Goal: Task Accomplishment & Management: Complete application form

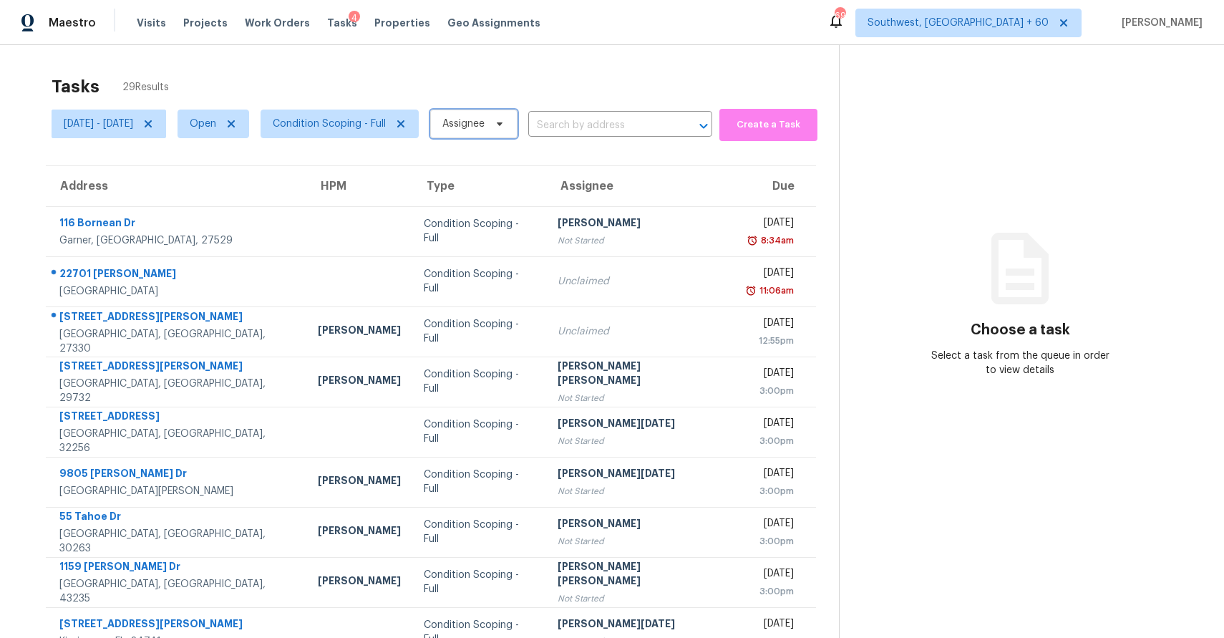
click at [485, 127] on span "Assignee" at bounding box center [463, 124] width 42 height 14
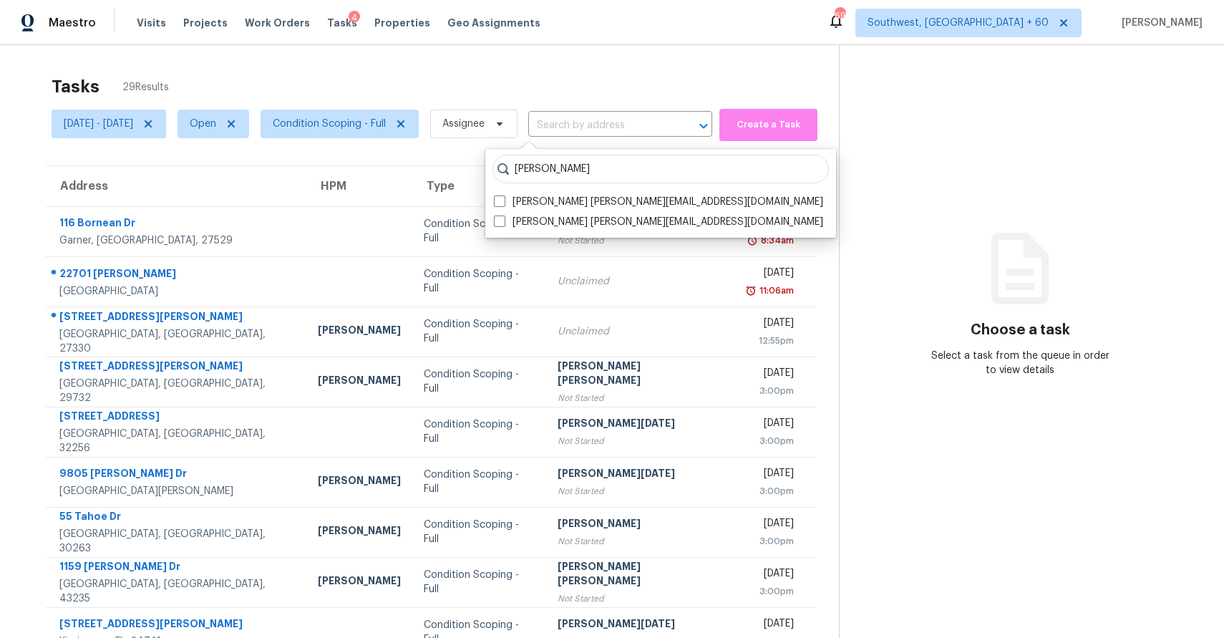
type input "ranjith"
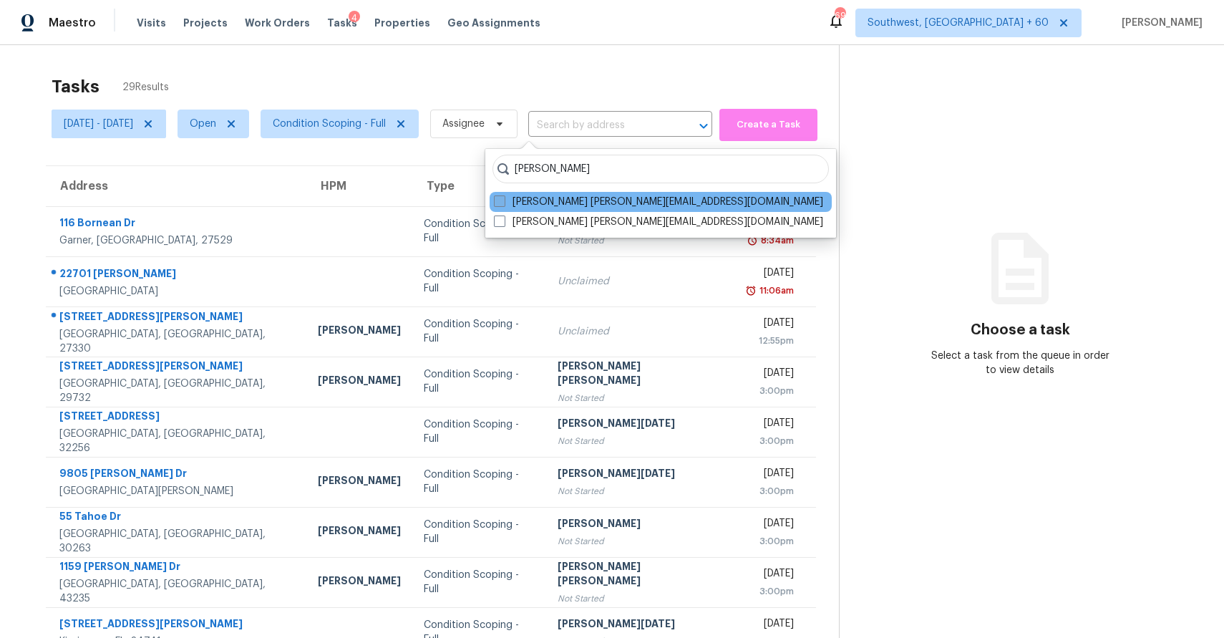
click at [586, 202] on label "Ranjith Kumar P ranjith.kumar@opendoor.com" at bounding box center [658, 202] width 329 height 14
click at [503, 202] on input "Ranjith Kumar P ranjith.kumar@opendoor.com" at bounding box center [498, 199] width 9 height 9
checkbox input "true"
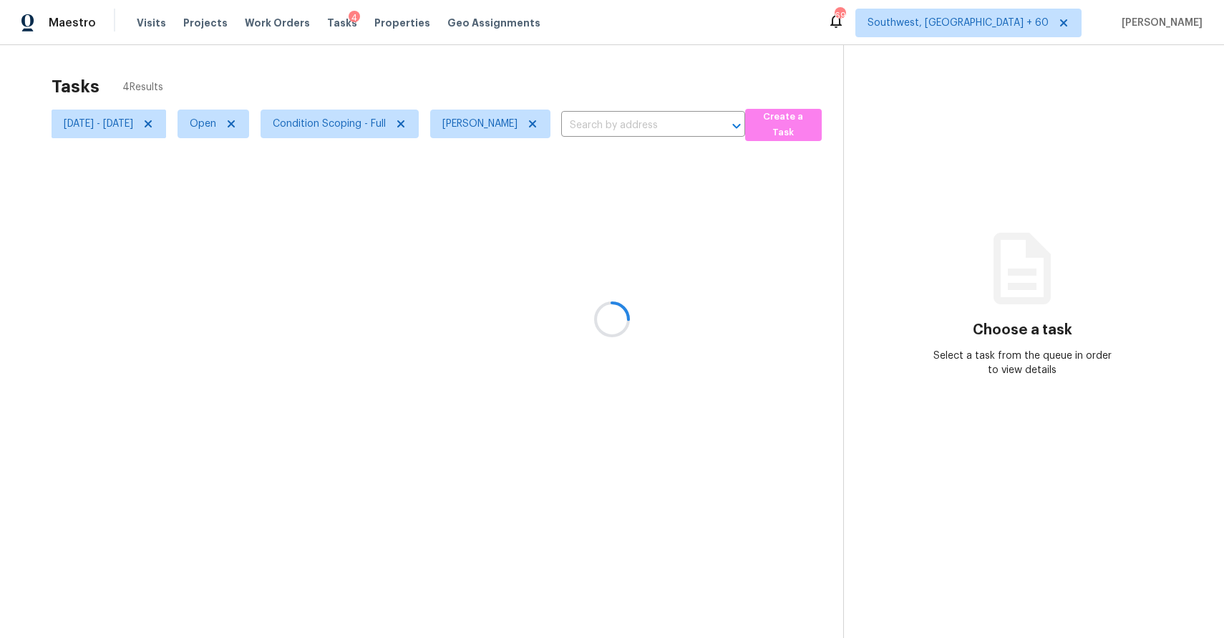
click at [621, 66] on div at bounding box center [612, 319] width 1224 height 638
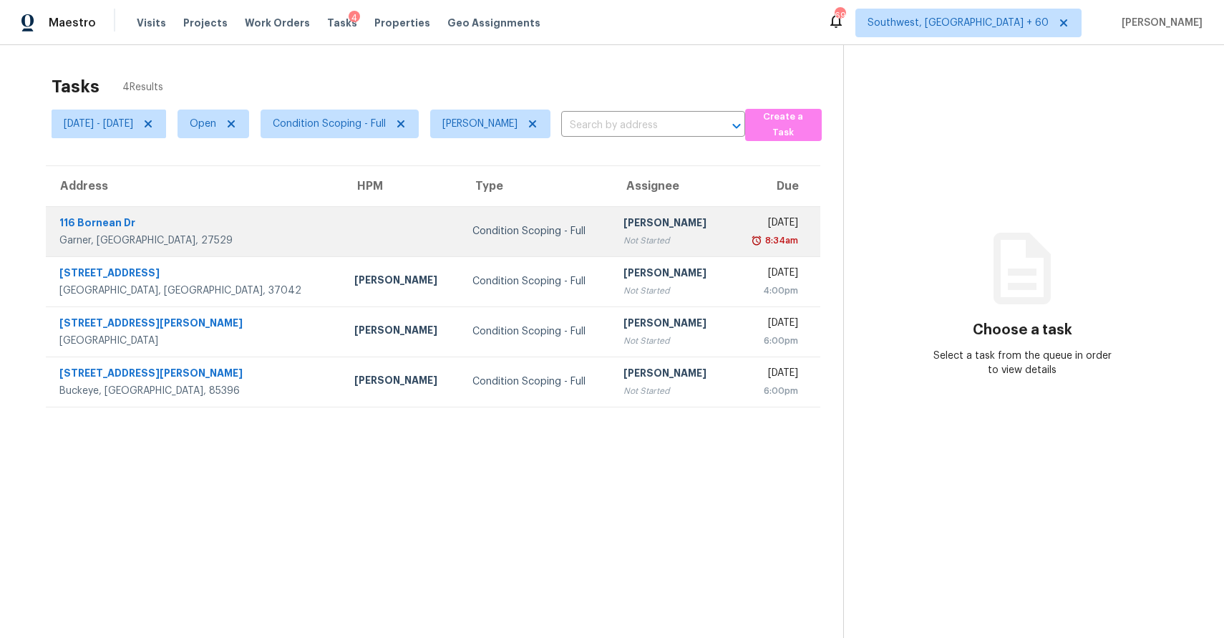
click at [632, 217] on div "[PERSON_NAME]" at bounding box center [671, 224] width 95 height 18
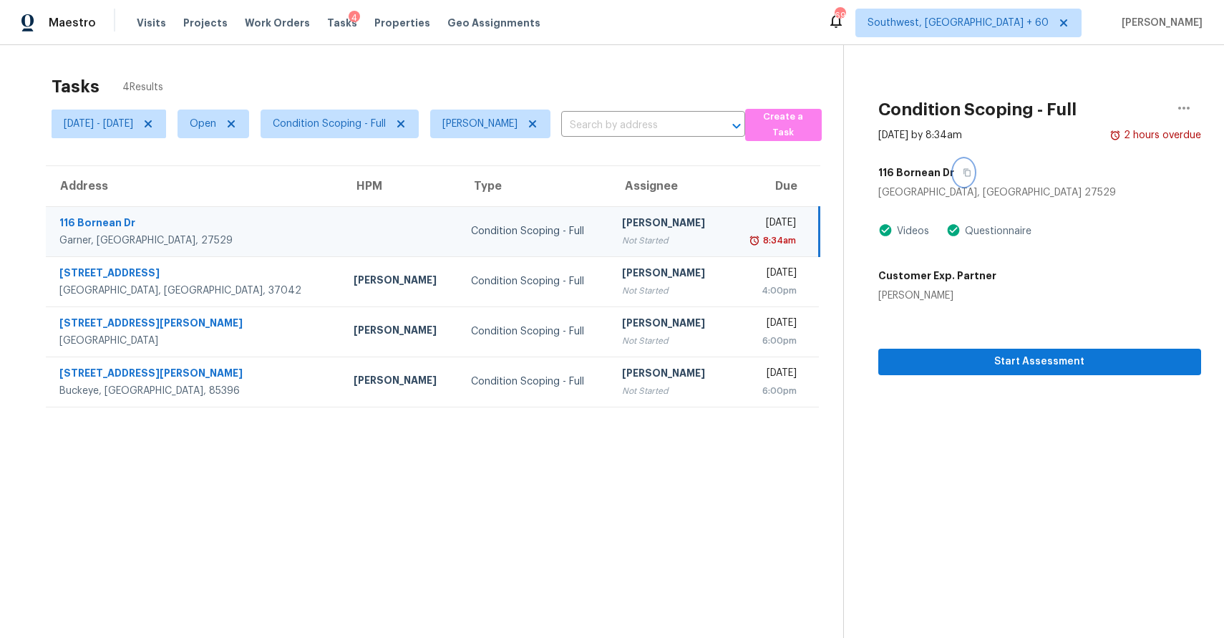
click at [971, 170] on icon "button" at bounding box center [967, 173] width 7 height 8
click at [661, 131] on input "text" at bounding box center [633, 126] width 144 height 22
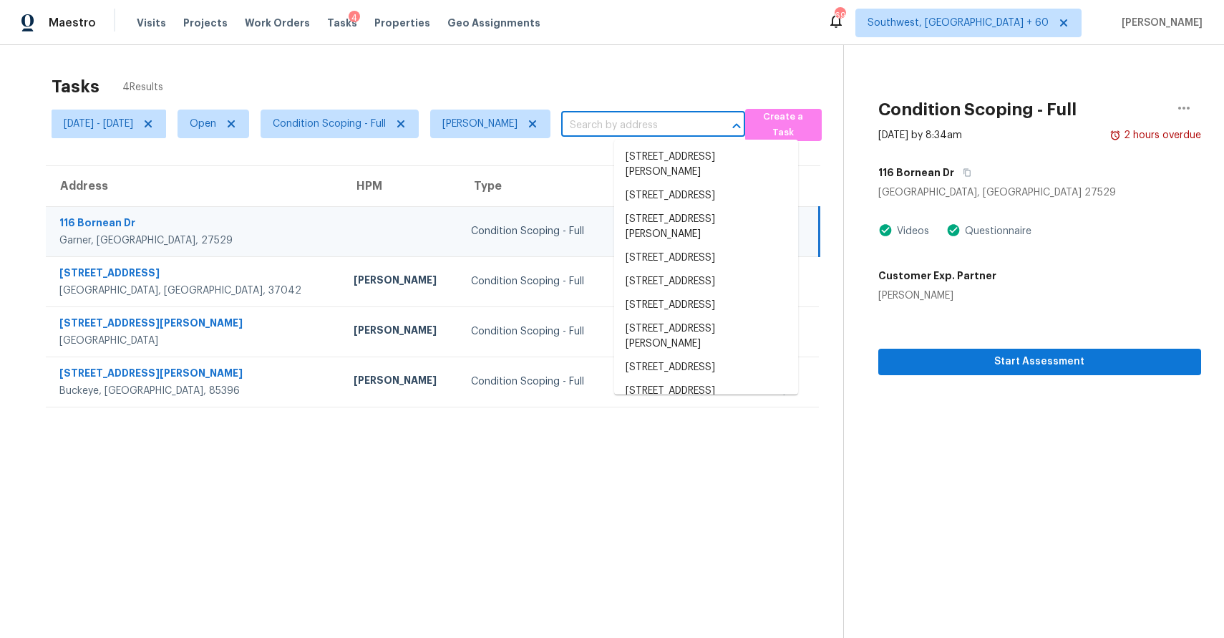
paste input "116 Bornean Dr, Garner, NC 27529"
type input "116 Bornean Dr, Garner, NC 27529"
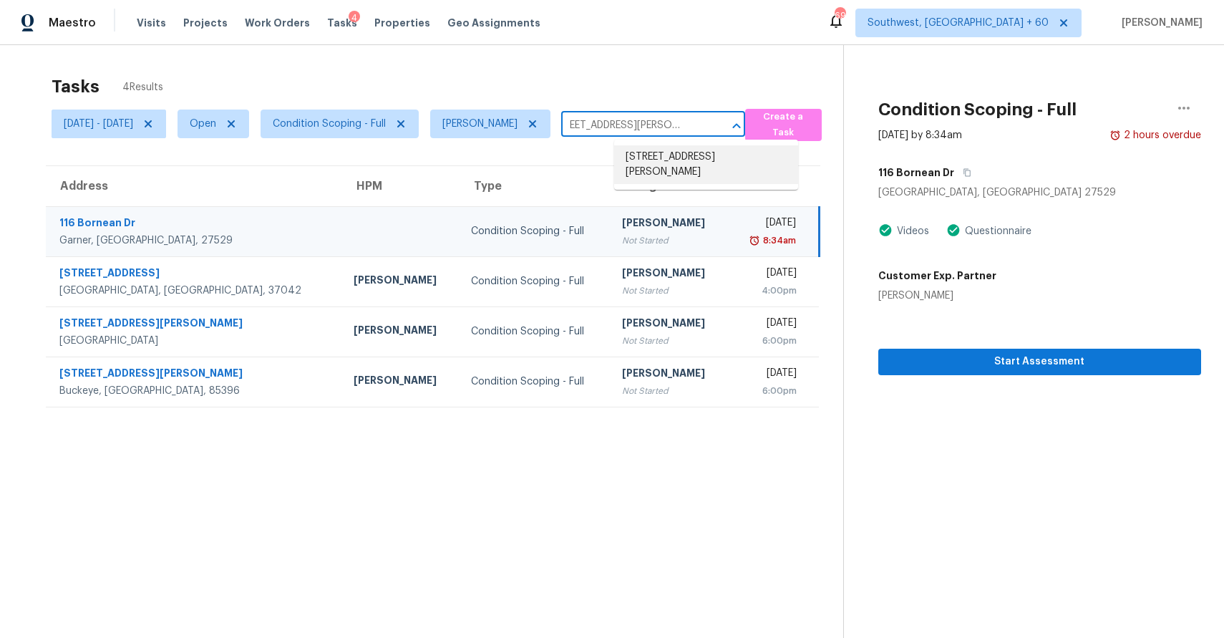
click at [699, 156] on li "116 Bornean Dr, Garner, NC 27529" at bounding box center [706, 164] width 184 height 39
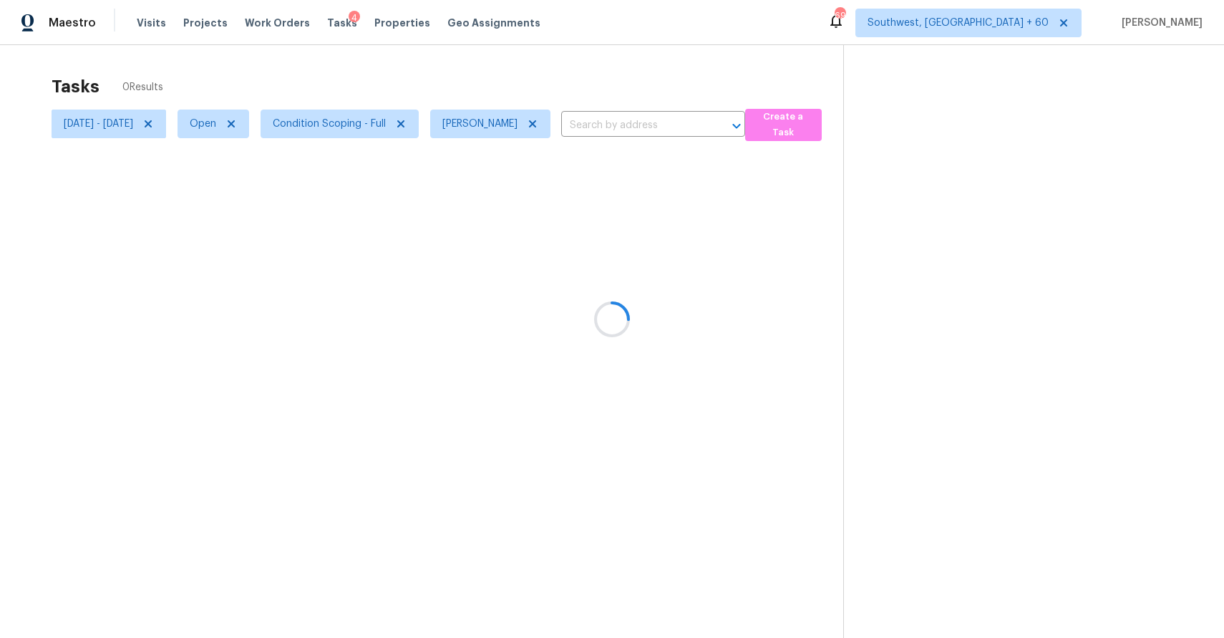
type input "116 Bornean Dr, Garner, NC 27529"
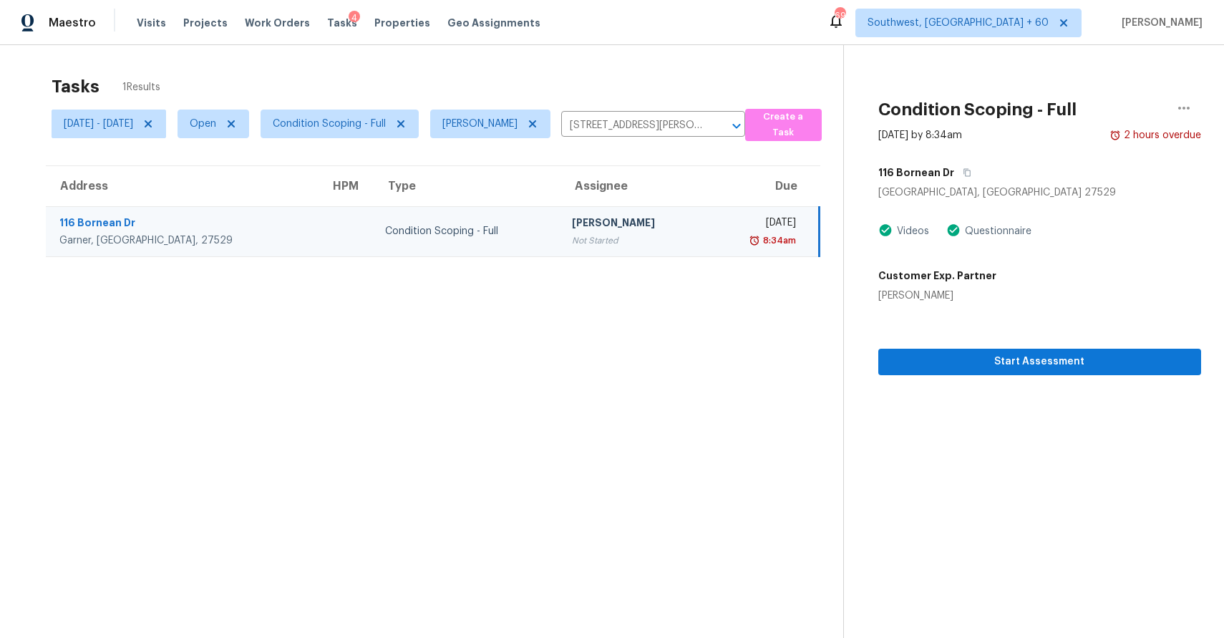
click at [707, 249] on td "Mon, Sep 22nd 2025 8:34am" at bounding box center [763, 231] width 113 height 50
click at [1102, 364] on span "Start Assessment" at bounding box center [1040, 362] width 300 height 18
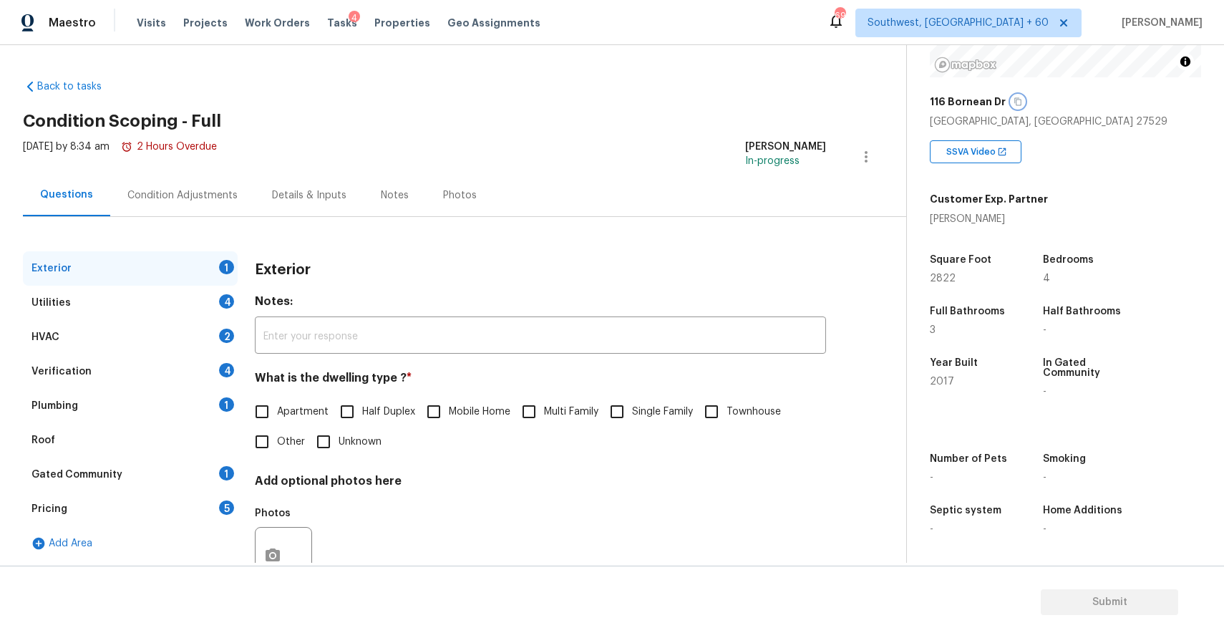
click at [1016, 105] on icon "button" at bounding box center [1018, 101] width 9 height 9
click at [638, 403] on label "Single Family" at bounding box center [647, 412] width 91 height 30
click at [632, 403] on input "Single Family" at bounding box center [617, 412] width 30 height 30
checkbox input "true"
click at [193, 311] on div "Utilities 4" at bounding box center [130, 303] width 215 height 34
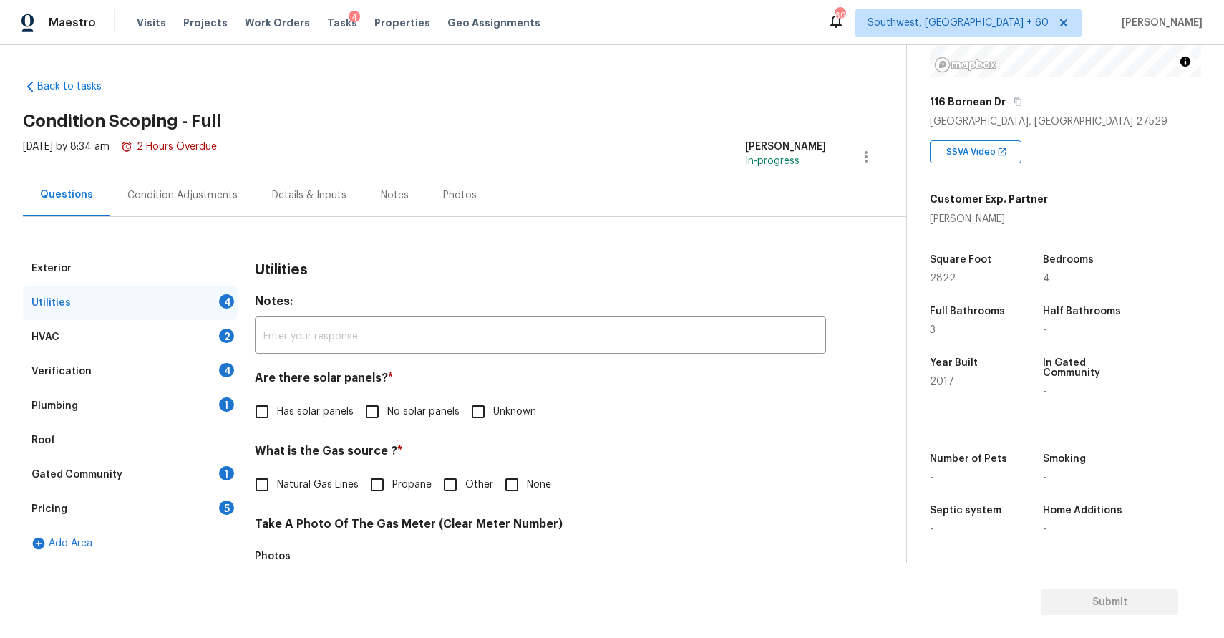
click at [385, 414] on input "No solar panels" at bounding box center [372, 412] width 30 height 30
checkbox input "true"
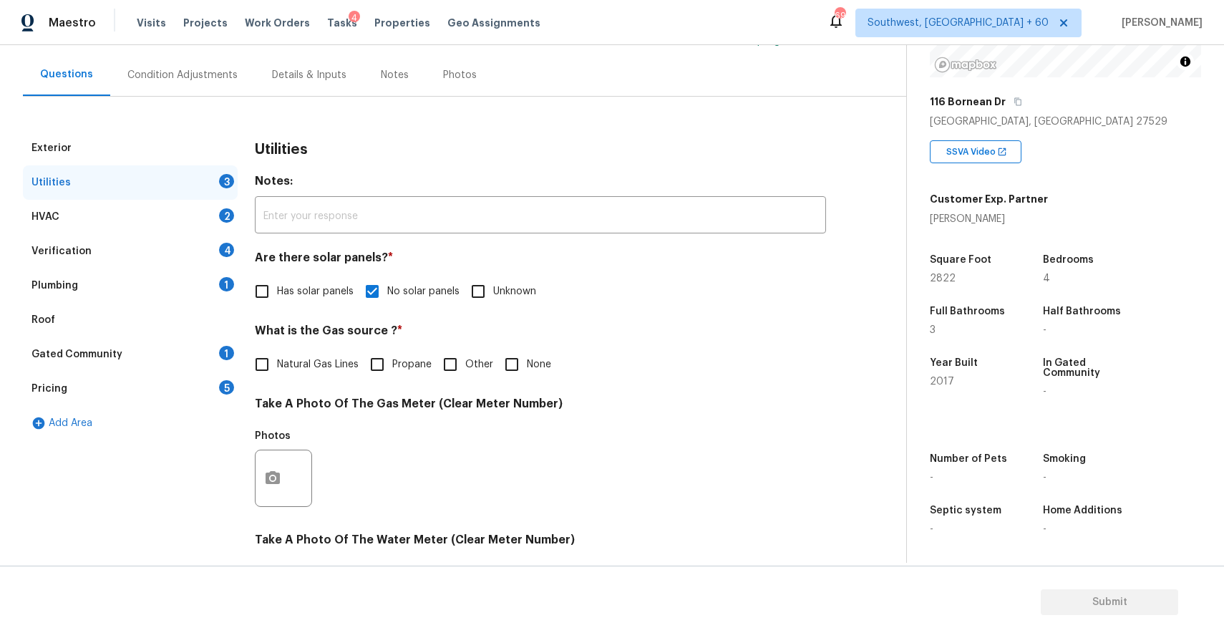
click at [506, 377] on input "None" at bounding box center [512, 364] width 30 height 30
click at [276, 486] on icon "button" at bounding box center [272, 478] width 17 height 17
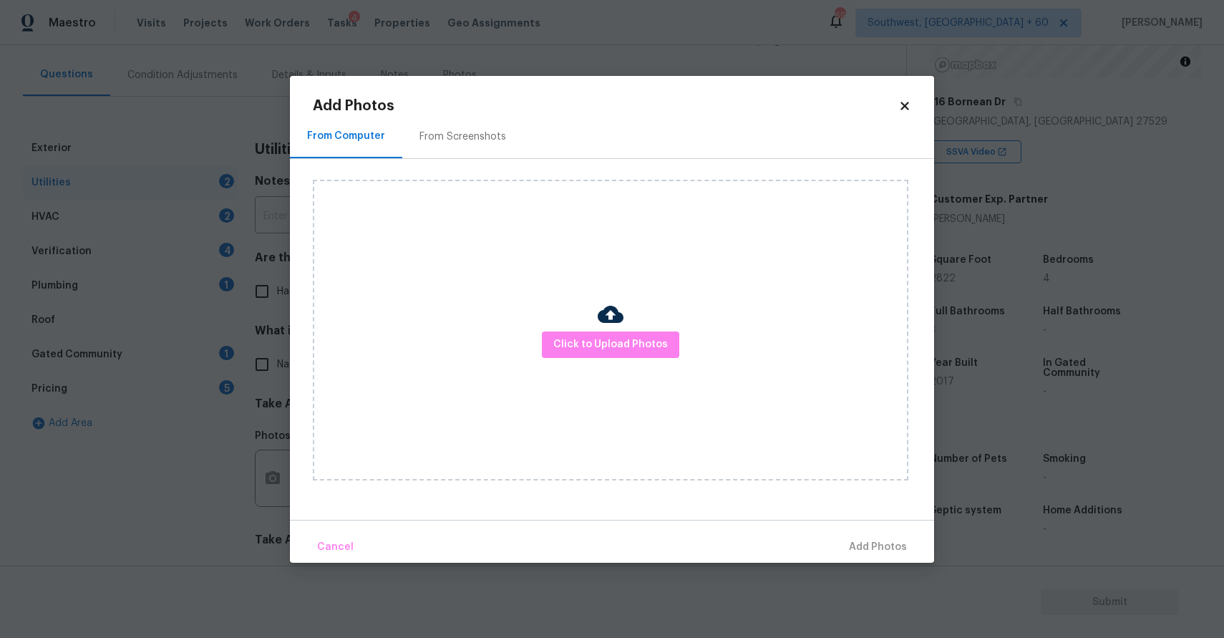
click at [907, 373] on div "Click to Upload Photos" at bounding box center [611, 330] width 596 height 301
click at [992, 376] on body "Maestro Visits Projects Work Orders Tasks 4 Properties Geo Assignments 696 Sout…" at bounding box center [612, 319] width 1224 height 638
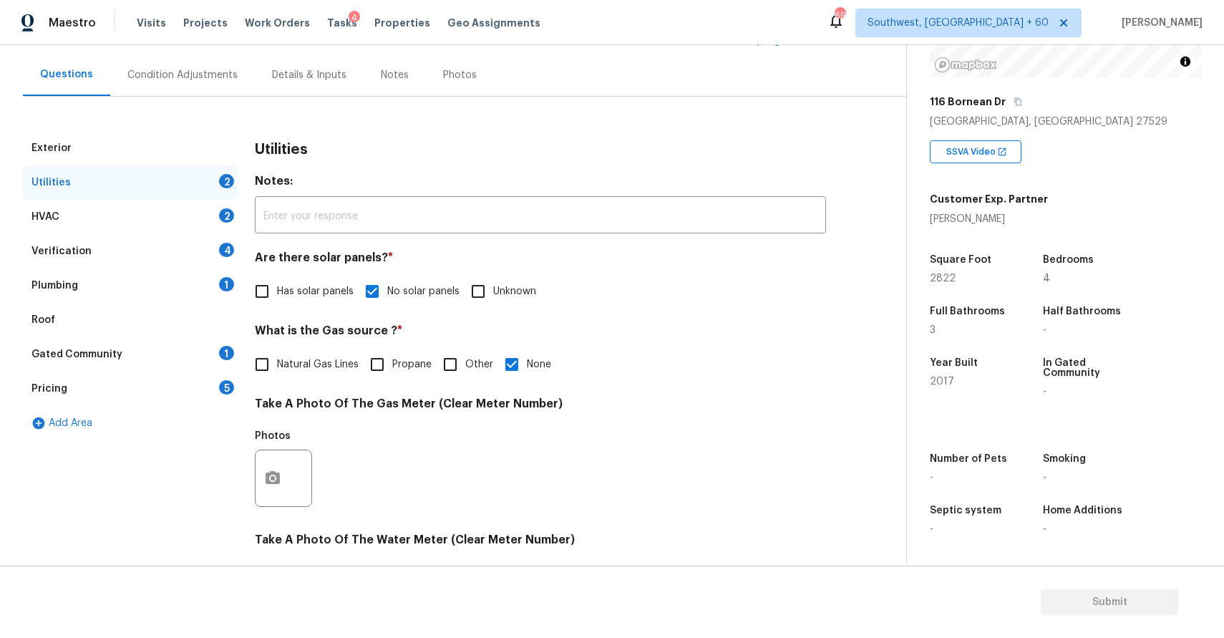
click at [992, 376] on div "Year Built" at bounding box center [972, 367] width 85 height 19
click at [273, 481] on icon "button" at bounding box center [272, 478] width 17 height 17
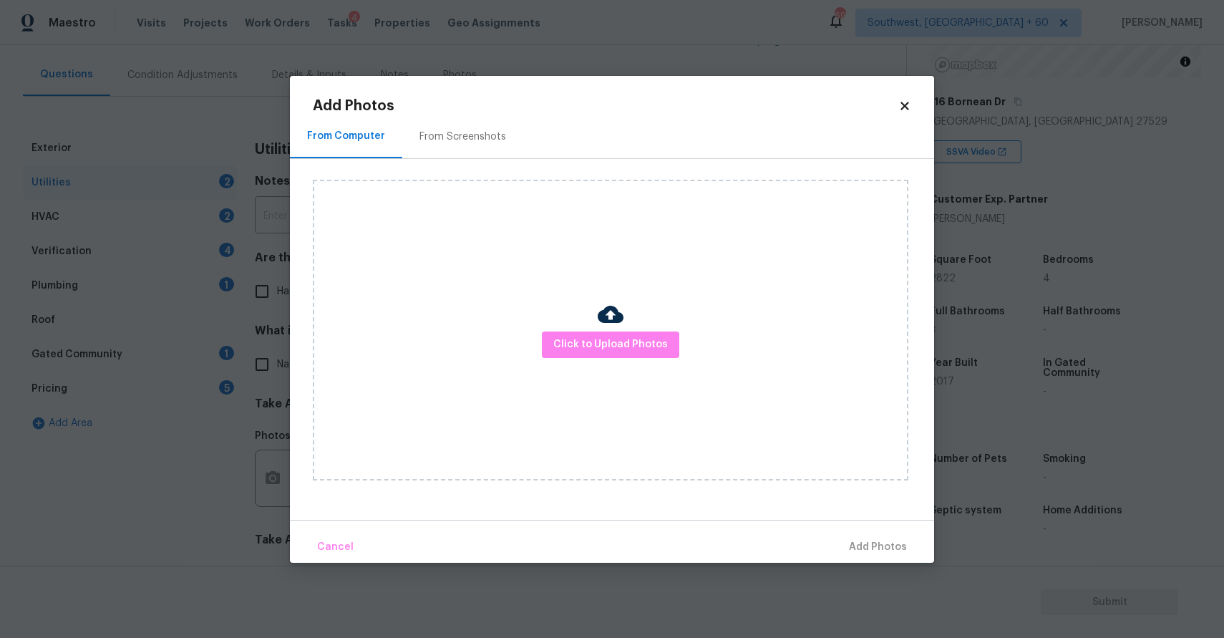
click at [1044, 454] on body "Maestro Visits Projects Work Orders Tasks 4 Properties Geo Assignments 696 Sout…" at bounding box center [612, 319] width 1224 height 638
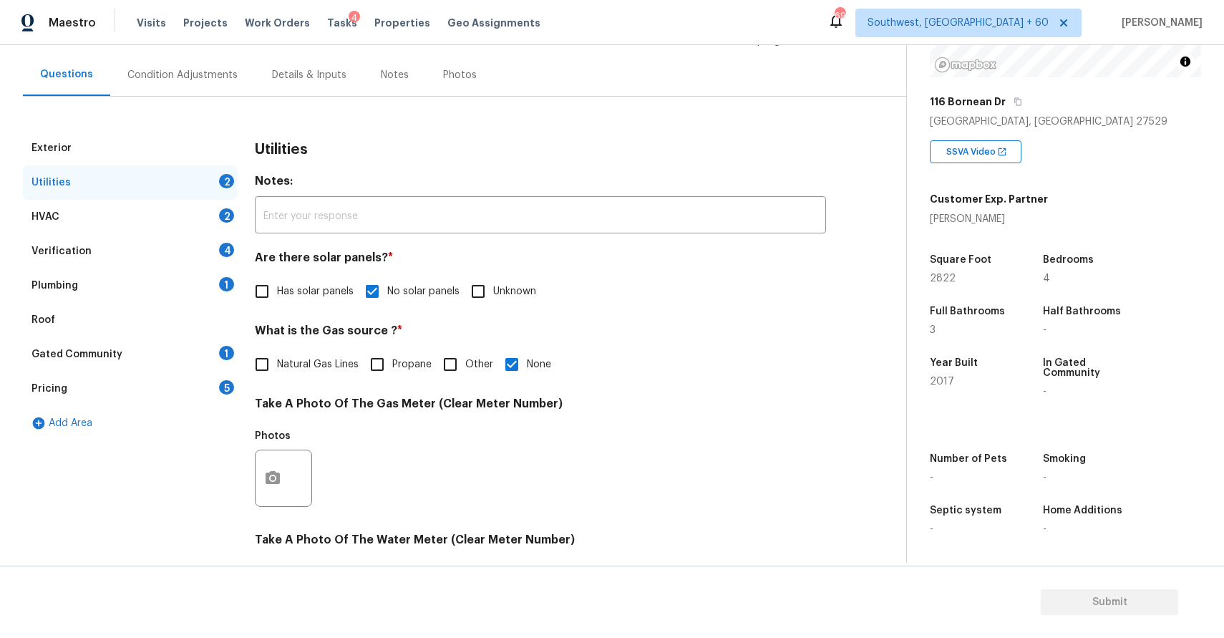
click at [506, 362] on input "None" at bounding box center [512, 364] width 30 height 30
checkbox input "false"
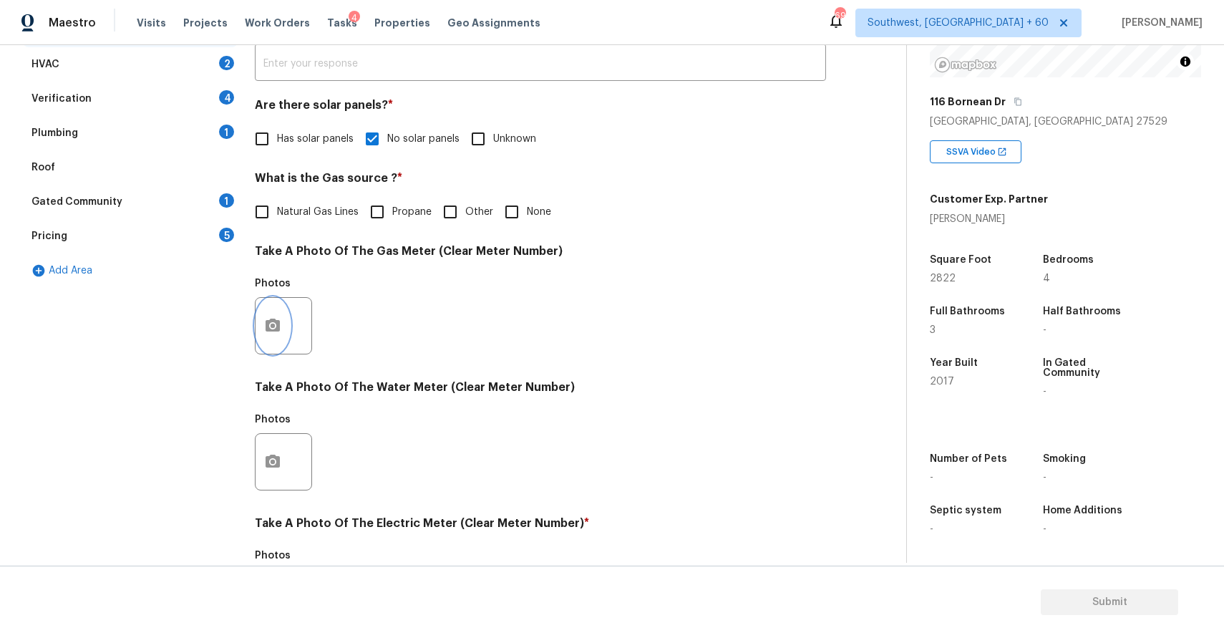
click at [281, 325] on icon "button" at bounding box center [272, 325] width 17 height 17
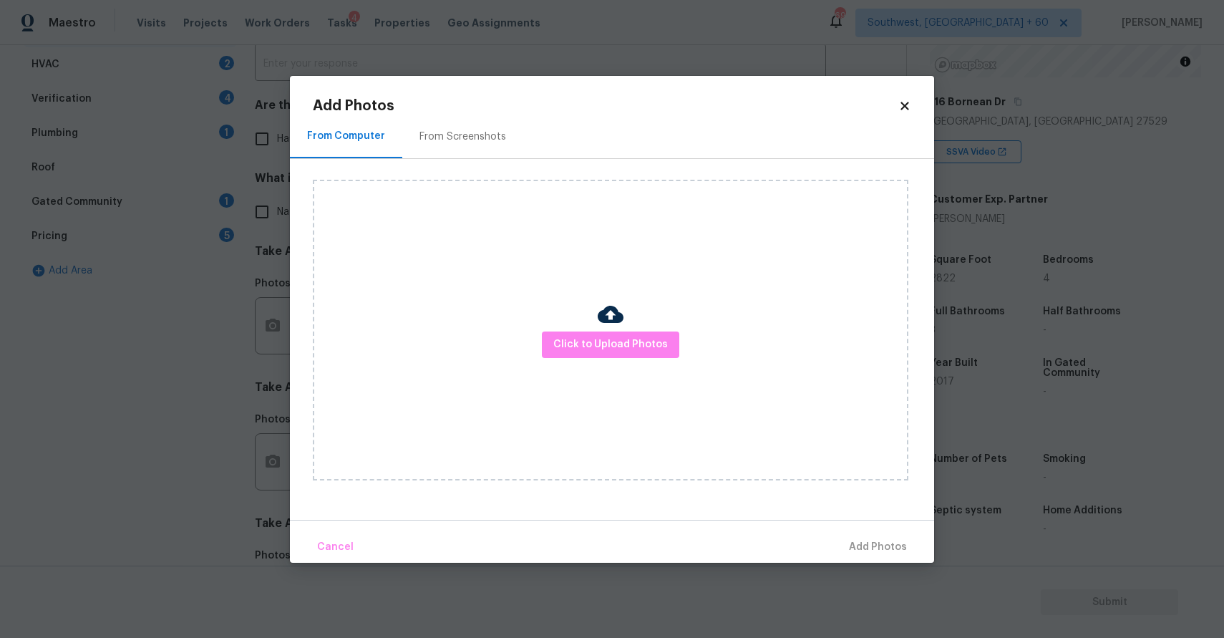
click at [650, 369] on div "Click to Upload Photos" at bounding box center [611, 330] width 596 height 301
click at [650, 362] on div "Click to Upload Photos" at bounding box center [611, 330] width 596 height 301
click at [652, 347] on span "Click to Upload Photos" at bounding box center [610, 345] width 115 height 18
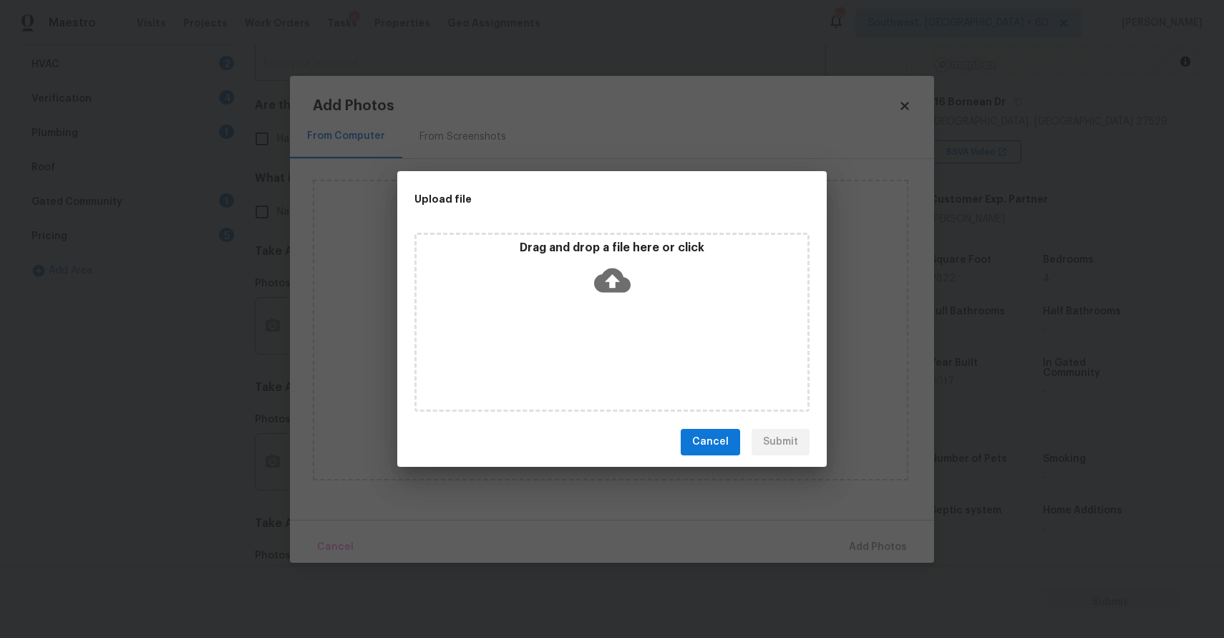
click at [652, 347] on div "Drag and drop a file here or click" at bounding box center [611, 322] width 395 height 179
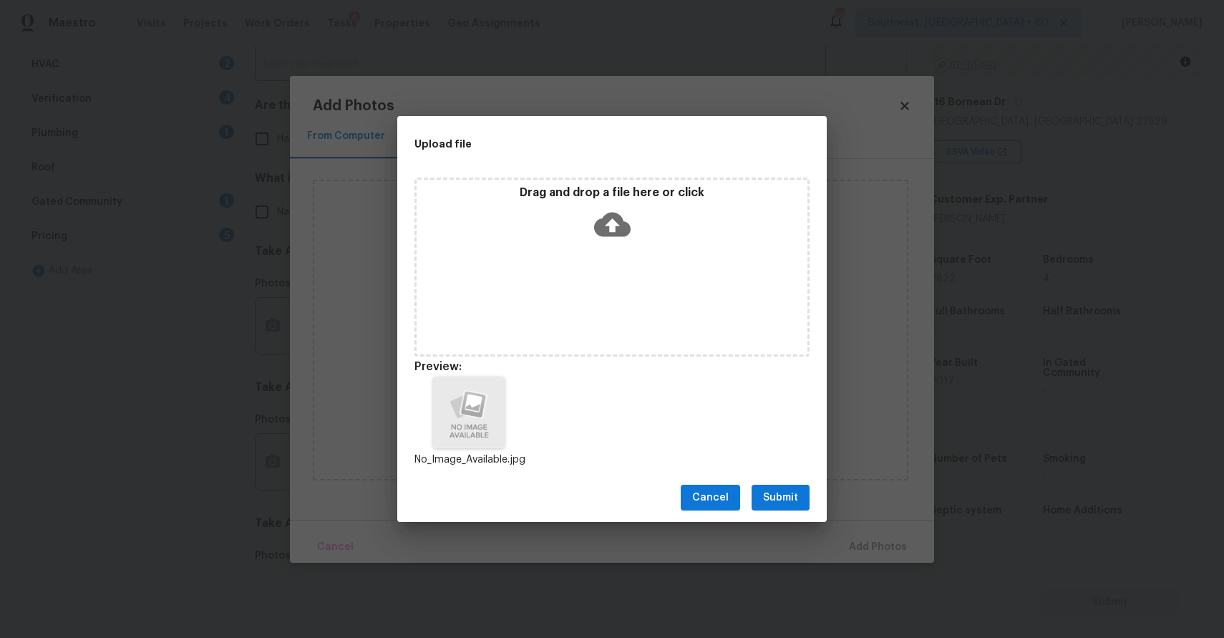
click at [775, 492] on span "Submit" at bounding box center [780, 498] width 35 height 18
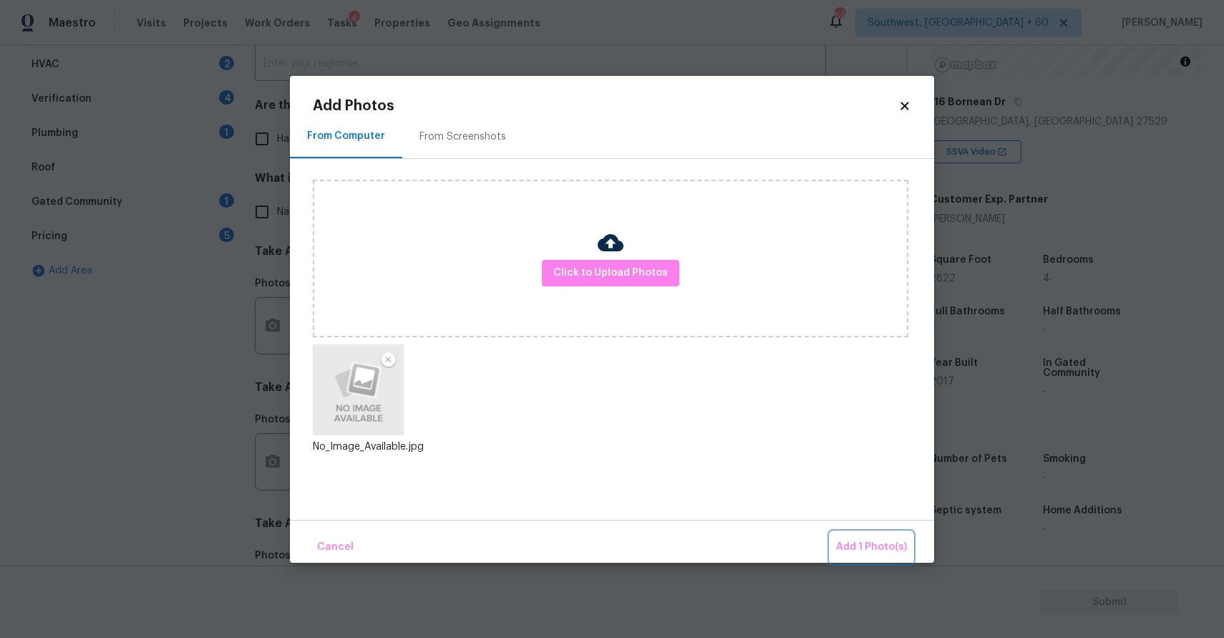
click at [853, 539] on span "Add 1 Photo(s)" at bounding box center [871, 547] width 71 height 18
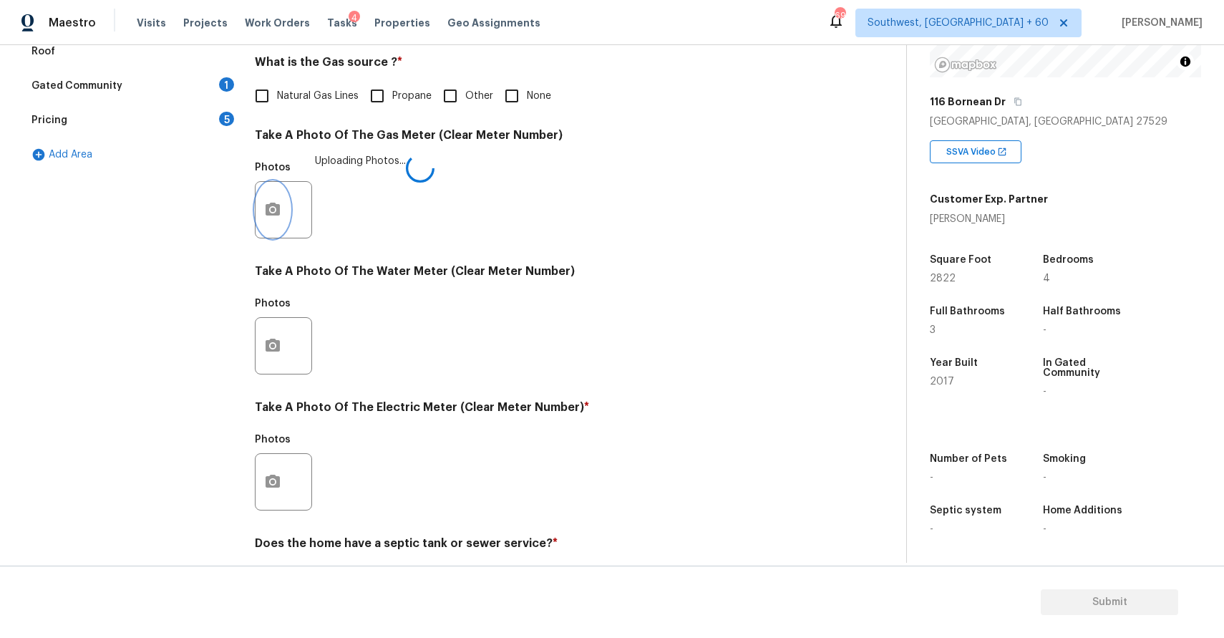
scroll to position [432, 0]
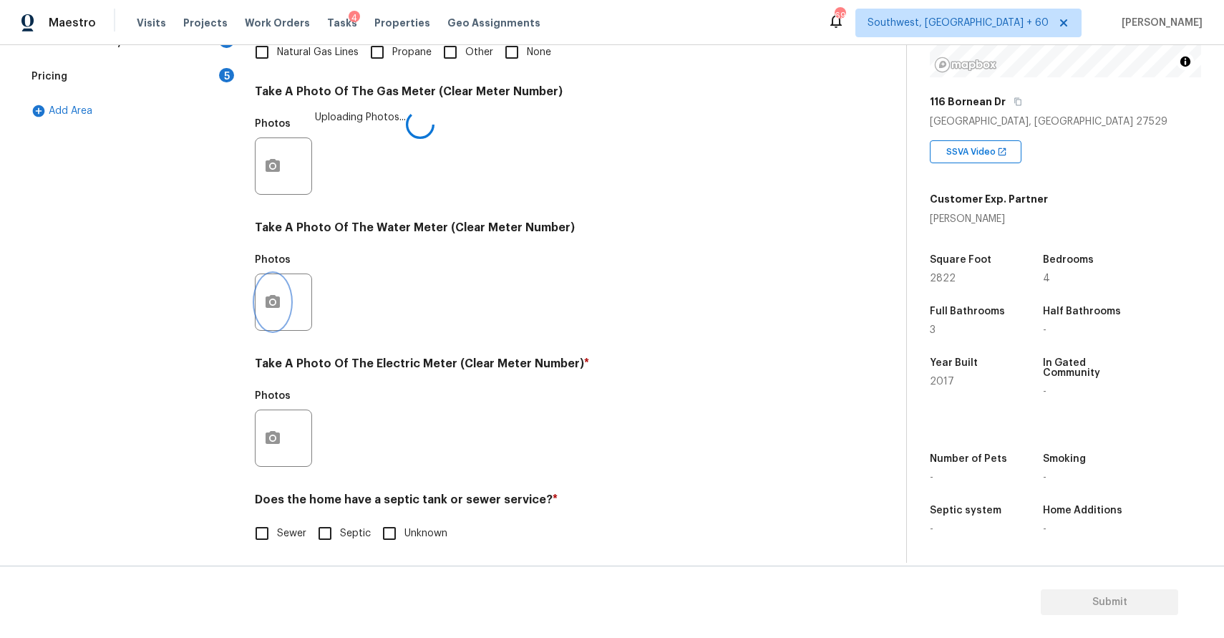
click at [270, 306] on icon "button" at bounding box center [273, 301] width 14 height 13
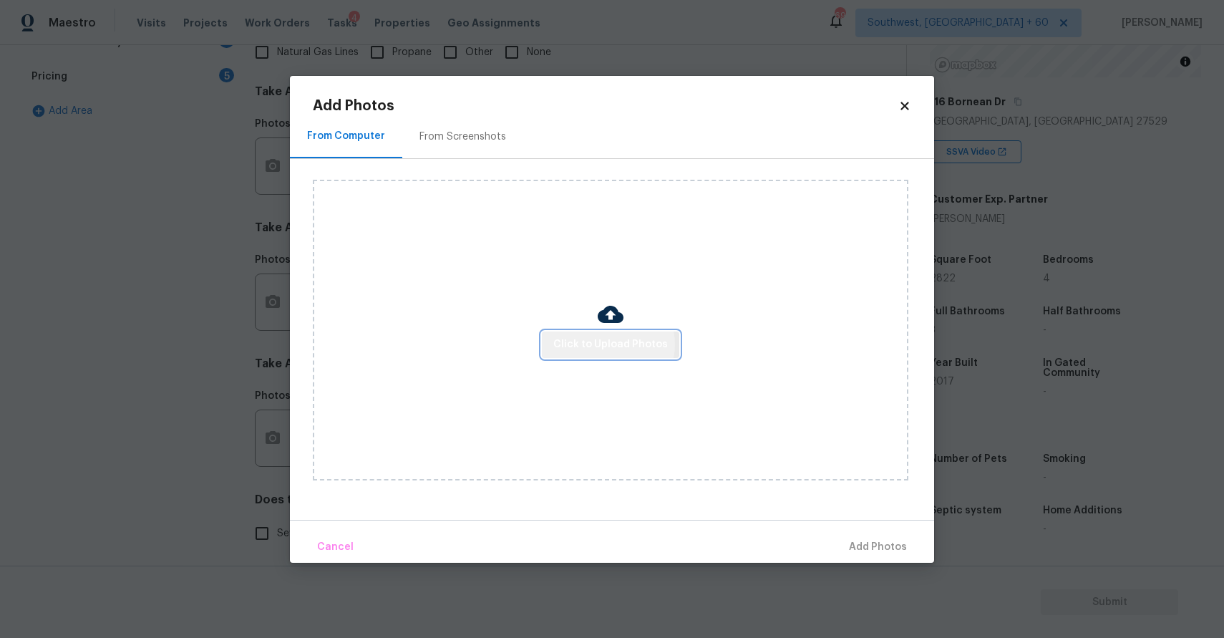
click at [607, 344] on span "Click to Upload Photos" at bounding box center [610, 345] width 115 height 18
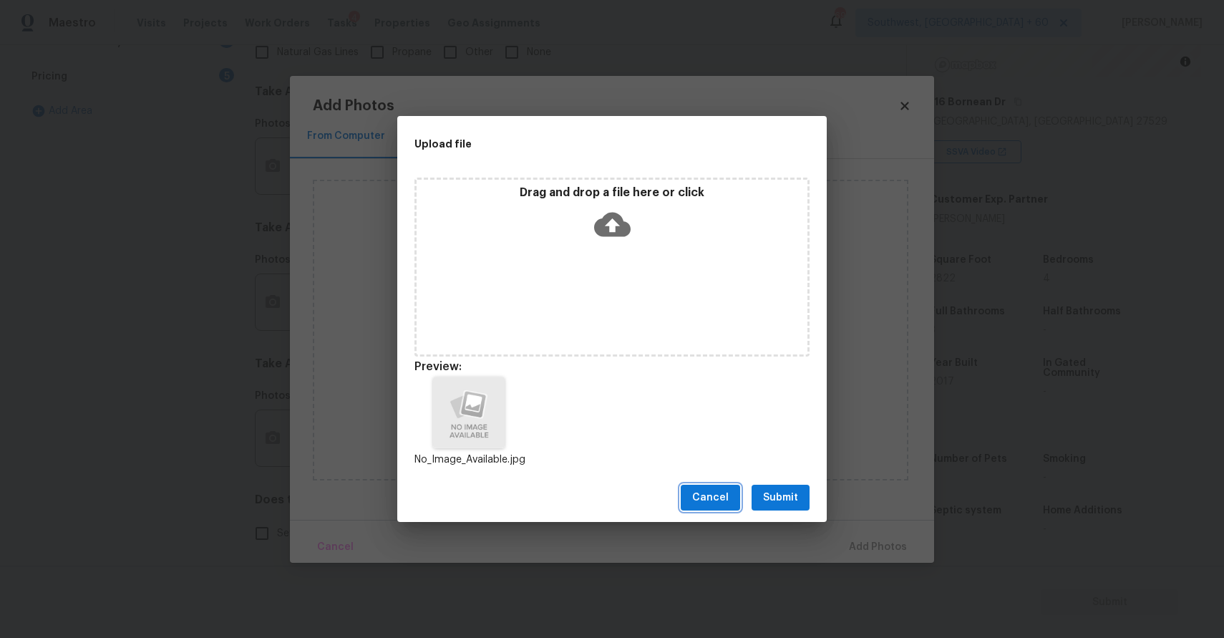
click at [700, 495] on span "Cancel" at bounding box center [710, 498] width 37 height 18
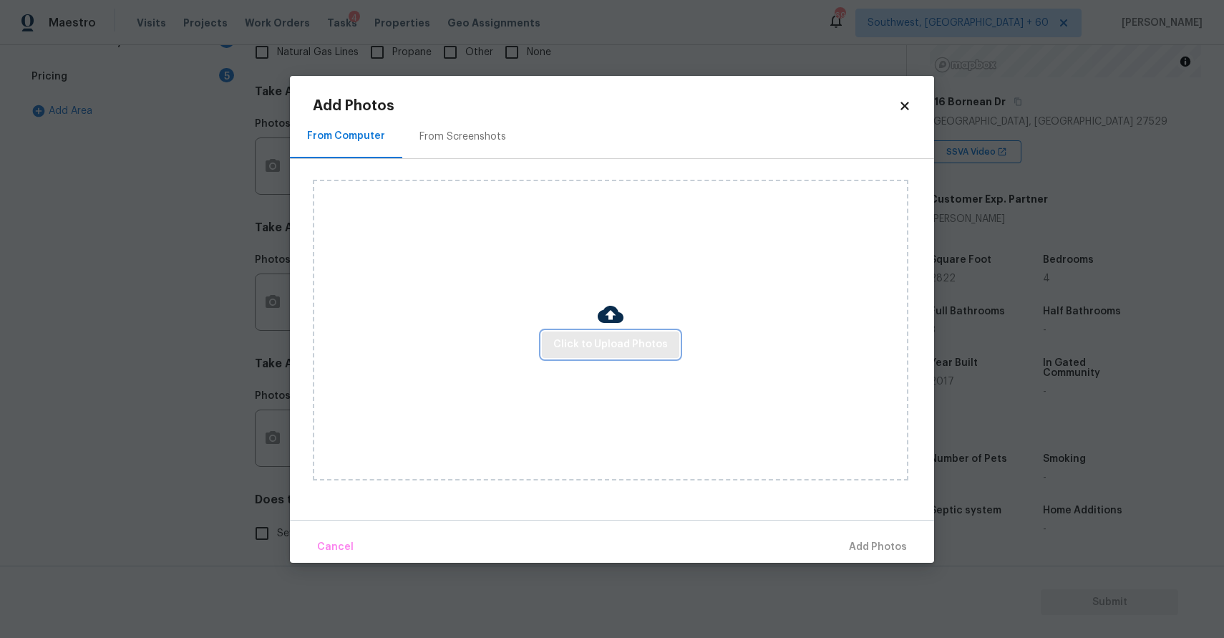
click at [636, 340] on span "Click to Upload Photos" at bounding box center [610, 345] width 115 height 18
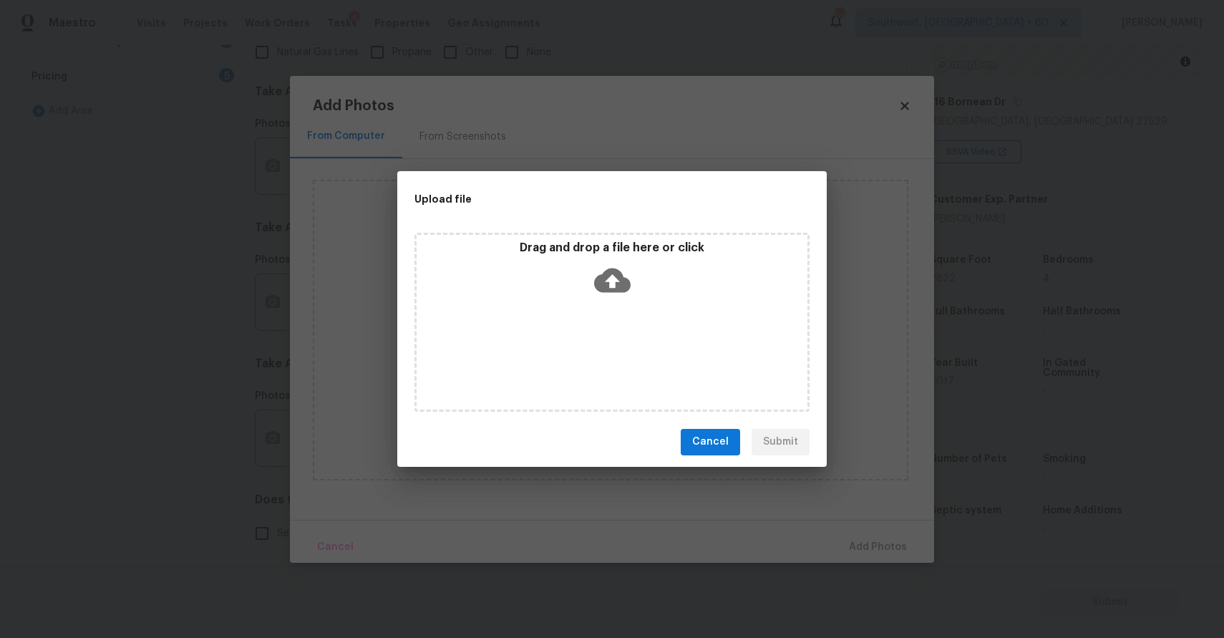
click at [636, 340] on div "Drag and drop a file here or click" at bounding box center [611, 322] width 395 height 179
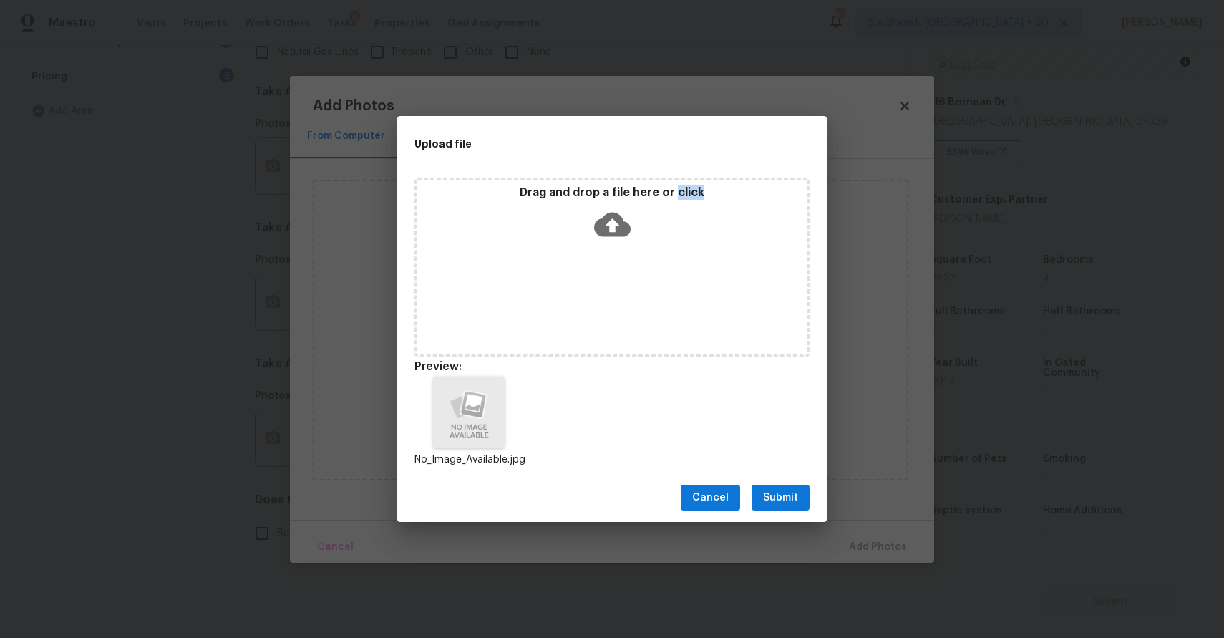
click at [785, 493] on span "Submit" at bounding box center [780, 498] width 35 height 18
click at [785, 493] on div "Upload file Drag and drop a file here or click Preview: No_Image_Available.jpg …" at bounding box center [612, 319] width 1224 height 638
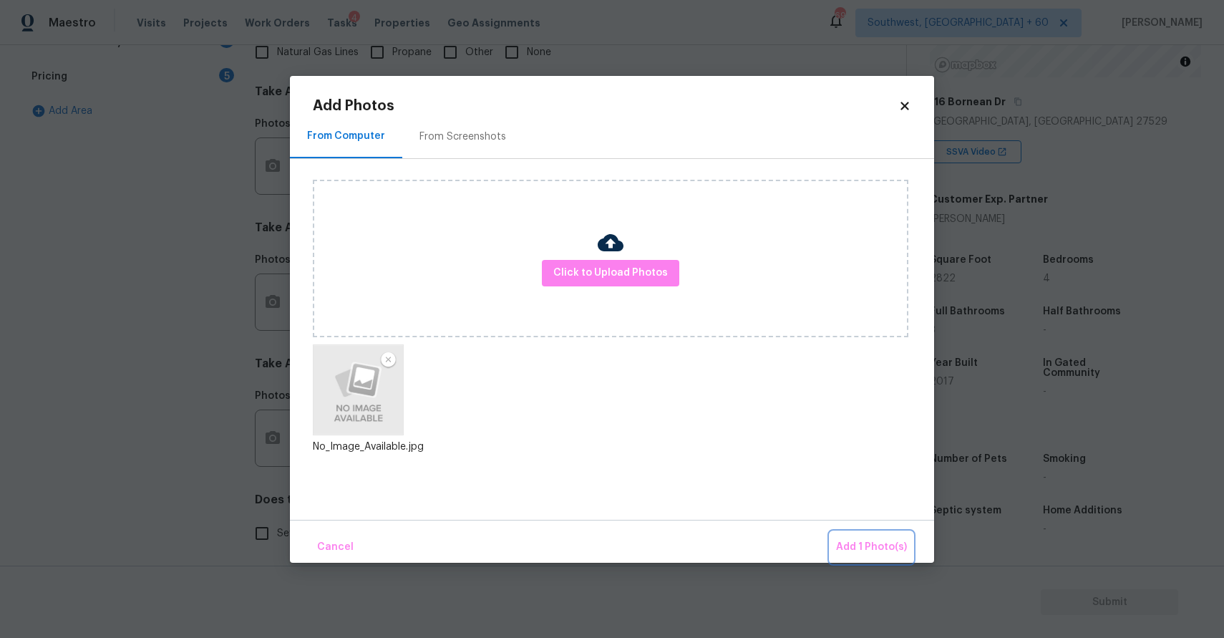
click at [885, 550] on span "Add 1 Photo(s)" at bounding box center [871, 547] width 71 height 18
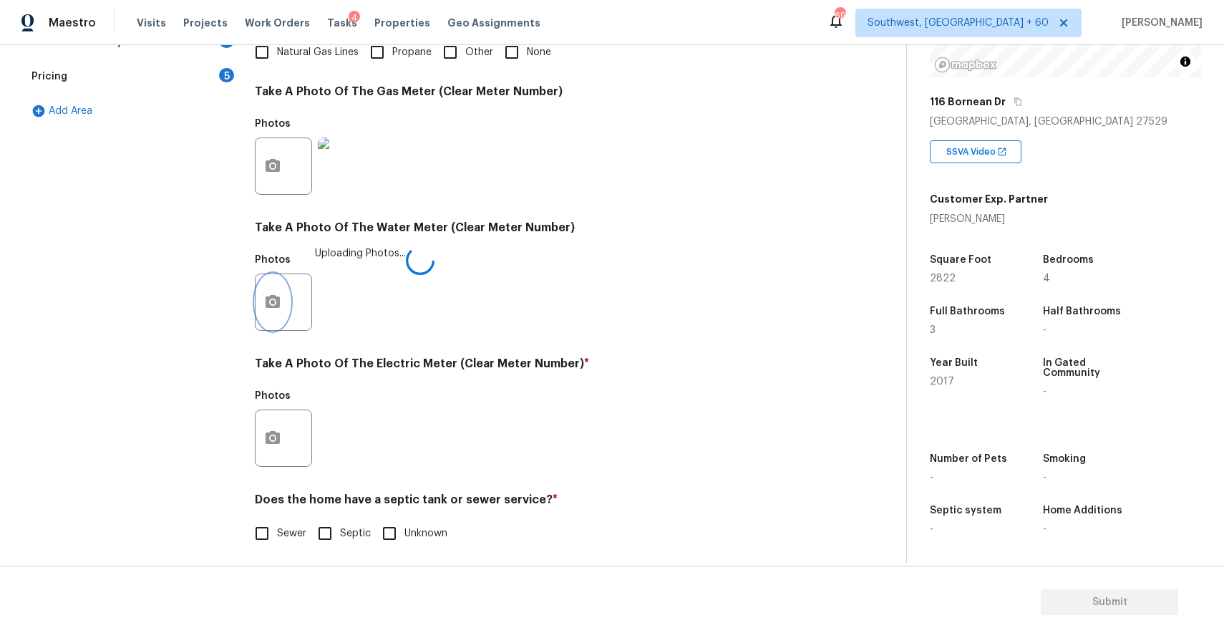
scroll to position [440, 0]
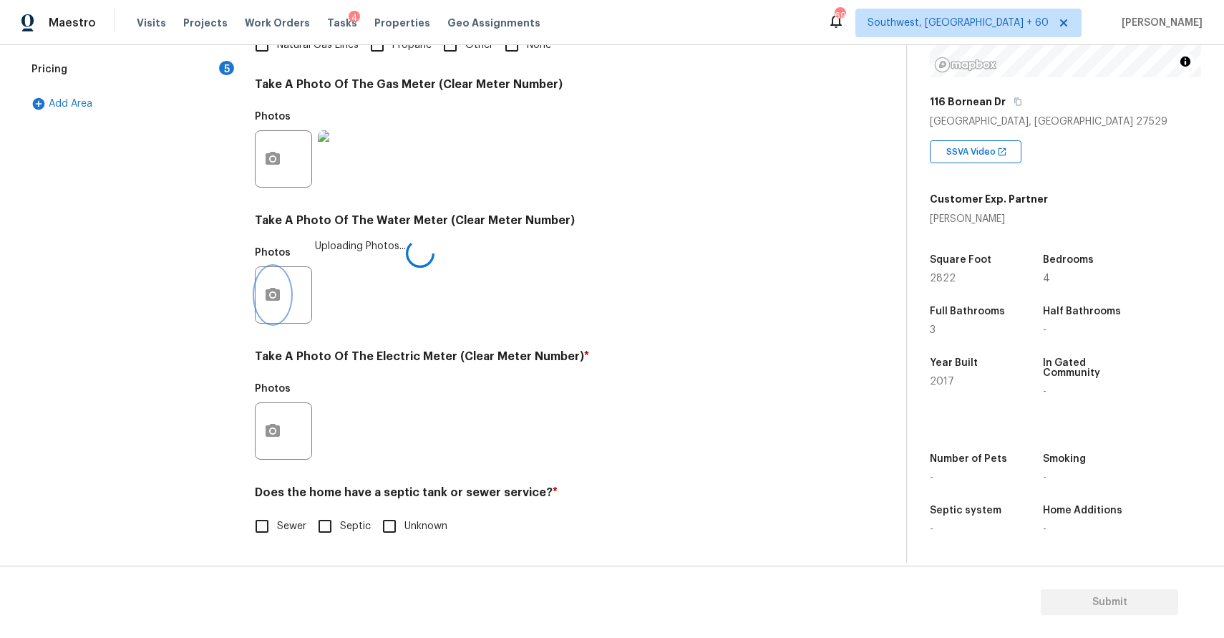
click at [275, 294] on icon "button" at bounding box center [272, 294] width 17 height 17
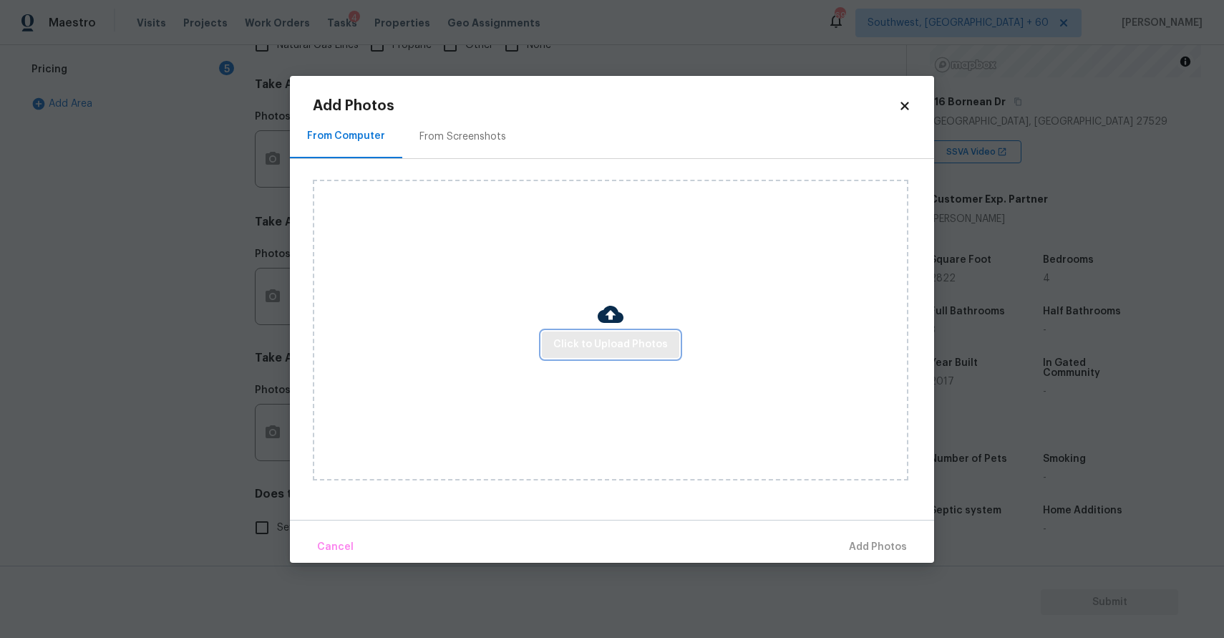
click at [586, 345] on span "Click to Upload Photos" at bounding box center [610, 345] width 115 height 18
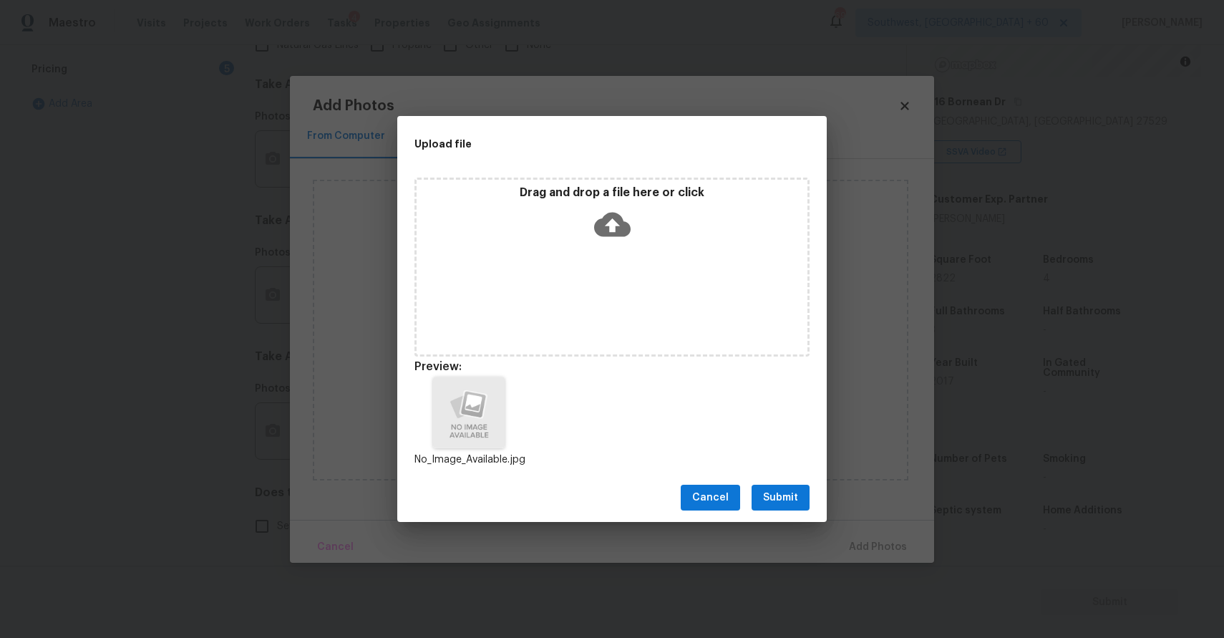
click at [778, 502] on span "Submit" at bounding box center [780, 498] width 35 height 18
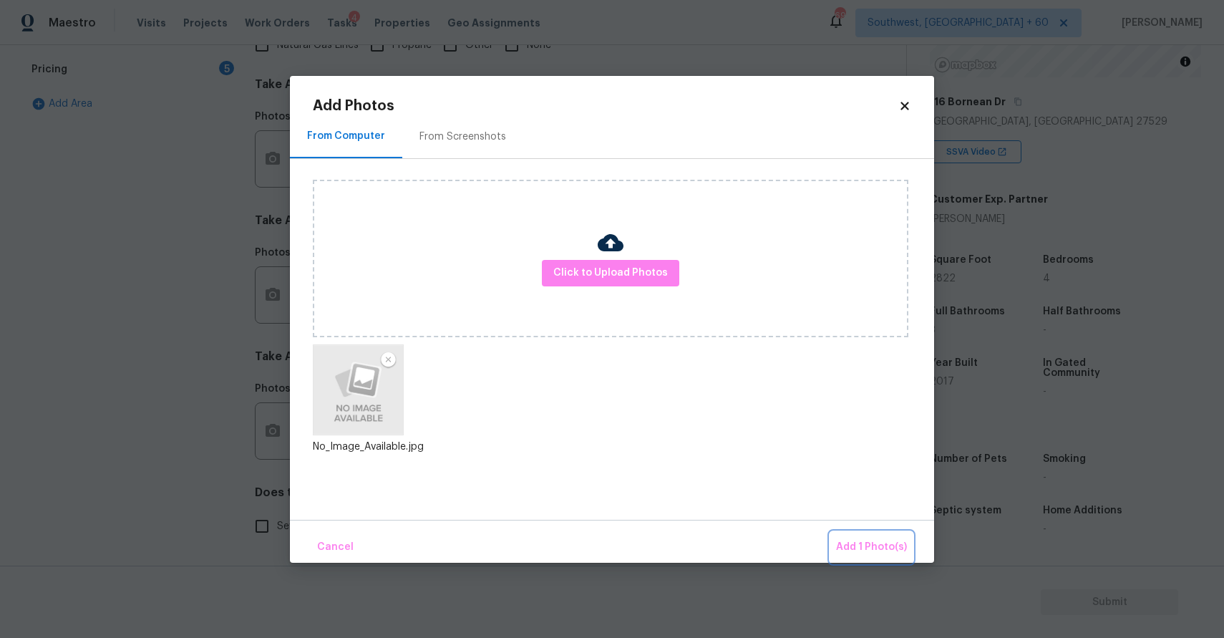
click at [876, 548] on span "Add 1 Photo(s)" at bounding box center [871, 547] width 71 height 18
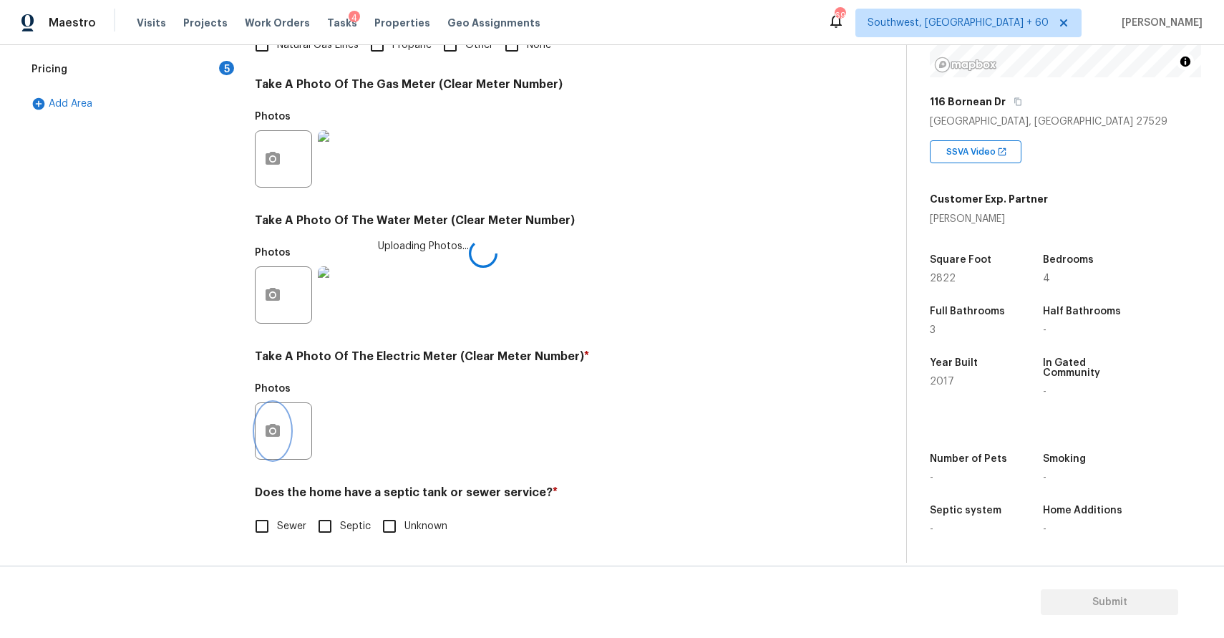
click at [286, 432] on button "button" at bounding box center [273, 431] width 34 height 56
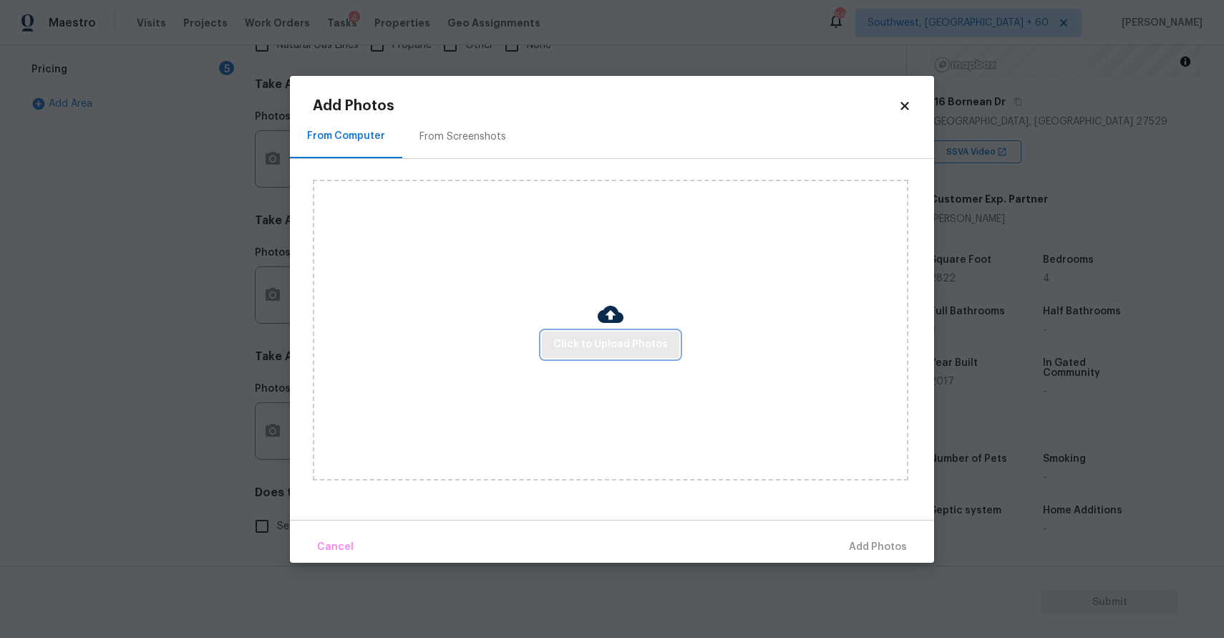
click at [576, 347] on span "Click to Upload Photos" at bounding box center [610, 345] width 115 height 18
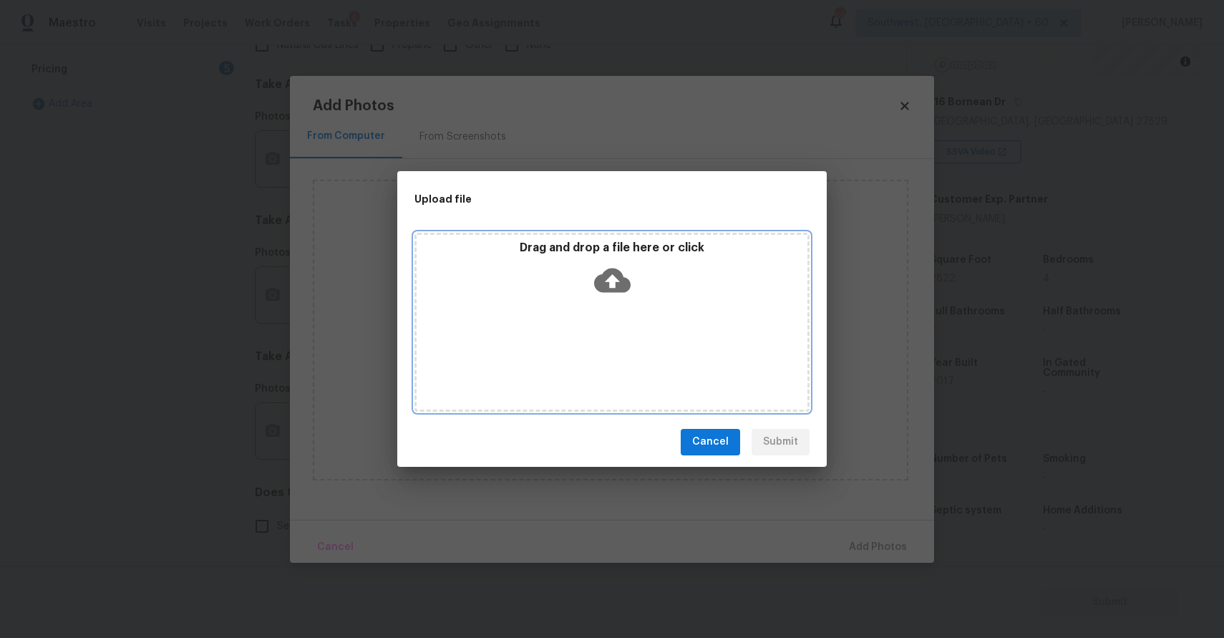
click at [576, 347] on div "Drag and drop a file here or click" at bounding box center [611, 322] width 395 height 179
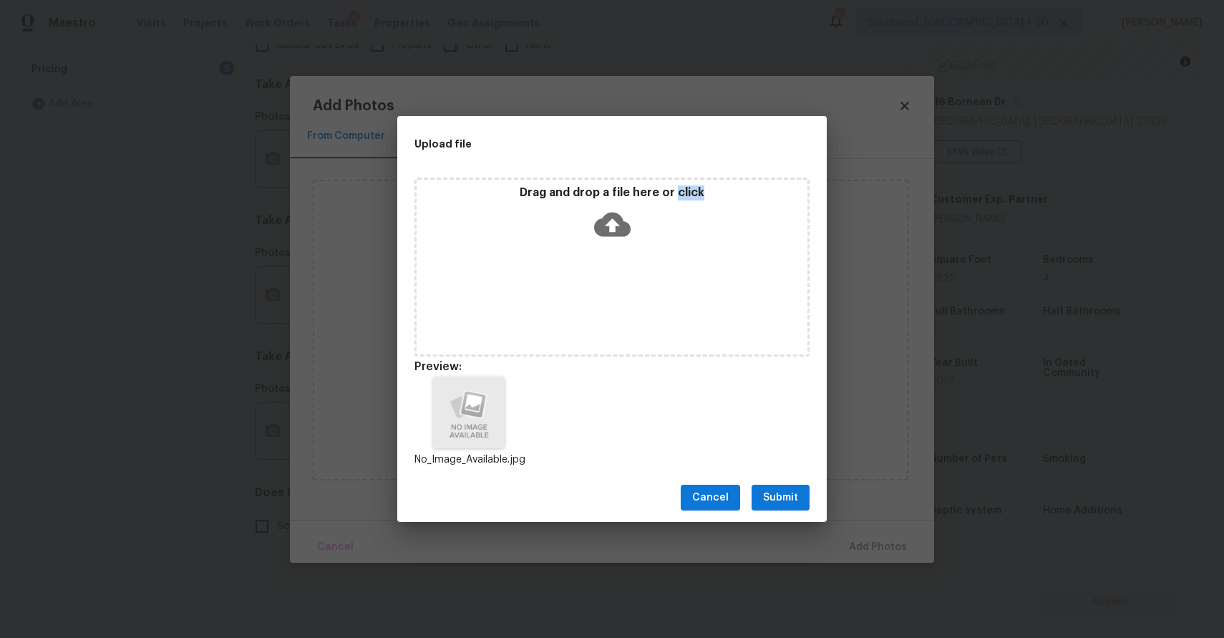
click at [777, 493] on span "Submit" at bounding box center [780, 498] width 35 height 18
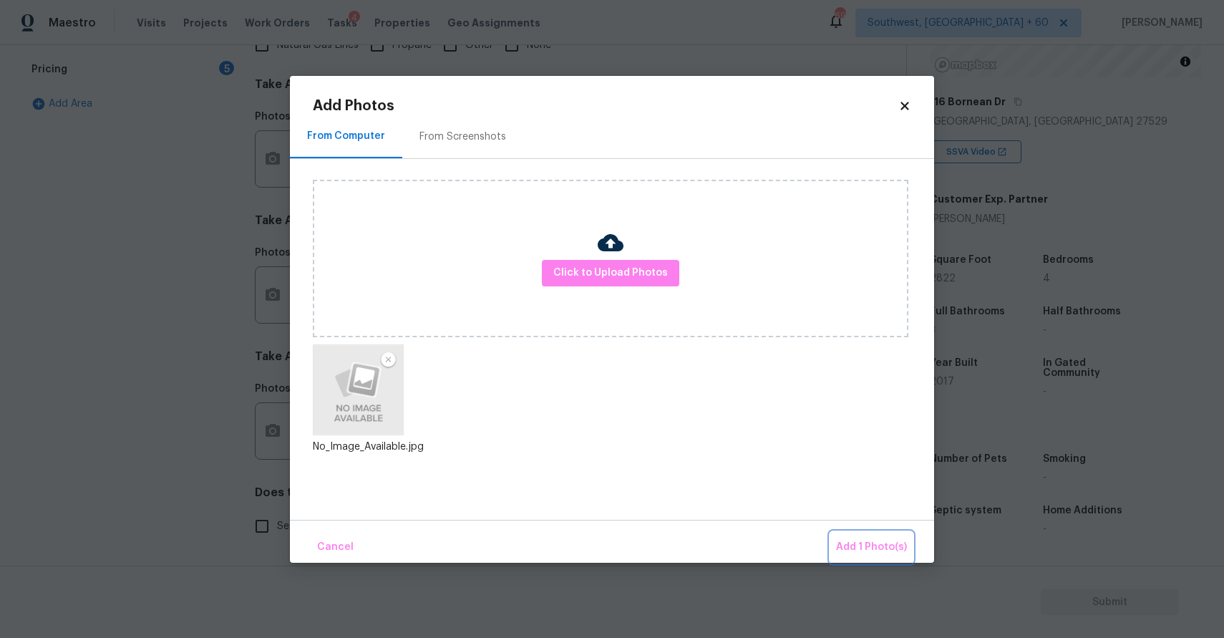
click at [869, 552] on span "Add 1 Photo(s)" at bounding box center [871, 547] width 71 height 18
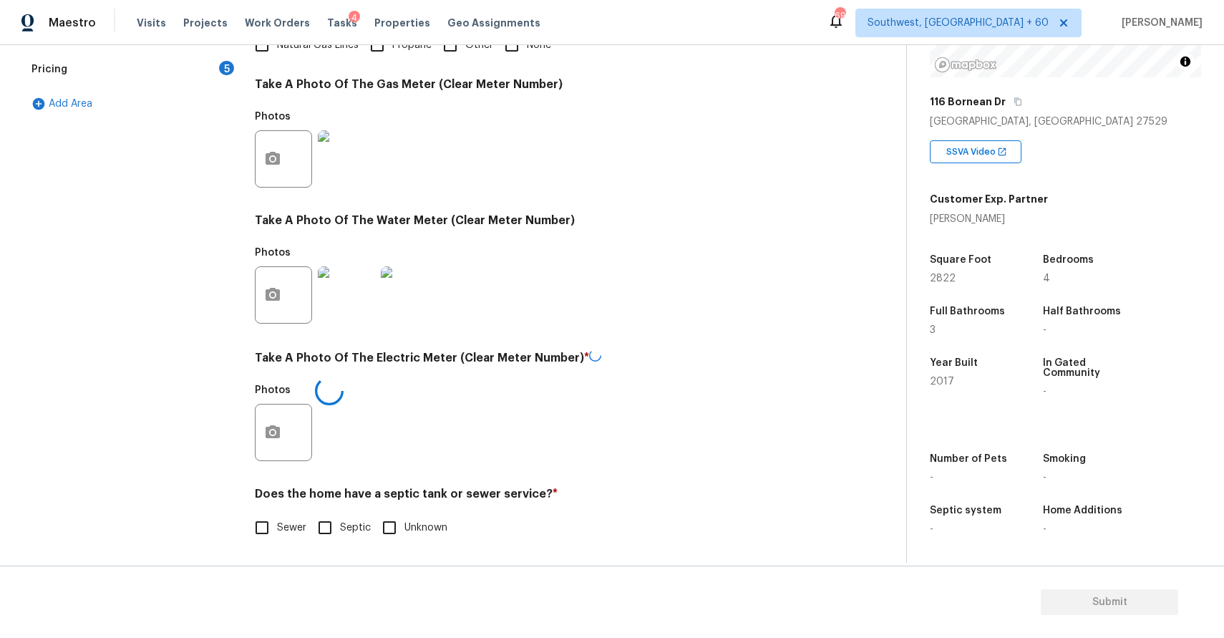
click at [281, 531] on span "Sewer" at bounding box center [291, 527] width 29 height 15
click at [277, 531] on input "Sewer" at bounding box center [262, 528] width 30 height 30
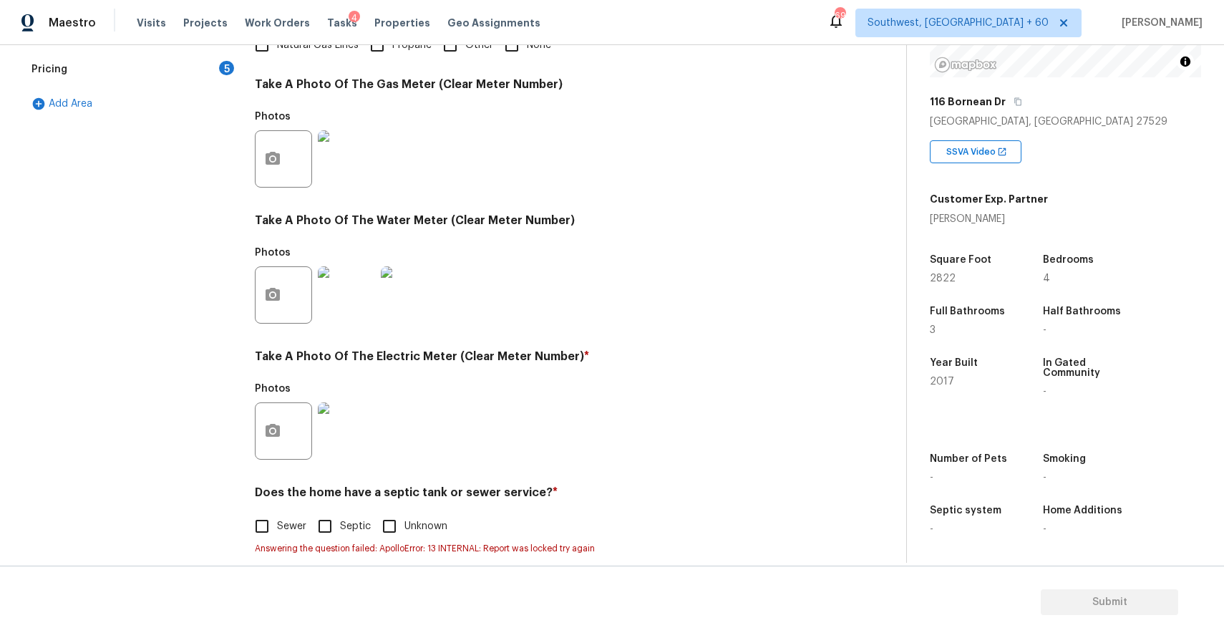
scroll to position [454, 0]
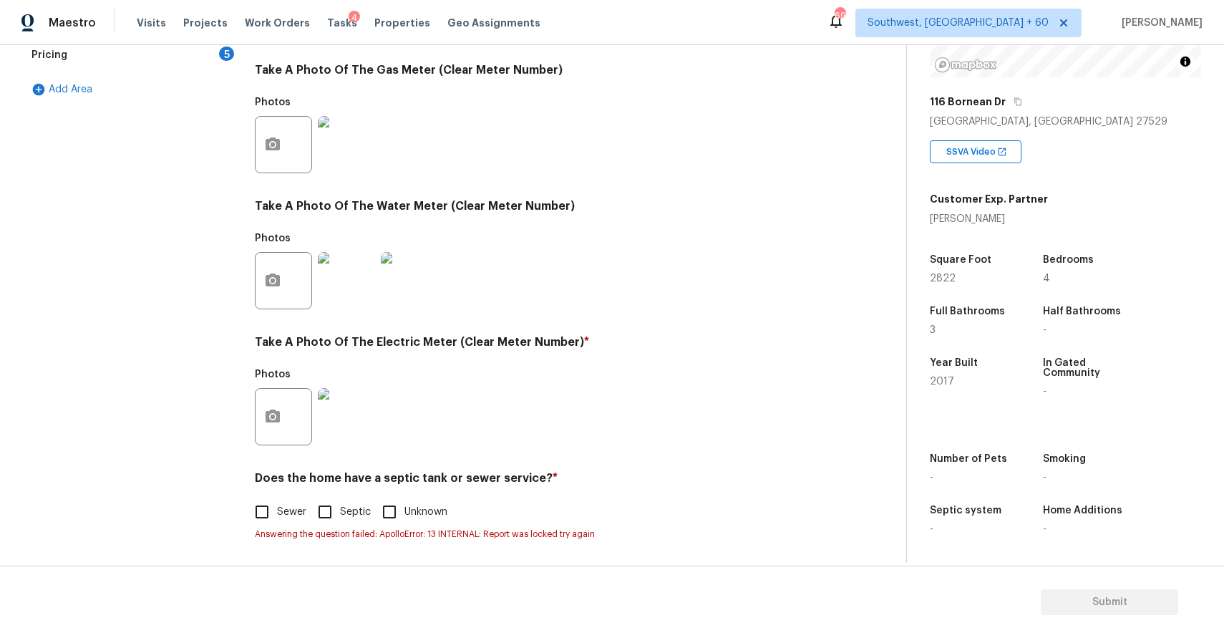
click at [272, 513] on input "Sewer" at bounding box center [262, 512] width 30 height 30
checkbox input "true"
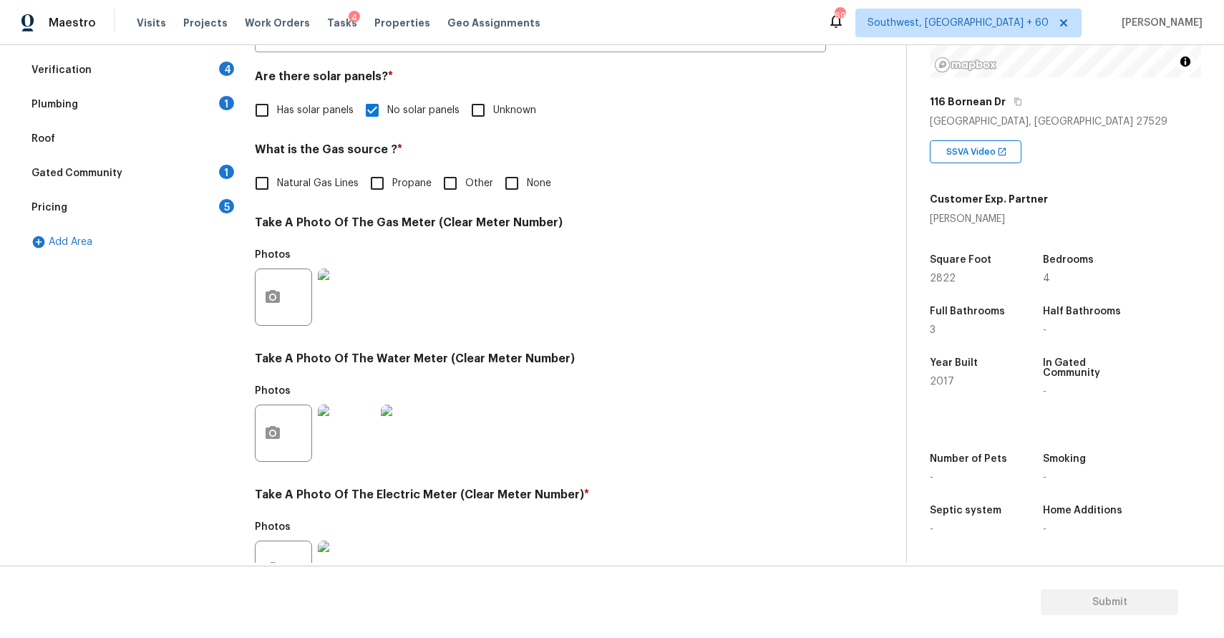
scroll to position [77, 0]
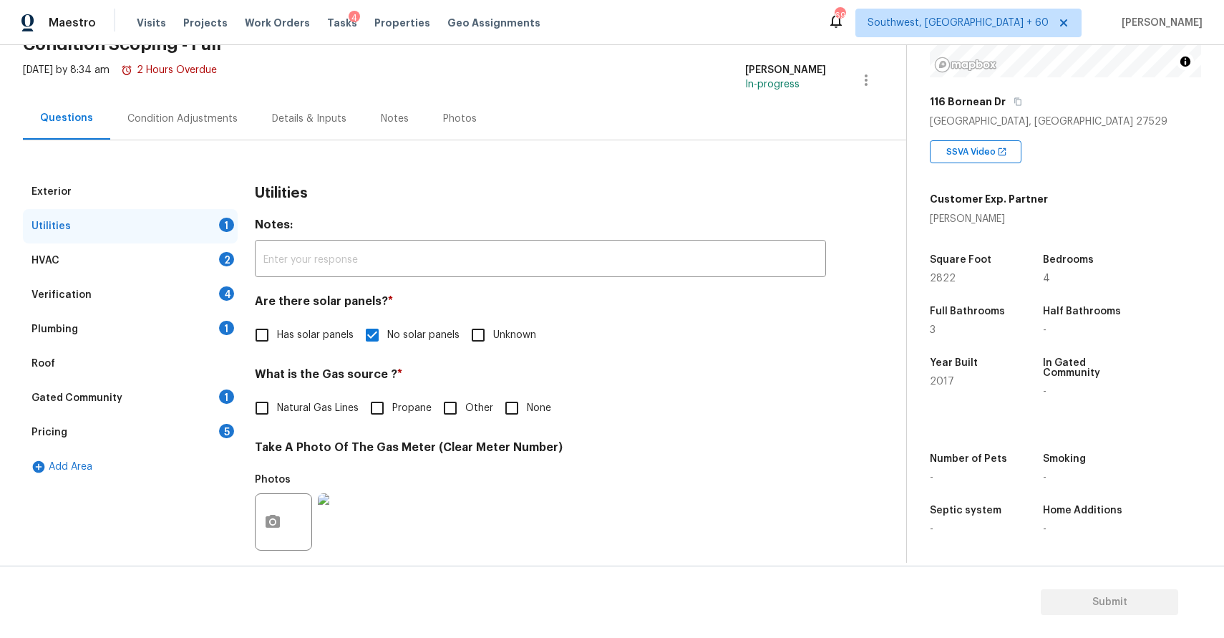
click at [164, 267] on div "HVAC 2" at bounding box center [130, 260] width 215 height 34
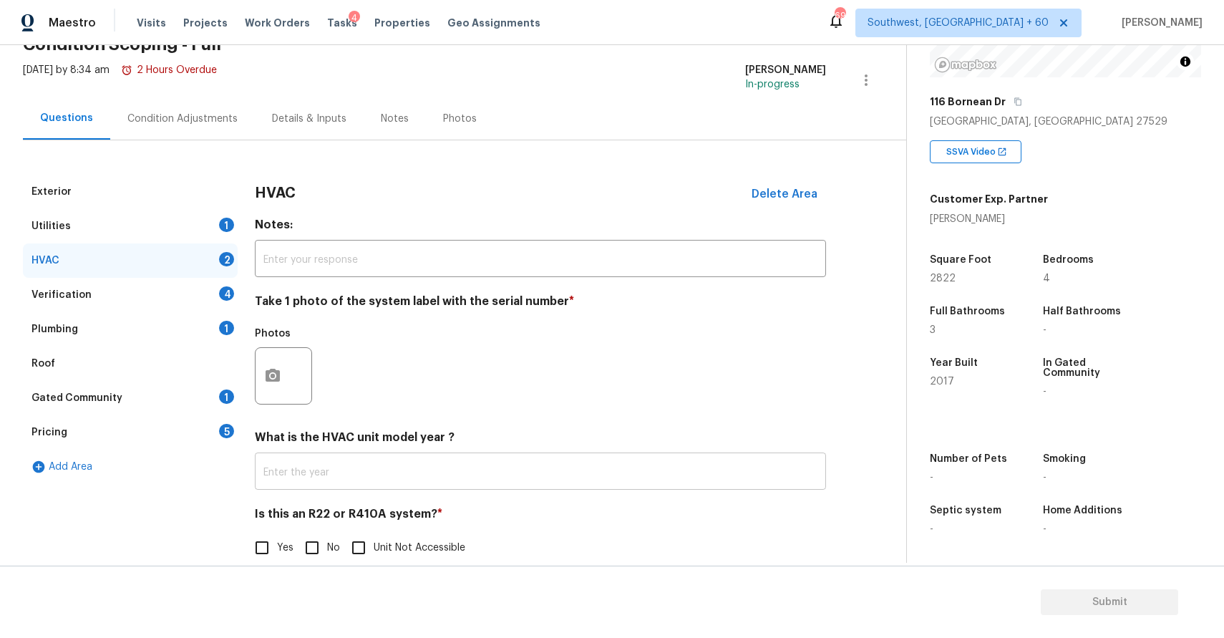
click at [379, 463] on input "text" at bounding box center [540, 473] width 571 height 34
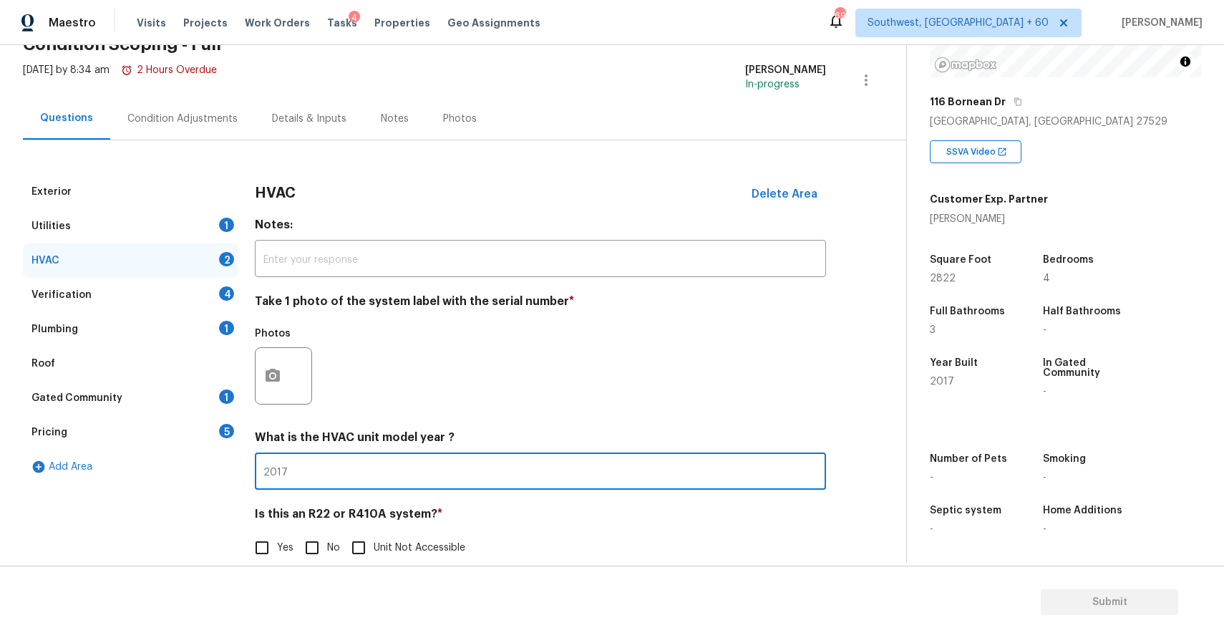
type input "2017"
click at [305, 543] on input "No" at bounding box center [312, 548] width 30 height 30
checkbox input "true"
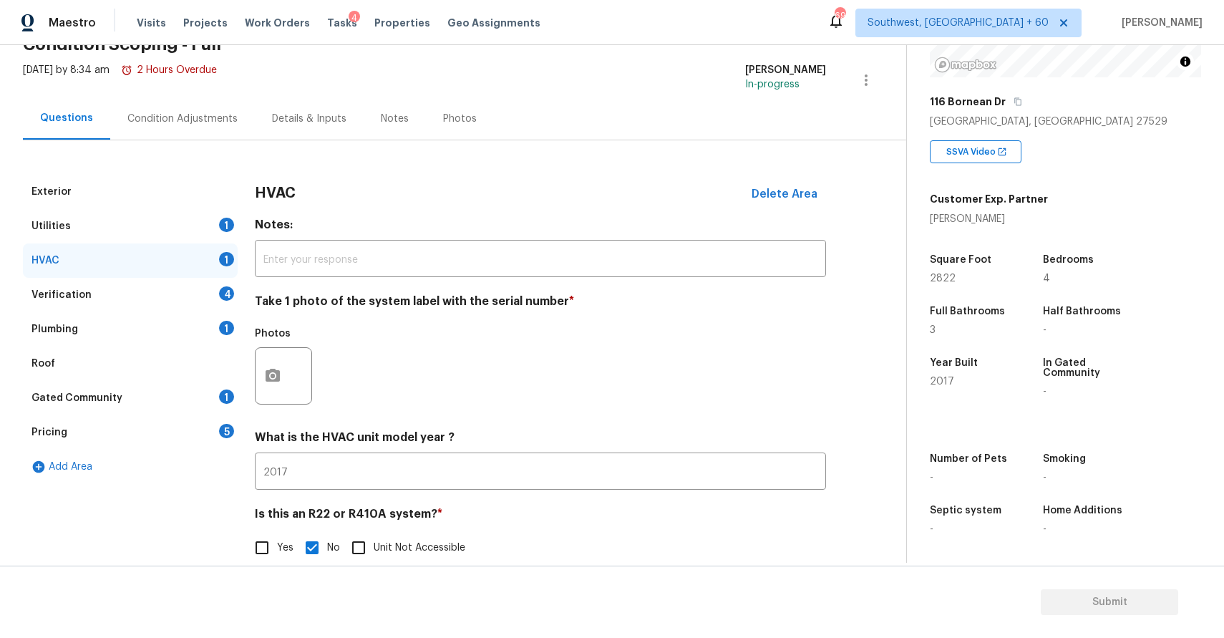
click at [205, 286] on div "Verification 4" at bounding box center [130, 295] width 215 height 34
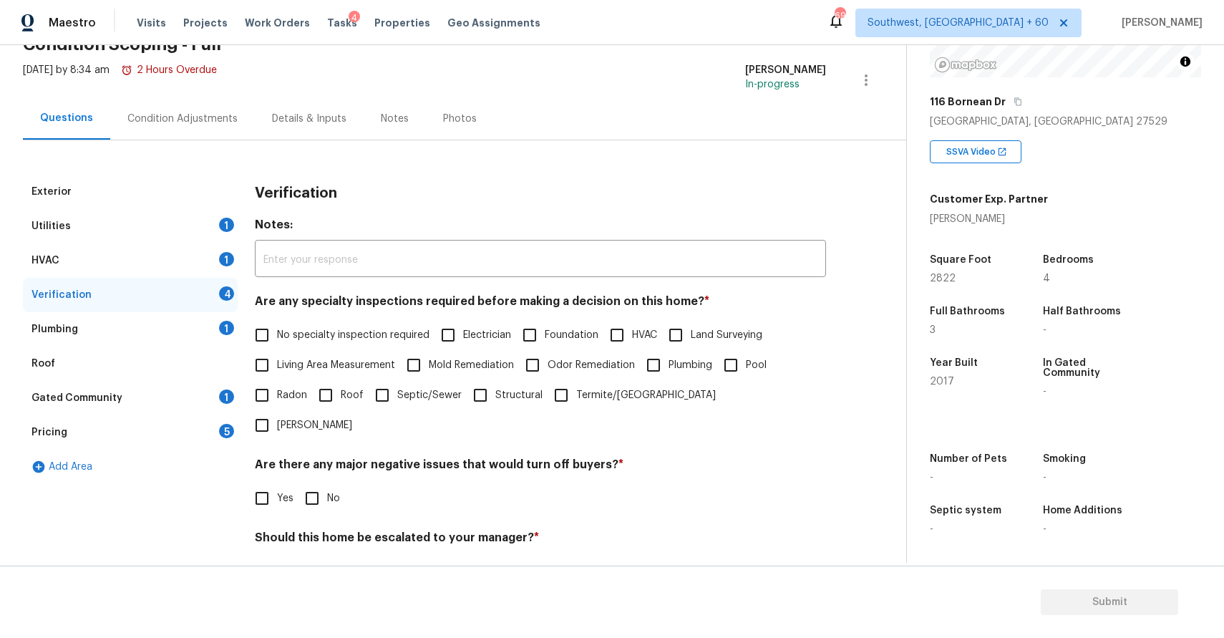
click at [357, 330] on span "No specialty inspection required" at bounding box center [353, 335] width 152 height 15
click at [277, 330] on input "No specialty inspection required" at bounding box center [262, 335] width 30 height 30
checkbox input "true"
click at [171, 268] on div "HVAC 1" at bounding box center [130, 260] width 215 height 34
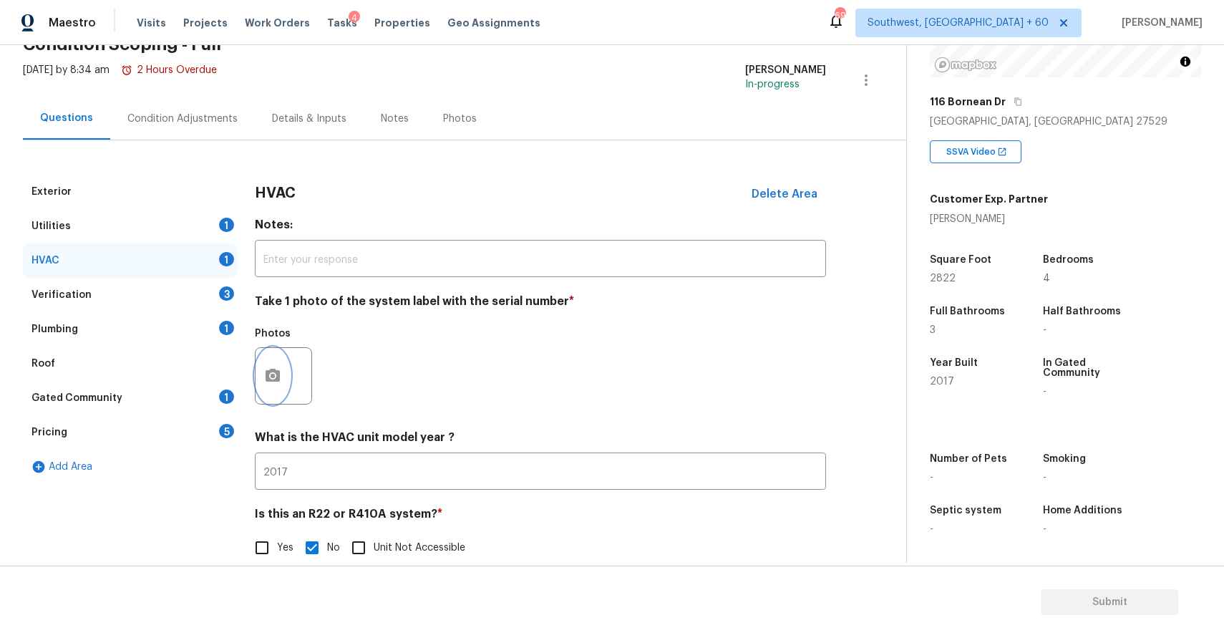
click at [268, 379] on icon "button" at bounding box center [273, 375] width 14 height 13
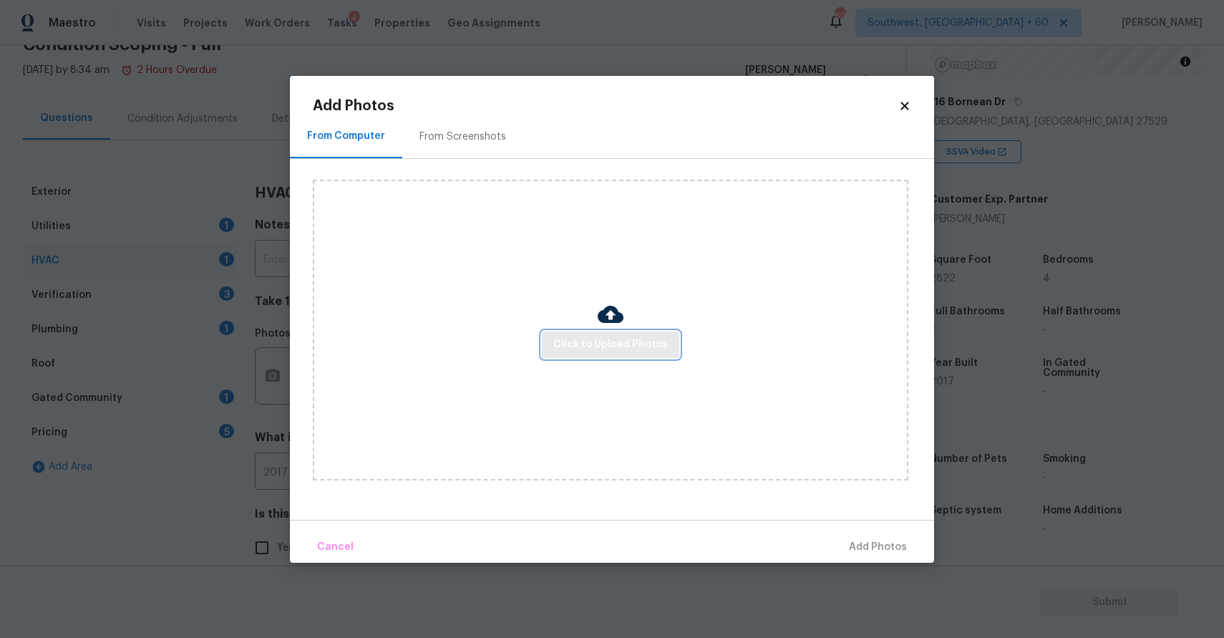
click at [556, 352] on span "Click to Upload Photos" at bounding box center [610, 345] width 115 height 18
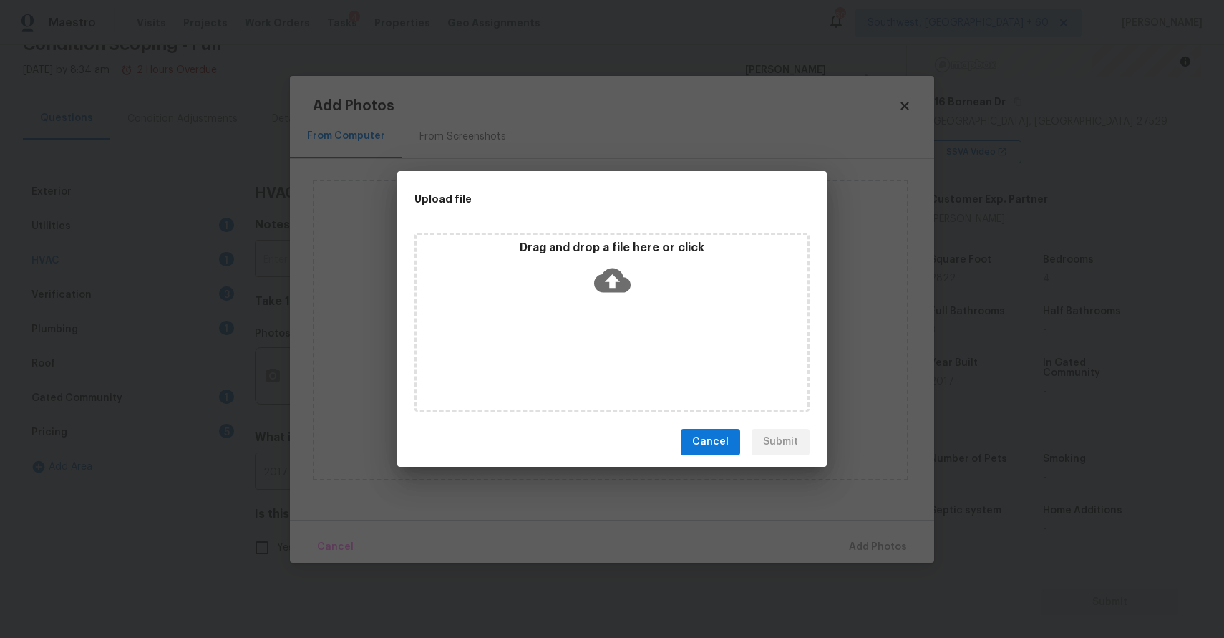
click at [556, 352] on div "Drag and drop a file here or click" at bounding box center [611, 322] width 395 height 179
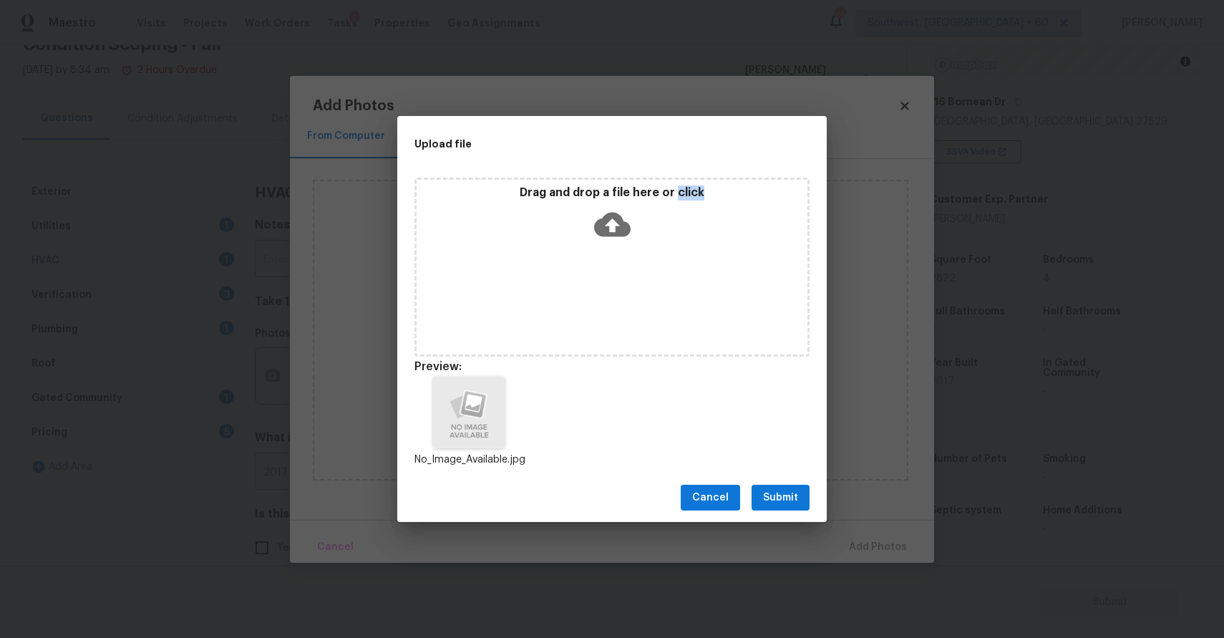
click at [773, 485] on button "Submit" at bounding box center [781, 498] width 58 height 26
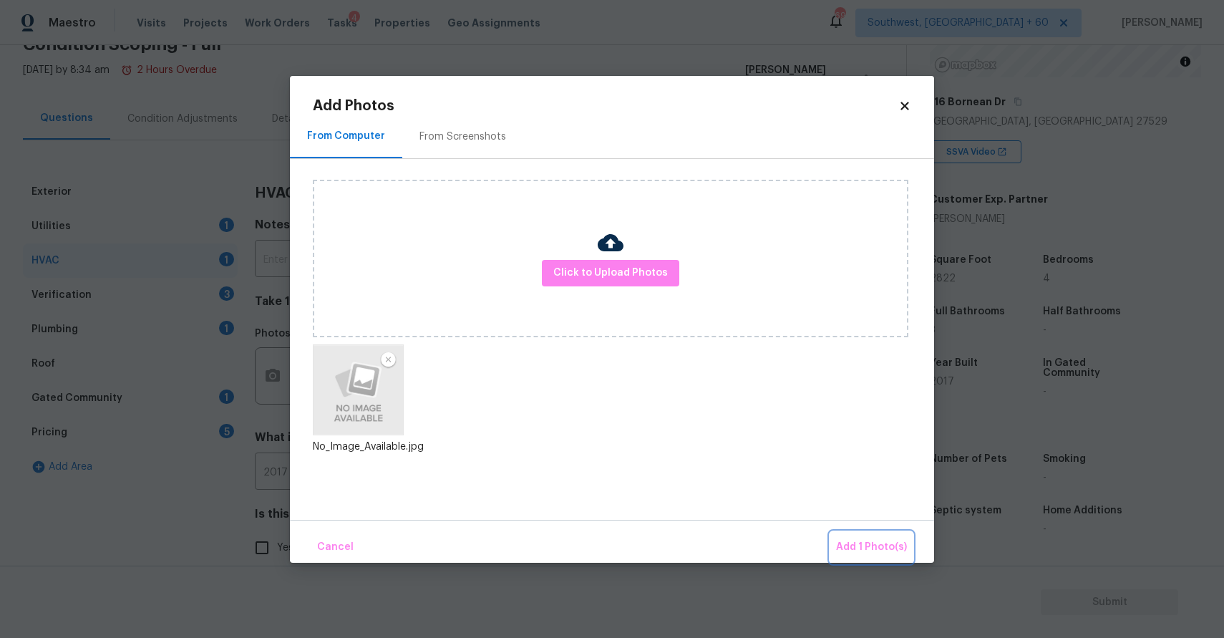
click at [877, 538] on button "Add 1 Photo(s)" at bounding box center [871, 547] width 82 height 31
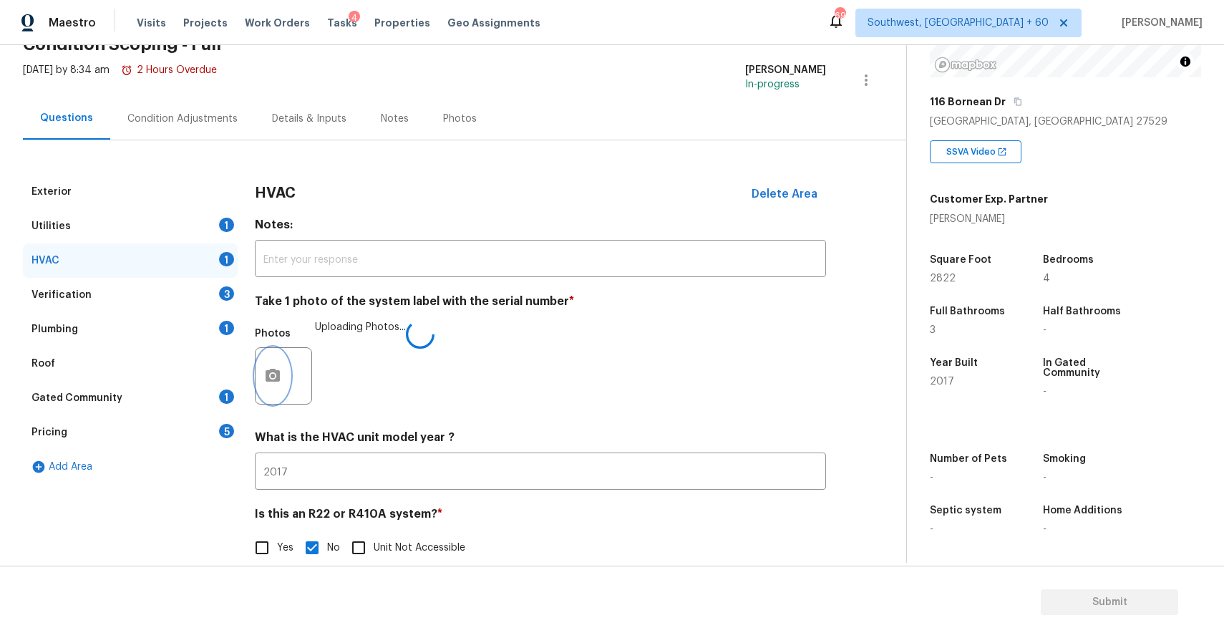
scroll to position [99, 0]
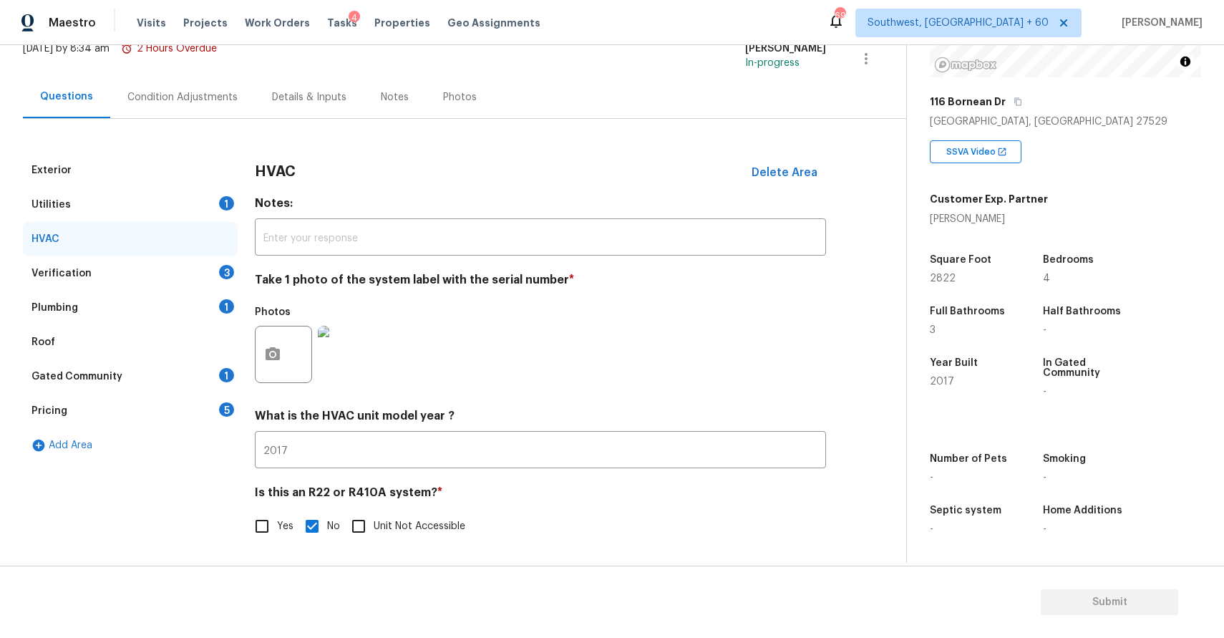
click at [202, 279] on div "Verification 3" at bounding box center [130, 273] width 215 height 34
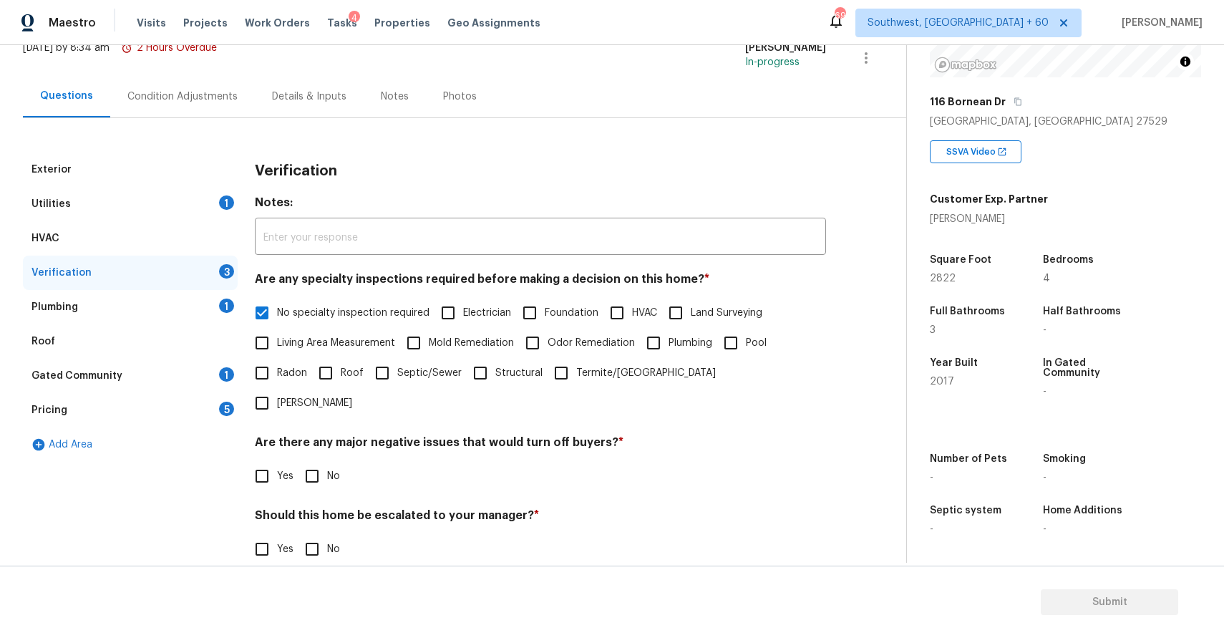
click at [354, 309] on span "No specialty inspection required" at bounding box center [353, 313] width 152 height 15
click at [277, 309] on input "No specialty inspection required" at bounding box center [262, 313] width 30 height 30
click at [354, 309] on span "No specialty inspection required" at bounding box center [353, 314] width 152 height 15
click at [277, 309] on input "No specialty inspection required" at bounding box center [262, 314] width 30 height 30
checkbox input "true"
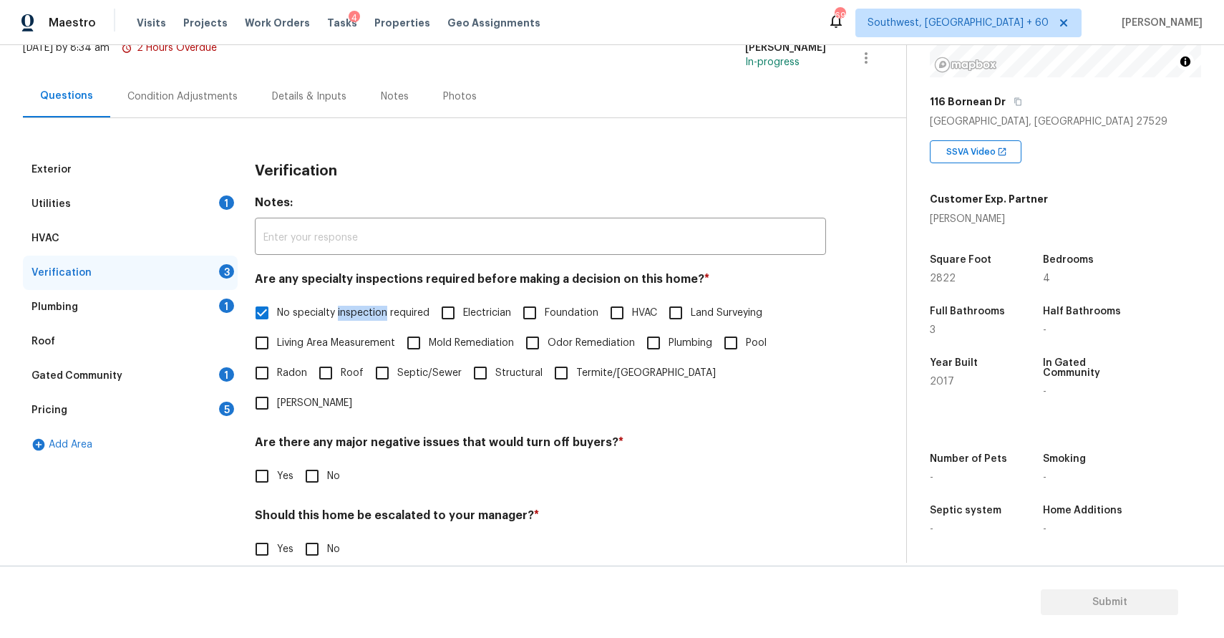
click at [314, 461] on input "No" at bounding box center [312, 476] width 30 height 30
checkbox input "true"
click at [322, 534] on input "No" at bounding box center [312, 549] width 30 height 30
checkbox input "true"
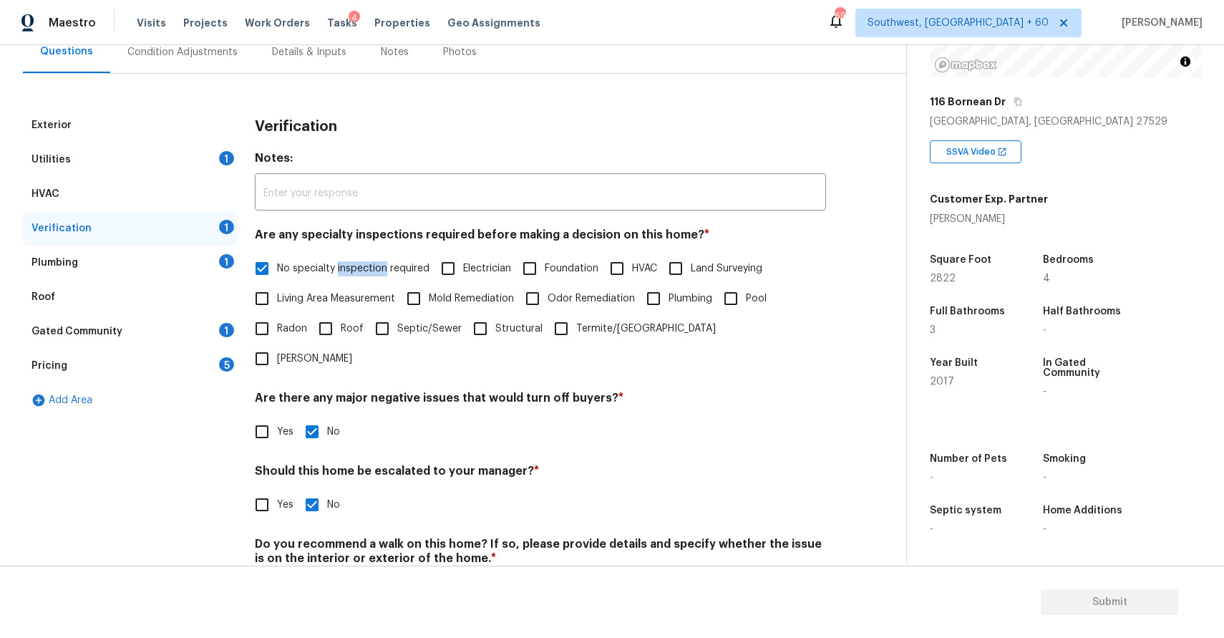
click at [315, 577] on input "No" at bounding box center [312, 592] width 30 height 30
checkbox input "true"
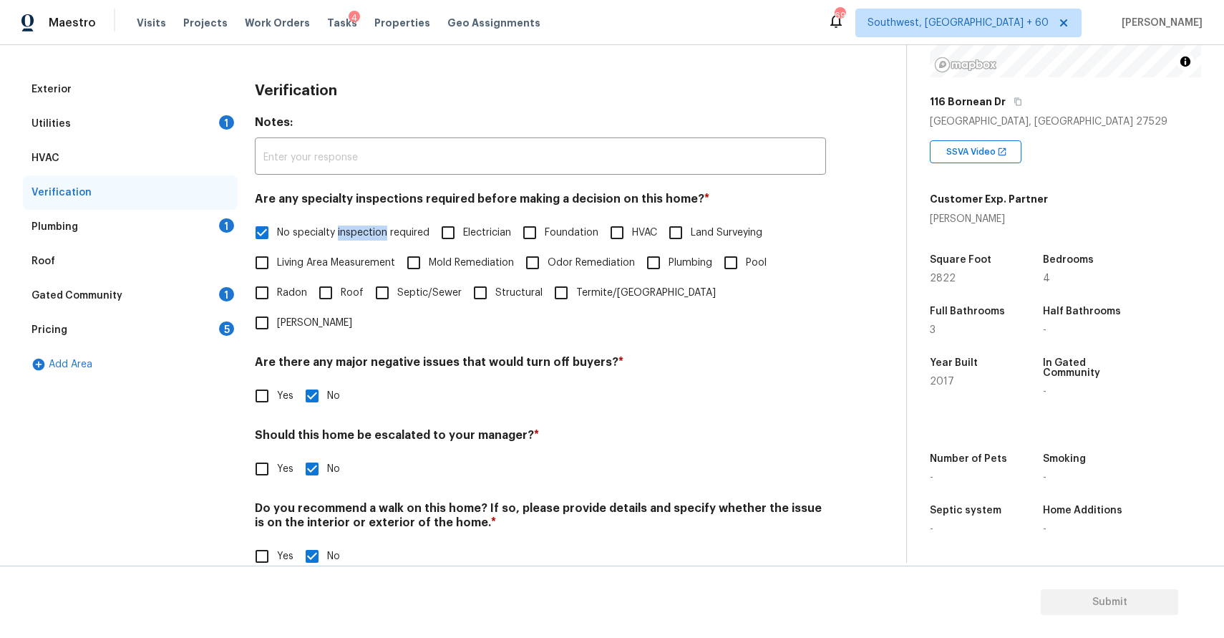
click at [202, 223] on div "Plumbing 1" at bounding box center [130, 227] width 215 height 34
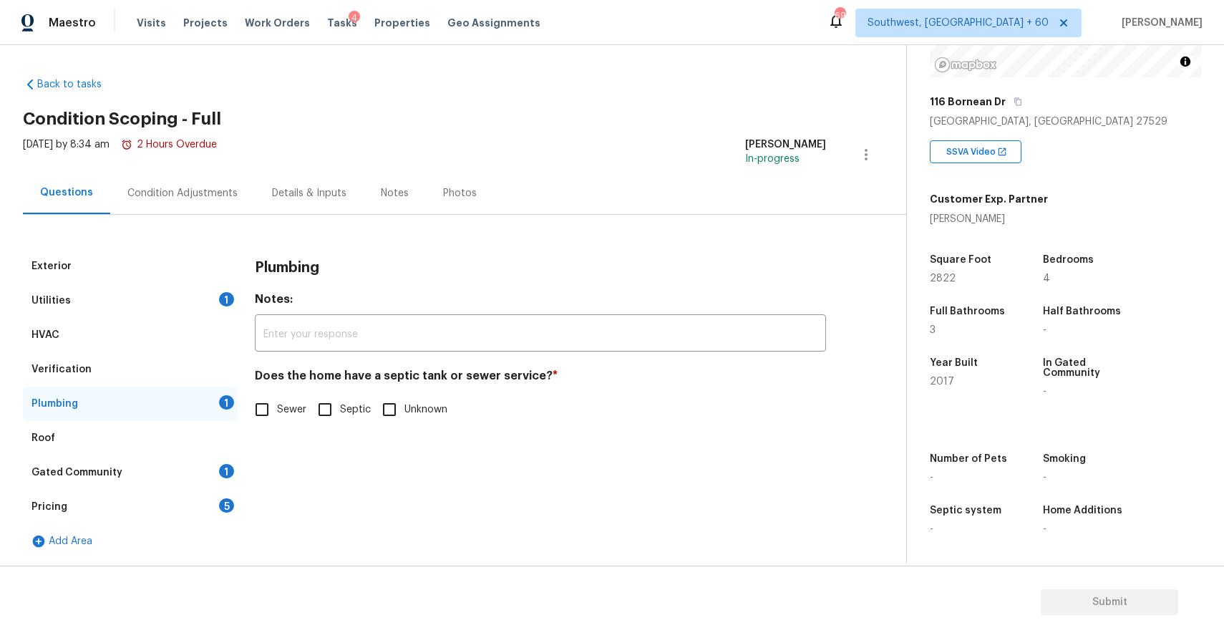
click at [272, 412] on input "Sewer" at bounding box center [262, 409] width 30 height 30
checkbox input "true"
click at [200, 472] on div "Gated Community 1" at bounding box center [130, 472] width 215 height 34
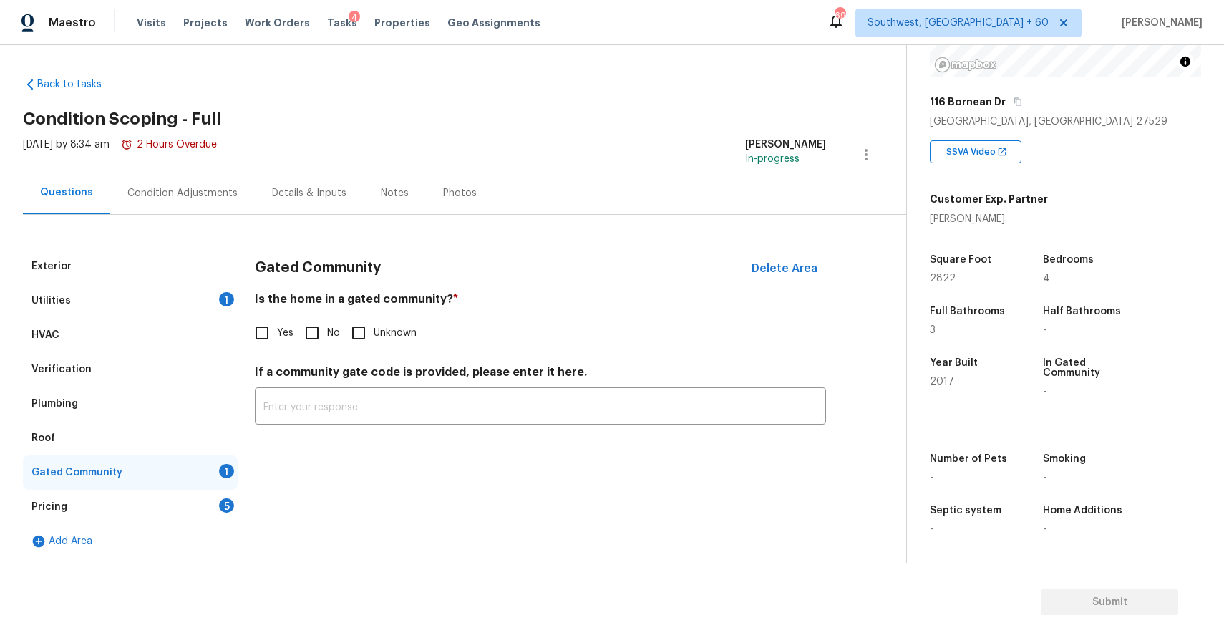
click at [329, 334] on span "No" at bounding box center [333, 333] width 13 height 15
click at [327, 334] on input "No" at bounding box center [312, 333] width 30 height 30
checkbox input "true"
click at [191, 517] on div "Pricing 5" at bounding box center [130, 507] width 215 height 34
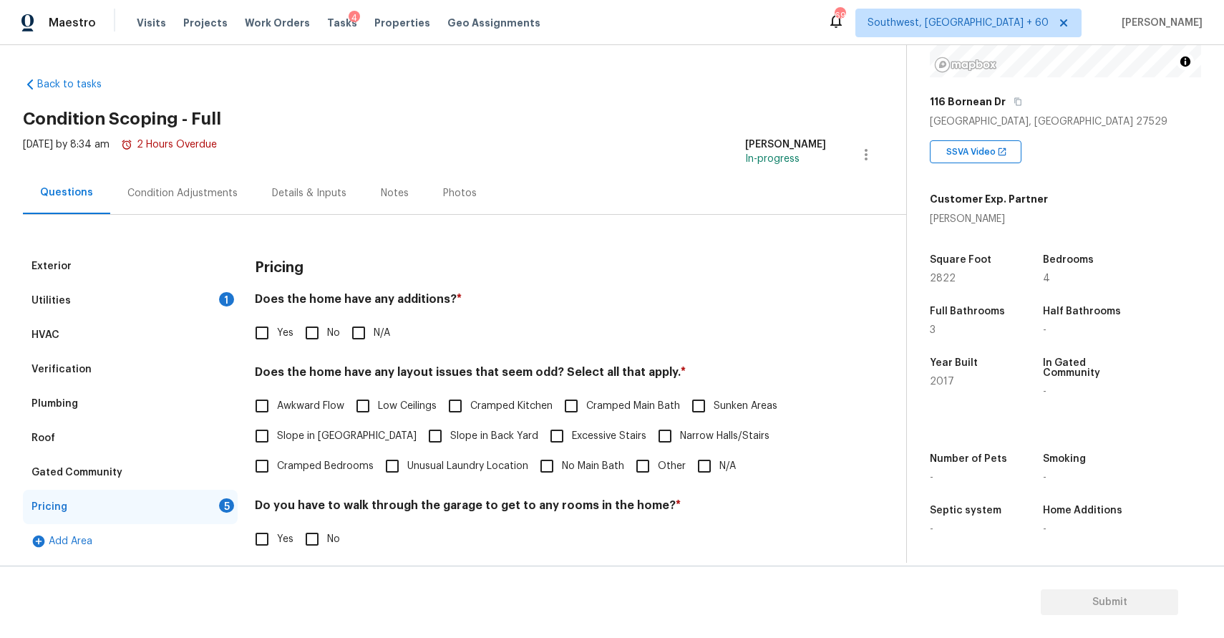
click at [362, 319] on input "N/A" at bounding box center [359, 333] width 30 height 30
checkbox input "true"
click at [694, 466] on input "N/A" at bounding box center [704, 466] width 30 height 30
checkbox input "true"
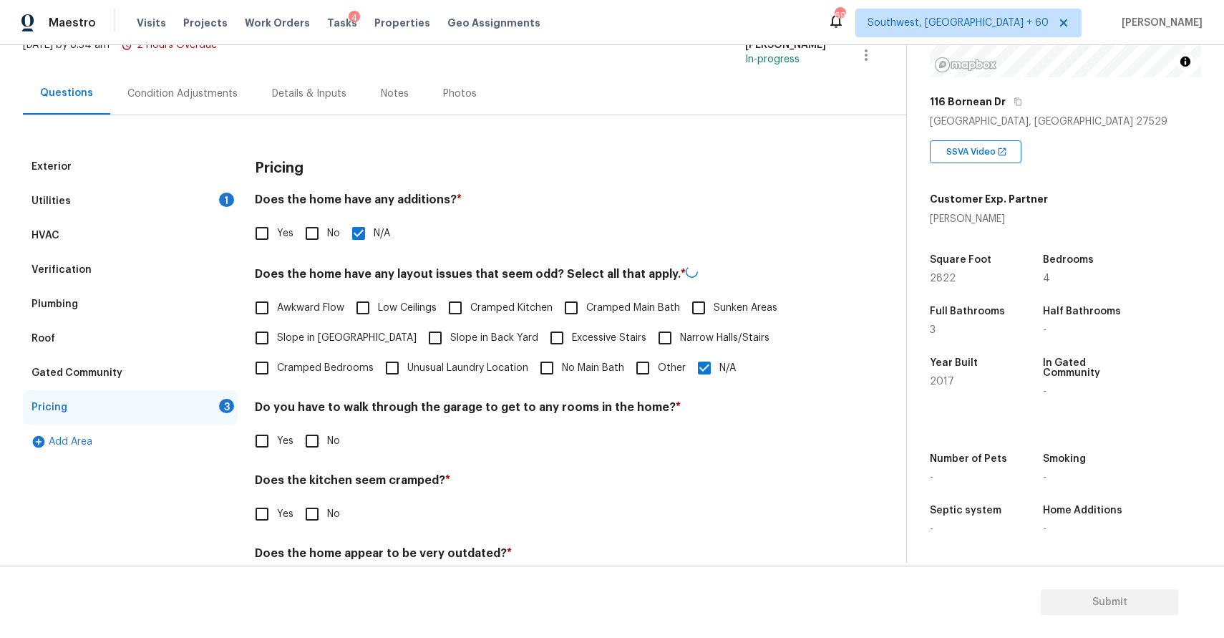
scroll to position [161, 0]
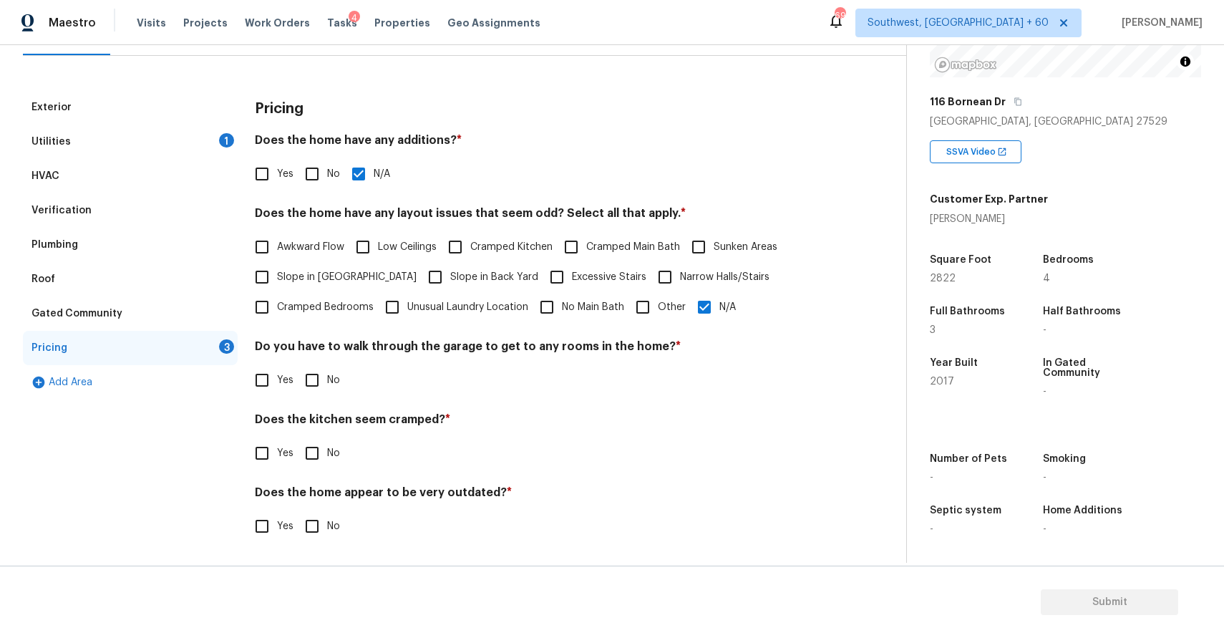
click at [317, 379] on input "No" at bounding box center [312, 380] width 30 height 30
checkbox input "true"
click at [313, 444] on input "No" at bounding box center [312, 455] width 30 height 30
checkbox input "true"
click at [325, 523] on input "No" at bounding box center [312, 526] width 30 height 30
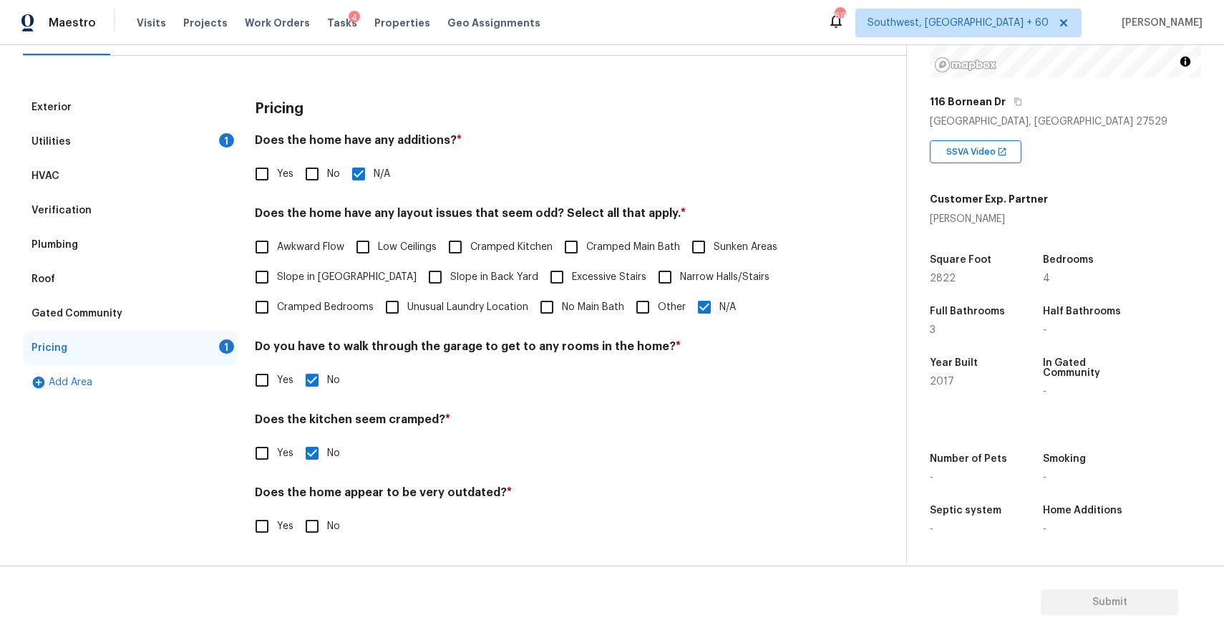
checkbox input "true"
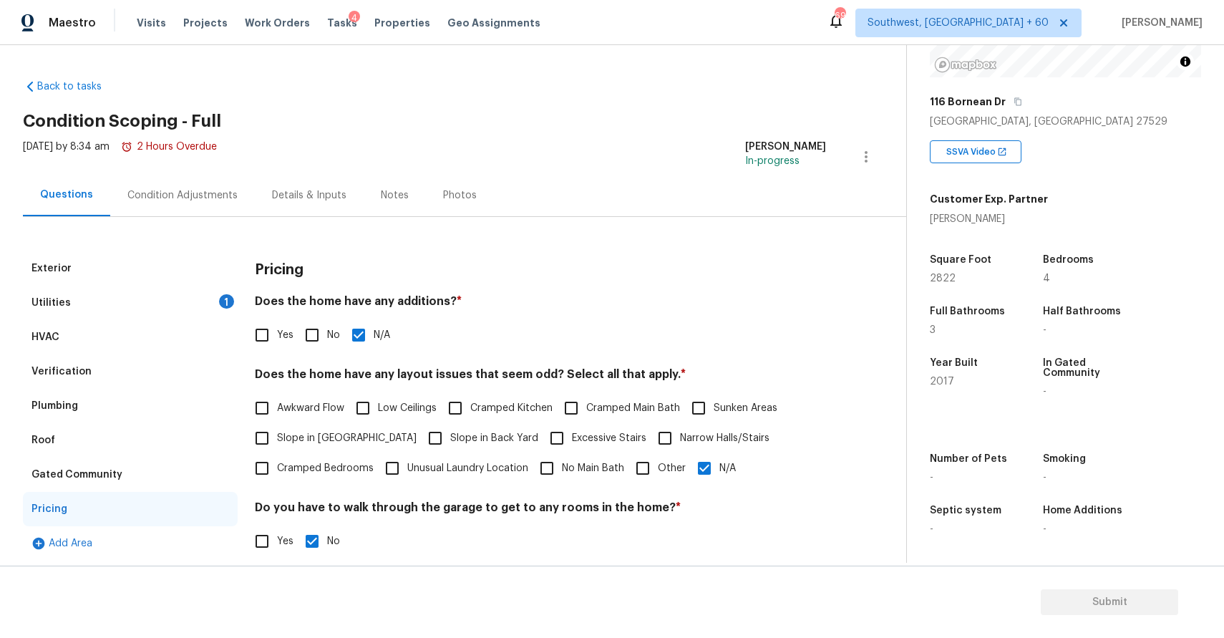
click at [135, 332] on div "HVAC" at bounding box center [130, 337] width 215 height 34
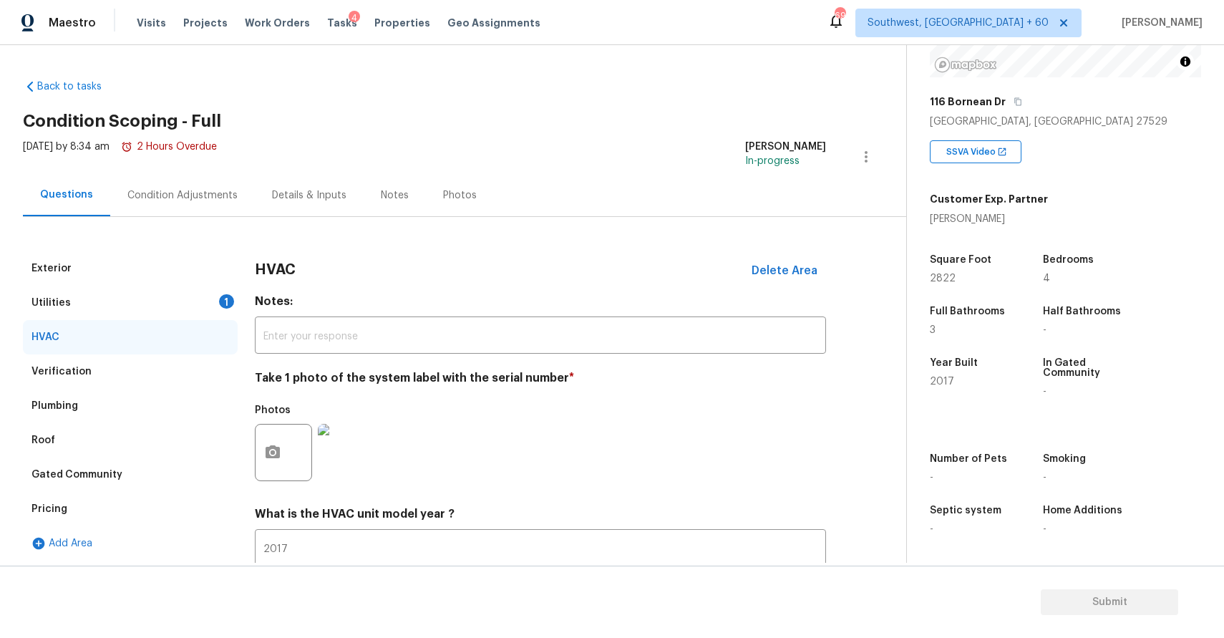
scroll to position [99, 0]
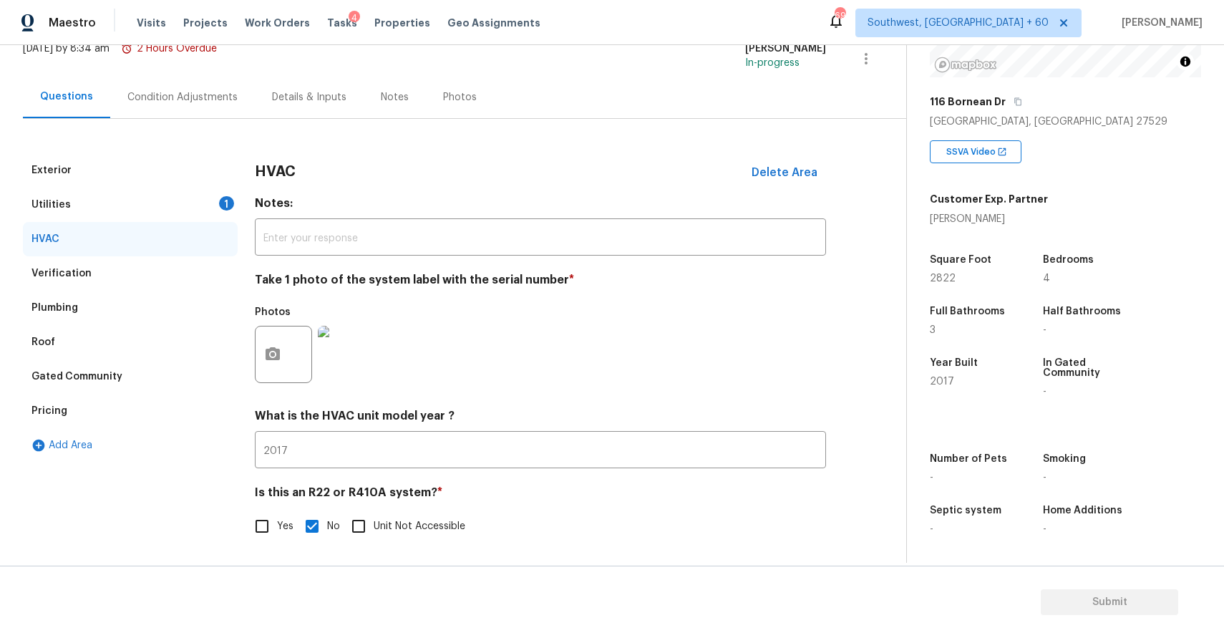
click at [147, 280] on div "Verification" at bounding box center [130, 273] width 215 height 34
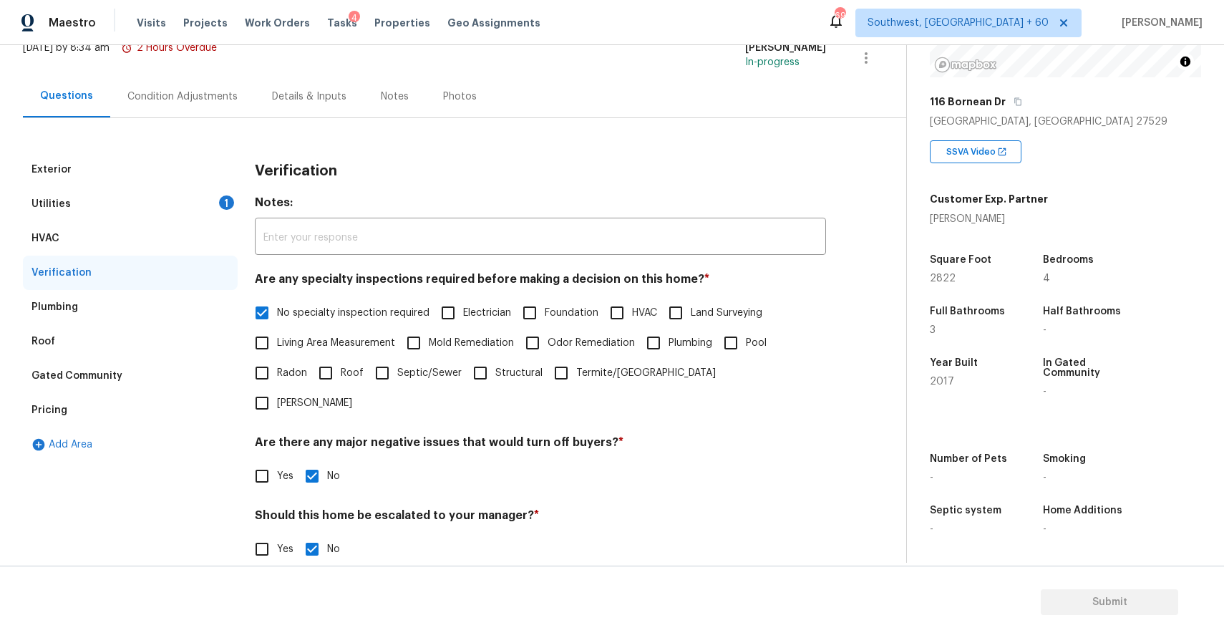
click at [122, 307] on div "Plumbing" at bounding box center [130, 307] width 215 height 34
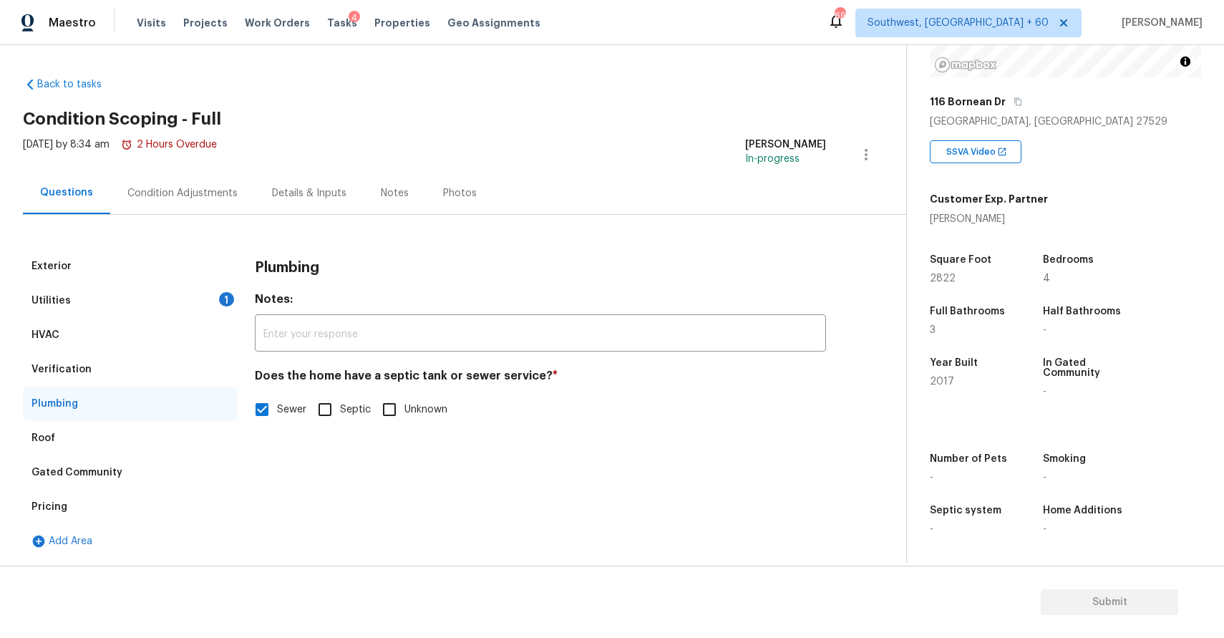
click at [130, 413] on div "Plumbing" at bounding box center [130, 404] width 215 height 34
click at [184, 436] on div "Roof" at bounding box center [130, 438] width 215 height 34
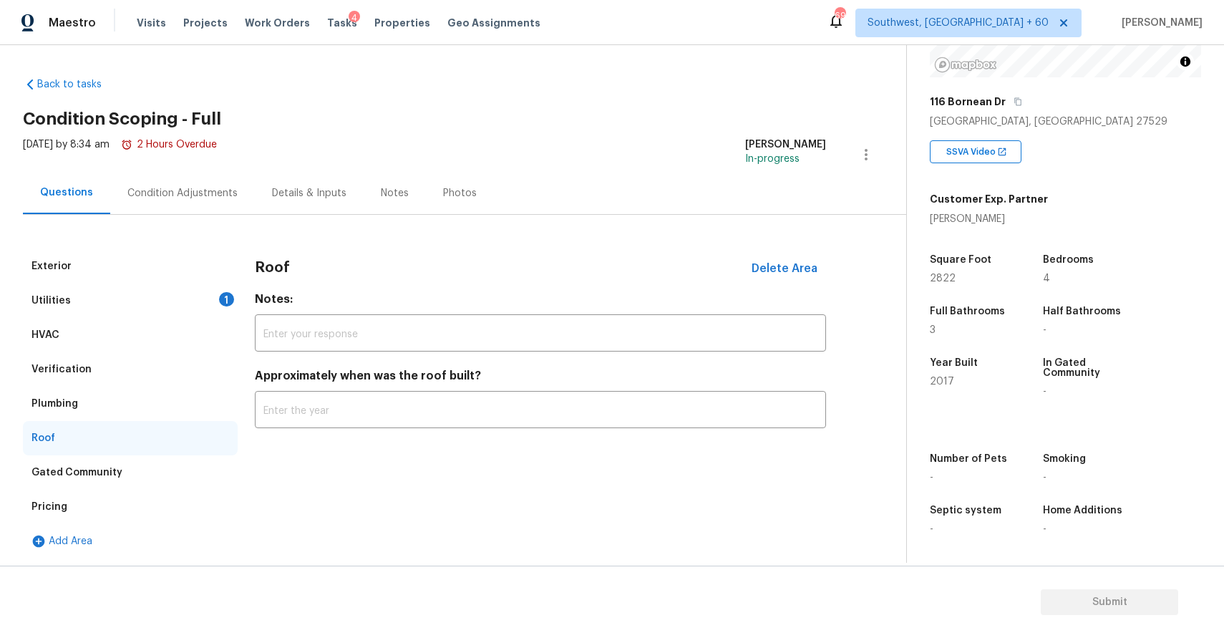
click at [174, 470] on div "Gated Community" at bounding box center [130, 472] width 215 height 34
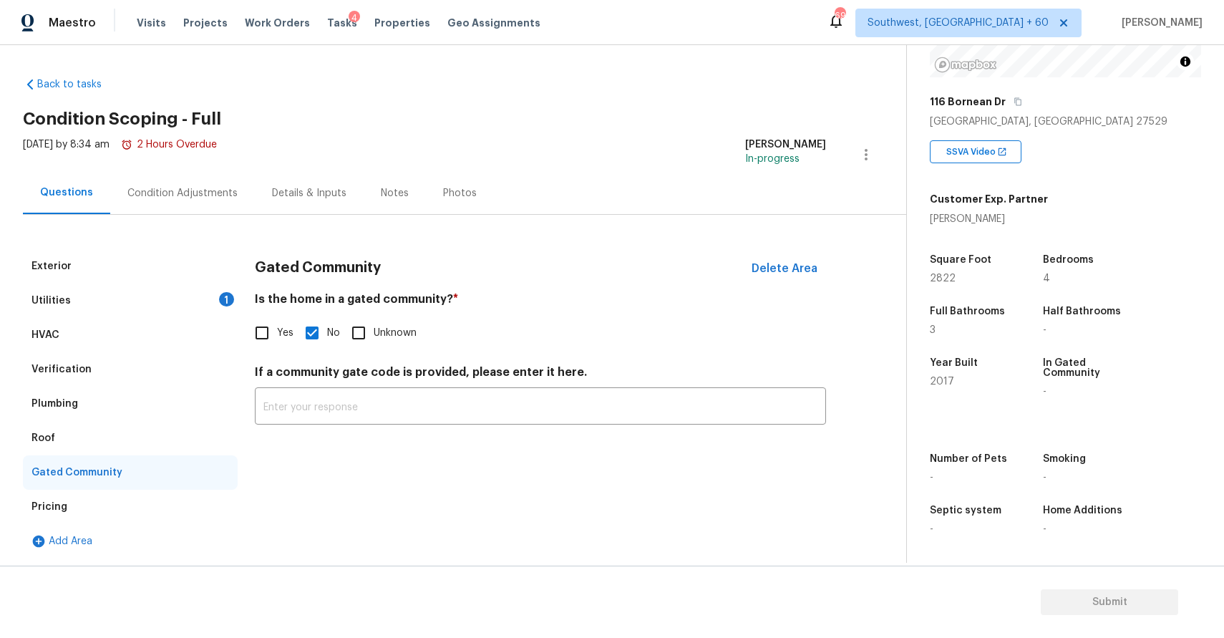
click at [142, 513] on div "Pricing" at bounding box center [130, 507] width 215 height 34
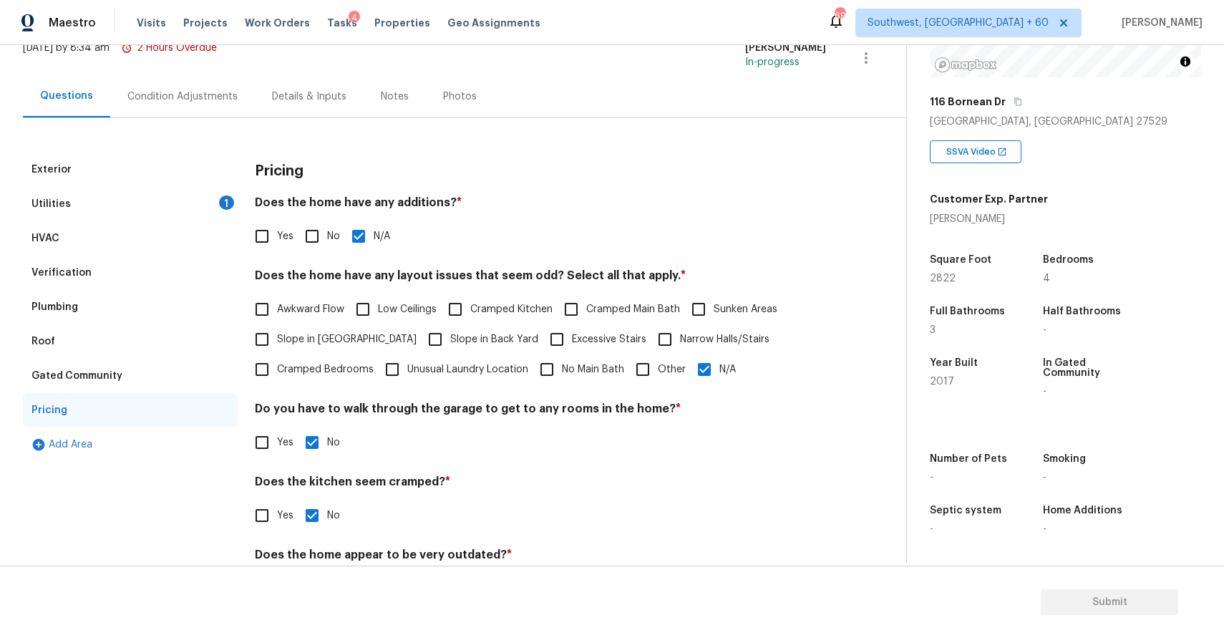
scroll to position [161, 0]
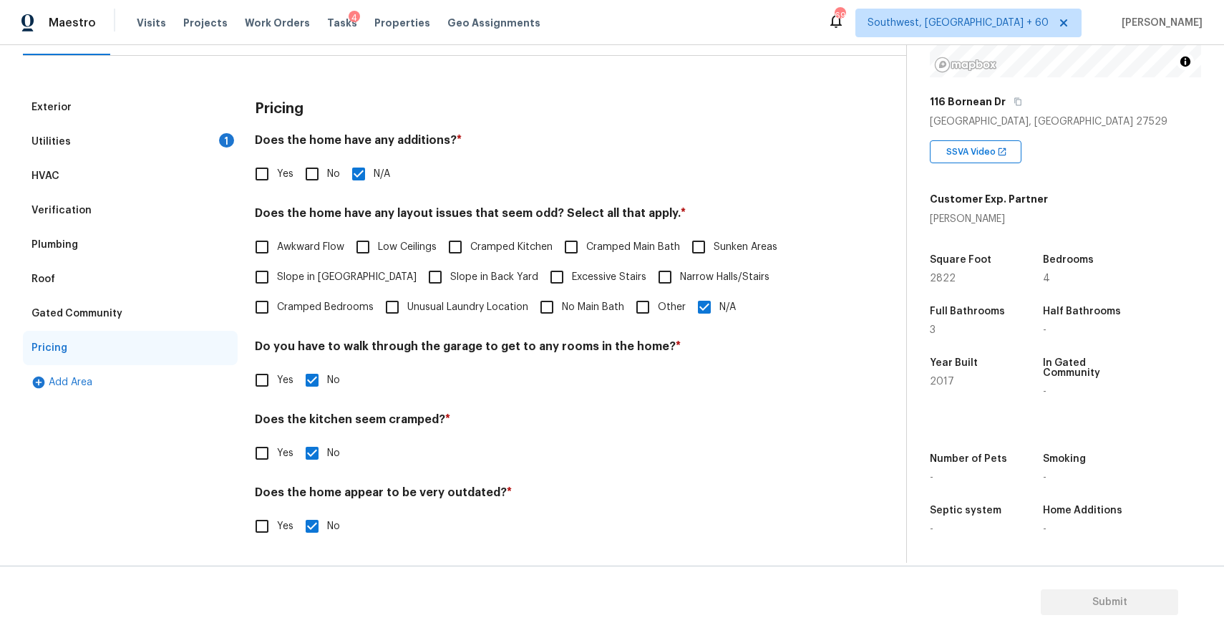
click at [156, 310] on div "Gated Community" at bounding box center [130, 313] width 215 height 34
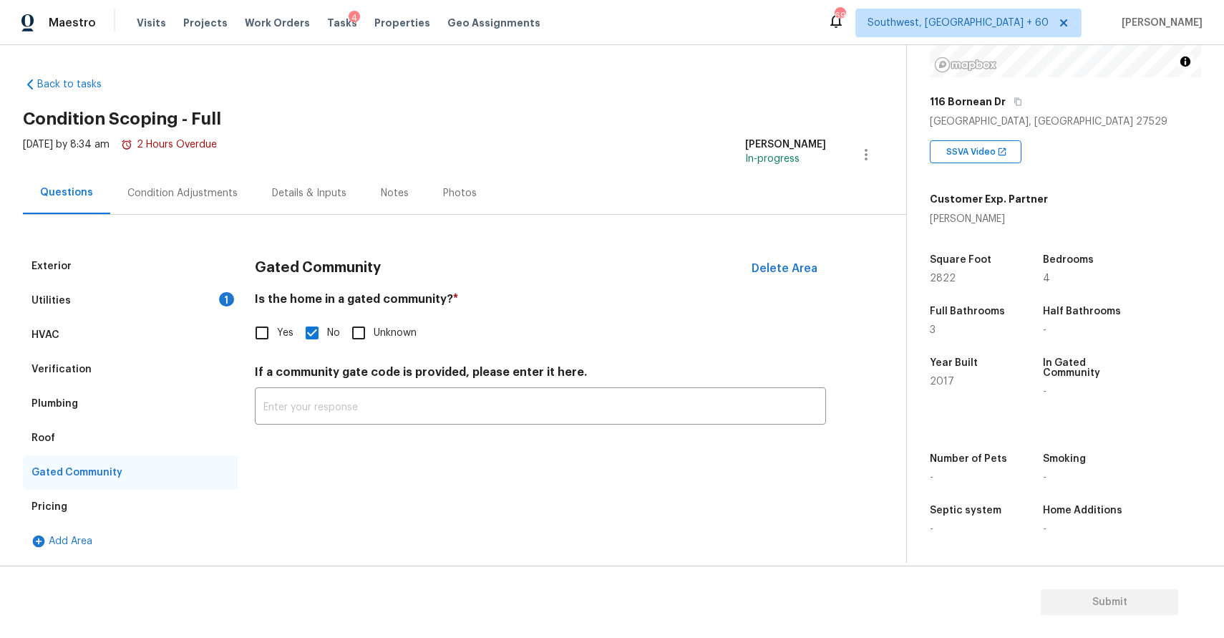
click at [164, 445] on div "Roof" at bounding box center [130, 438] width 215 height 34
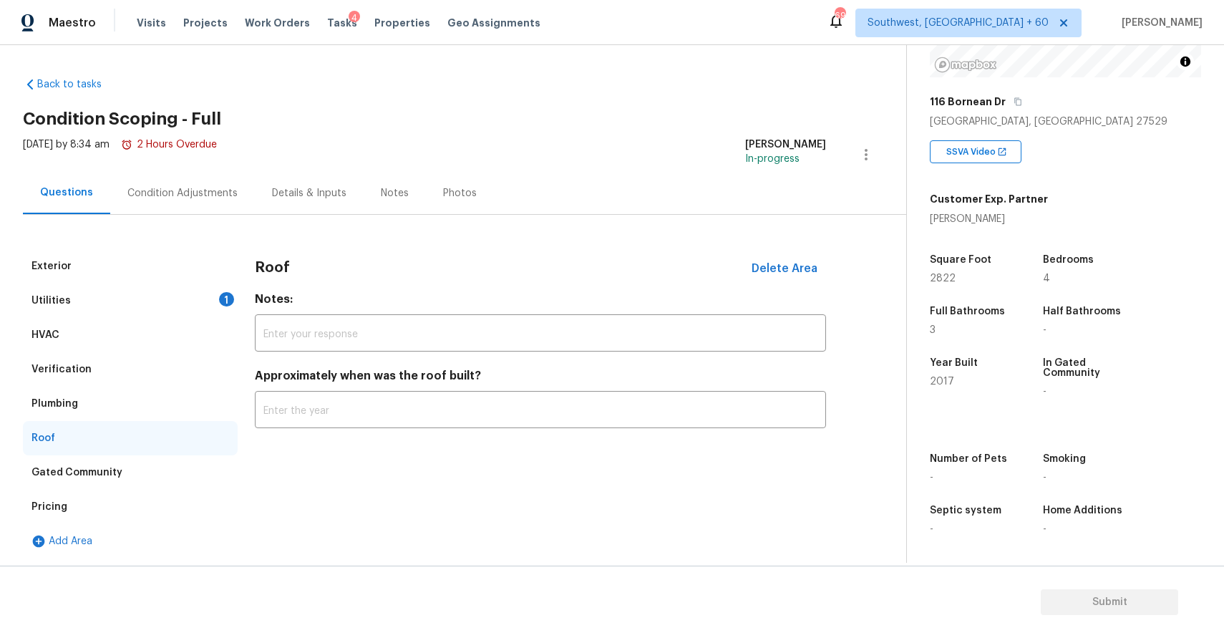
click at [142, 404] on div "Plumbing" at bounding box center [130, 404] width 215 height 34
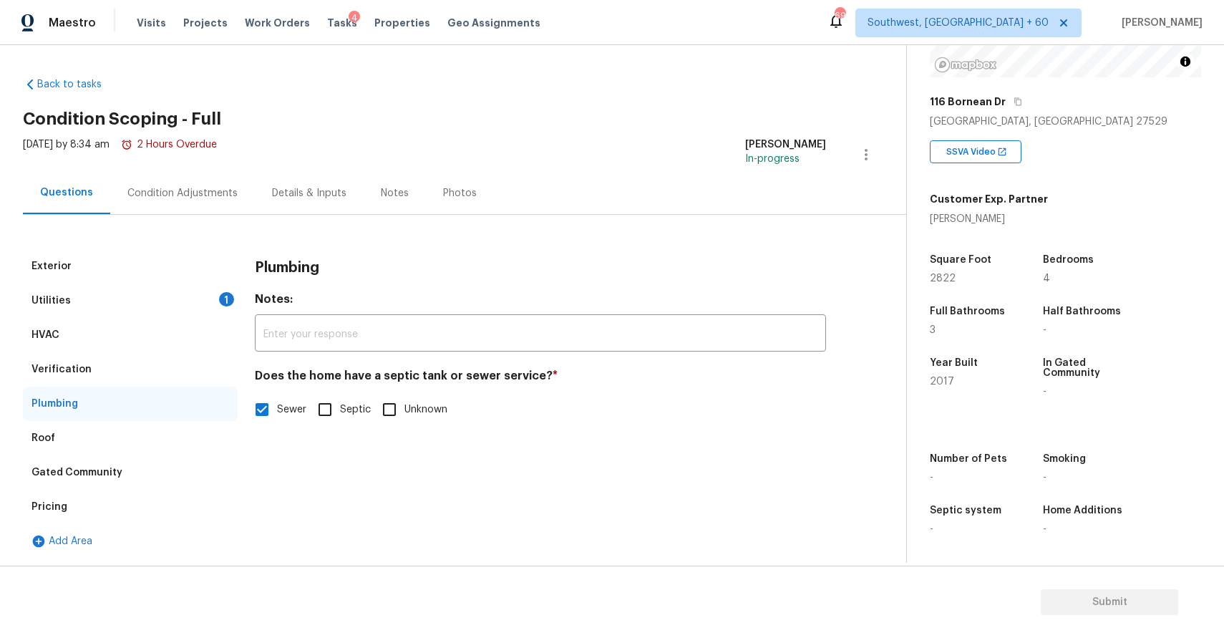
click at [149, 381] on div "Verification" at bounding box center [130, 369] width 215 height 34
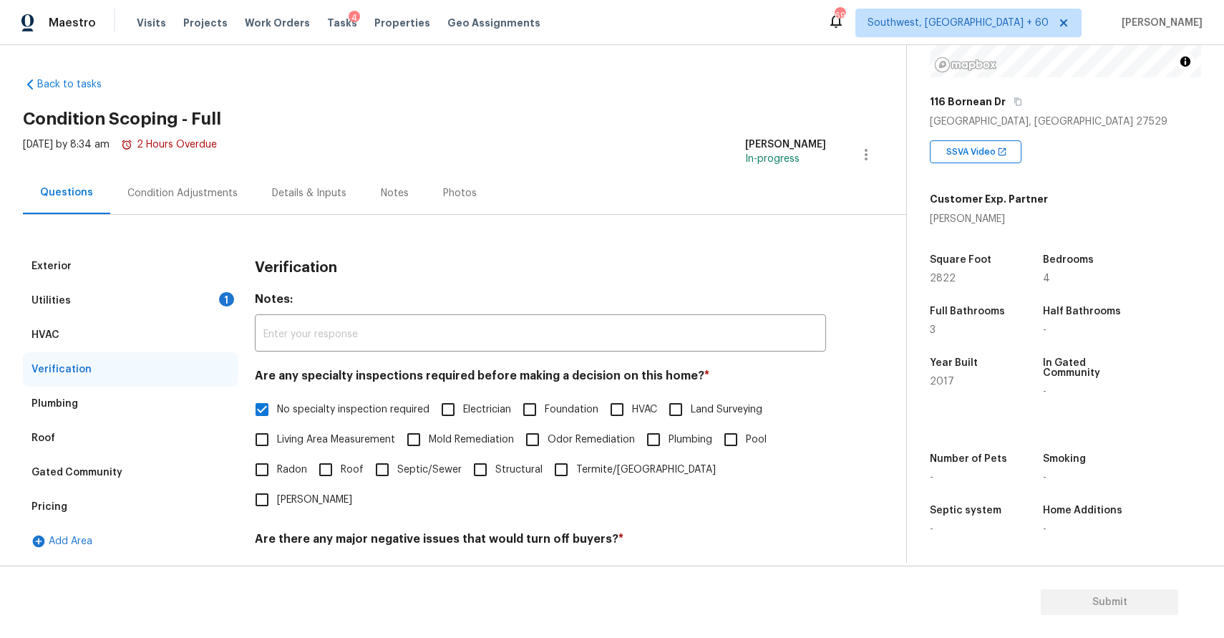
scroll to position [161, 0]
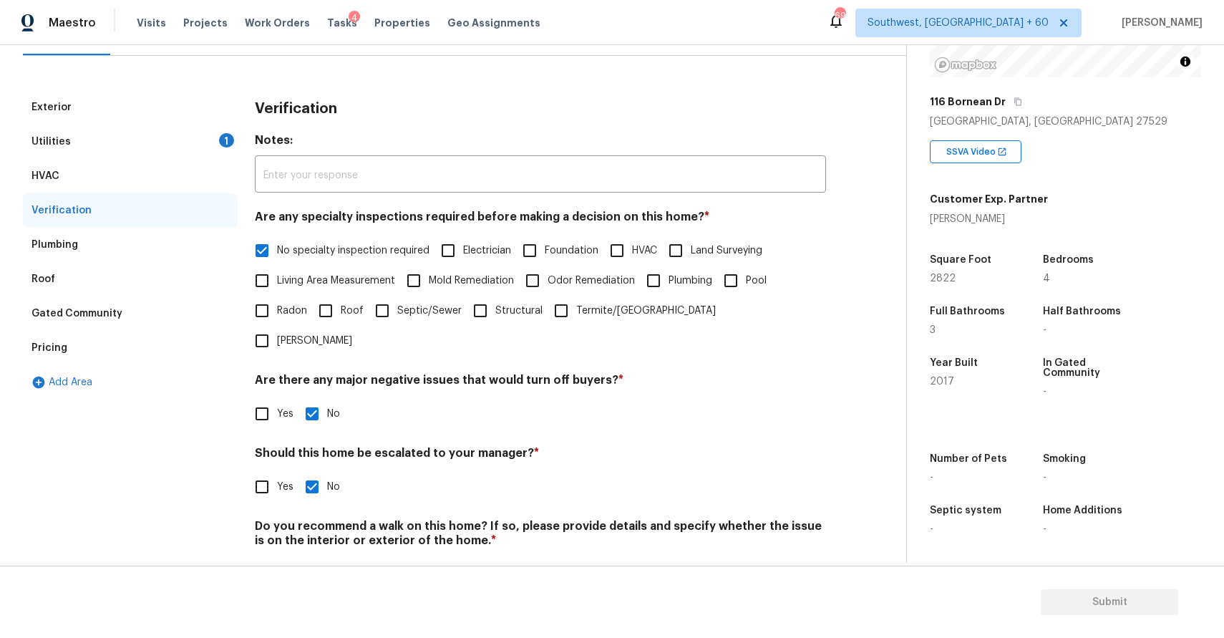
click at [170, 137] on div "Utilities 1" at bounding box center [130, 142] width 215 height 34
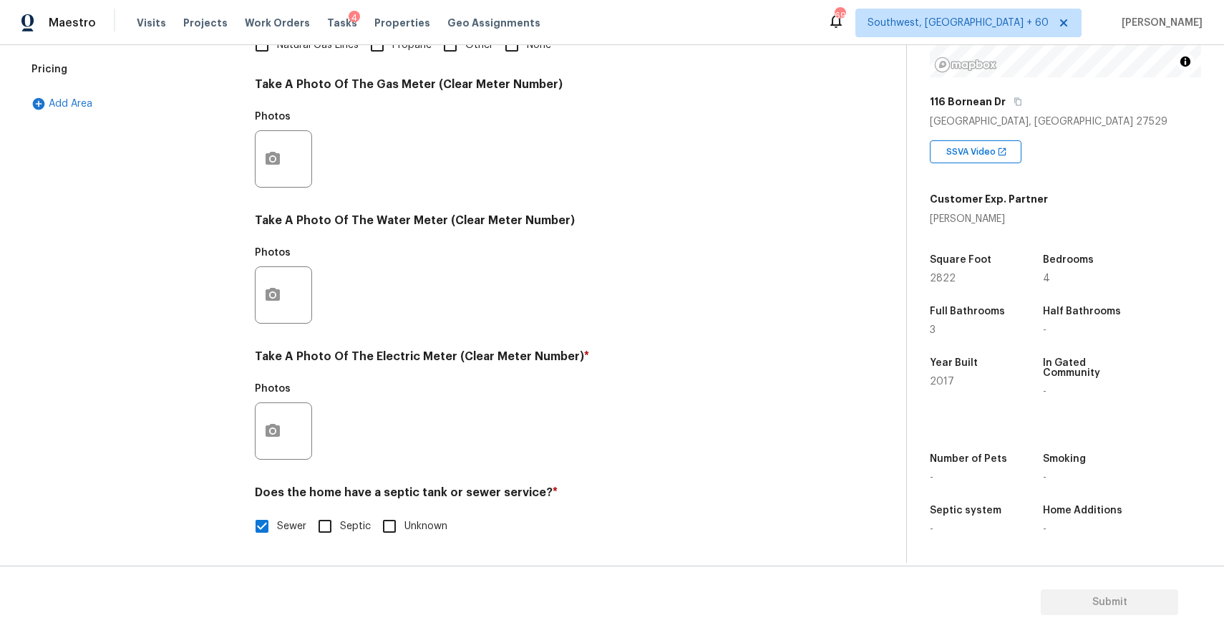
scroll to position [0, 0]
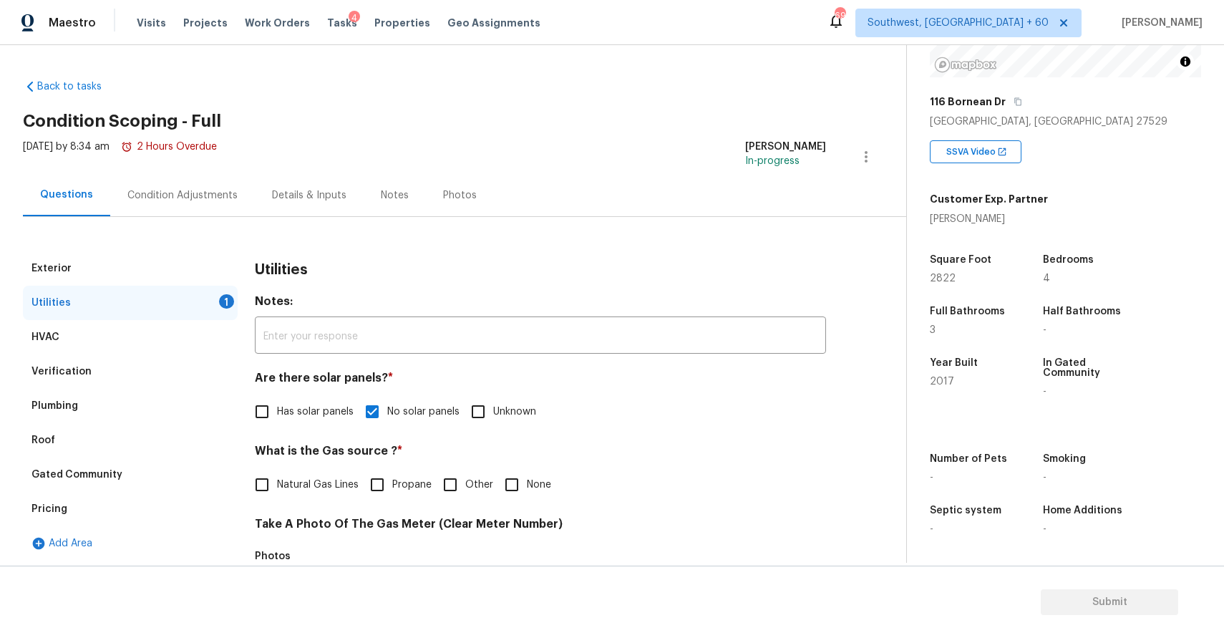
click at [192, 193] on div "Condition Adjustments" at bounding box center [182, 195] width 110 height 14
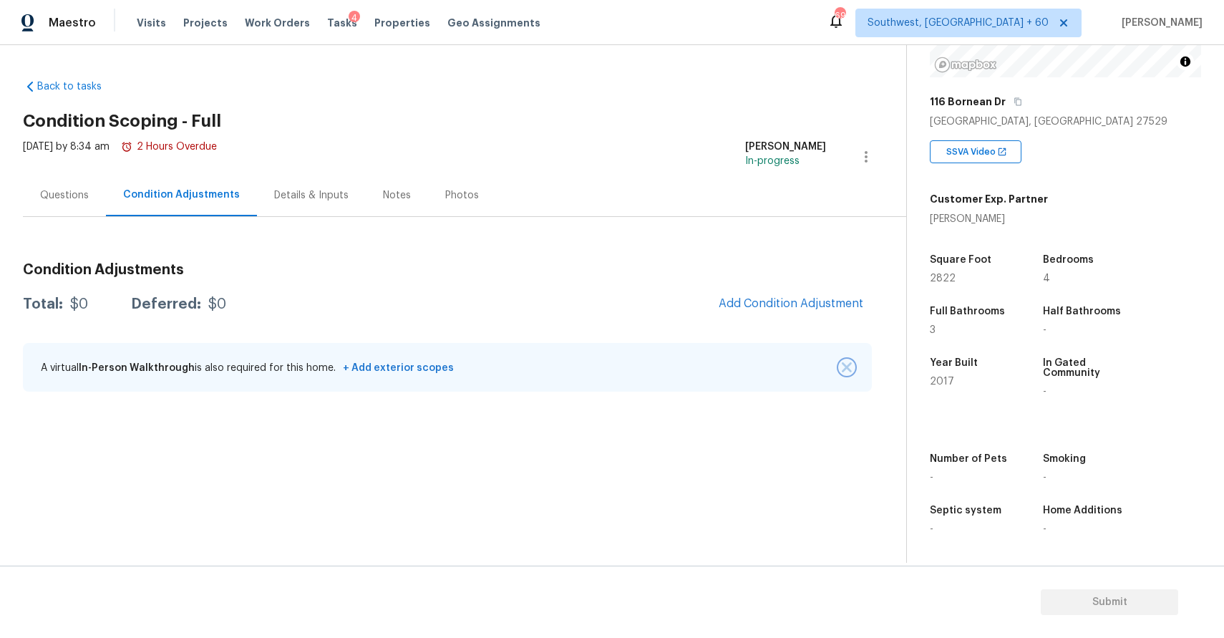
click at [849, 361] on button "button" at bounding box center [847, 367] width 14 height 14
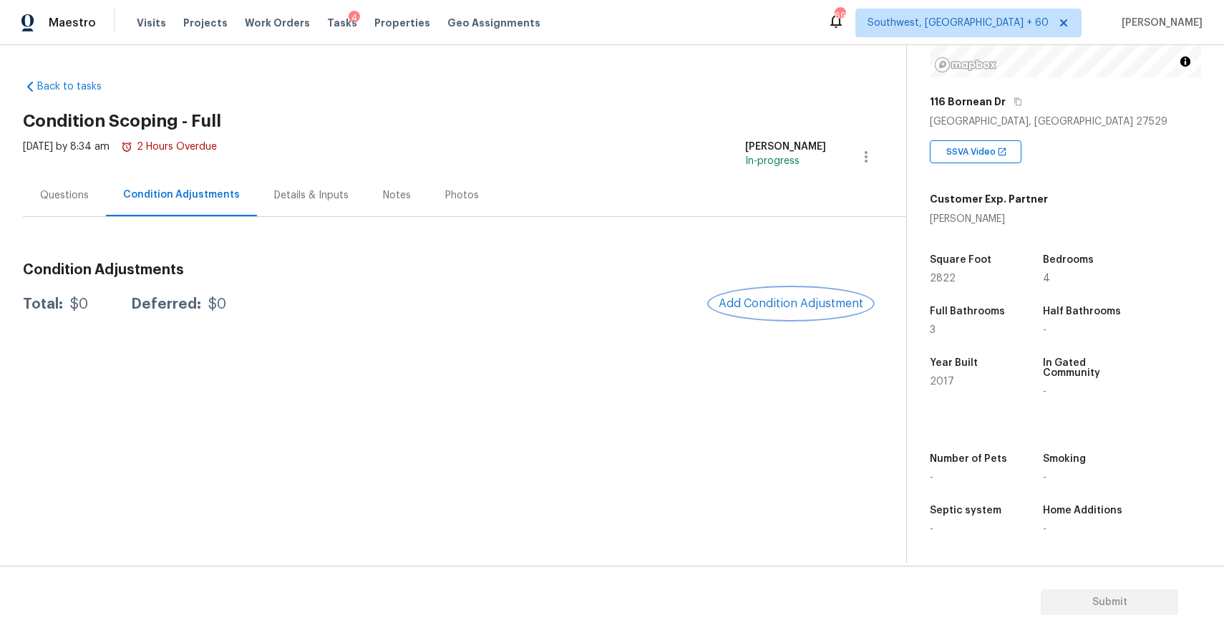
click at [809, 288] on button "Add Condition Adjustment" at bounding box center [791, 303] width 162 height 30
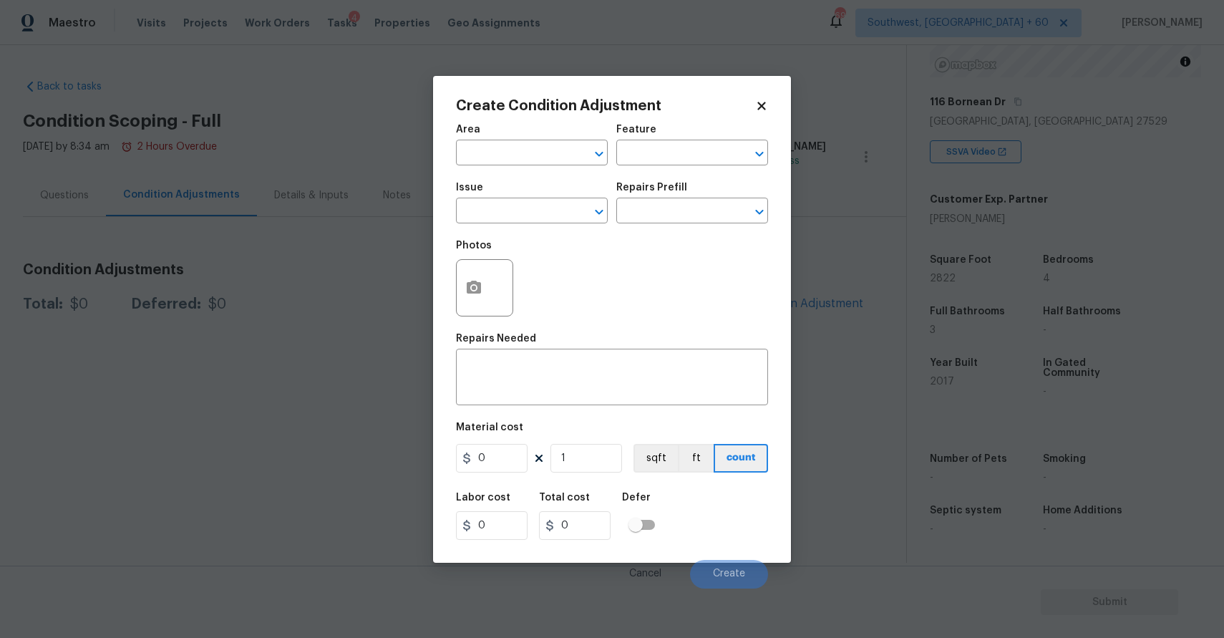
click at [527, 236] on div "Photos" at bounding box center [612, 278] width 312 height 93
click at [541, 208] on input "text" at bounding box center [512, 212] width 112 height 22
click at [571, 280] on li "Landscape Package" at bounding box center [532, 279] width 152 height 24
type input "Landscape Package"
click at [656, 213] on input "text" at bounding box center [672, 212] width 112 height 22
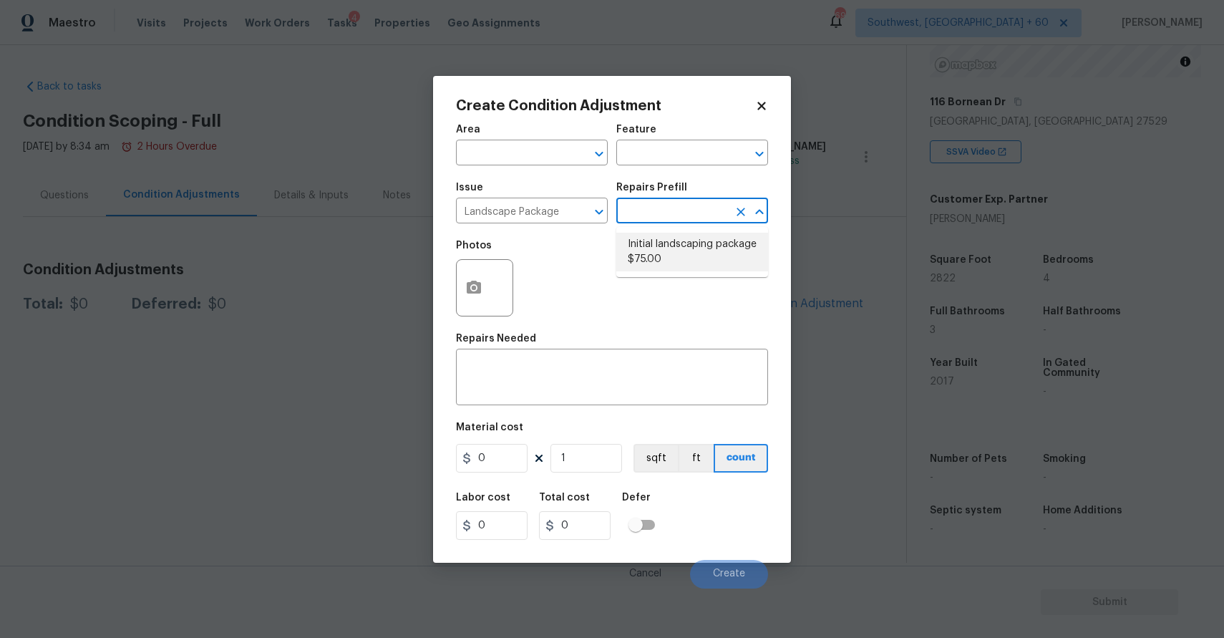
click at [709, 254] on li "Initial landscaping package $75.00" at bounding box center [692, 252] width 152 height 39
type input "Home Readiness Packages"
type textarea "Mowing of grass up to 6" in height. Mow, edge along driveways & sidewalks, trim…"
type input "75"
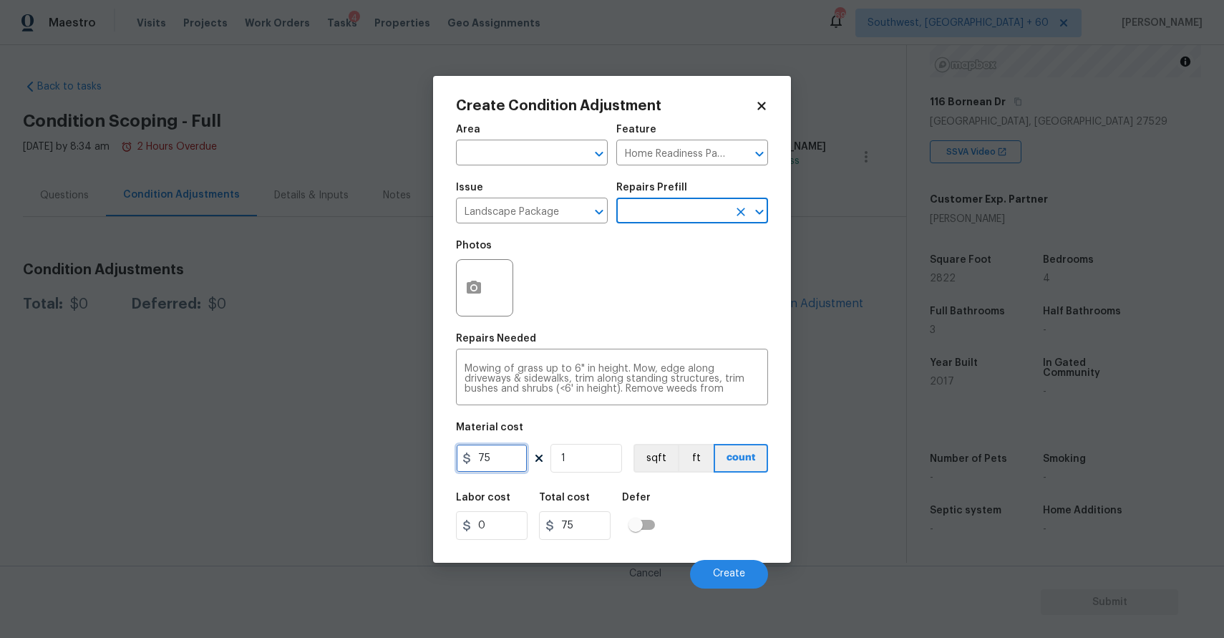
click at [494, 463] on input "75" at bounding box center [492, 458] width 72 height 29
type input "300"
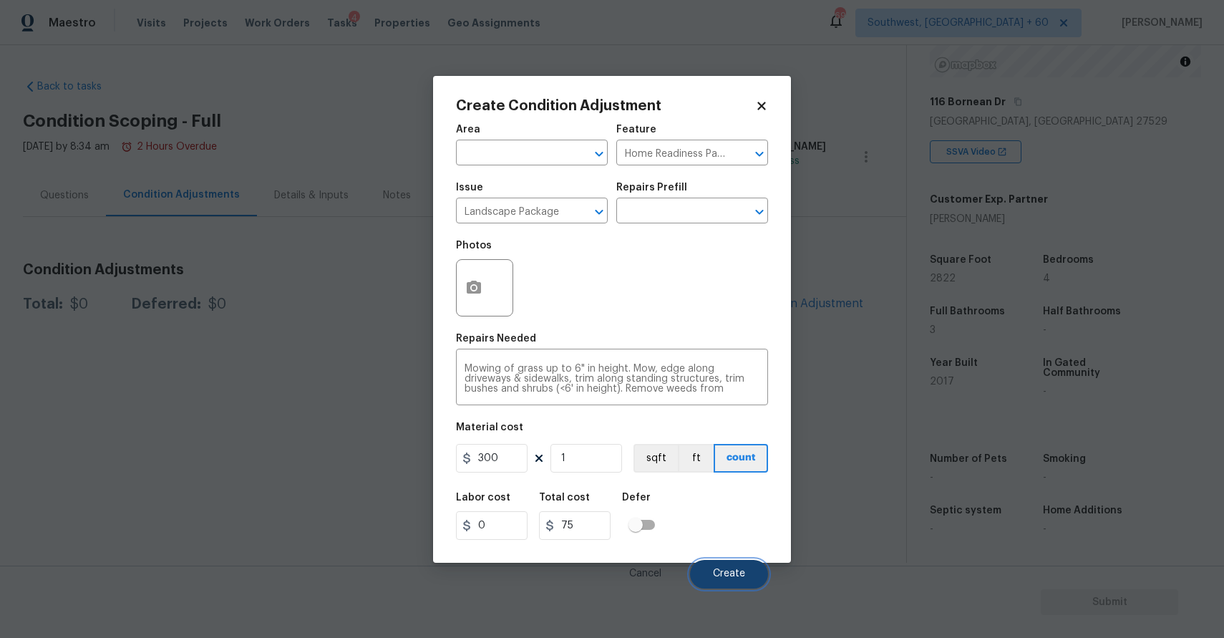
type input "300"
click at [742, 572] on span "Create" at bounding box center [729, 573] width 32 height 11
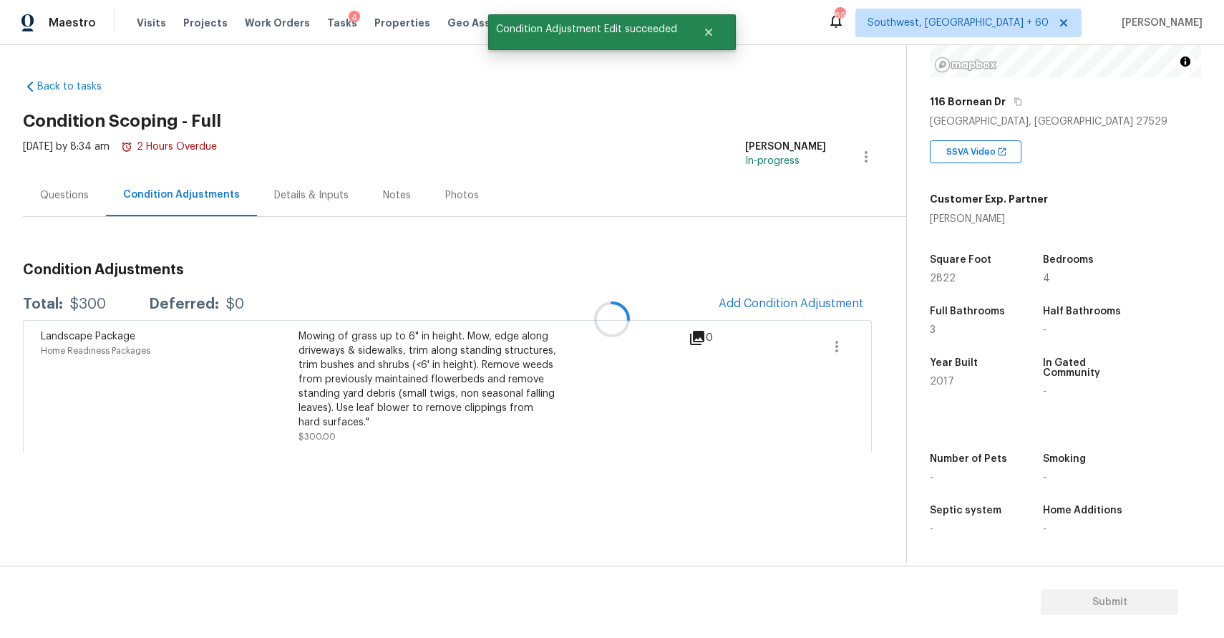
click at [791, 306] on div at bounding box center [612, 319] width 1224 height 638
click at [803, 298] on span "Add Condition Adjustment" at bounding box center [791, 303] width 145 height 13
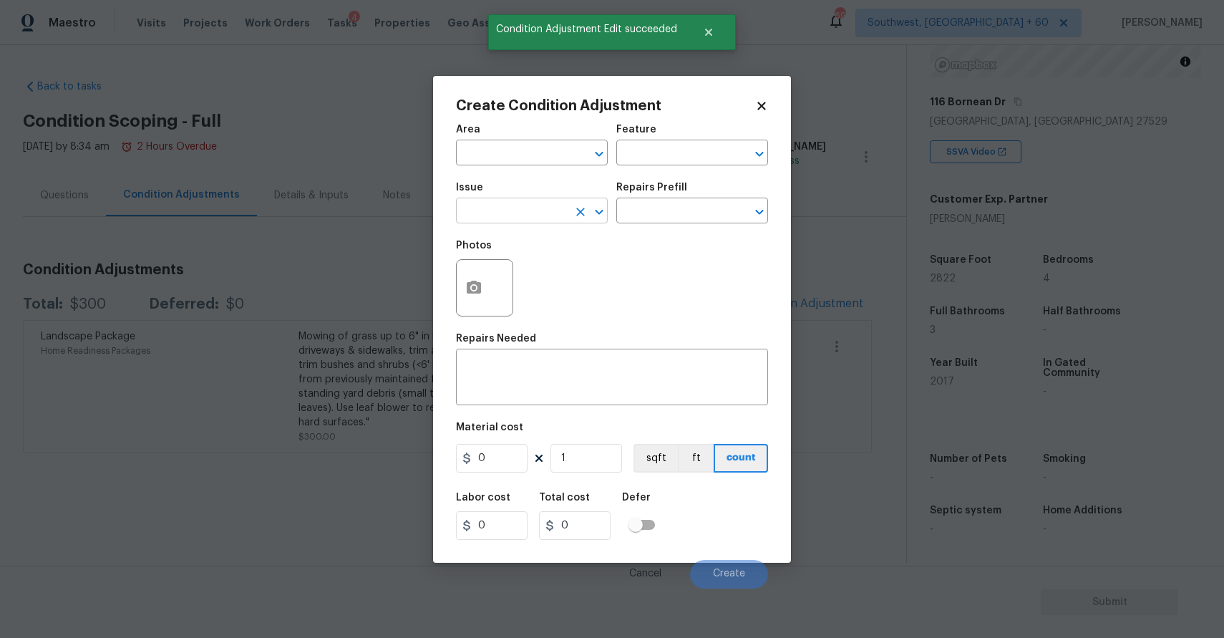
click at [529, 223] on input "text" at bounding box center [512, 212] width 112 height 22
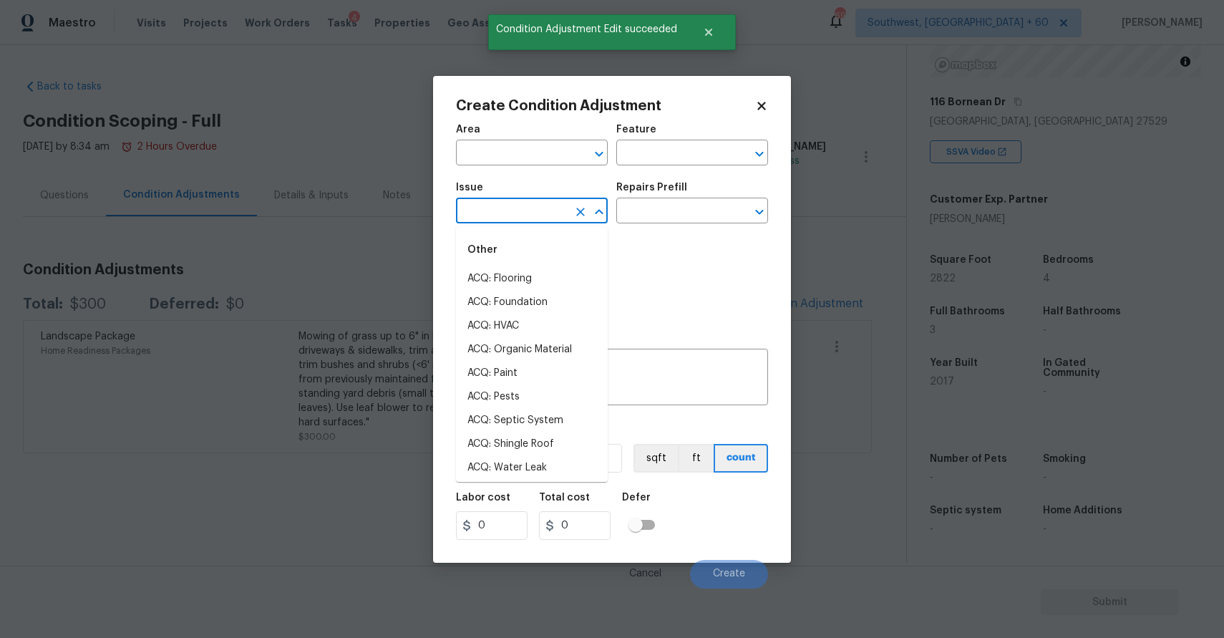
click at [846, 229] on body "Maestro Visits Projects Work Orders Tasks 4 Properties Geo Assignments 693 Sout…" at bounding box center [612, 319] width 1224 height 638
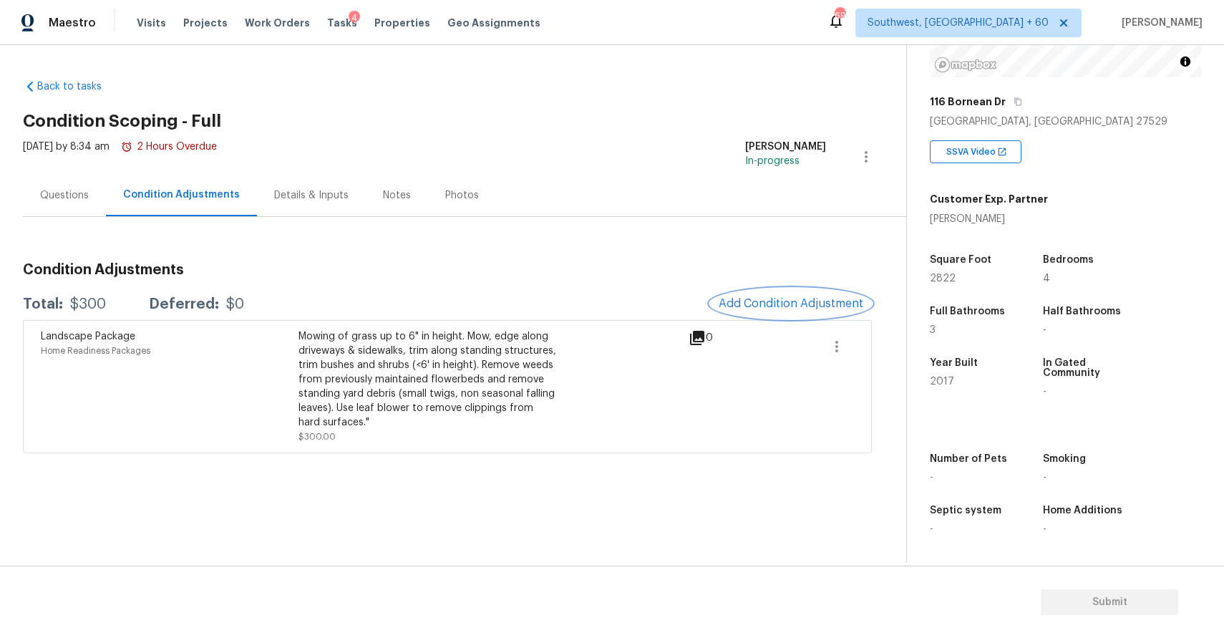
click at [803, 290] on button "Add Condition Adjustment" at bounding box center [791, 303] width 162 height 30
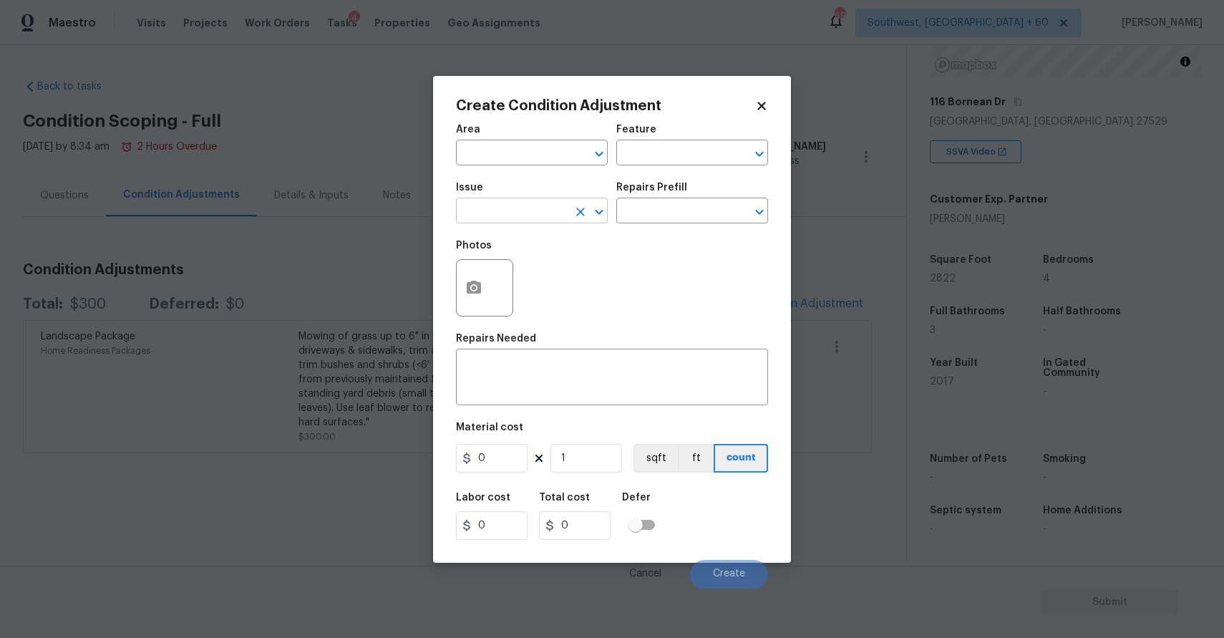
click at [505, 217] on input "text" at bounding box center [512, 212] width 112 height 22
type input "o"
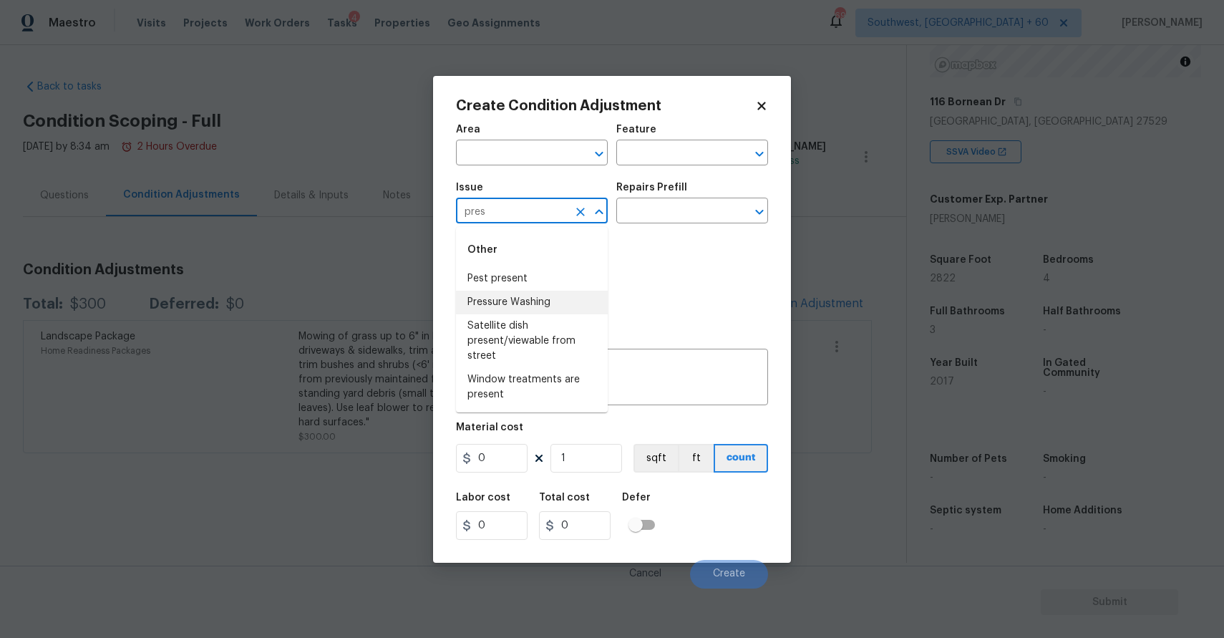
click at [554, 302] on li "Pressure Washing" at bounding box center [532, 303] width 152 height 24
type input "Pressure Washing"
click at [569, 364] on textarea at bounding box center [612, 379] width 295 height 30
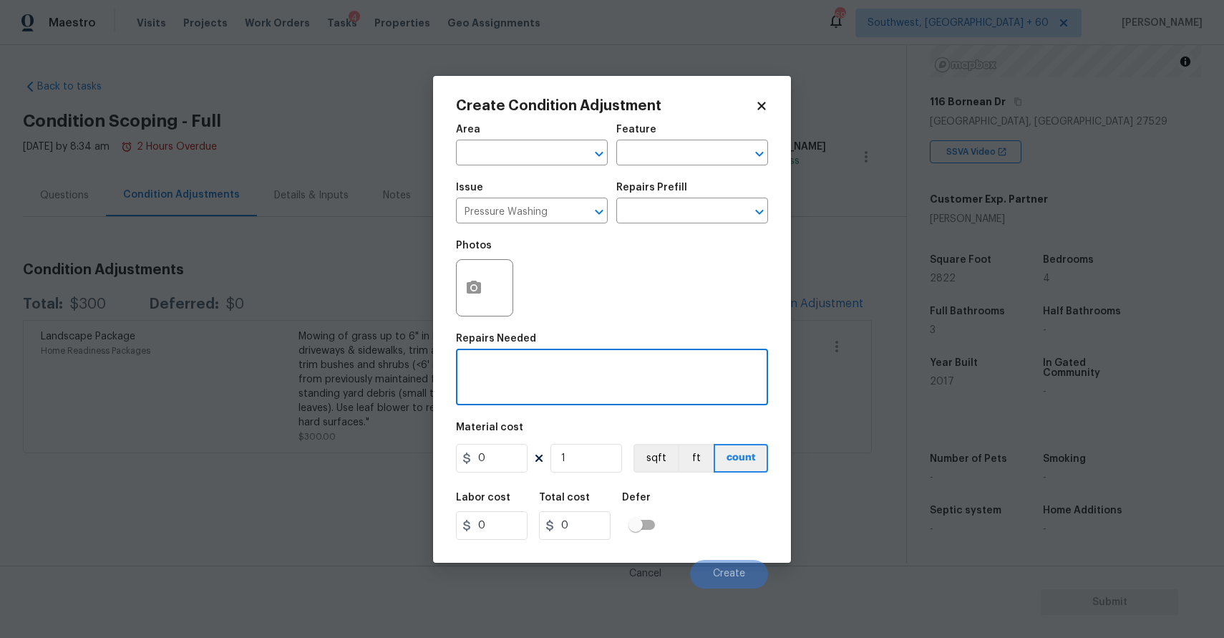
type textarea "p"
click at [688, 204] on input "text" at bounding box center [672, 212] width 112 height 22
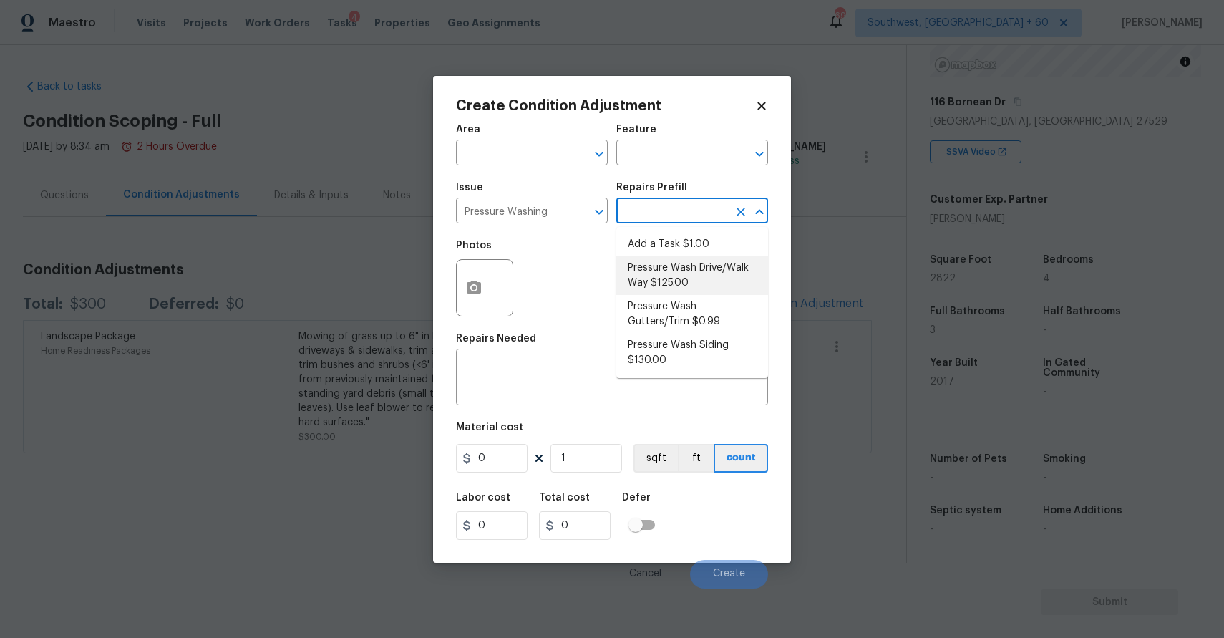
click at [717, 272] on li "Pressure Wash Drive/Walk Way $125.00" at bounding box center [692, 275] width 152 height 39
type input "Siding"
type textarea "Pressure wash the driveways/walkways as directed by the PM. Ensure that all deb…"
type input "125"
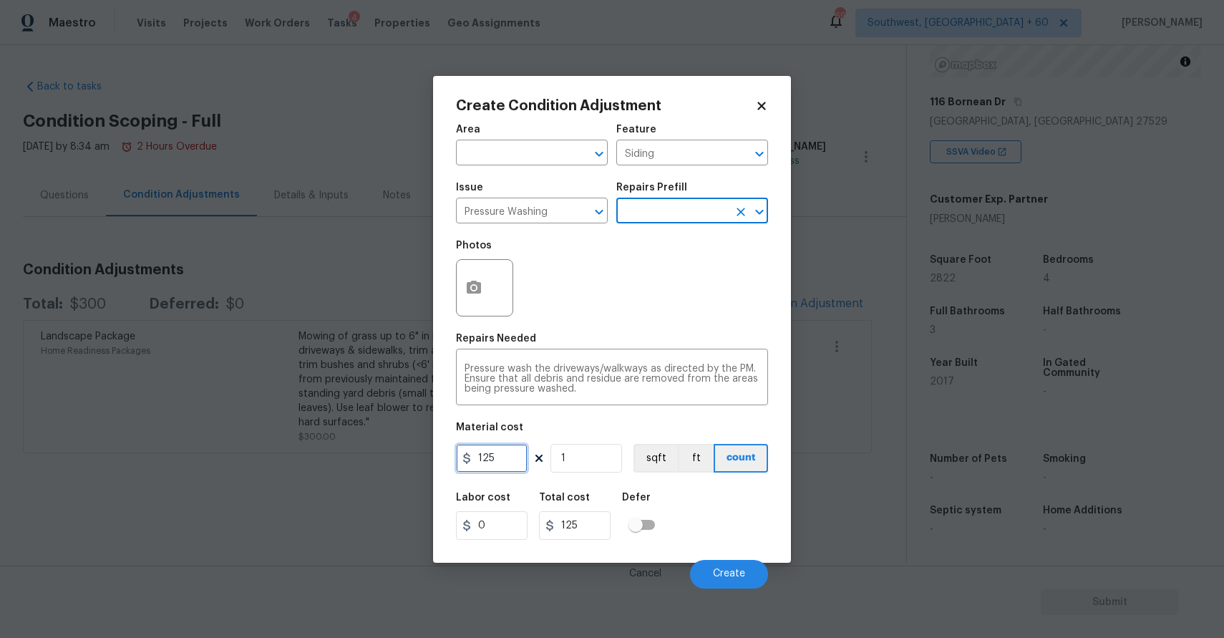
click at [501, 472] on input "125" at bounding box center [492, 458] width 72 height 29
type input "300"
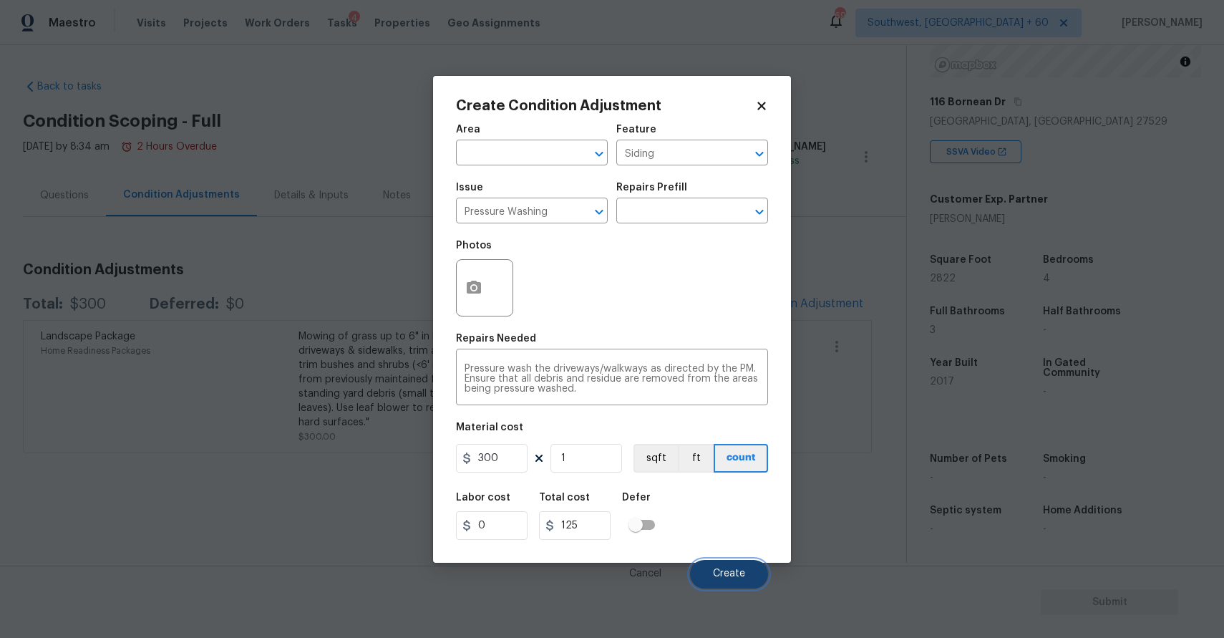
type input "300"
click at [756, 566] on button "Create" at bounding box center [729, 574] width 78 height 29
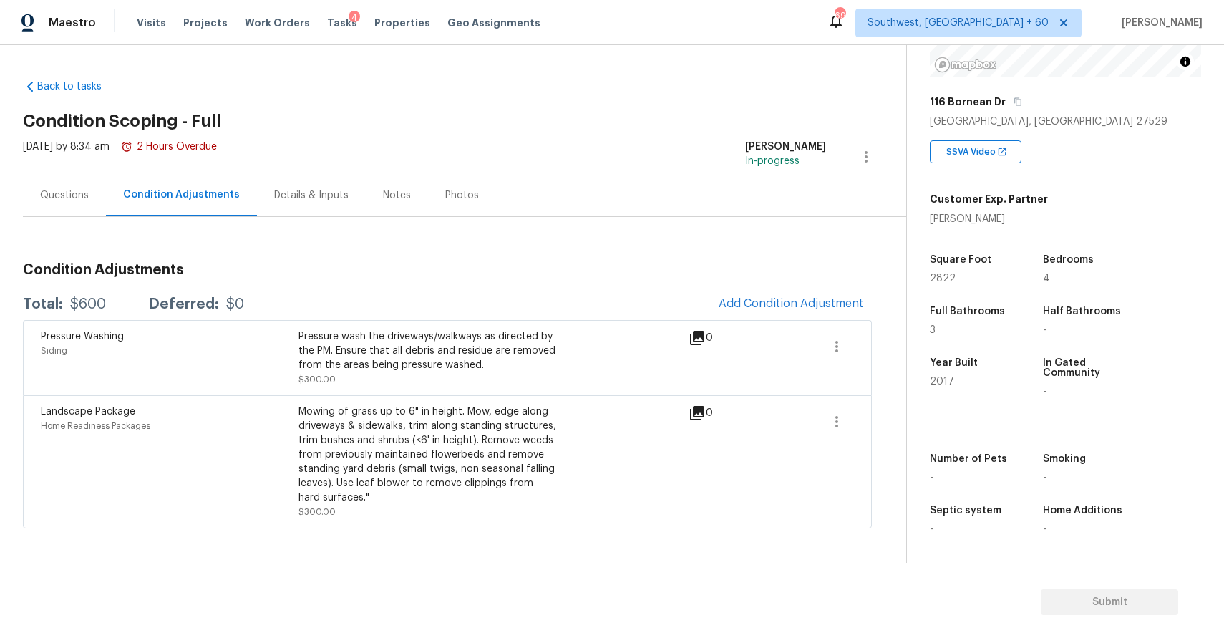
click at [669, 263] on h3 "Condition Adjustments" at bounding box center [447, 270] width 849 height 14
click at [781, 301] on span "Add Condition Adjustment" at bounding box center [791, 303] width 145 height 13
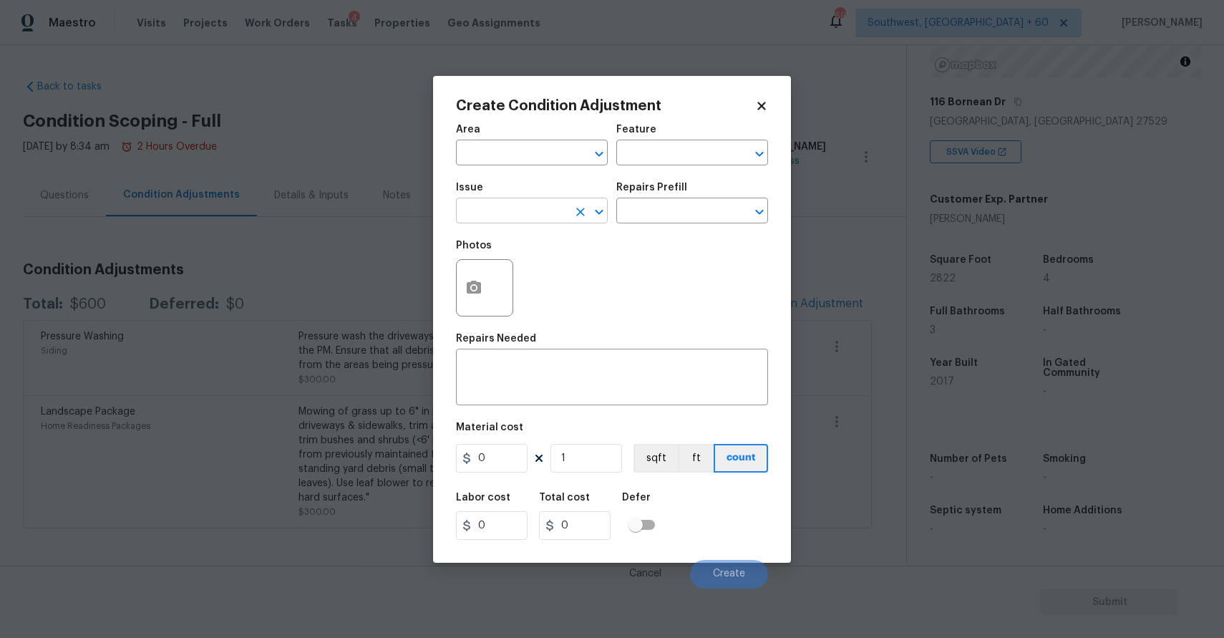
click at [528, 214] on input "text" at bounding box center [512, 212] width 112 height 22
click at [515, 266] on div "Other" at bounding box center [532, 250] width 152 height 34
click at [534, 281] on li "Debris/garbage on site" at bounding box center [532, 279] width 152 height 24
type input "Debris/garbage on site"
click at [621, 217] on input "text" at bounding box center [672, 212] width 112 height 22
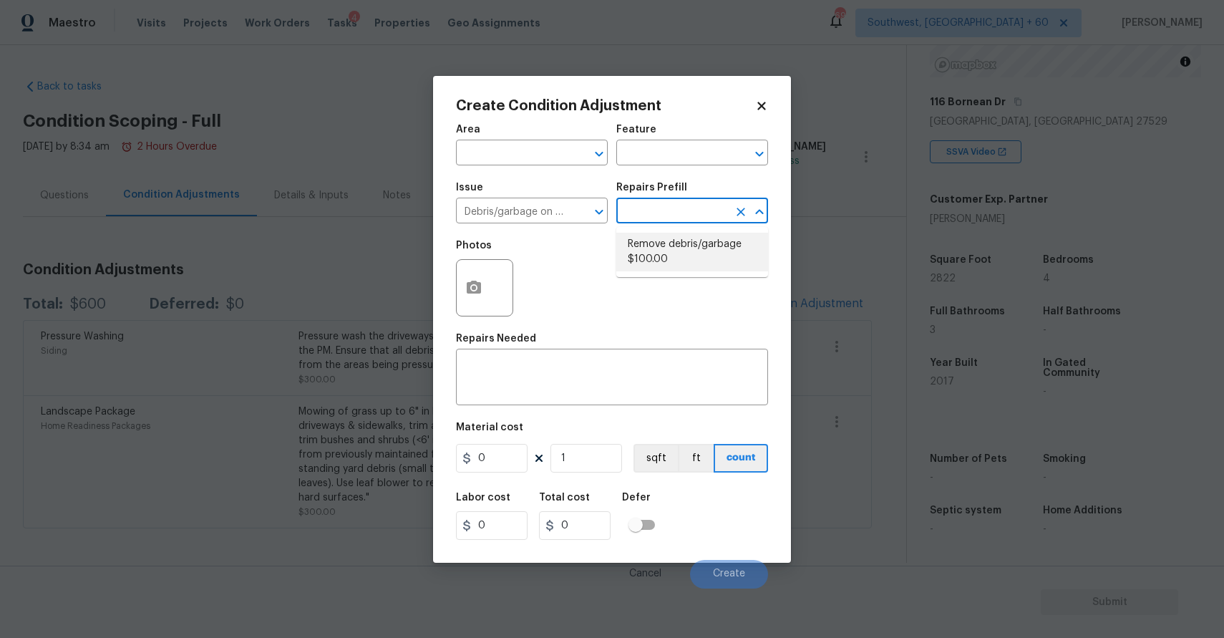
click at [677, 241] on li "Remove debris/garbage $100.00" at bounding box center [692, 252] width 152 height 39
type textarea "Remove, haul off, and properly dispose of any debris left by seller to offsite …"
type input "100"
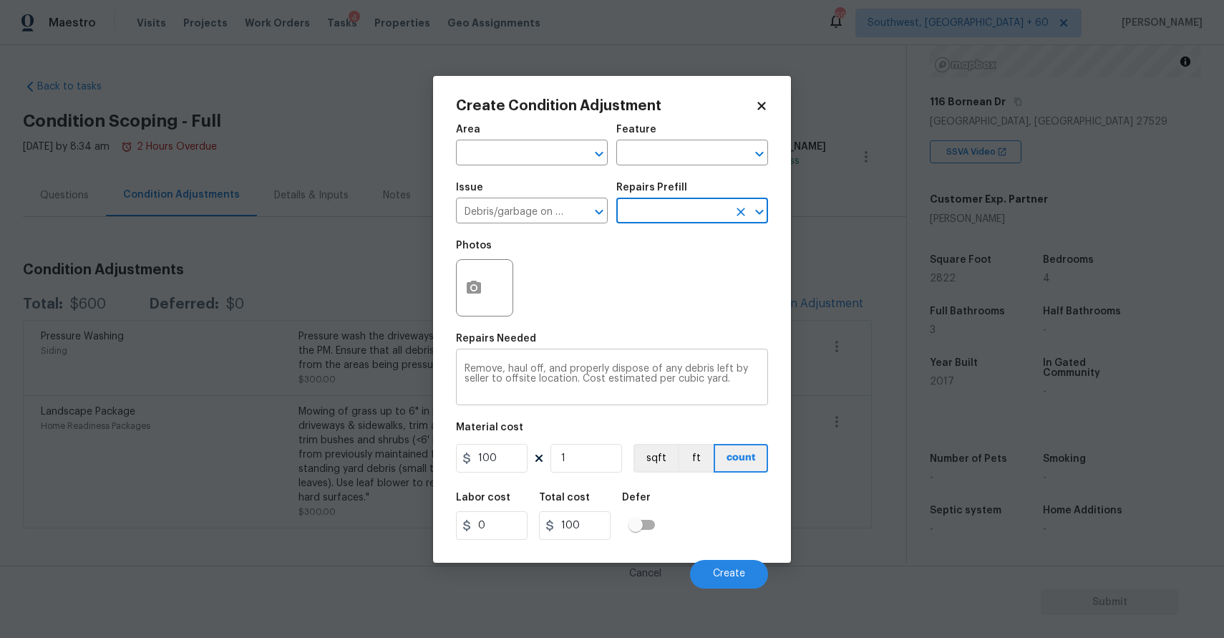
click at [540, 379] on textarea "Remove, haul off, and properly dispose of any debris left by seller to offsite …" at bounding box center [612, 379] width 295 height 30
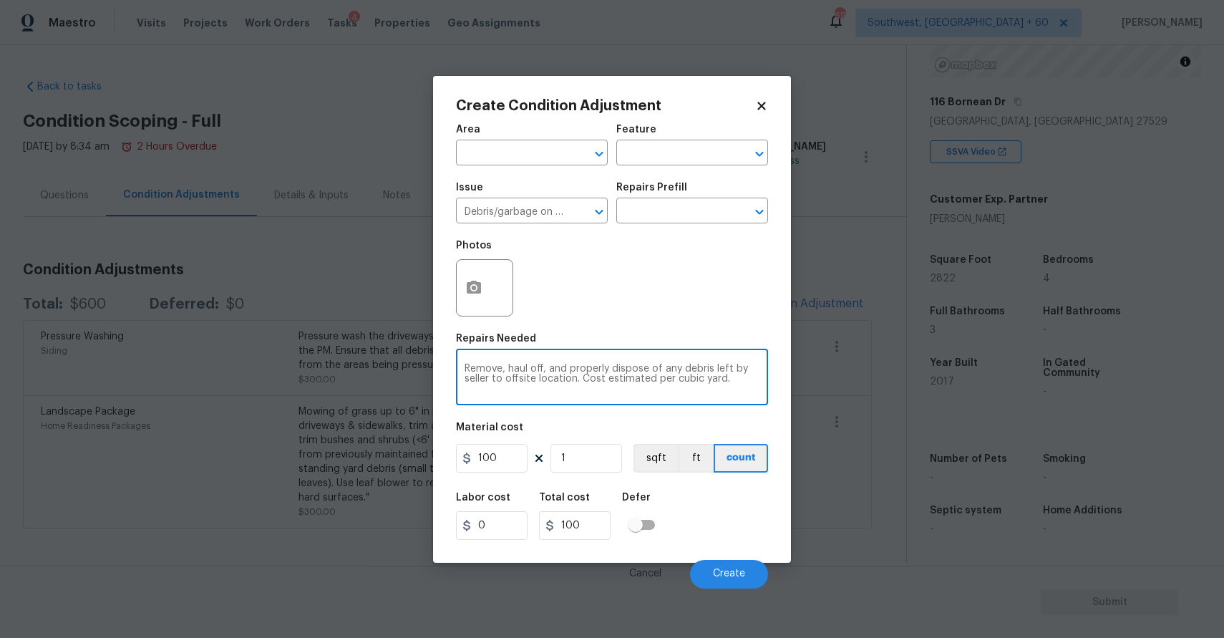
click at [540, 379] on textarea "Remove, haul off, and properly dispose of any debris left by seller to offsite …" at bounding box center [612, 379] width 295 height 30
type textarea "remove exterior full debris"
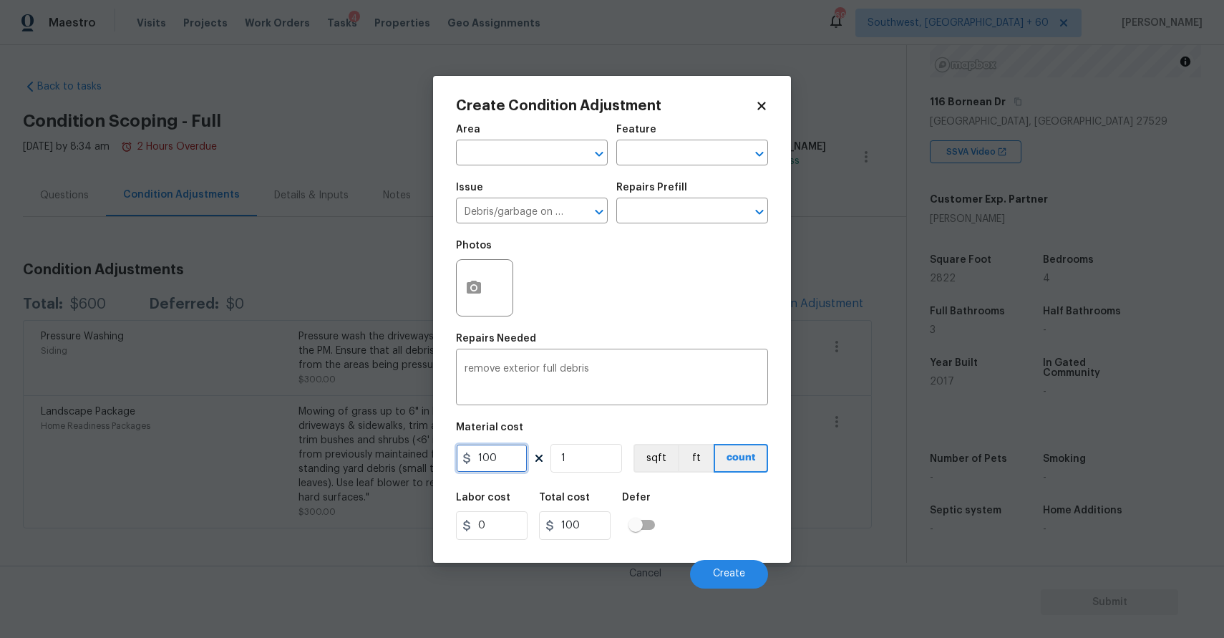
click at [509, 455] on input "100" at bounding box center [492, 458] width 72 height 29
type input "1000"
click at [470, 273] on button "button" at bounding box center [474, 288] width 34 height 56
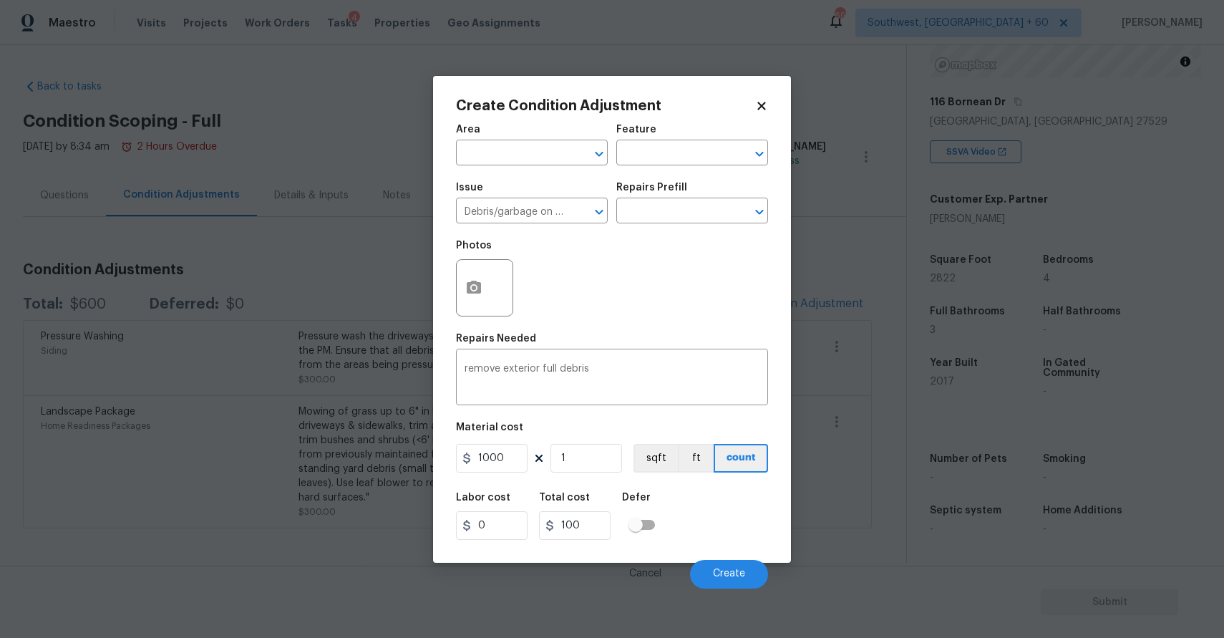
type input "1000"
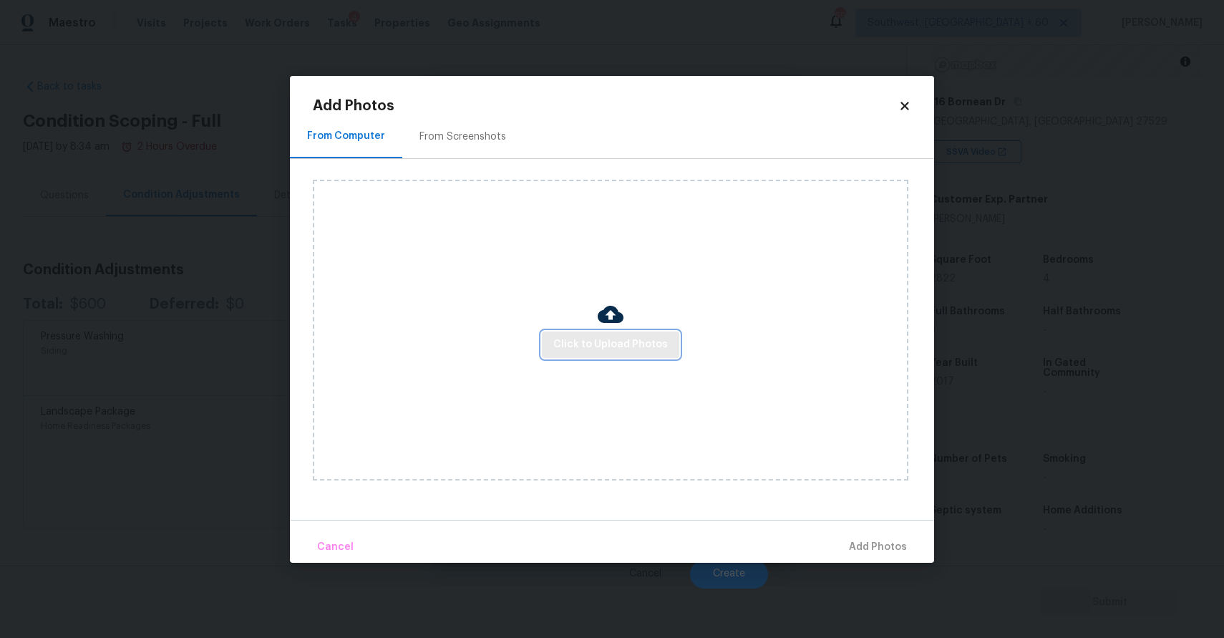
click at [626, 346] on span "Click to Upload Photos" at bounding box center [610, 345] width 115 height 18
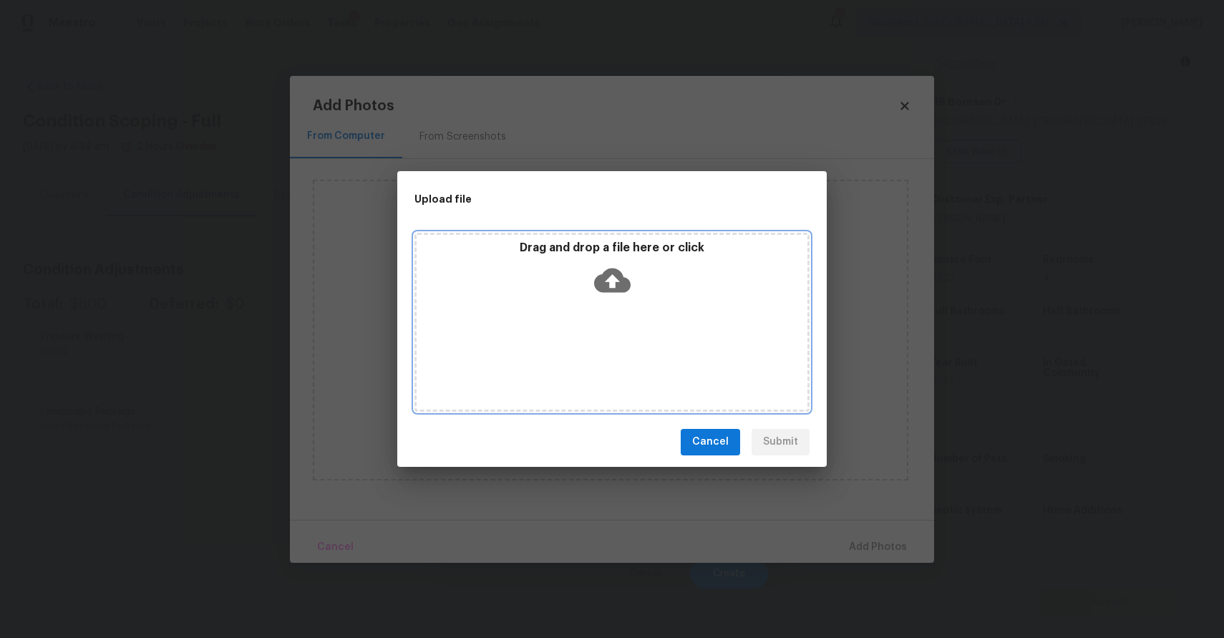
click at [626, 346] on div "Drag and drop a file here or click" at bounding box center [611, 322] width 395 height 179
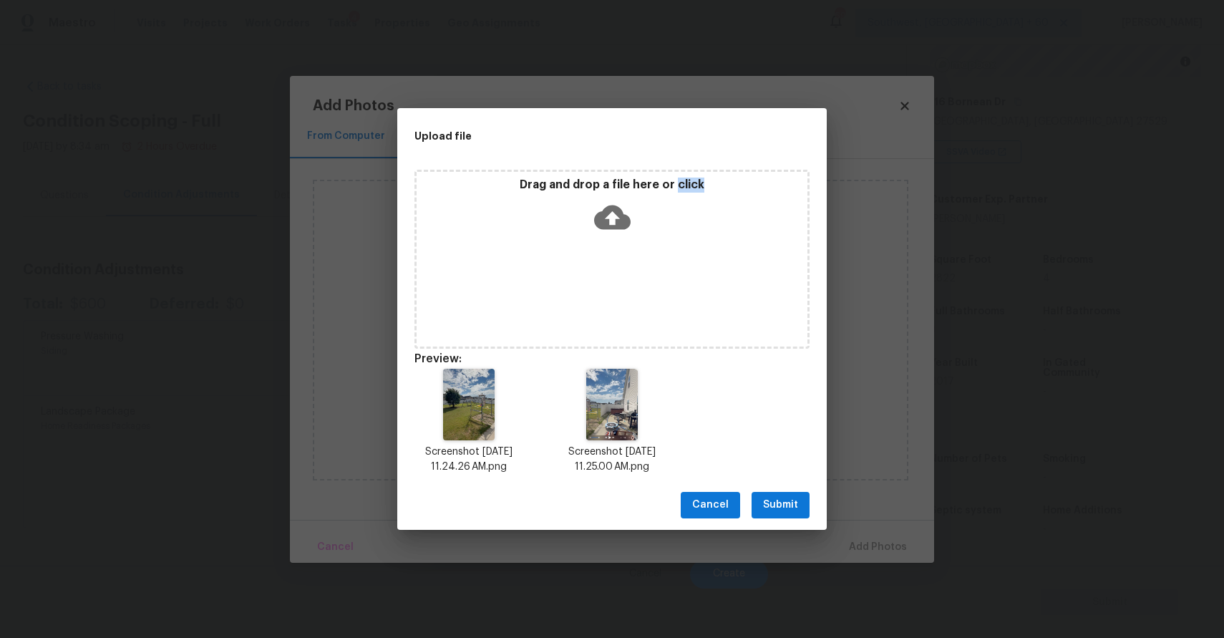
click at [780, 518] on div "Cancel Submit" at bounding box center [612, 504] width 430 height 49
click at [793, 507] on span "Submit" at bounding box center [780, 505] width 35 height 18
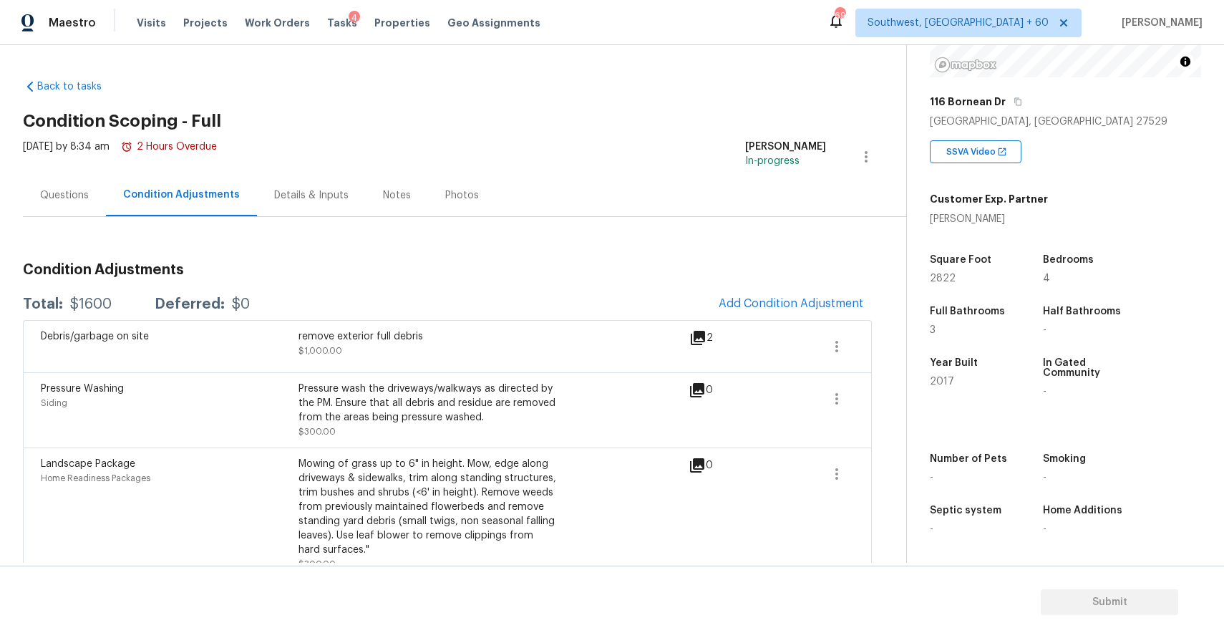
scroll to position [23, 0]
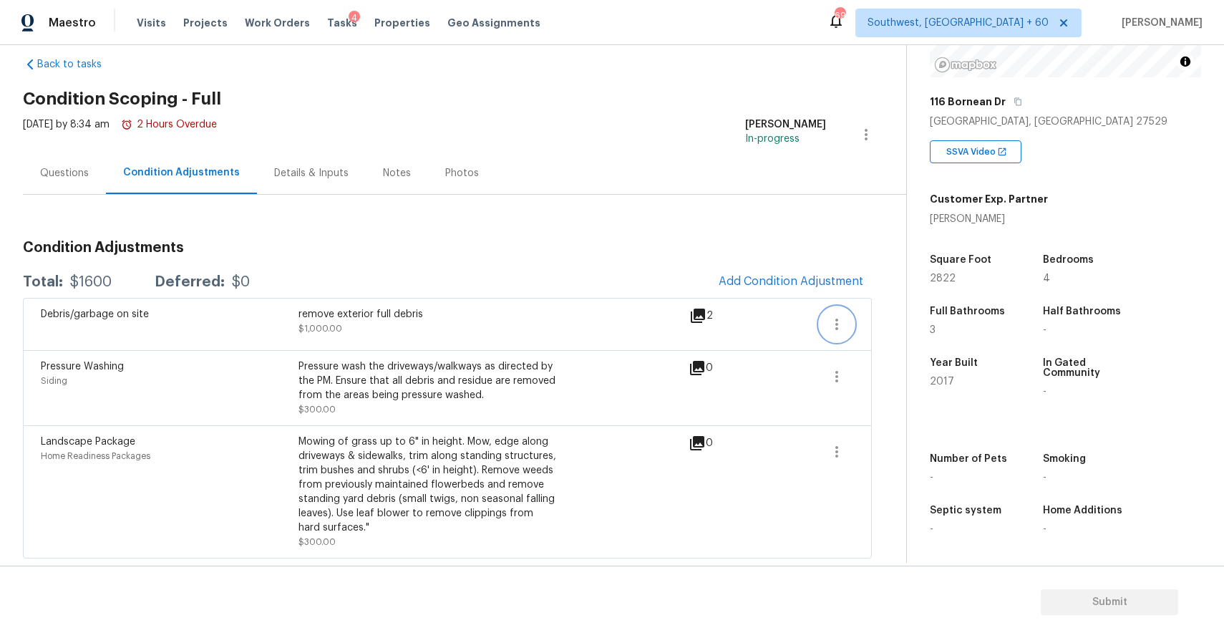
click at [848, 327] on button "button" at bounding box center [837, 324] width 34 height 34
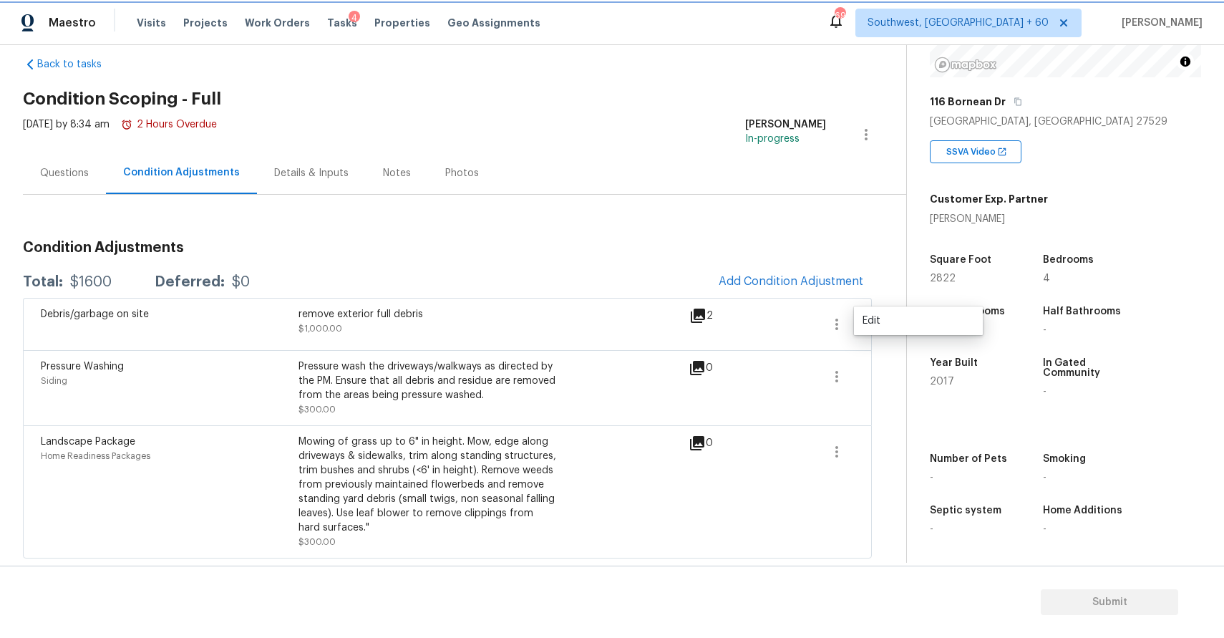
click at [848, 327] on button "button" at bounding box center [837, 324] width 34 height 34
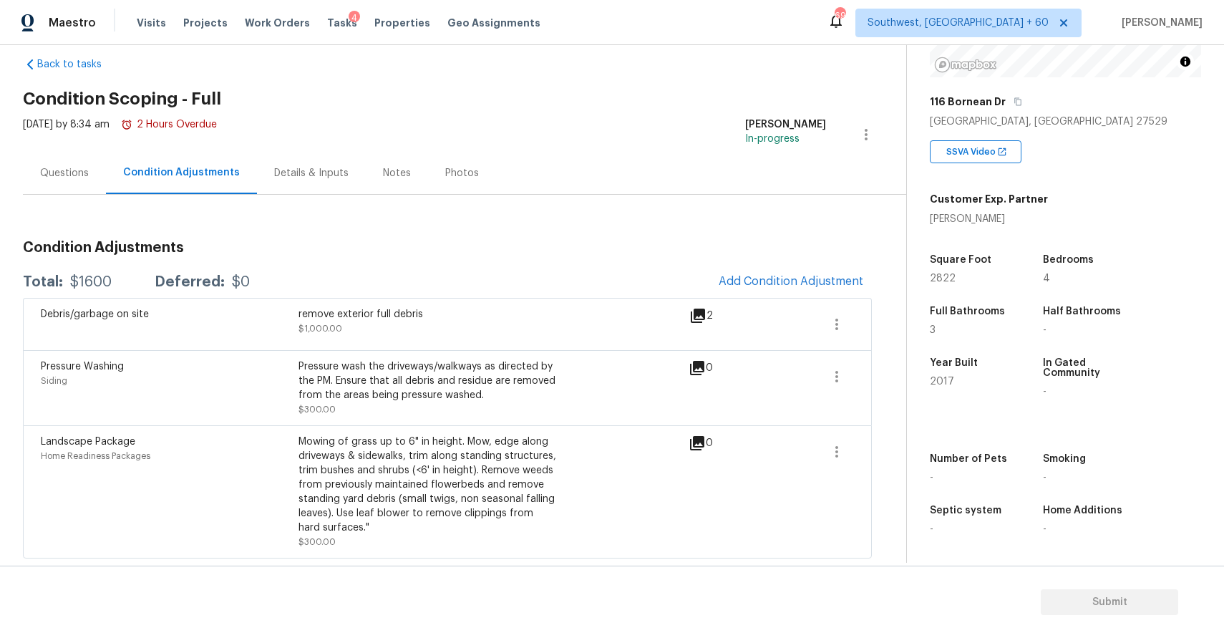
click at [911, 324] on div "Property Details © Mapbox © OpenStreetMap Improve this map 116 Bornean Dr Garne…" at bounding box center [1054, 207] width 294 height 712
click at [835, 324] on icon "button" at bounding box center [836, 324] width 17 height 17
click at [896, 324] on div "Edit" at bounding box center [919, 321] width 112 height 14
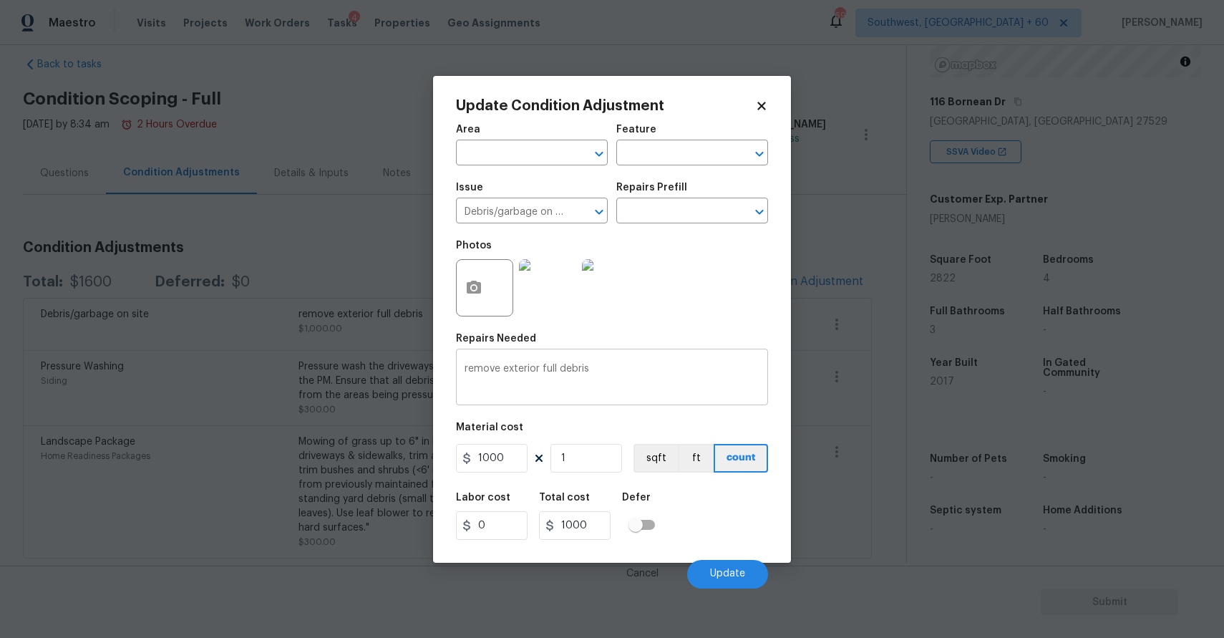
click at [467, 370] on textarea "remove exterior full debris" at bounding box center [612, 379] width 295 height 30
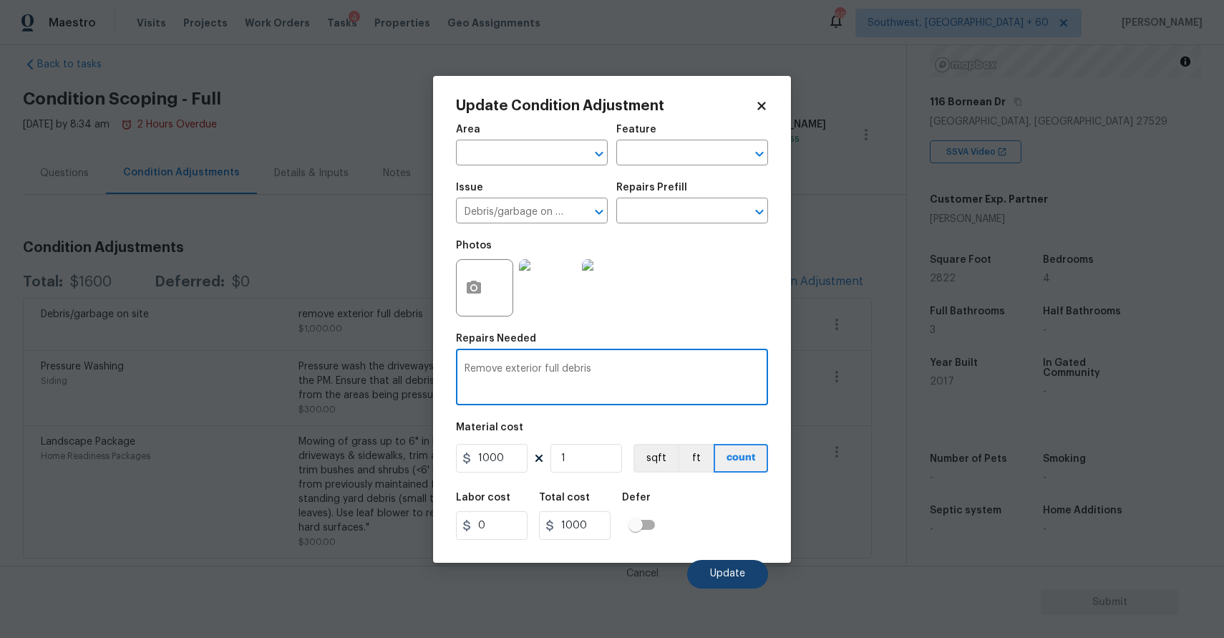
type textarea "Remove exterior full debris"
click at [723, 569] on span "Update" at bounding box center [727, 573] width 35 height 11
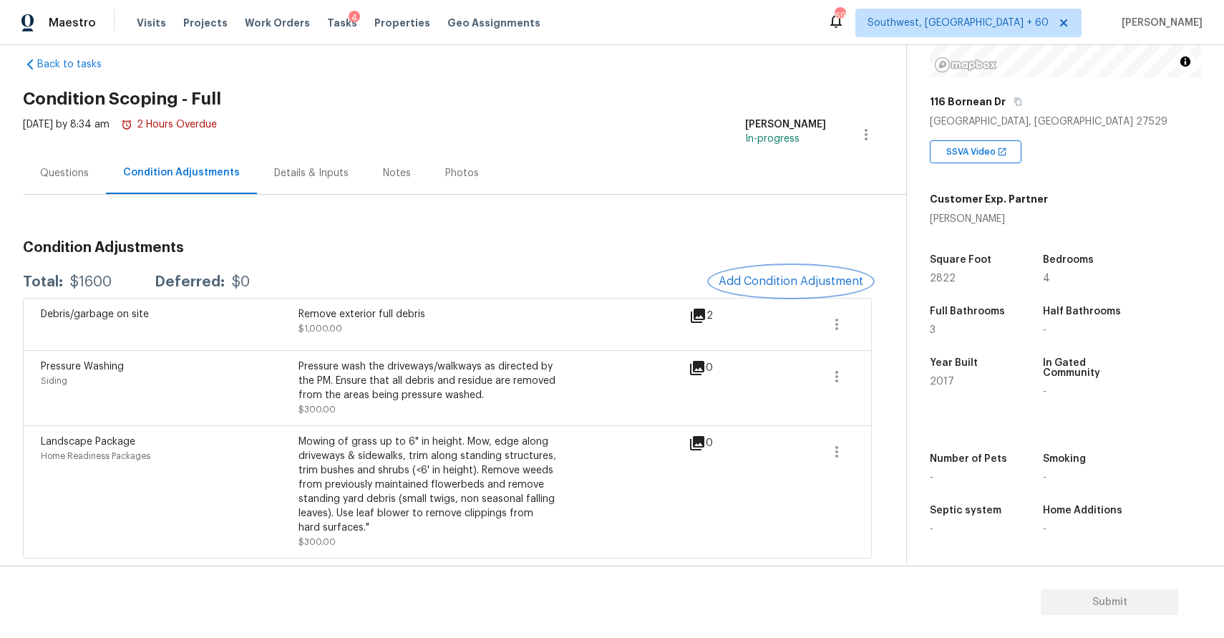
click at [809, 289] on button "Add Condition Adjustment" at bounding box center [791, 281] width 162 height 30
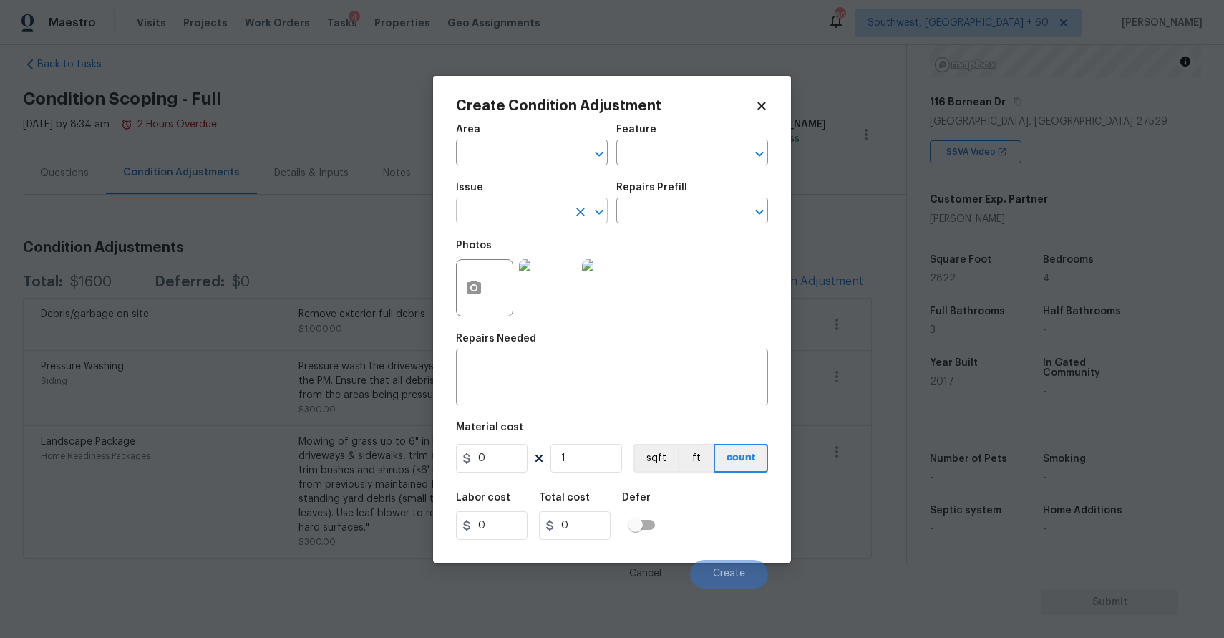
click at [532, 220] on input "text" at bounding box center [512, 212] width 112 height 22
click at [523, 270] on li "Debris/garbage on site" at bounding box center [532, 279] width 152 height 24
type input "Debris/garbage on site"
click at [554, 396] on div "x ​" at bounding box center [612, 378] width 312 height 53
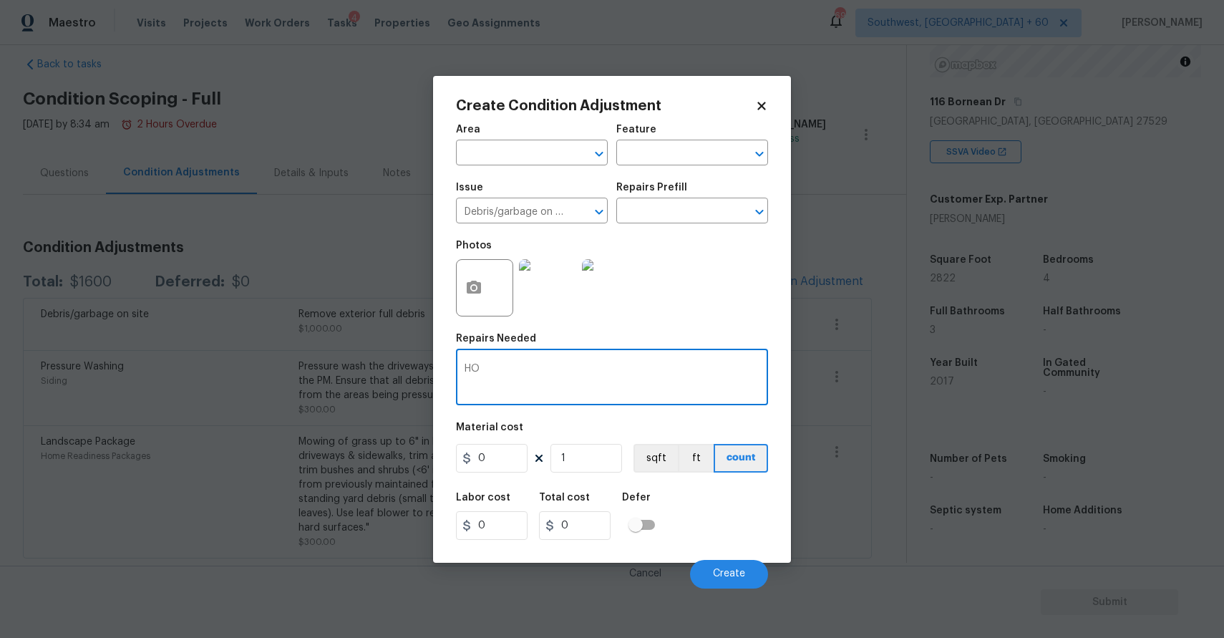
type textarea "H"
type textarea "hot-tub removal"
click at [520, 461] on input "0" at bounding box center [492, 458] width 72 height 29
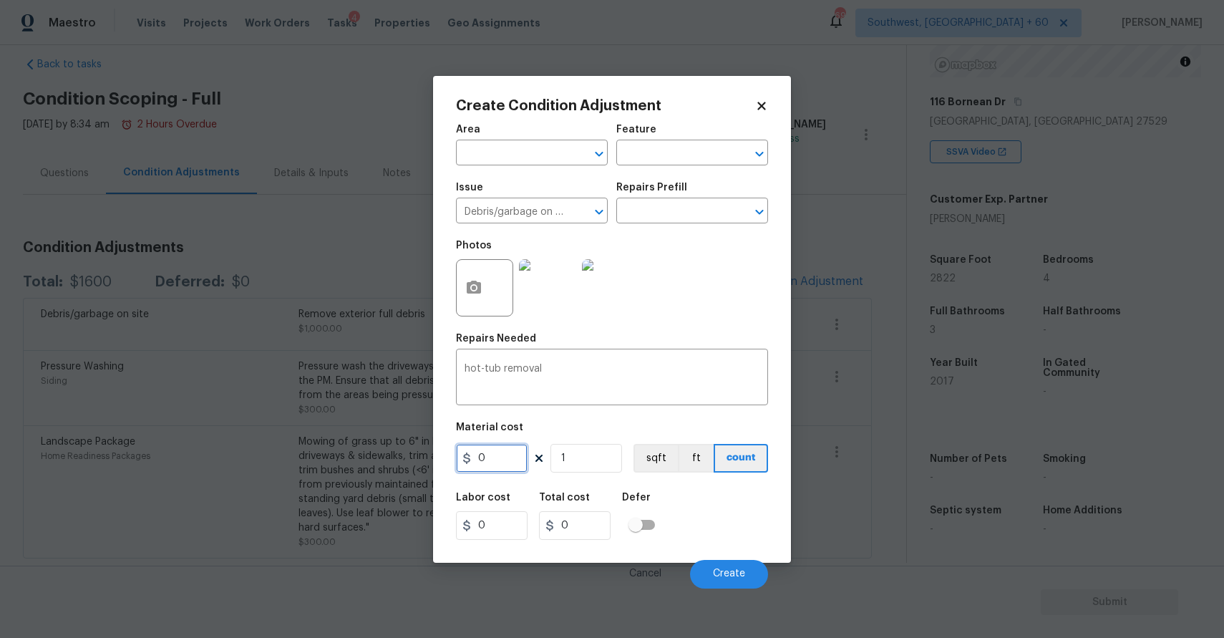
click at [520, 461] on input "0" at bounding box center [492, 458] width 72 height 29
type input "500"
click at [472, 287] on circle "button" at bounding box center [474, 287] width 4 height 4
type input "500"
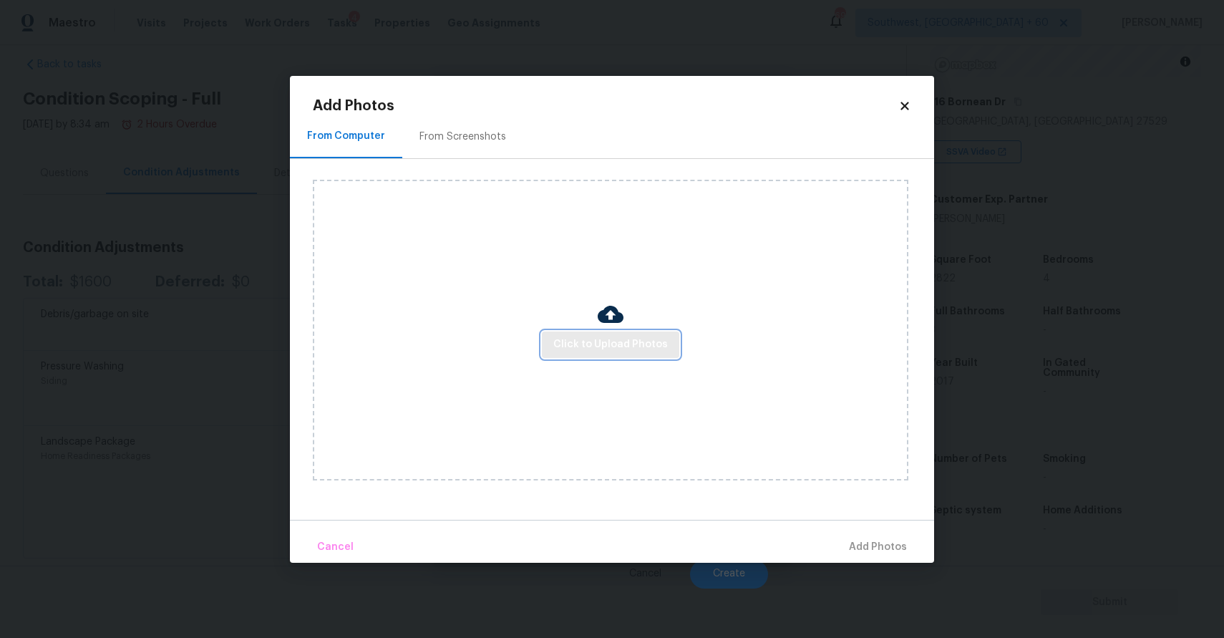
click at [634, 344] on span "Click to Upload Photos" at bounding box center [610, 345] width 115 height 18
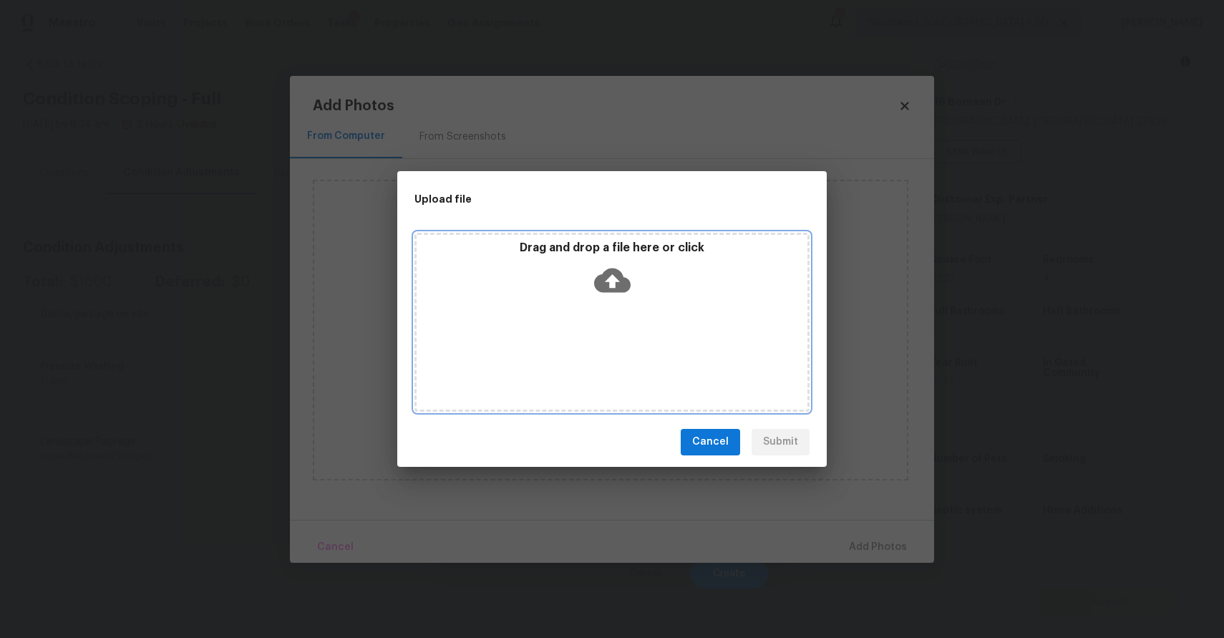
click at [634, 344] on div "Drag and drop a file here or click" at bounding box center [611, 322] width 395 height 179
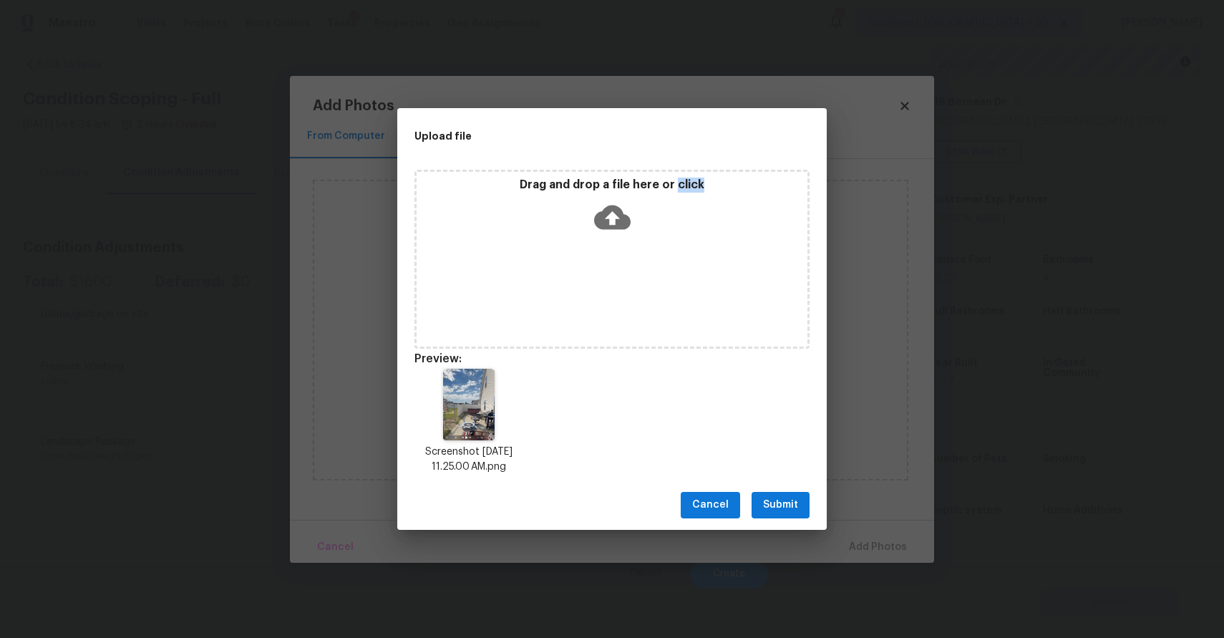
click at [795, 505] on span "Submit" at bounding box center [780, 505] width 35 height 18
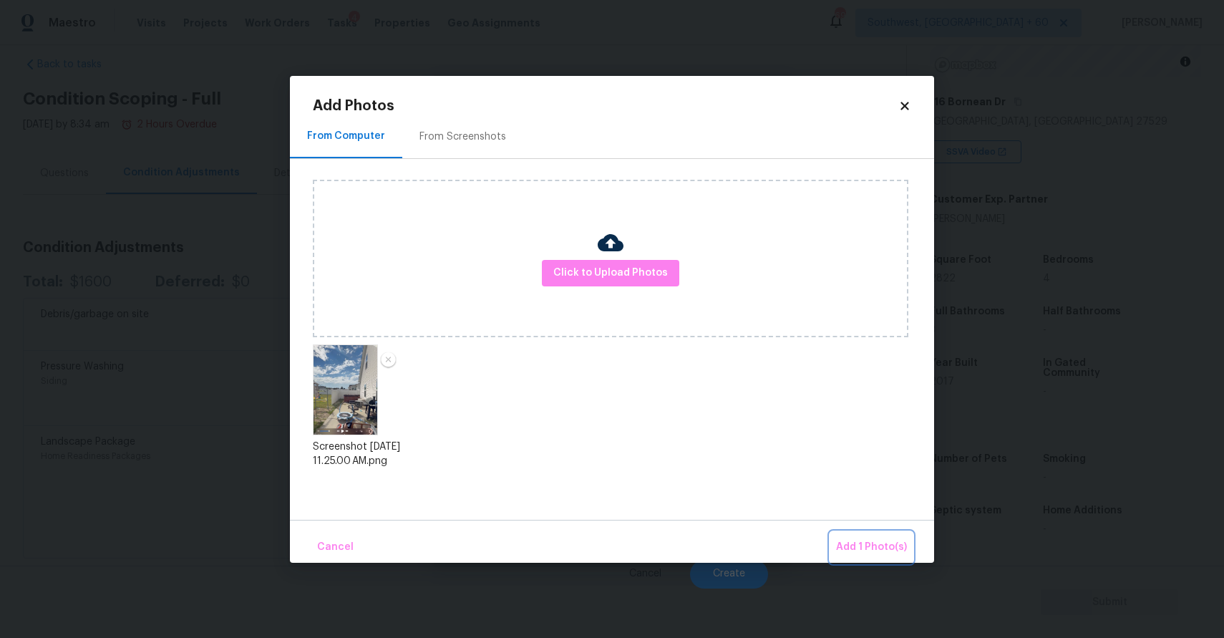
click at [893, 544] on span "Add 1 Photo(s)" at bounding box center [871, 547] width 71 height 18
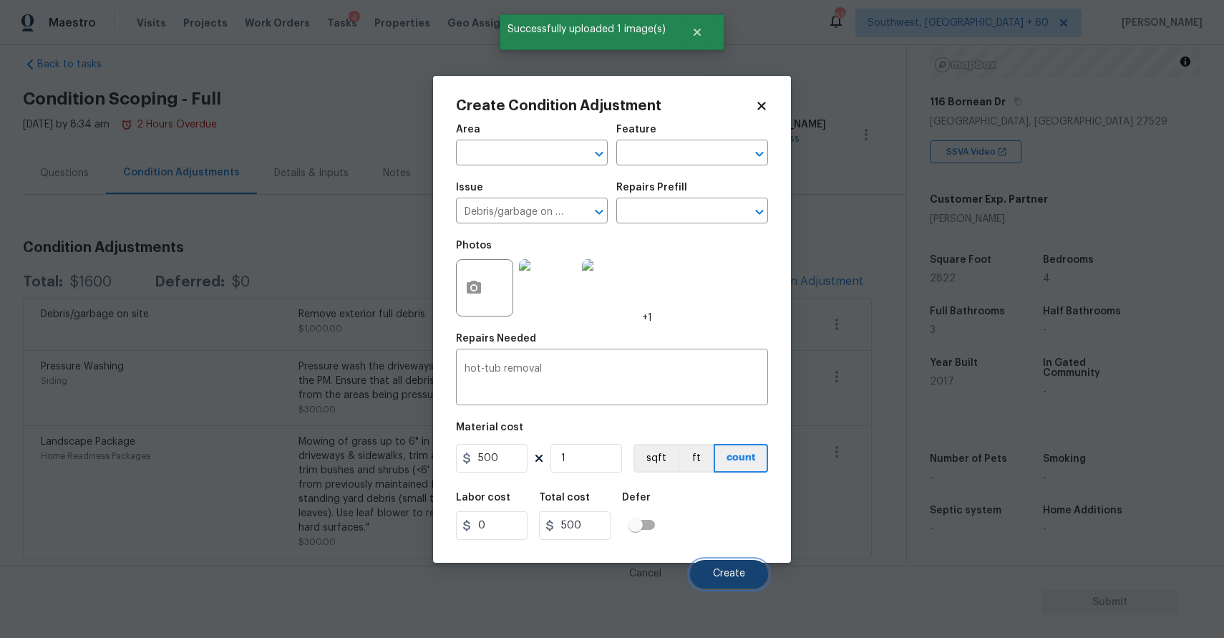
click at [729, 576] on span "Create" at bounding box center [729, 573] width 32 height 11
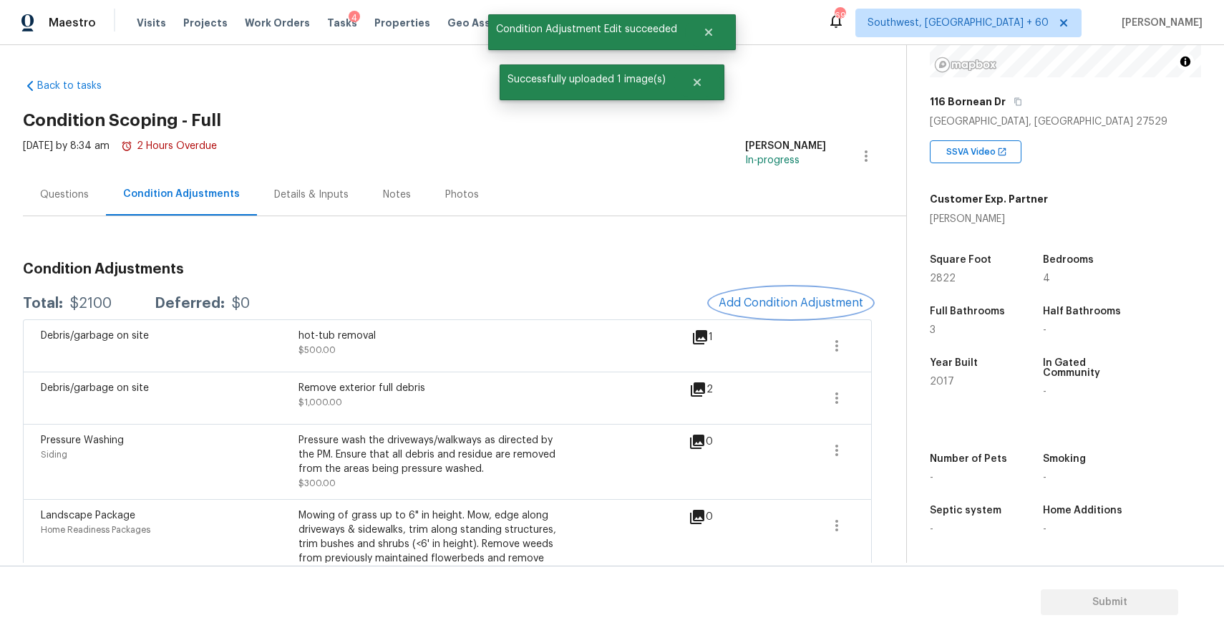
scroll to position [0, 0]
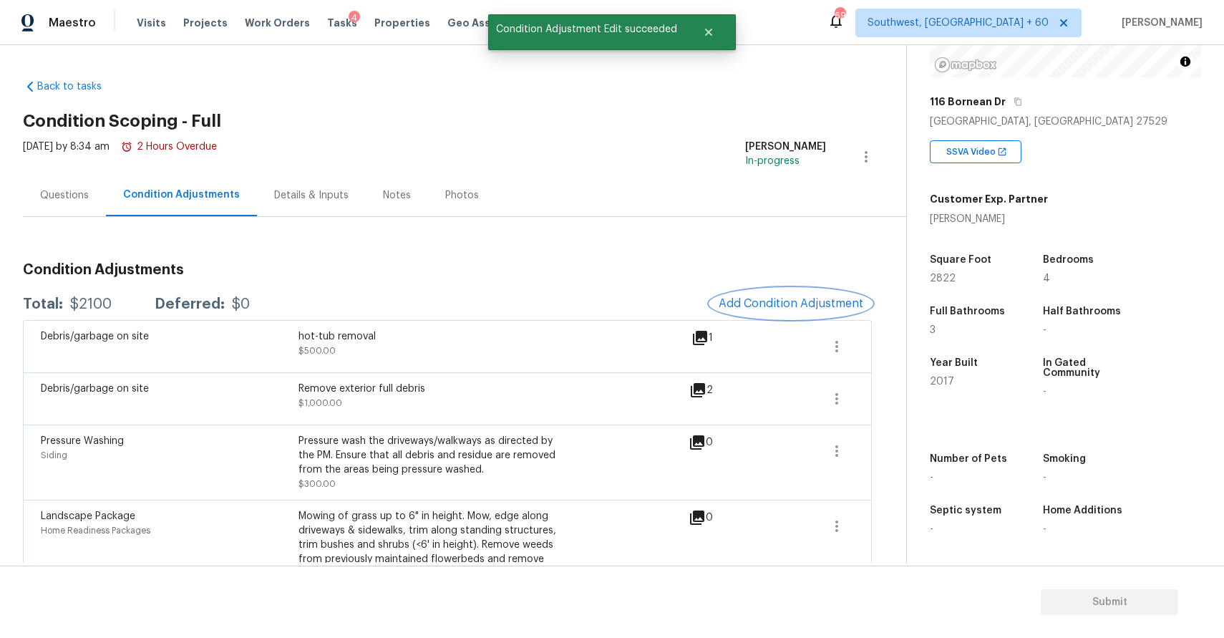
click at [781, 298] on span "Add Condition Adjustment" at bounding box center [791, 303] width 145 height 13
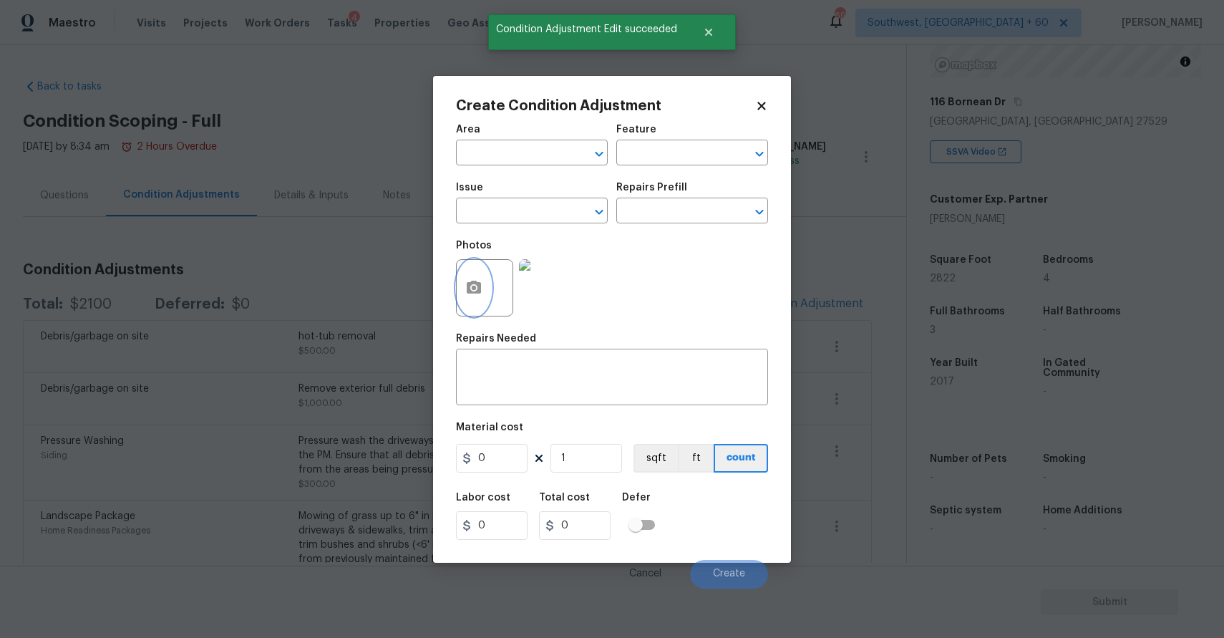
click at [477, 286] on icon "button" at bounding box center [474, 287] width 14 height 13
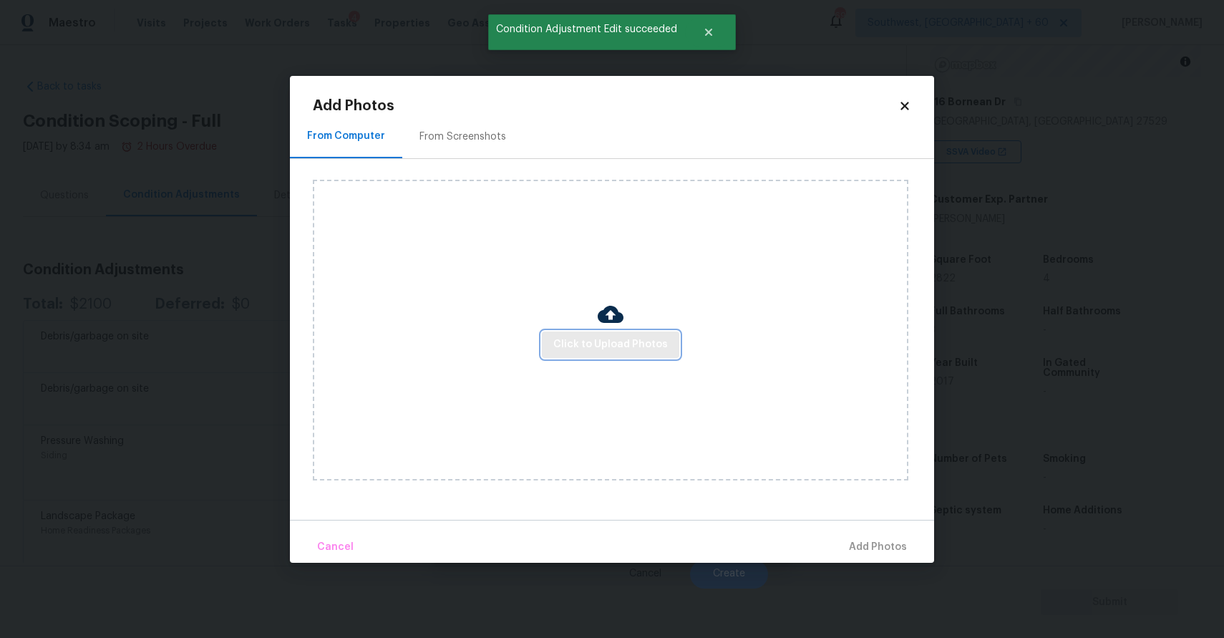
click at [583, 344] on span "Click to Upload Photos" at bounding box center [610, 345] width 115 height 18
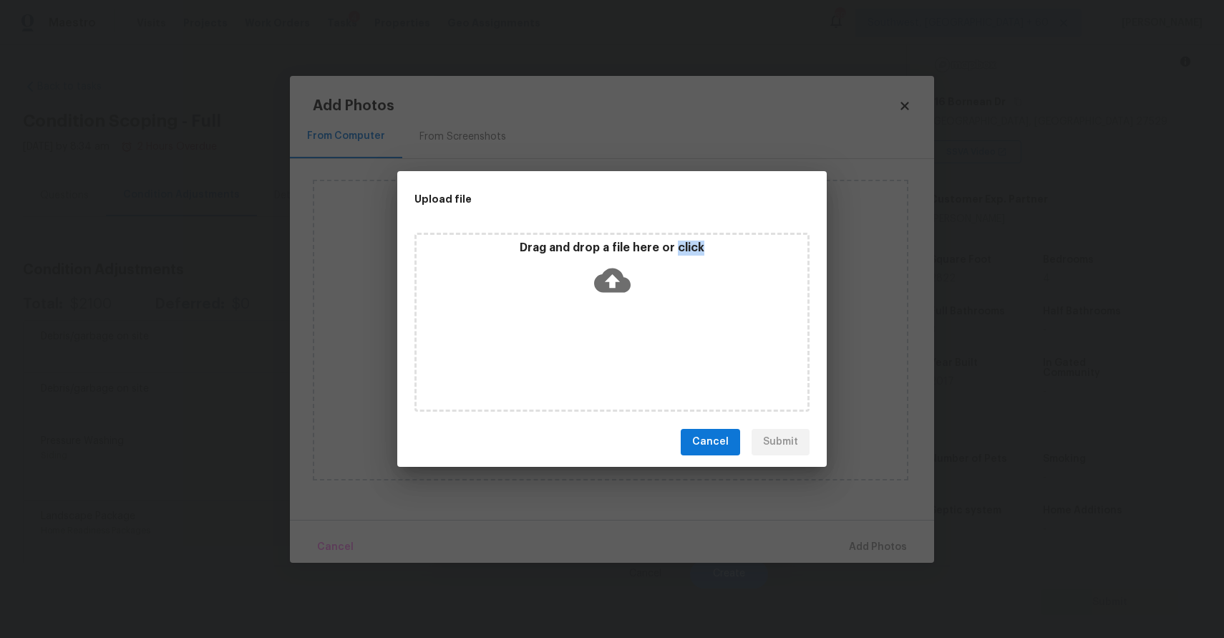
click at [975, 521] on div "Upload file Drag and drop a file here or click Cancel Submit" at bounding box center [612, 319] width 1224 height 638
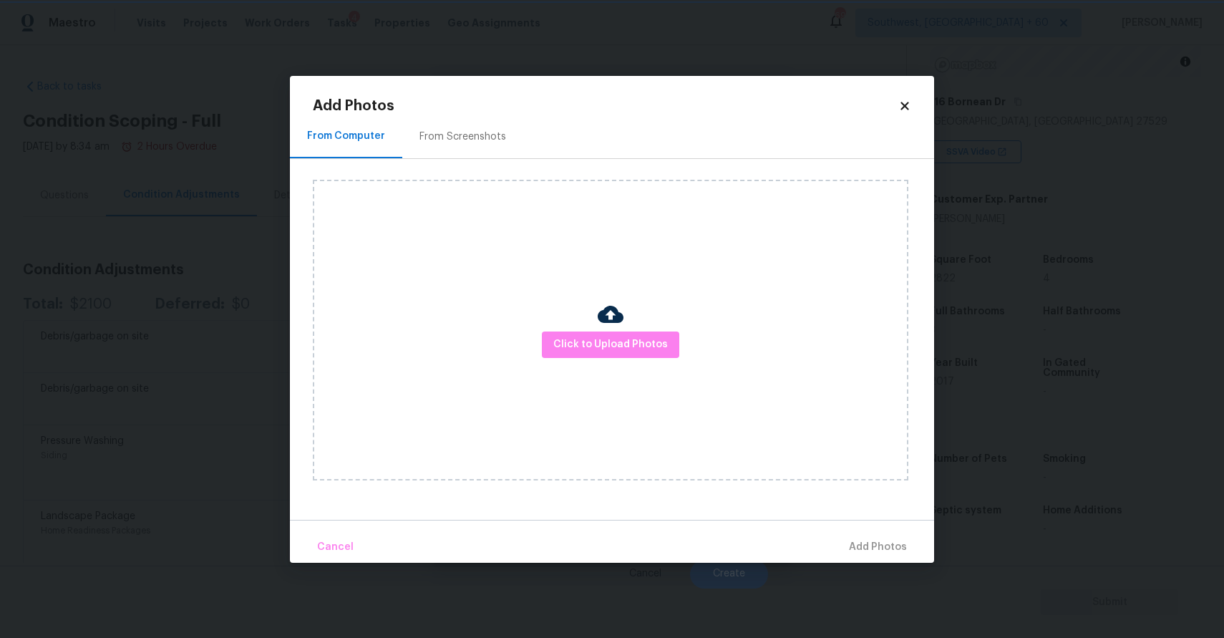
click at [975, 521] on div "Upload file Drag and drop a file here or click Cancel Submit" at bounding box center [612, 319] width 1224 height 638
click at [975, 521] on body "Maestro Visits Projects Work Orders Tasks 4 Properties Geo Assignments 690 Sout…" at bounding box center [612, 319] width 1224 height 638
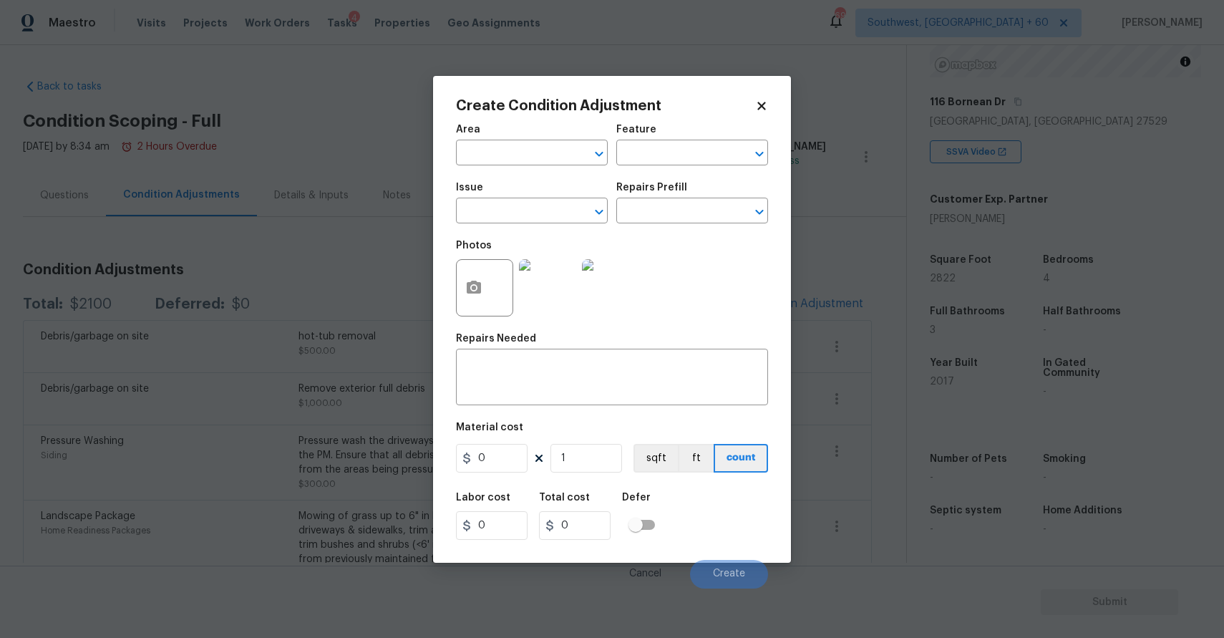
click at [975, 521] on body "Maestro Visits Projects Work Orders Tasks 4 Properties Geo Assignments 690 Sout…" at bounding box center [612, 319] width 1224 height 638
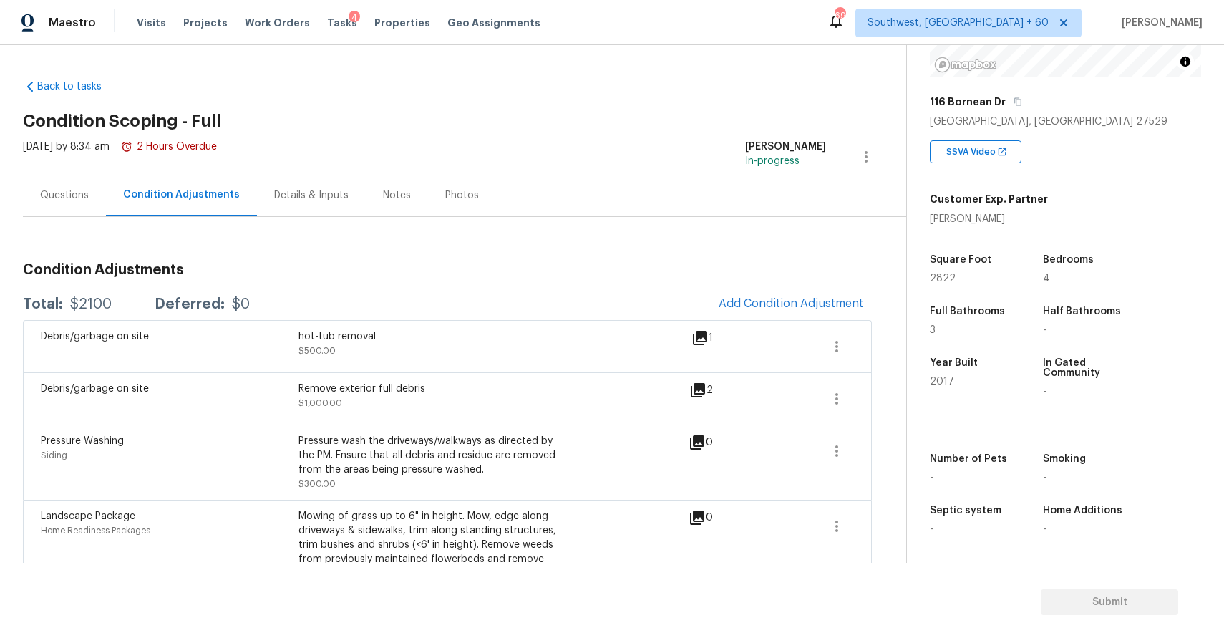
click at [975, 521] on div "Septic system" at bounding box center [972, 514] width 85 height 19
click at [654, 249] on div "Condition Adjustments Total: $2100 Deferred: $0 Add Condition Adjustment Debris…" at bounding box center [447, 425] width 849 height 416
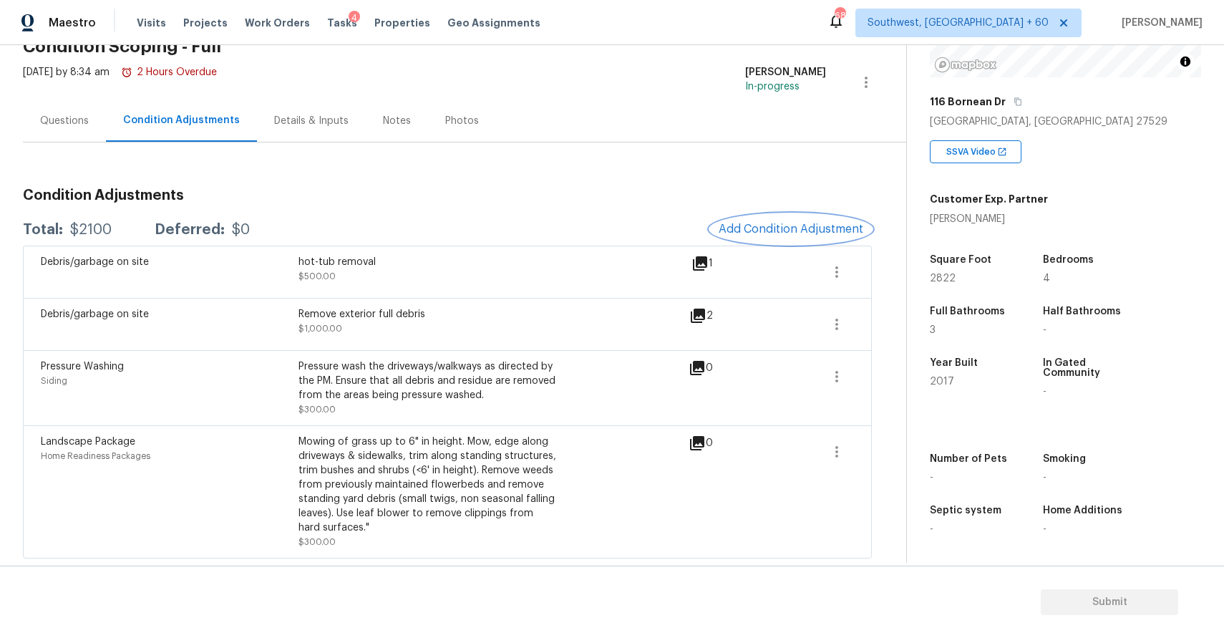
click at [816, 235] on span "Add Condition Adjustment" at bounding box center [791, 229] width 145 height 13
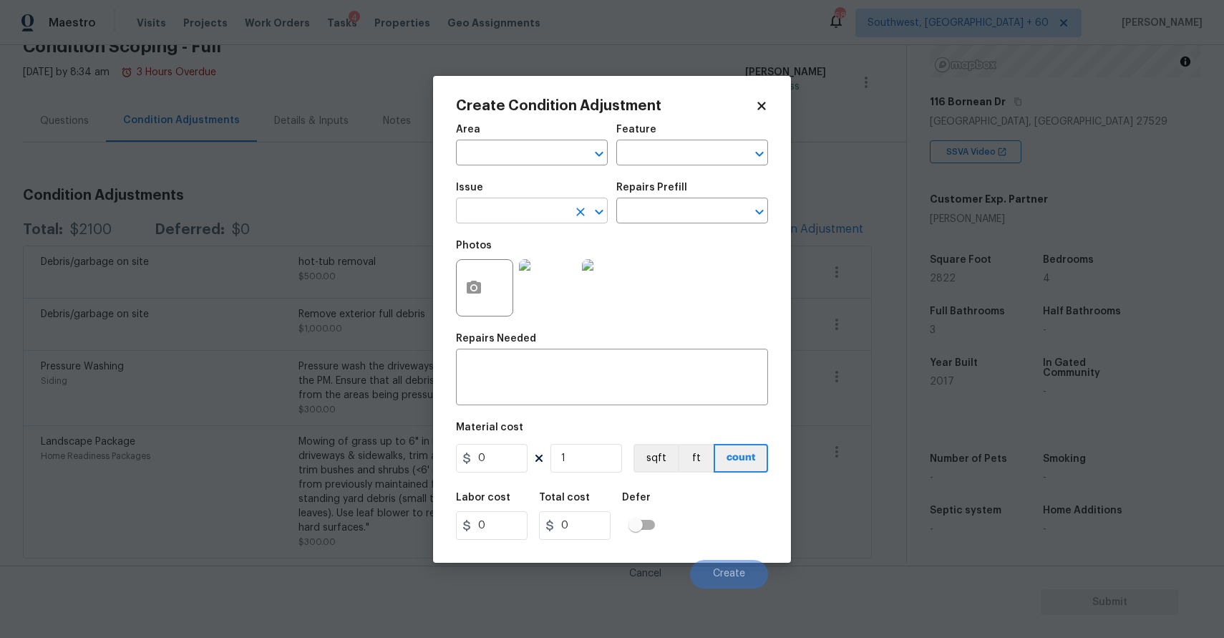
click at [524, 201] on input "text" at bounding box center [512, 212] width 112 height 22
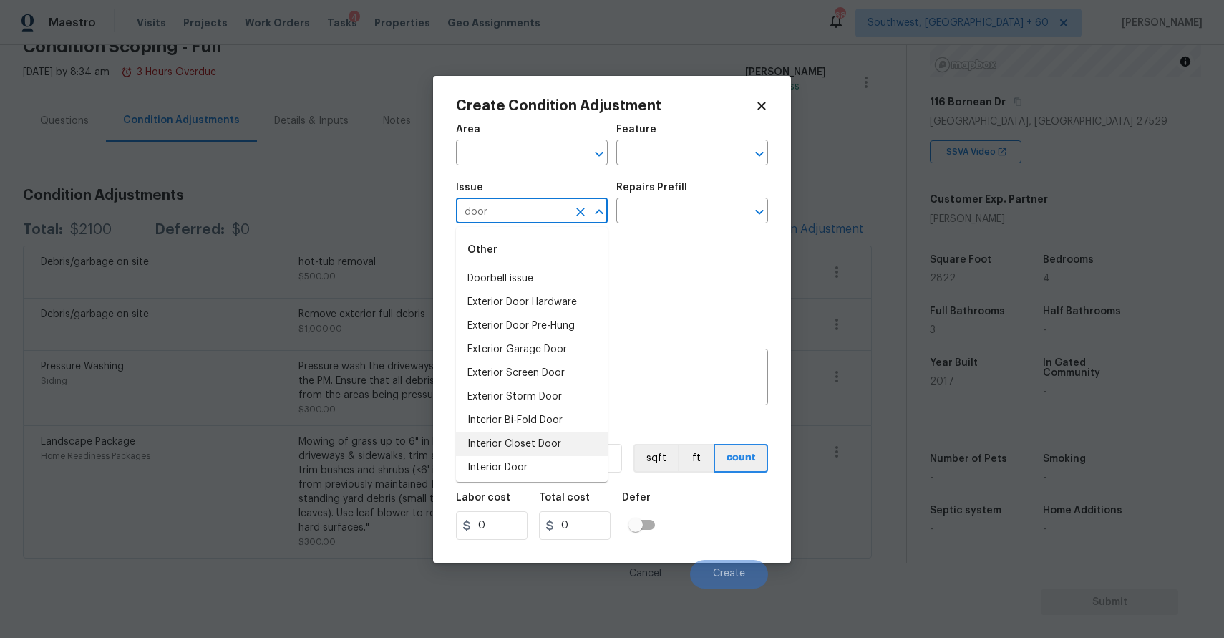
click at [537, 466] on li "Interior Door" at bounding box center [532, 468] width 152 height 24
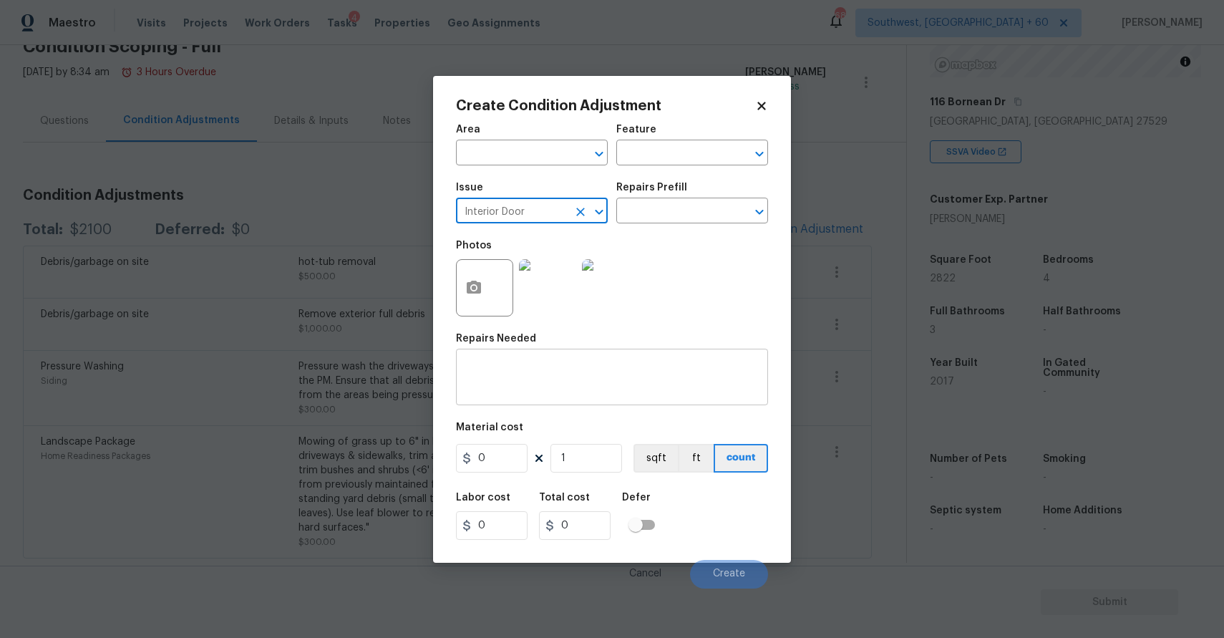
type input "Interior Door"
click at [586, 377] on textarea at bounding box center [612, 379] width 295 height 30
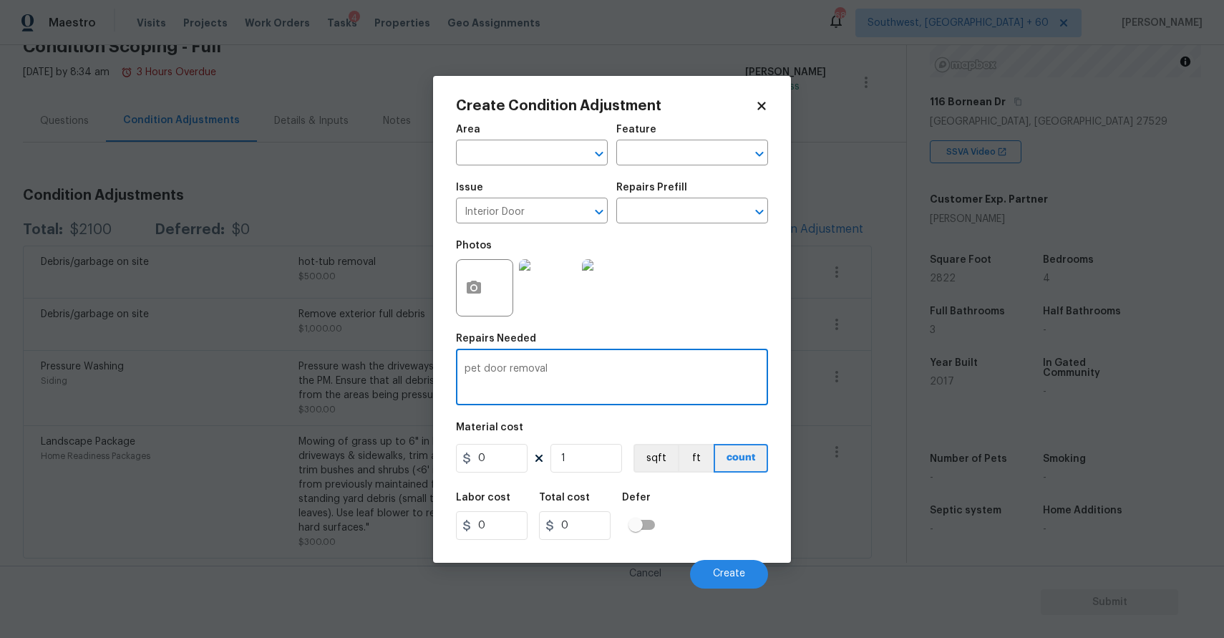
type textarea "pet door removal"
click at [523, 458] on input "0" at bounding box center [492, 458] width 72 height 29
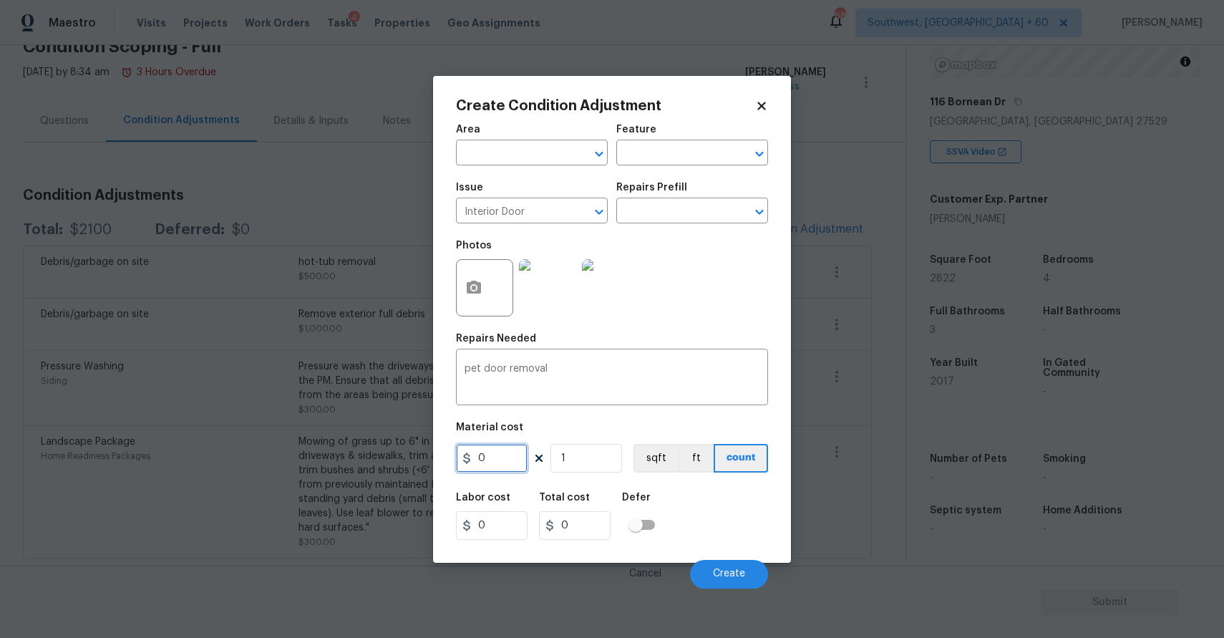
click at [523, 458] on input "0" at bounding box center [492, 458] width 72 height 29
type input "250"
click at [737, 581] on button "Create" at bounding box center [729, 574] width 78 height 29
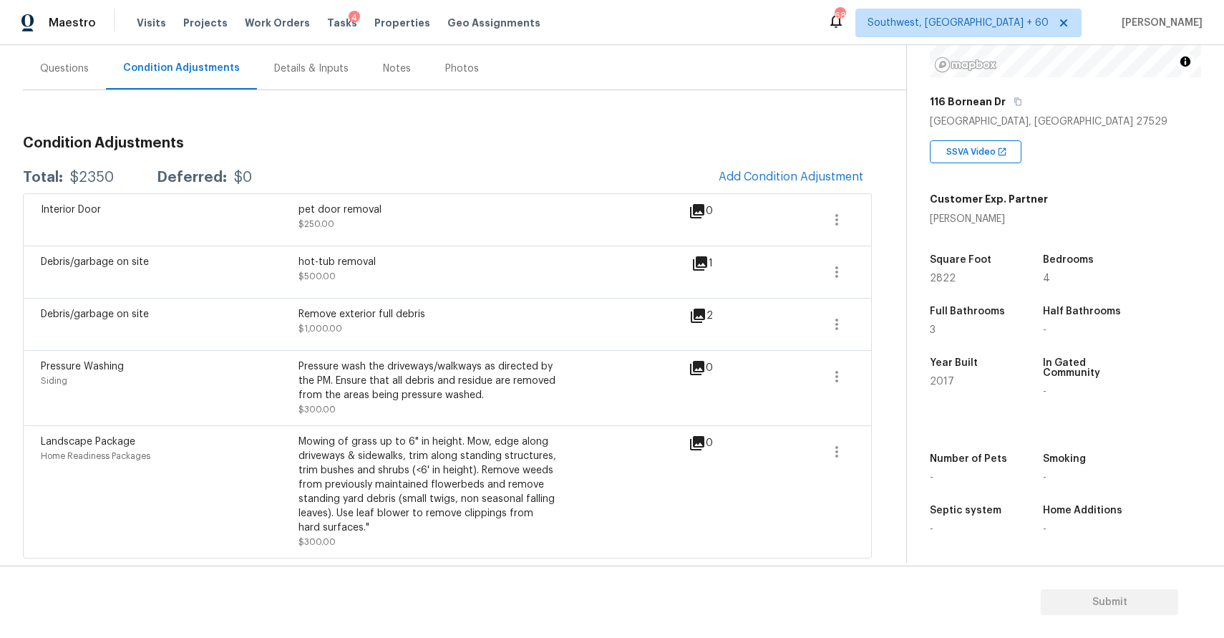
scroll to position [0, 0]
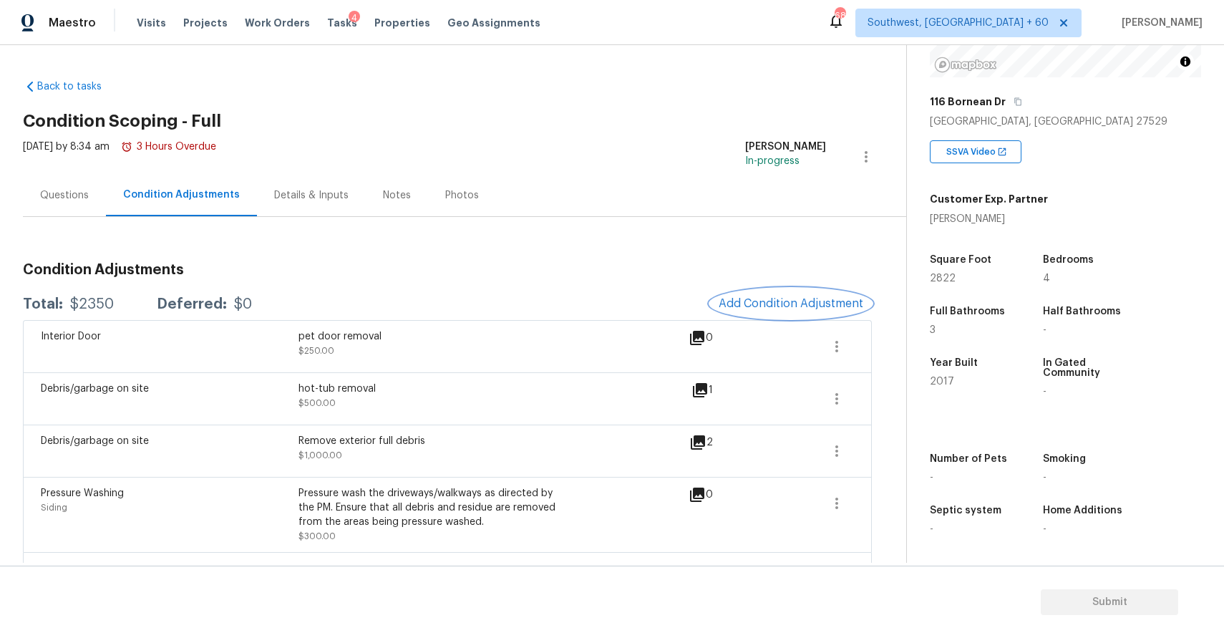
click at [832, 303] on span "Add Condition Adjustment" at bounding box center [791, 303] width 145 height 13
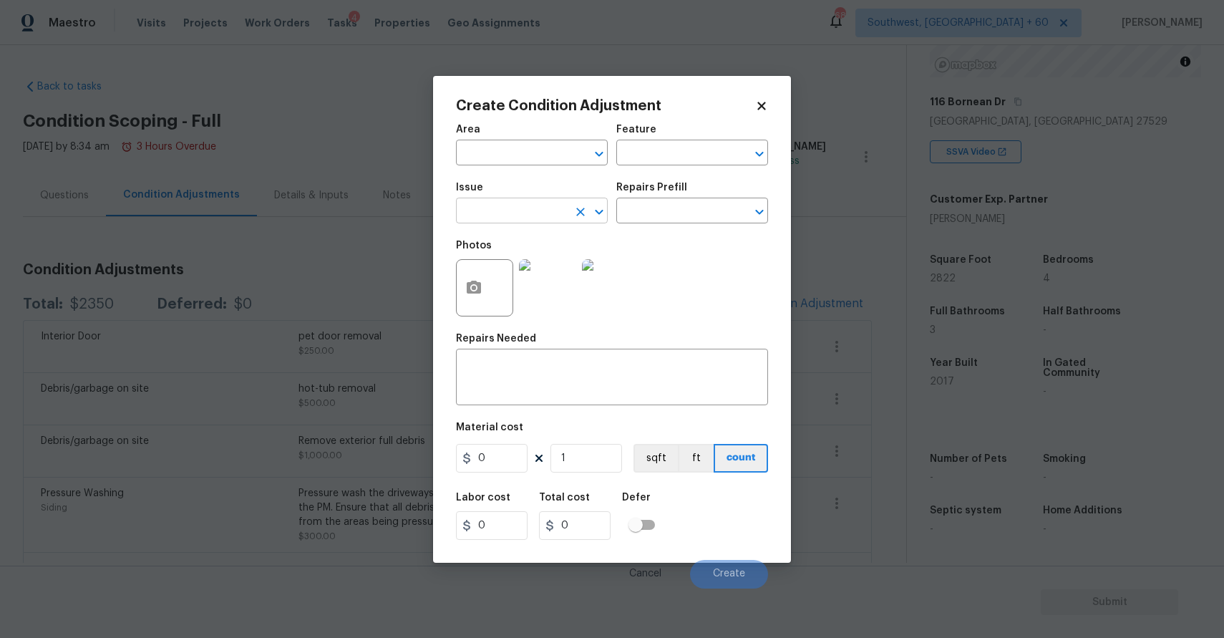
click at [534, 211] on input "text" at bounding box center [512, 212] width 112 height 22
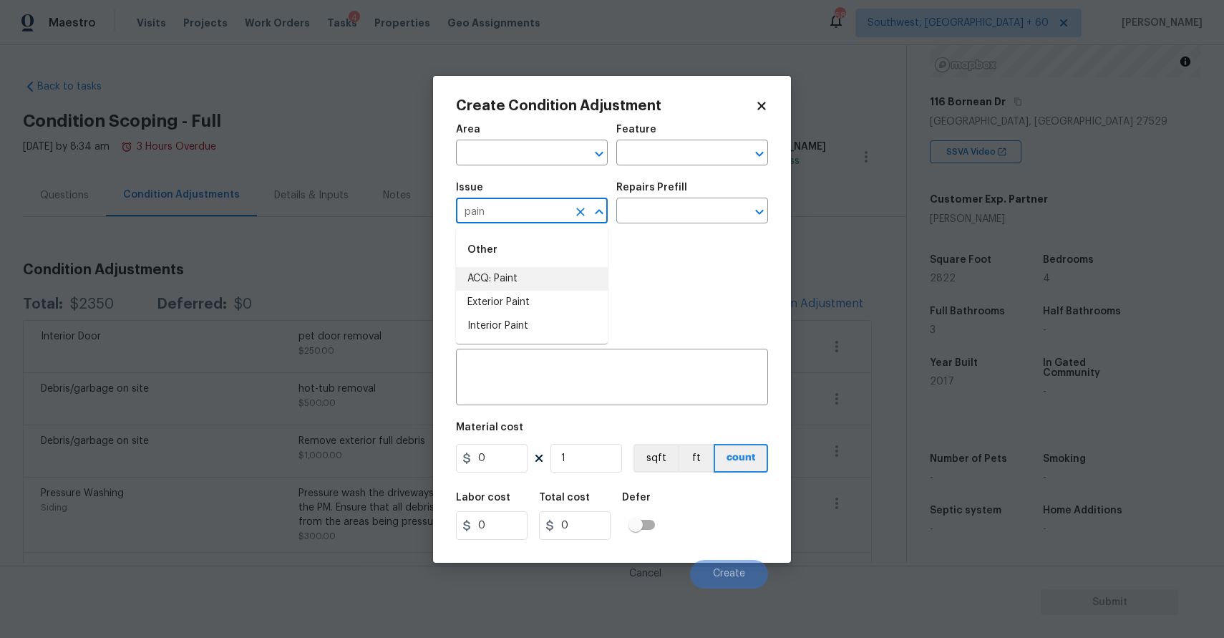
click at [535, 280] on li "ACQ: Paint" at bounding box center [532, 279] width 152 height 24
type input "ACQ: Paint"
click at [666, 205] on input "text" at bounding box center [672, 212] width 112 height 22
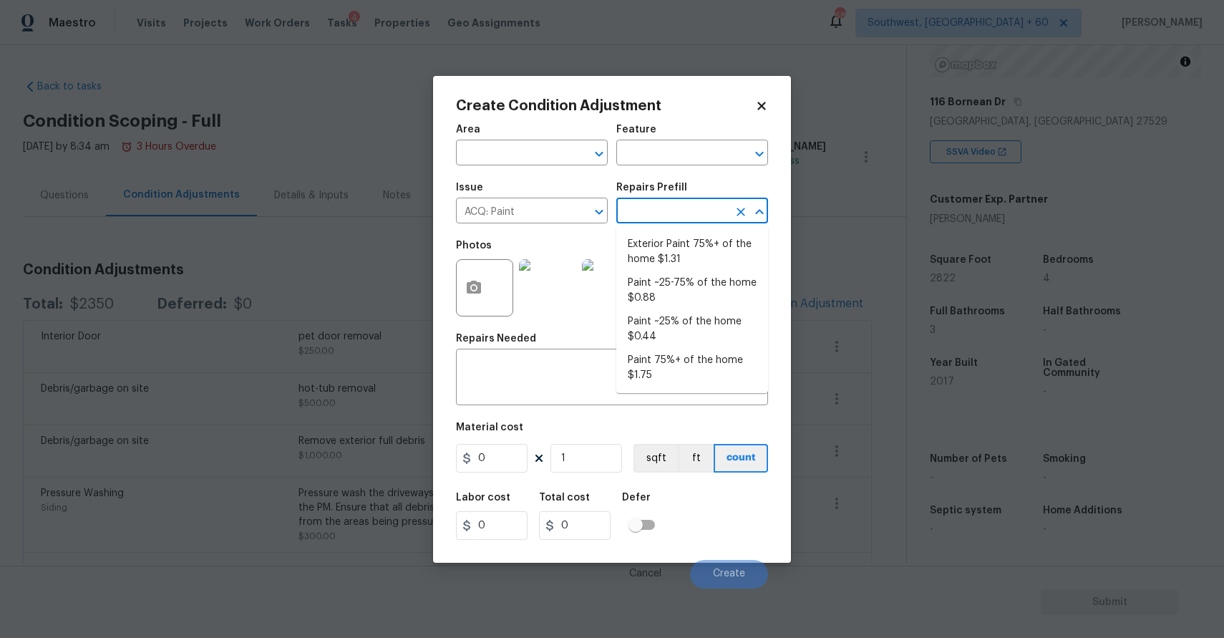
click at [714, 203] on input "text" at bounding box center [672, 212] width 112 height 22
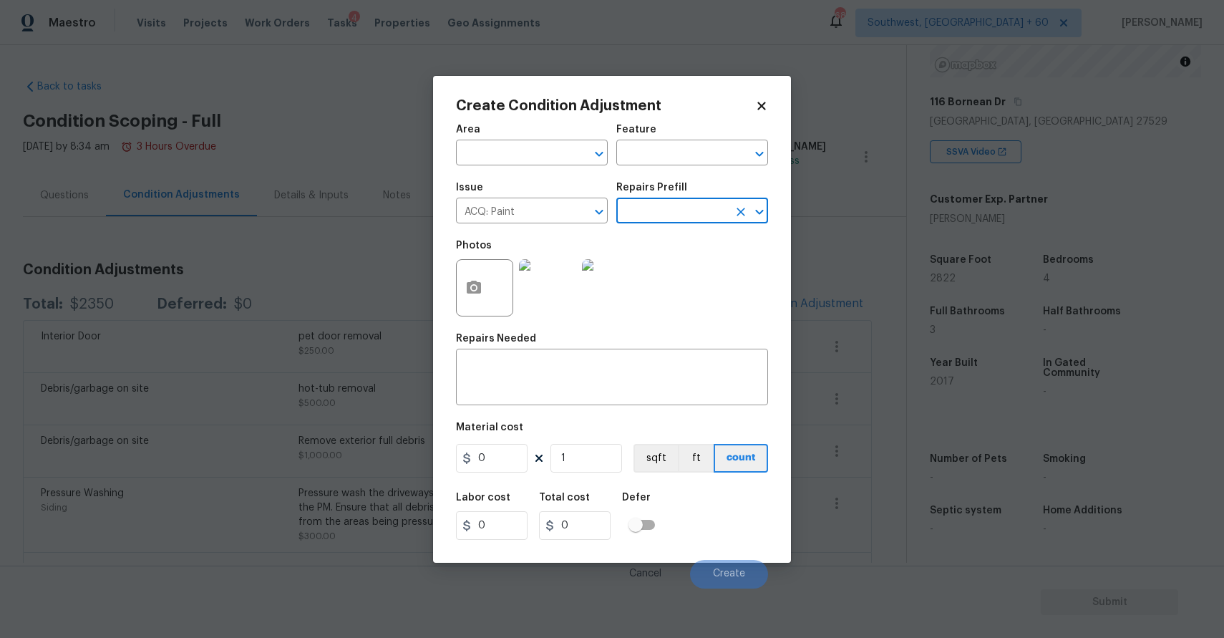
click at [714, 210] on input "text" at bounding box center [672, 212] width 112 height 22
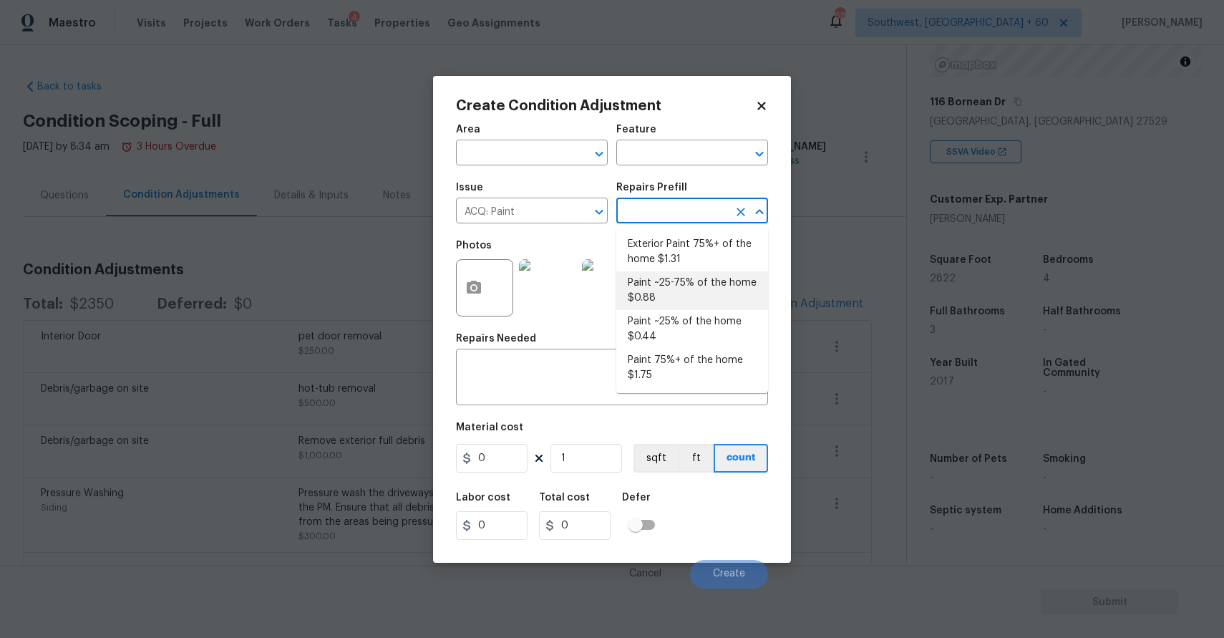
click at [709, 288] on li "Paint ~25-75% of the home $0.88" at bounding box center [692, 290] width 152 height 39
type input "Acquisition"
type textarea "Acquisition Scope: ~25 - 75% of the home needs interior paint"
type input "0.88"
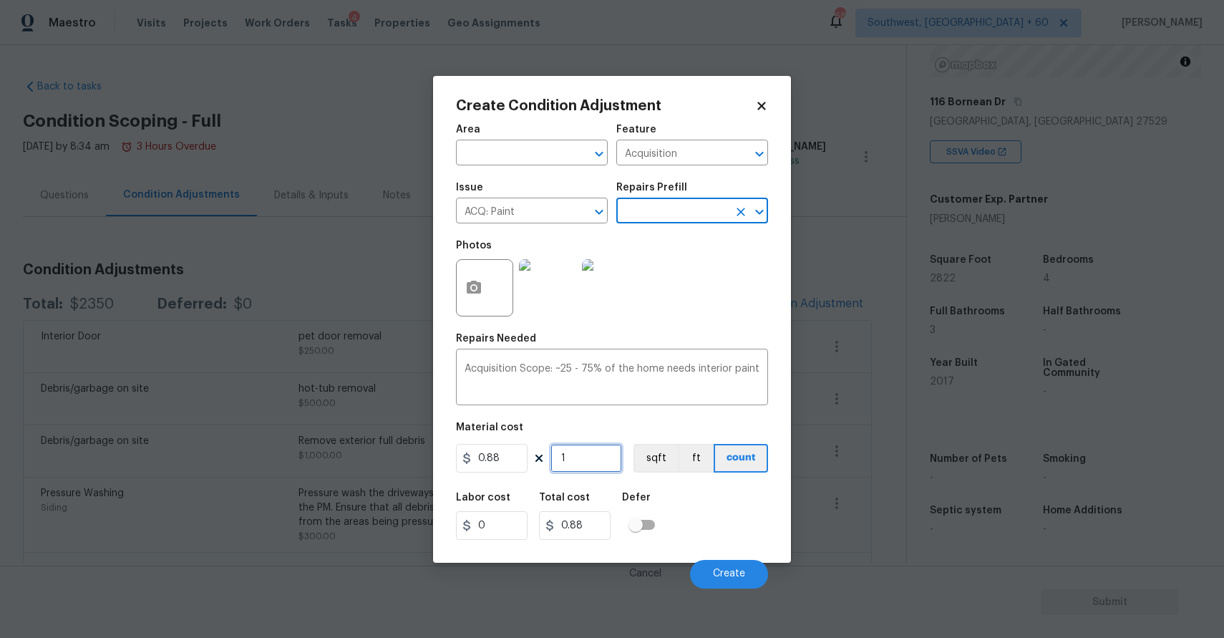
click at [598, 445] on input "1" at bounding box center [587, 458] width 72 height 29
type input "0"
click at [645, 198] on div "Repairs Prefill" at bounding box center [692, 192] width 152 height 19
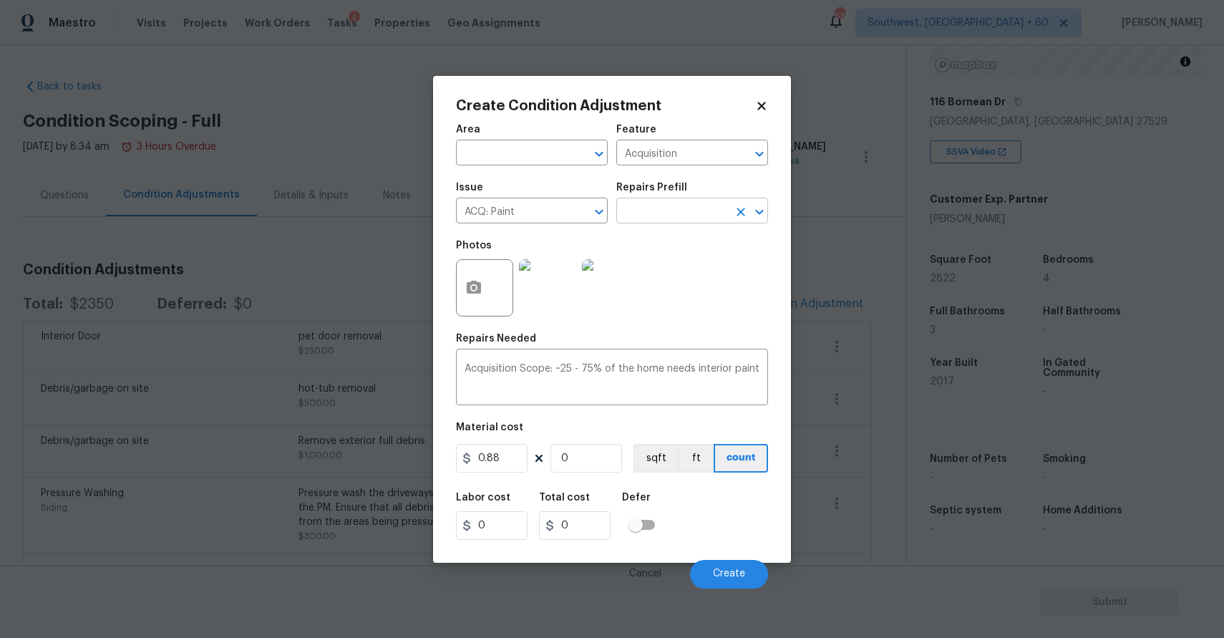
click at [697, 222] on input "text" at bounding box center [672, 212] width 112 height 22
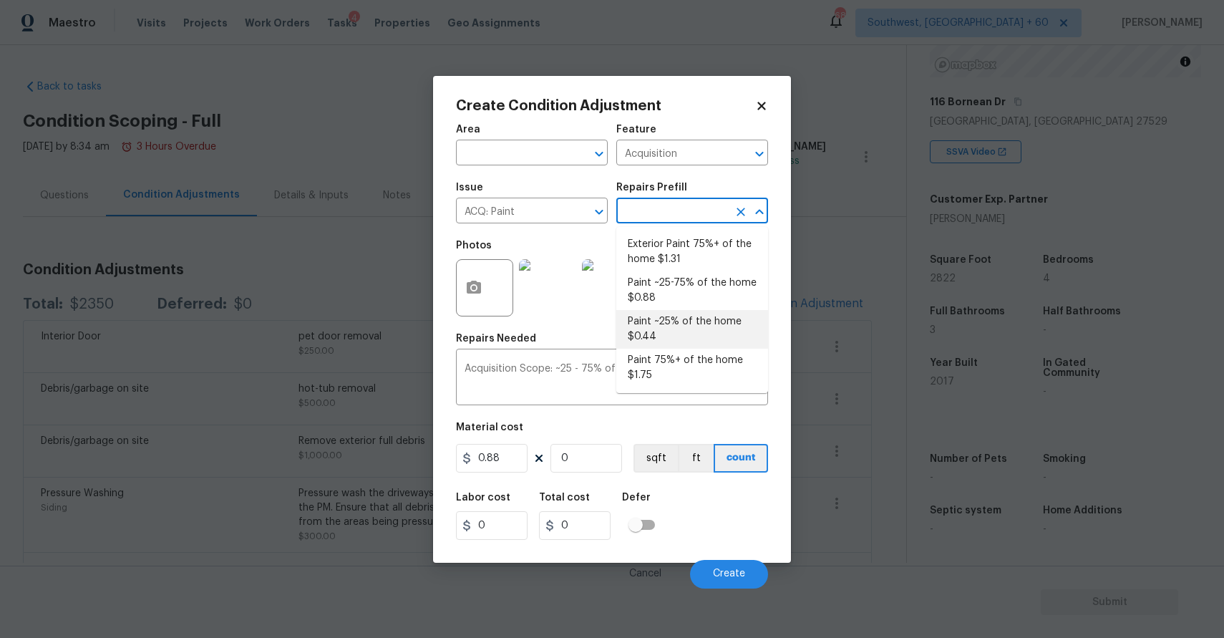
click at [719, 318] on li "Paint ~25% of the home $0.44" at bounding box center [692, 329] width 152 height 39
type textarea "Acquisition Scope: ~25% of the home needs interior paint"
type input "0.44"
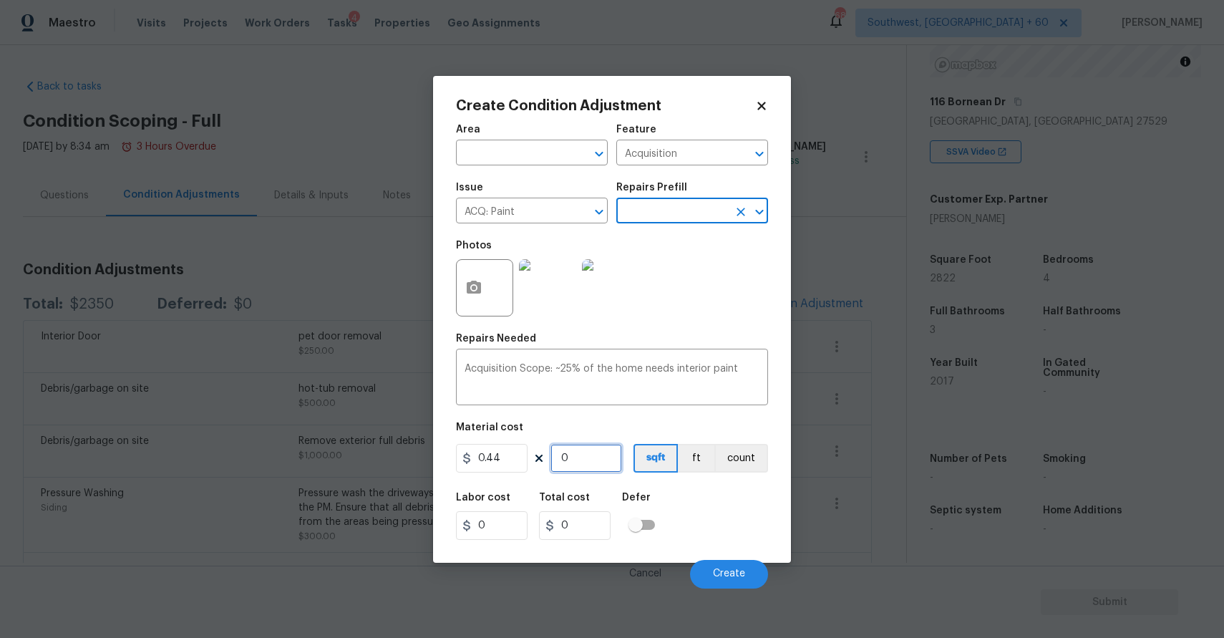
click at [581, 463] on input "0" at bounding box center [587, 458] width 72 height 29
type input "2"
type input "0.88"
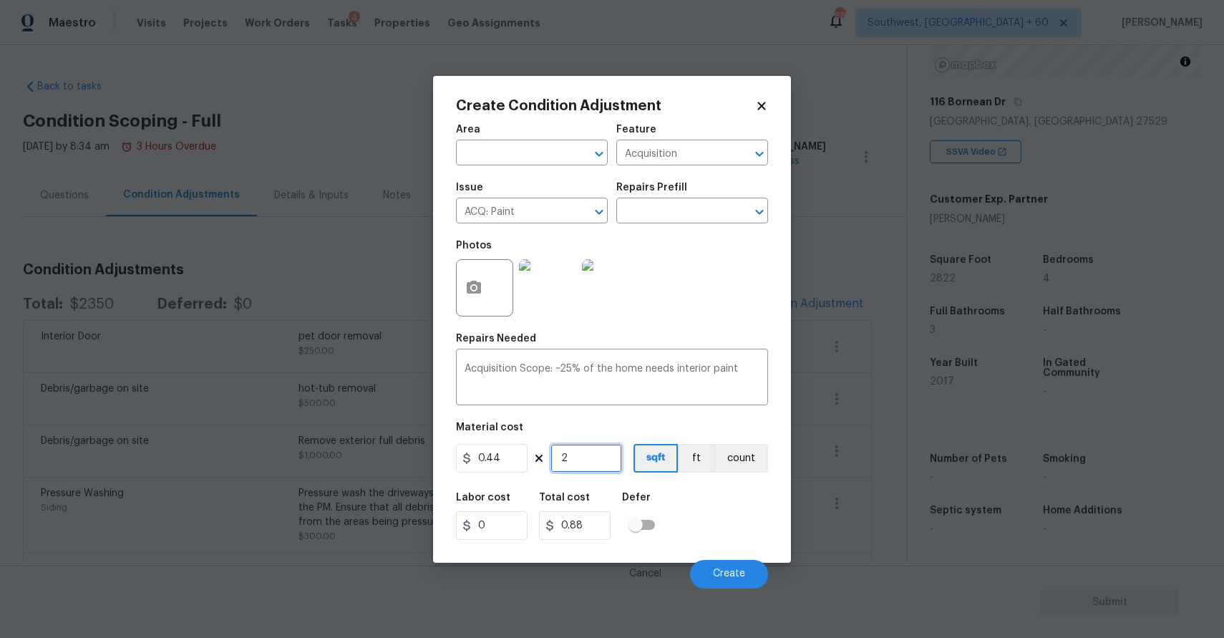
type input "28"
type input "12.32"
type input "282"
type input "124.08"
type input "2822"
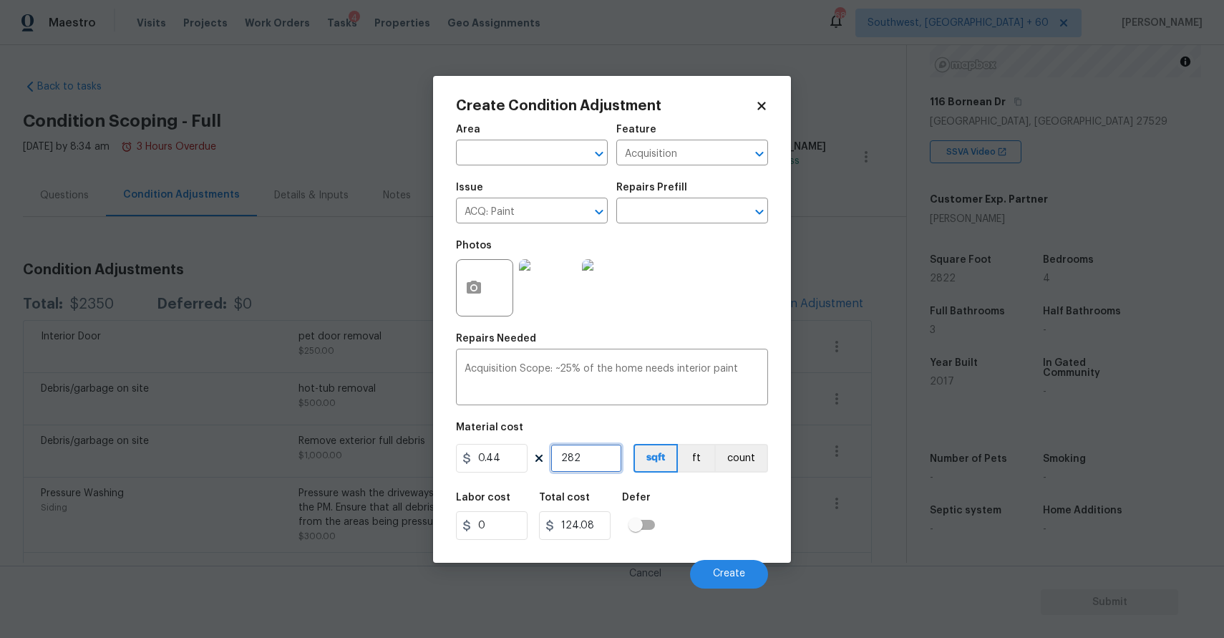
type input "1241.68"
type input "2822"
click at [731, 578] on span "Create" at bounding box center [729, 573] width 32 height 11
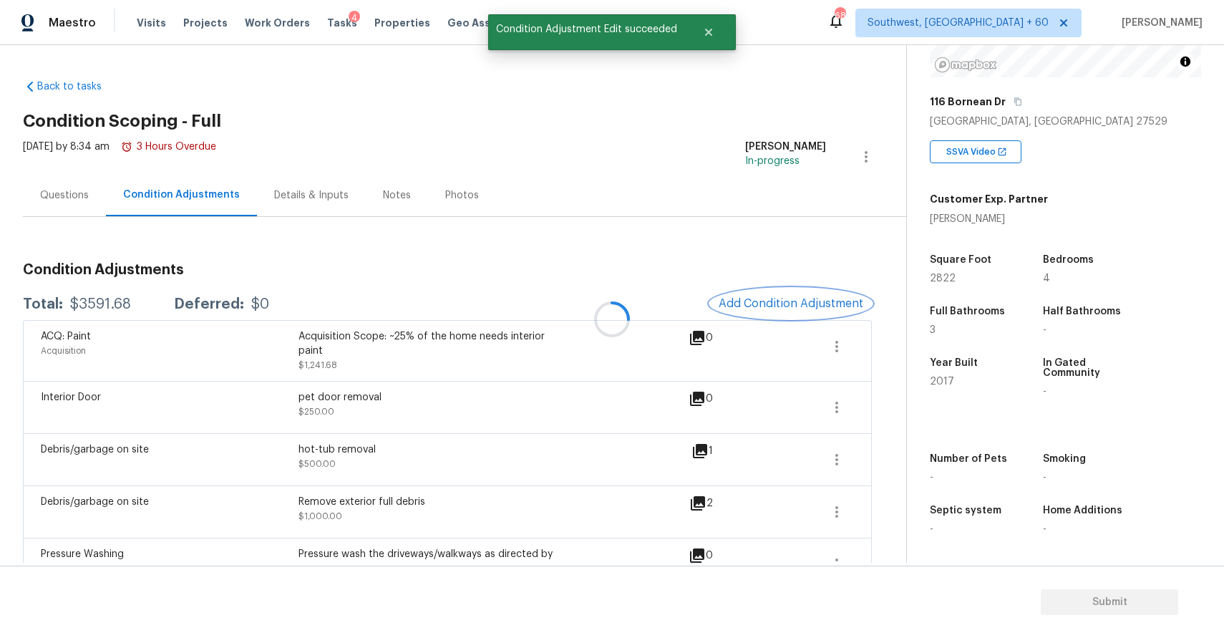
click at [792, 292] on button "Add Condition Adjustment" at bounding box center [791, 303] width 162 height 30
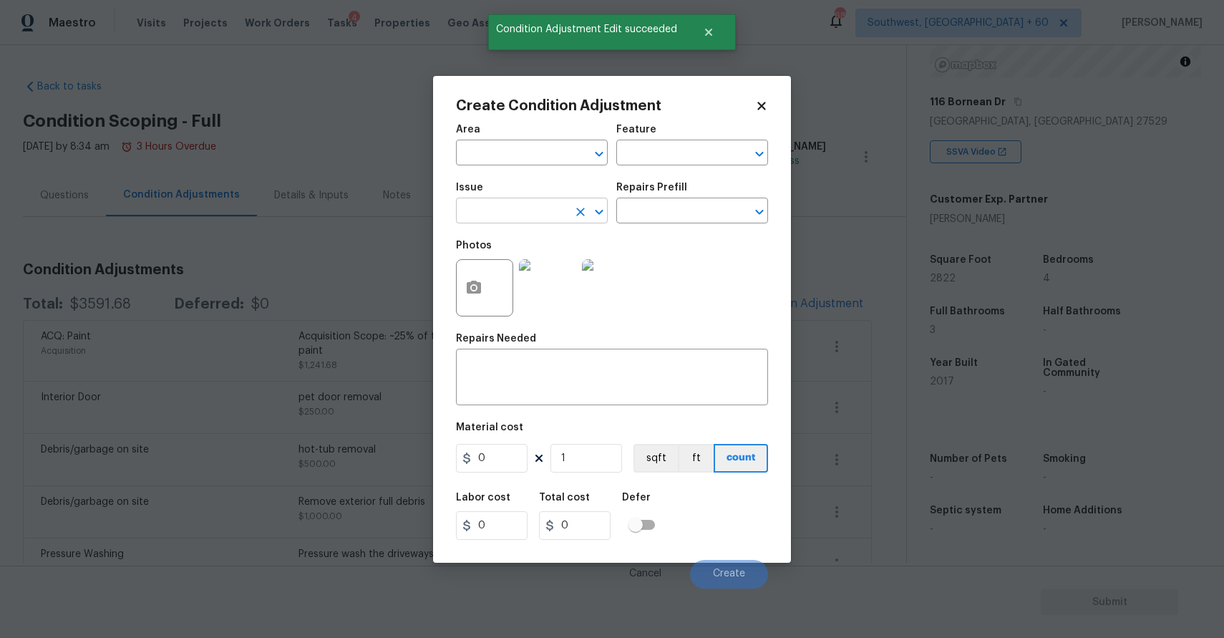
click at [562, 220] on input "text" at bounding box center [512, 212] width 112 height 22
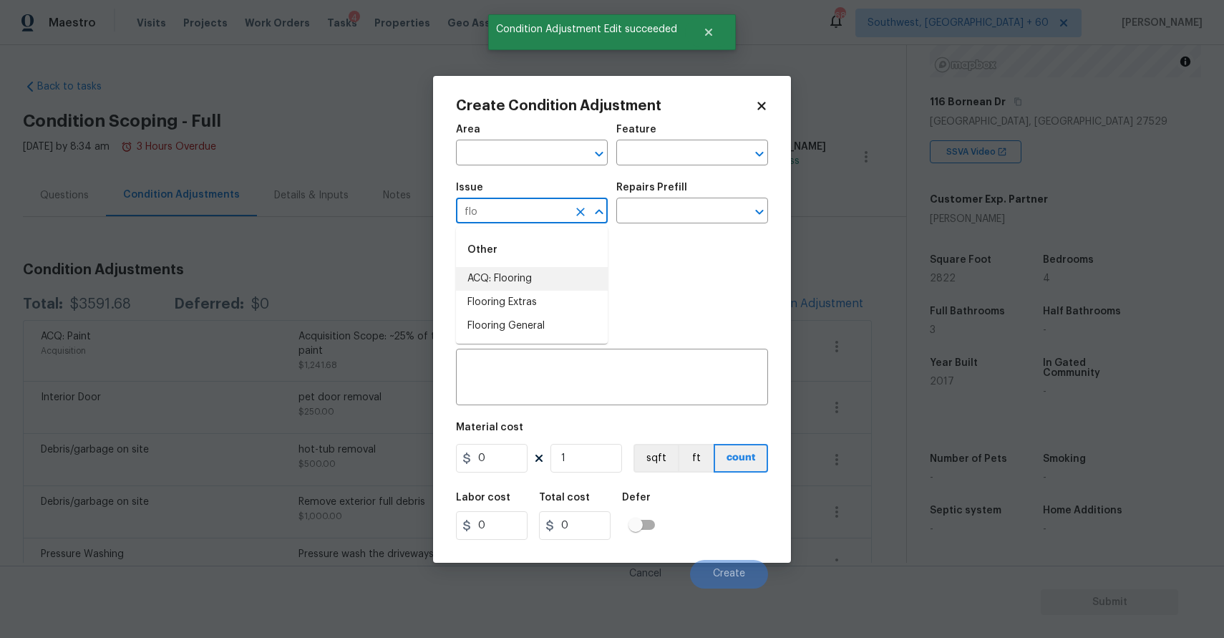
click at [565, 270] on li "ACQ: Flooring" at bounding box center [532, 279] width 152 height 24
type input "ACQ: Flooring"
click at [635, 190] on h5 "Repairs Prefill" at bounding box center [651, 188] width 71 height 10
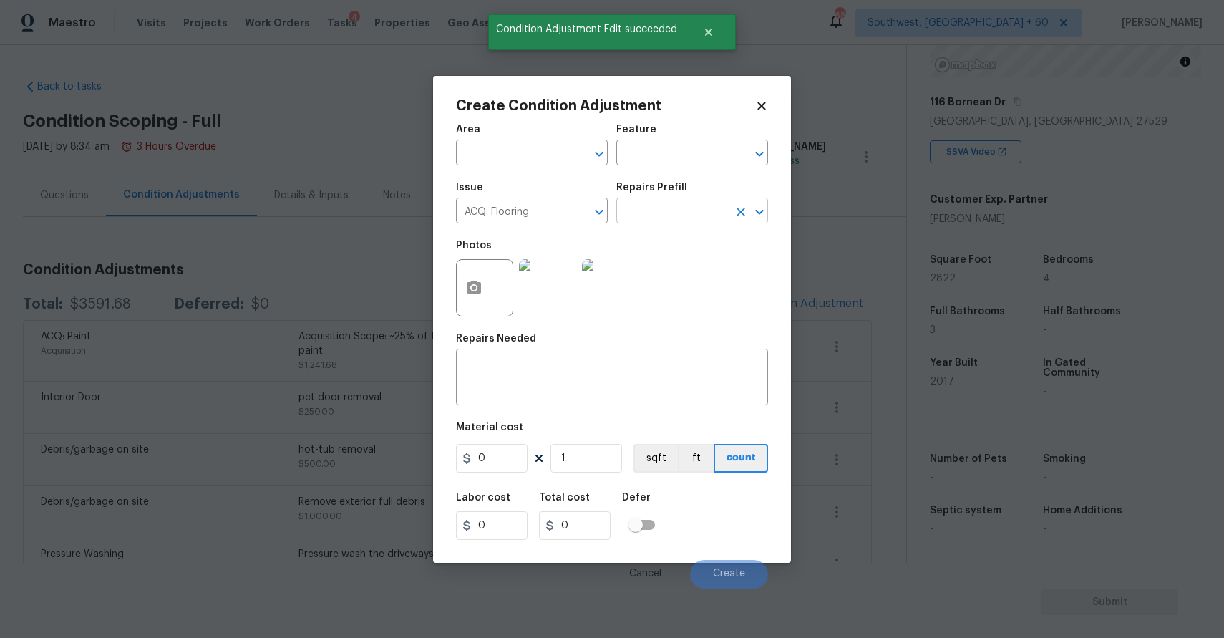
click at [673, 209] on input "text" at bounding box center [672, 212] width 112 height 22
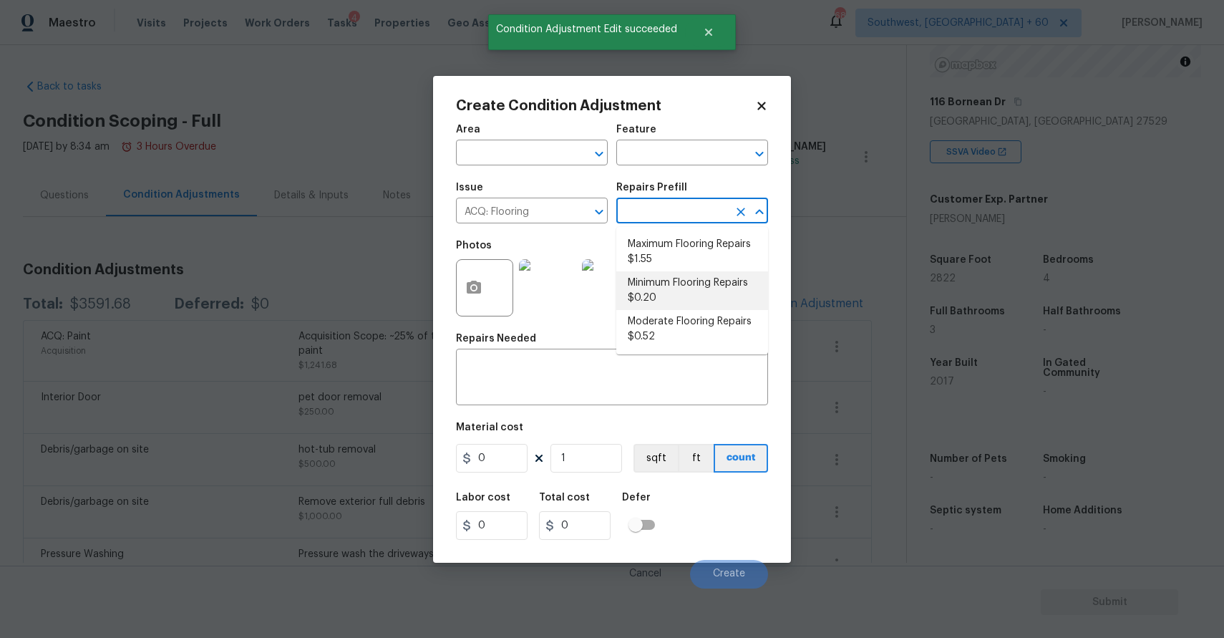
click at [736, 300] on li "Minimum Flooring Repairs $0.20" at bounding box center [692, 290] width 152 height 39
type input "Acquisition"
type textarea "Acquisition Scope: Minimum flooring repairs"
type input "0.2"
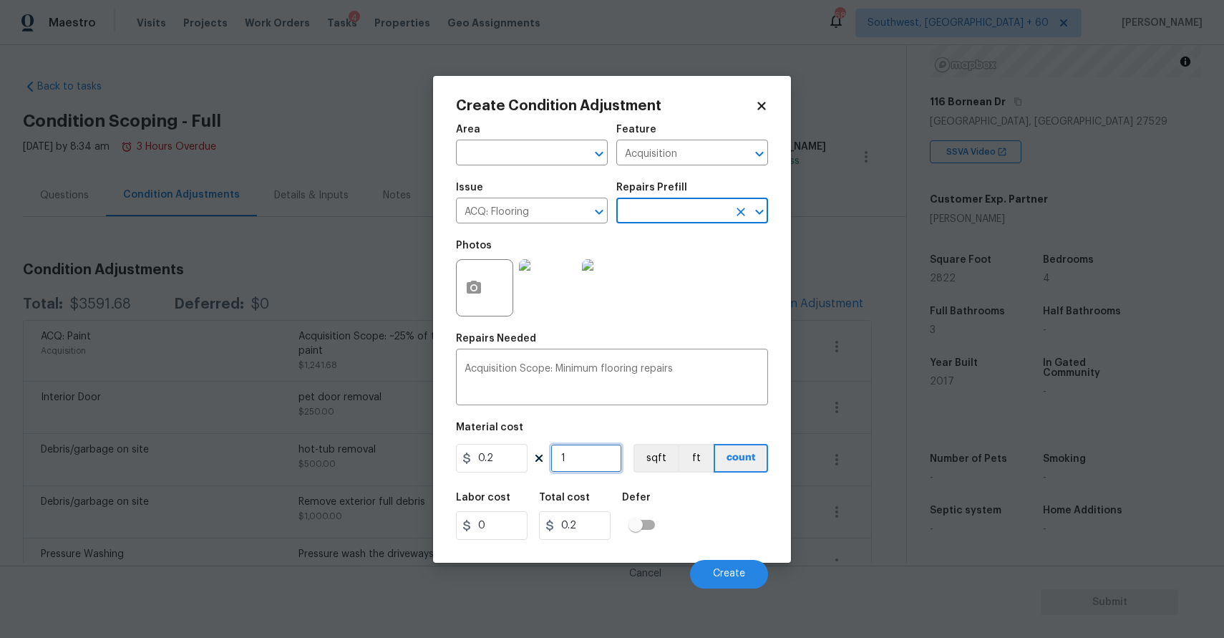
click at [587, 470] on input "1" at bounding box center [587, 458] width 72 height 29
type input "0"
type input "2"
type input "0.4"
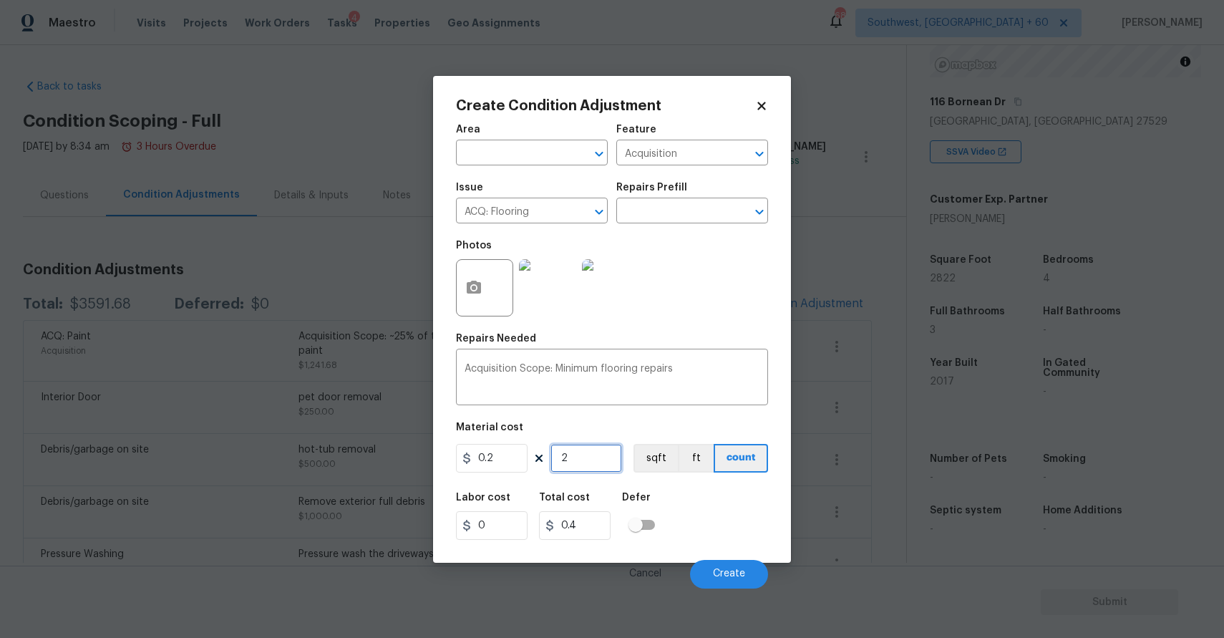
type input "28"
type input "5.6"
type input "281"
type input "56.2"
type input "28"
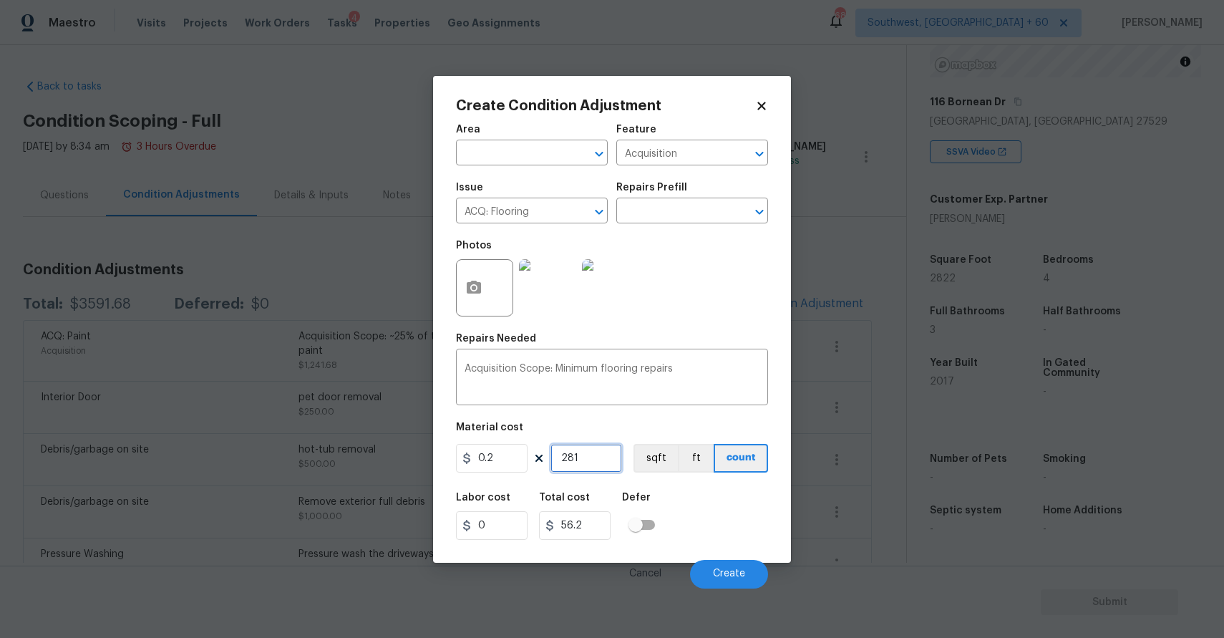
type input "5.6"
type input "282"
type input "56.4"
type input "2822"
type input "564.4"
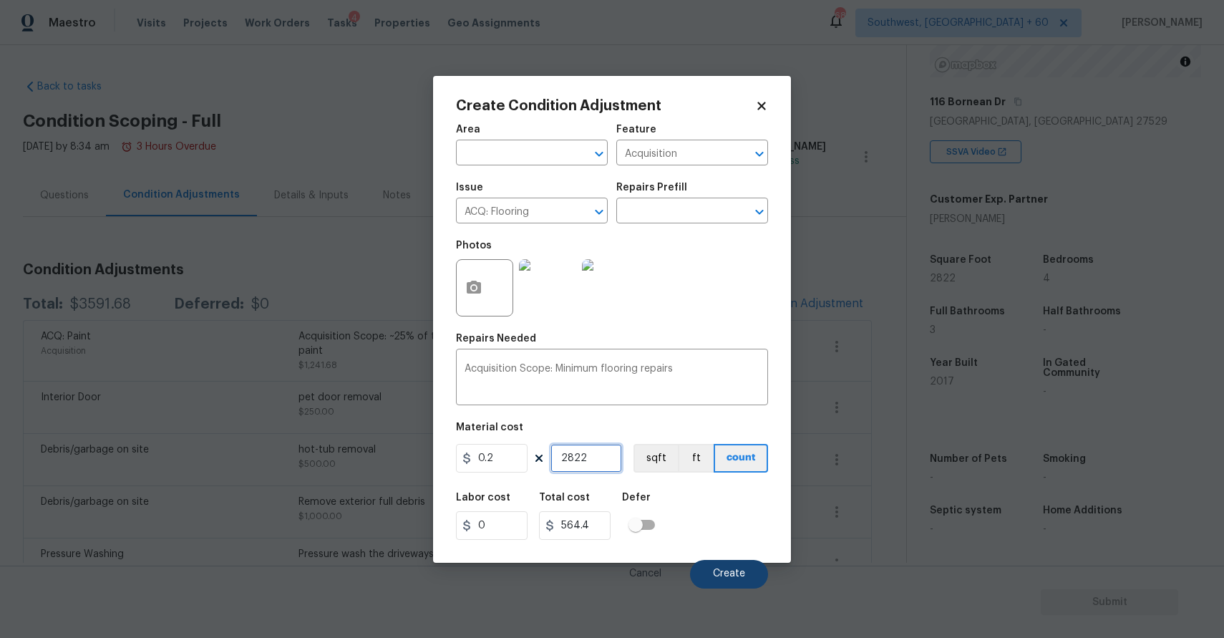
type input "2822"
click at [699, 563] on button "Create" at bounding box center [729, 574] width 78 height 29
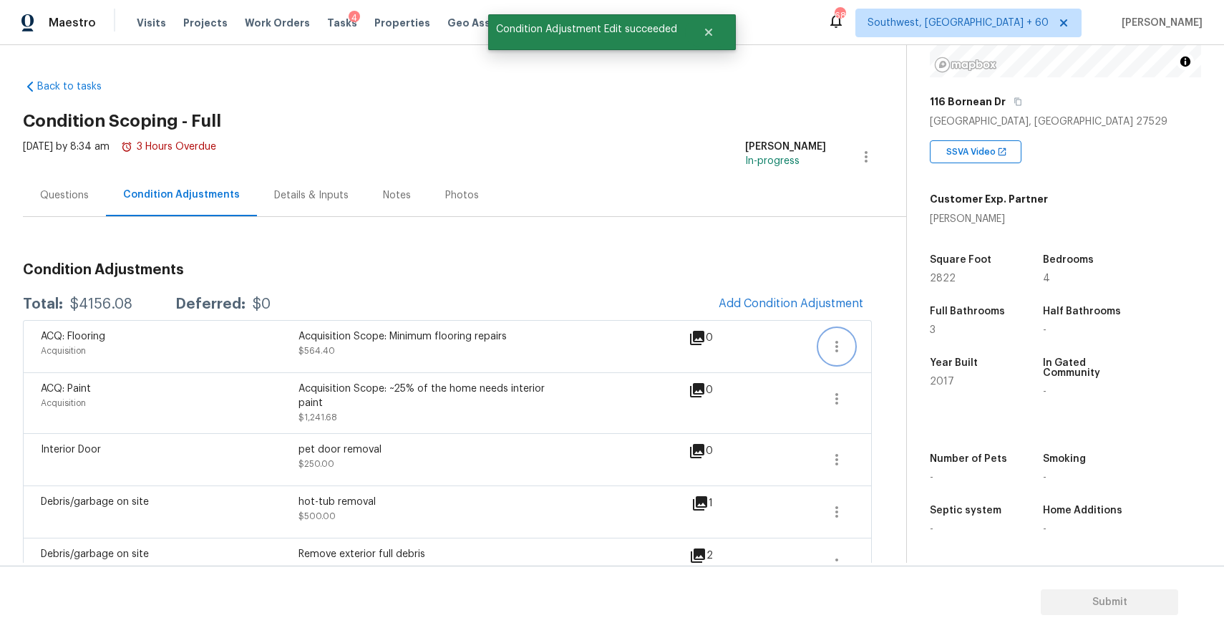
click at [845, 339] on icon "button" at bounding box center [836, 346] width 17 height 17
click at [918, 348] on div "Edit" at bounding box center [919, 343] width 112 height 14
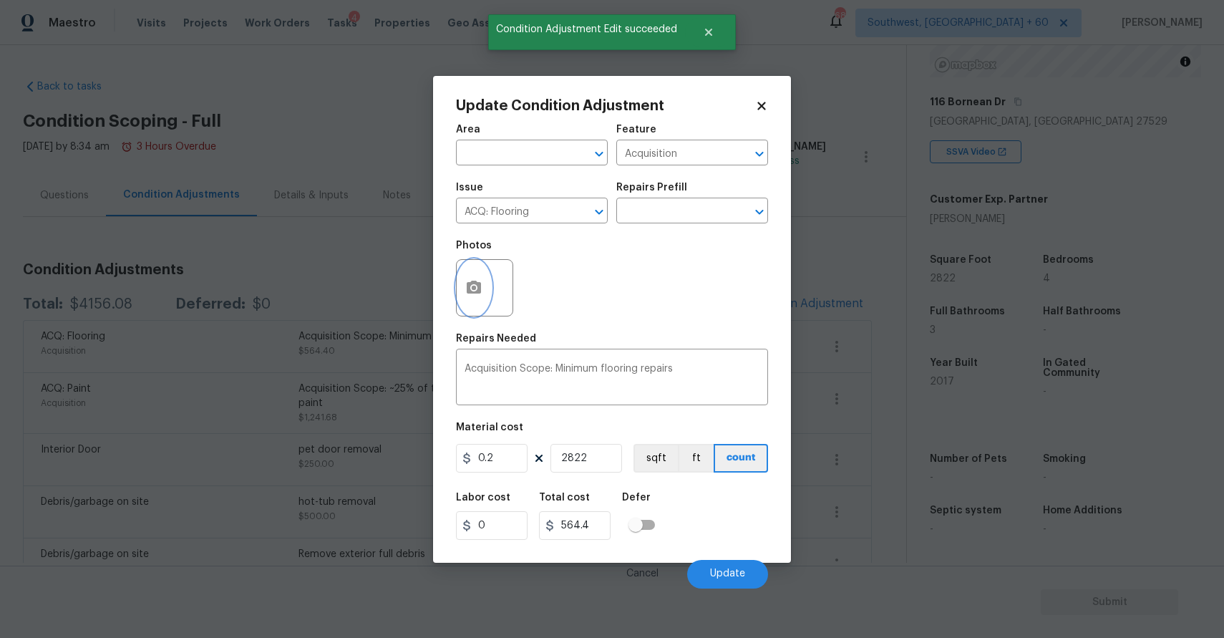
click at [459, 281] on button "button" at bounding box center [474, 288] width 34 height 56
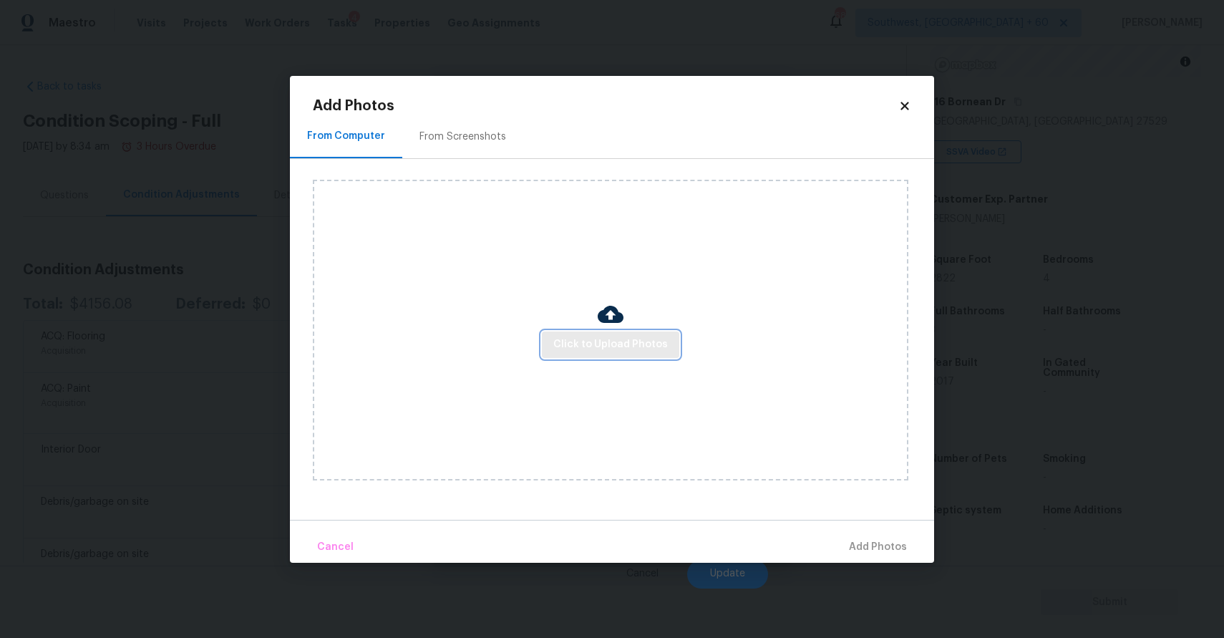
click at [581, 348] on span "Click to Upload Photos" at bounding box center [610, 345] width 115 height 18
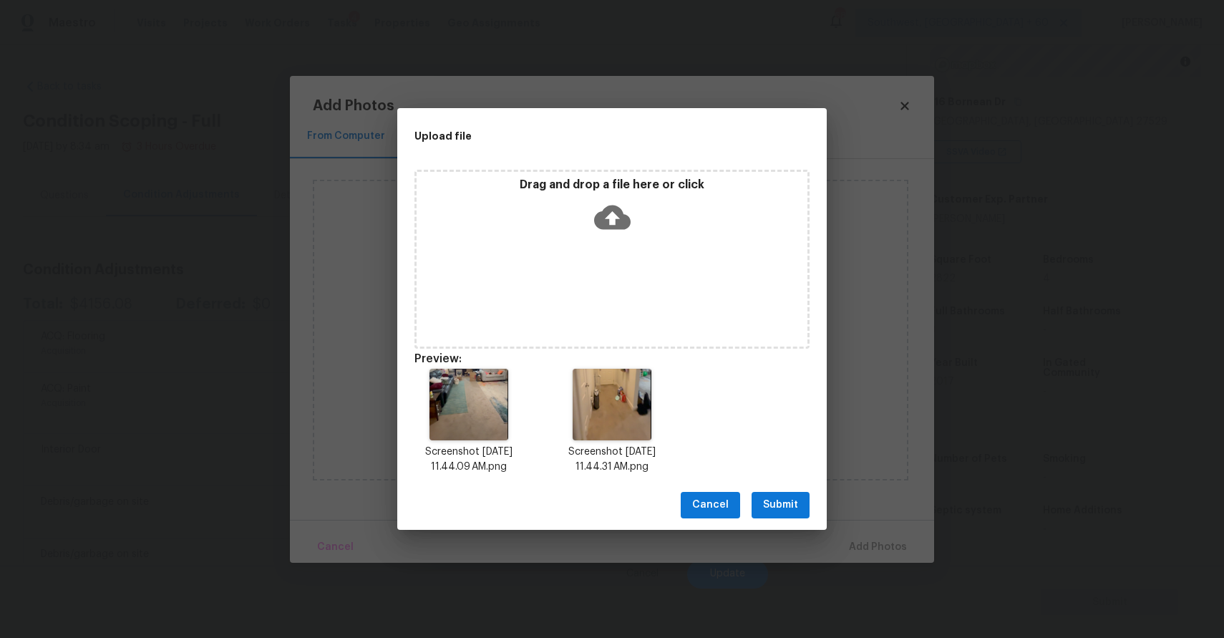
click at [790, 495] on button "Submit" at bounding box center [781, 505] width 58 height 26
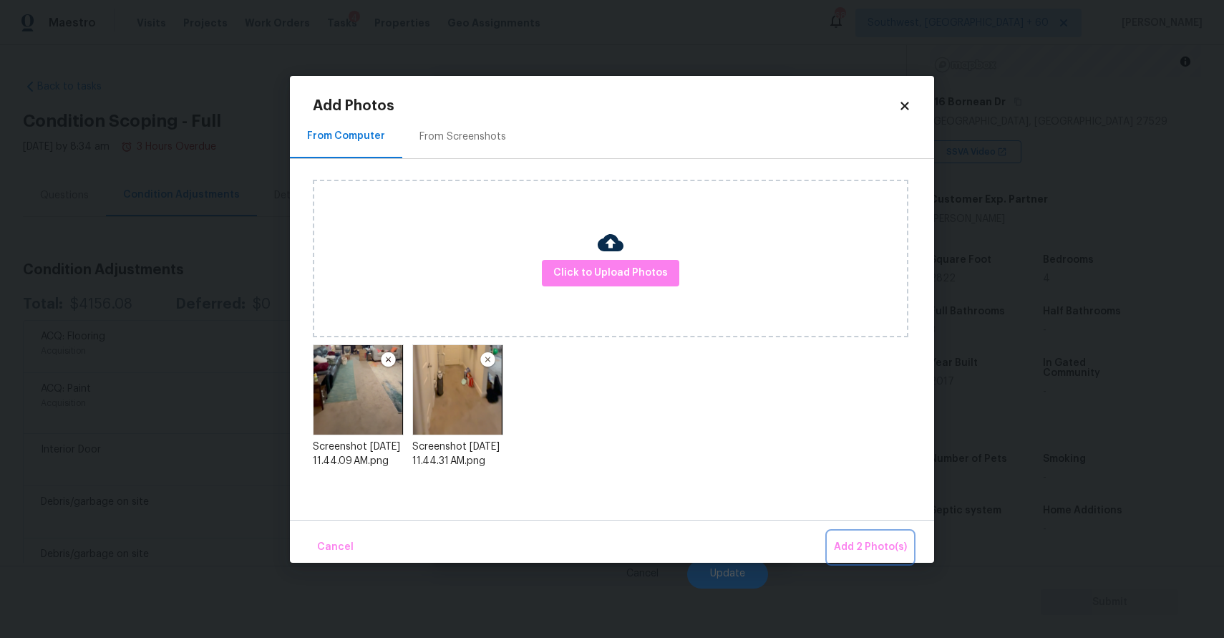
click at [881, 545] on span "Add 2 Photo(s)" at bounding box center [870, 547] width 73 height 18
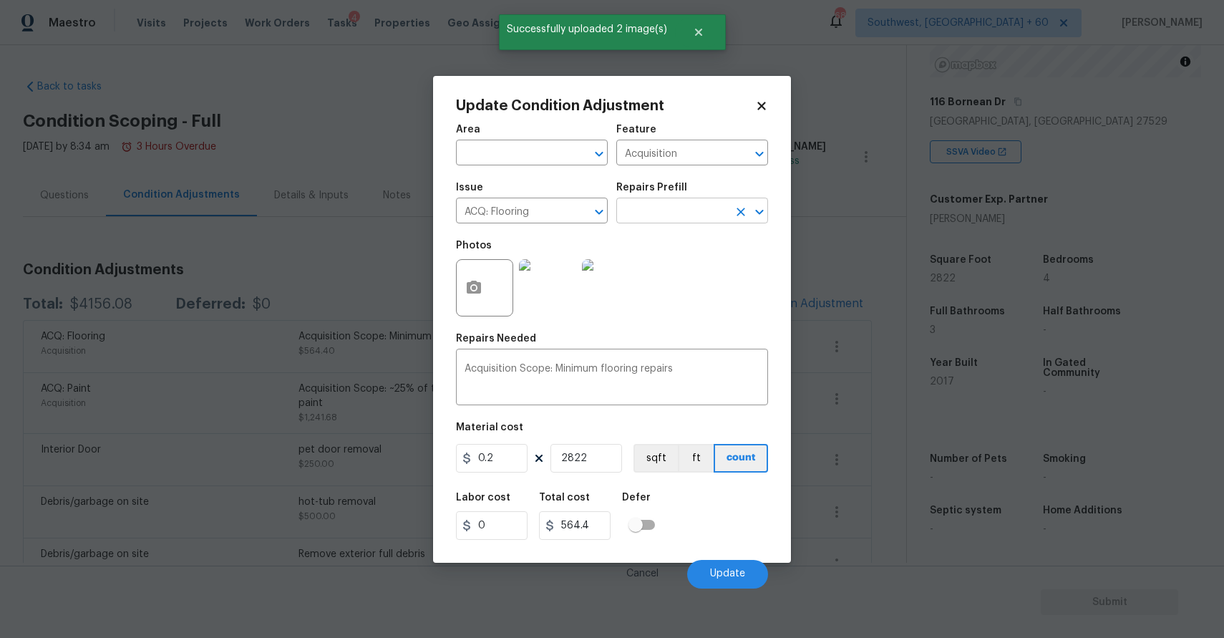
click at [683, 209] on input "text" at bounding box center [672, 212] width 112 height 22
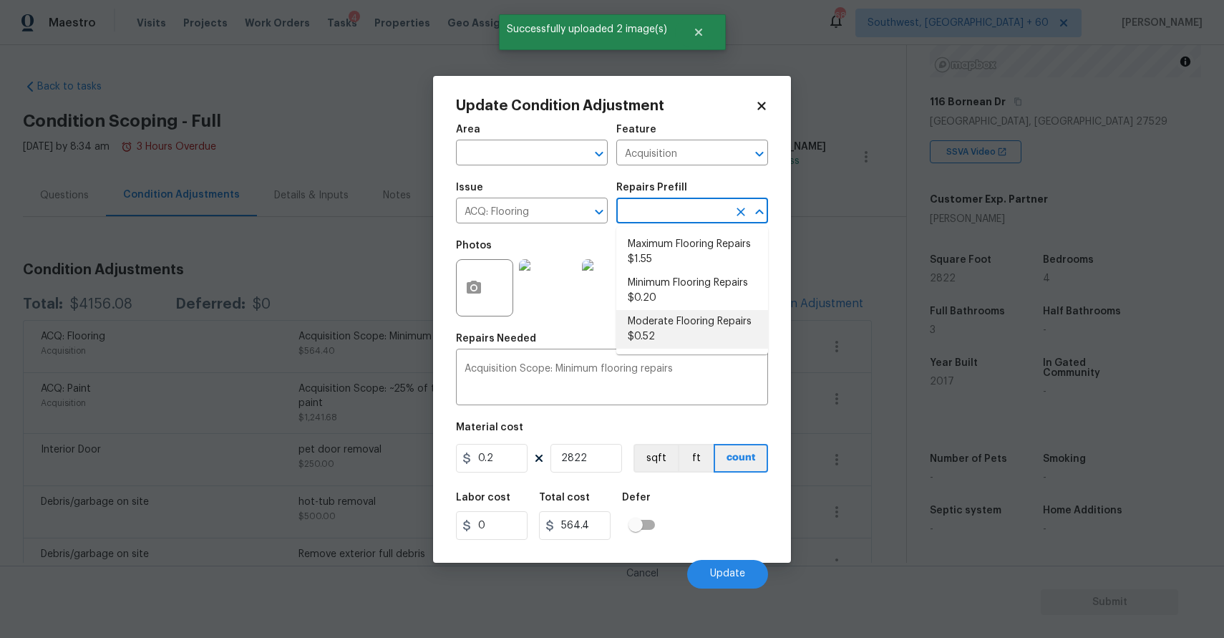
click at [710, 316] on li "Moderate Flooring Repairs $0.52" at bounding box center [692, 329] width 152 height 39
type textarea "Acquisition Scope: Moderate flooring repairs"
type input "0.52"
type input "1467.44"
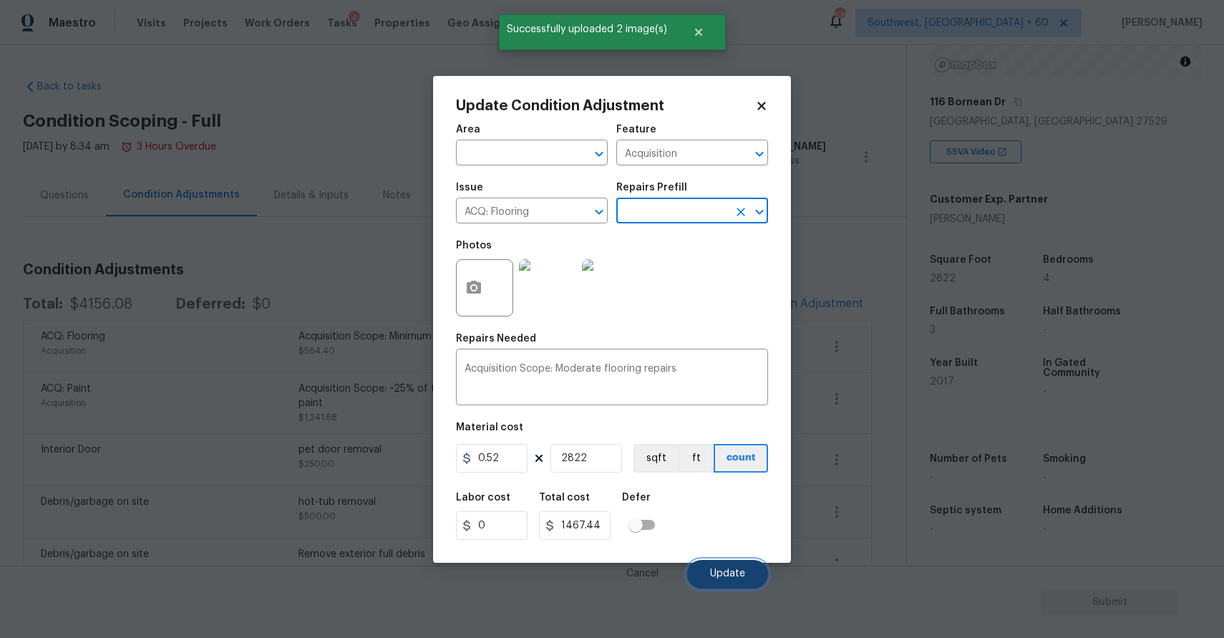
click at [727, 569] on span "Update" at bounding box center [727, 573] width 35 height 11
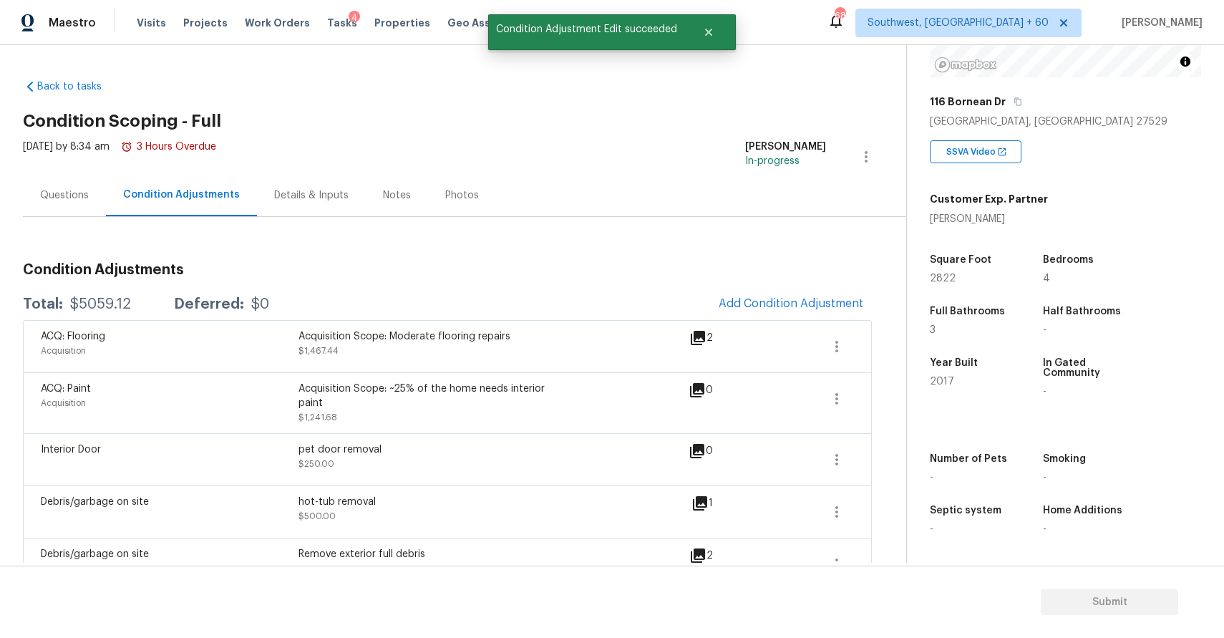
click at [66, 183] on div "Questions" at bounding box center [64, 195] width 83 height 42
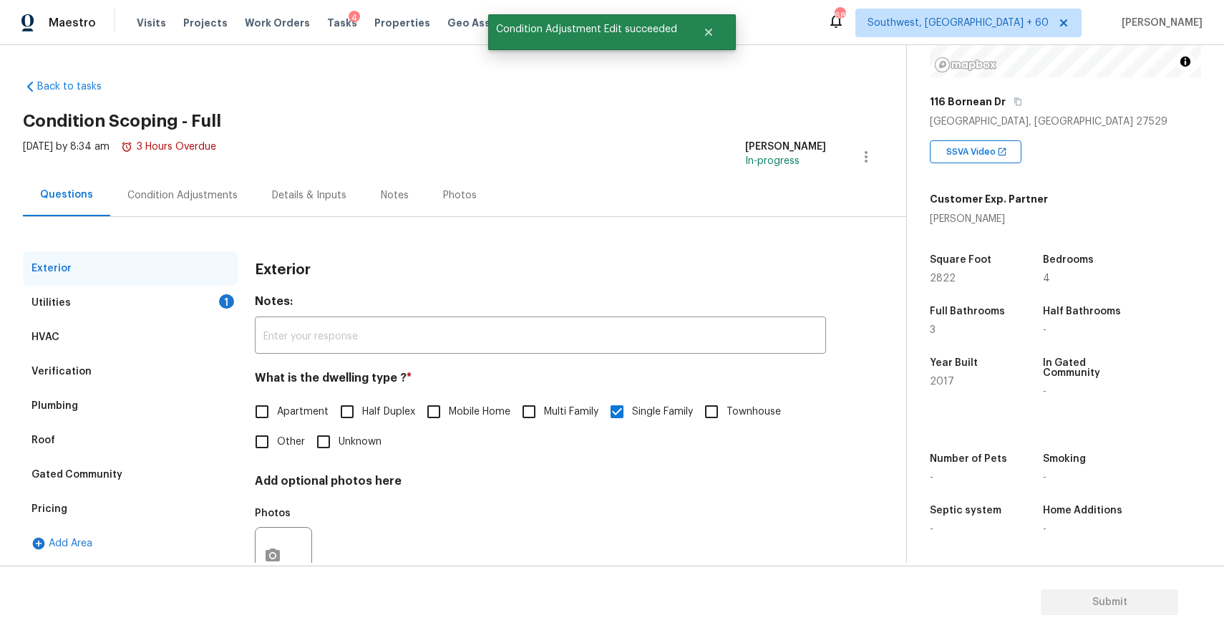
click at [136, 283] on div "Exterior" at bounding box center [130, 268] width 215 height 34
click at [180, 306] on div "Utilities 1" at bounding box center [130, 303] width 215 height 34
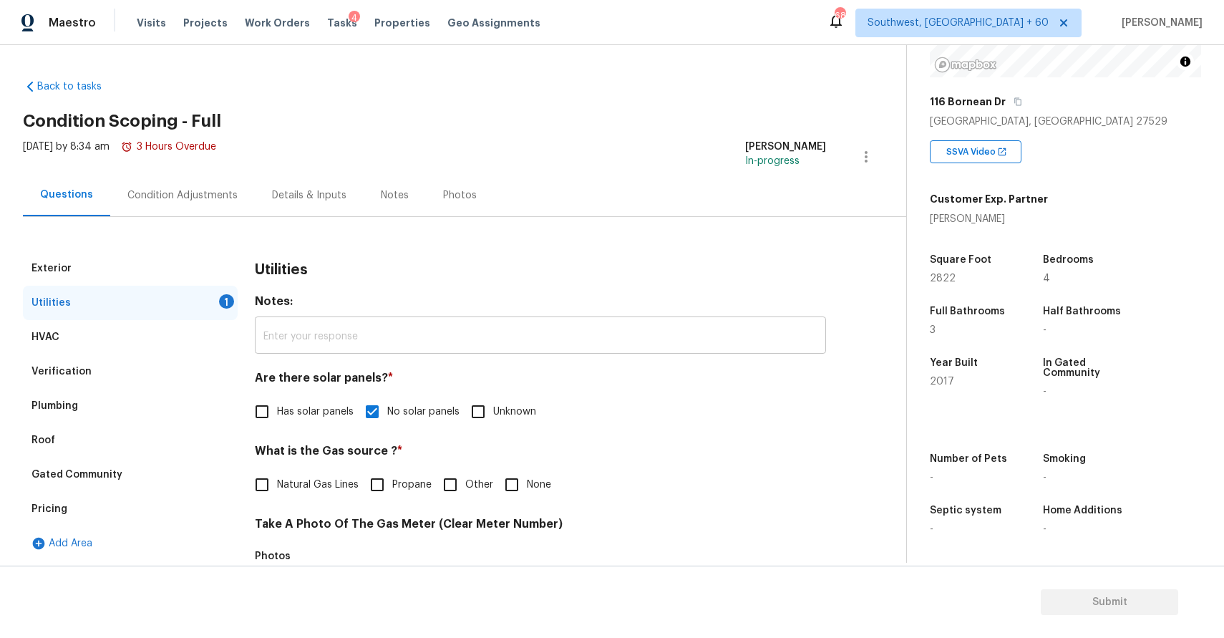
scroll to position [213, 0]
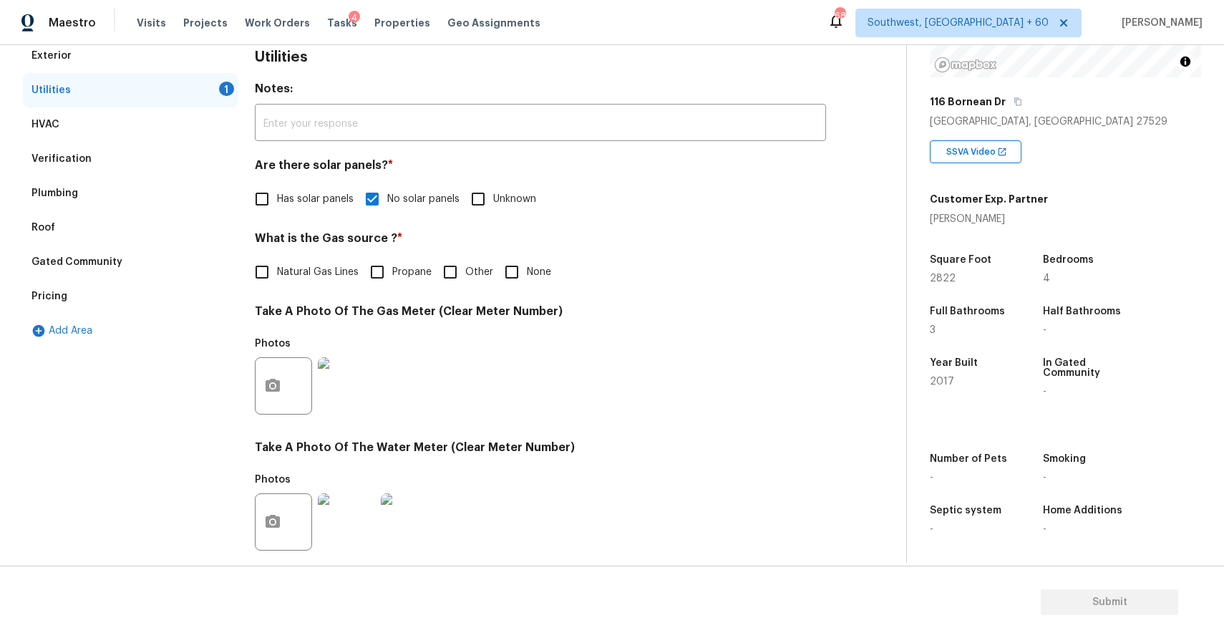
click at [514, 248] on h4 "What is the Gas source ? *" at bounding box center [540, 241] width 571 height 20
click at [514, 271] on input "None" at bounding box center [512, 272] width 30 height 30
checkbox input "true"
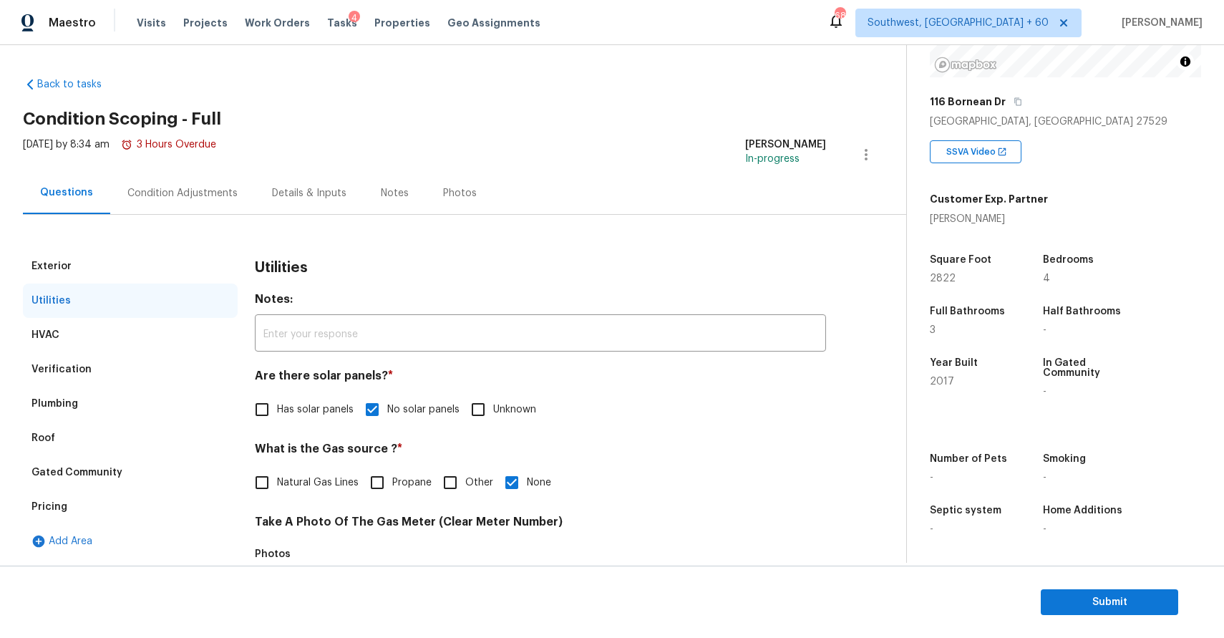
scroll to position [0, 0]
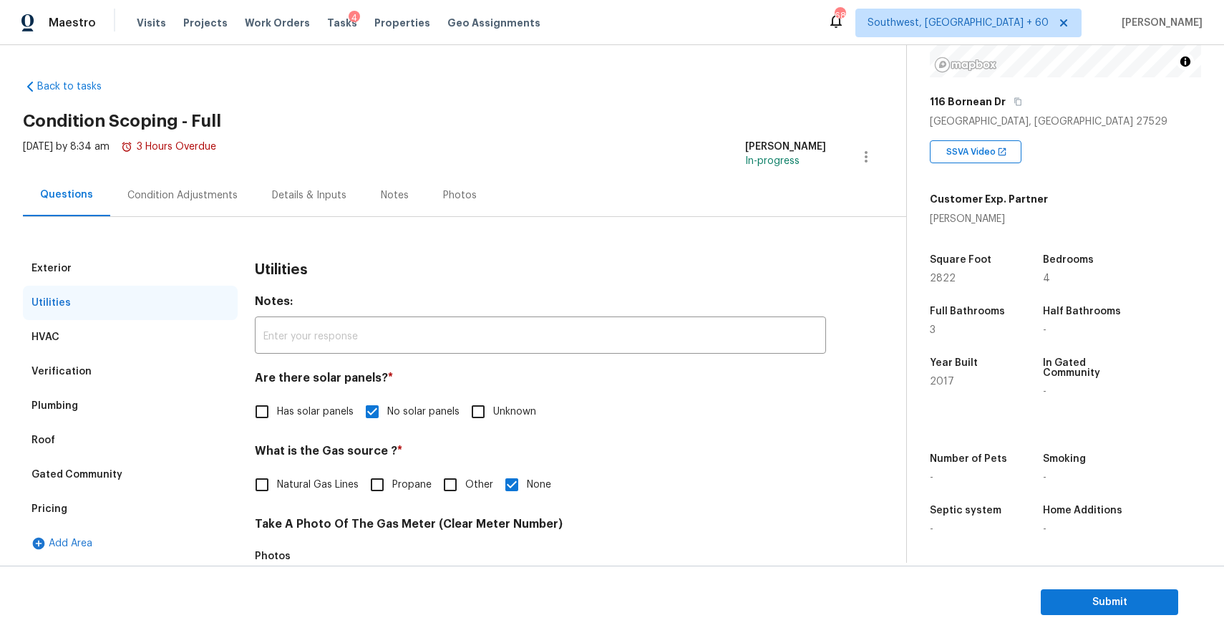
click at [193, 198] on div "Condition Adjustments" at bounding box center [182, 195] width 110 height 14
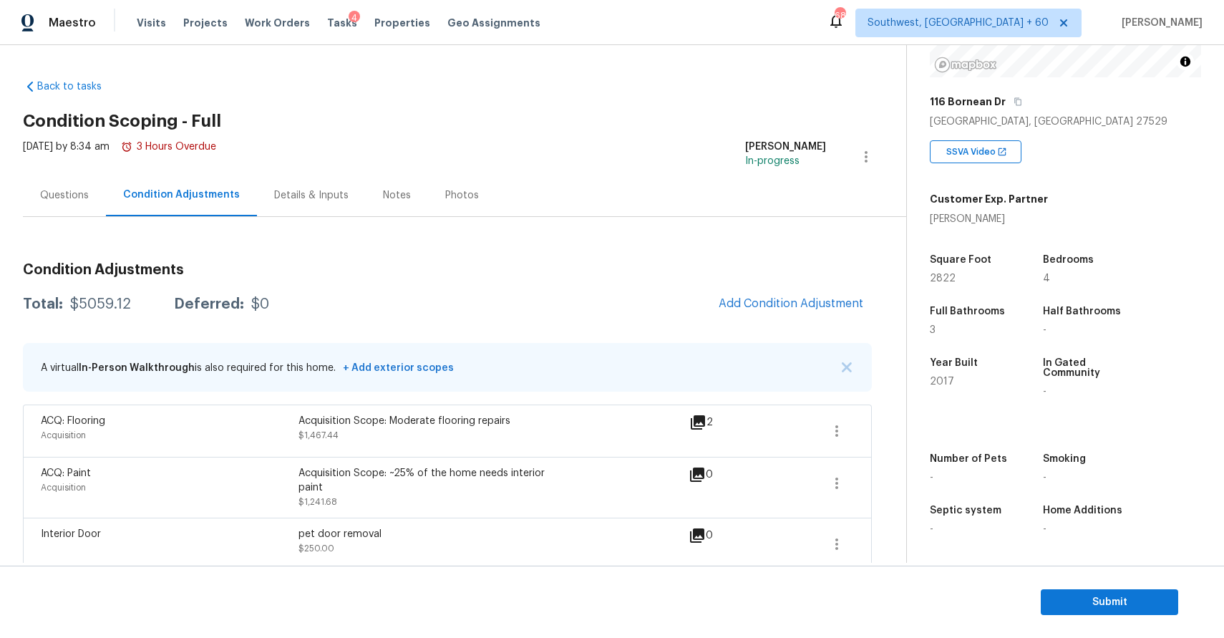
click at [107, 312] on div "Total: $5059.12 Deferred: $0 Add Condition Adjustment" at bounding box center [447, 303] width 849 height 31
copy div "$5059.12"
click at [55, 200] on div "Questions" at bounding box center [64, 195] width 49 height 14
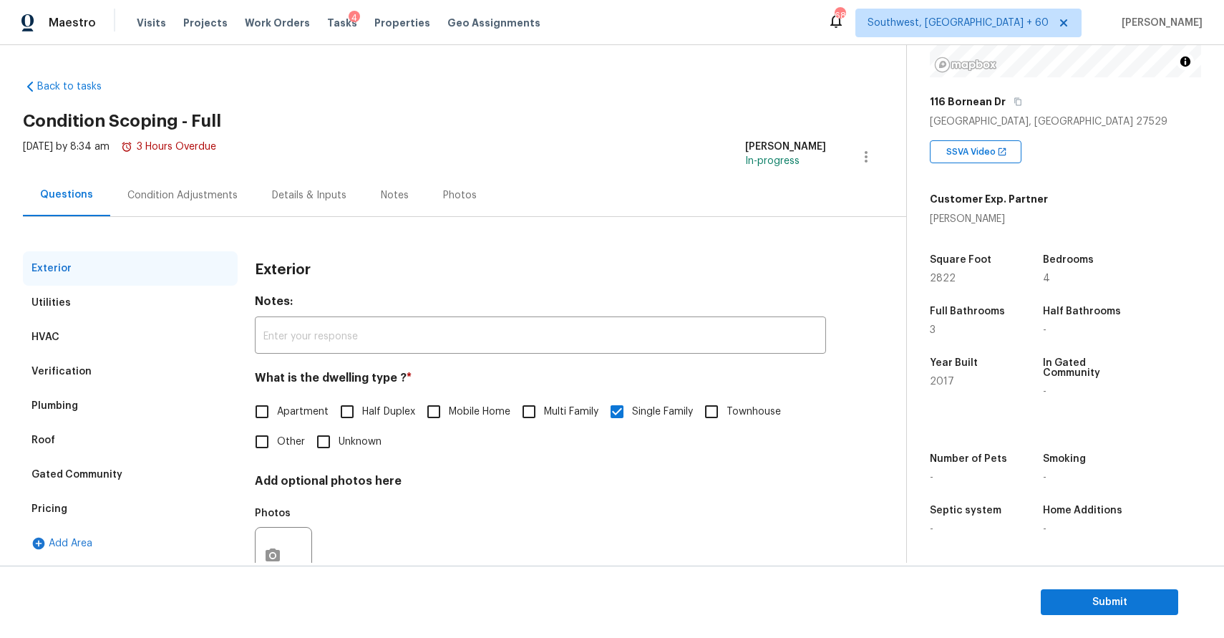
click at [149, 192] on div "Condition Adjustments" at bounding box center [182, 195] width 110 height 14
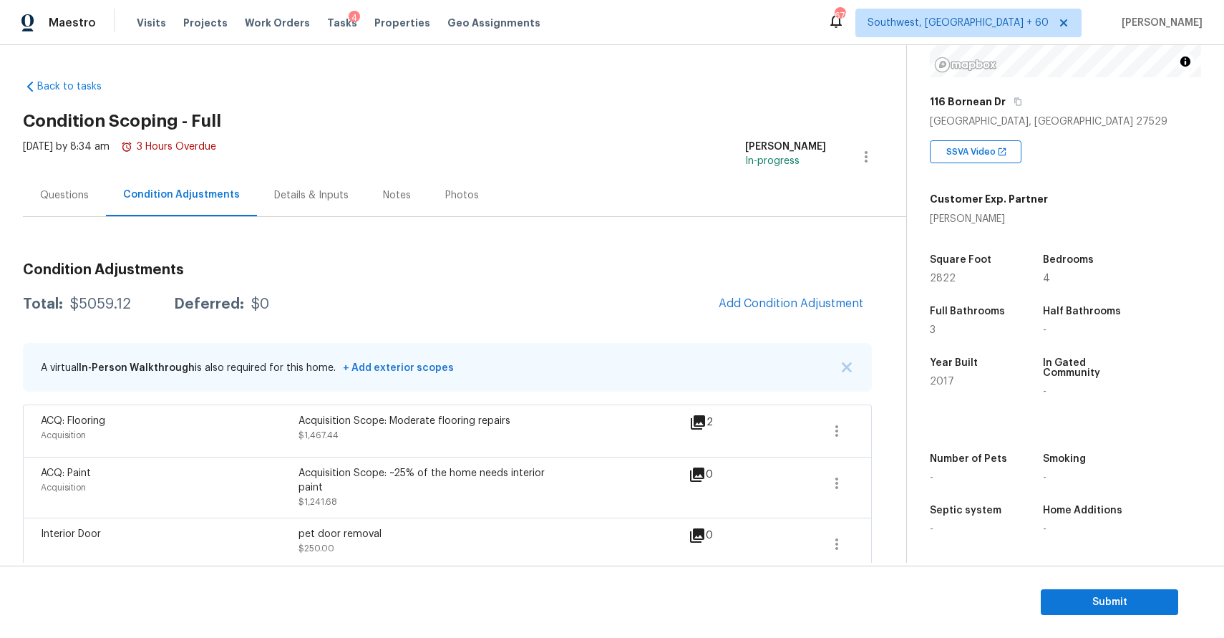
click at [77, 199] on div "Questions" at bounding box center [64, 195] width 49 height 14
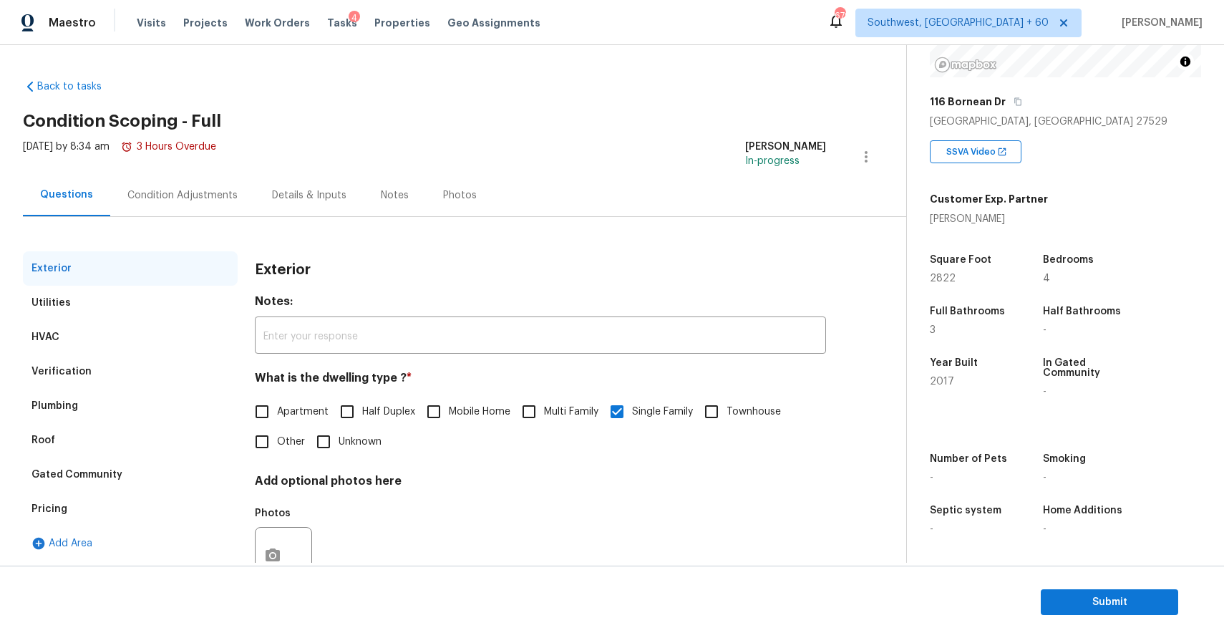
scroll to position [52, 0]
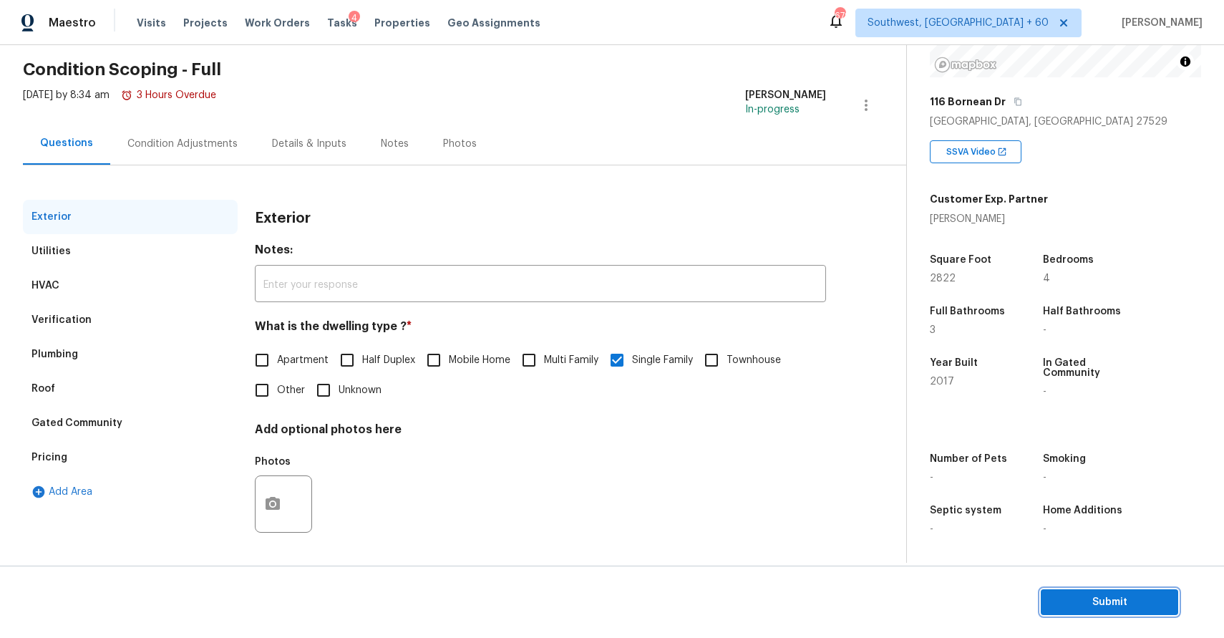
click at [1124, 613] on button "Submit" at bounding box center [1109, 602] width 137 height 26
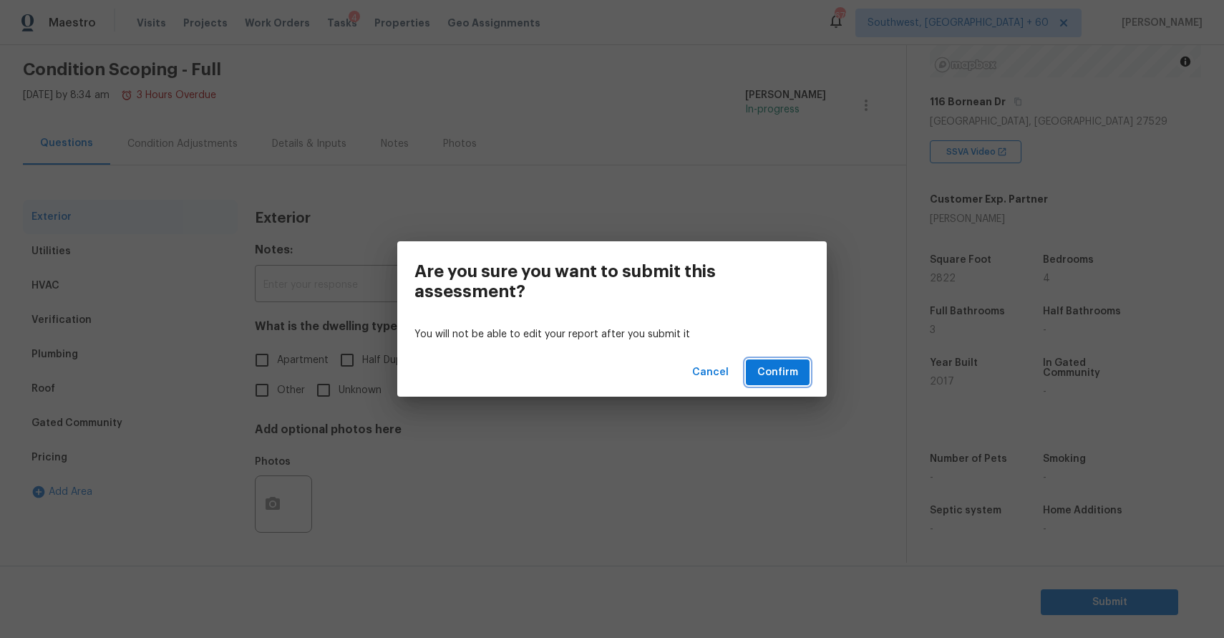
click at [792, 370] on span "Confirm" at bounding box center [777, 373] width 41 height 18
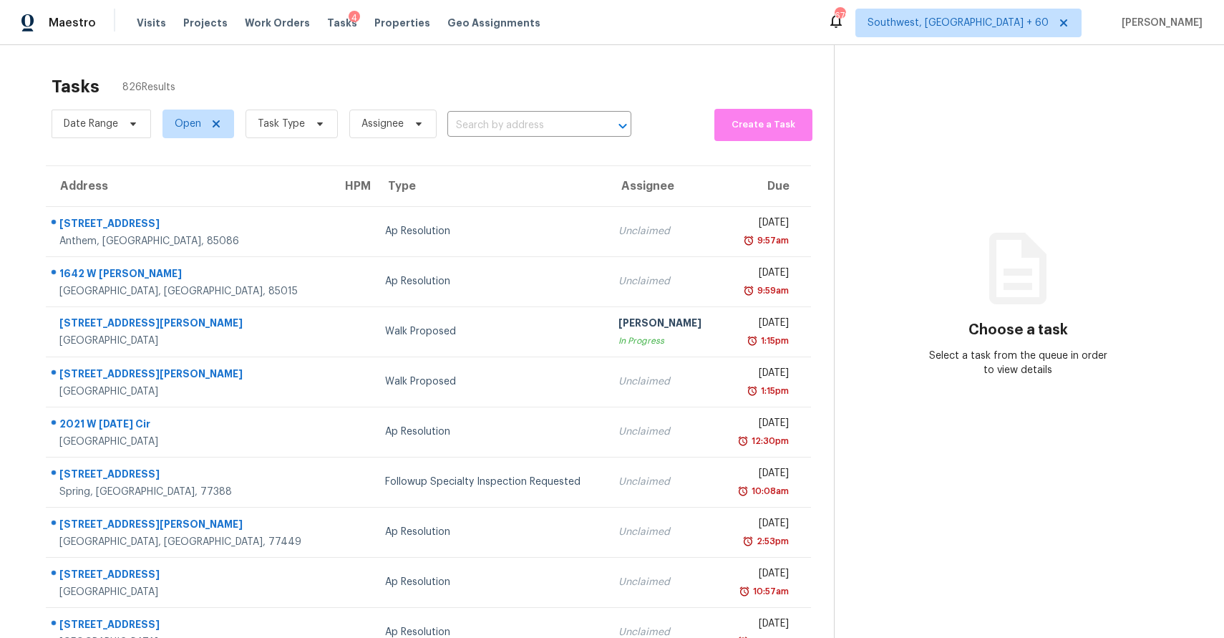
click at [480, 101] on div "Tasks 826 Results" at bounding box center [443, 86] width 782 height 37
click at [489, 119] on input "text" at bounding box center [519, 126] width 144 height 22
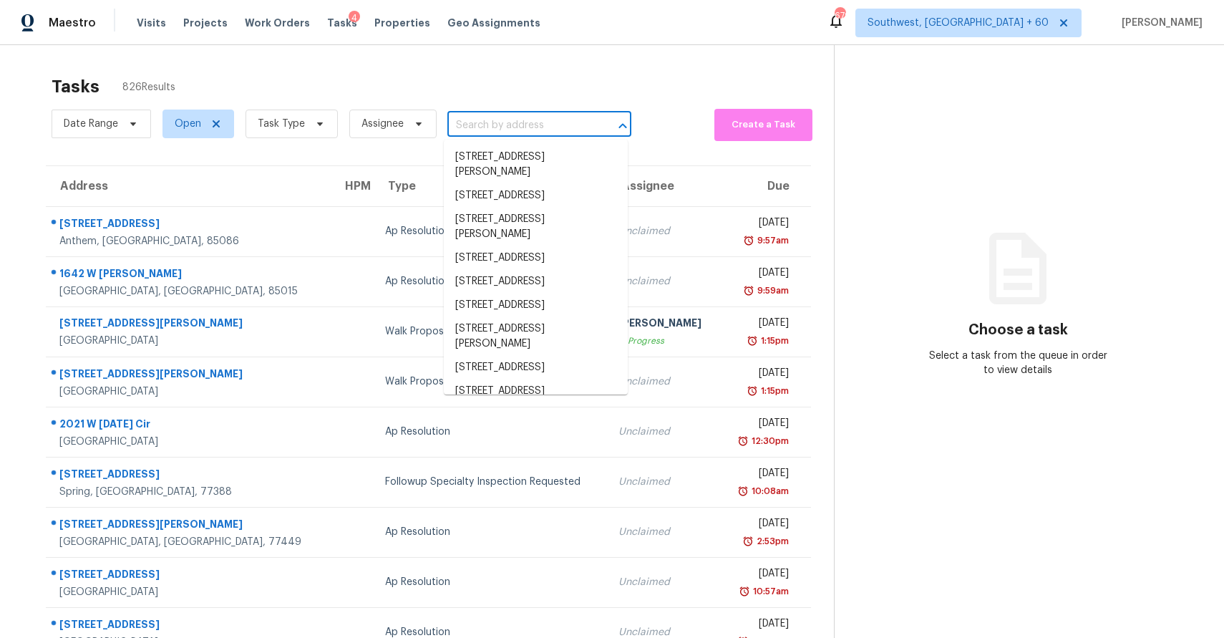
paste input "20620 W Walton Dr Buckeye, AZ, 85396"
type input "20620 W Walton Dr Buckeye, AZ, 85396"
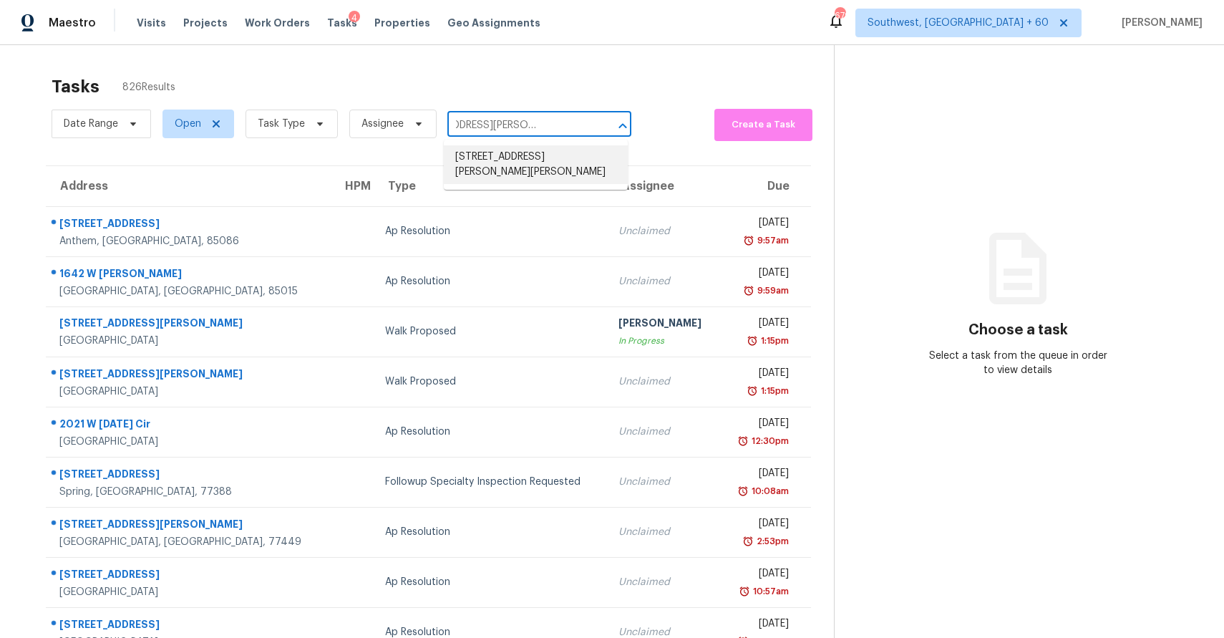
click at [520, 158] on li "20620 W Walton Dr, Buckeye, AZ 85396" at bounding box center [536, 164] width 184 height 39
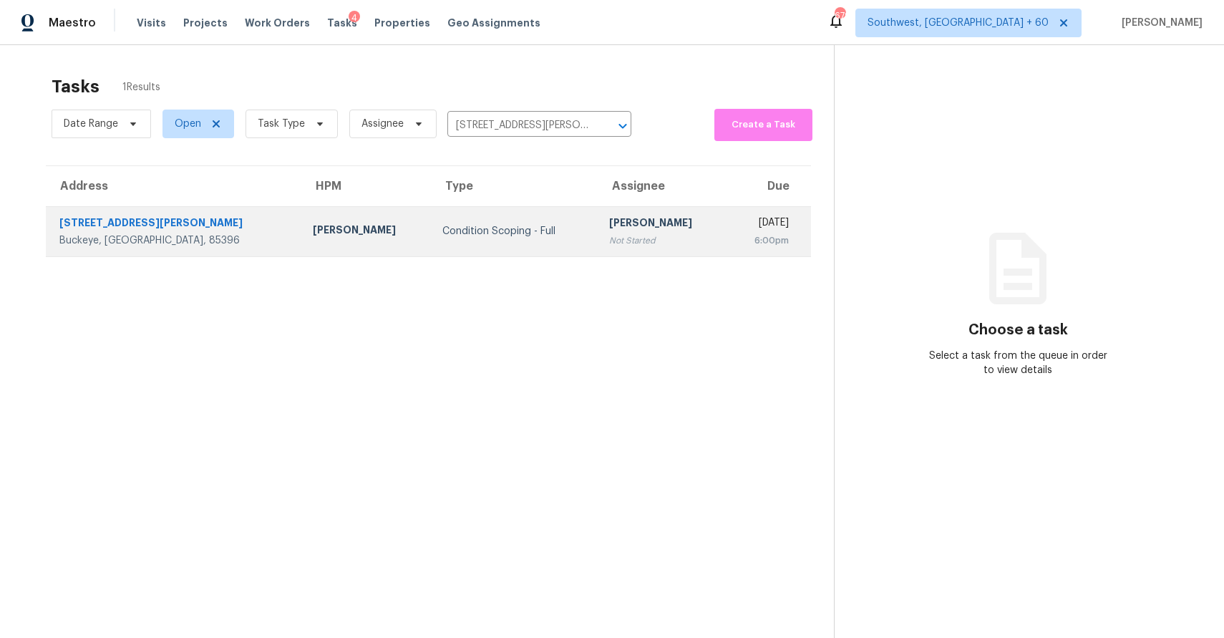
click at [620, 213] on td "Ranjith Kumar P Not Started" at bounding box center [663, 231] width 130 height 50
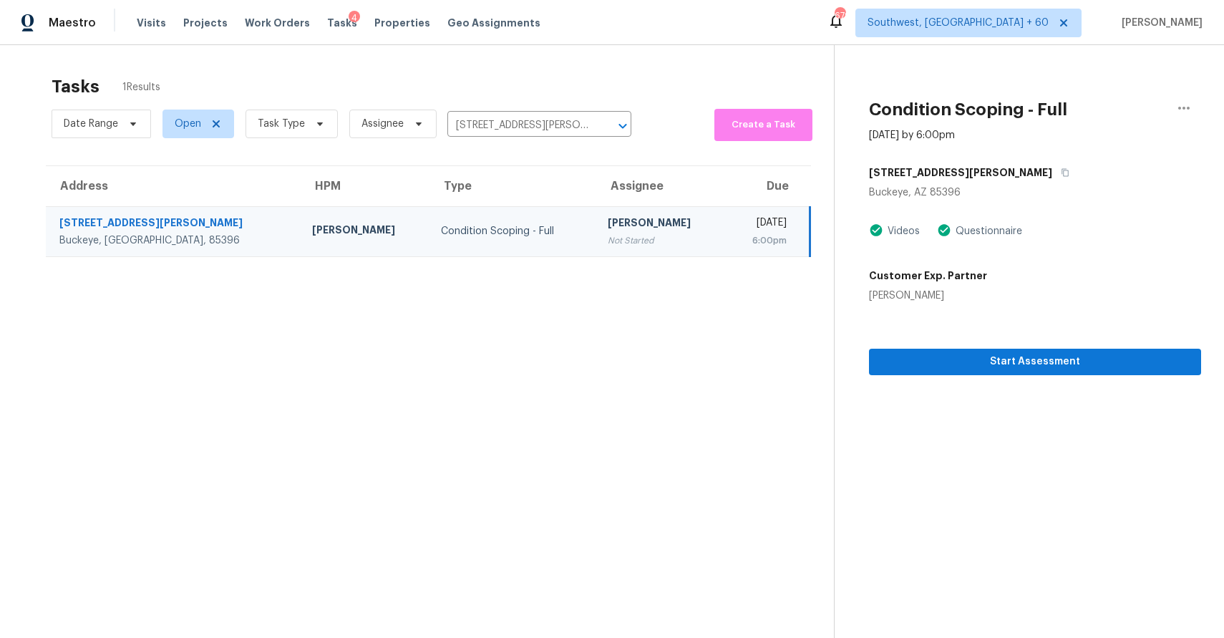
click at [991, 342] on div "Start Assessment" at bounding box center [1035, 339] width 332 height 72
click at [1012, 359] on span "Start Assessment" at bounding box center [1035, 362] width 309 height 18
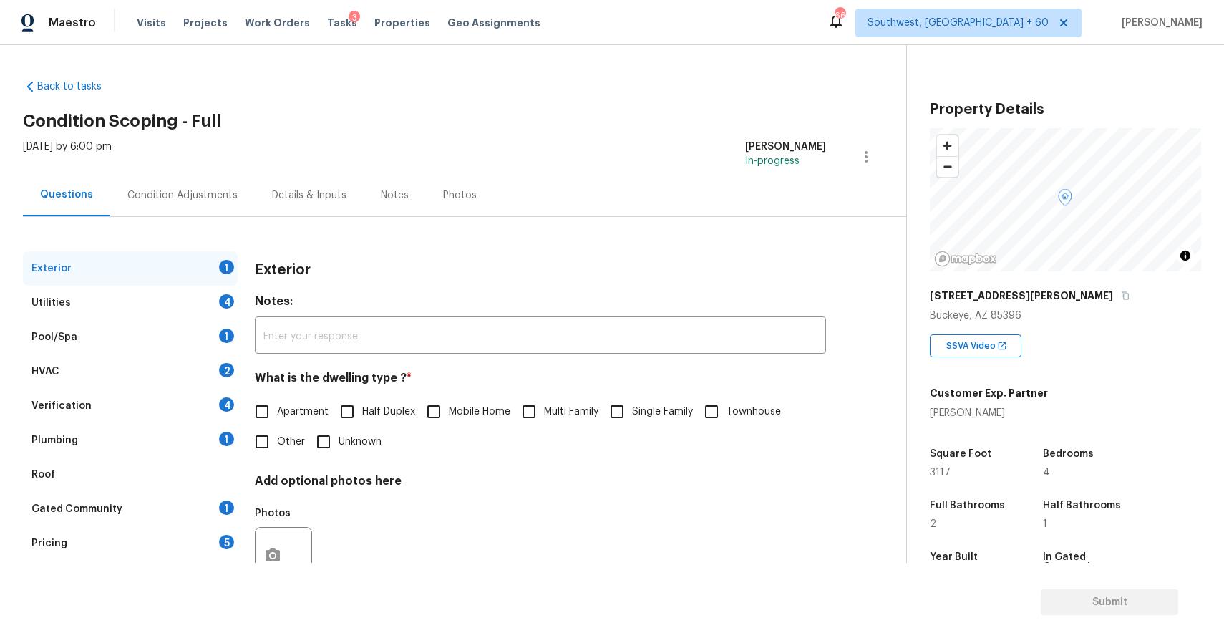
click at [1035, 303] on div "20620 W Walton Dr" at bounding box center [1065, 296] width 271 height 26
click at [1121, 297] on icon "button" at bounding box center [1125, 295] width 9 height 9
click at [1119, 301] on button "button" at bounding box center [1125, 295] width 13 height 13
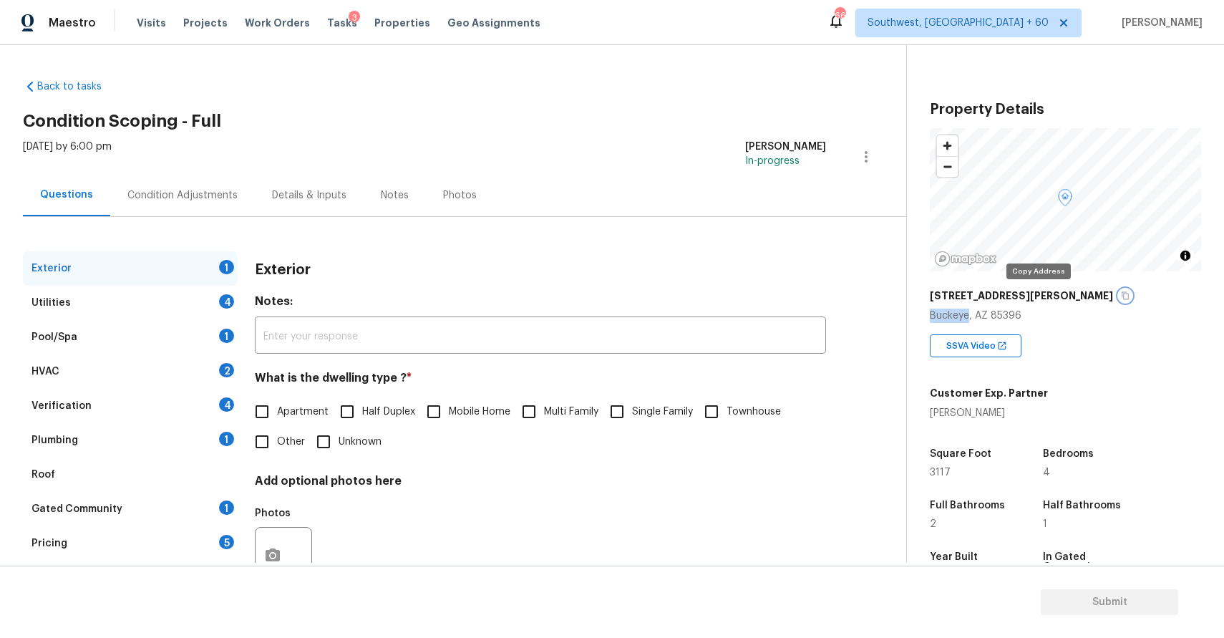
click at [1119, 301] on button "button" at bounding box center [1125, 295] width 13 height 13
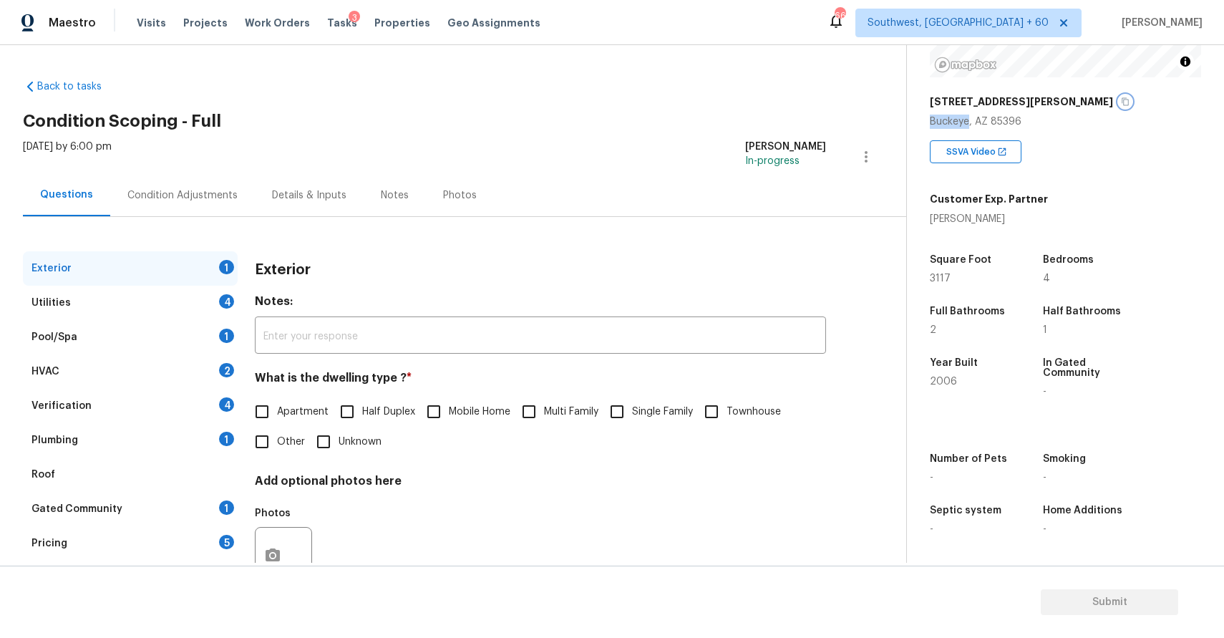
scroll to position [52, 0]
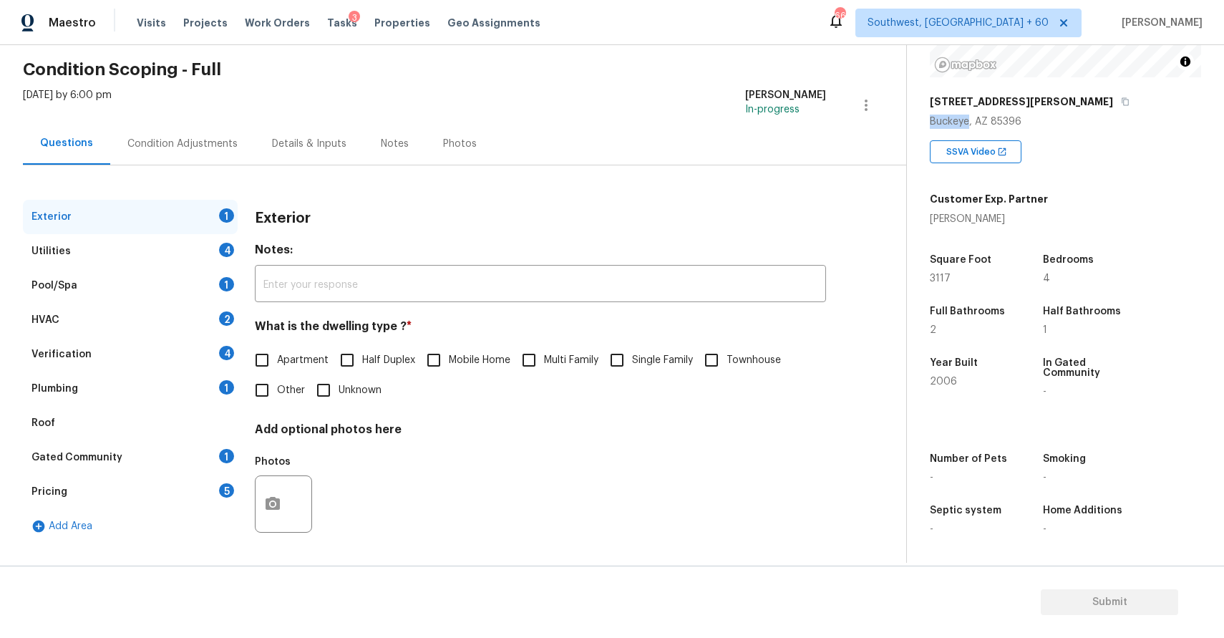
click at [1043, 105] on div "20620 W Walton Dr" at bounding box center [1065, 102] width 271 height 26
click at [1121, 98] on icon "button" at bounding box center [1125, 101] width 9 height 9
click at [641, 356] on span "Single Family" at bounding box center [662, 360] width 61 height 15
click at [632, 356] on input "Single Family" at bounding box center [617, 360] width 30 height 30
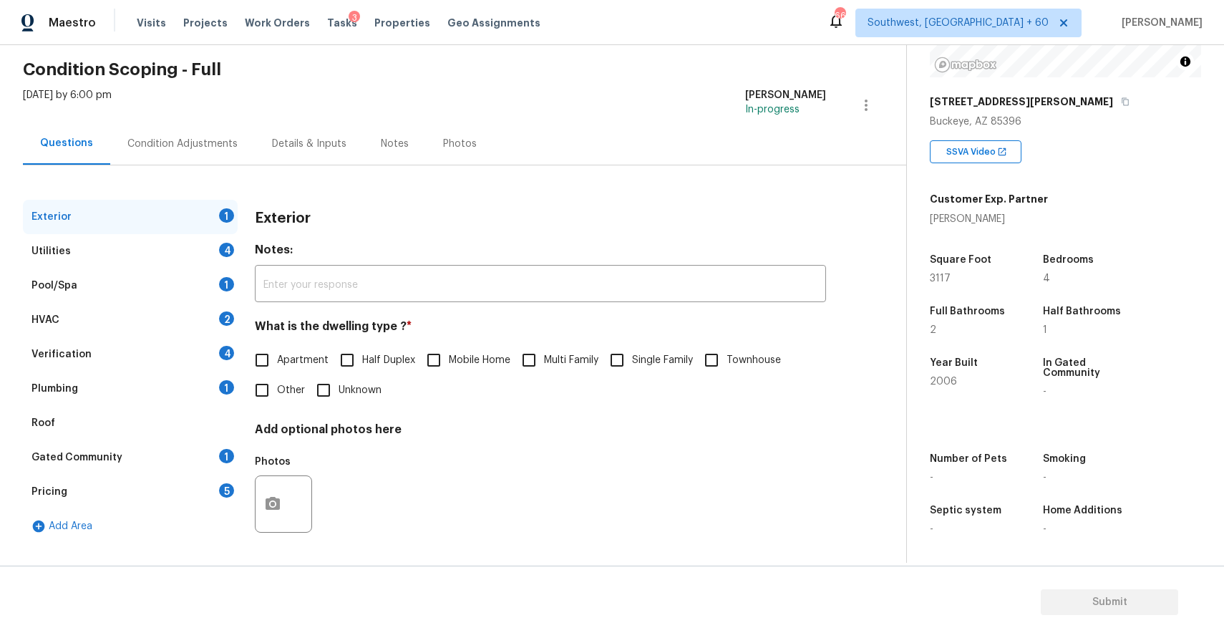
checkbox input "true"
click at [180, 241] on div "Utilities 4" at bounding box center [130, 251] width 215 height 34
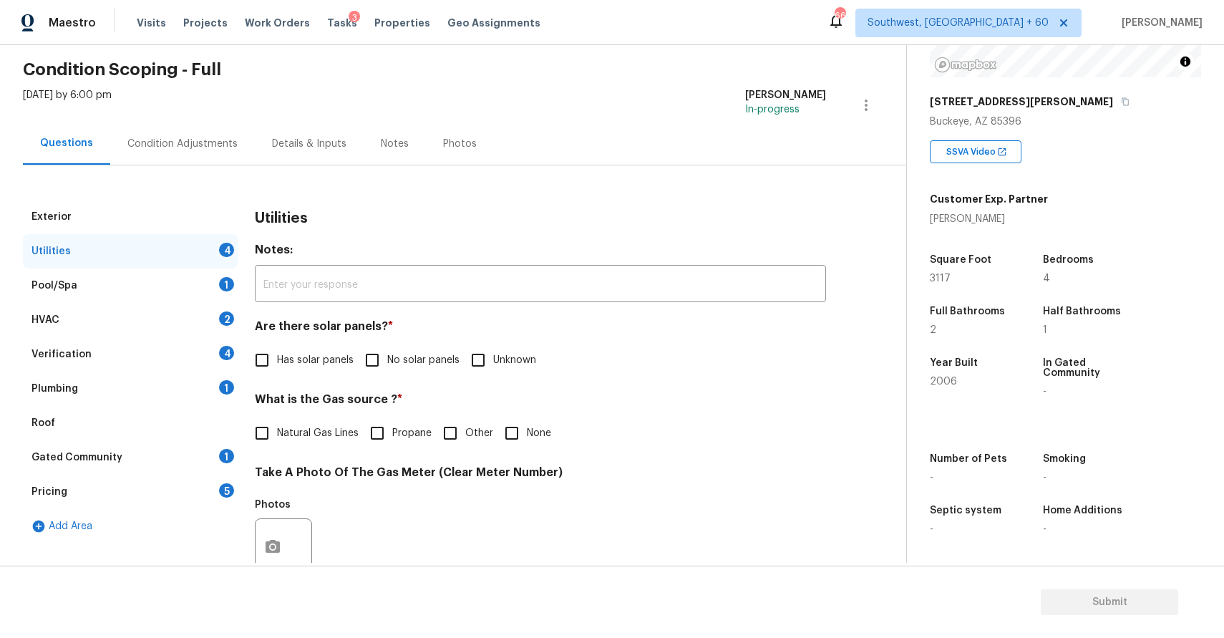
click at [414, 351] on label "No solar panels" at bounding box center [408, 360] width 102 height 30
click at [387, 351] on input "No solar panels" at bounding box center [372, 360] width 30 height 30
checkbox input "true"
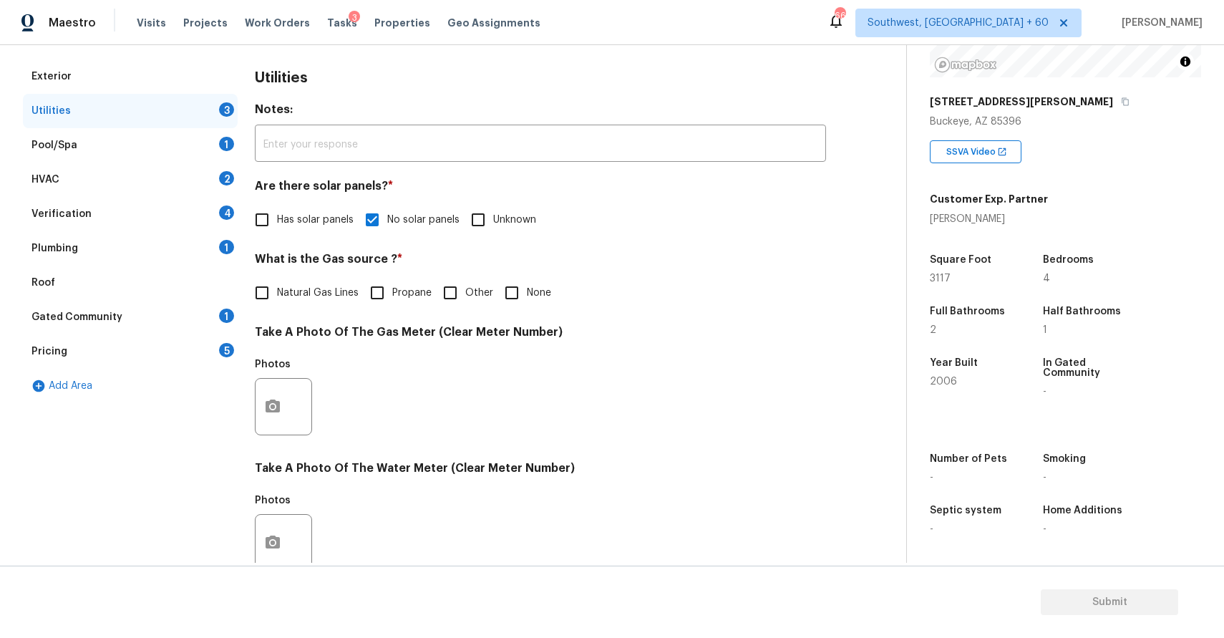
scroll to position [407, 0]
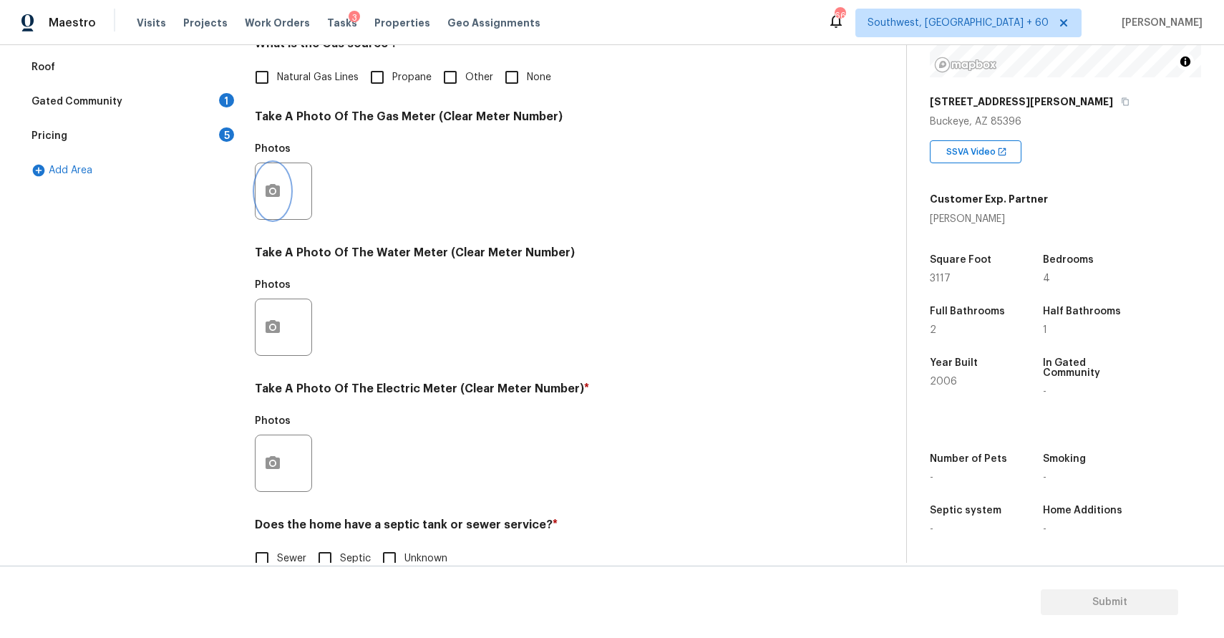
click at [276, 180] on button "button" at bounding box center [273, 191] width 34 height 56
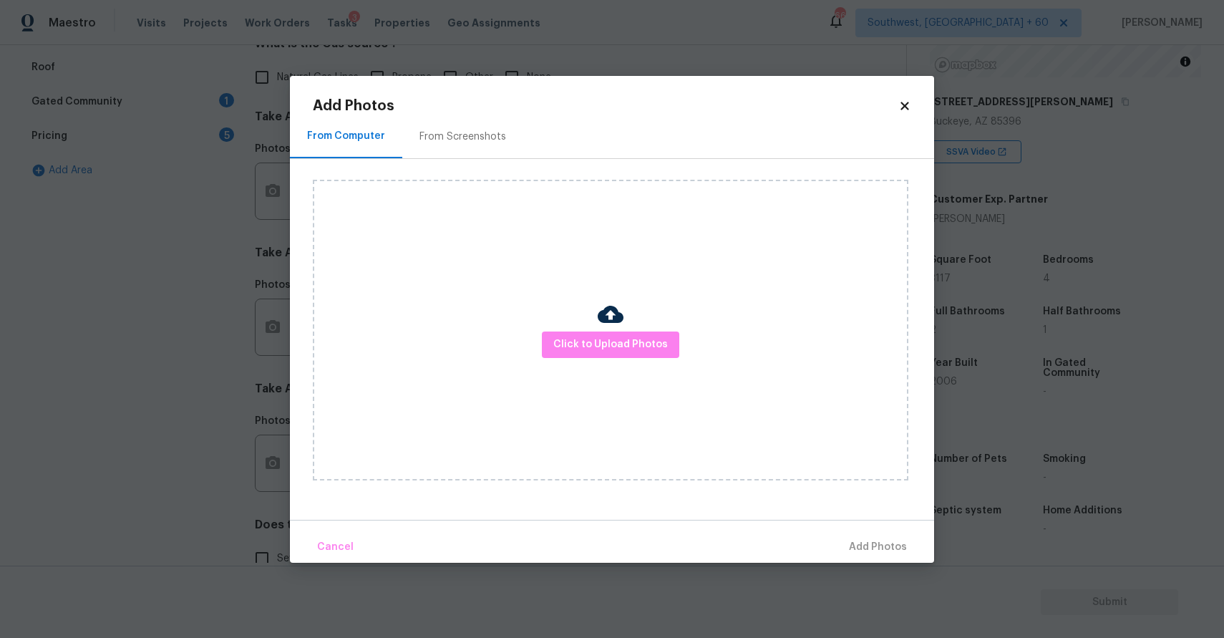
click at [631, 328] on div "Click to Upload Photos" at bounding box center [611, 330] width 596 height 301
click at [631, 353] on span "Click to Upload Photos" at bounding box center [610, 345] width 115 height 18
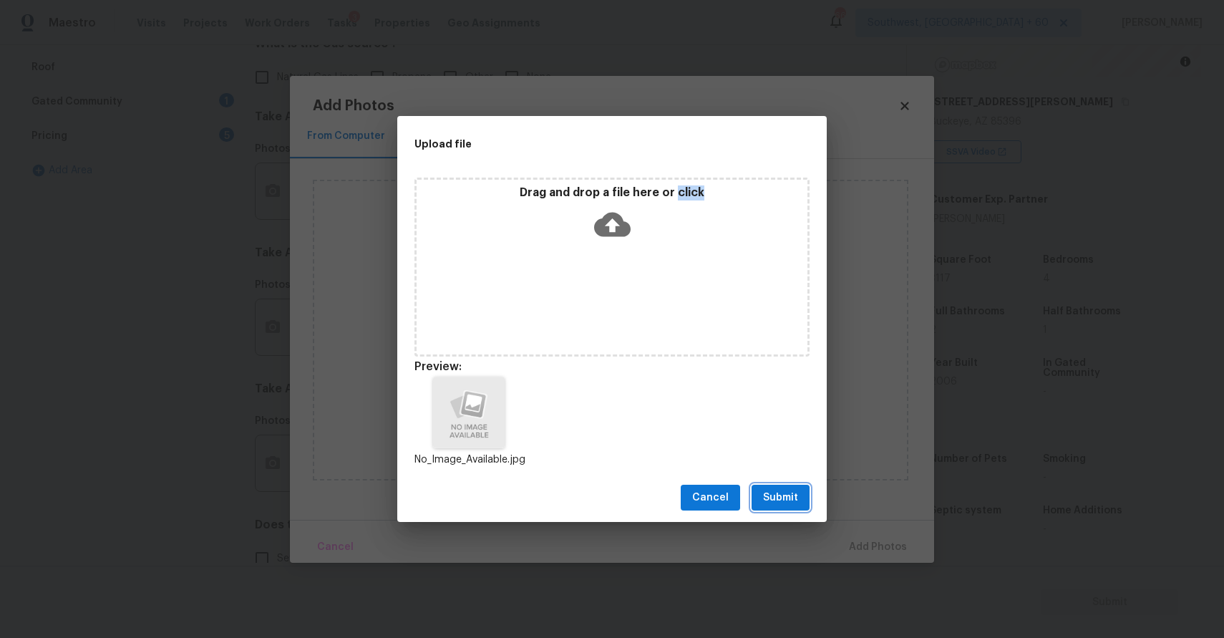
click at [790, 492] on span "Submit" at bounding box center [780, 498] width 35 height 18
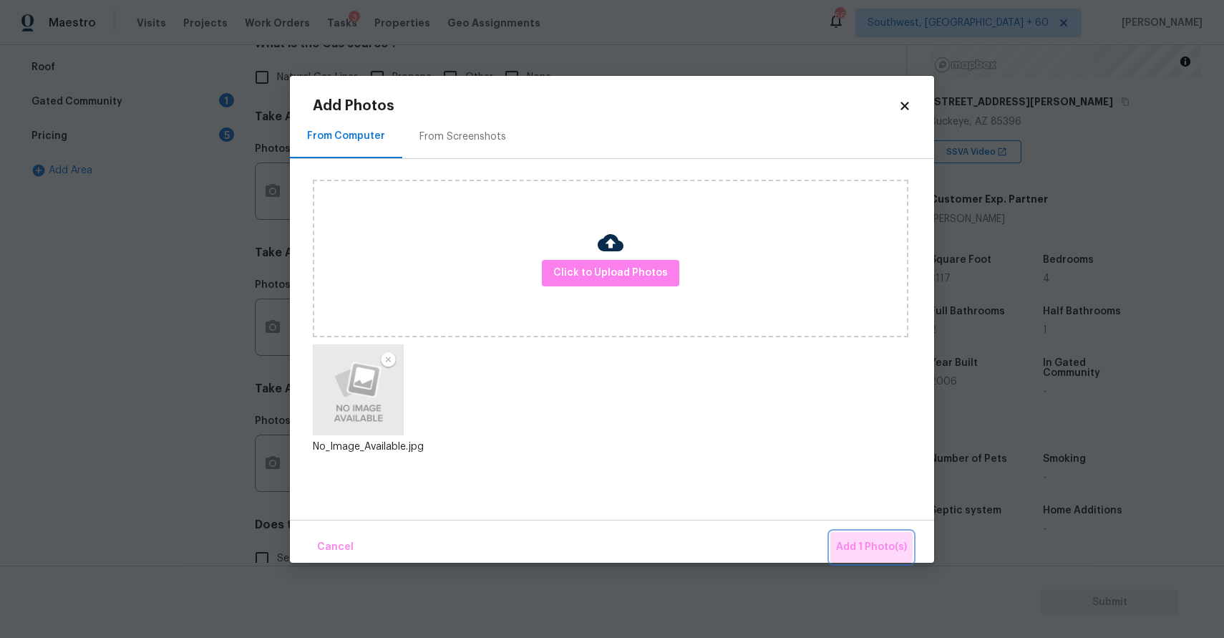
click at [884, 538] on span "Add 1 Photo(s)" at bounding box center [871, 547] width 71 height 18
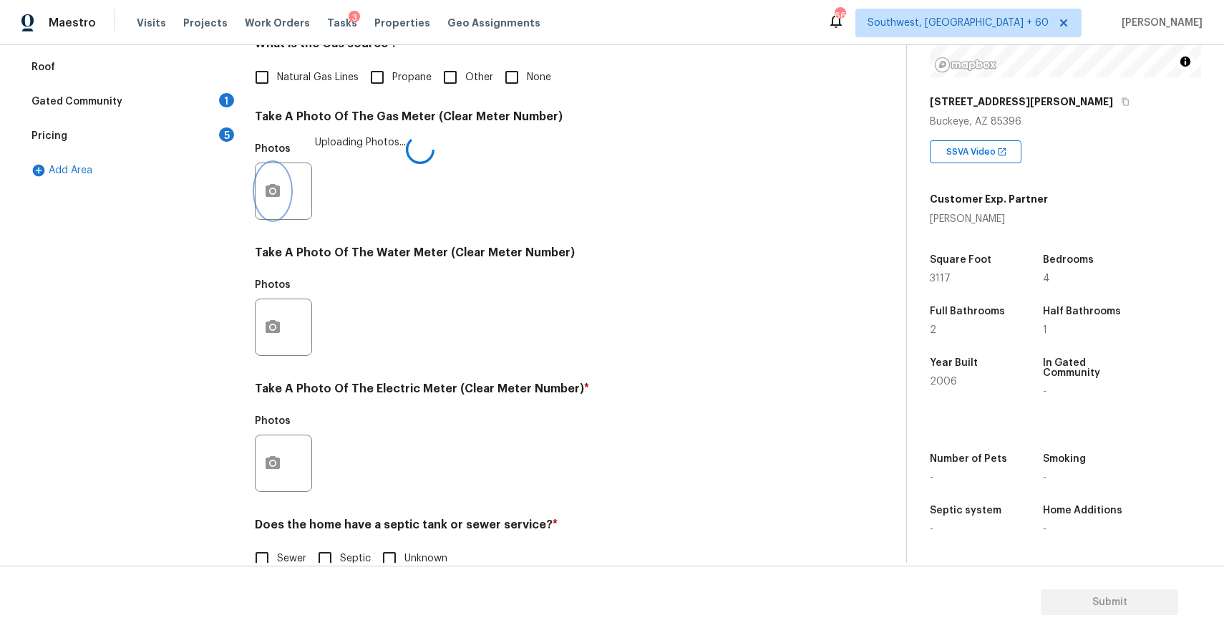
scroll to position [440, 0]
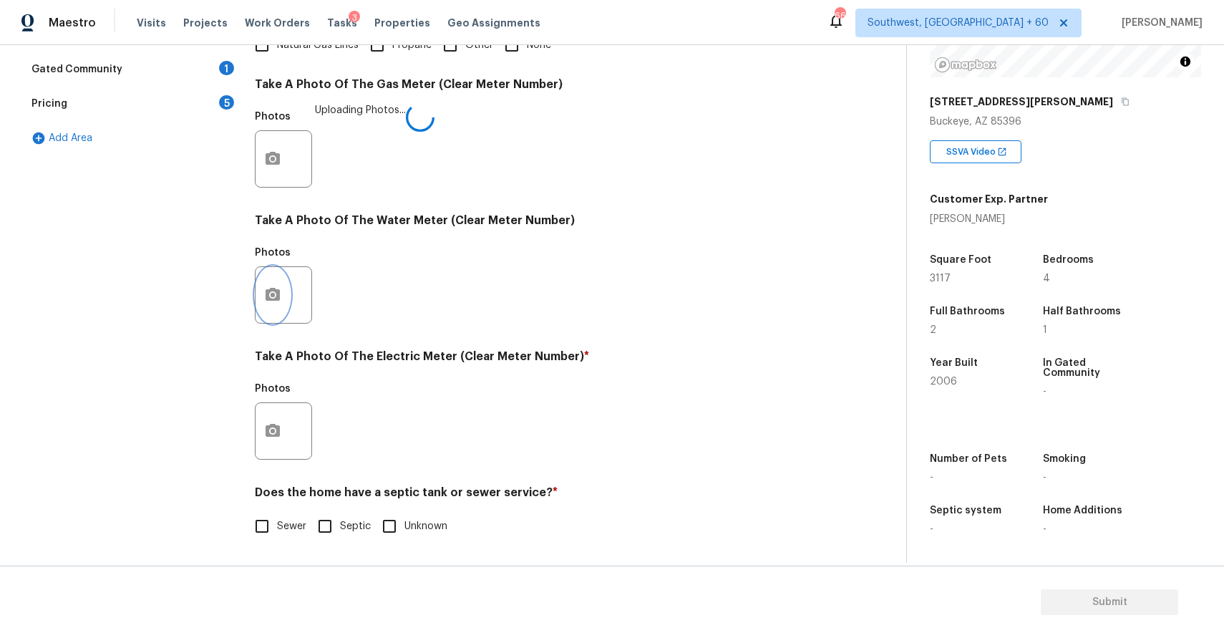
click at [271, 291] on icon "button" at bounding box center [273, 294] width 14 height 13
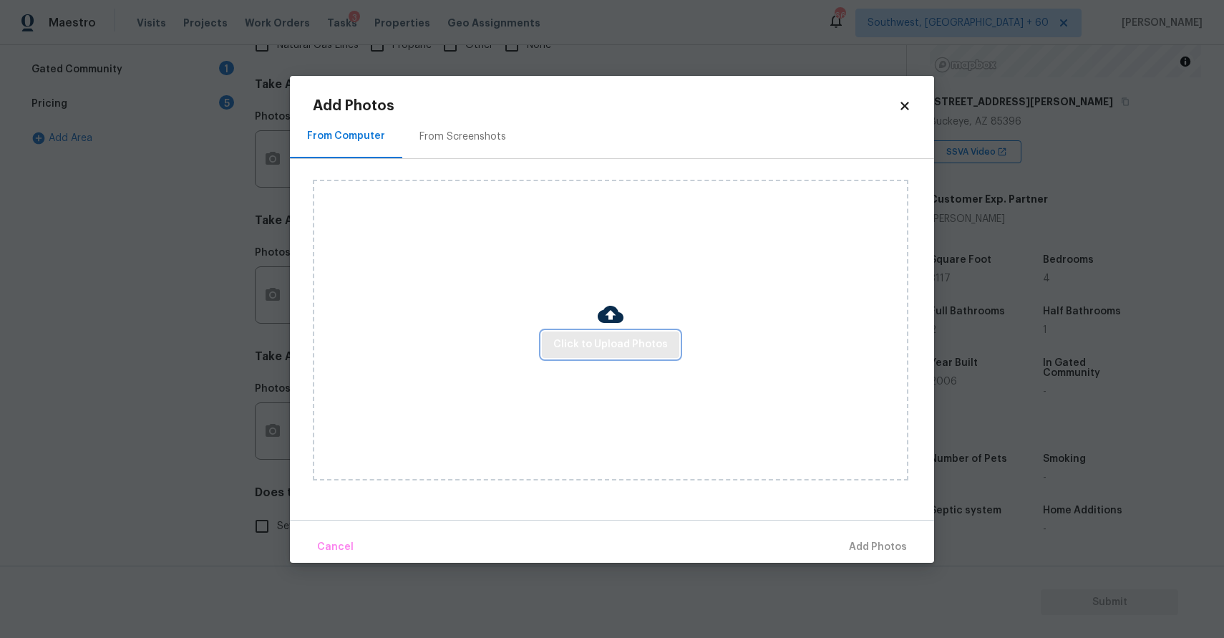
click at [586, 334] on button "Click to Upload Photos" at bounding box center [610, 344] width 137 height 26
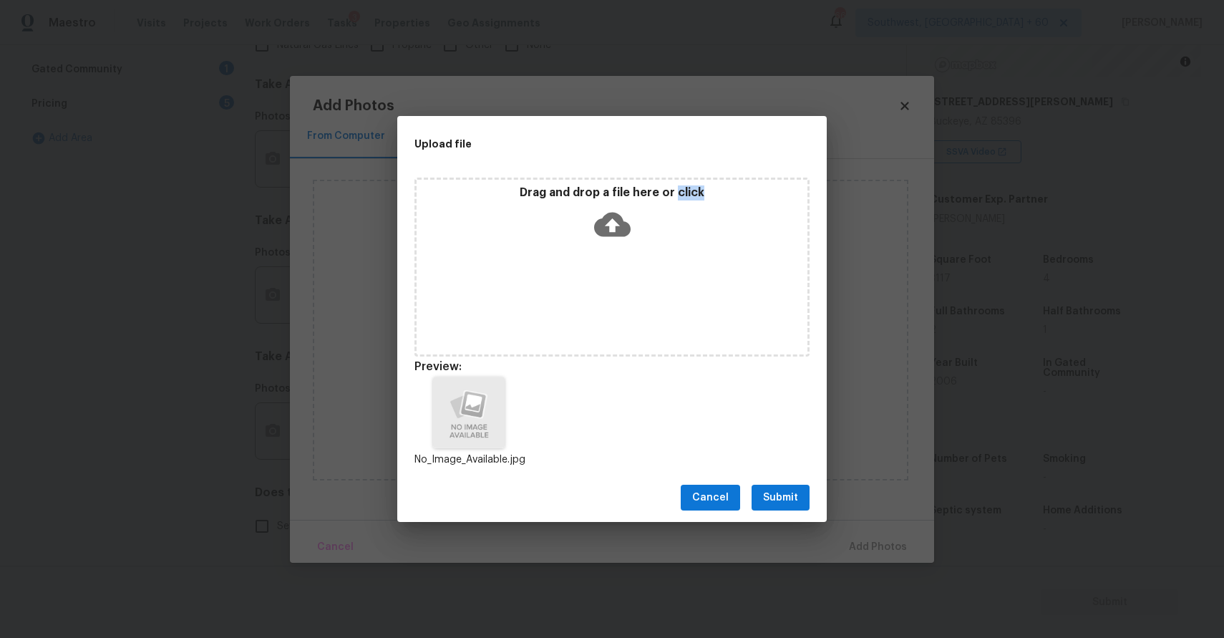
click at [797, 501] on span "Submit" at bounding box center [780, 498] width 35 height 18
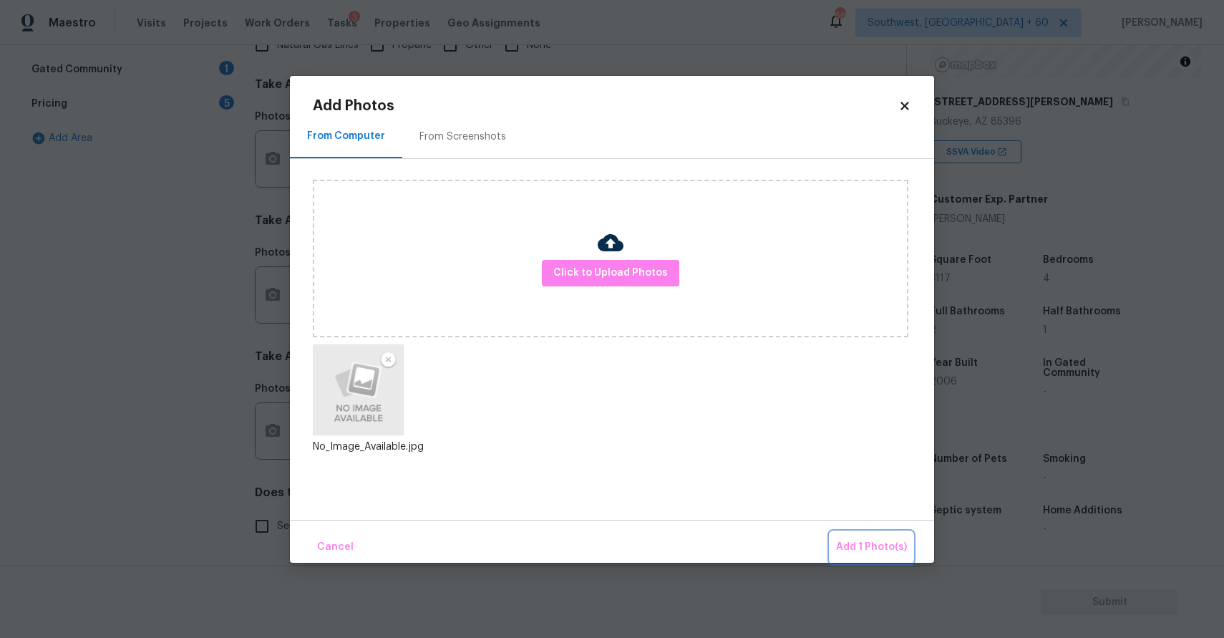
click at [873, 539] on span "Add 1 Photo(s)" at bounding box center [871, 547] width 71 height 18
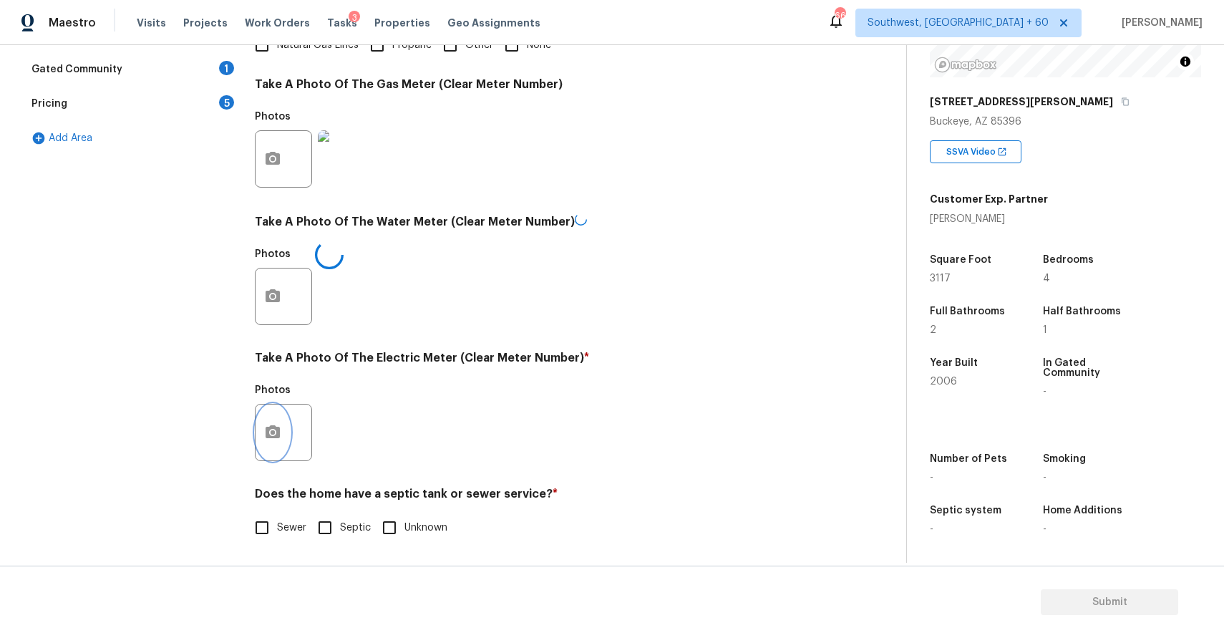
click at [282, 447] on button "button" at bounding box center [273, 432] width 34 height 56
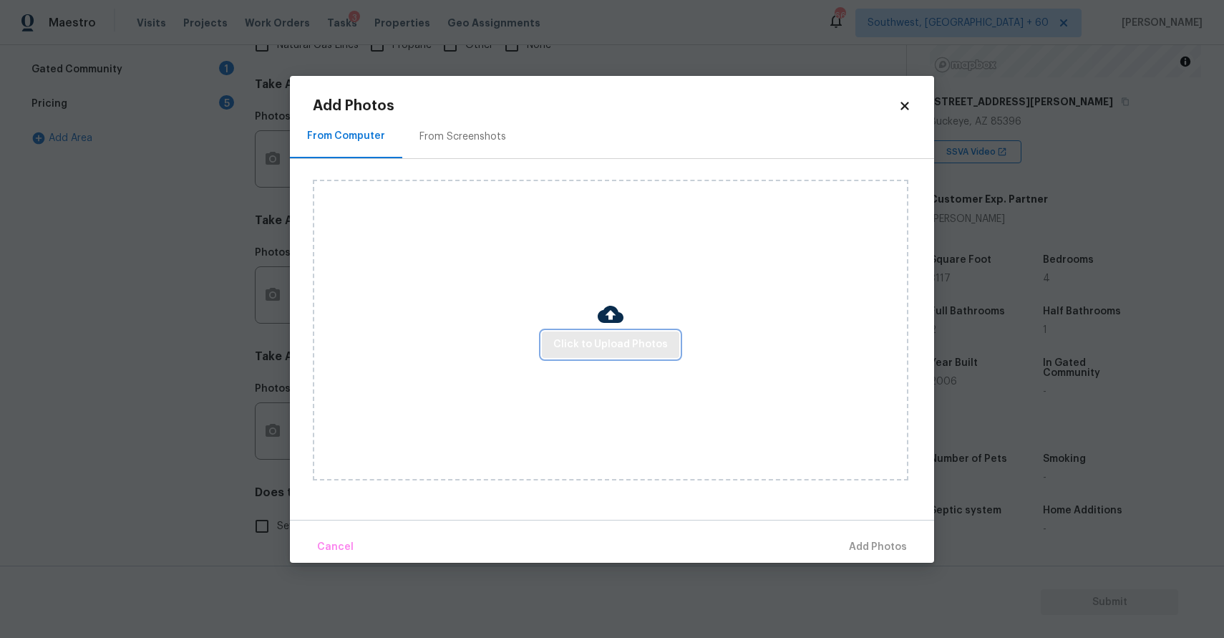
click at [654, 335] on button "Click to Upload Photos" at bounding box center [610, 344] width 137 height 26
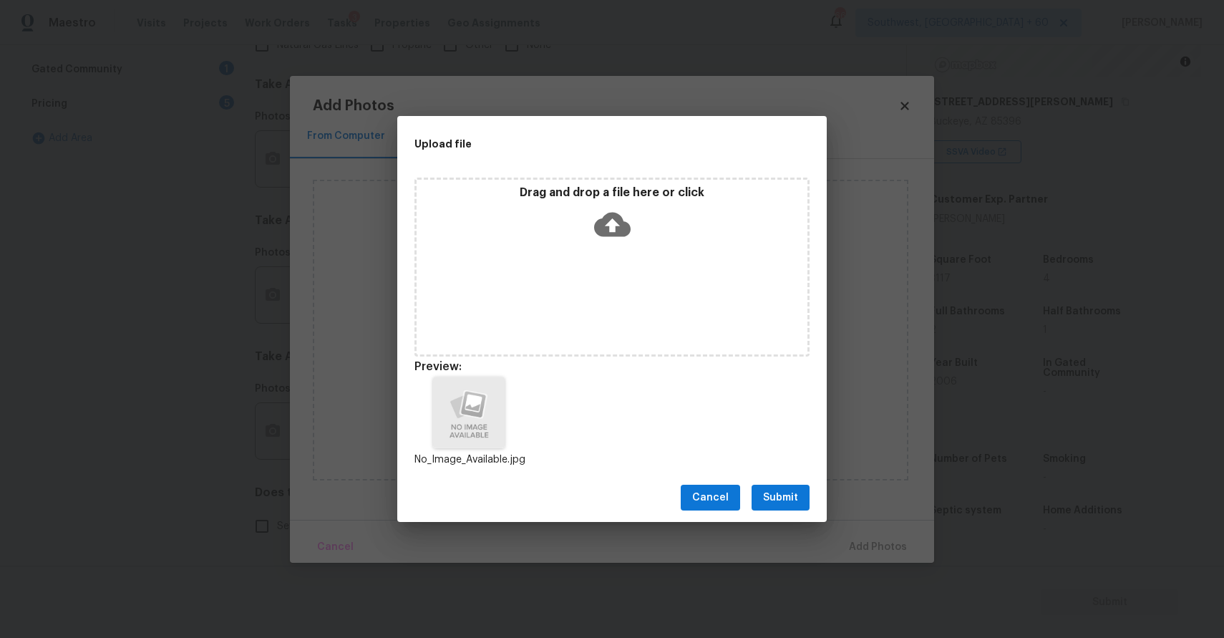
click at [767, 476] on div "Cancel Submit" at bounding box center [612, 497] width 430 height 49
click at [781, 490] on span "Submit" at bounding box center [780, 498] width 35 height 18
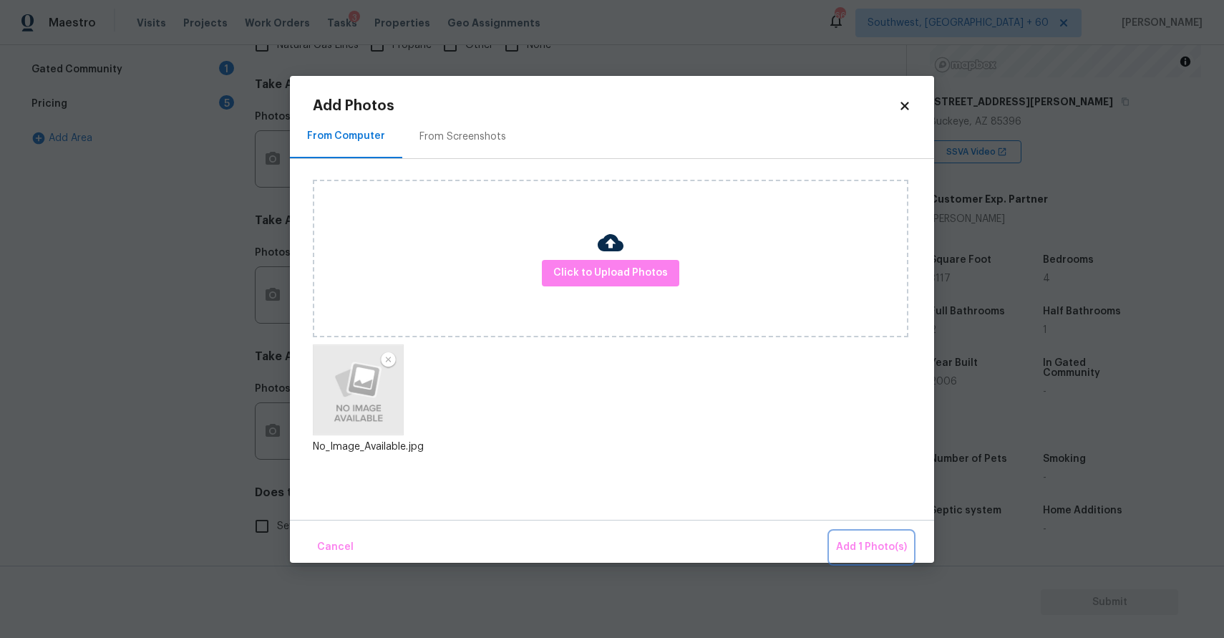
click at [857, 533] on button "Add 1 Photo(s)" at bounding box center [871, 547] width 82 height 31
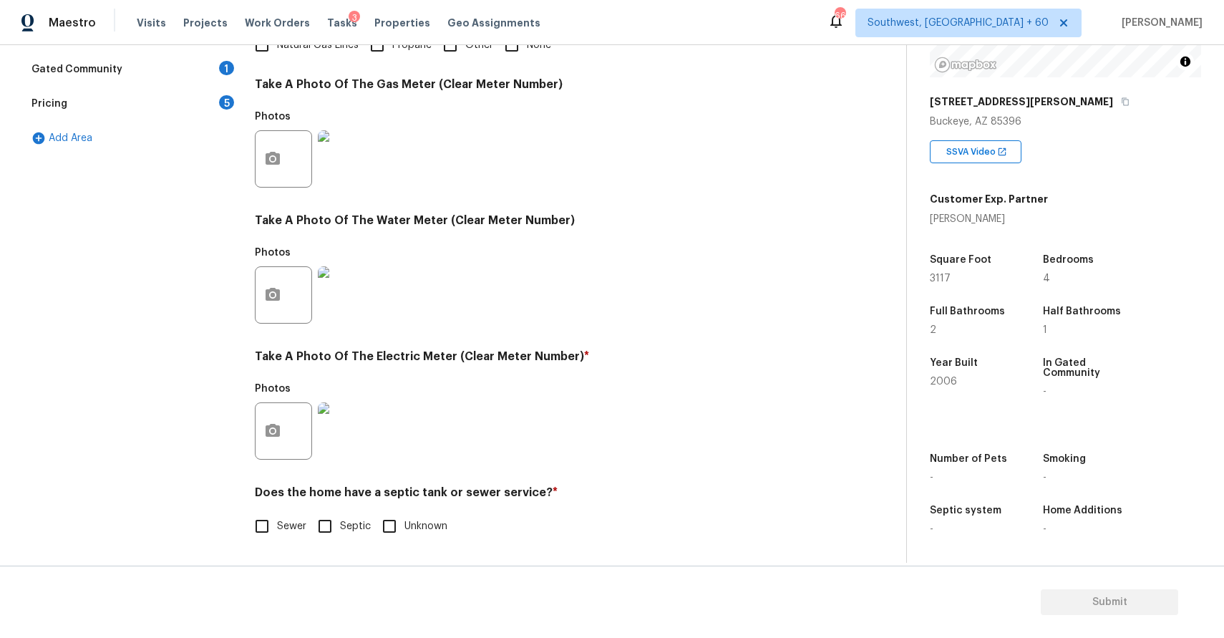
click at [283, 513] on label "Sewer" at bounding box center [276, 526] width 59 height 30
click at [277, 513] on input "Sewer" at bounding box center [262, 526] width 30 height 30
checkbox input "true"
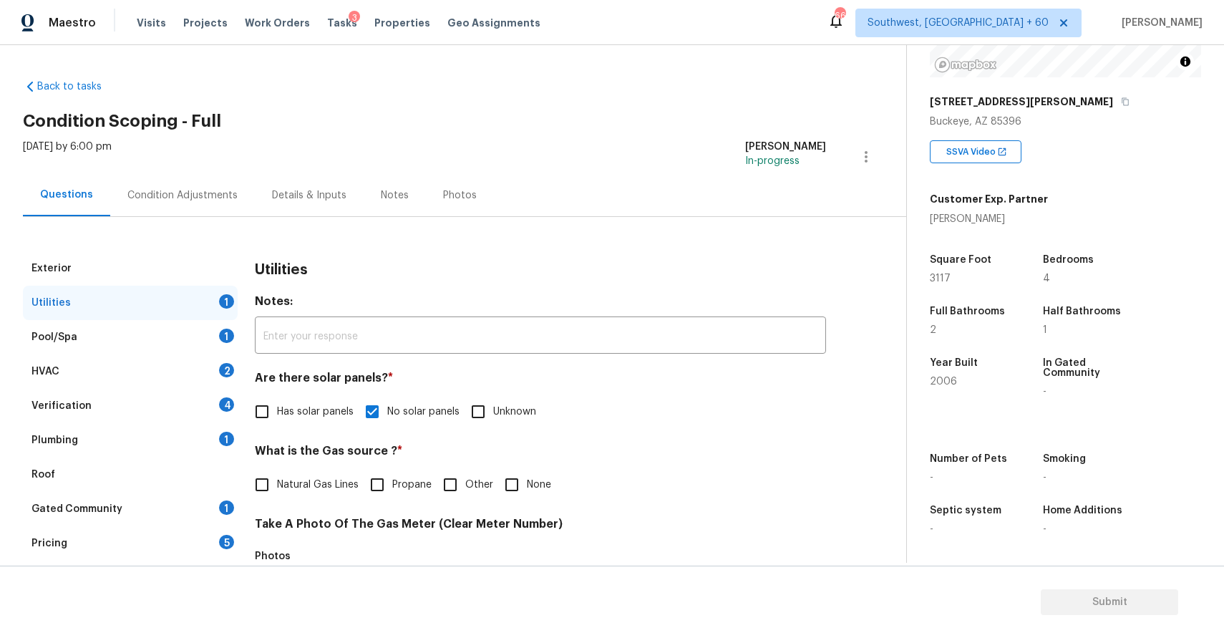
click at [171, 335] on div "Pool/Spa 1" at bounding box center [130, 337] width 215 height 34
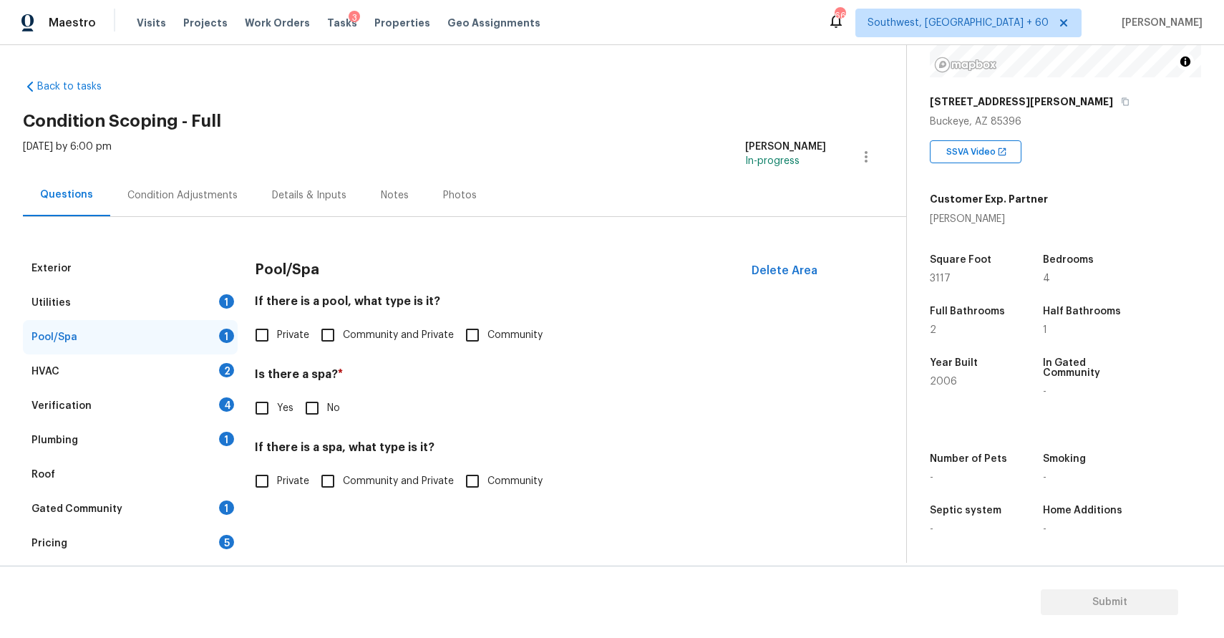
click at [283, 337] on span "Private" at bounding box center [293, 335] width 32 height 15
click at [277, 337] on input "Private" at bounding box center [262, 335] width 30 height 30
checkbox input "true"
click at [308, 400] on input "No" at bounding box center [312, 408] width 30 height 30
checkbox input "true"
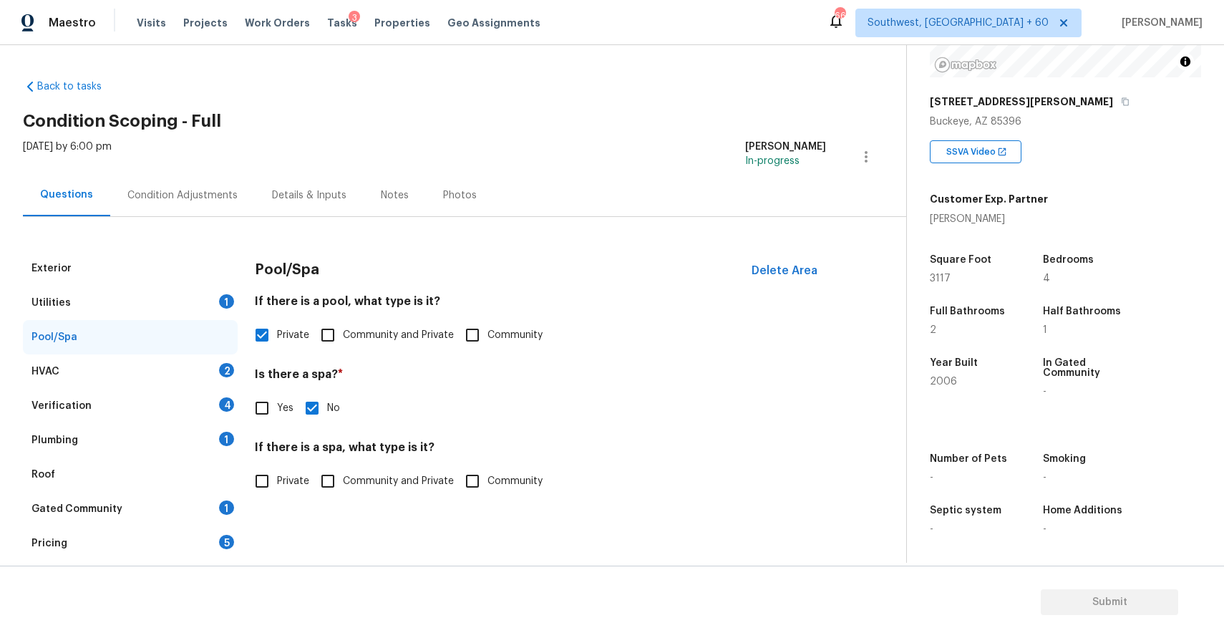
click at [299, 474] on span "Private" at bounding box center [293, 481] width 32 height 15
click at [277, 474] on input "Private" at bounding box center [262, 481] width 30 height 30
click at [299, 475] on span "Private" at bounding box center [293, 481] width 32 height 15
click at [277, 475] on input "Private" at bounding box center [262, 481] width 30 height 30
click at [261, 475] on input "Private" at bounding box center [262, 481] width 30 height 30
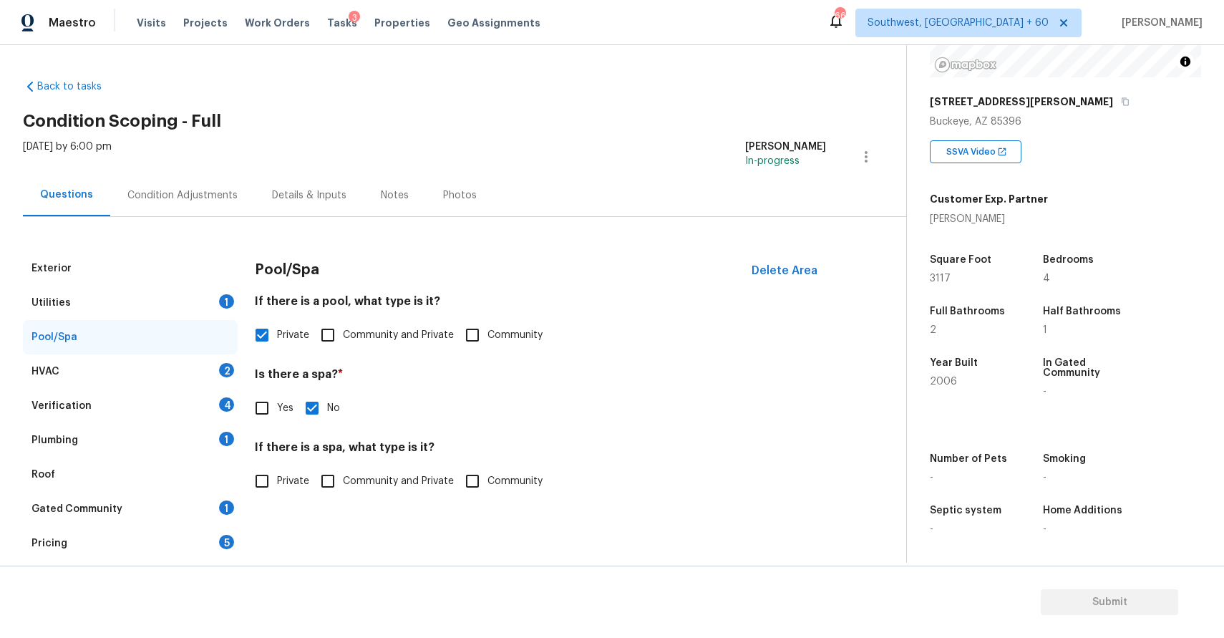
checkbox input "true"
click at [179, 372] on div "HVAC 2" at bounding box center [130, 371] width 215 height 34
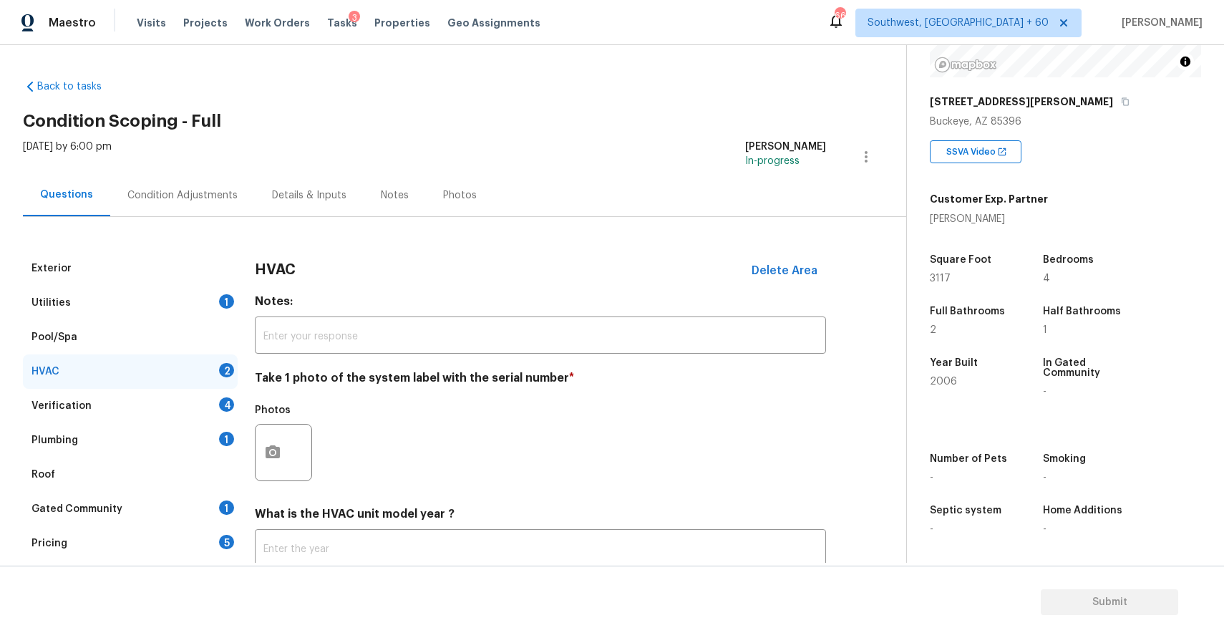
scroll to position [99, 0]
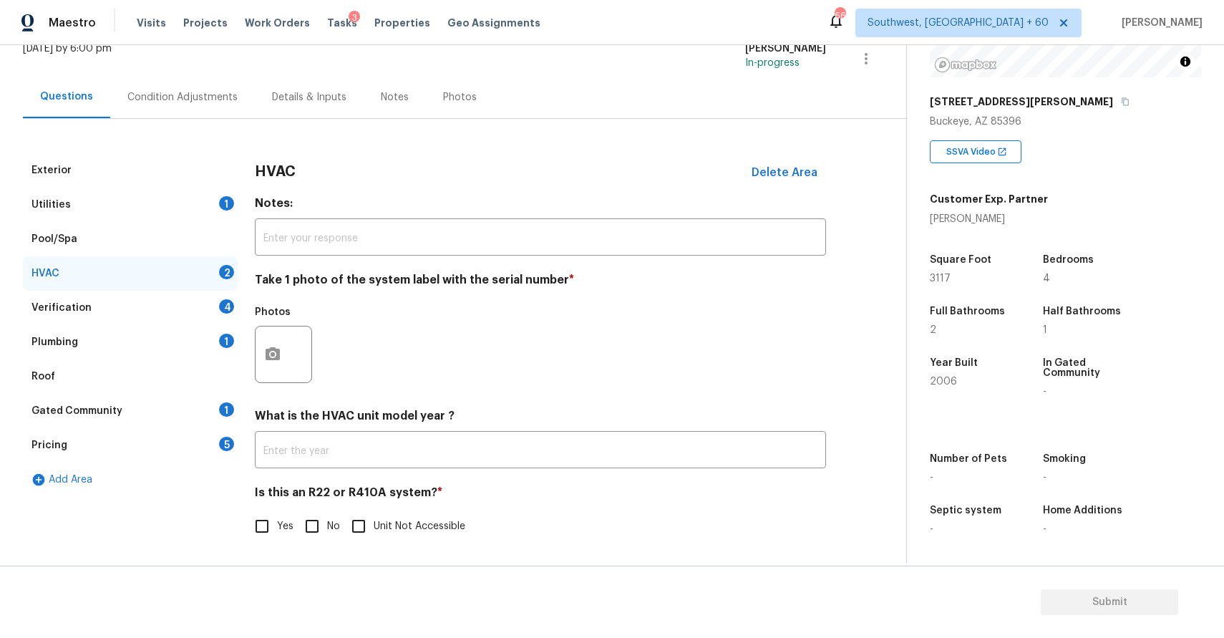
click at [313, 521] on input "No" at bounding box center [312, 526] width 30 height 30
checkbox input "true"
click at [416, 442] on input "text" at bounding box center [540, 452] width 571 height 34
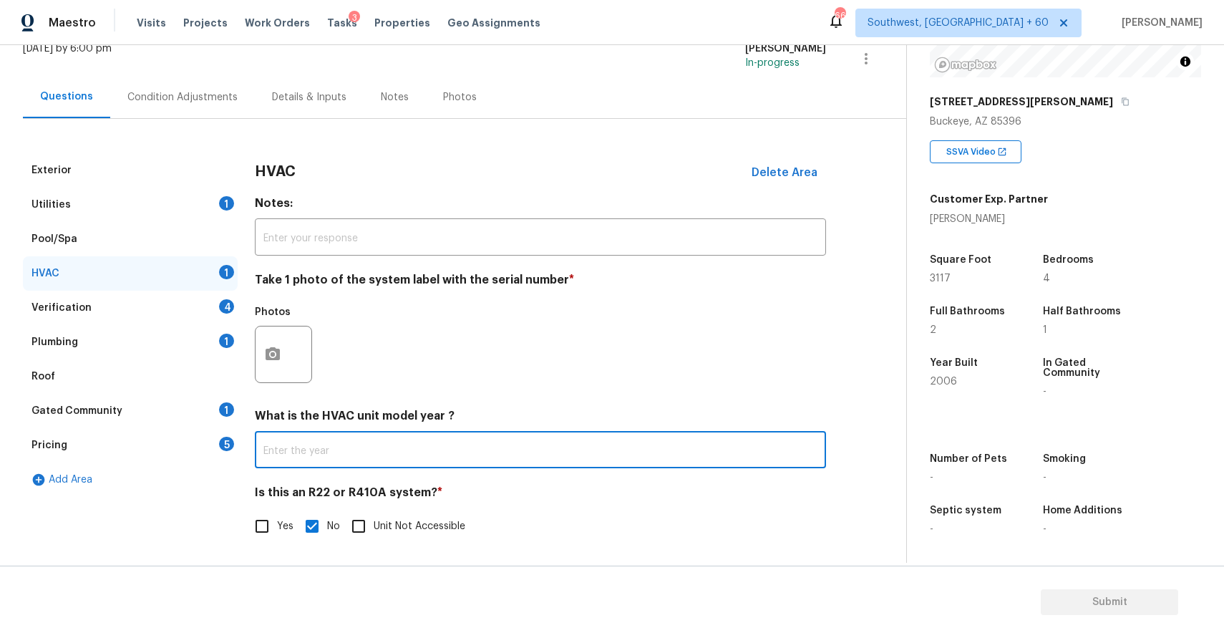
click at [429, 369] on div "Photos" at bounding box center [540, 345] width 571 height 93
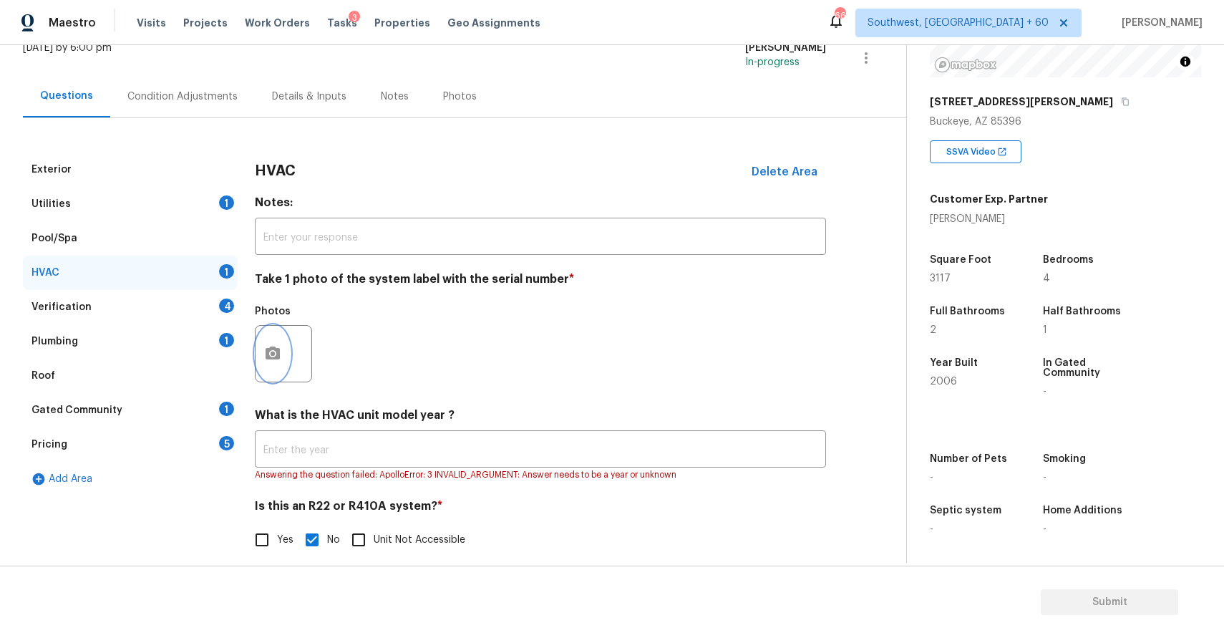
click at [280, 359] on icon "button" at bounding box center [272, 353] width 17 height 17
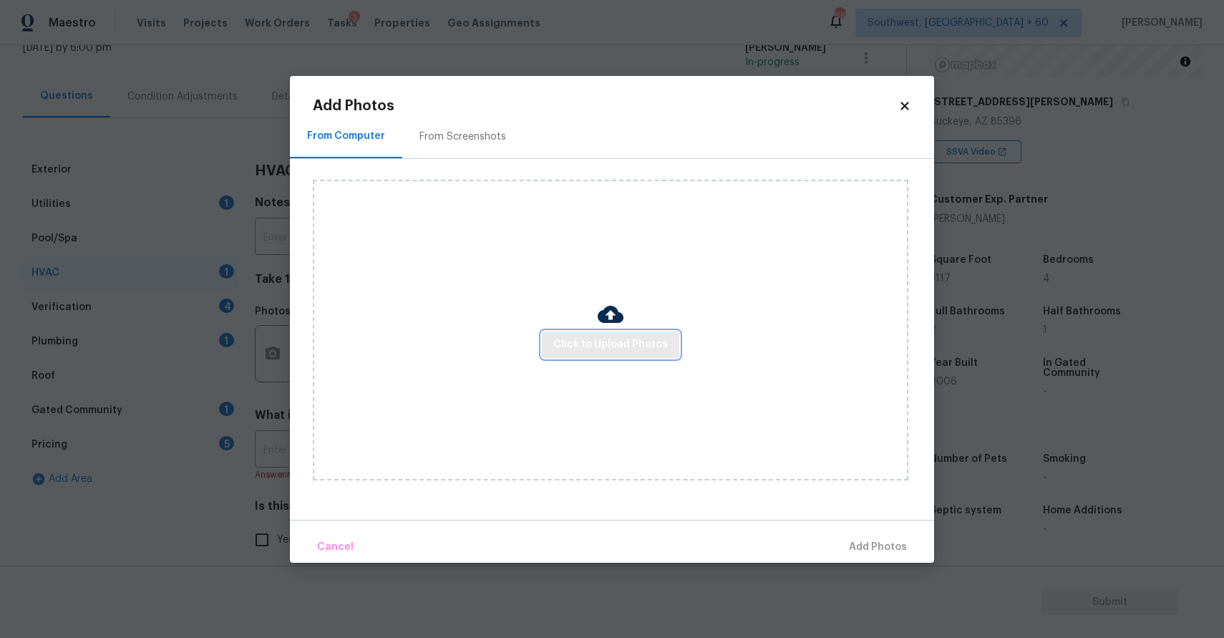
click at [581, 357] on button "Click to Upload Photos" at bounding box center [610, 344] width 137 height 26
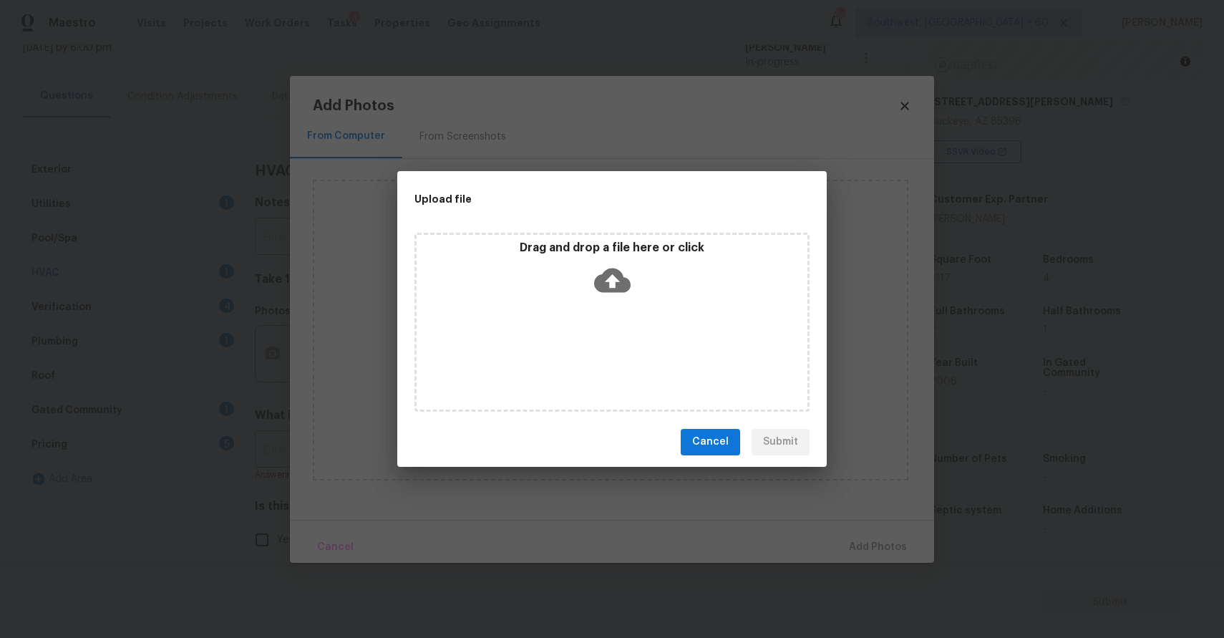
click at [581, 357] on div "Drag and drop a file here or click" at bounding box center [611, 322] width 395 height 179
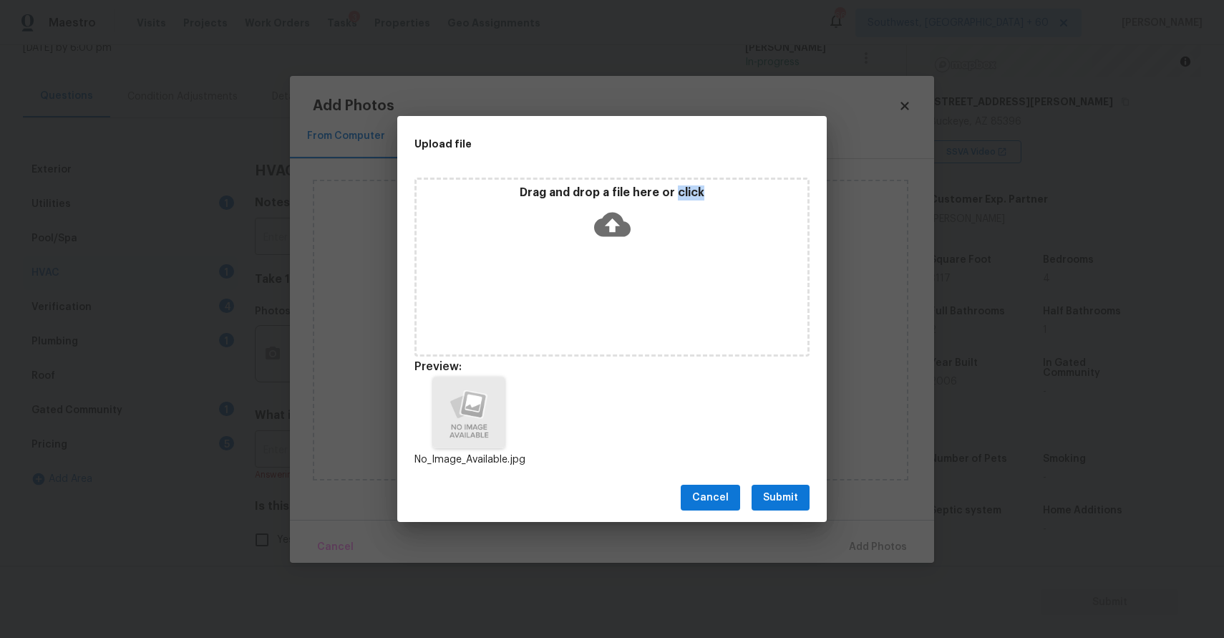
click at [781, 503] on span "Submit" at bounding box center [780, 498] width 35 height 18
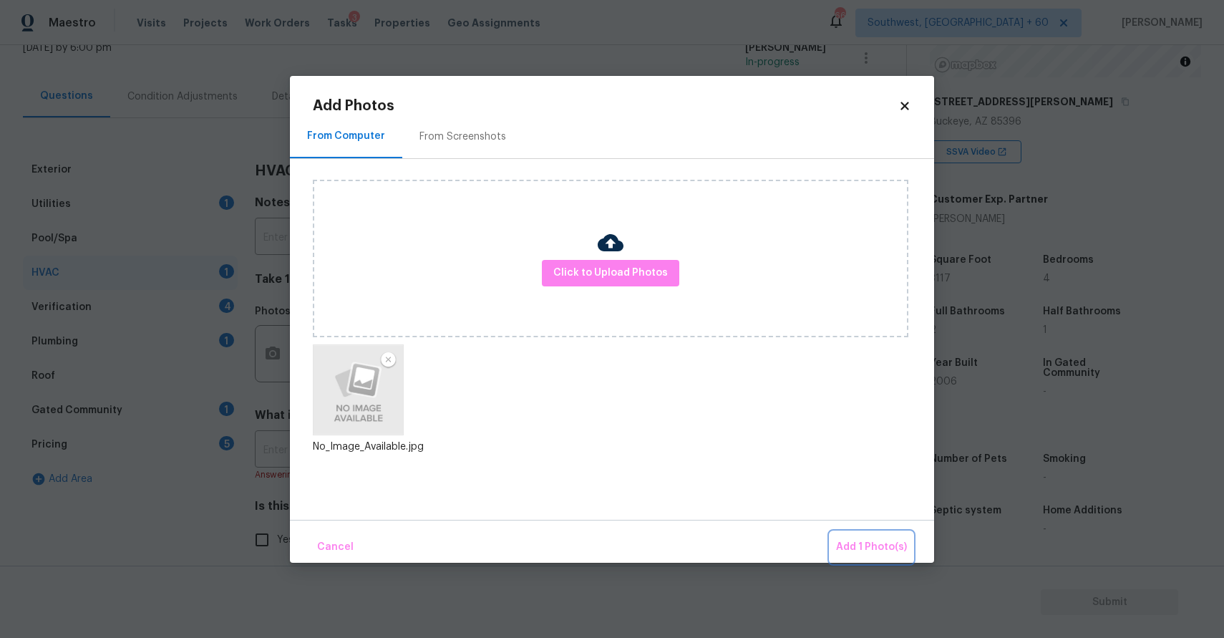
click at [886, 549] on span "Add 1 Photo(s)" at bounding box center [871, 547] width 71 height 18
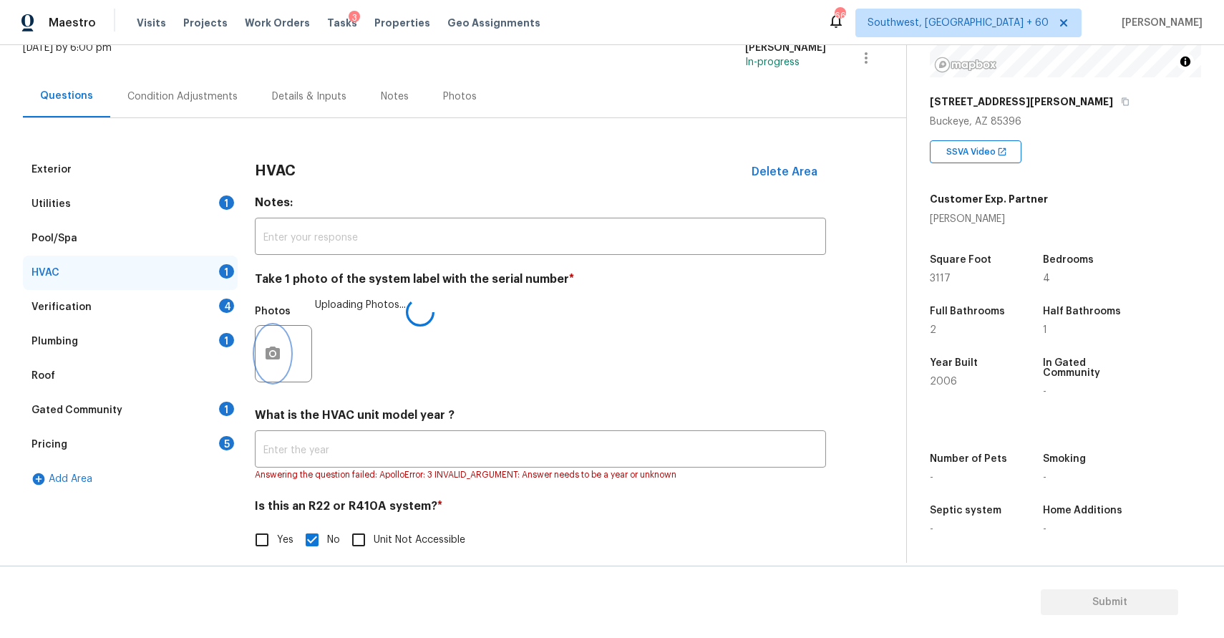
scroll to position [113, 0]
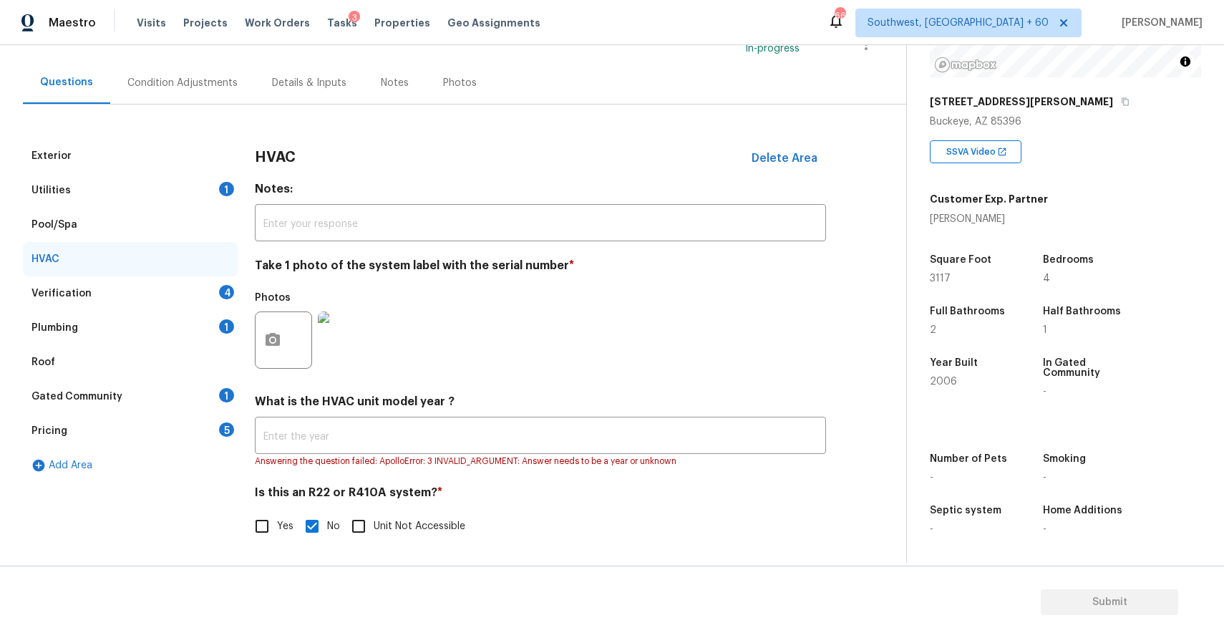
click at [195, 288] on div "Verification 4" at bounding box center [130, 293] width 215 height 34
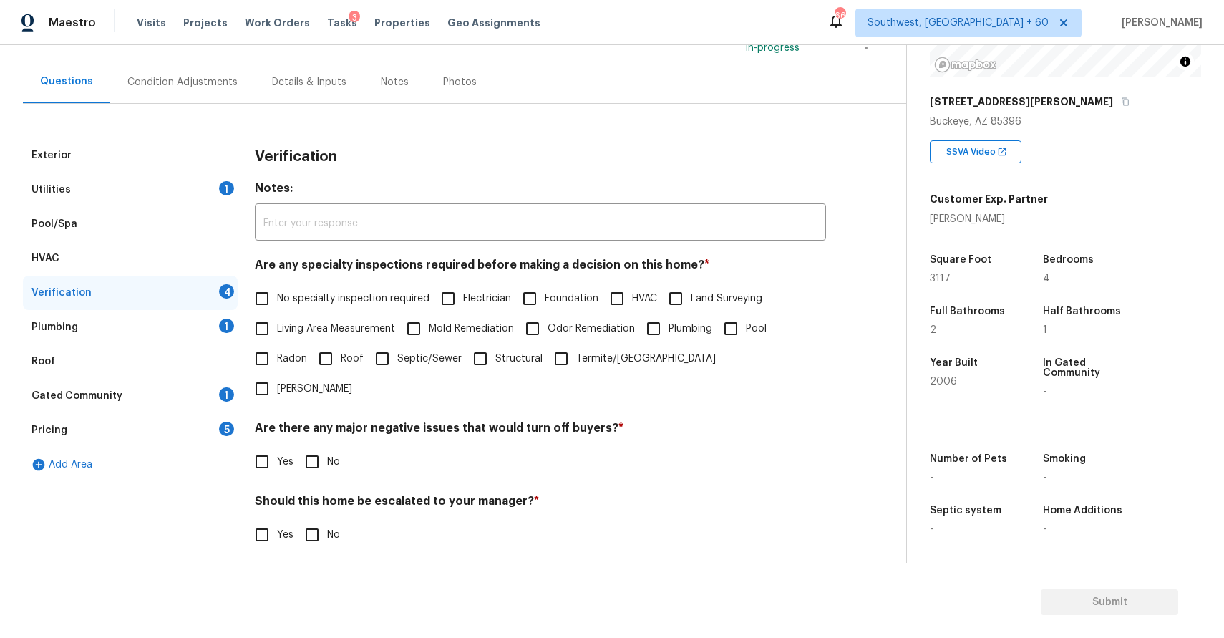
click at [379, 294] on span "No specialty inspection required" at bounding box center [353, 298] width 152 height 15
click at [277, 294] on input "No specialty inspection required" at bounding box center [262, 298] width 30 height 30
checkbox input "true"
click at [306, 448] on input "No" at bounding box center [312, 463] width 30 height 30
checkbox input "true"
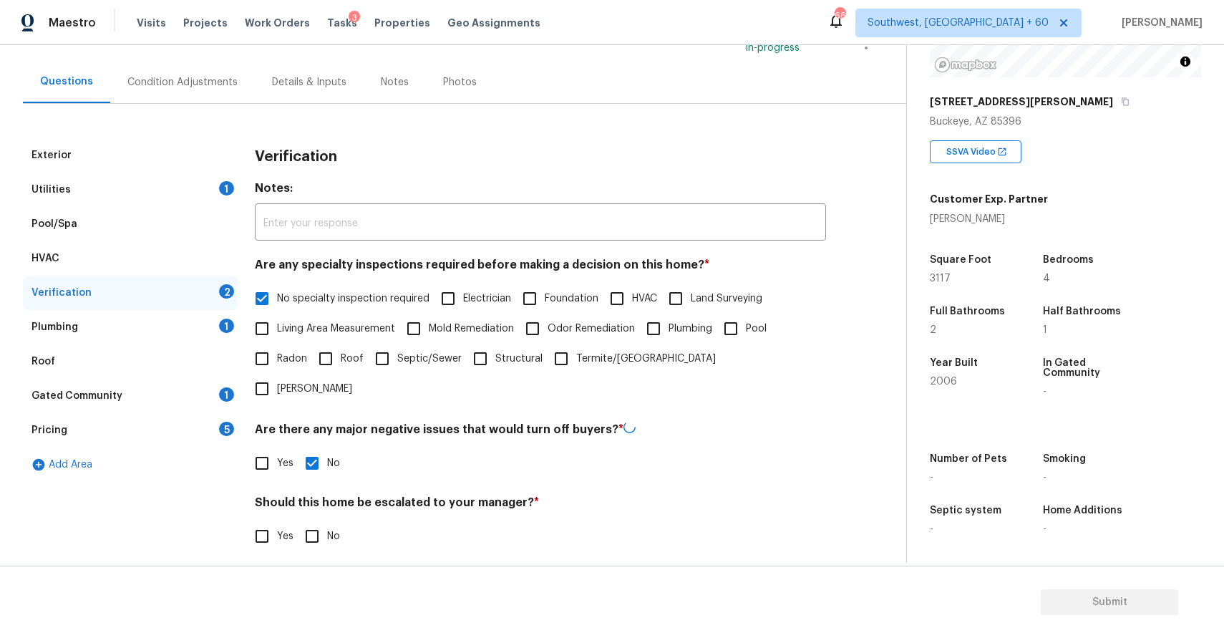
click at [339, 529] on span "No" at bounding box center [333, 536] width 13 height 15
click at [327, 521] on input "No" at bounding box center [312, 536] width 30 height 30
checkbox input "true"
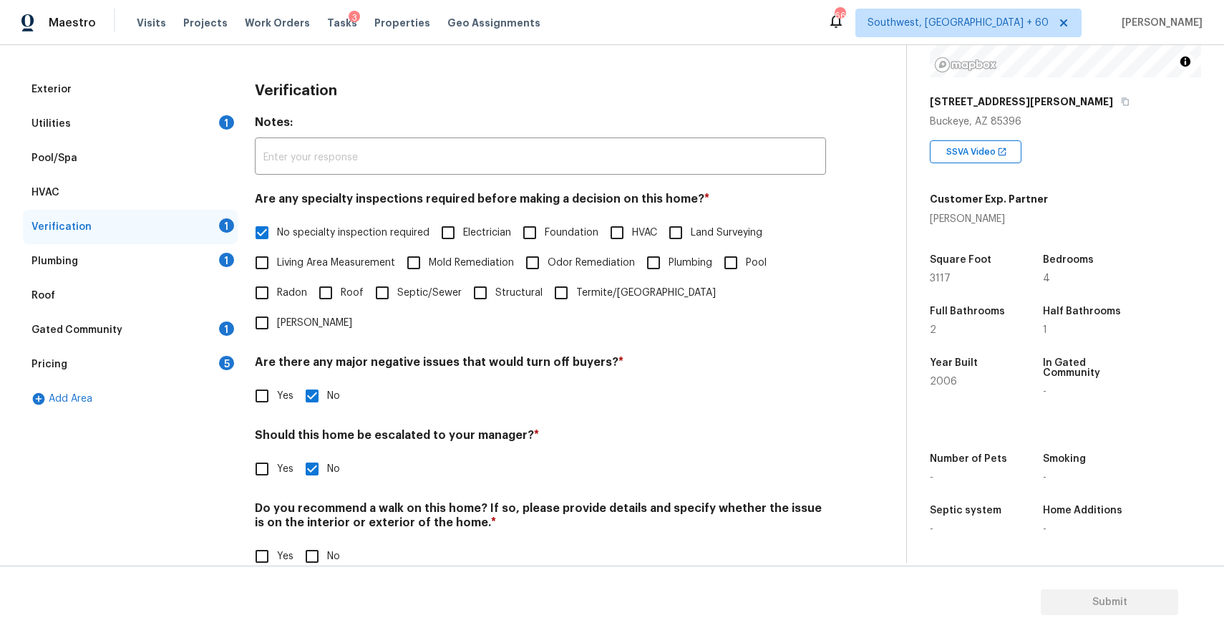
click at [329, 541] on label "No" at bounding box center [318, 556] width 43 height 30
click at [327, 541] on input "No" at bounding box center [312, 556] width 30 height 30
checkbox input "true"
click at [189, 266] on div "Plumbing 1" at bounding box center [130, 261] width 215 height 34
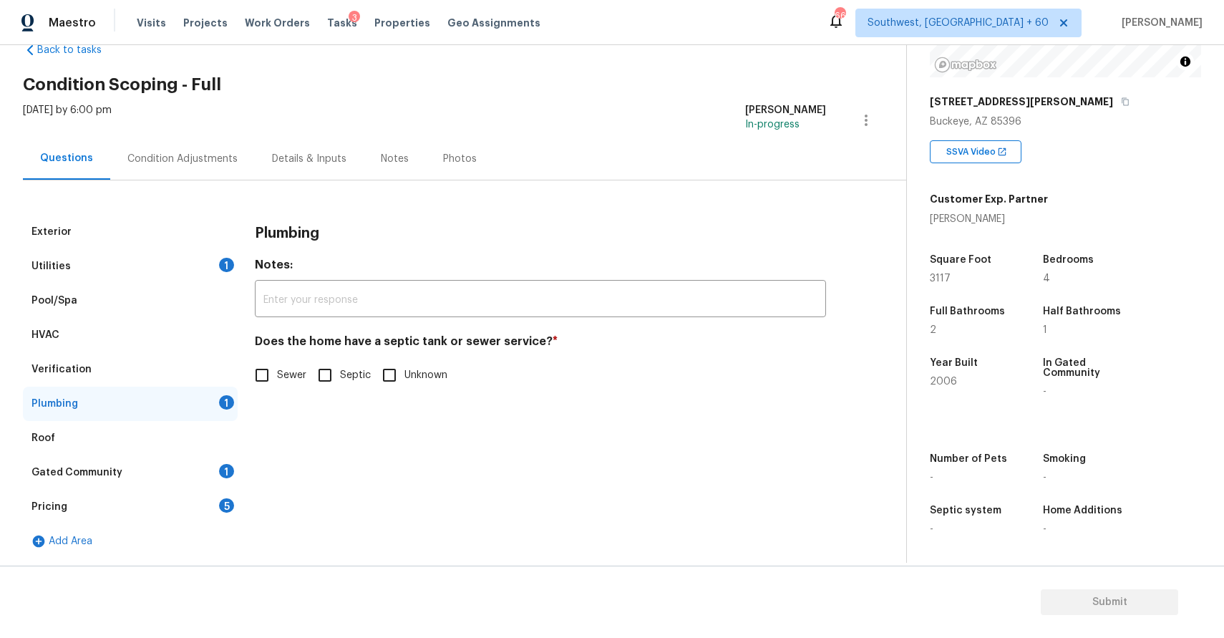
scroll to position [37, 0]
click at [279, 375] on span "Sewer" at bounding box center [291, 375] width 29 height 15
click at [277, 375] on input "Sewer" at bounding box center [262, 375] width 30 height 30
checkbox input "true"
click at [150, 478] on div "Gated Community 1" at bounding box center [130, 472] width 215 height 34
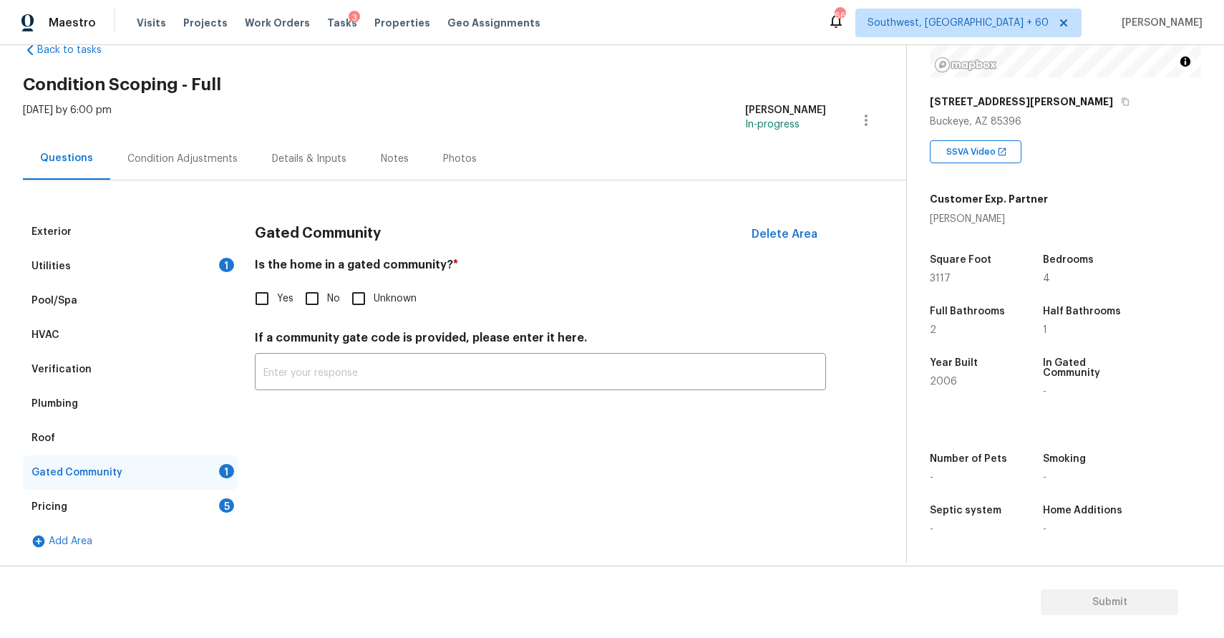
click at [324, 298] on input "No" at bounding box center [312, 298] width 30 height 30
checkbox input "true"
click at [185, 510] on div "Pricing 5" at bounding box center [130, 507] width 215 height 34
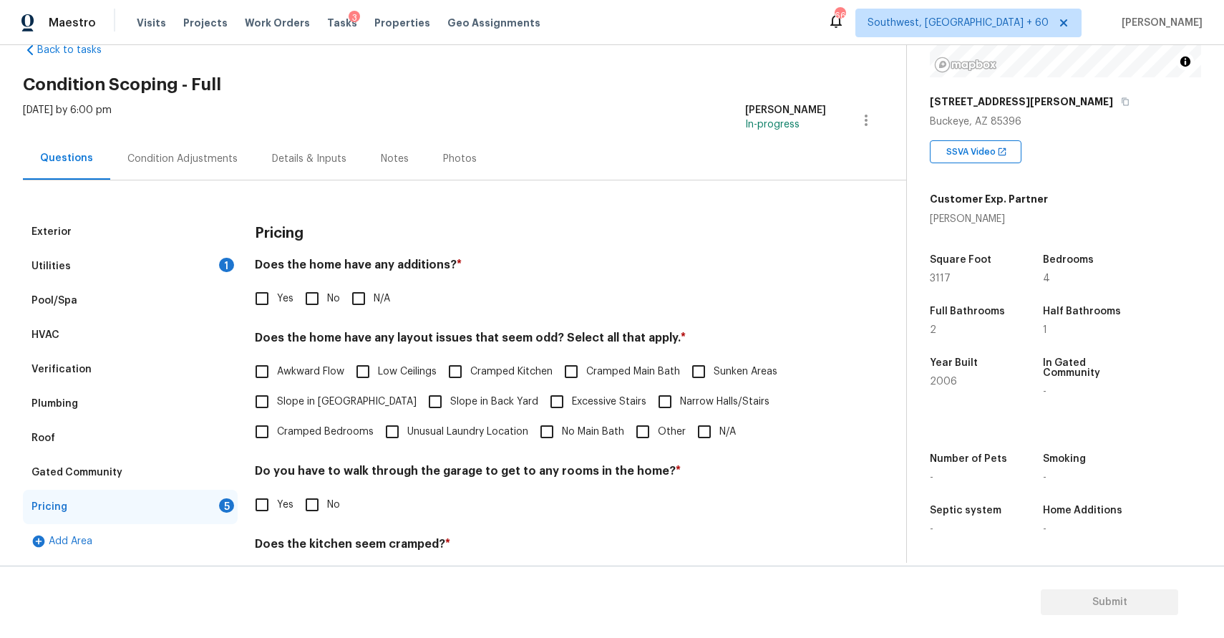
click at [363, 299] on input "N/A" at bounding box center [359, 298] width 30 height 30
checkbox input "true"
click at [703, 442] on input "N/A" at bounding box center [704, 432] width 30 height 30
checkbox input "true"
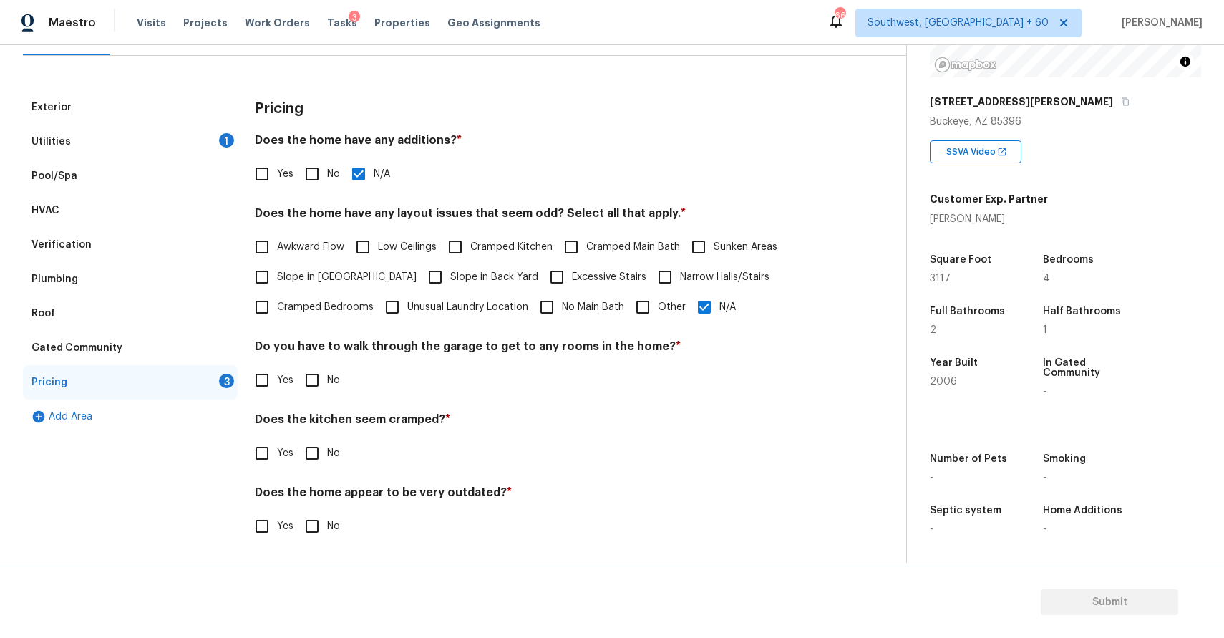
click at [323, 382] on input "No" at bounding box center [312, 380] width 30 height 30
checkbox input "true"
click at [328, 452] on span "No" at bounding box center [333, 454] width 13 height 15
click at [327, 452] on input "No" at bounding box center [312, 455] width 30 height 30
checkbox input "true"
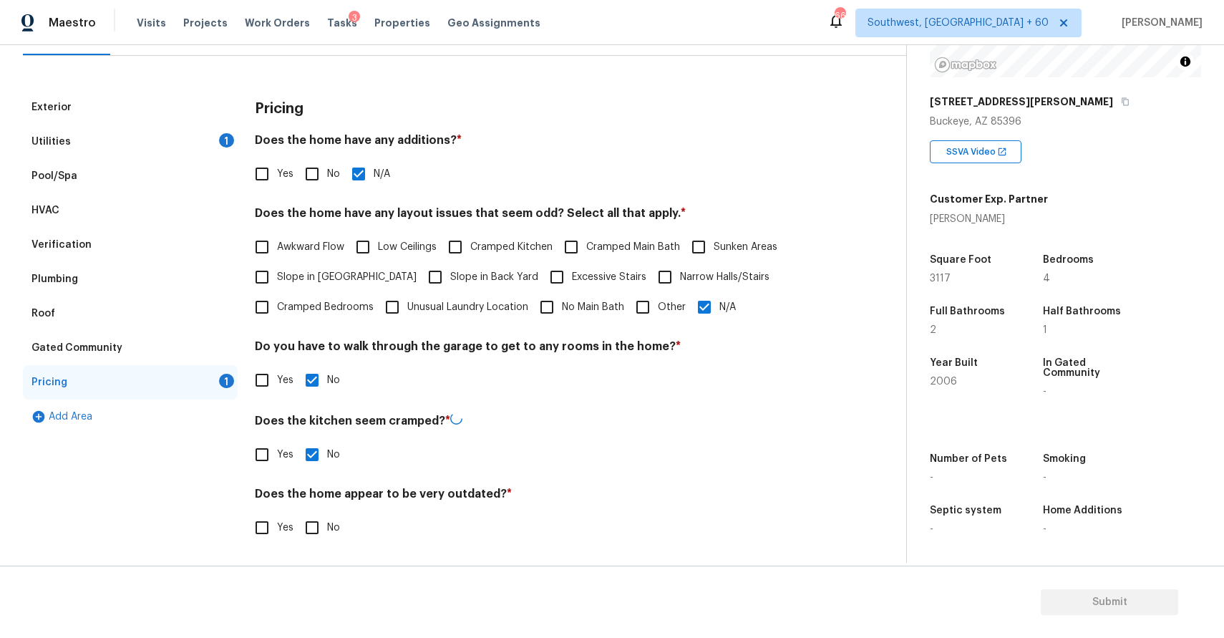
click at [325, 515] on input "No" at bounding box center [312, 528] width 30 height 30
checkbox input "true"
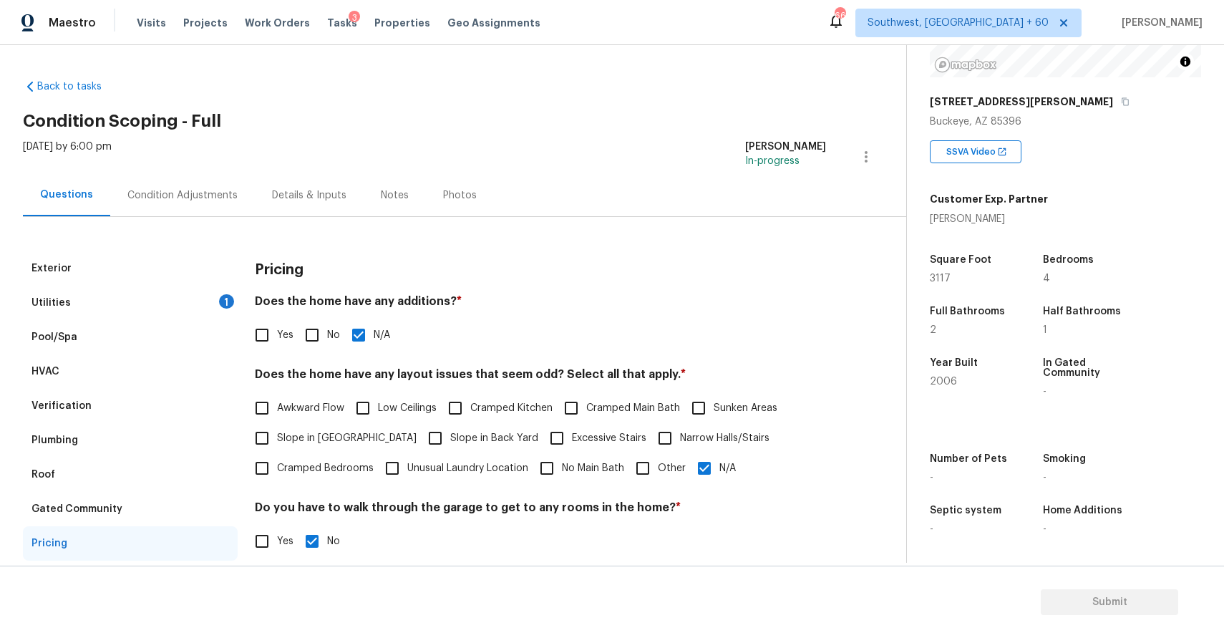
click at [195, 290] on div "Utilities 1" at bounding box center [130, 303] width 215 height 34
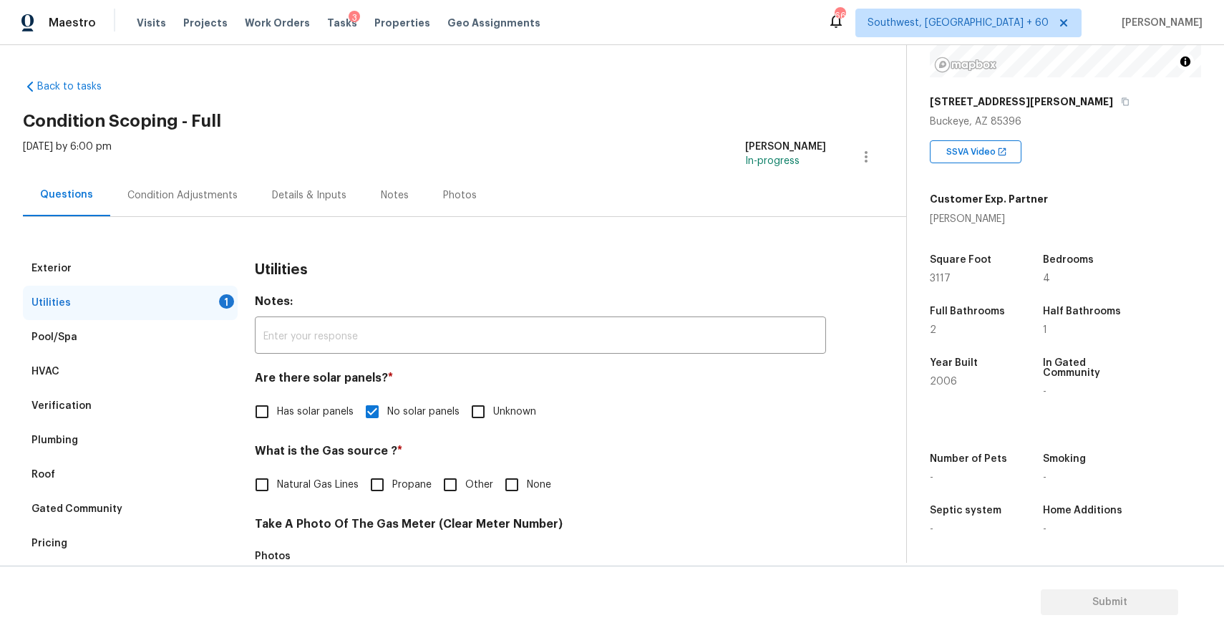
click at [198, 297] on div "Utilities 1" at bounding box center [130, 303] width 215 height 34
click at [213, 193] on div "Condition Adjustments" at bounding box center [182, 195] width 110 height 14
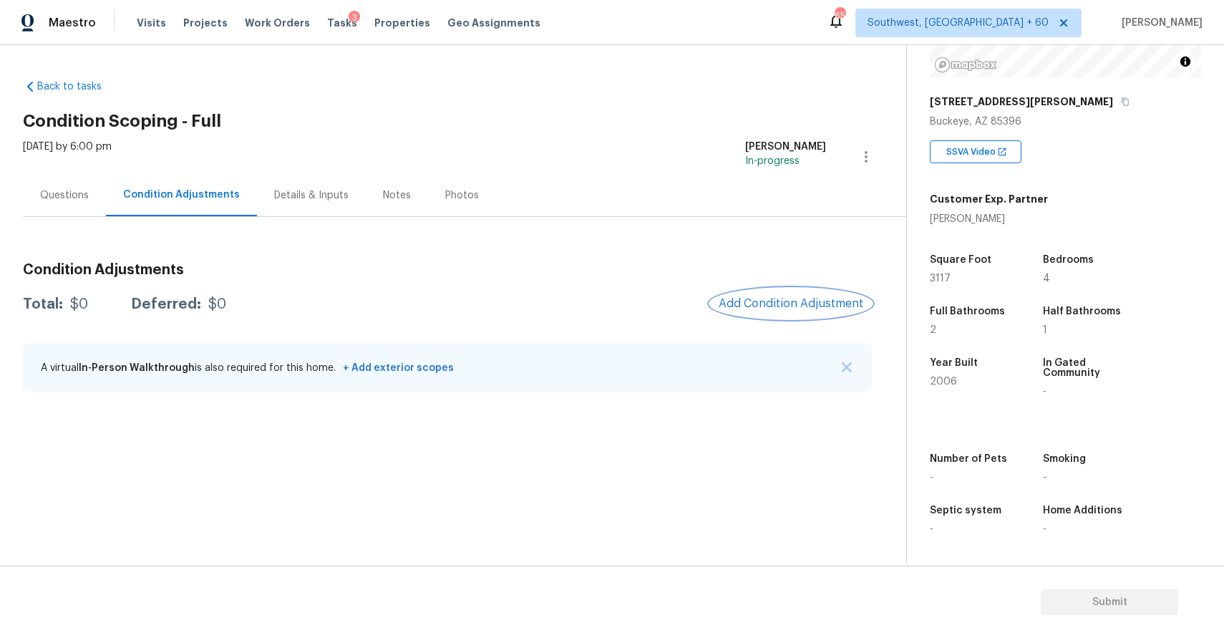
click at [823, 301] on span "Add Condition Adjustment" at bounding box center [791, 303] width 145 height 13
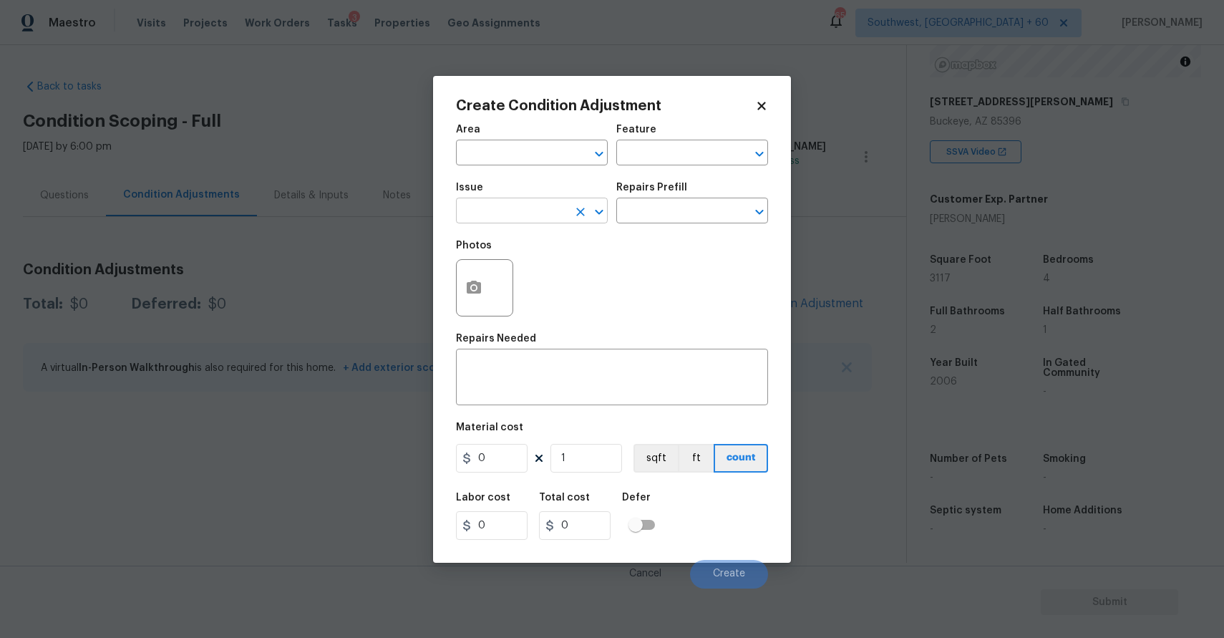
click at [556, 203] on input "text" at bounding box center [512, 212] width 112 height 22
click at [532, 281] on li "Landscape Package" at bounding box center [532, 279] width 152 height 24
type input "Landscape Package"
click at [630, 195] on div "Repairs Prefill" at bounding box center [692, 192] width 152 height 19
click at [659, 212] on input "text" at bounding box center [672, 212] width 112 height 22
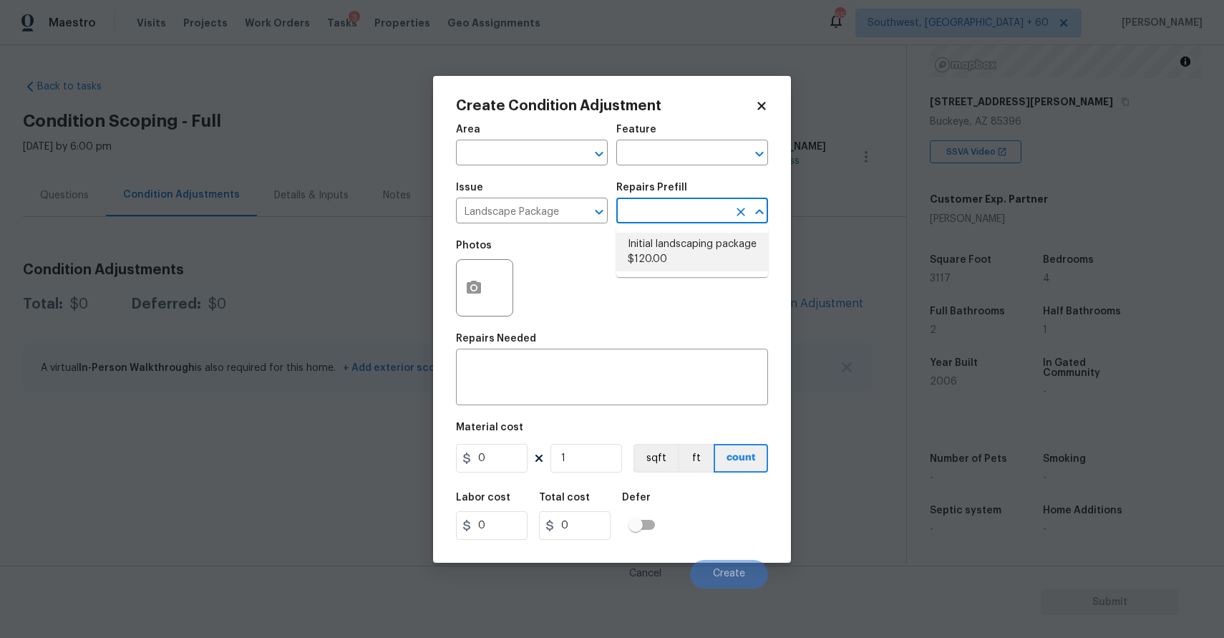
click at [673, 234] on li "Initial landscaping package $120.00" at bounding box center [692, 252] width 152 height 39
type input "Home Readiness Packages"
type textarea "Mowing of grass up to 6" in height. Mow, edge along driveways & sidewalks, trim…"
type input "120"
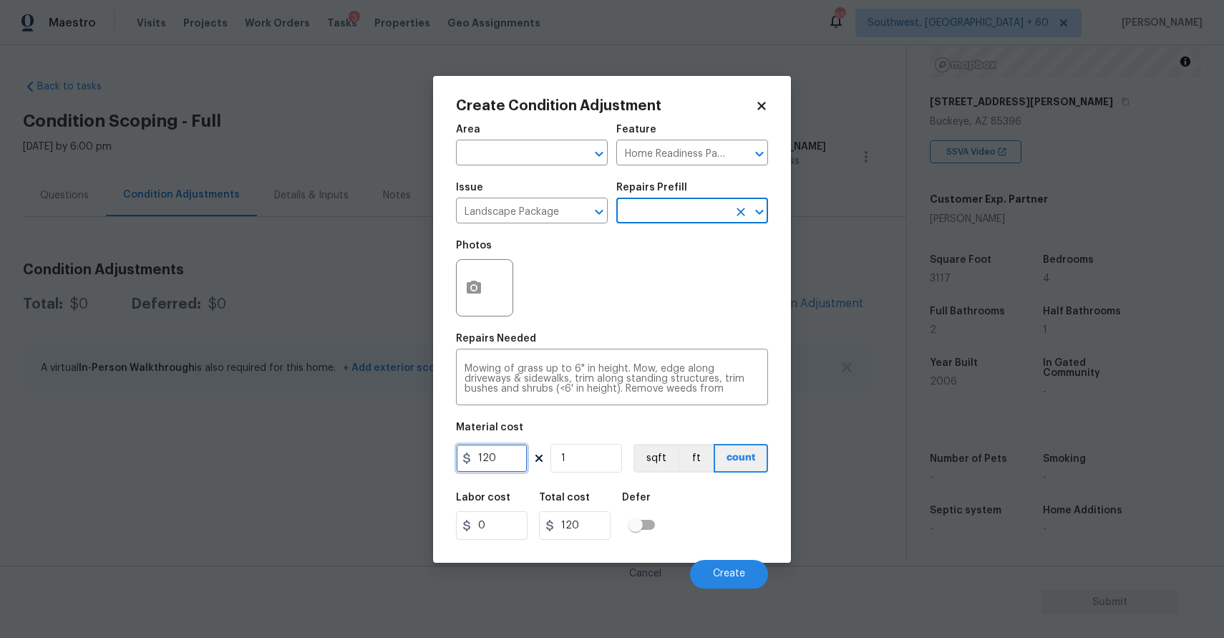
click at [495, 455] on input "120" at bounding box center [492, 458] width 72 height 29
type input "300"
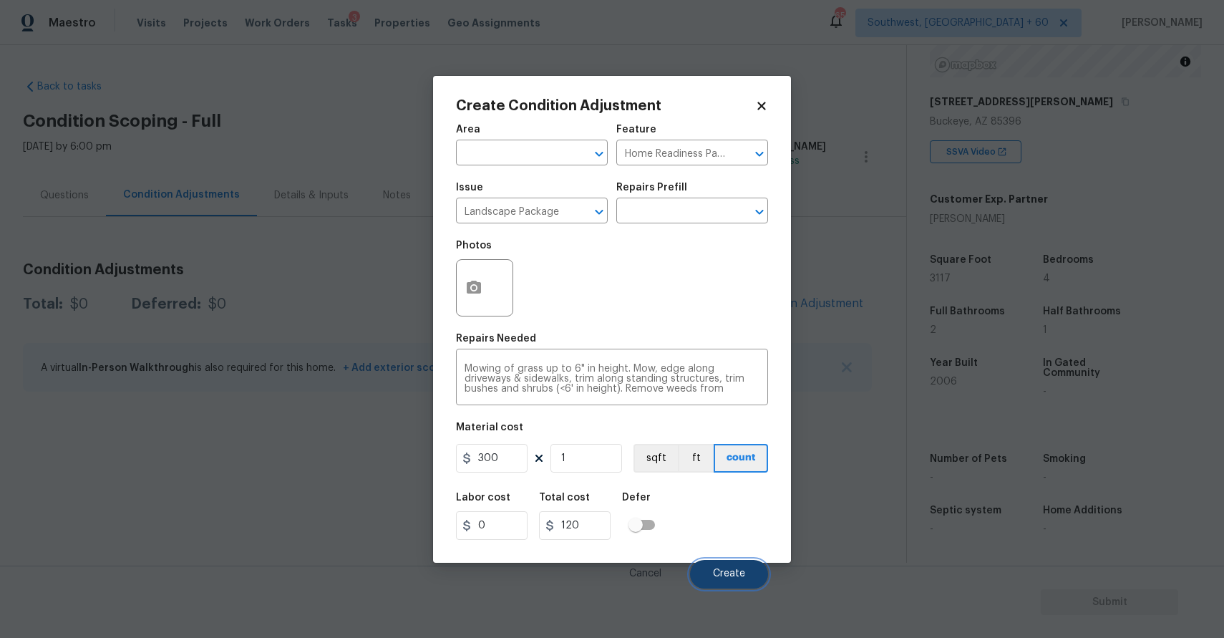
type input "300"
click at [726, 569] on span "Create" at bounding box center [729, 573] width 32 height 11
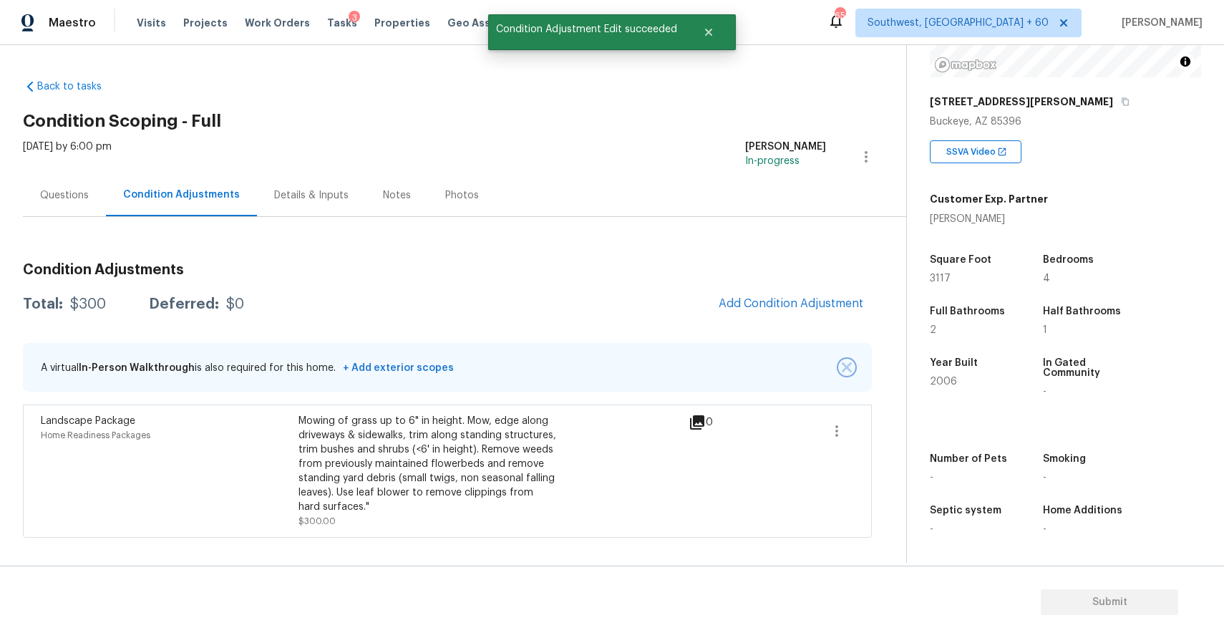
click at [847, 369] on img "button" at bounding box center [847, 367] width 10 height 10
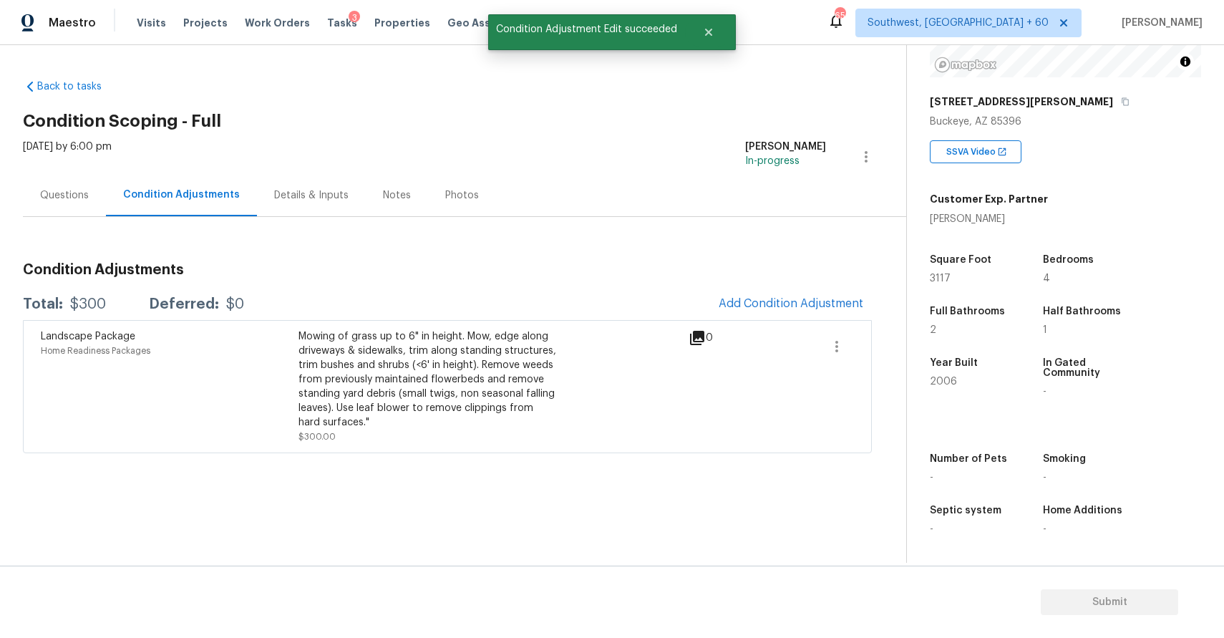
click at [816, 322] on div "Landscape Package Home Readiness Packages Mowing of grass up to 6" in height. M…" at bounding box center [447, 386] width 849 height 133
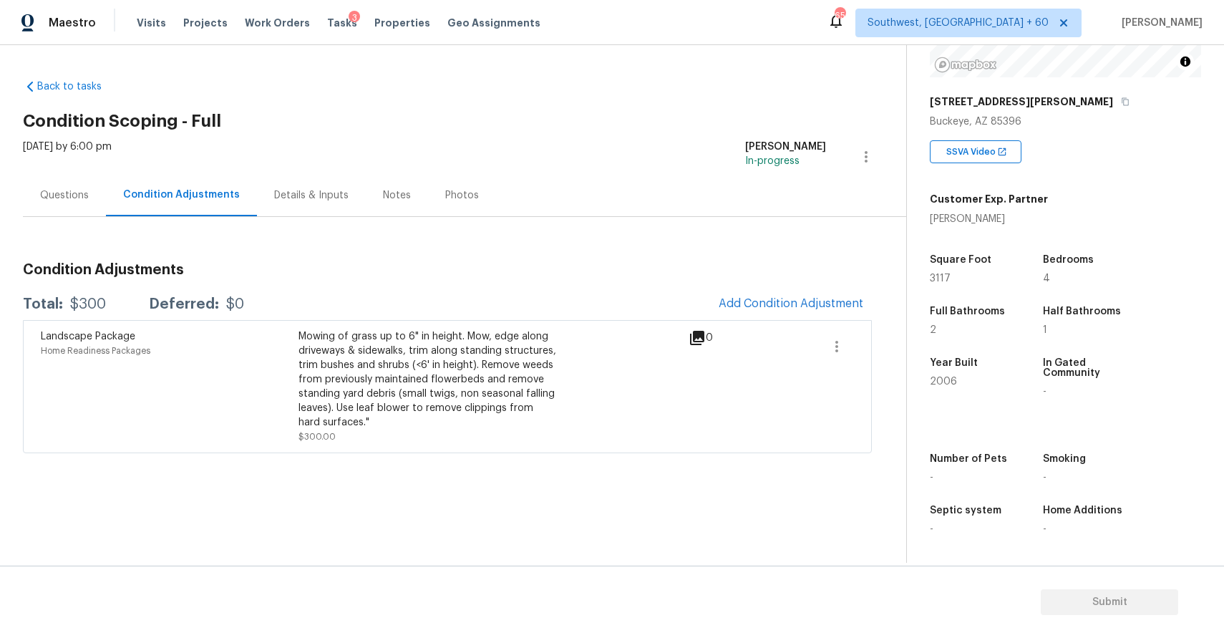
click at [805, 284] on div "Condition Adjustments Total: $300 Deferred: $0 Add Condition Adjustment Landsca…" at bounding box center [447, 352] width 849 height 202
click at [799, 296] on button "Add Condition Adjustment" at bounding box center [791, 303] width 162 height 30
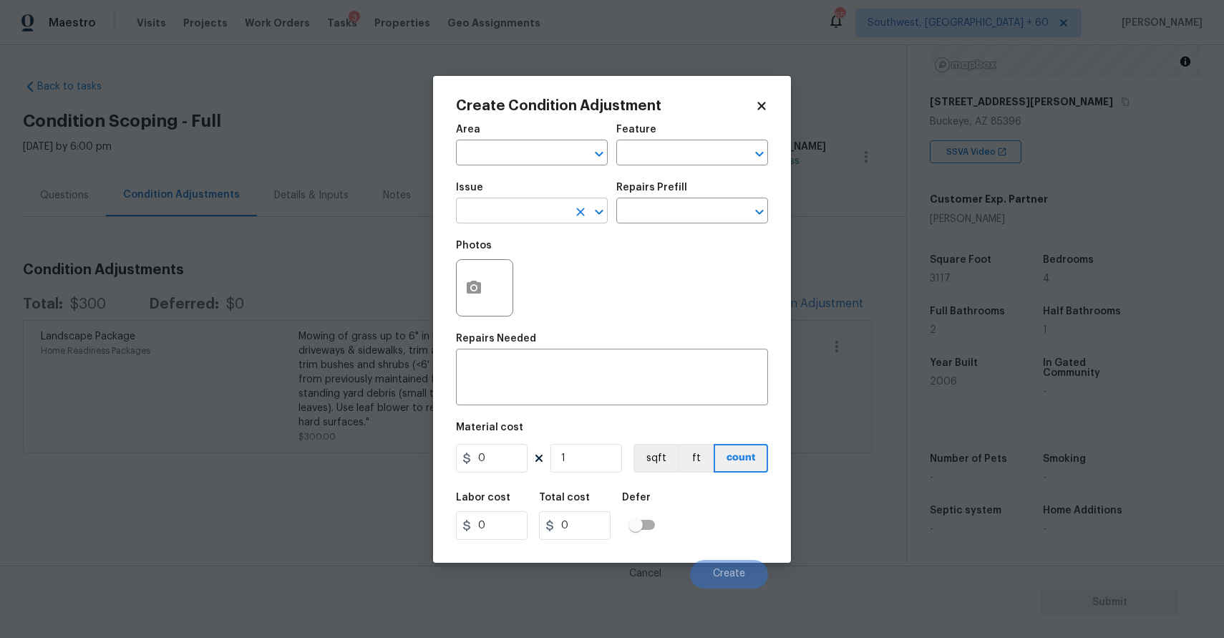
click at [561, 219] on input "text" at bounding box center [512, 212] width 112 height 22
click at [586, 287] on li "Pressure Washing" at bounding box center [532, 279] width 152 height 24
click at [746, 201] on div "​" at bounding box center [692, 212] width 152 height 22
type input "Pressure Washing"
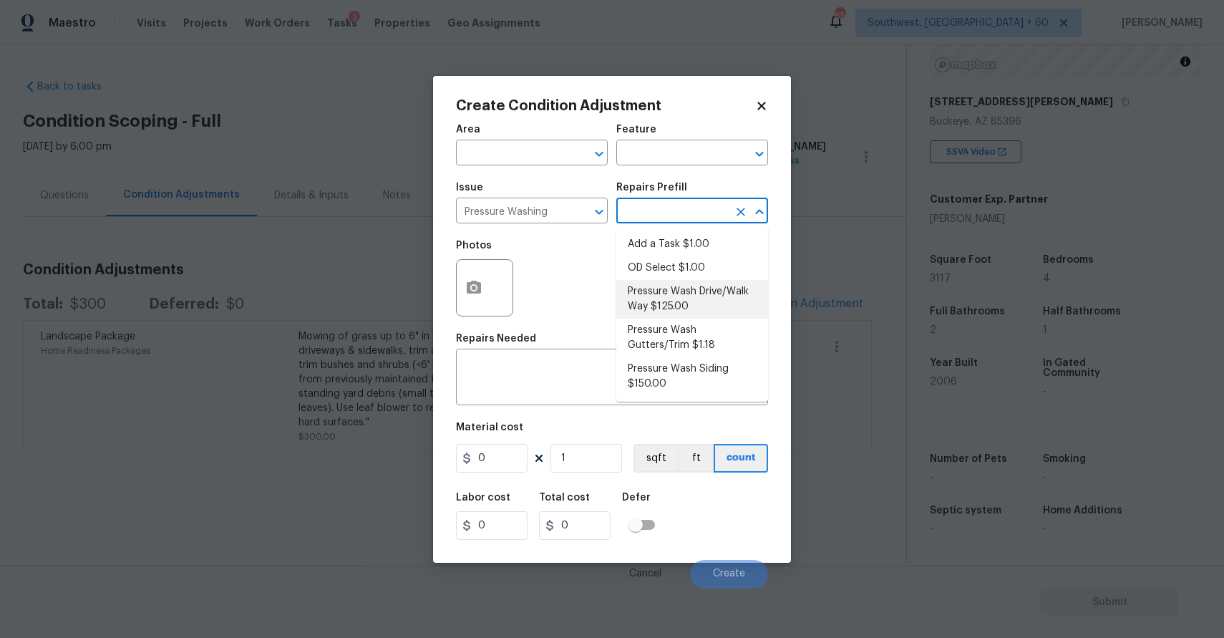
click at [725, 308] on li "Pressure Wash Drive/Walk Way $125.00" at bounding box center [692, 299] width 152 height 39
type input "Siding"
type textarea "Pressure wash the driveways/walkways as directed by the PM. Ensure that all deb…"
type input "125"
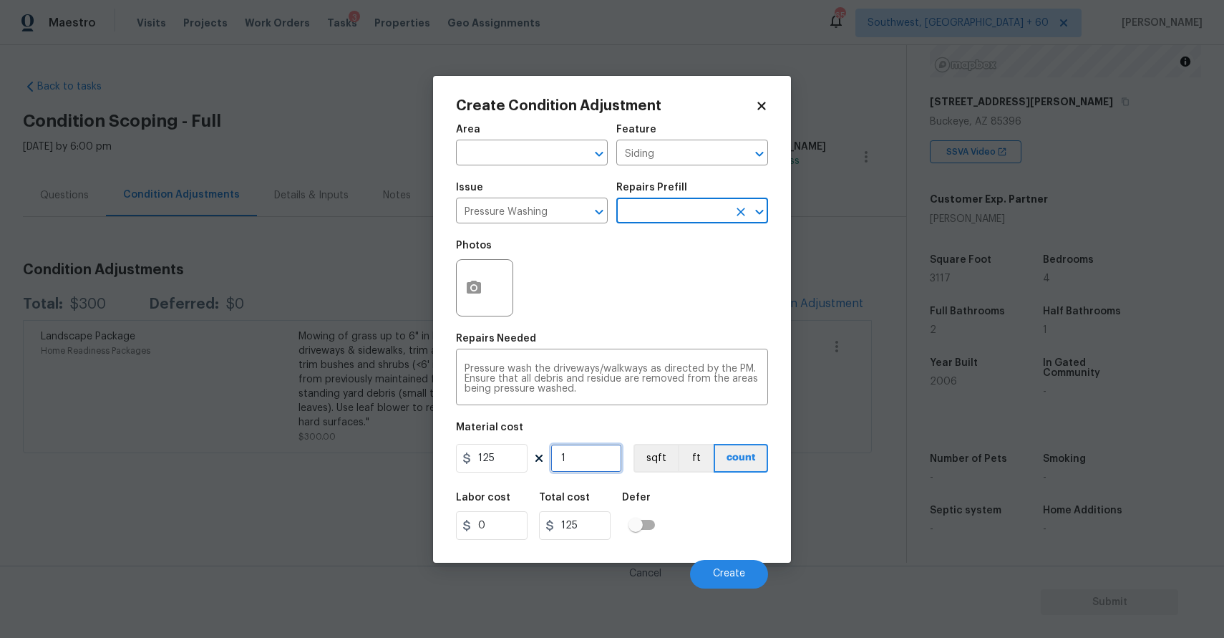
click at [566, 460] on input "1" at bounding box center [587, 458] width 72 height 29
click at [485, 453] on input "125" at bounding box center [492, 458] width 72 height 29
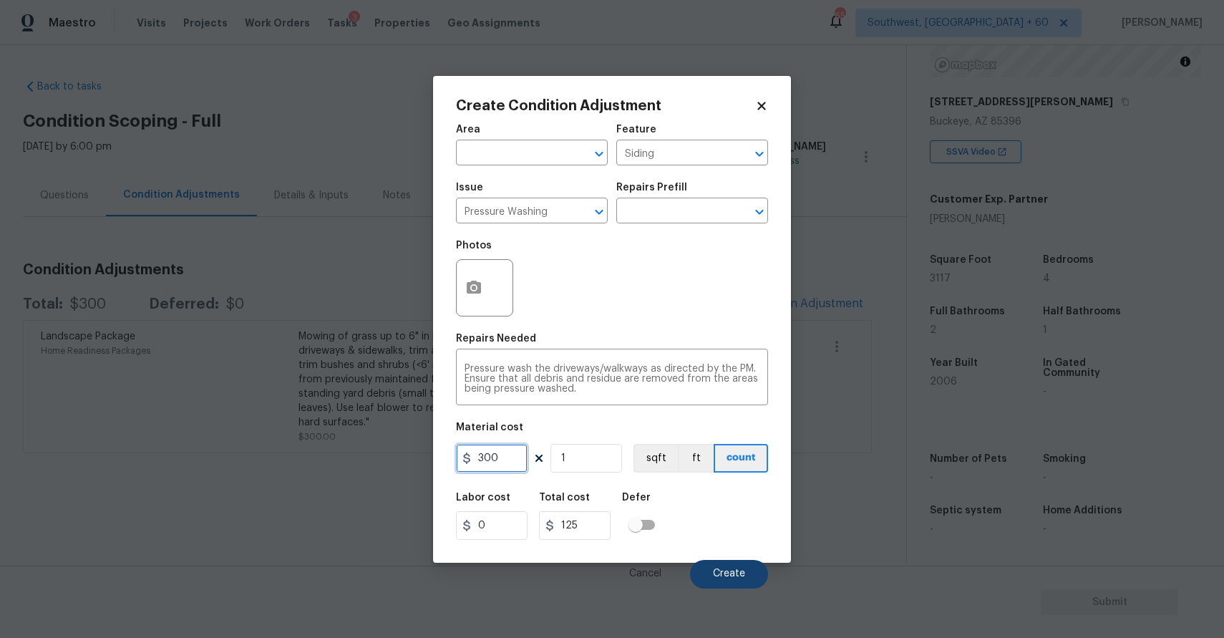
type input "300"
click at [728, 571] on span "Create" at bounding box center [729, 573] width 32 height 11
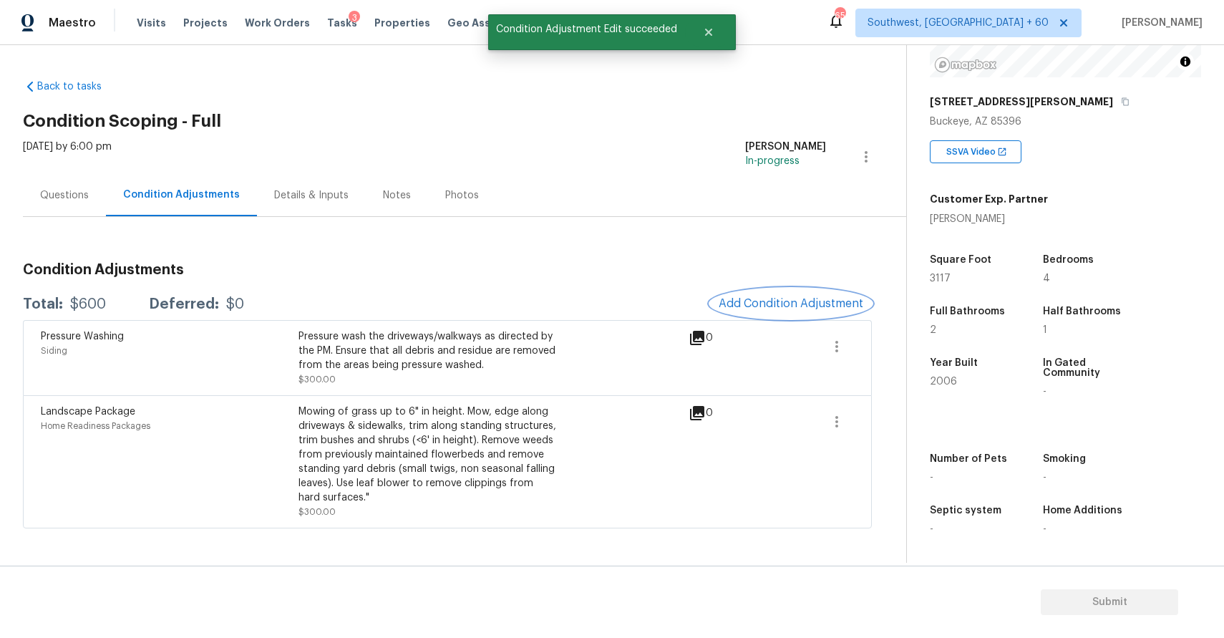
click at [815, 294] on button "Add Condition Adjustment" at bounding box center [791, 303] width 162 height 30
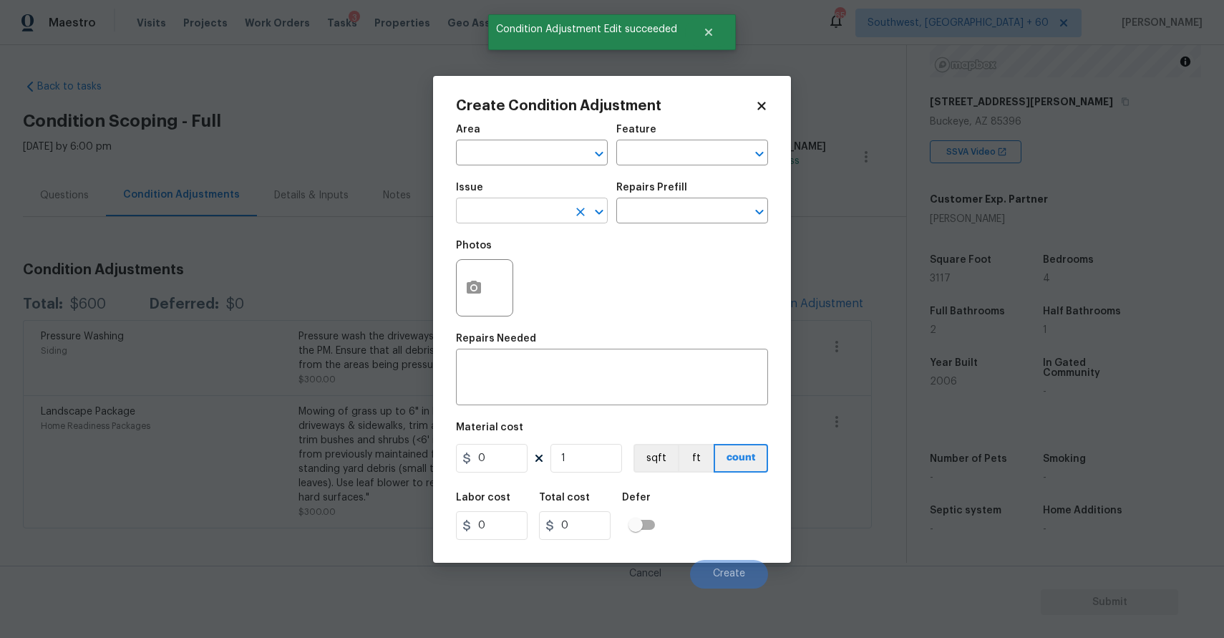
click at [523, 215] on input "text" at bounding box center [512, 212] width 112 height 22
type input "p"
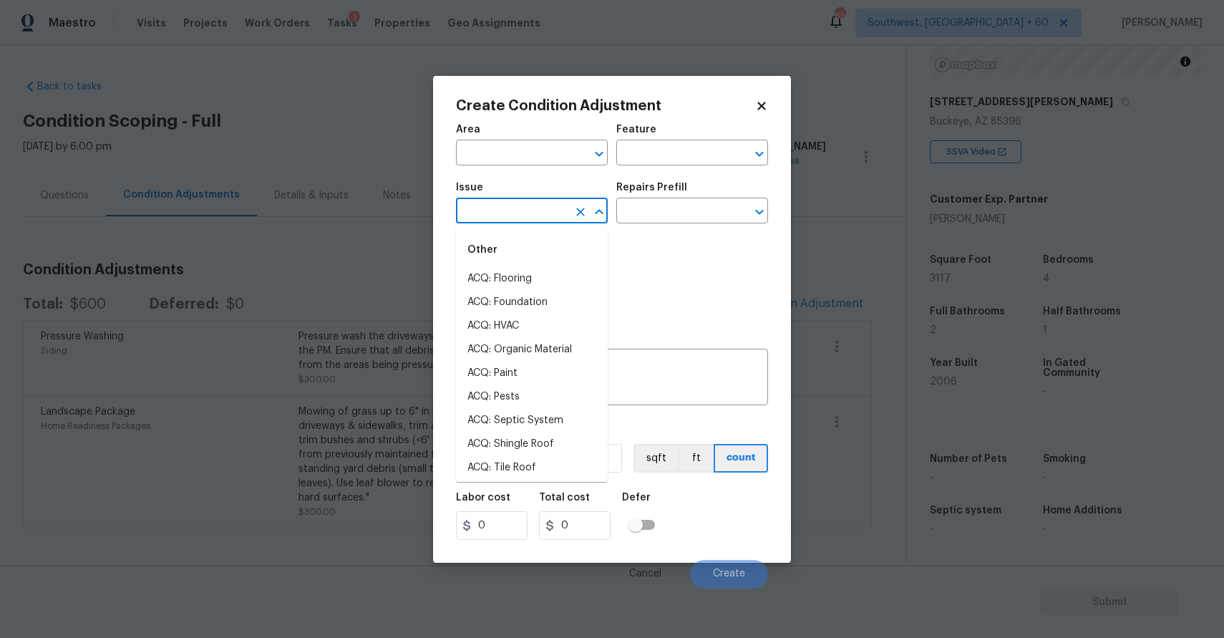
click at [334, 243] on body "Maestro Visits Projects Work Orders Tasks 3 Properties Geo Assignments 659 Sout…" at bounding box center [612, 319] width 1224 height 638
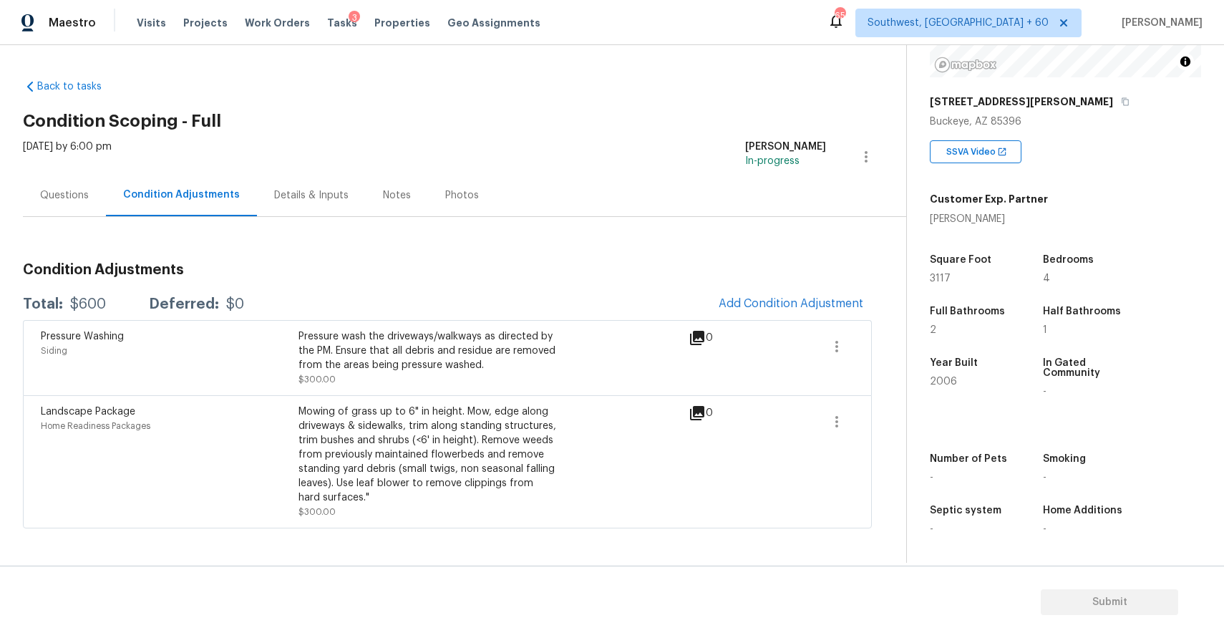
click at [813, 319] on span "Add Condition Adjustment" at bounding box center [791, 303] width 162 height 31
click at [807, 306] on span "Add Condition Adjustment" at bounding box center [791, 303] width 145 height 13
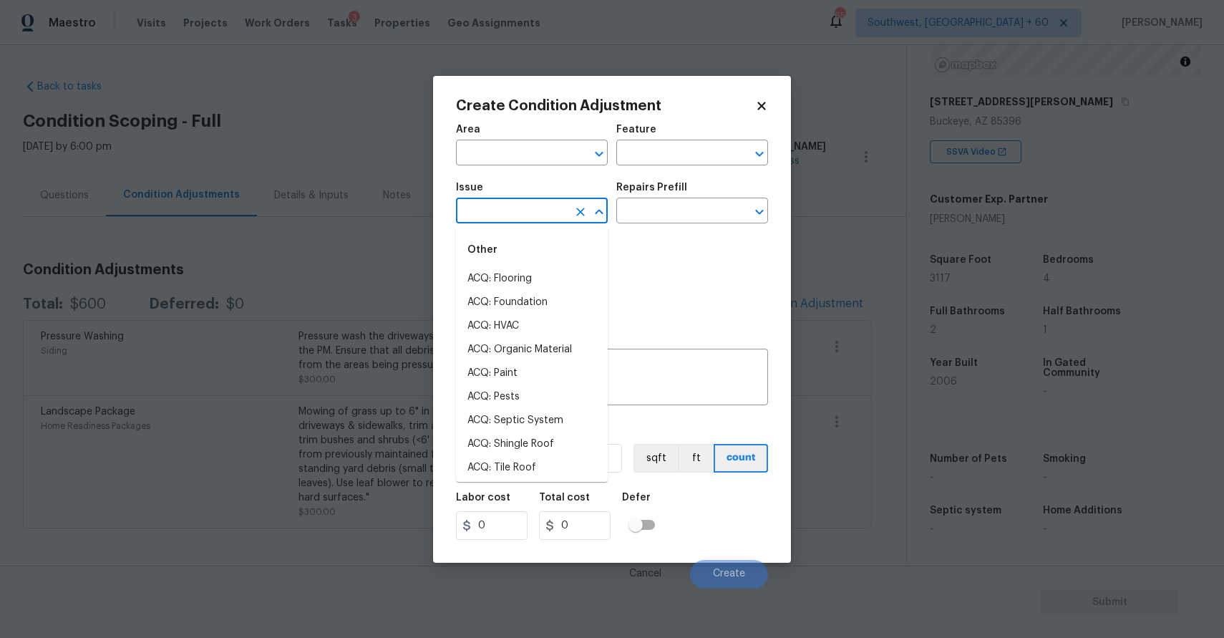
click at [523, 203] on input "text" at bounding box center [512, 212] width 112 height 22
click at [547, 303] on li "ACQ: Tile Roof" at bounding box center [532, 303] width 152 height 24
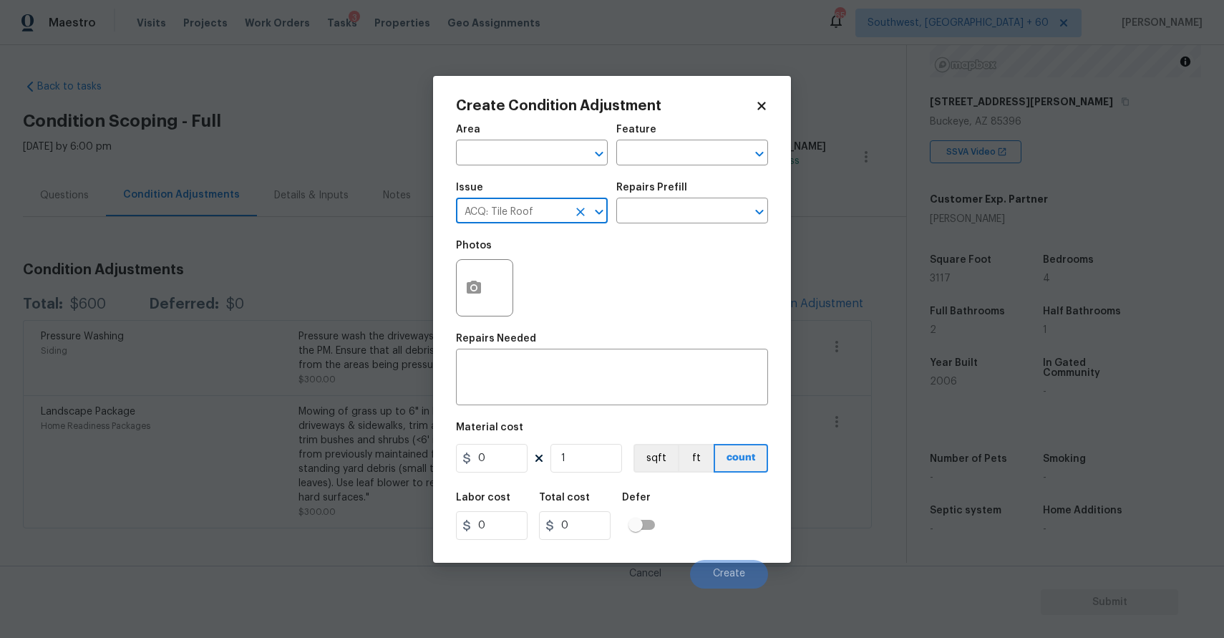
type input "ACQ: Tile Roof"
click at [719, 180] on div "Issue ACQ: Tile Roof ​ Repairs Prefill ​" at bounding box center [612, 203] width 312 height 58
click at [712, 208] on input "text" at bounding box center [672, 212] width 112 height 22
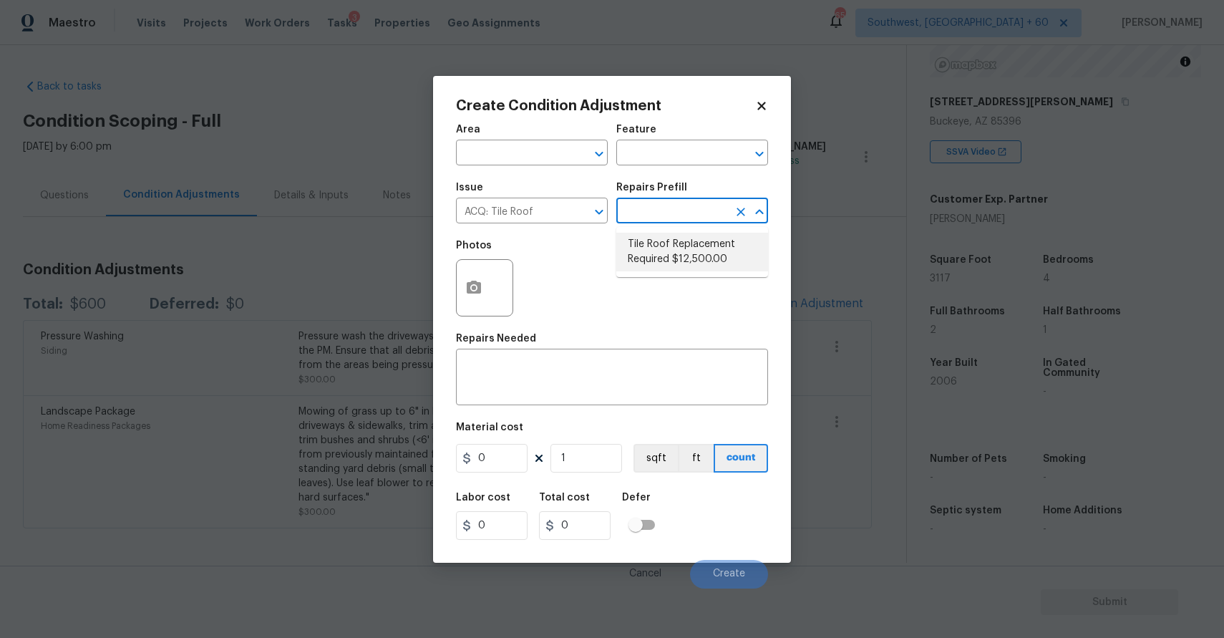
click at [652, 243] on li "Tile Roof Replacement Required $12,500.00" at bounding box center [692, 252] width 152 height 39
type input "Acquisition"
type textarea "Acquisition Scope: Replacement required"
type input "12500"
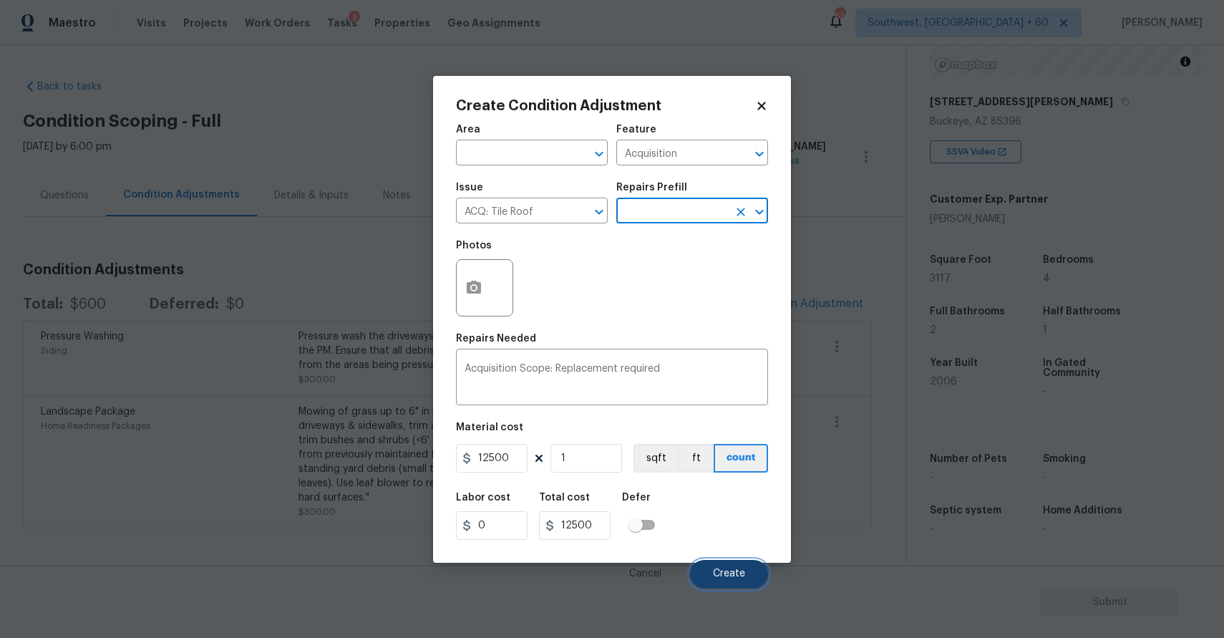
click at [751, 569] on button "Create" at bounding box center [729, 574] width 78 height 29
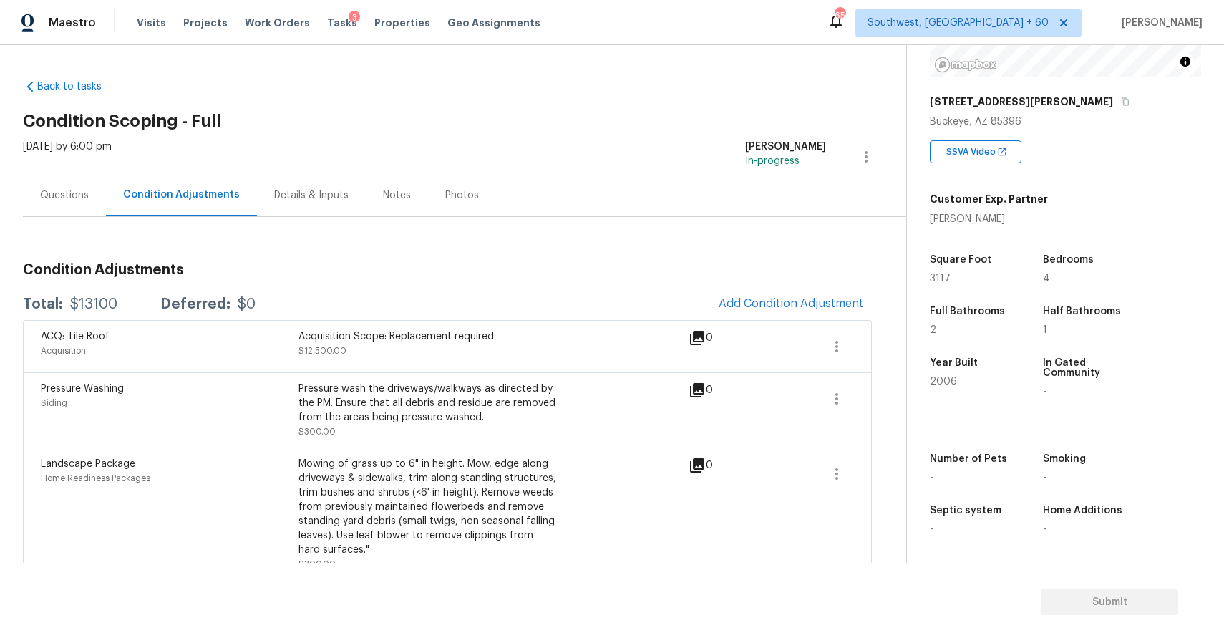
scroll to position [23, 0]
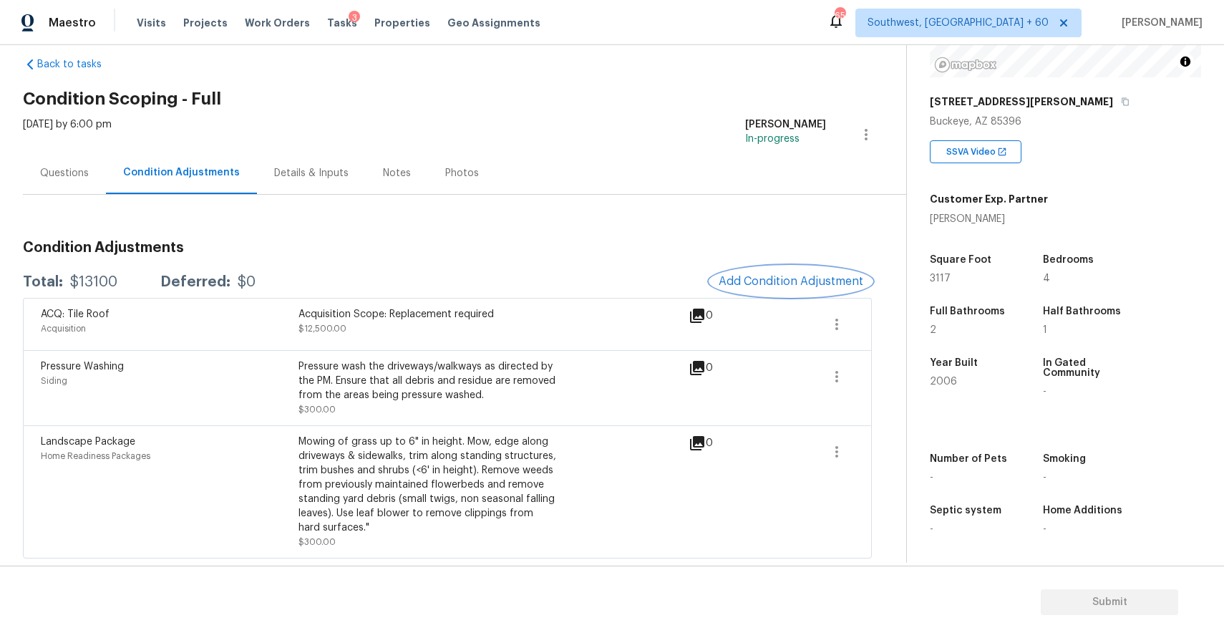
click at [787, 273] on button "Add Condition Adjustment" at bounding box center [791, 281] width 162 height 30
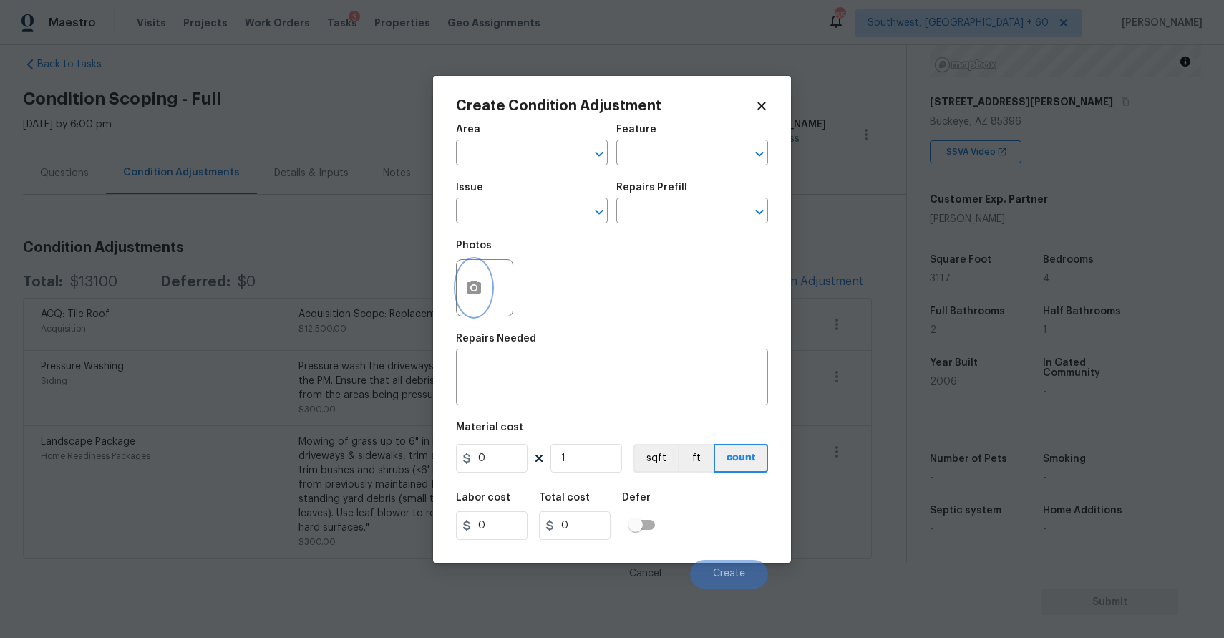
click at [481, 301] on button "button" at bounding box center [474, 288] width 34 height 56
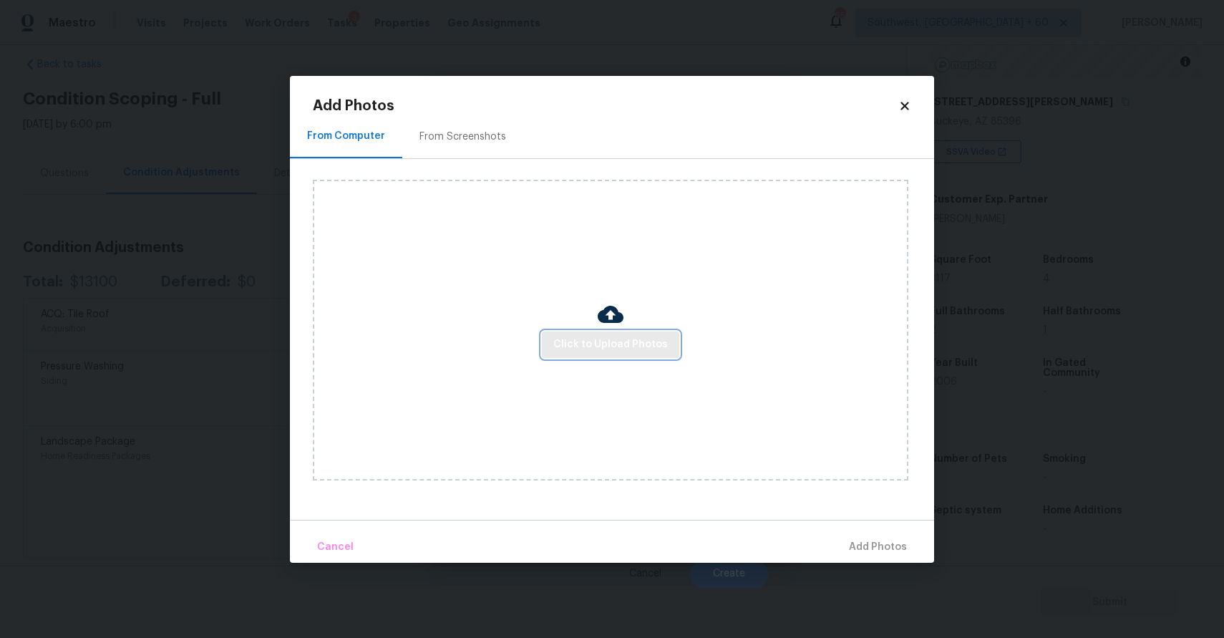
click at [626, 336] on span "Click to Upload Photos" at bounding box center [610, 345] width 115 height 18
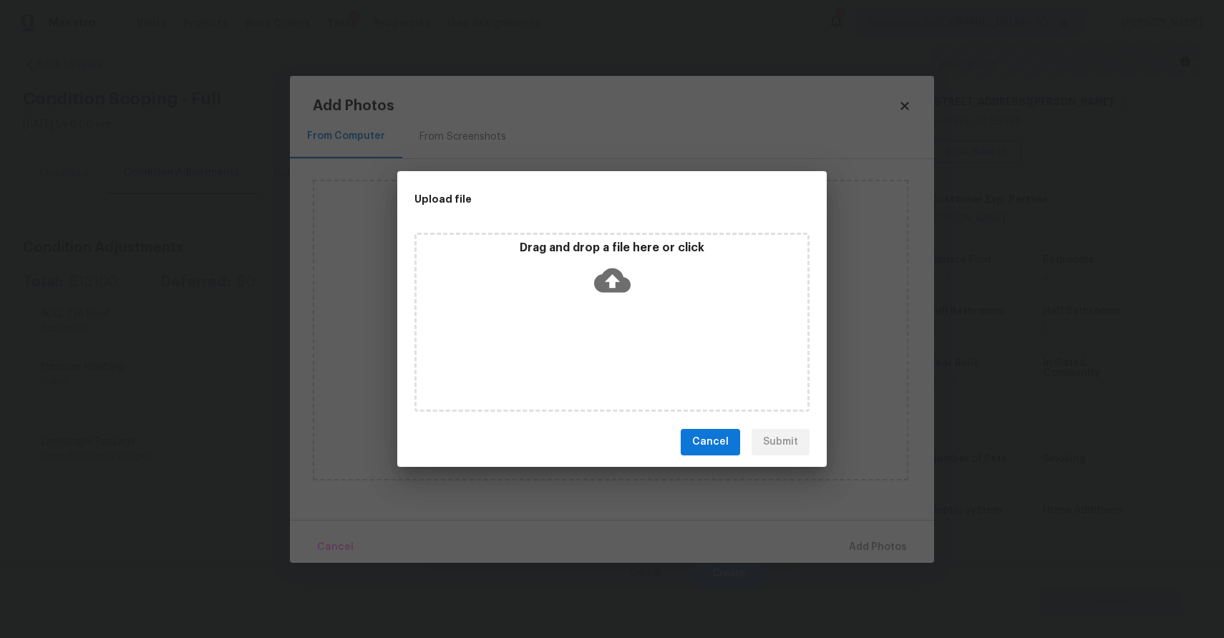
click at [626, 336] on div "Drag and drop a file here or click" at bounding box center [611, 322] width 395 height 179
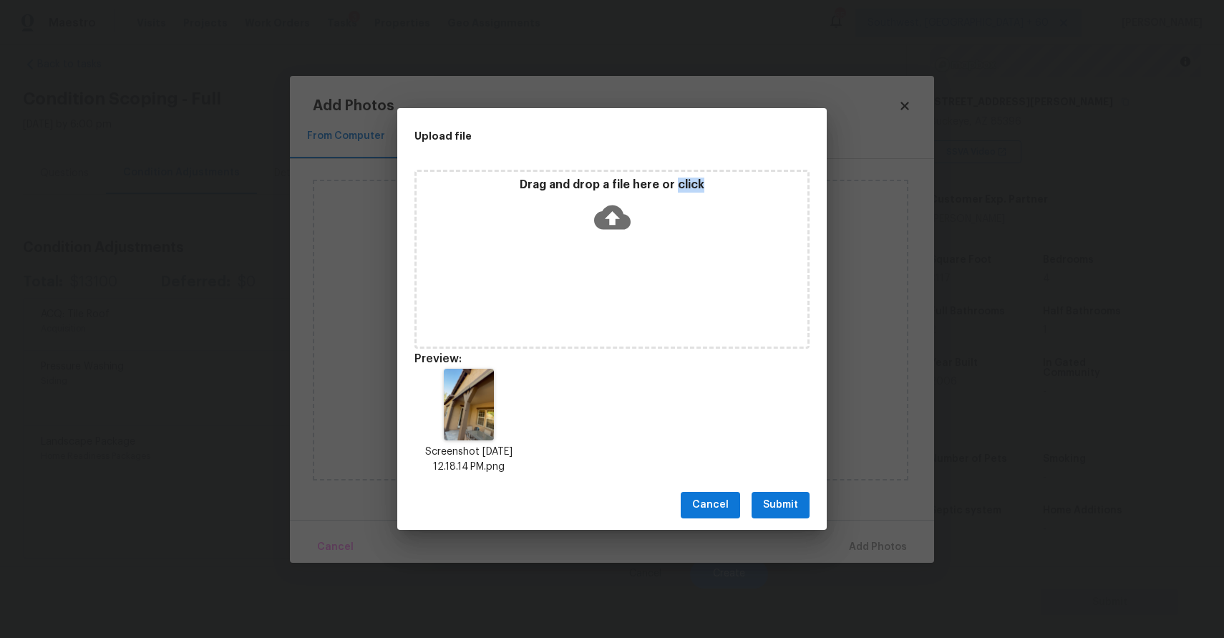
click at [780, 505] on span "Submit" at bounding box center [780, 505] width 35 height 18
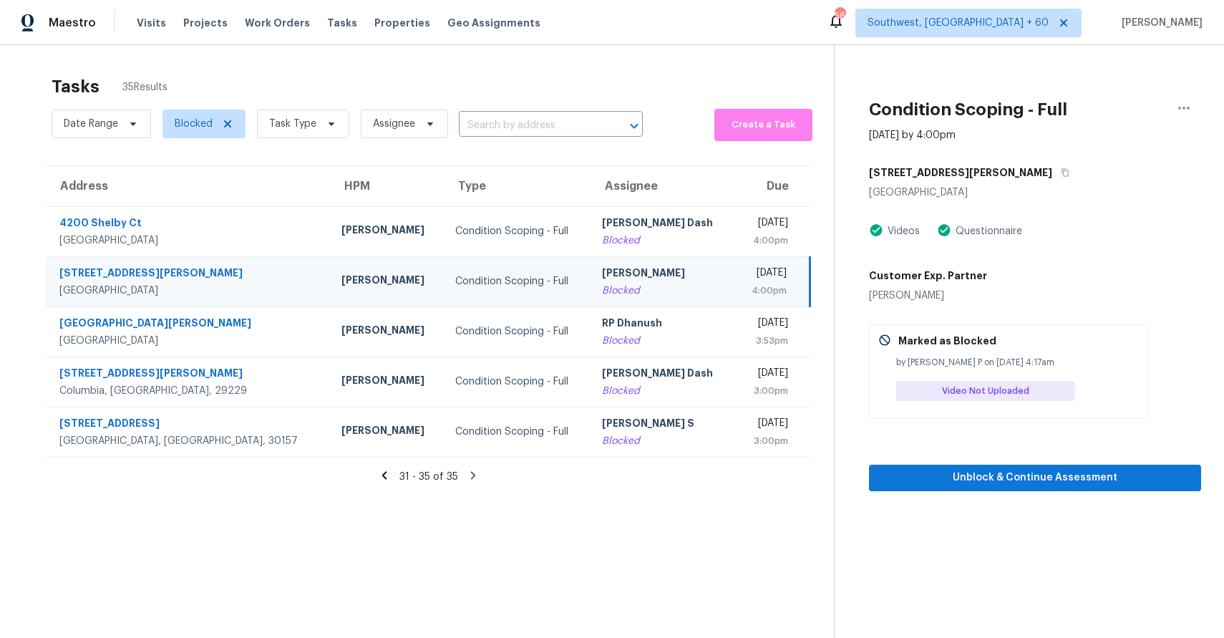
scroll to position [45, 0]
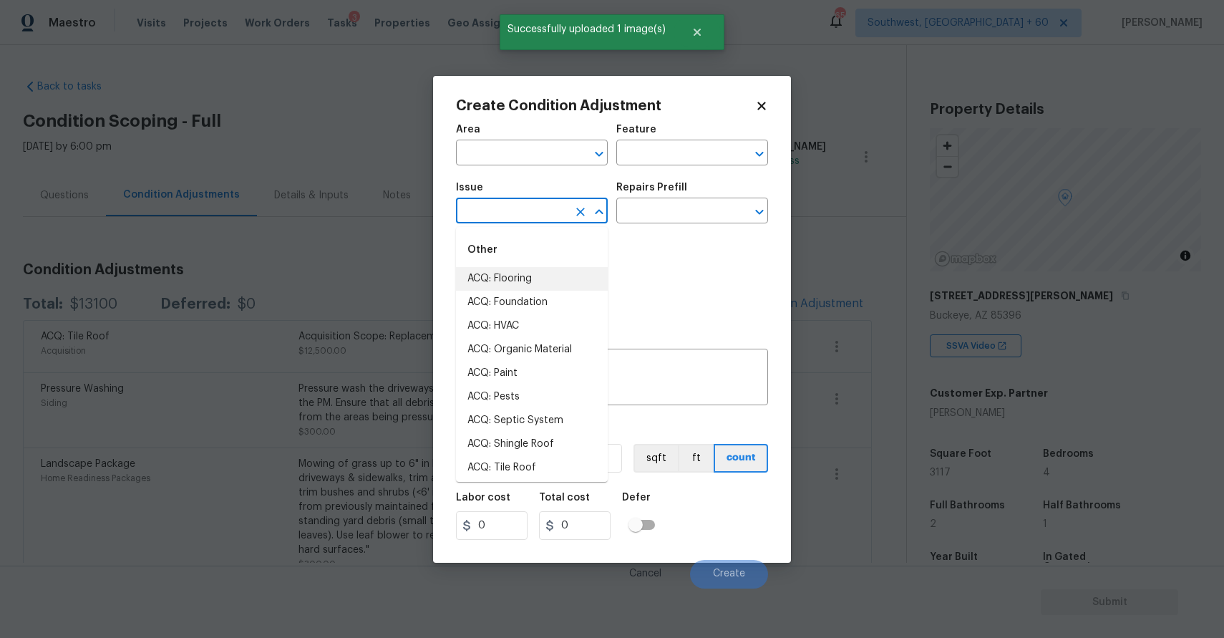
scroll to position [194, 0]
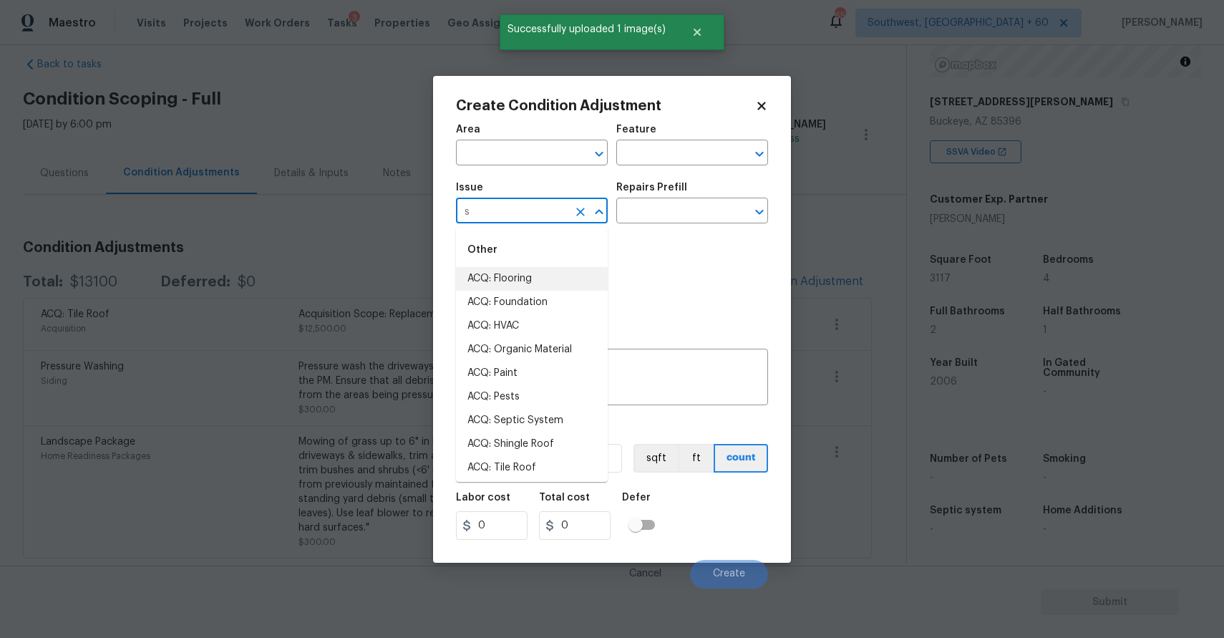
type input "si"
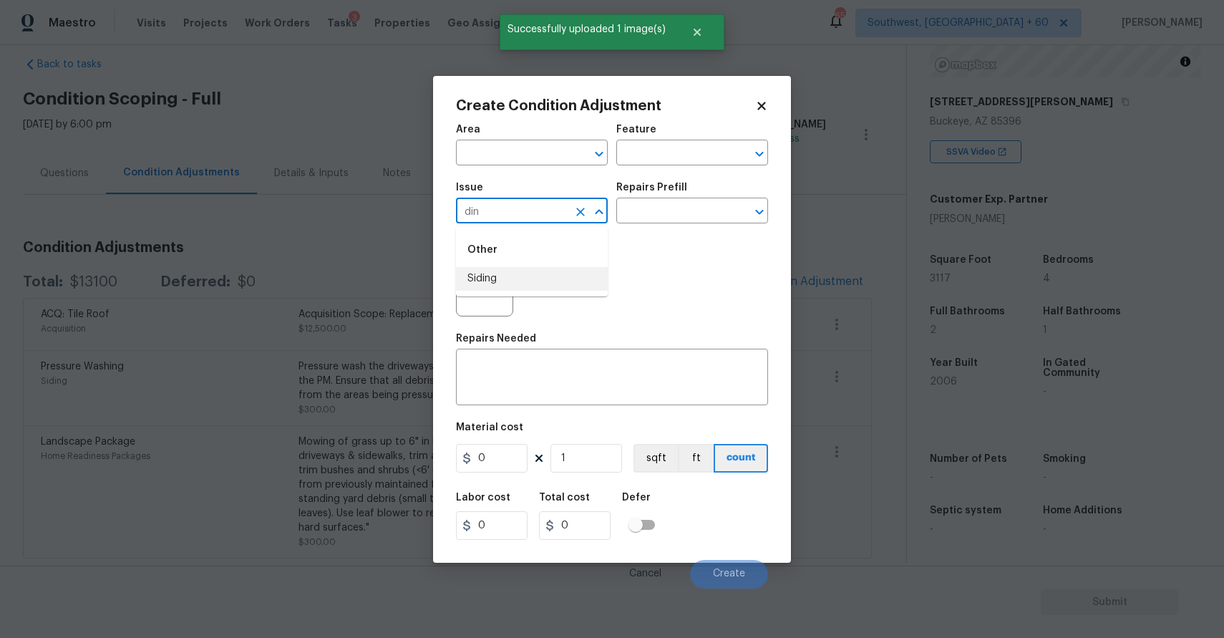
click at [528, 280] on li "Siding" at bounding box center [532, 279] width 152 height 24
type input "Siding"
click at [661, 188] on h5 "Repairs Prefill" at bounding box center [651, 188] width 71 height 10
click at [674, 219] on input "text" at bounding box center [672, 212] width 112 height 22
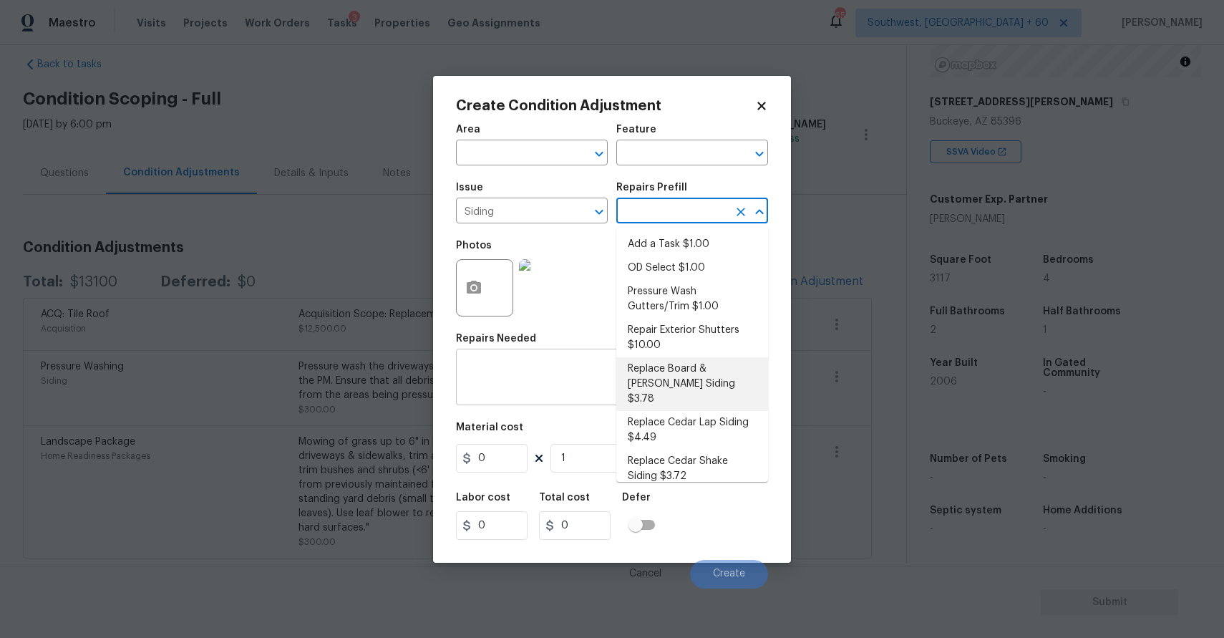
click at [520, 382] on textarea at bounding box center [612, 379] width 295 height 30
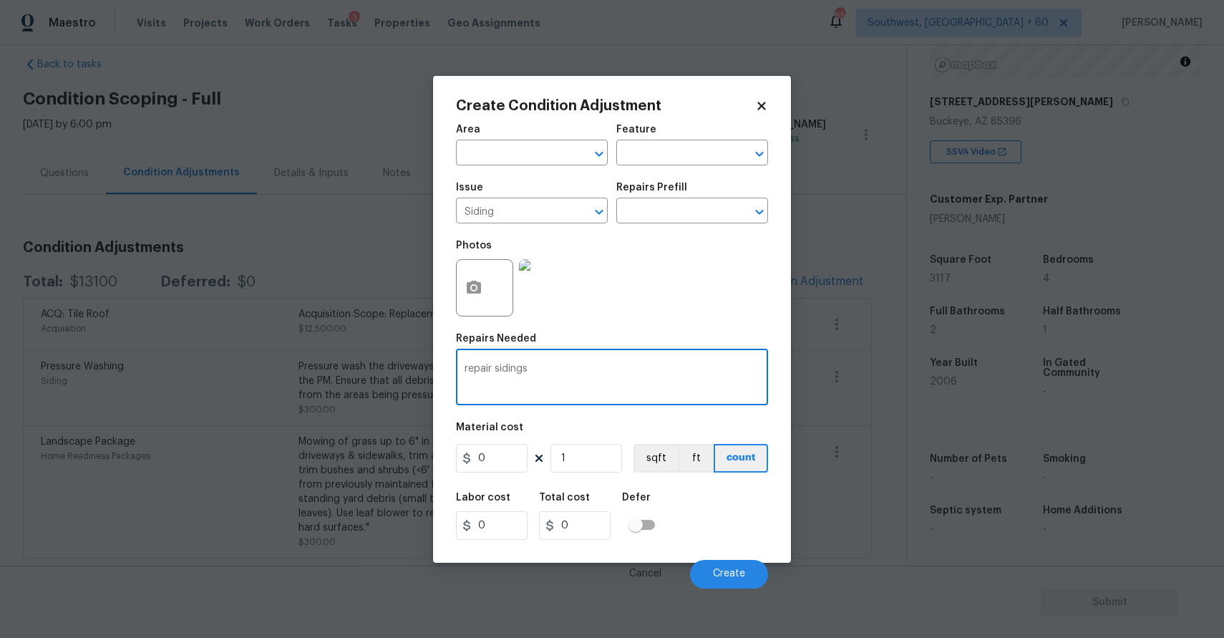
type textarea "repair sidings"
click at [508, 452] on input "0" at bounding box center [492, 458] width 72 height 29
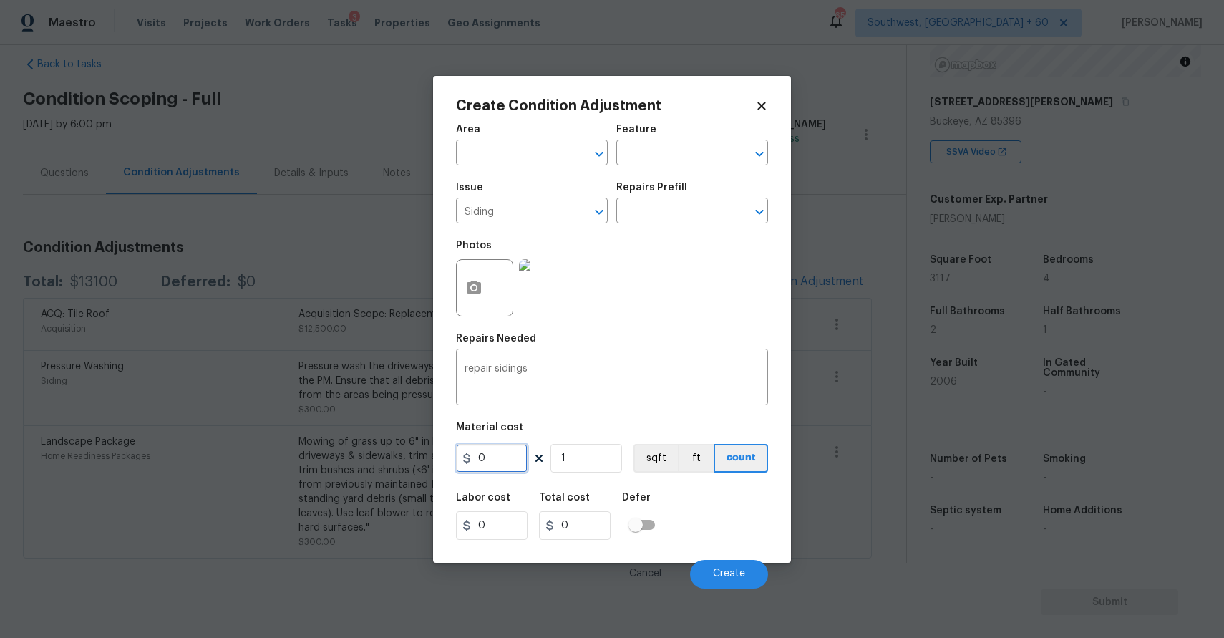
click at [508, 452] on input "0" at bounding box center [492, 458] width 72 height 29
type input "200"
click at [731, 568] on span "Create" at bounding box center [729, 573] width 32 height 11
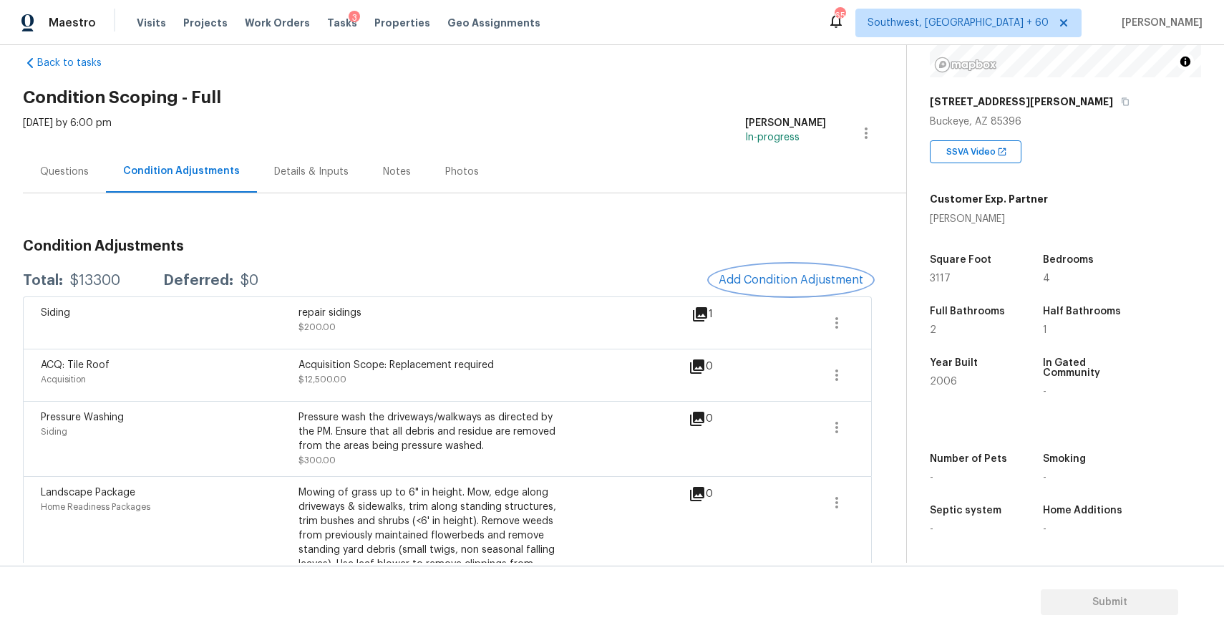
scroll to position [22, 0]
click at [516, 231] on div "Condition Adjustments Total: $13300 Deferred: $0 Add Condition Adjustment Sidin…" at bounding box center [447, 420] width 849 height 382
click at [474, 318] on div "repair sidings" at bounding box center [428, 314] width 258 height 14
click at [419, 312] on div "repair sidings" at bounding box center [428, 314] width 258 height 14
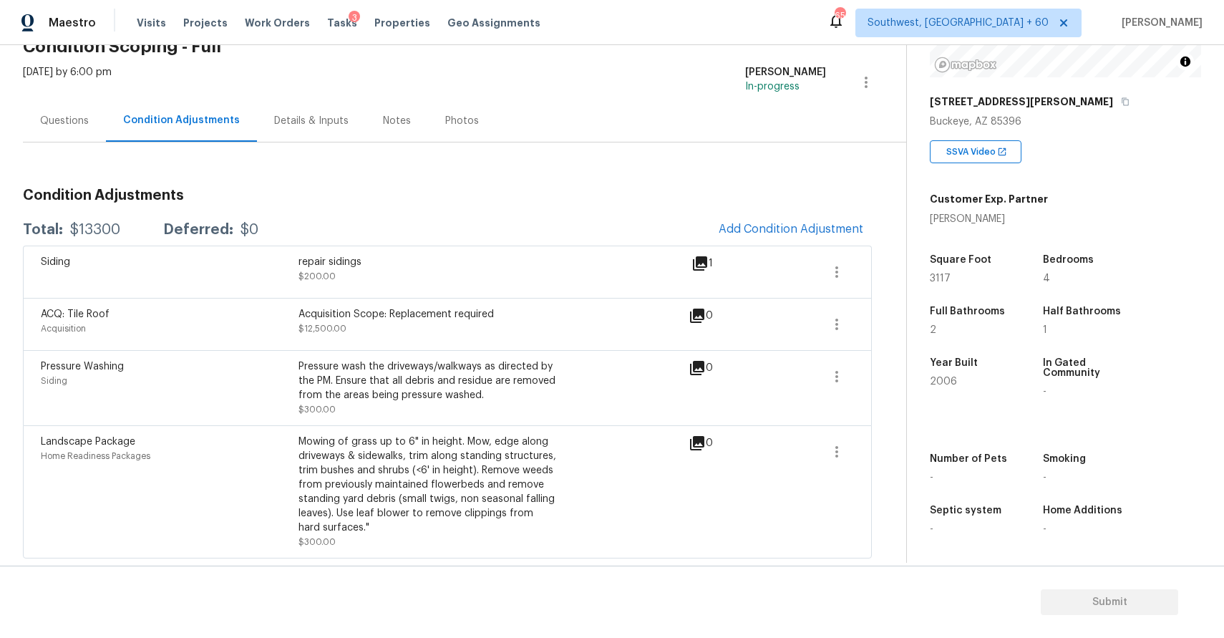
scroll to position [0, 0]
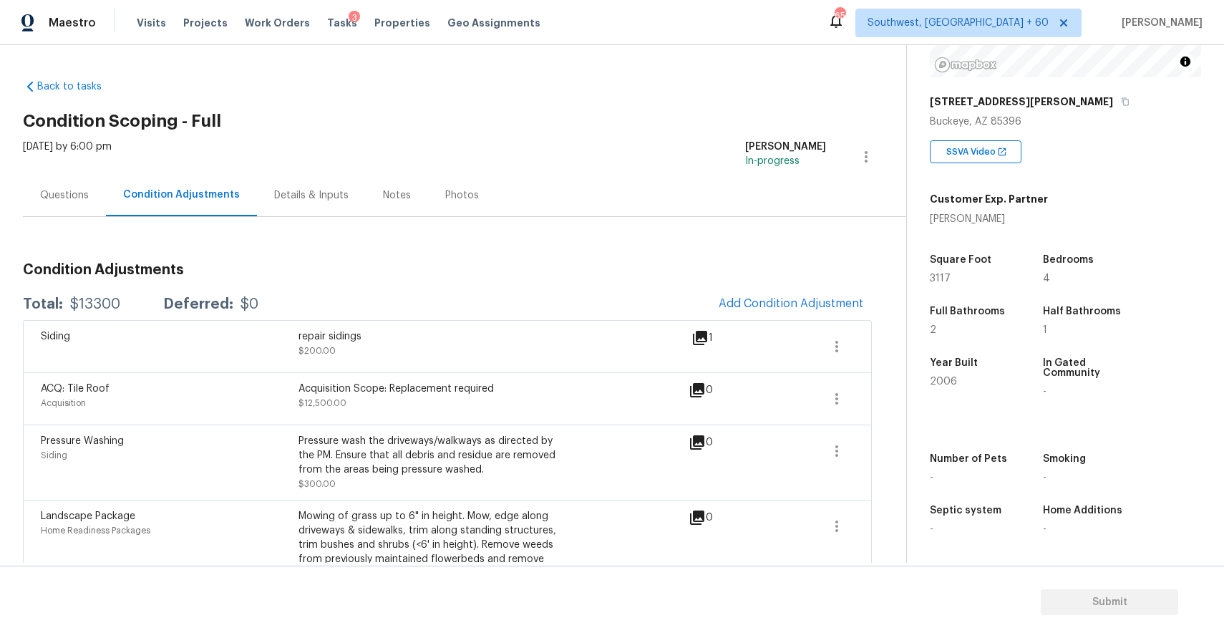
click at [790, 231] on div "Condition Adjustments Total: $13300 Deferred: $0 Add Condition Adjustment Sidin…" at bounding box center [447, 425] width 849 height 416
click at [808, 248] on div "Condition Adjustments Total: $13300 Deferred: $0 Add Condition Adjustment Sidin…" at bounding box center [447, 425] width 849 height 416
click at [634, 264] on h3 "Condition Adjustments" at bounding box center [447, 270] width 849 height 14
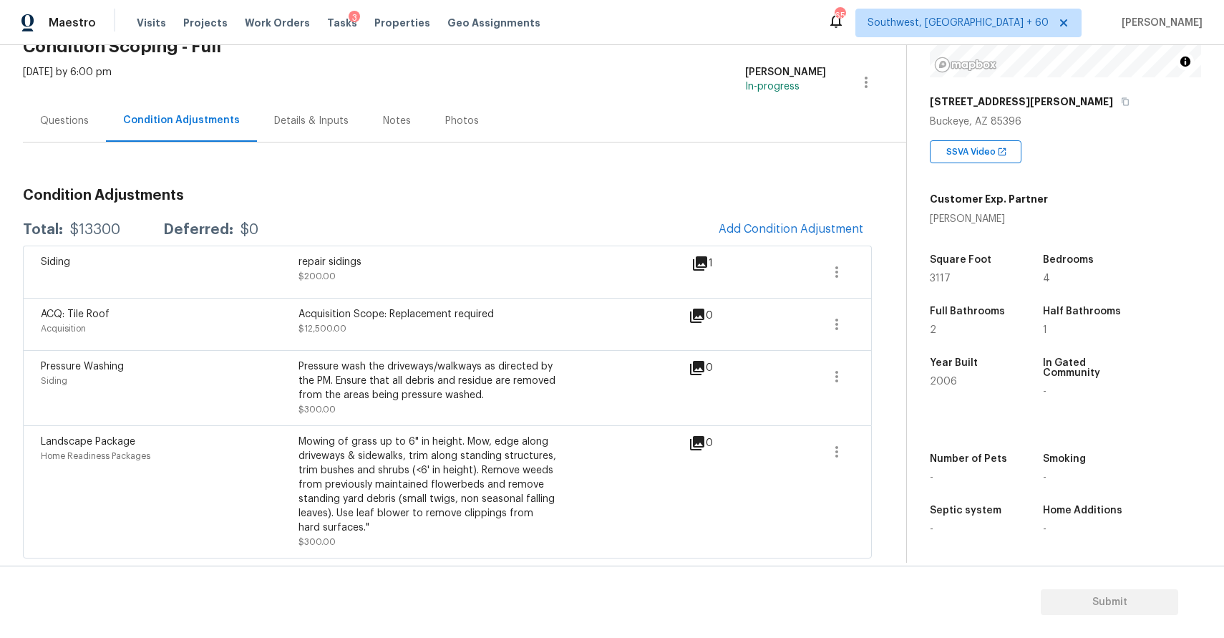
click at [834, 157] on div "Condition Adjustments Total: $13300 Deferred: $0 Add Condition Adjustment Sidin…" at bounding box center [447, 350] width 849 height 416
click at [1183, 115] on div "Buckeye, AZ 85396" at bounding box center [1065, 122] width 271 height 14
click at [1188, 133] on div "SSVA Video" at bounding box center [1065, 146] width 271 height 34
click at [1160, 106] on div "[STREET_ADDRESS][PERSON_NAME]" at bounding box center [1065, 102] width 271 height 26
click at [1170, 130] on div "SSVA Video" at bounding box center [1065, 146] width 271 height 34
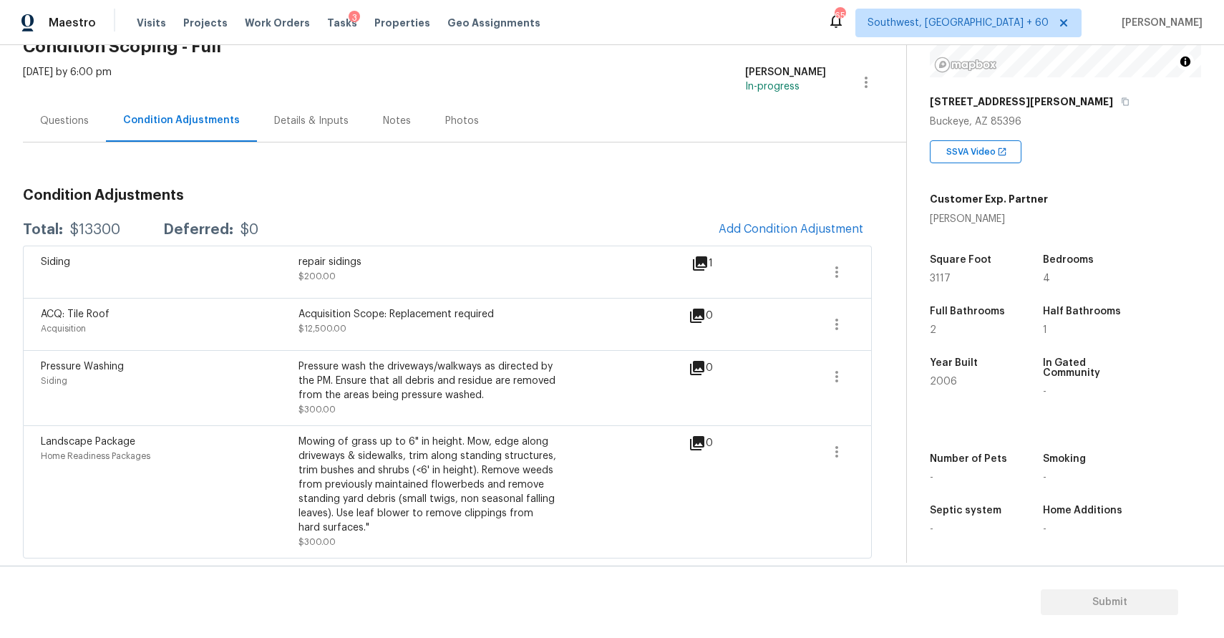
click at [1191, 162] on div "SSVA Video" at bounding box center [1065, 146] width 271 height 34
click at [1182, 108] on div "[STREET_ADDRESS][PERSON_NAME]" at bounding box center [1065, 102] width 271 height 26
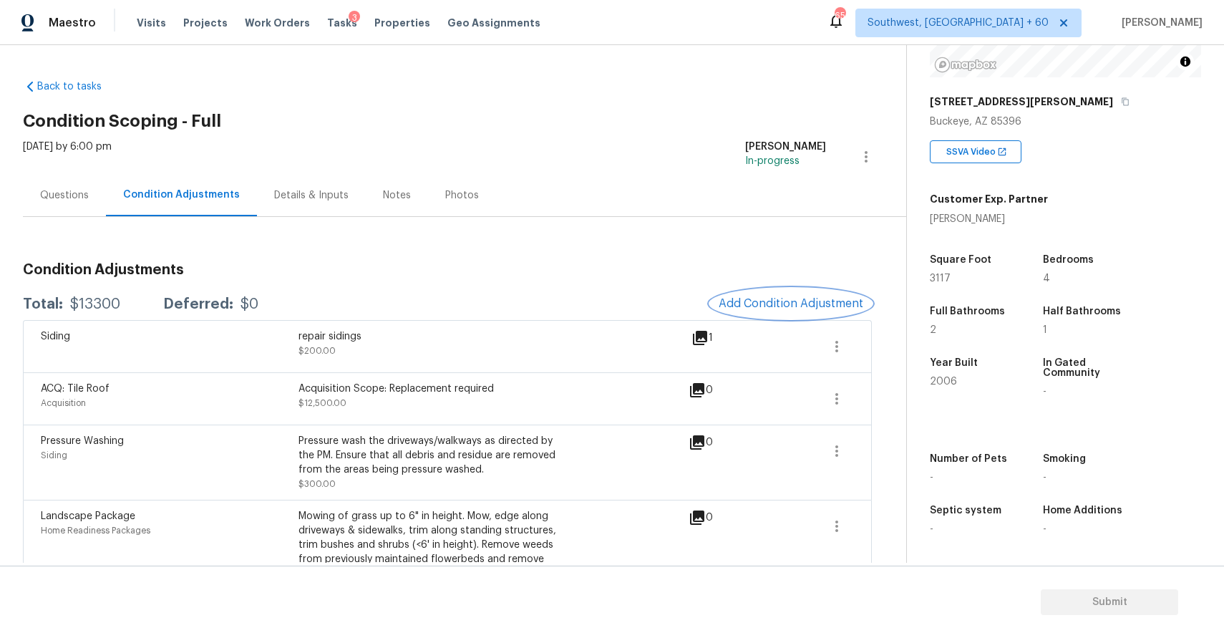
click at [831, 296] on button "Add Condition Adjustment" at bounding box center [791, 303] width 162 height 30
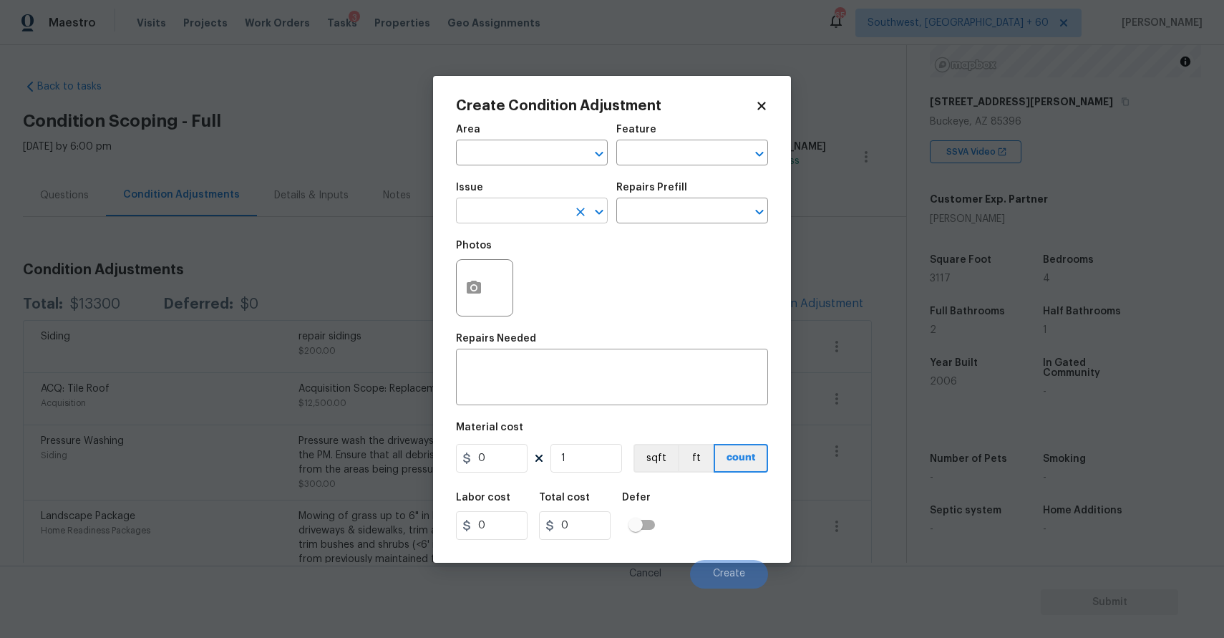
click at [535, 223] on input "text" at bounding box center [512, 212] width 112 height 22
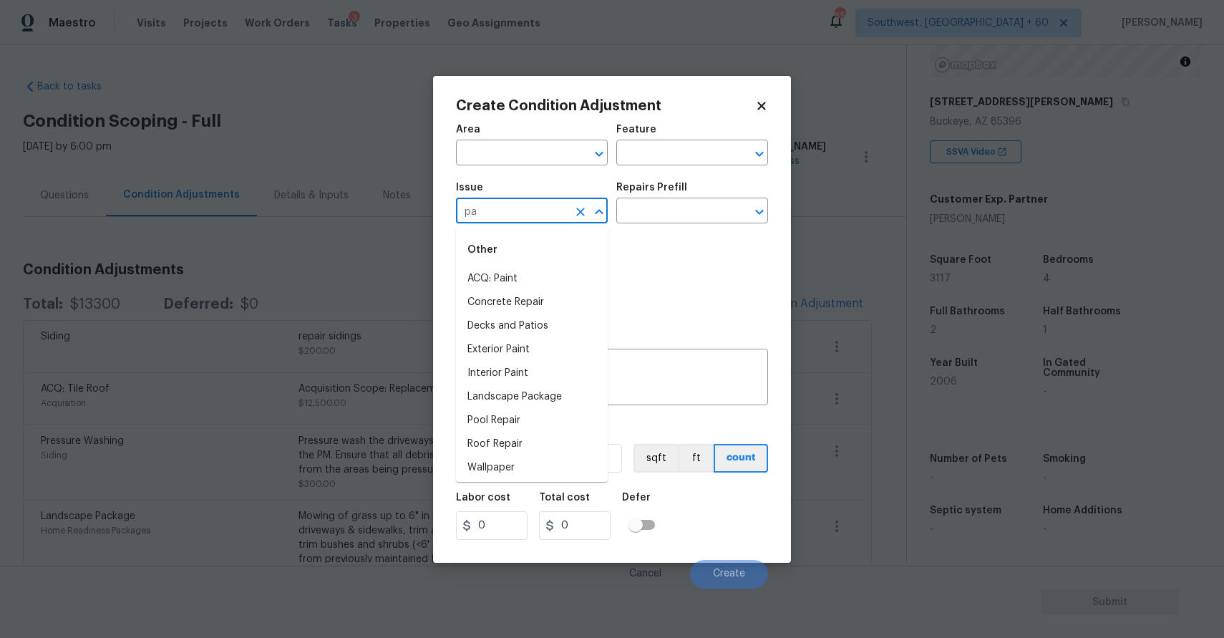
type input "p"
click at [261, 278] on body "Maestro Visits Projects Work Orders Tasks 3 Properties Geo Assignments 650 Sout…" at bounding box center [612, 319] width 1224 height 638
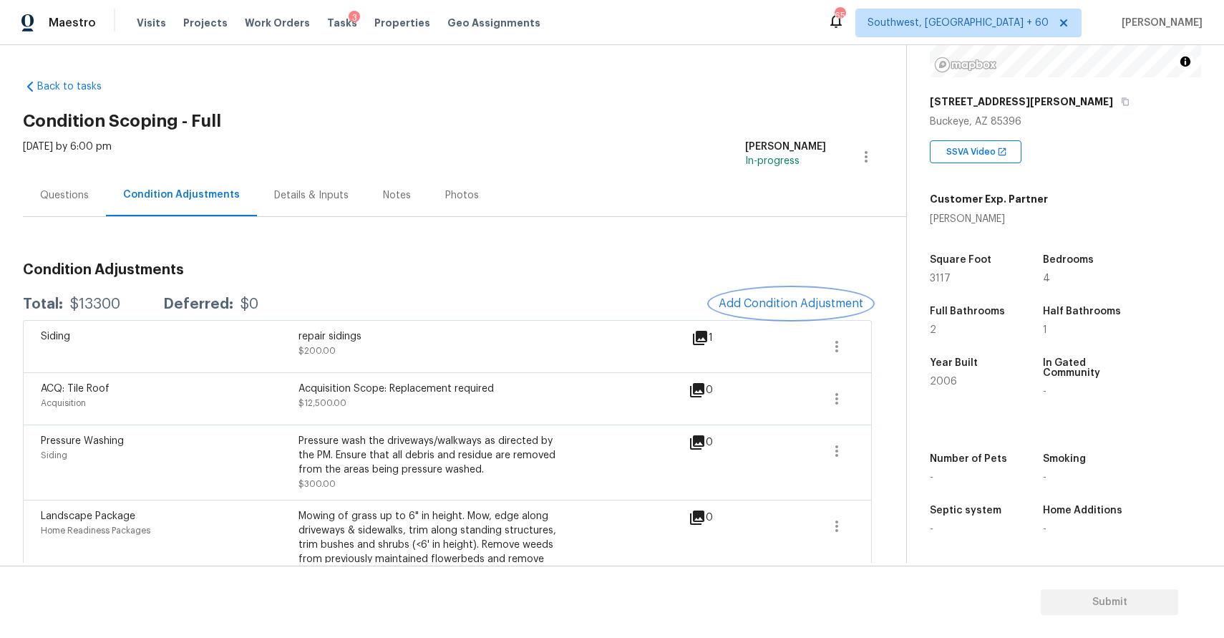
click at [770, 308] on span "Add Condition Adjustment" at bounding box center [791, 303] width 145 height 13
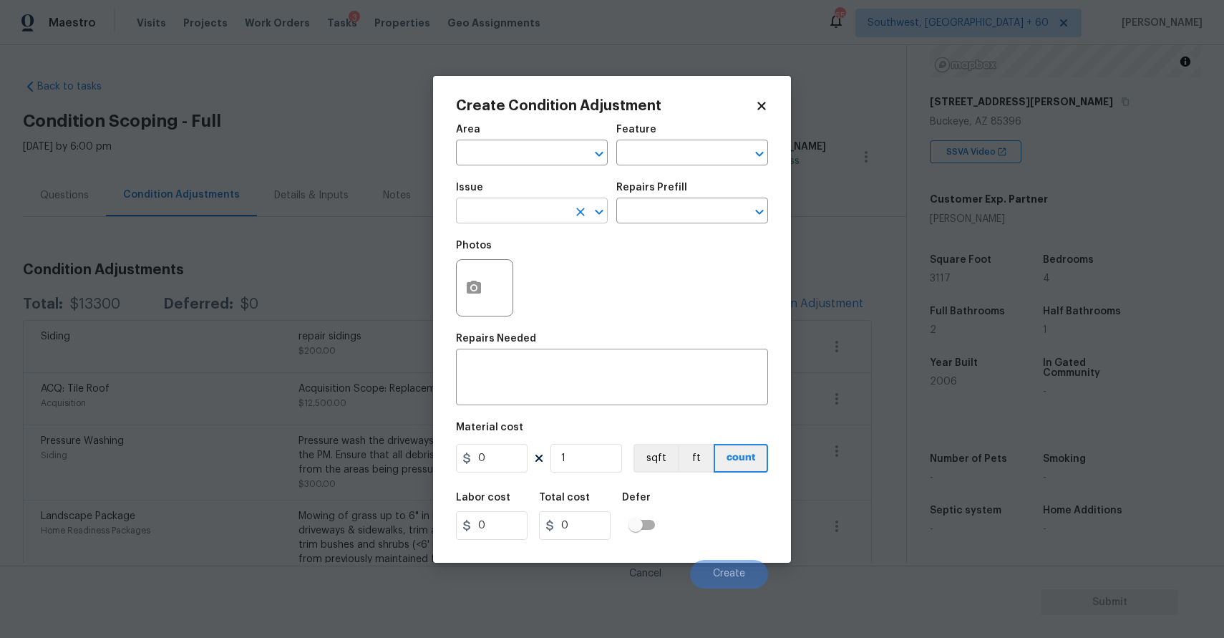
click at [476, 206] on input "text" at bounding box center [512, 212] width 112 height 22
type input "["
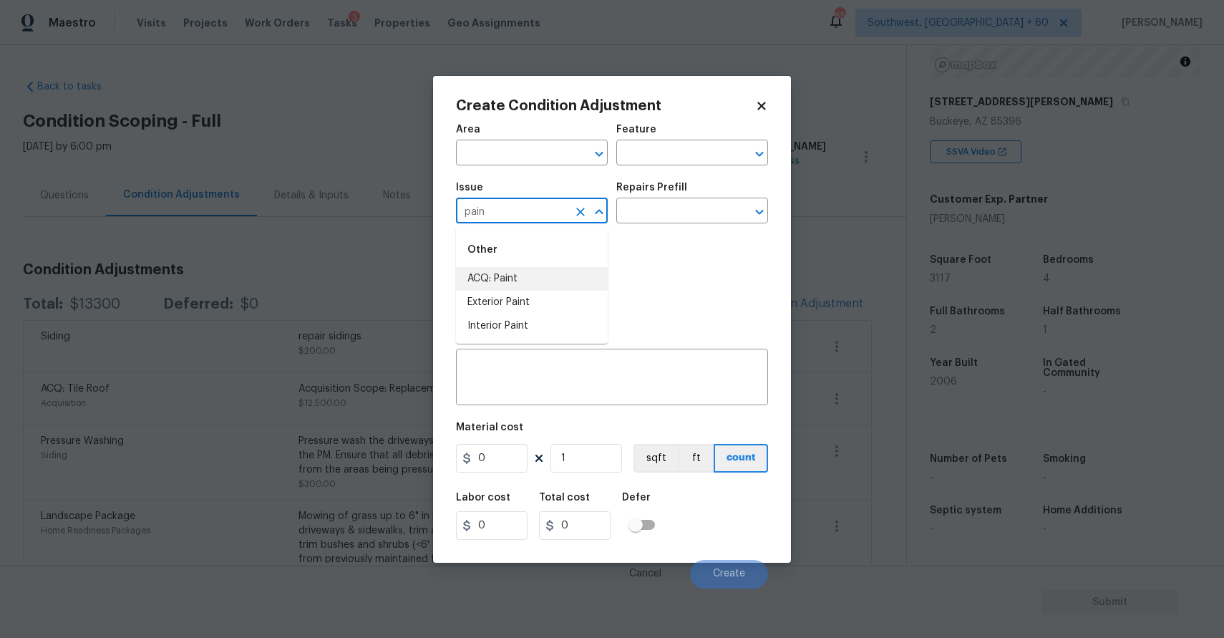
click at [516, 266] on div "Other" at bounding box center [532, 250] width 152 height 34
click at [554, 286] on li "ACQ: Paint" at bounding box center [532, 279] width 152 height 24
type input "ACQ: Paint"
click at [729, 180] on div "Issue ACQ: Paint ​ Repairs Prefill ​" at bounding box center [612, 203] width 312 height 58
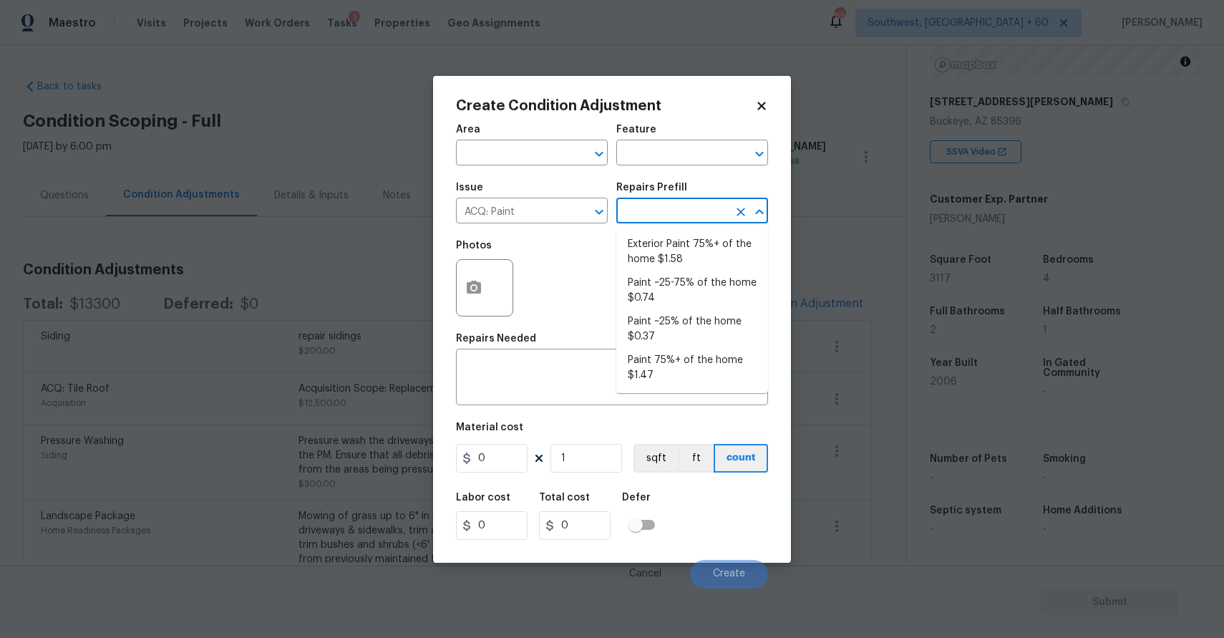
click at [717, 215] on input "text" at bounding box center [672, 212] width 112 height 22
click at [725, 288] on li "Paint ~25-75% of the home $0.74" at bounding box center [692, 290] width 152 height 39
type input "Acquisition"
type textarea "Acquisition Scope: ~25 - 75% of the home needs interior paint"
type input "0.74"
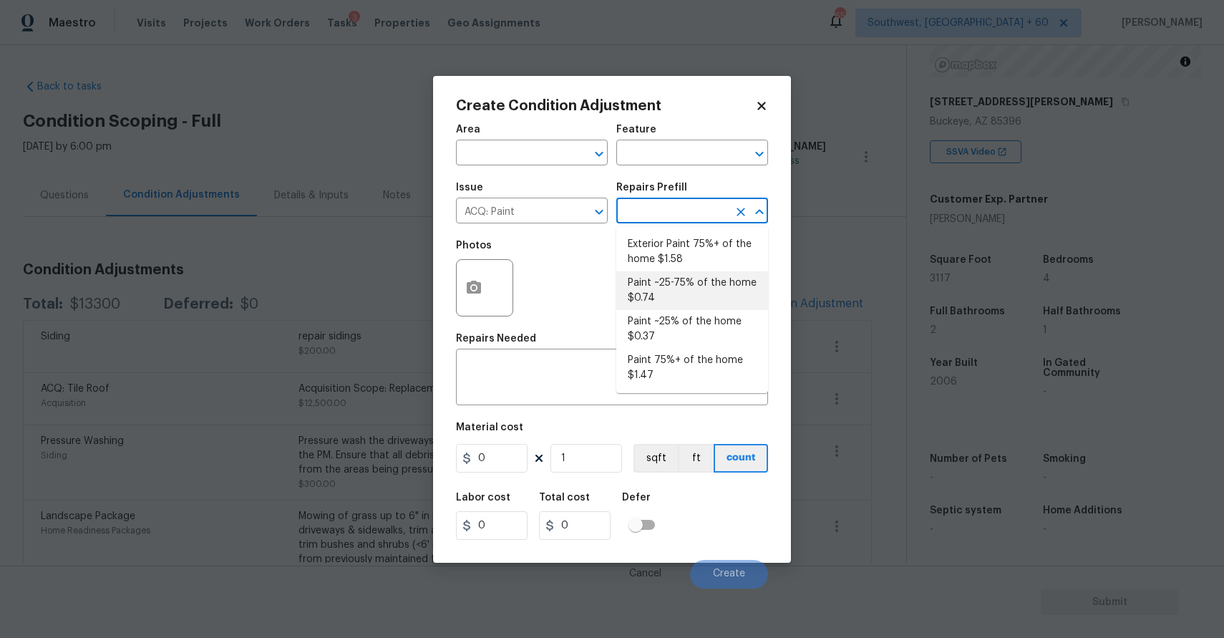
type input "0.74"
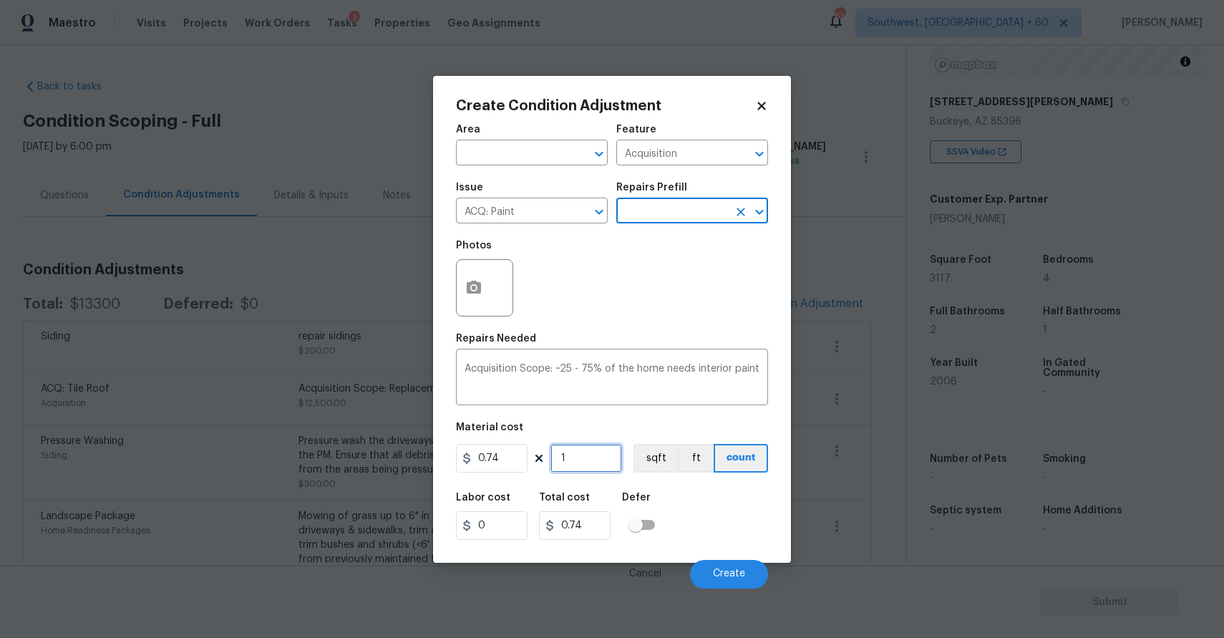
click at [579, 465] on input "1" at bounding box center [587, 458] width 72 height 29
type input "0"
type input "3"
type input "2.22"
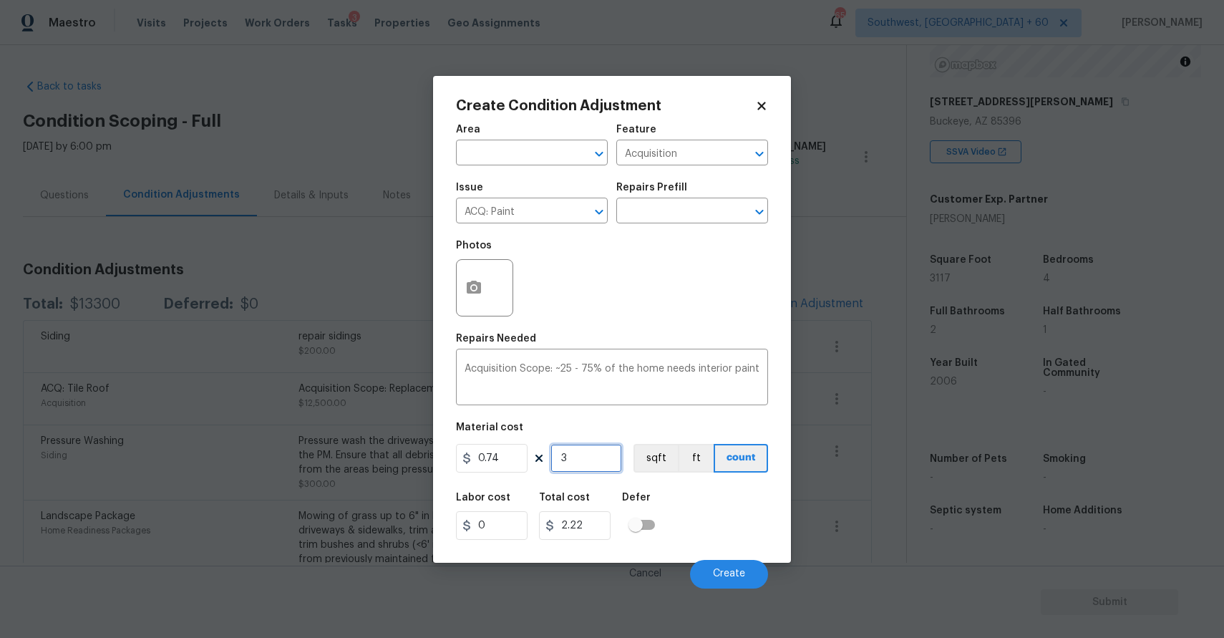
type input "31"
type input "22.94"
type input "311"
type input "230.14"
type input "3117"
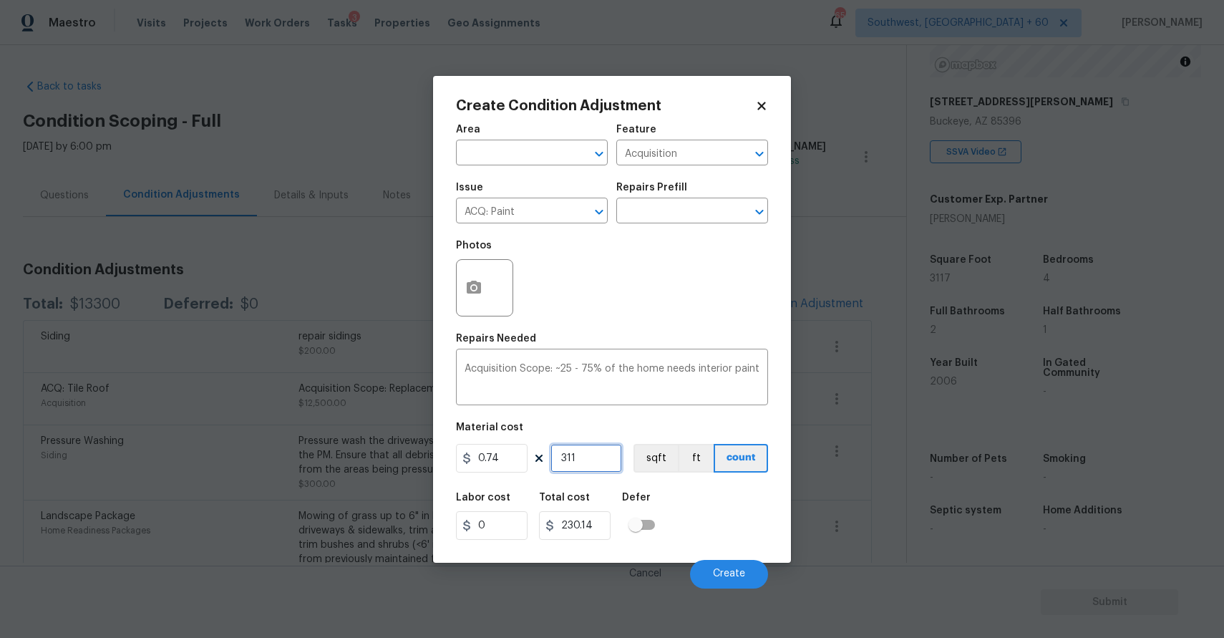
type input "2306.58"
type input "3117"
click at [474, 284] on icon "button" at bounding box center [474, 287] width 14 height 13
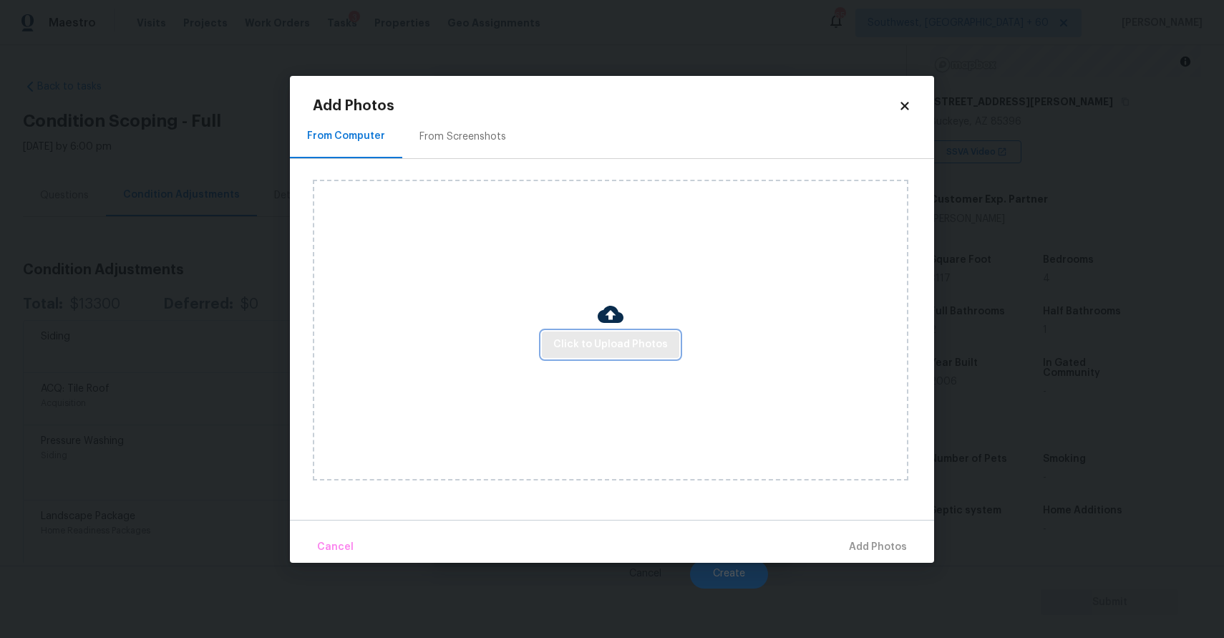
click at [572, 348] on span "Click to Upload Photos" at bounding box center [610, 345] width 115 height 18
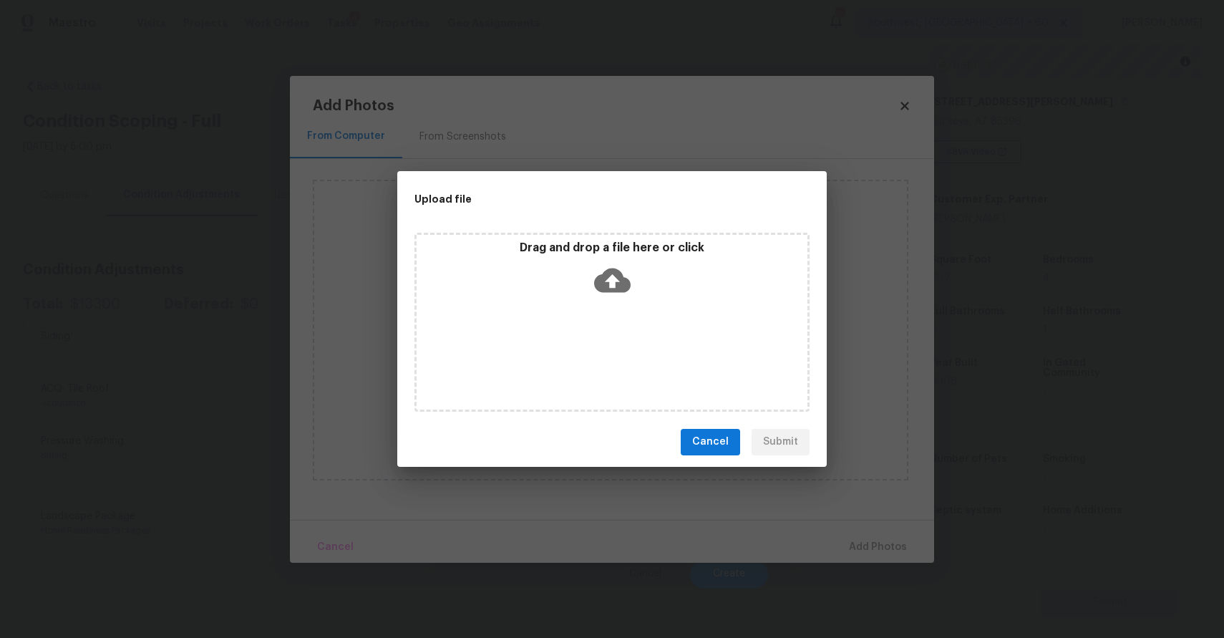
click at [572, 348] on div "Drag and drop a file here or click" at bounding box center [611, 322] width 395 height 179
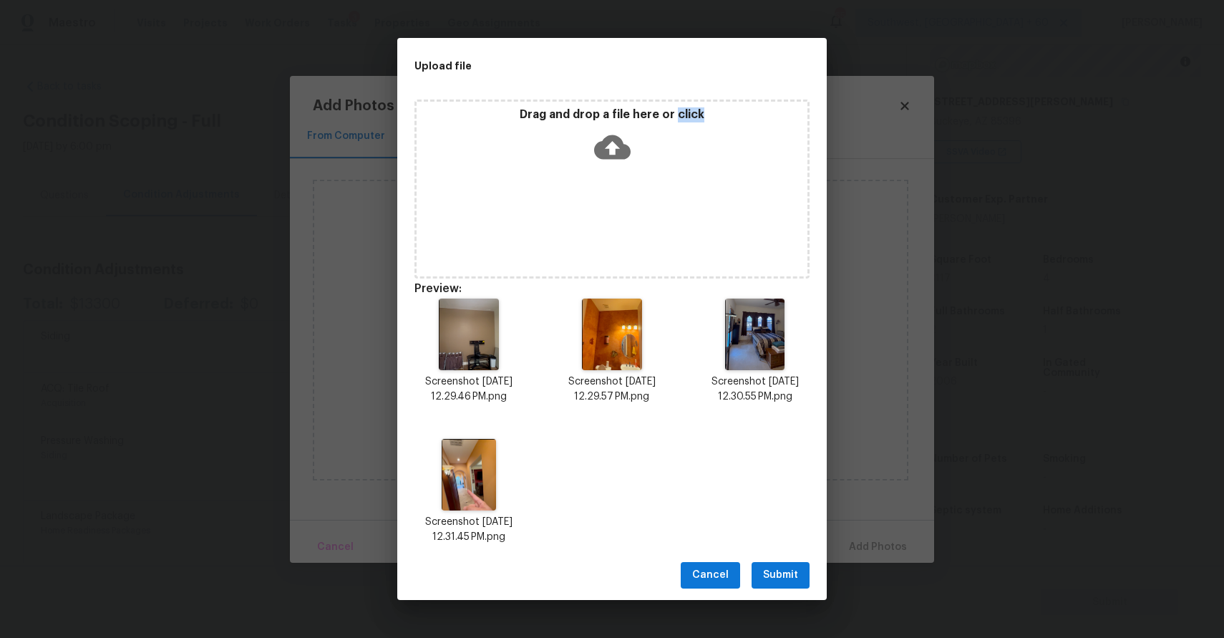
click at [777, 570] on span "Submit" at bounding box center [780, 575] width 35 height 18
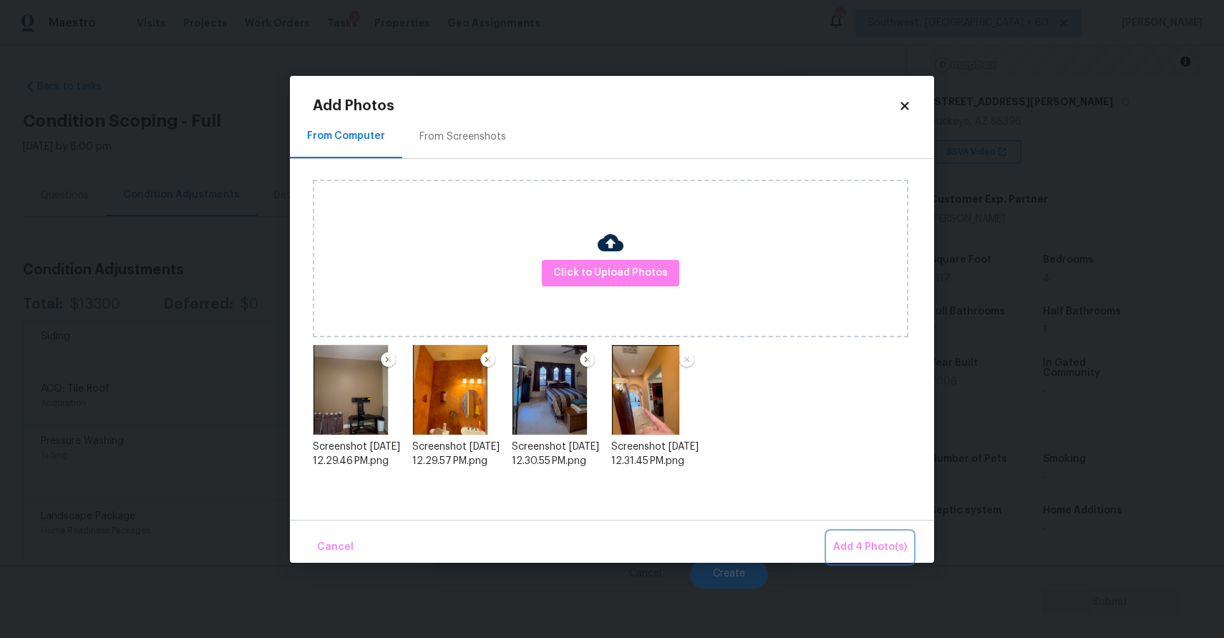
click at [863, 541] on span "Add 4 Photo(s)" at bounding box center [870, 547] width 74 height 18
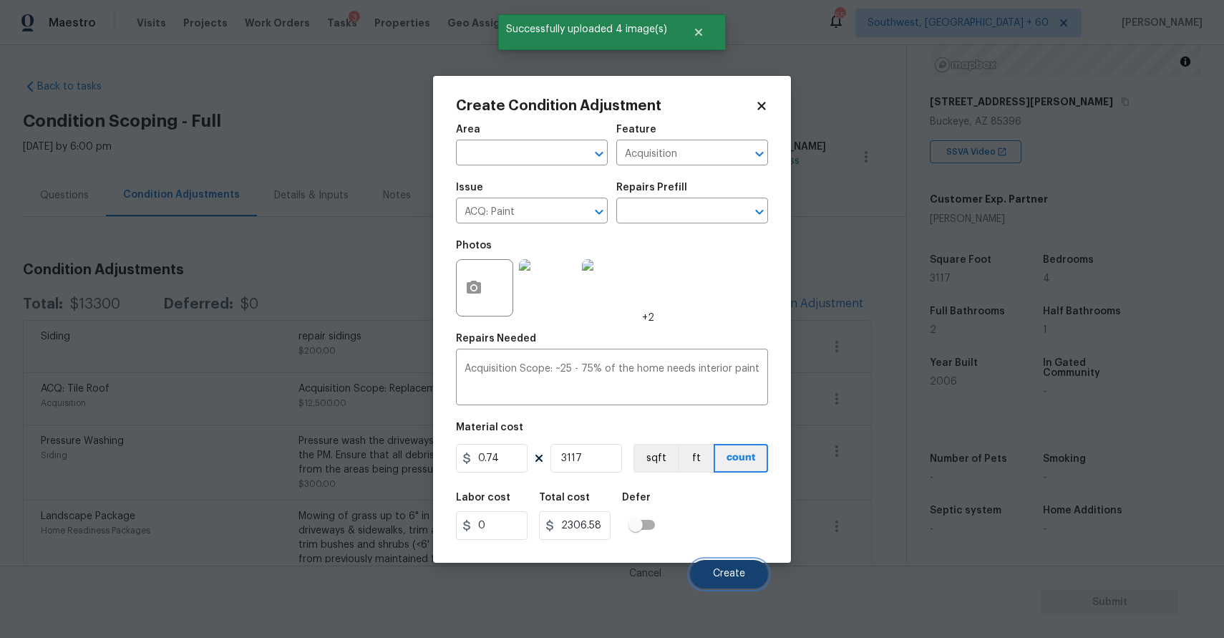
click at [737, 573] on span "Create" at bounding box center [729, 573] width 32 height 11
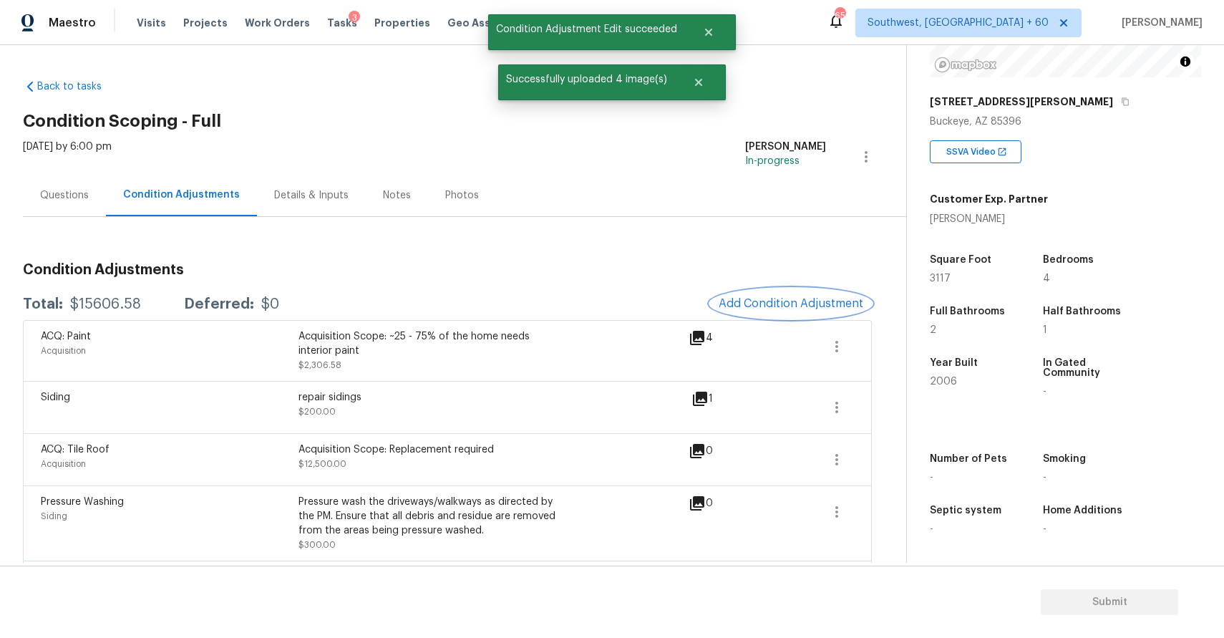
click at [781, 293] on button "Add Condition Adjustment" at bounding box center [791, 303] width 162 height 30
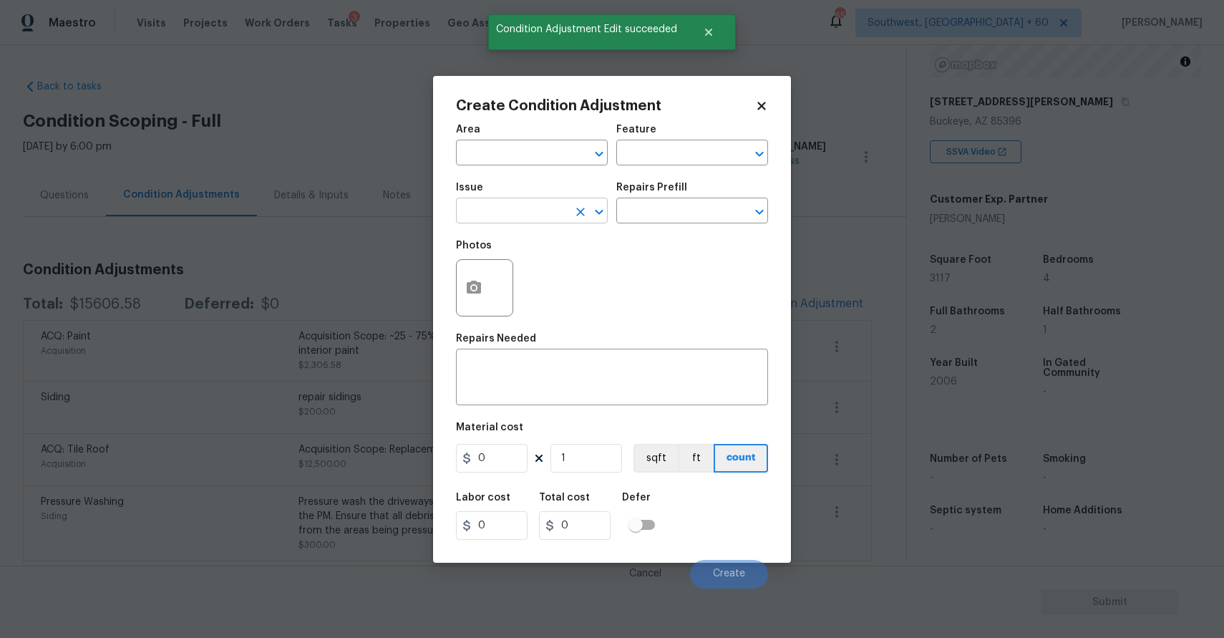
click at [534, 209] on input "text" at bounding box center [512, 212] width 112 height 22
click at [546, 276] on li "ACQ: Flooring" at bounding box center [532, 279] width 152 height 24
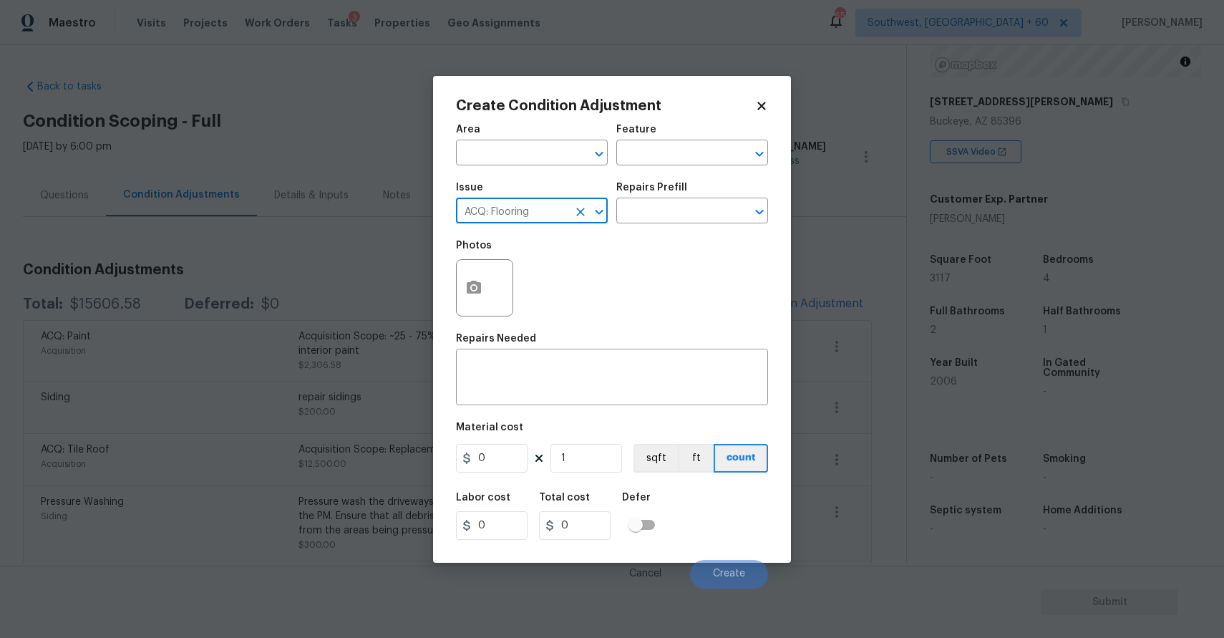
type input "ACQ: Flooring"
click at [661, 194] on div "Repairs Prefill" at bounding box center [692, 192] width 152 height 19
click at [697, 204] on input "text" at bounding box center [672, 212] width 112 height 22
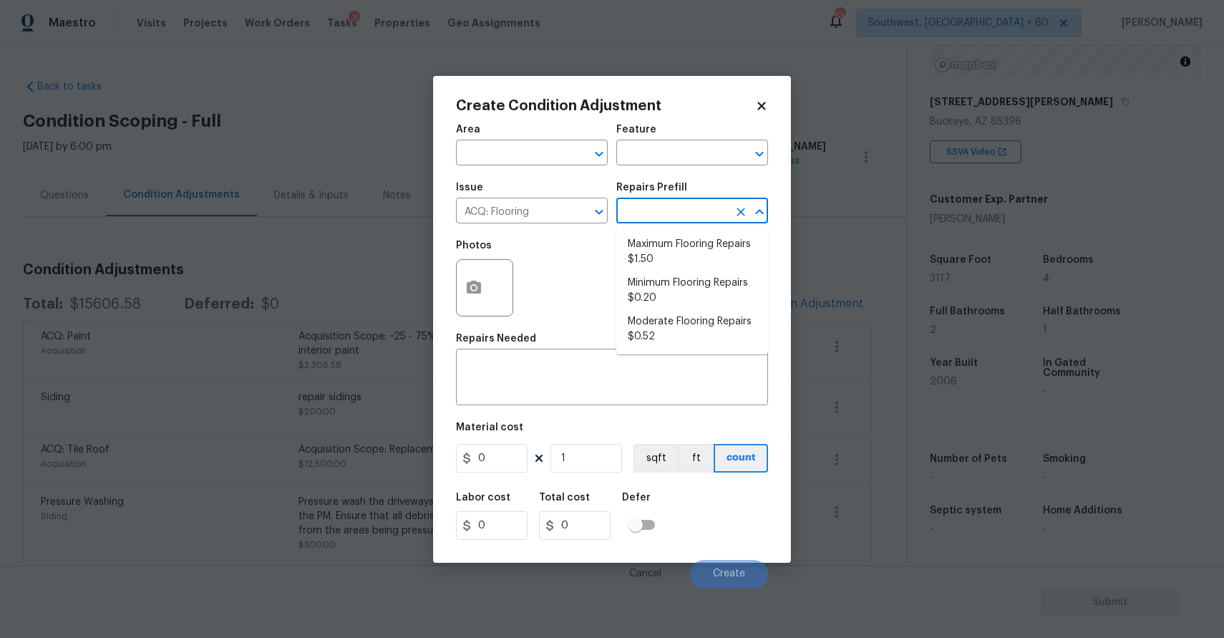
click at [697, 204] on input "text" at bounding box center [672, 212] width 112 height 22
click at [676, 204] on input "text" at bounding box center [672, 212] width 112 height 22
click at [697, 249] on li "Maximum Flooring Repairs $1.50" at bounding box center [692, 252] width 152 height 39
type input "Acquisition"
type textarea "Acquisition Scope: Maximum flooring repairs"
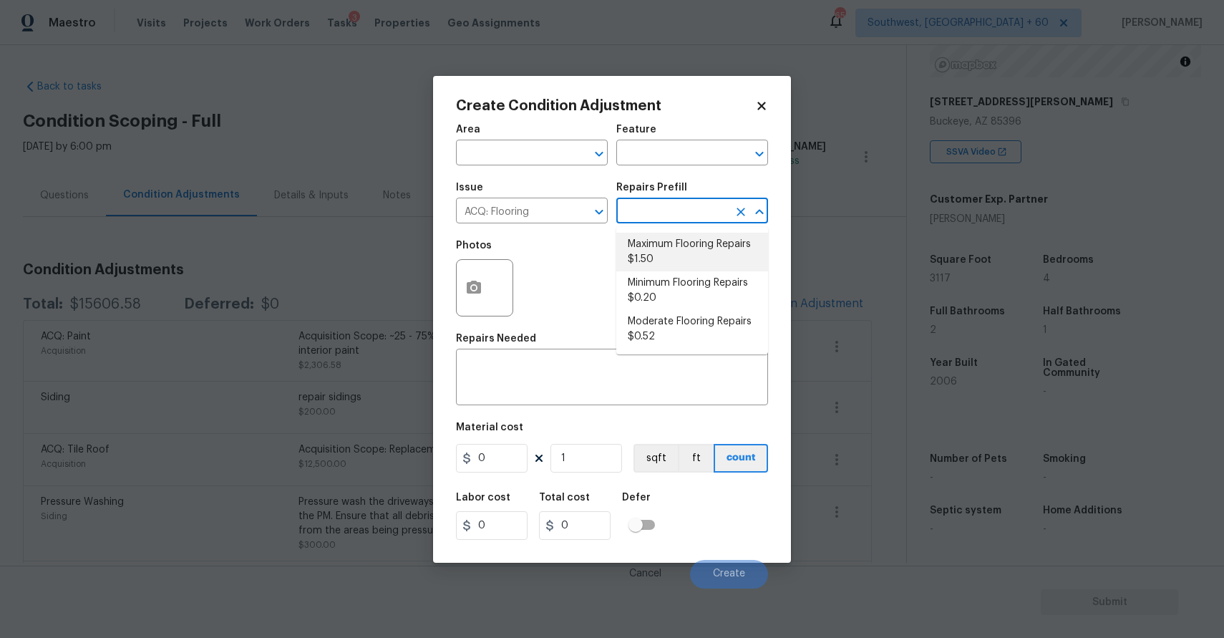
type input "1.5"
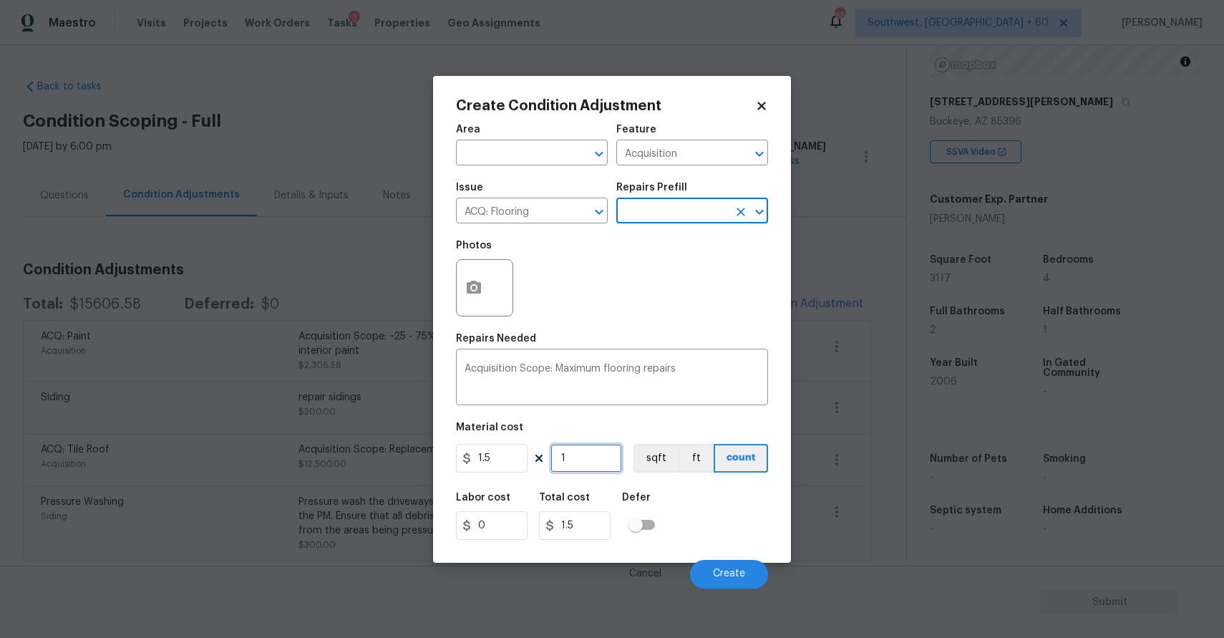
click at [596, 452] on input "1" at bounding box center [587, 458] width 72 height 29
type input "13"
type input "19.5"
type input "131"
type input "196.5"
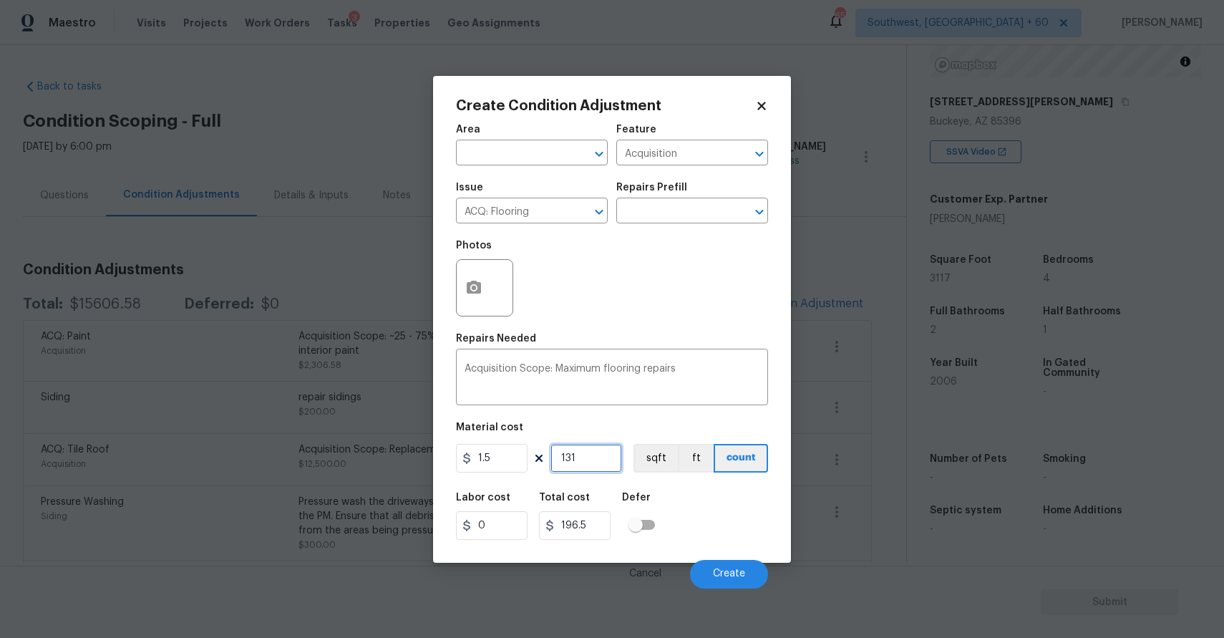
type input "1311"
type input "1966.5"
type input "131"
type input "196.5"
type input "13"
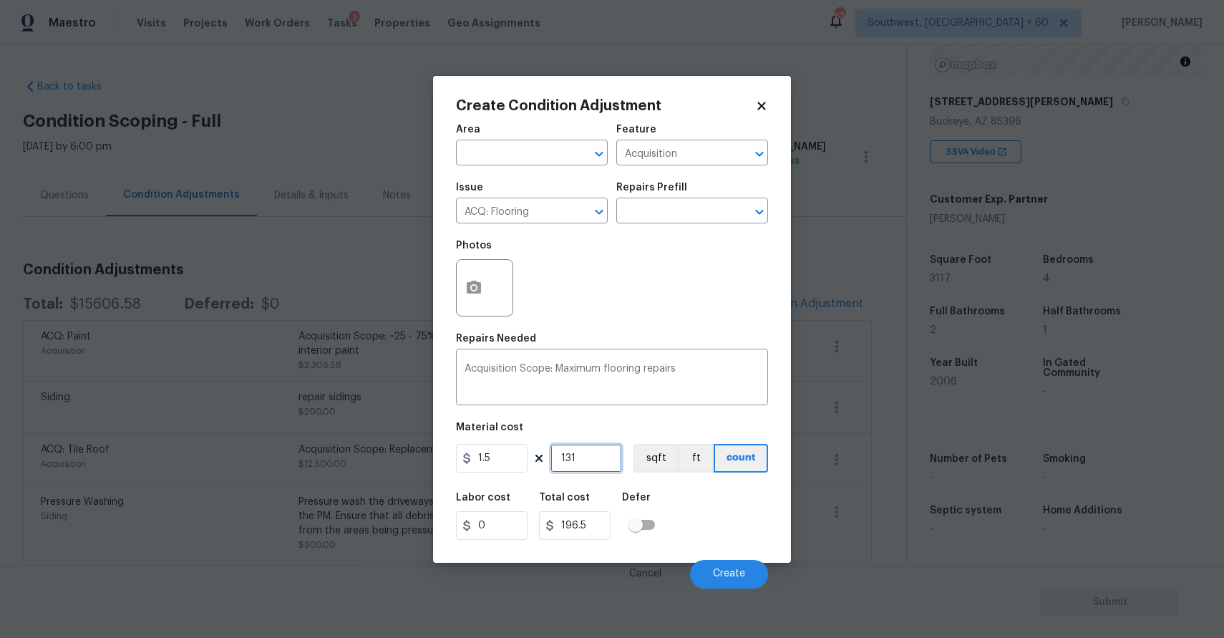
type input "19.5"
type input "1"
type input "1.5"
type input "0"
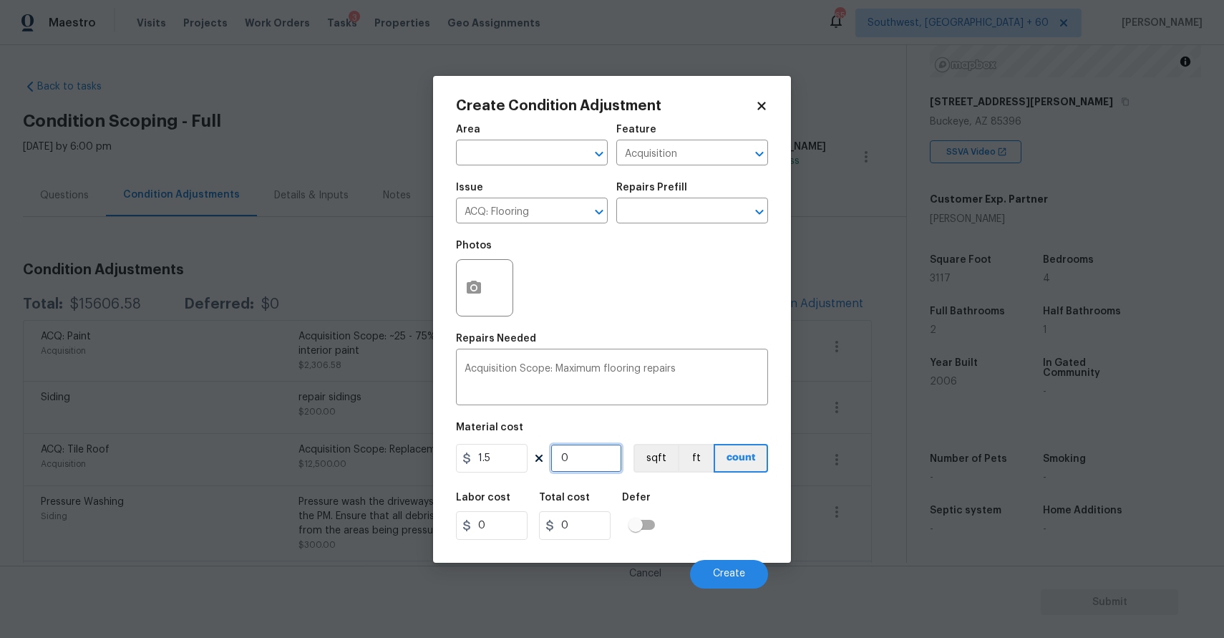
type input "3"
type input "4.5"
type input "31"
type input "46.5"
type input "311"
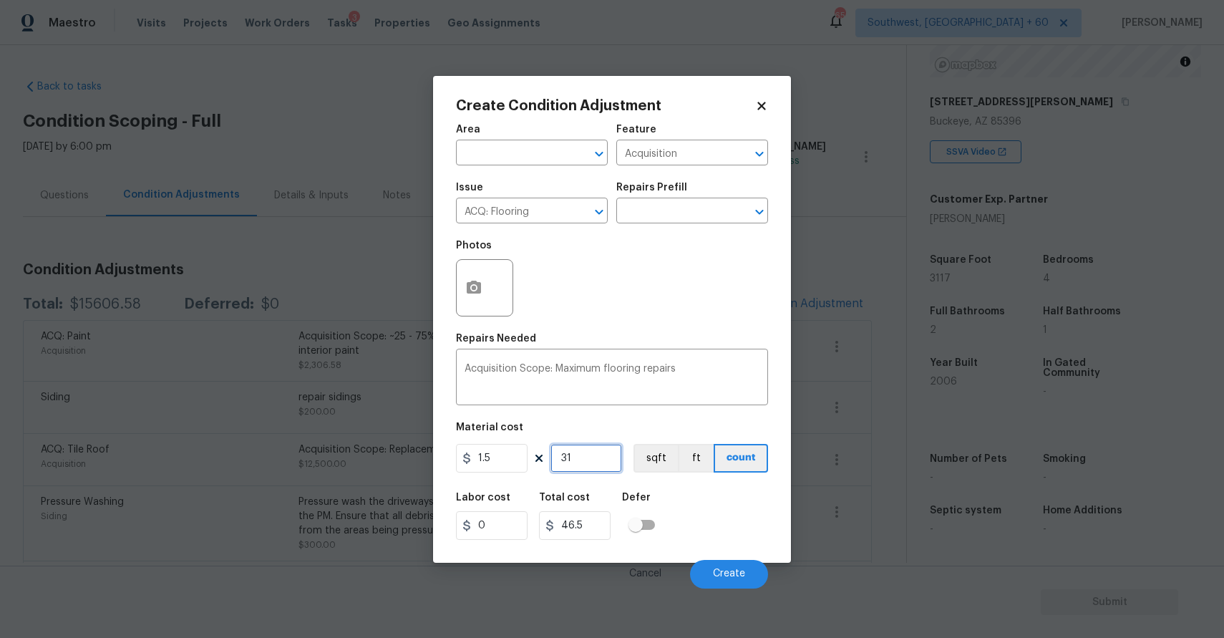
type input "466.5"
type input "3117"
type input "4675.5"
type input "3117"
click at [677, 205] on input "text" at bounding box center [672, 212] width 112 height 22
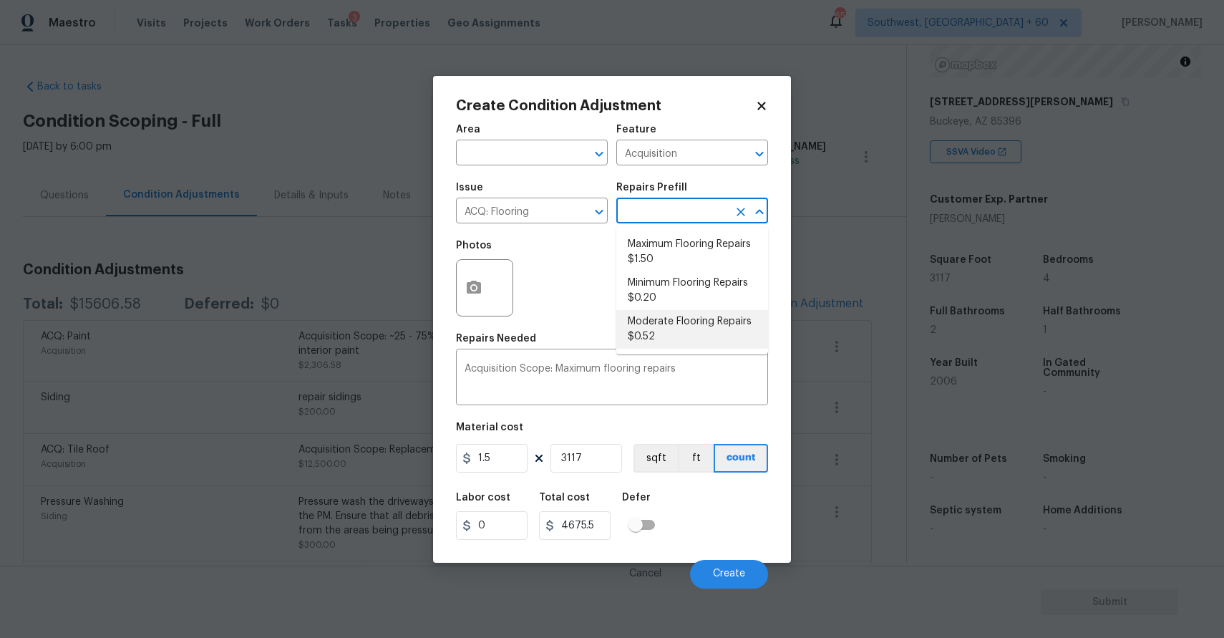
click at [667, 328] on li "Moderate Flooring Repairs $0.52" at bounding box center [692, 329] width 152 height 39
type textarea "Acquisition Scope: Moderate flooring repairs"
type input "0.52"
type input "1620.84"
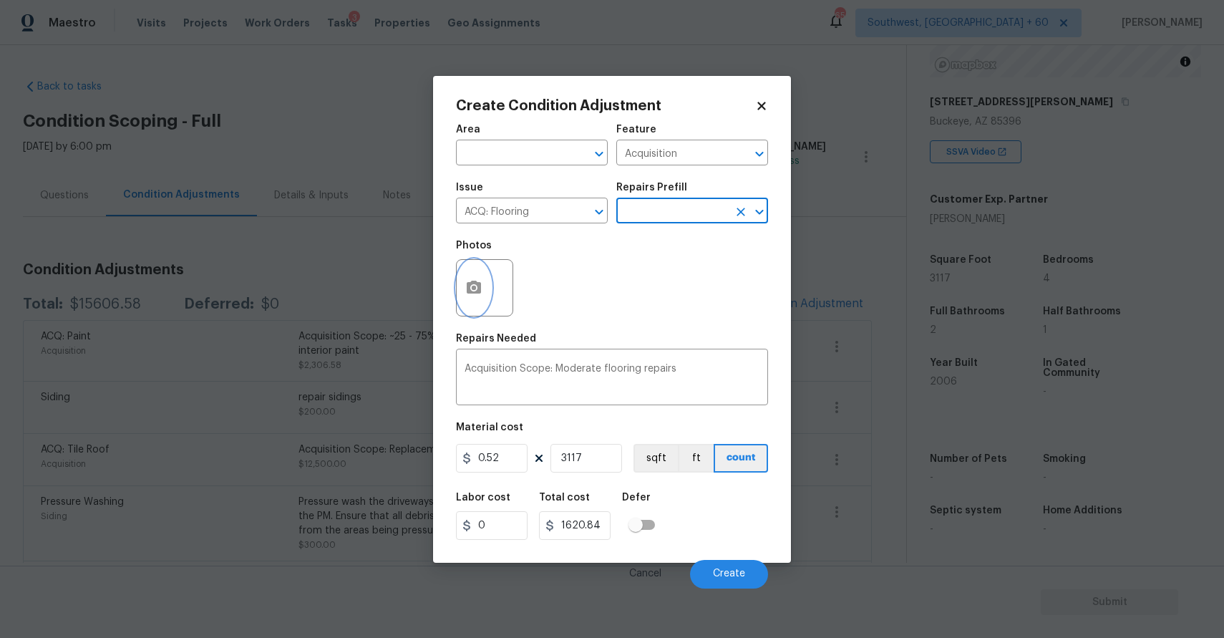
click at [467, 287] on icon "button" at bounding box center [474, 287] width 14 height 13
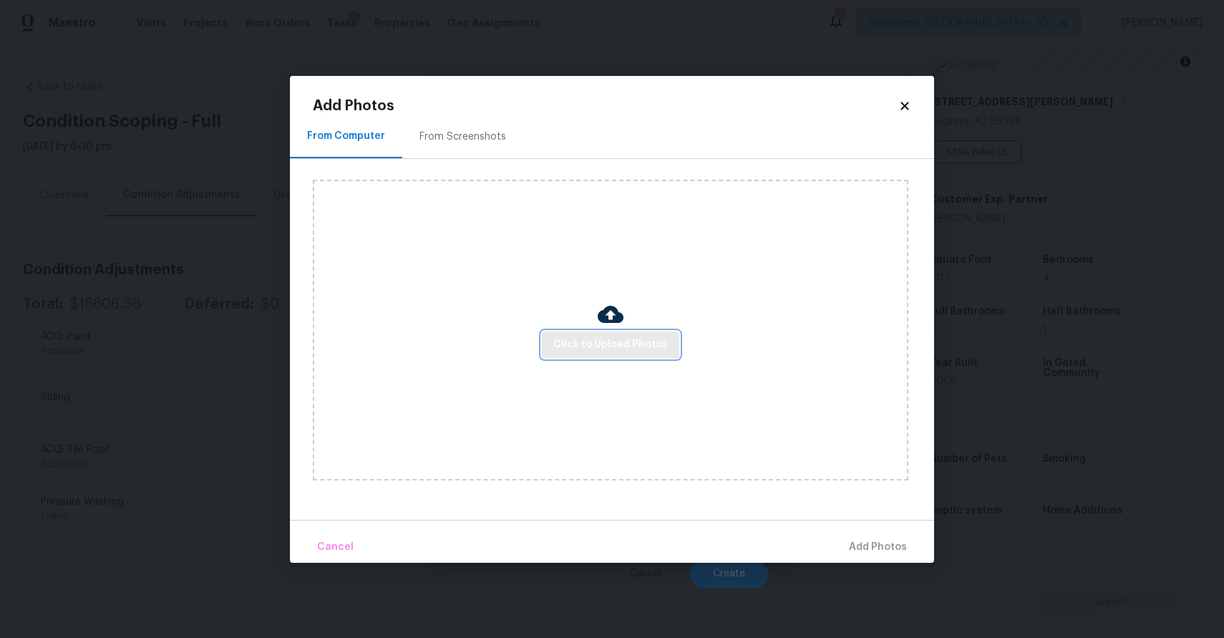
click at [604, 334] on button "Click to Upload Photos" at bounding box center [610, 344] width 137 height 26
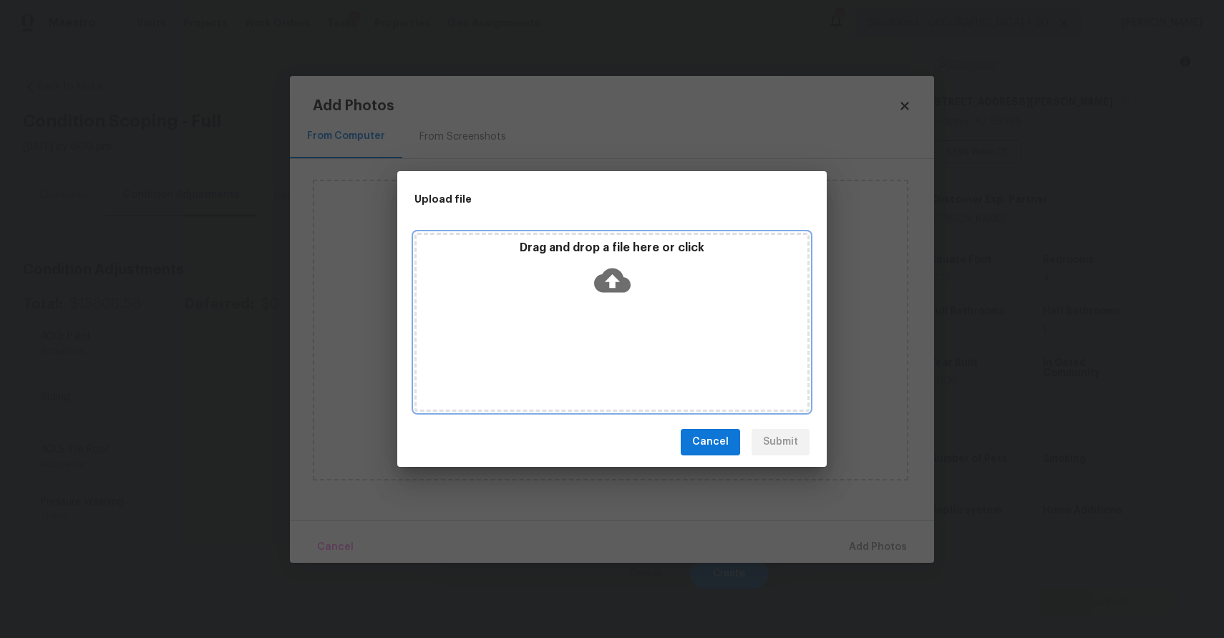
click at [604, 334] on div "Drag and drop a file here or click" at bounding box center [611, 322] width 395 height 179
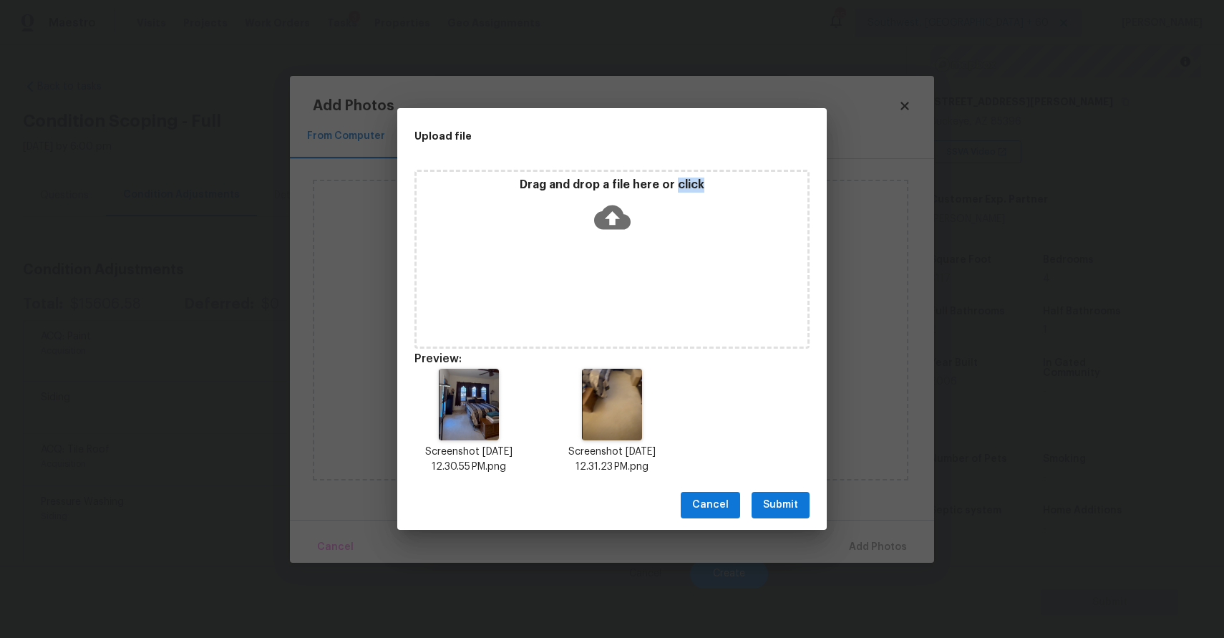
click at [787, 503] on span "Submit" at bounding box center [780, 505] width 35 height 18
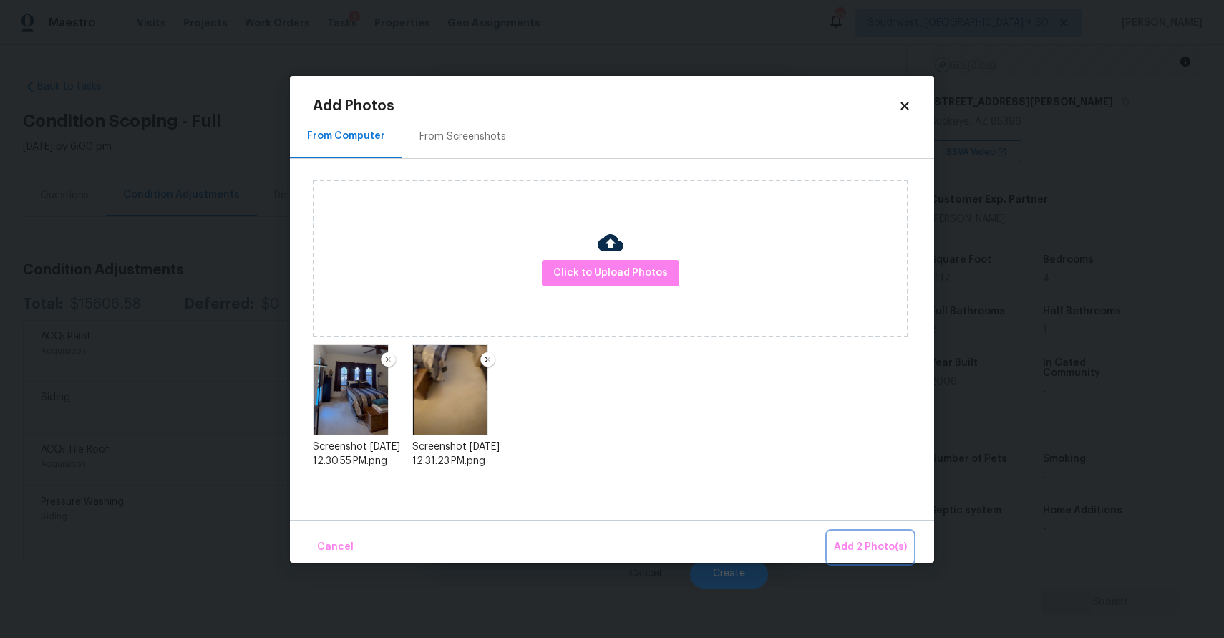
click at [870, 539] on span "Add 2 Photo(s)" at bounding box center [870, 547] width 73 height 18
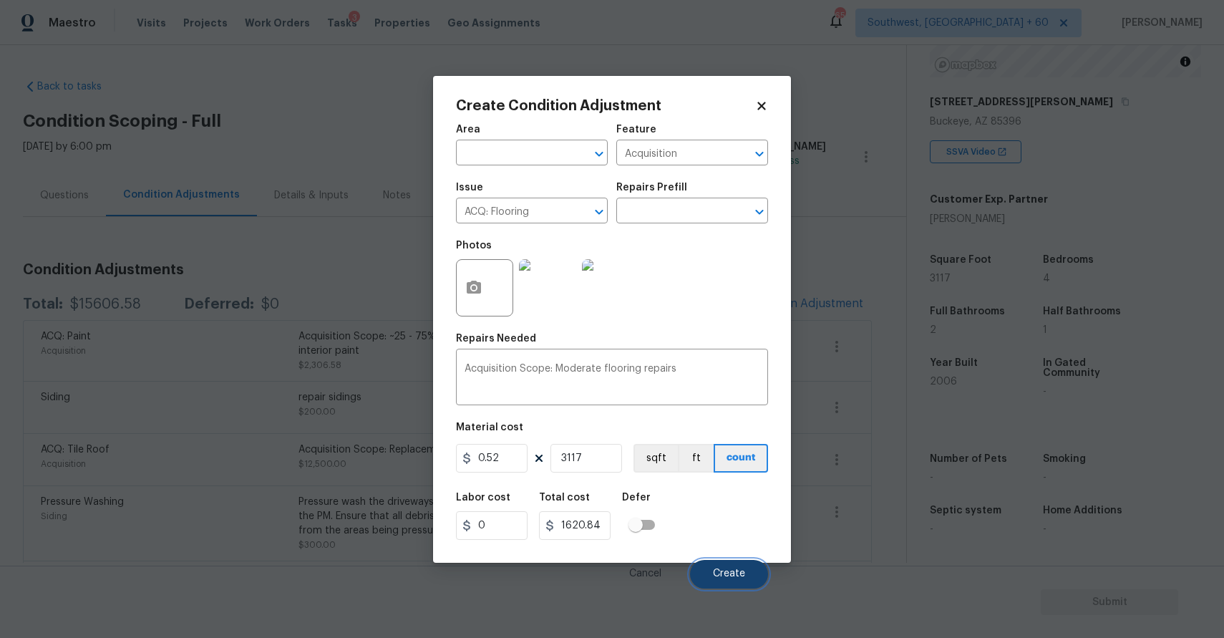
click at [729, 570] on span "Create" at bounding box center [729, 573] width 32 height 11
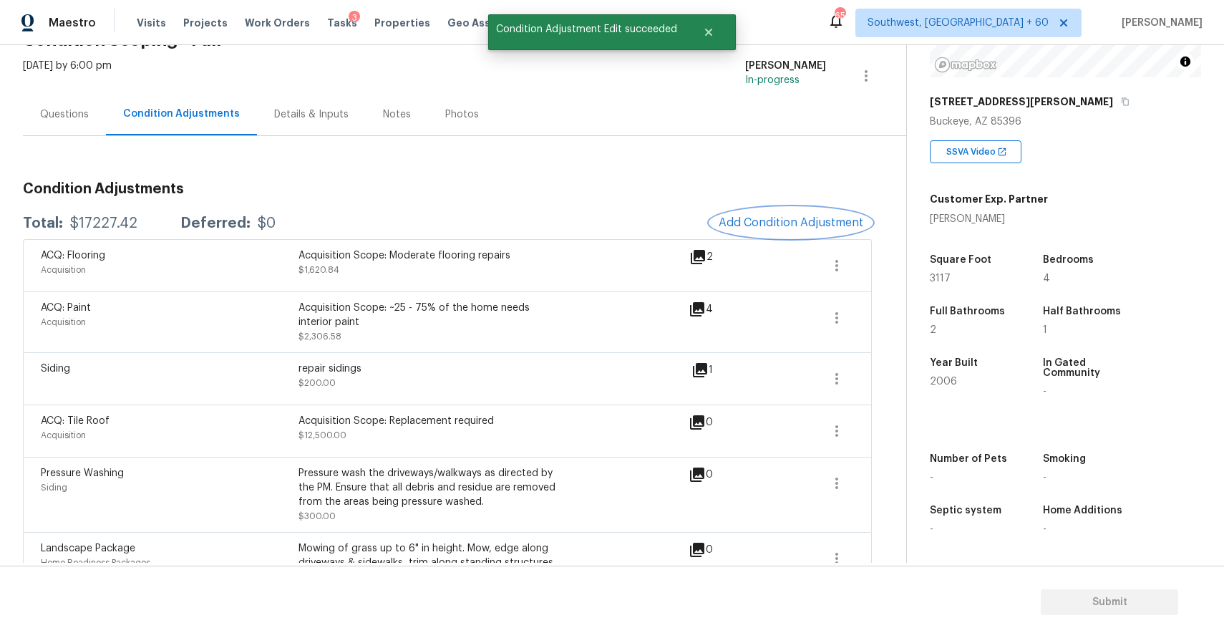
scroll to position [126, 0]
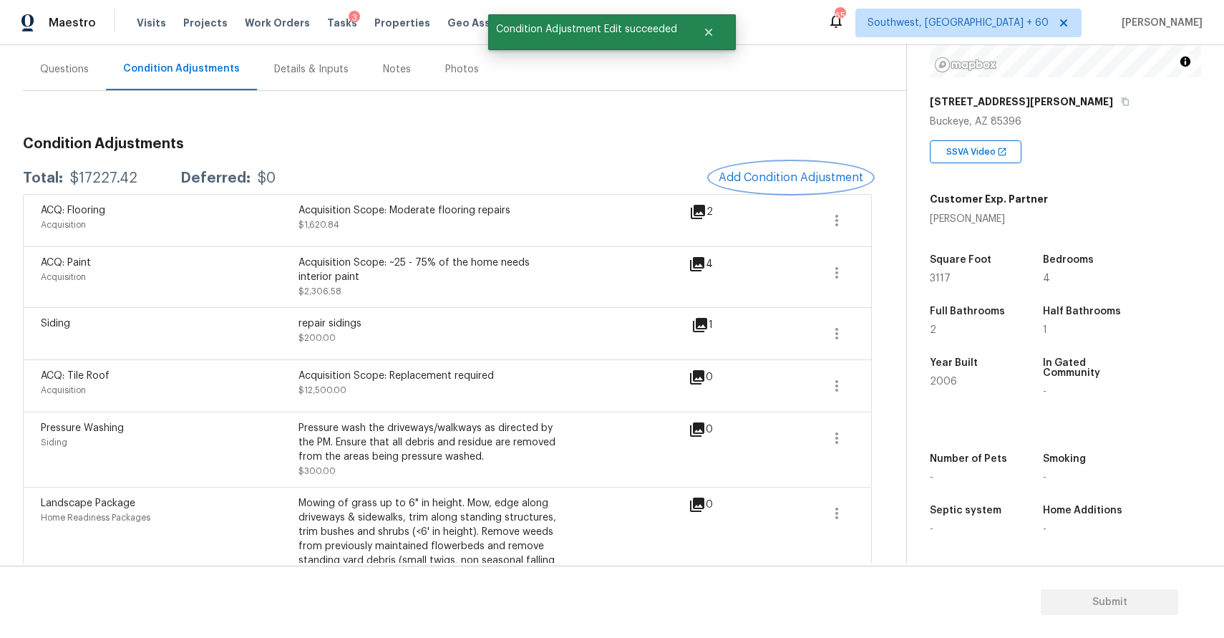
click at [785, 169] on button "Add Condition Adjustment" at bounding box center [791, 178] width 162 height 30
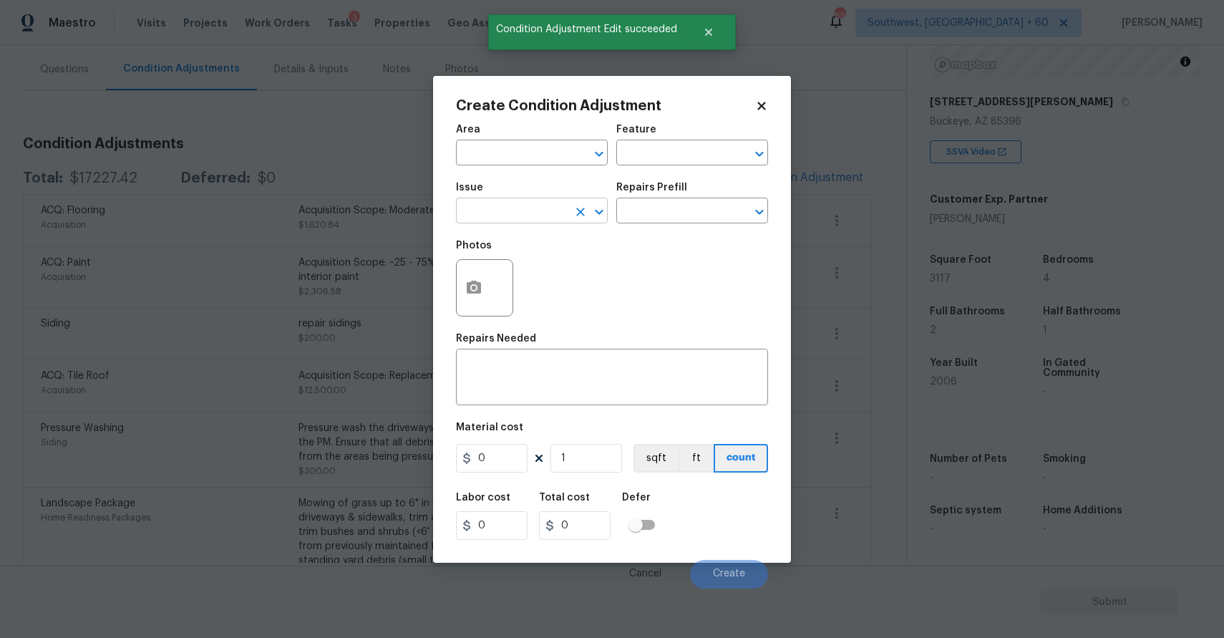
click at [503, 216] on input "text" at bounding box center [512, 212] width 112 height 22
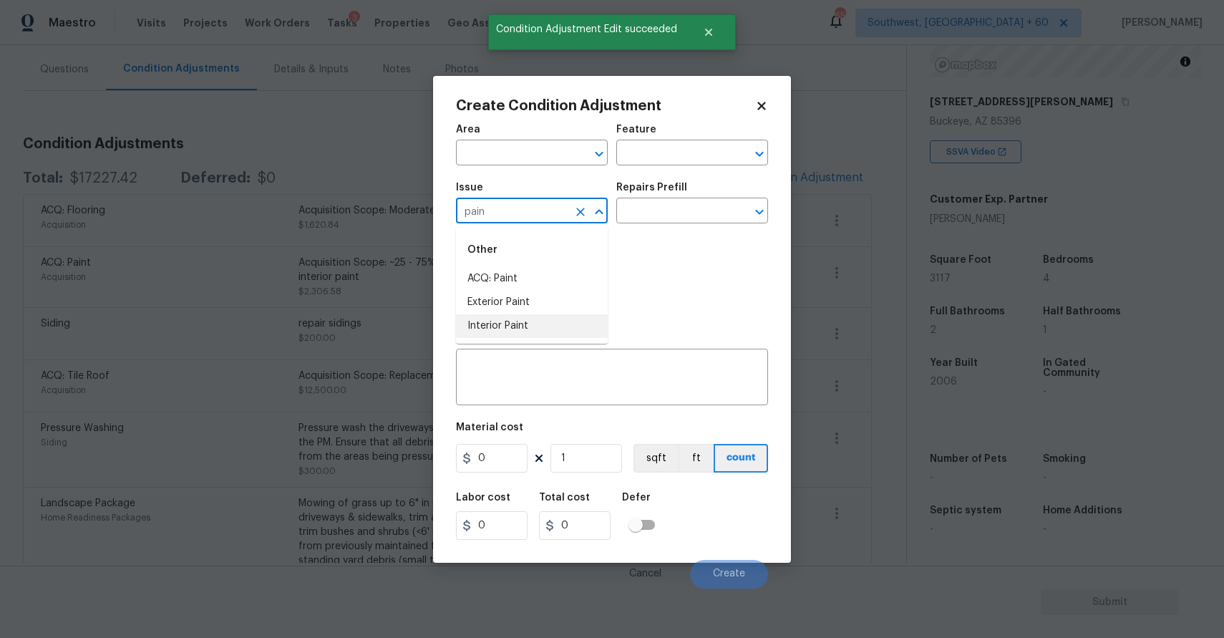
click at [518, 324] on li "Interior Paint" at bounding box center [532, 326] width 152 height 24
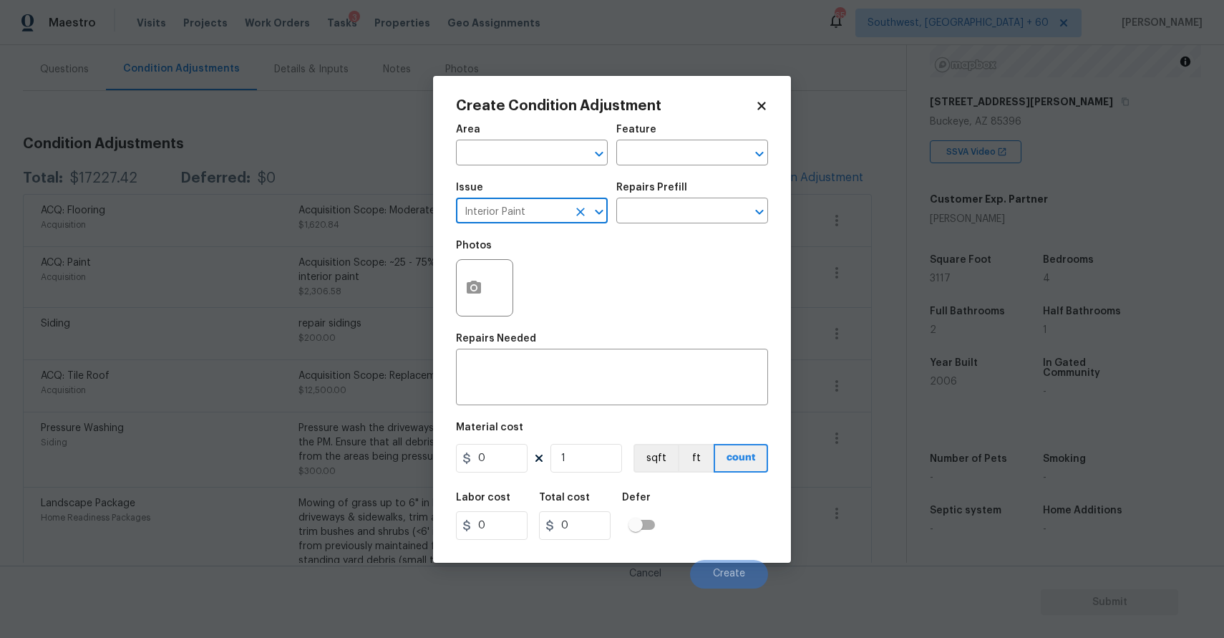
type input "Interior Paint"
click at [678, 239] on div "Photos" at bounding box center [612, 278] width 312 height 93
click at [692, 211] on input "text" at bounding box center [672, 212] width 112 height 22
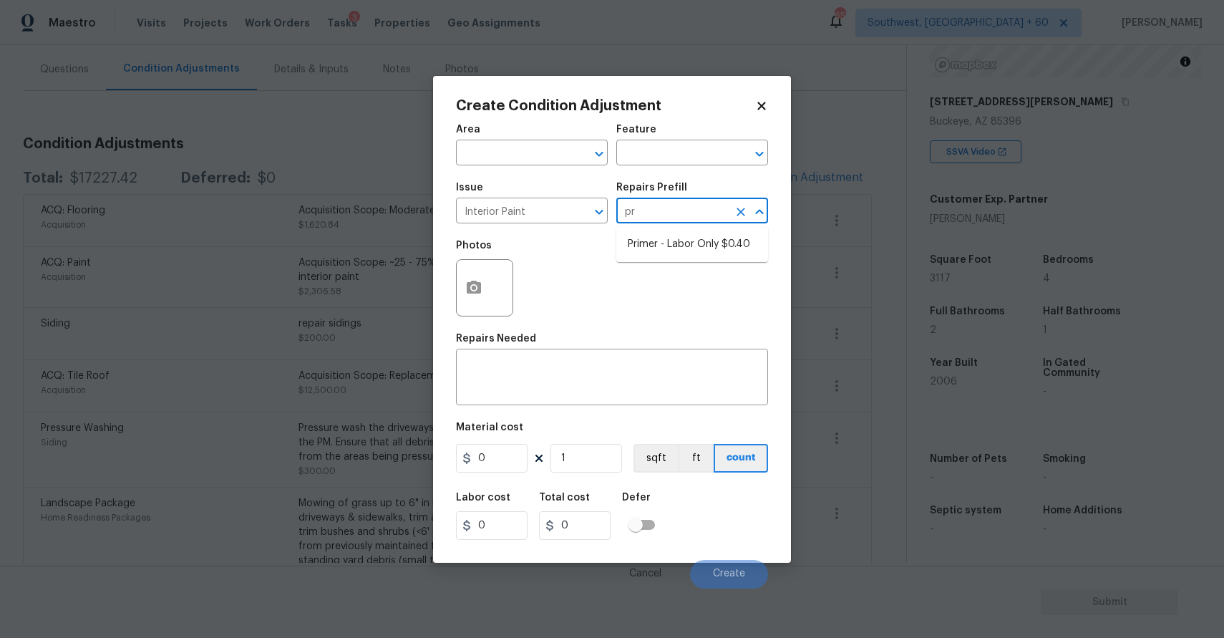
type input "pri"
click at [736, 227] on ul "Primer - Labor Only $0.40" at bounding box center [692, 244] width 152 height 35
click at [729, 244] on li "Primer - Labor Only $0.40" at bounding box center [692, 245] width 152 height 24
type input "Overall Paint"
type textarea "Interior primer - PRIMER PROVIDED BY OPENDOOR - All nails, screws, drywall anch…"
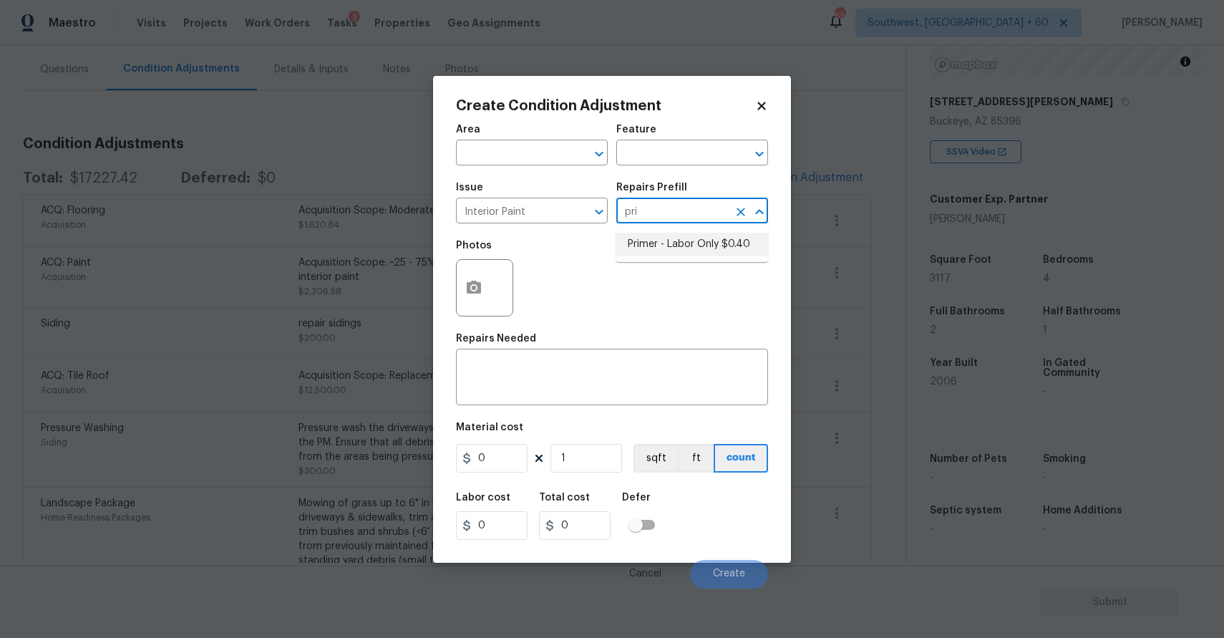
type input "0.4"
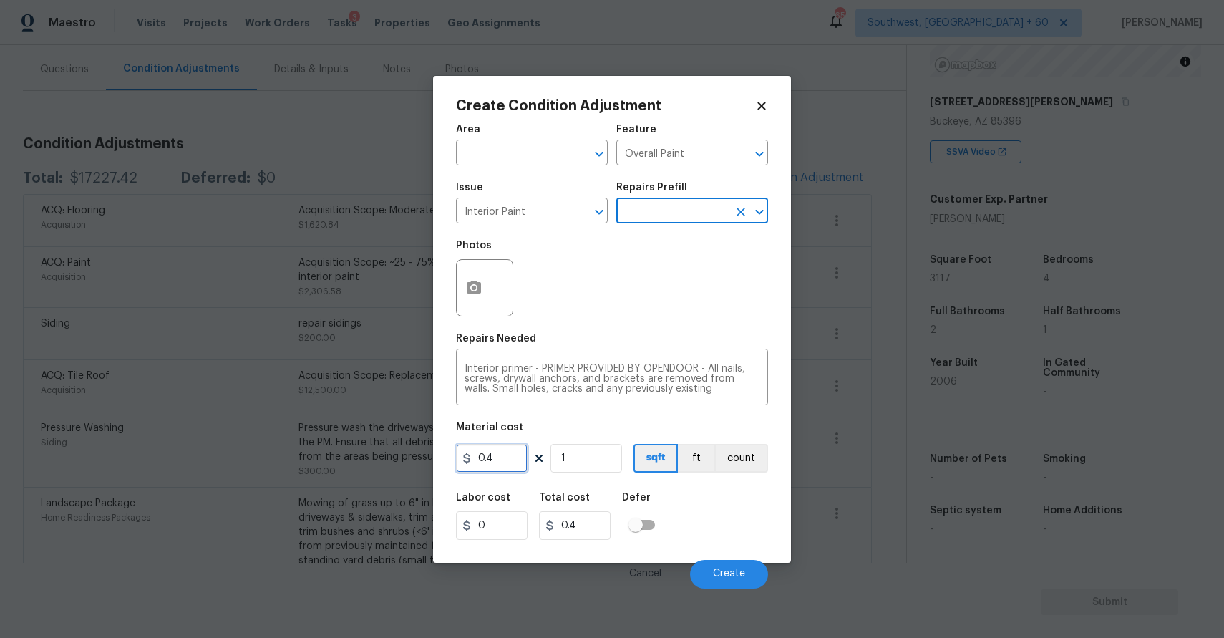
click at [491, 452] on input "0.4" at bounding box center [492, 458] width 72 height 29
click at [506, 462] on input "100" at bounding box center [492, 458] width 72 height 29
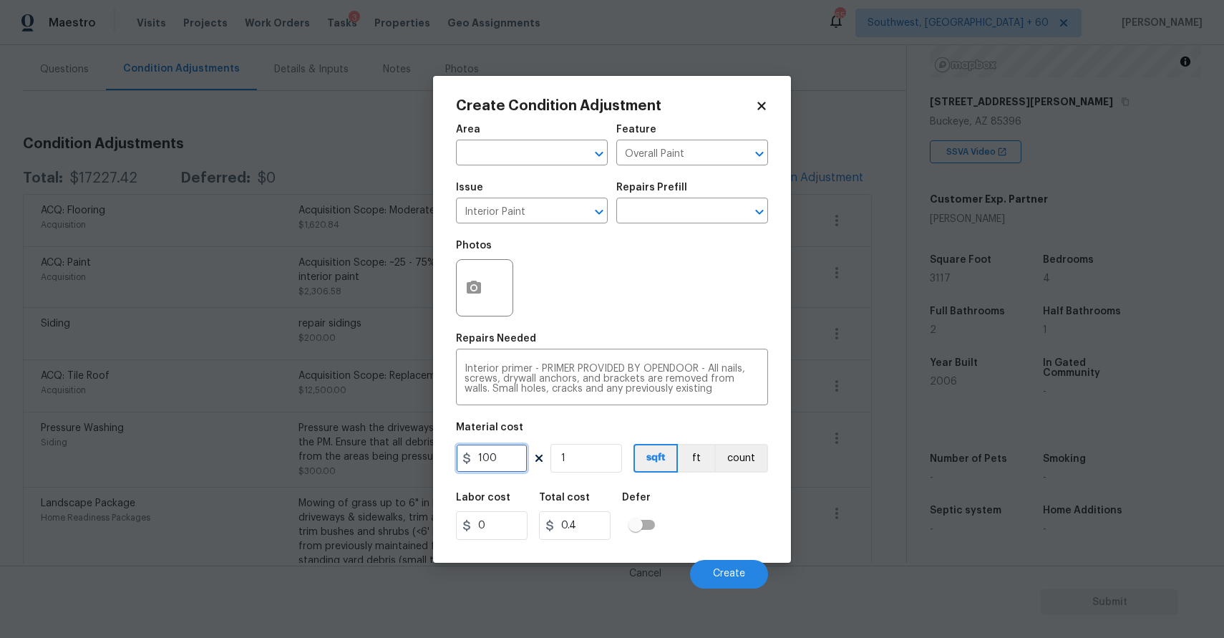
click at [506, 462] on input "100" at bounding box center [492, 458] width 72 height 29
type input "200"
click at [481, 286] on icon "button" at bounding box center [473, 287] width 17 height 17
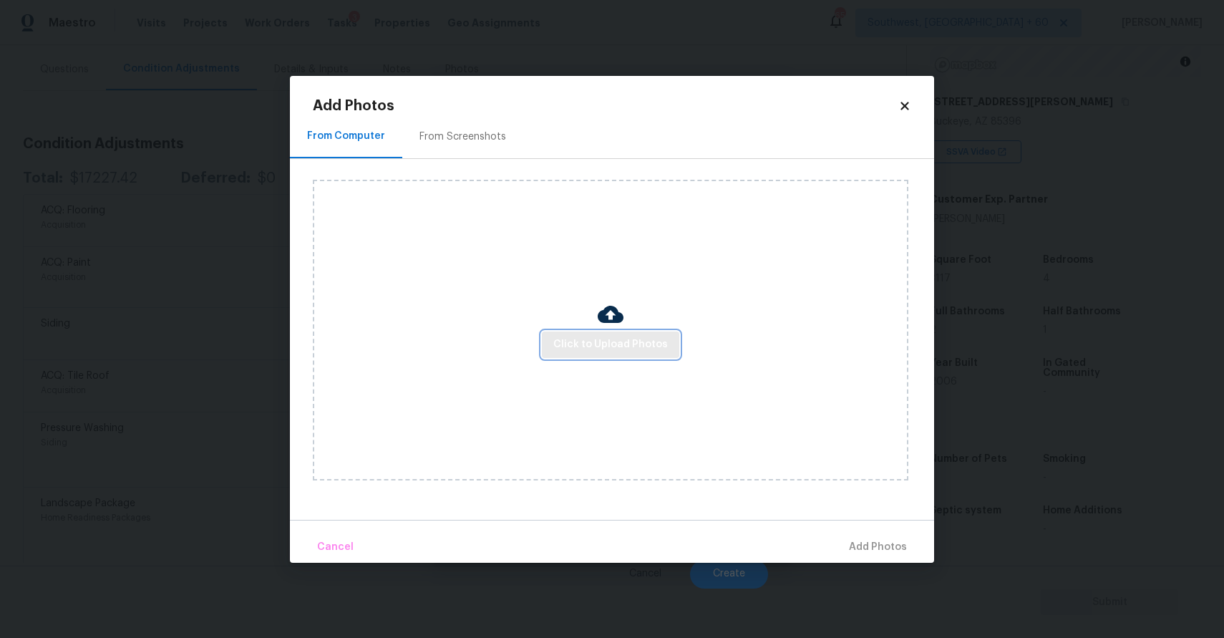
click at [599, 338] on span "Click to Upload Photos" at bounding box center [610, 345] width 115 height 18
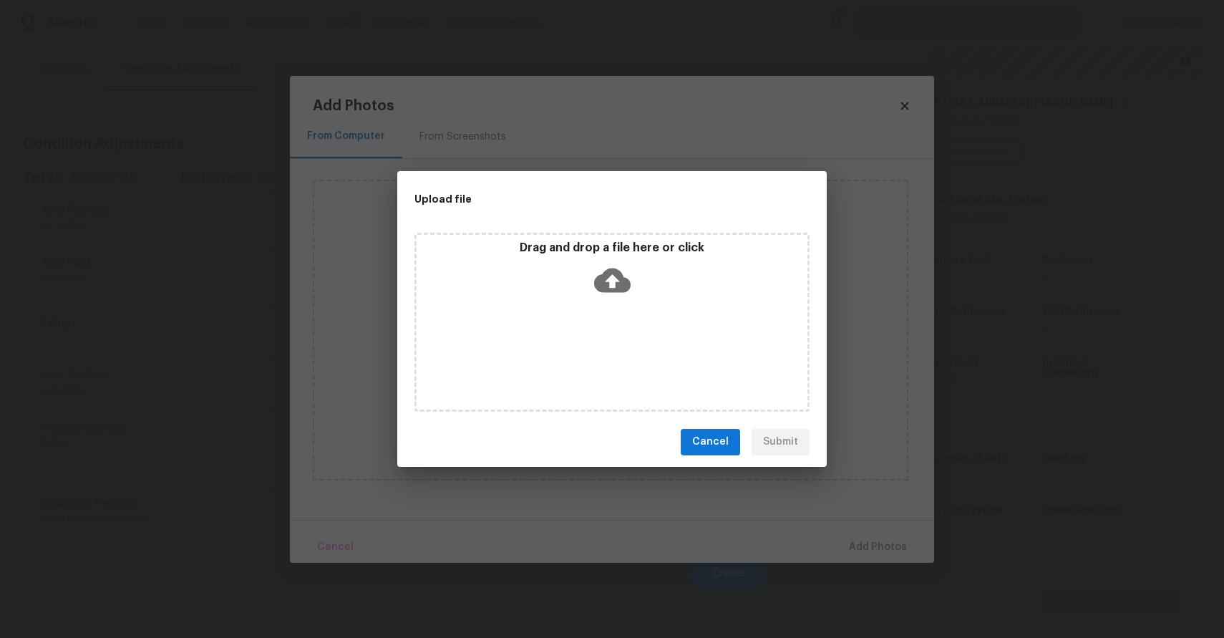
click at [599, 338] on div "Drag and drop a file here or click" at bounding box center [611, 322] width 395 height 179
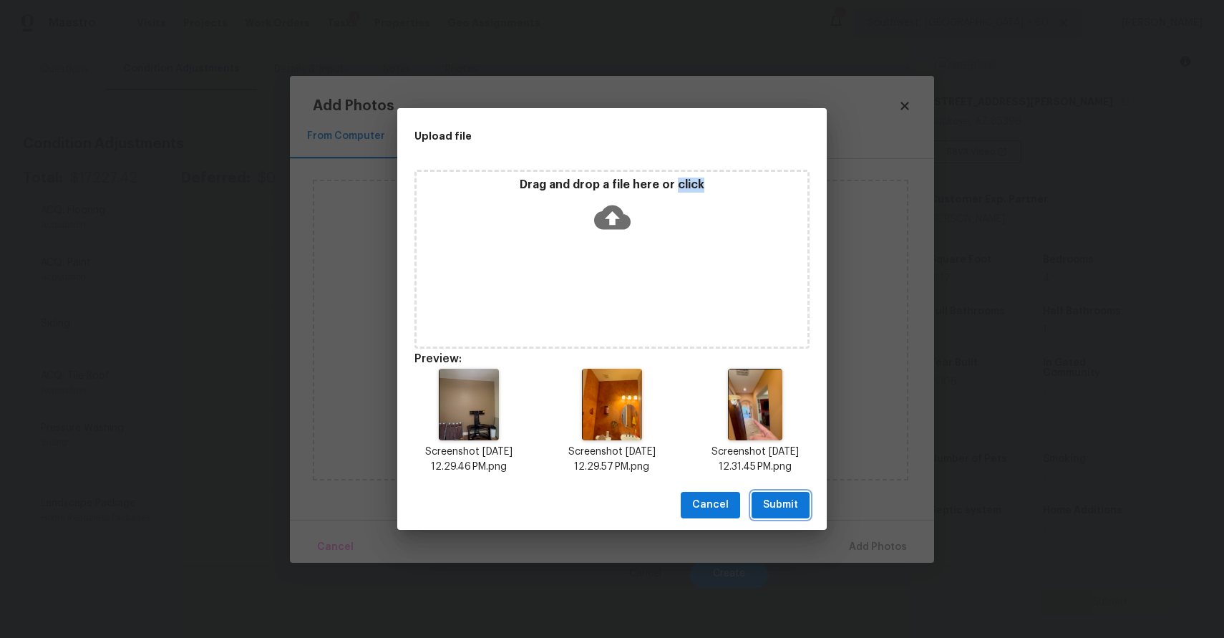
click at [780, 506] on span "Submit" at bounding box center [780, 505] width 35 height 18
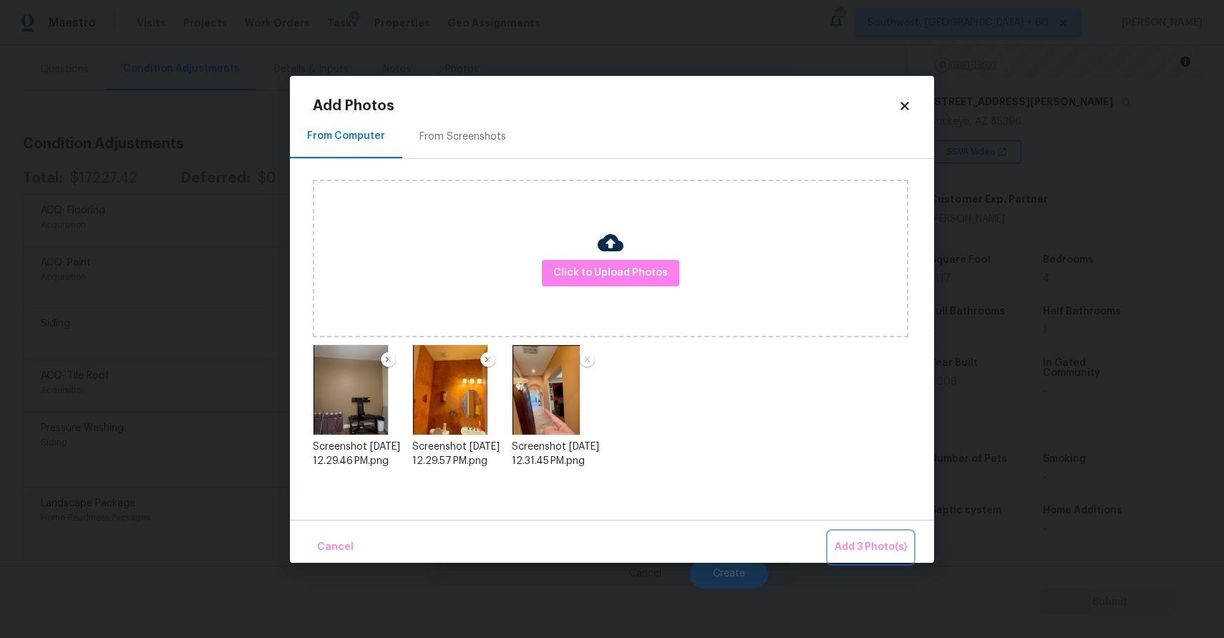
click at [885, 541] on span "Add 3 Photo(s)" at bounding box center [871, 547] width 72 height 18
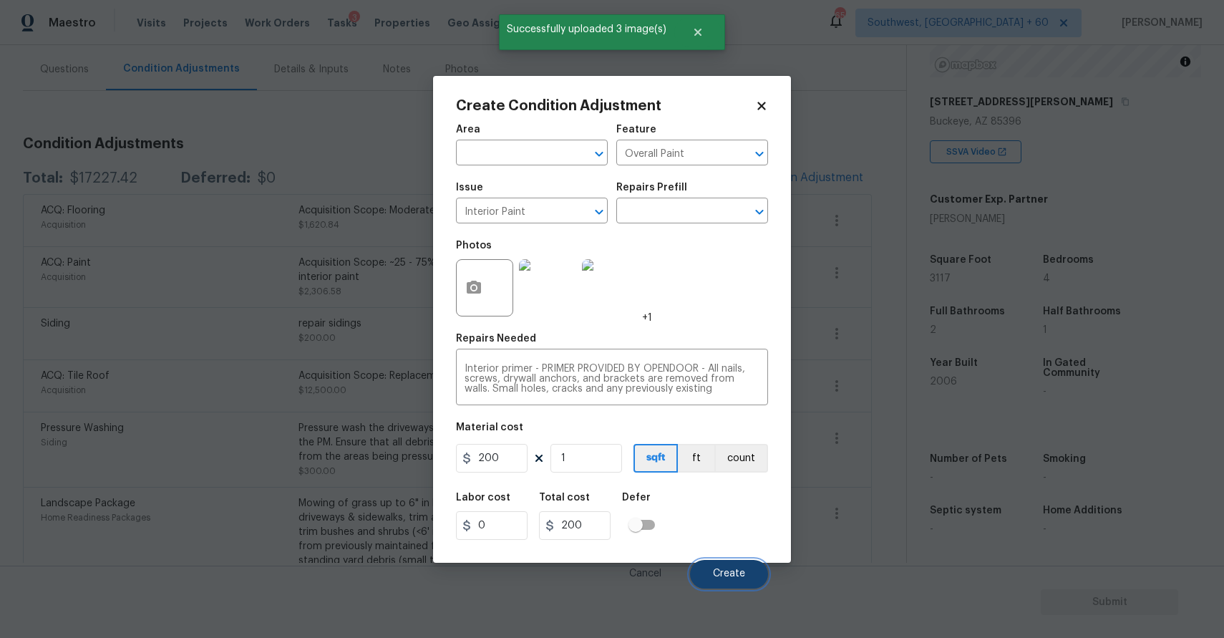
click at [739, 566] on button "Create" at bounding box center [729, 574] width 78 height 29
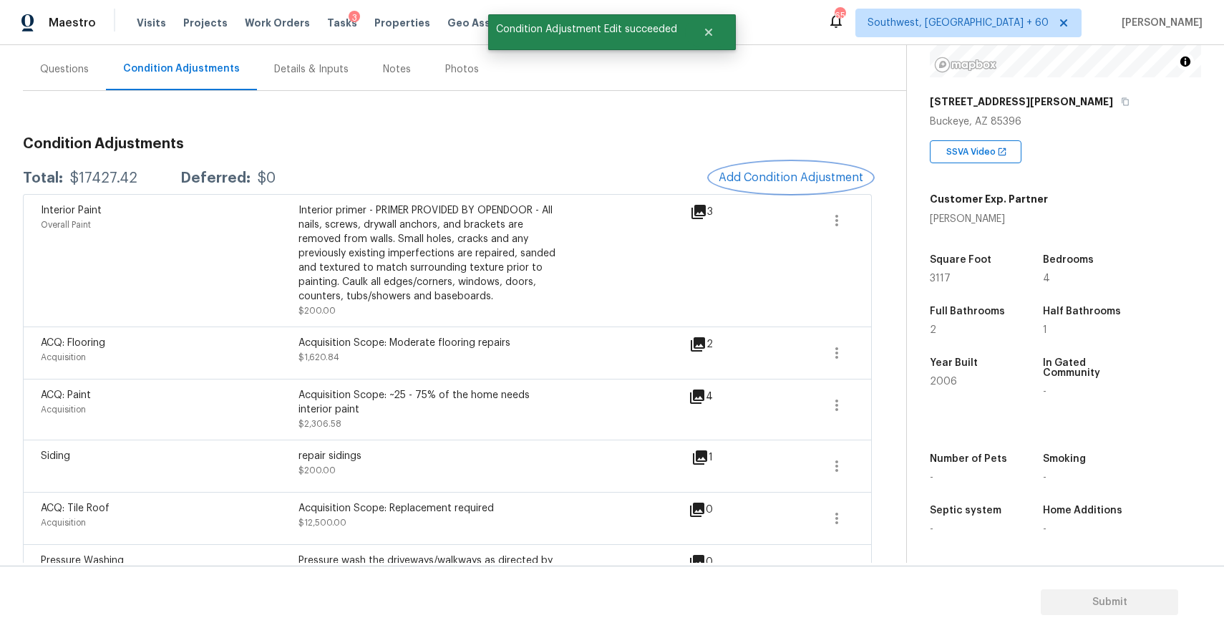
click at [786, 171] on span "Add Condition Adjustment" at bounding box center [791, 177] width 145 height 13
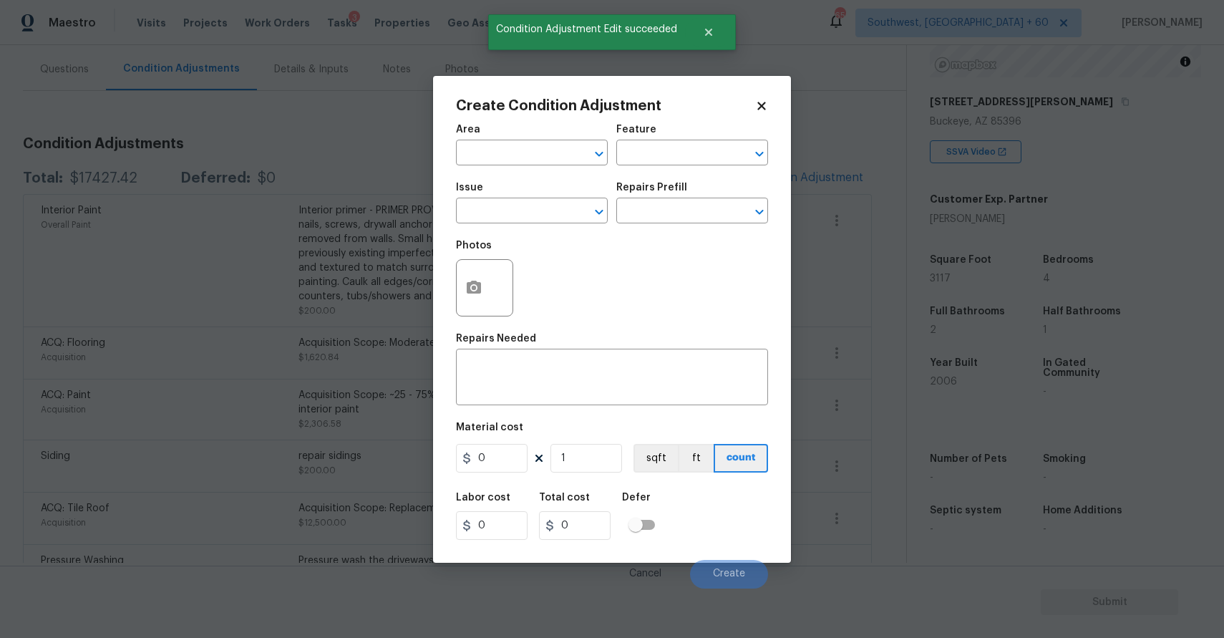
click at [377, 260] on body "Maestro Visits Projects Work Orders Tasks 3 Properties Geo Assignments 650 Sout…" at bounding box center [612, 319] width 1224 height 638
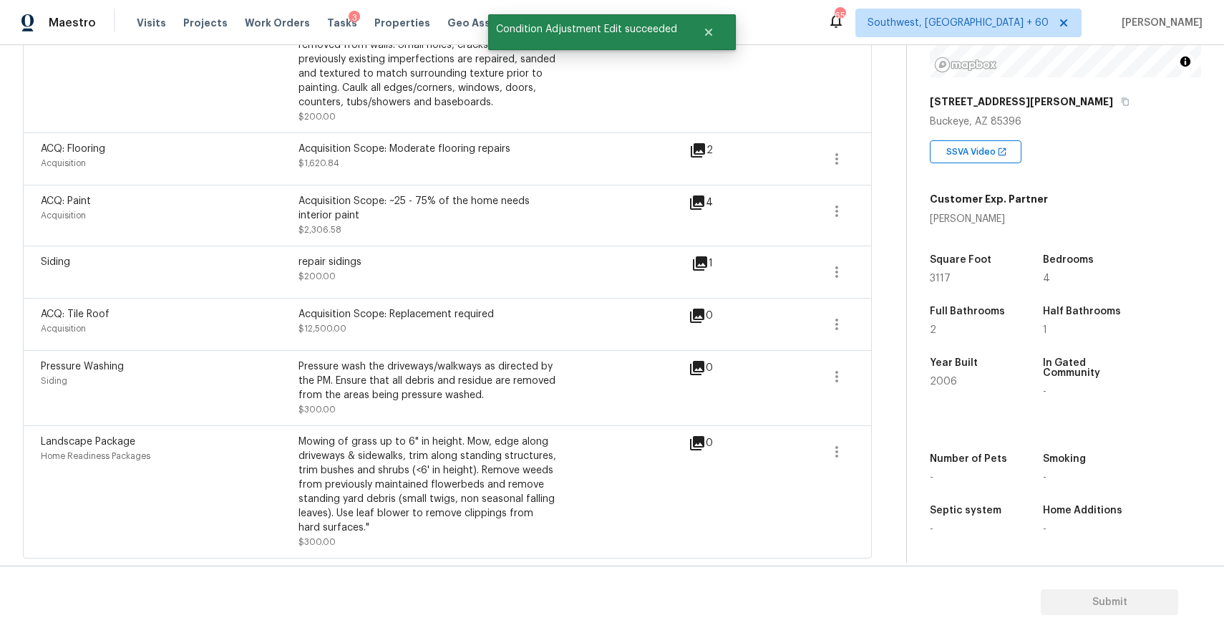
scroll to position [0, 0]
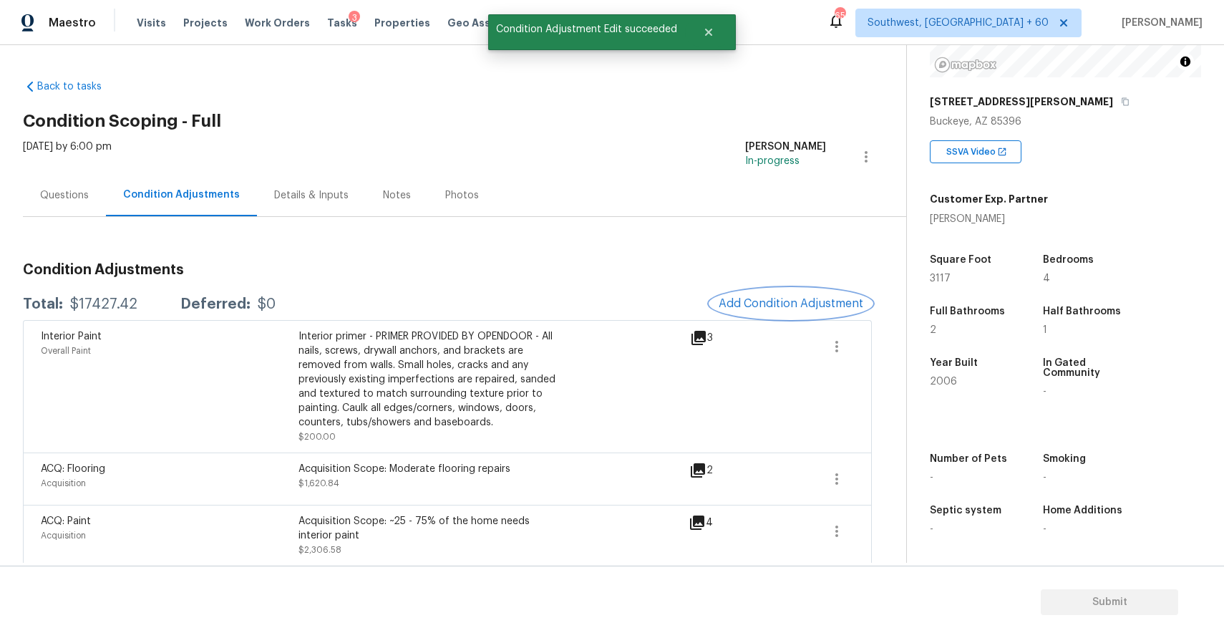
click at [810, 308] on span "Add Condition Adjustment" at bounding box center [791, 303] width 145 height 13
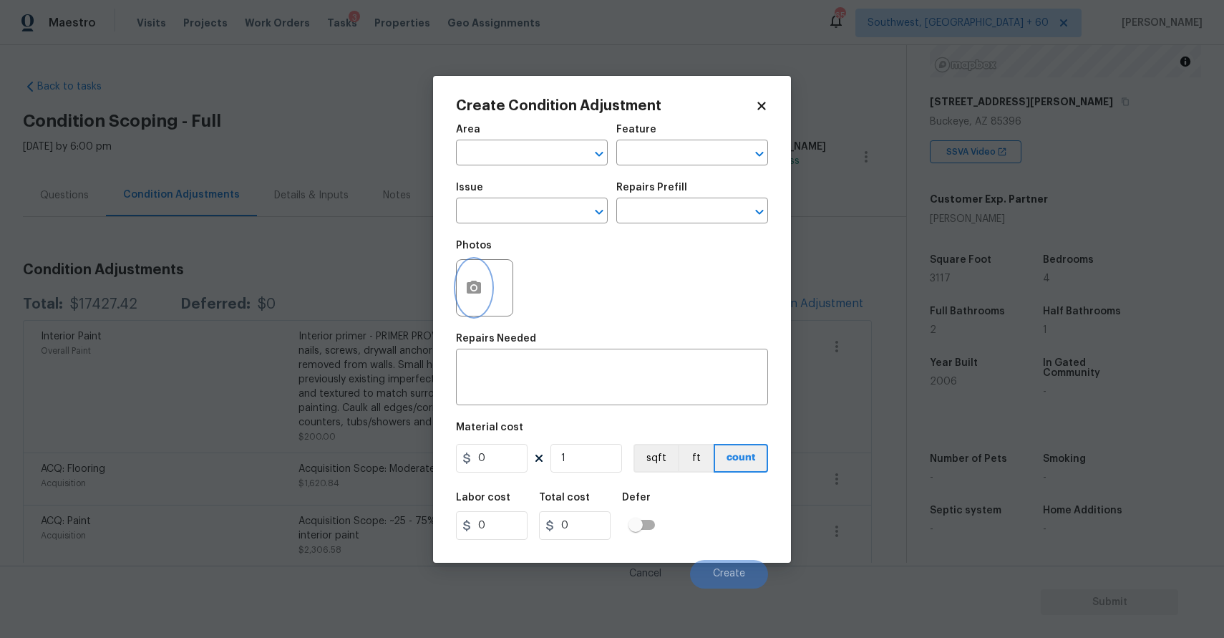
click at [472, 286] on circle "button" at bounding box center [474, 287] width 4 height 4
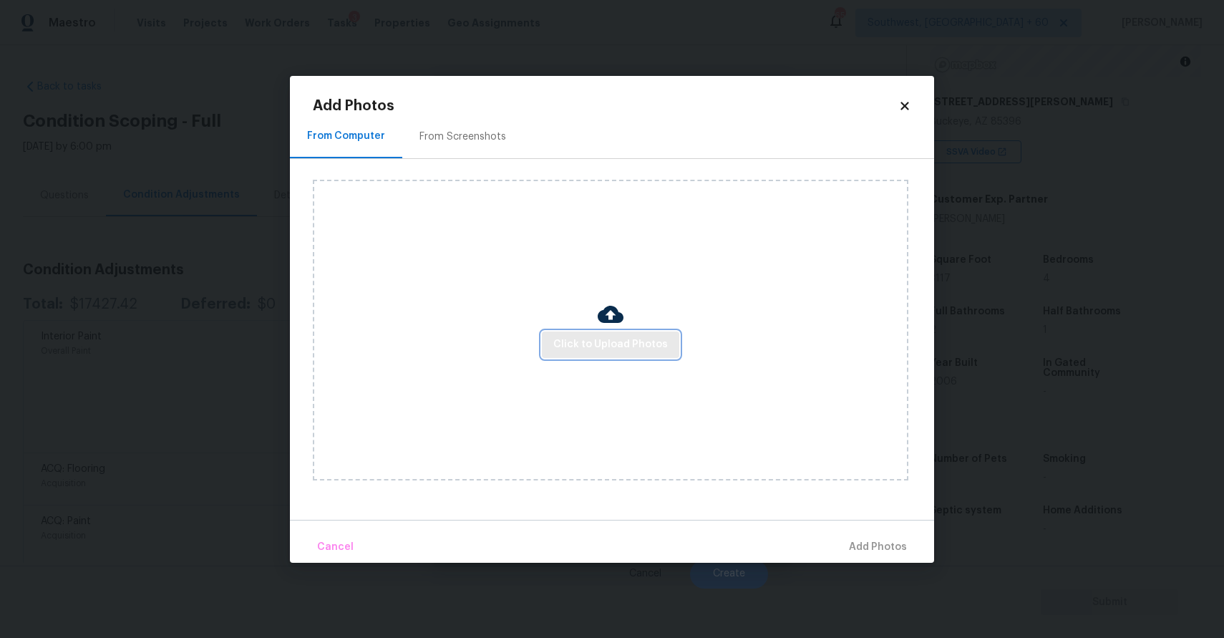
click at [668, 350] on button "Click to Upload Photos" at bounding box center [610, 344] width 137 height 26
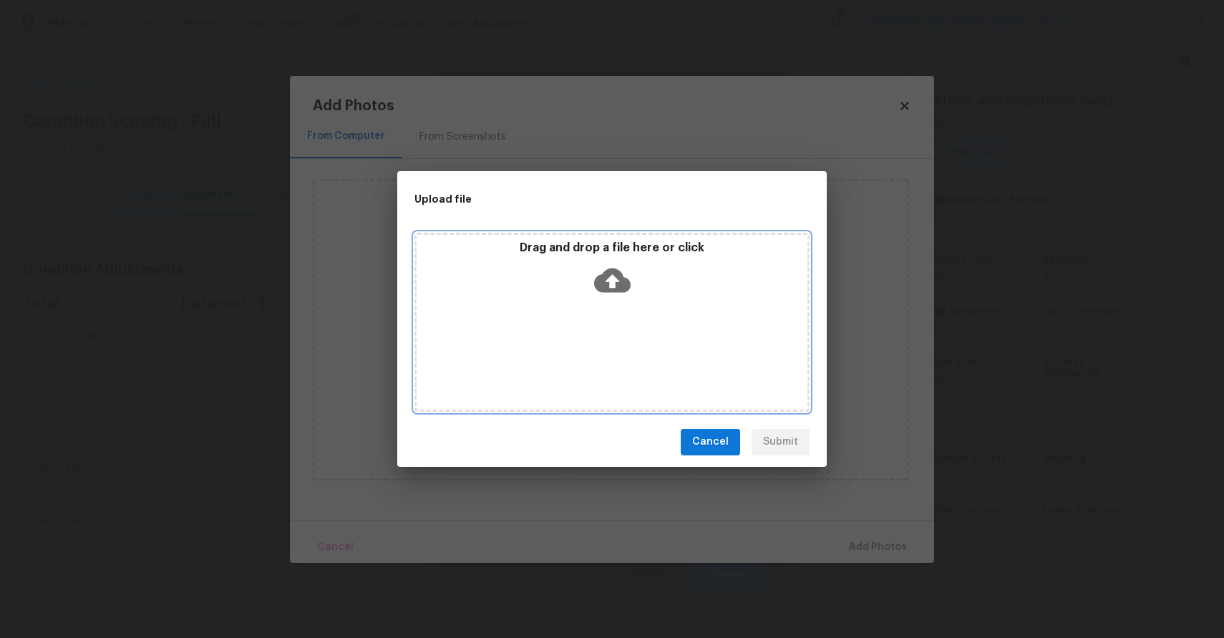
click at [668, 350] on div "Drag and drop a file here or click" at bounding box center [611, 322] width 395 height 179
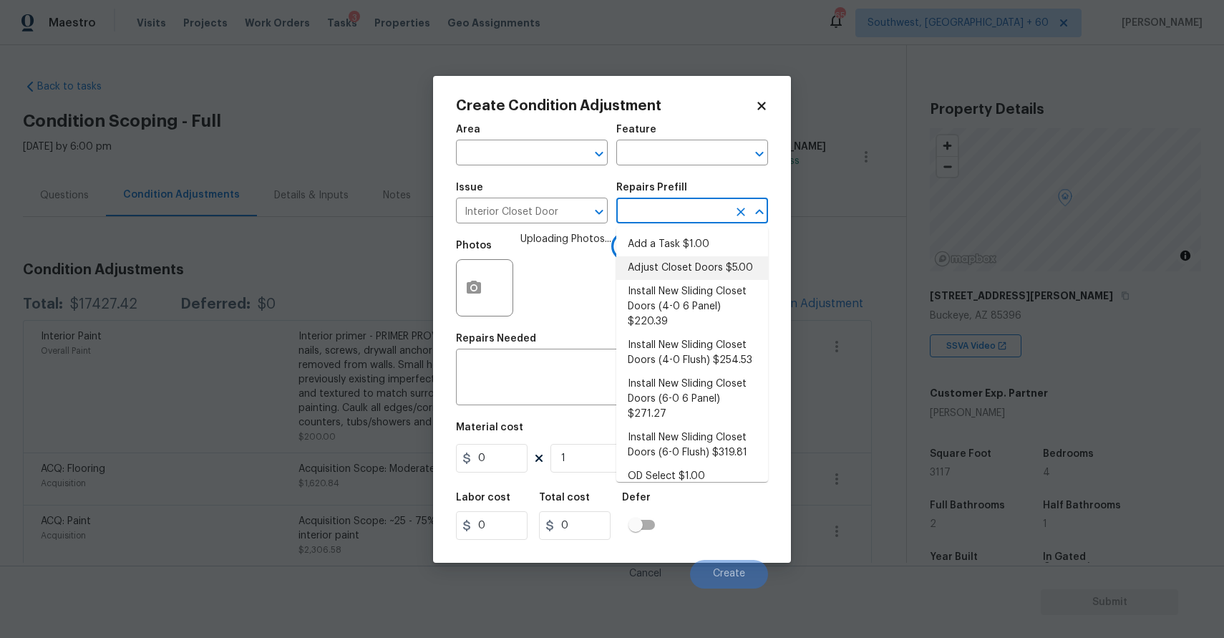
scroll to position [194, 0]
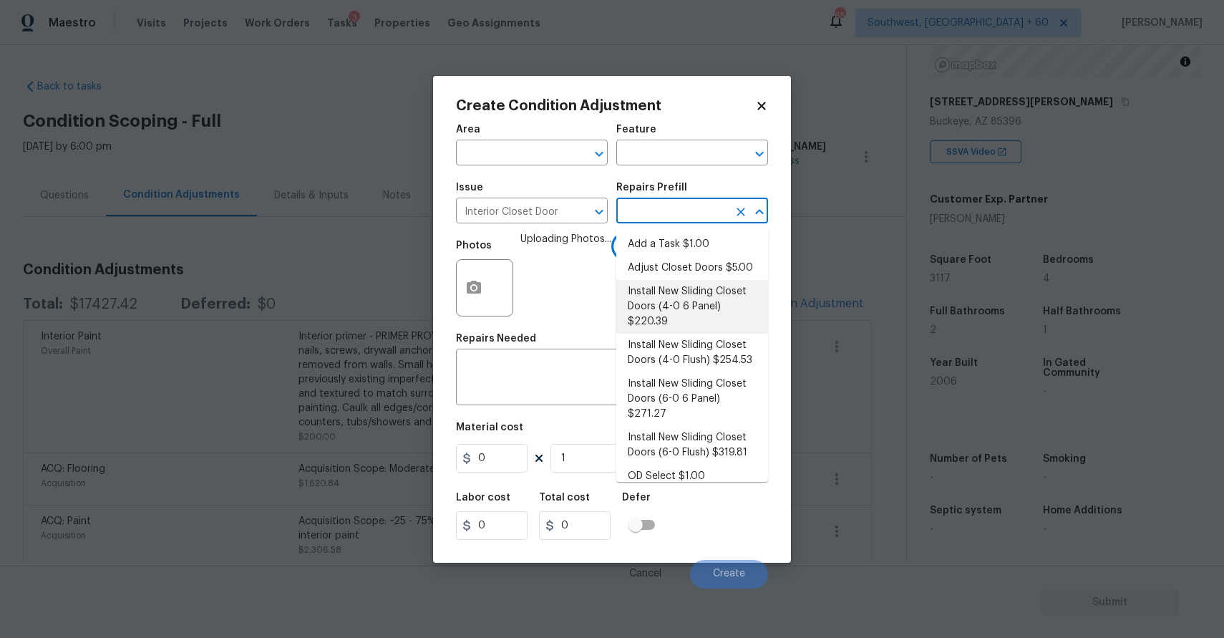
click at [617, 282] on li "Install New Sliding Closet Doors (4-0 6 Panel) $220.39" at bounding box center [692, 307] width 152 height 54
type input "Interior Door"
type input "220.39"
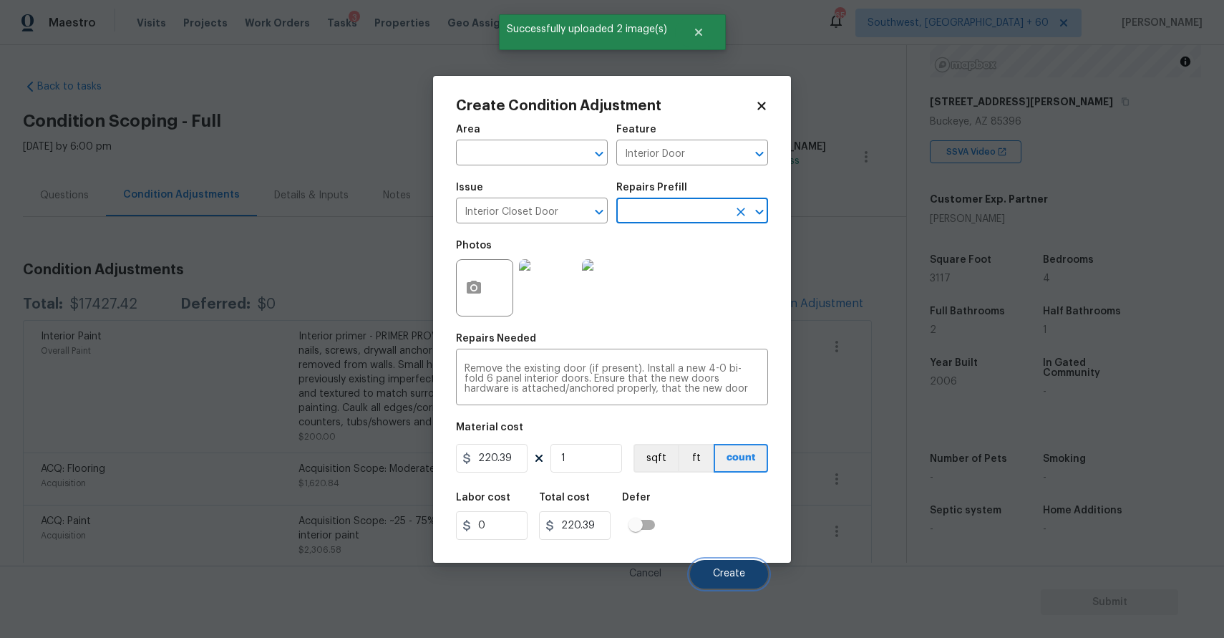
click at [742, 579] on span "Create" at bounding box center [729, 573] width 32 height 11
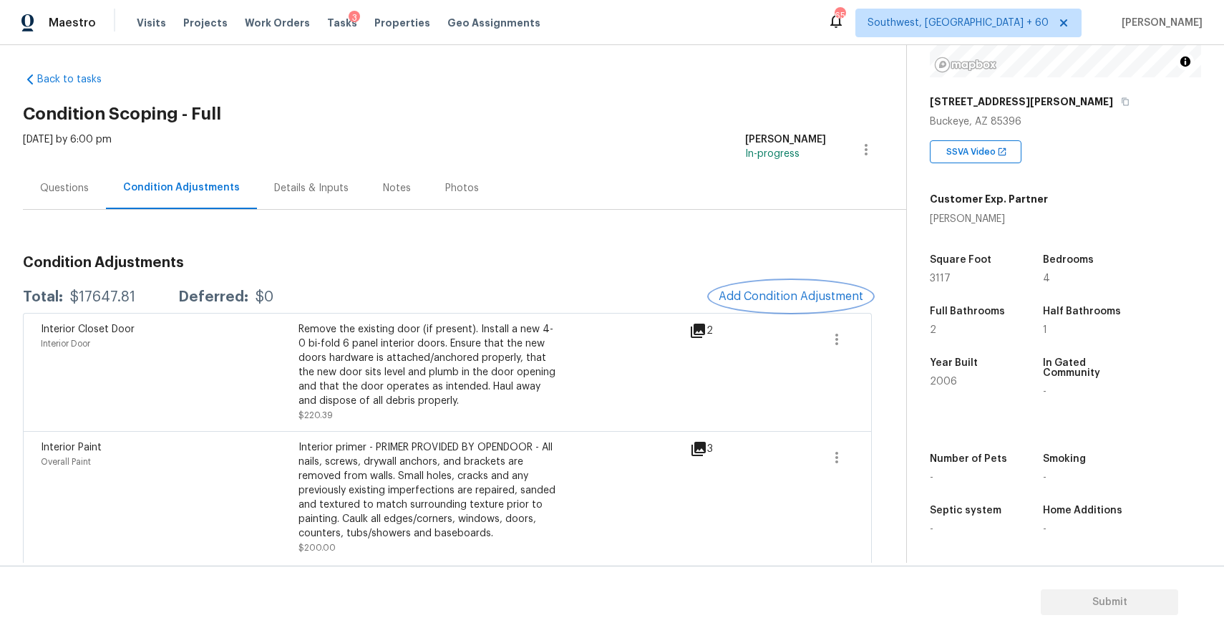
scroll to position [0, 0]
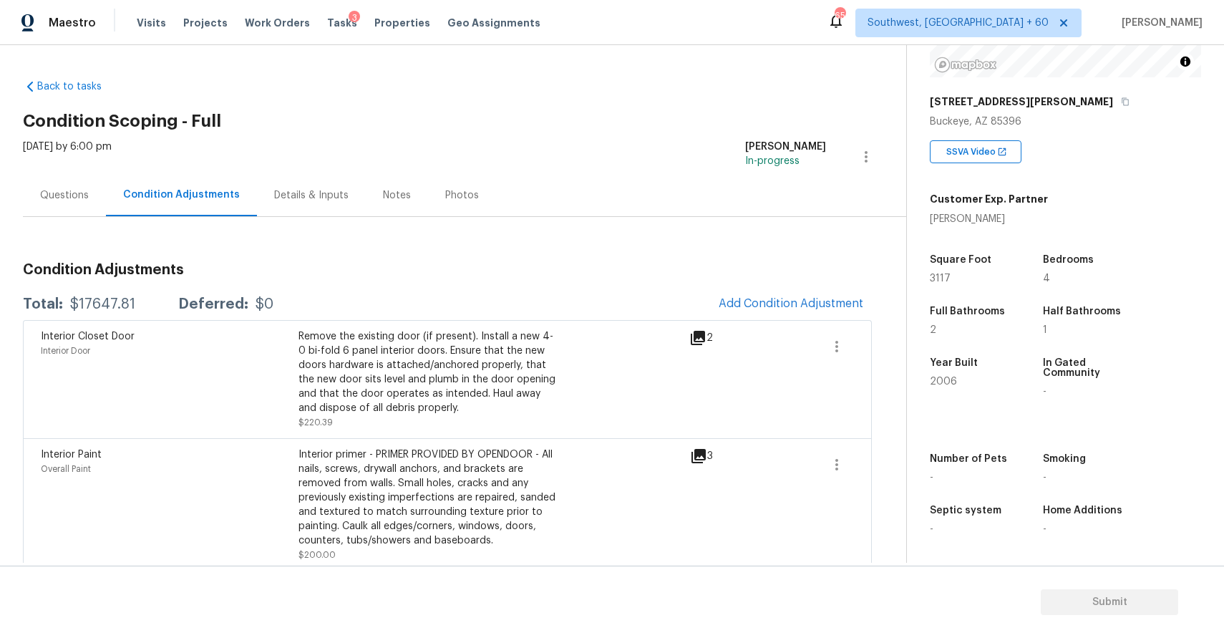
click at [86, 195] on div "Questions" at bounding box center [64, 195] width 49 height 14
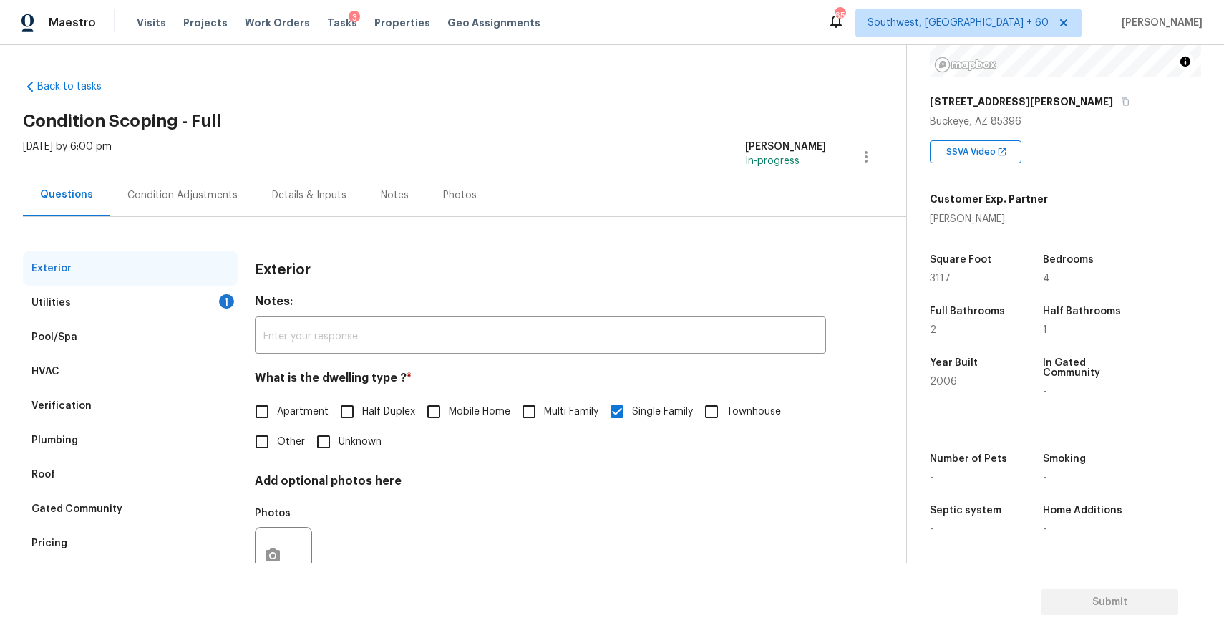
click at [200, 198] on div "Condition Adjustments" at bounding box center [182, 195] width 110 height 14
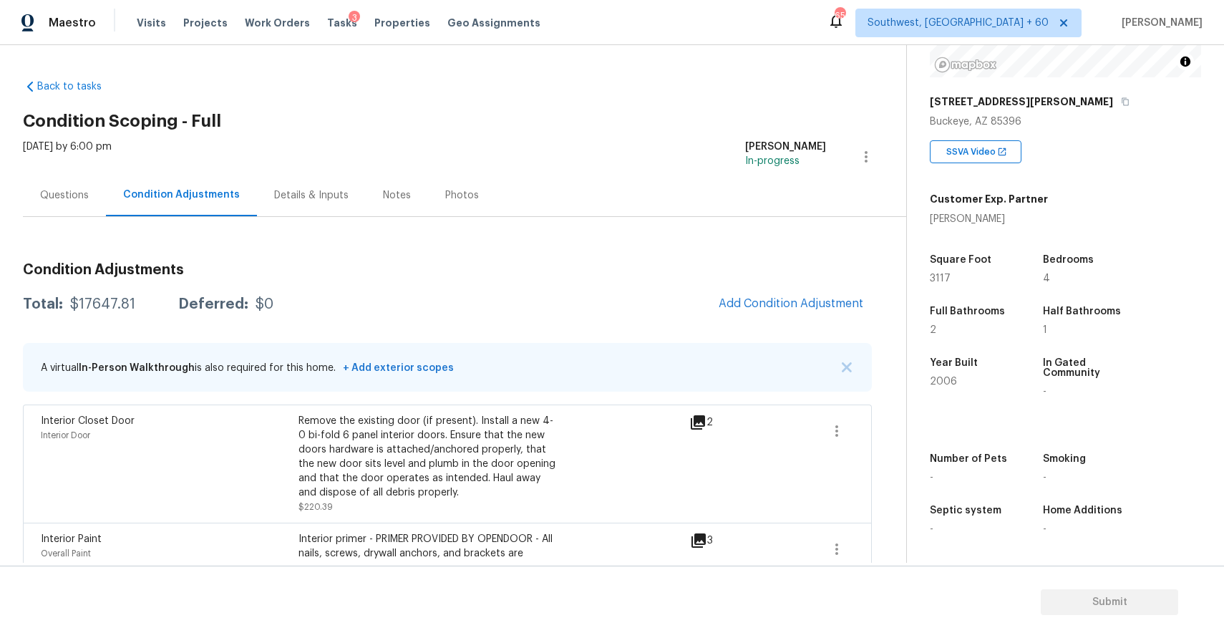
click at [88, 195] on div "Questions" at bounding box center [64, 195] width 83 height 42
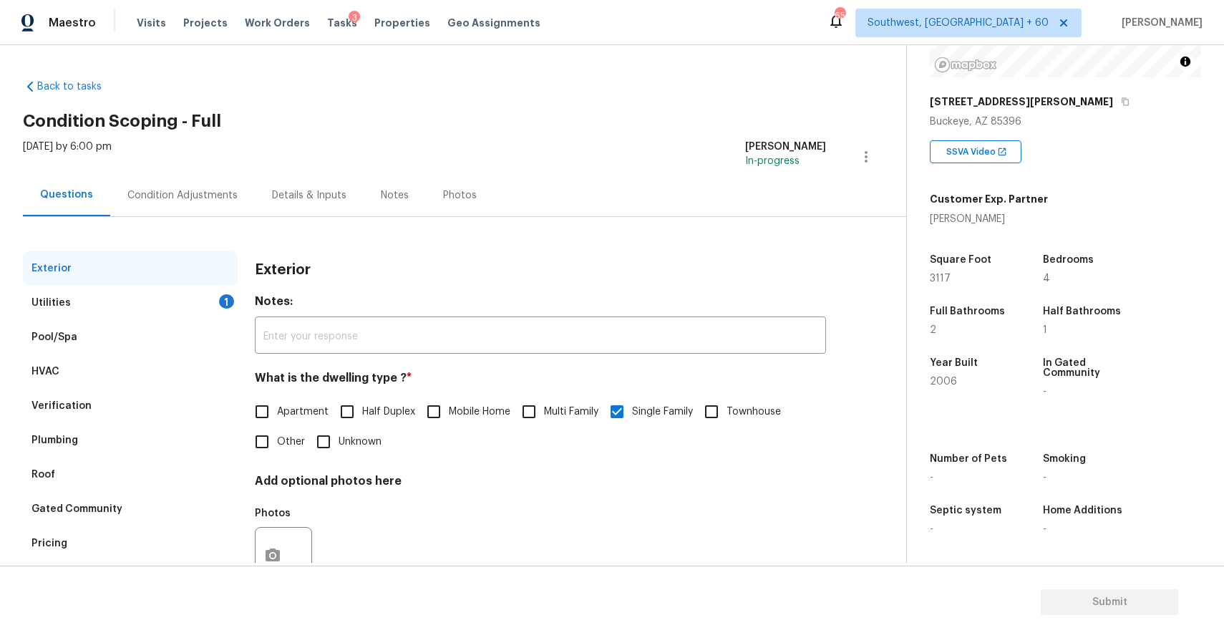
click at [163, 296] on div "Utilities 1" at bounding box center [130, 303] width 215 height 34
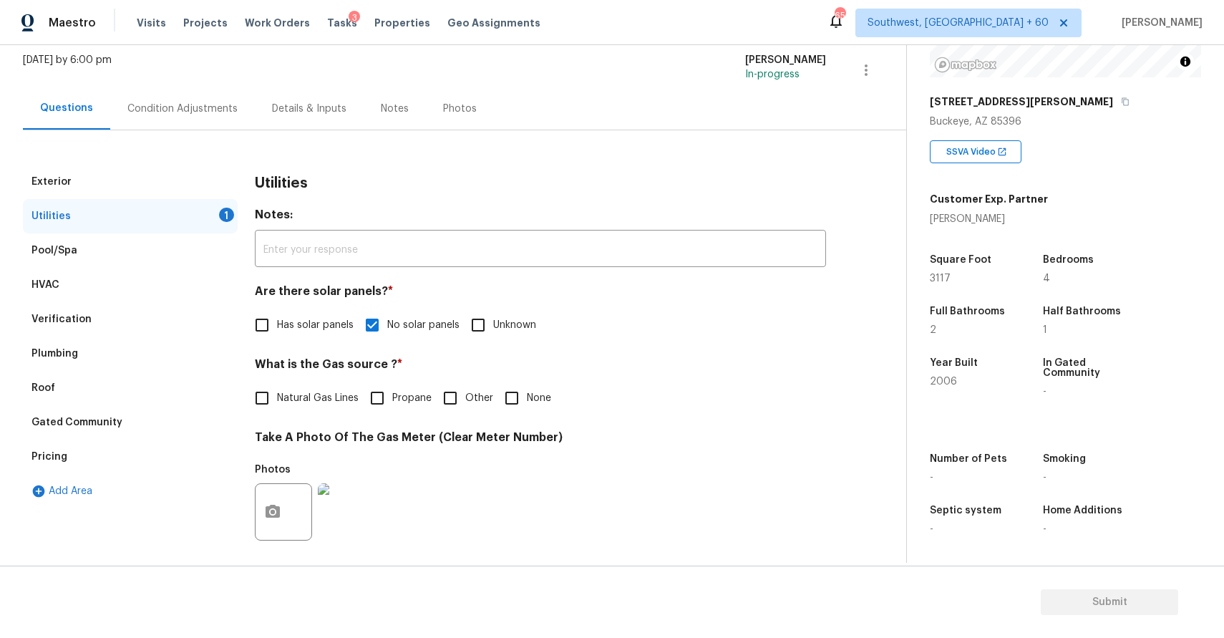
scroll to position [120, 0]
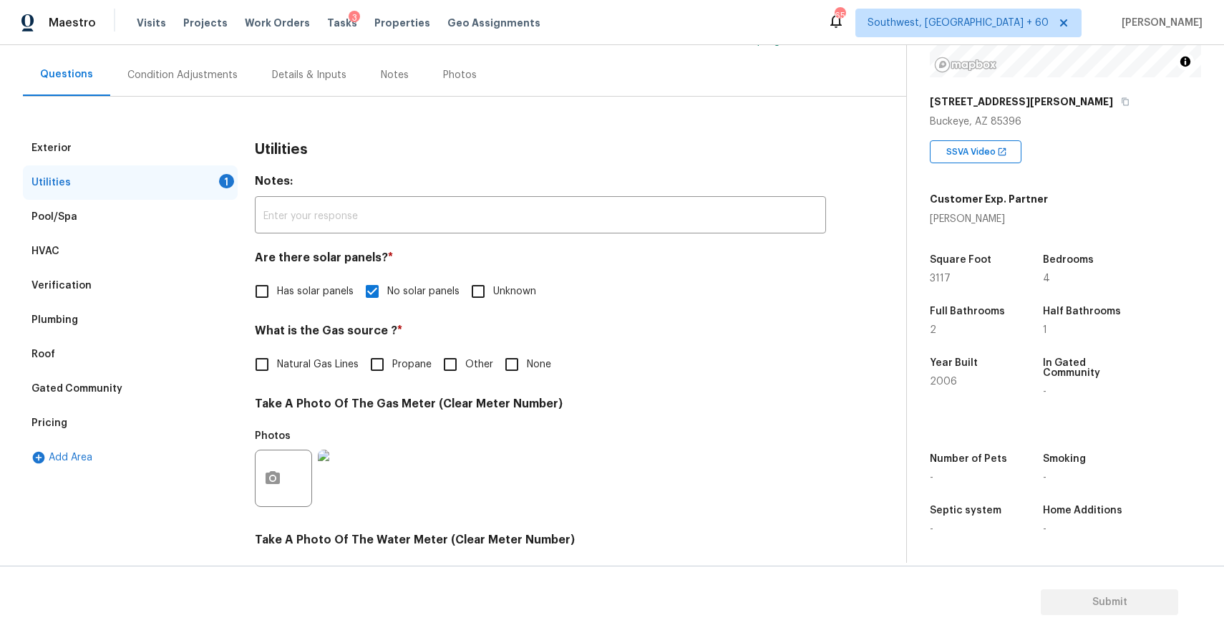
click at [301, 358] on span "Natural Gas Lines" at bounding box center [318, 364] width 82 height 15
click at [277, 358] on input "Natural Gas Lines" at bounding box center [262, 364] width 30 height 30
checkbox input "true"
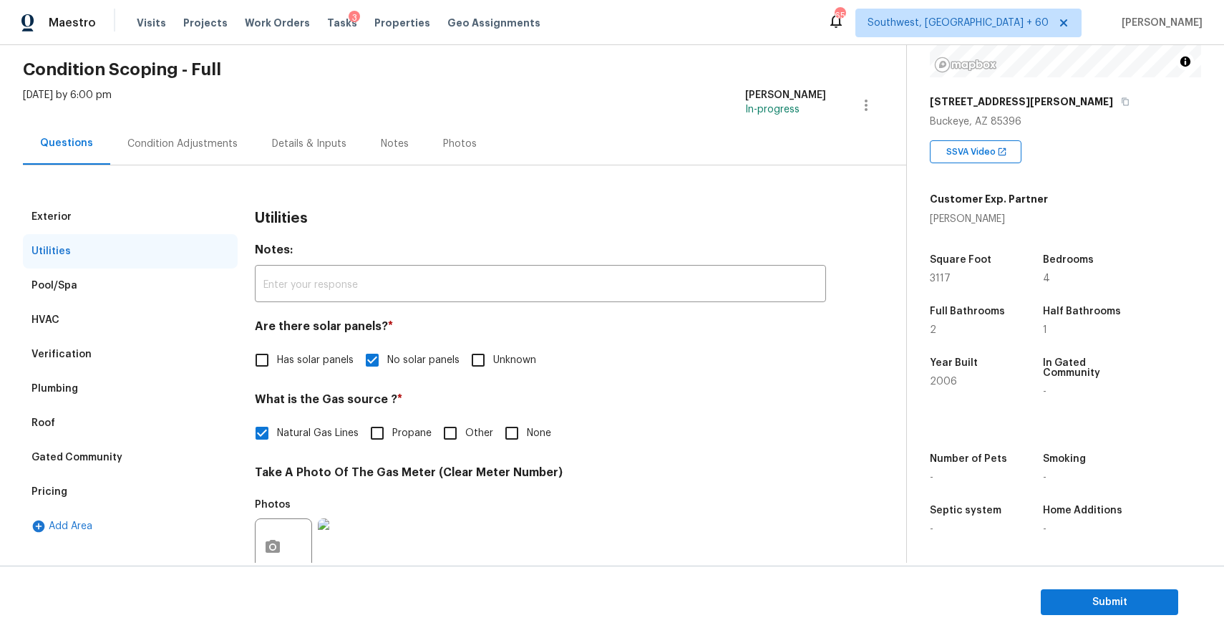
scroll to position [0, 0]
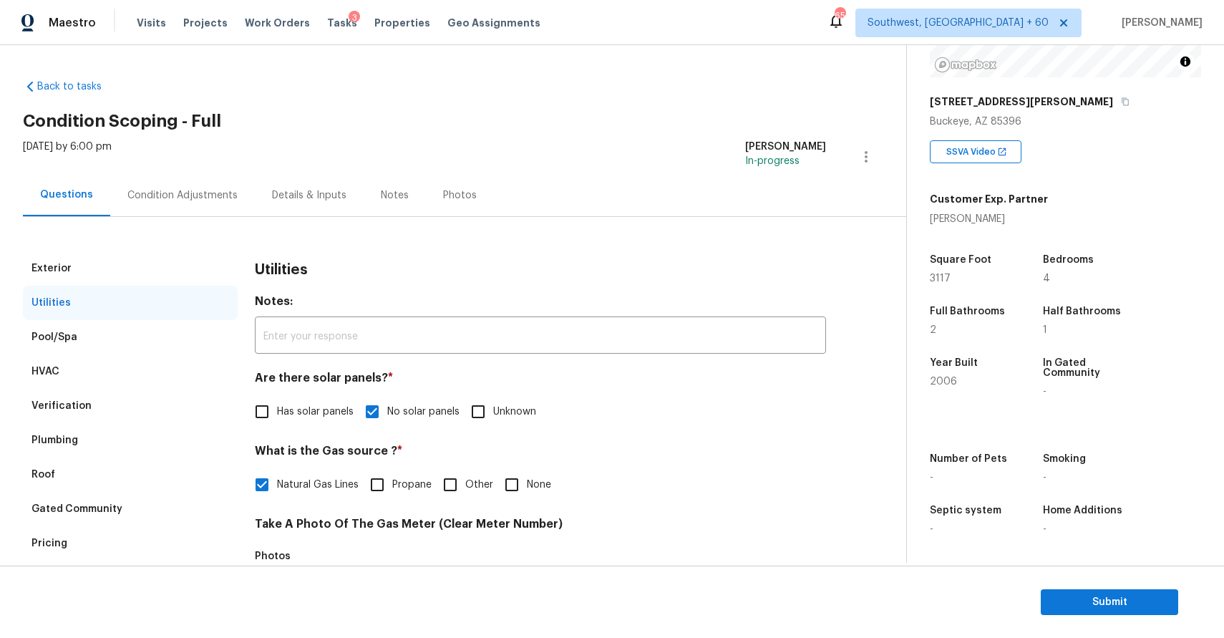
click at [195, 199] on div "Condition Adjustments" at bounding box center [182, 195] width 110 height 14
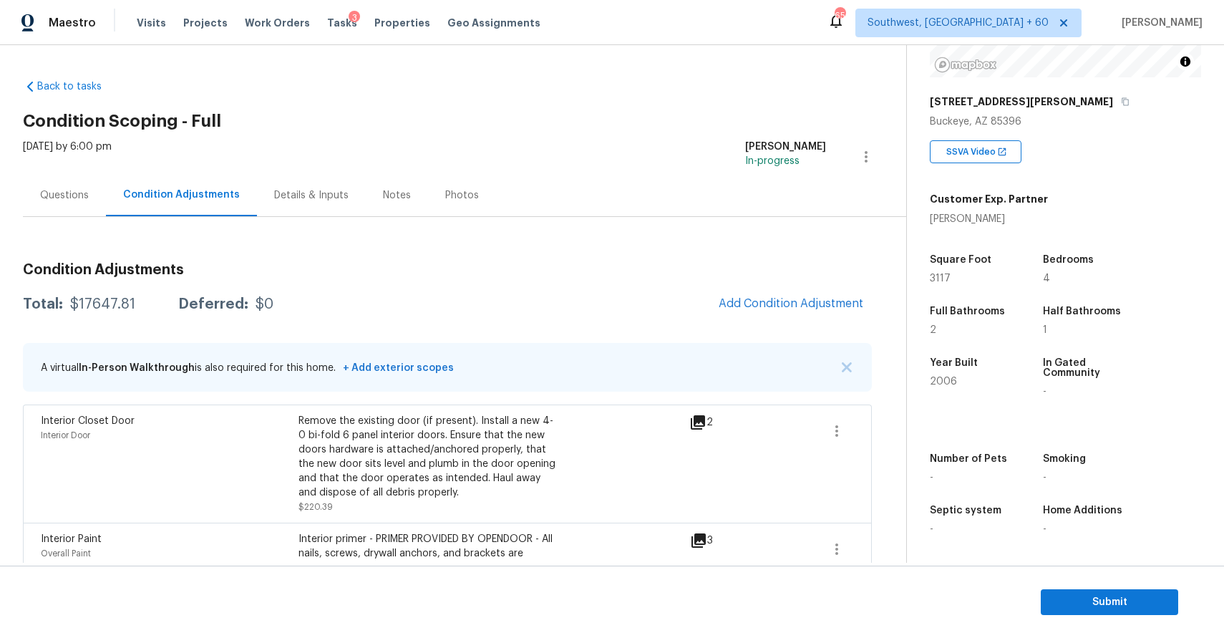
click at [45, 183] on div "Questions" at bounding box center [64, 195] width 83 height 42
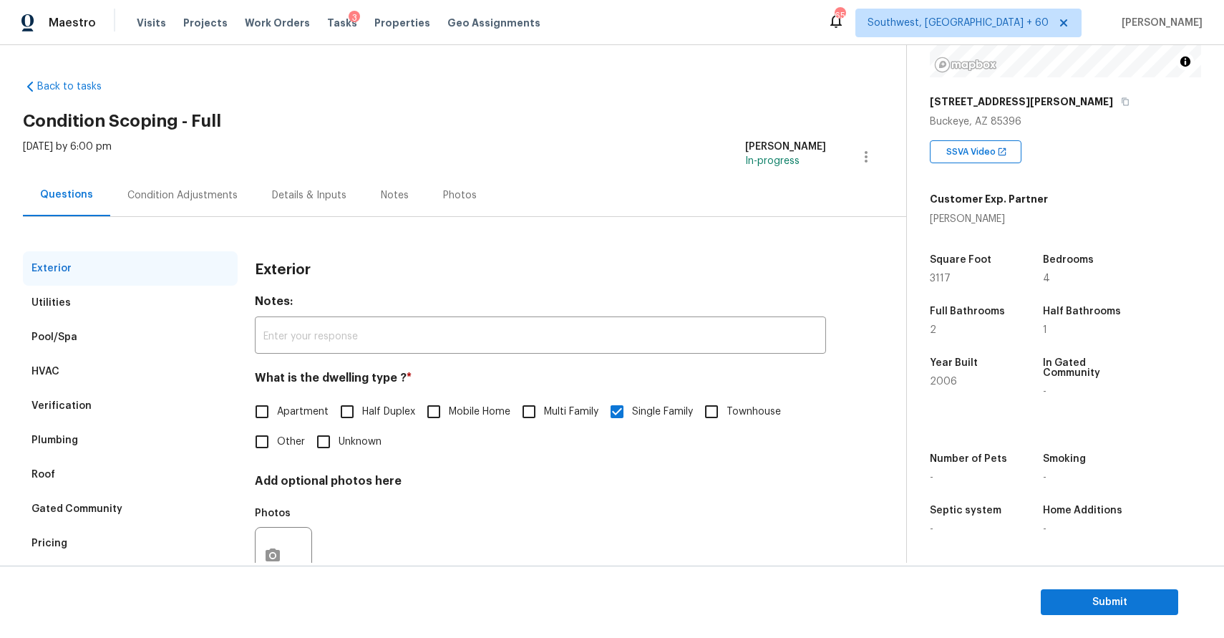
click at [205, 189] on div "Condition Adjustments" at bounding box center [182, 195] width 110 height 14
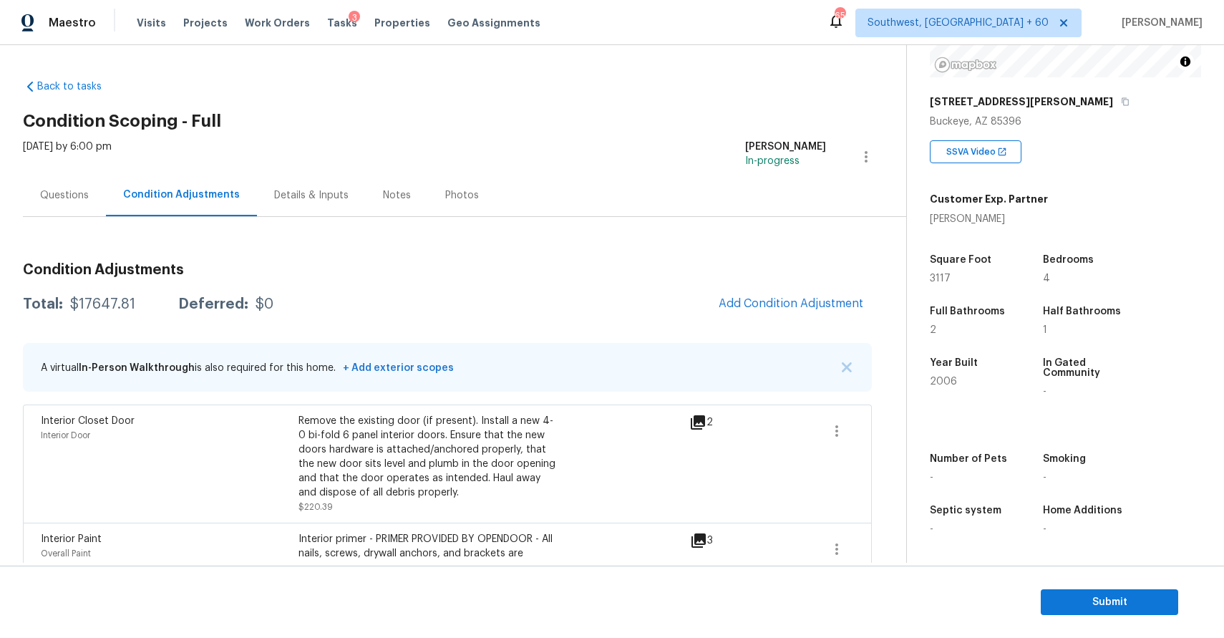
click at [88, 297] on div "$17647.81" at bounding box center [102, 304] width 65 height 14
click at [110, 307] on div "$17647.81" at bounding box center [102, 304] width 65 height 14
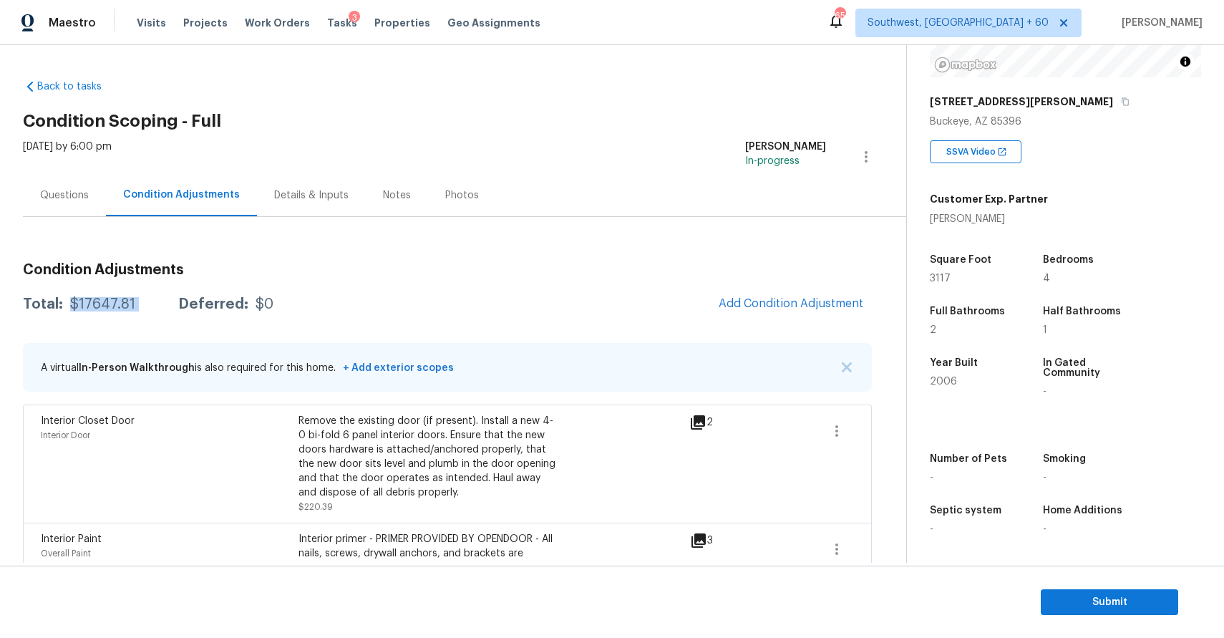
click at [110, 307] on div "$17647.81" at bounding box center [102, 304] width 65 height 14
click at [587, 138] on div "Back to tasks Condition Scoping - Full Mon, Sep 22 2025 by 6:00 pm Ranjith Kuma…" at bounding box center [464, 576] width 883 height 1017
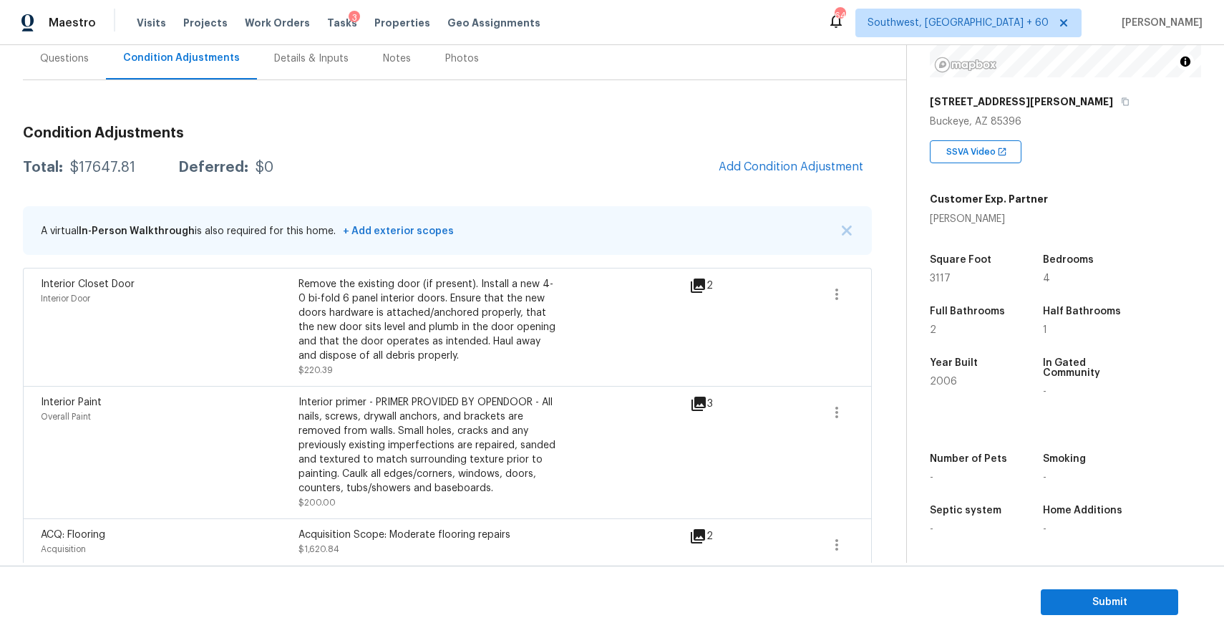
scroll to position [134, 0]
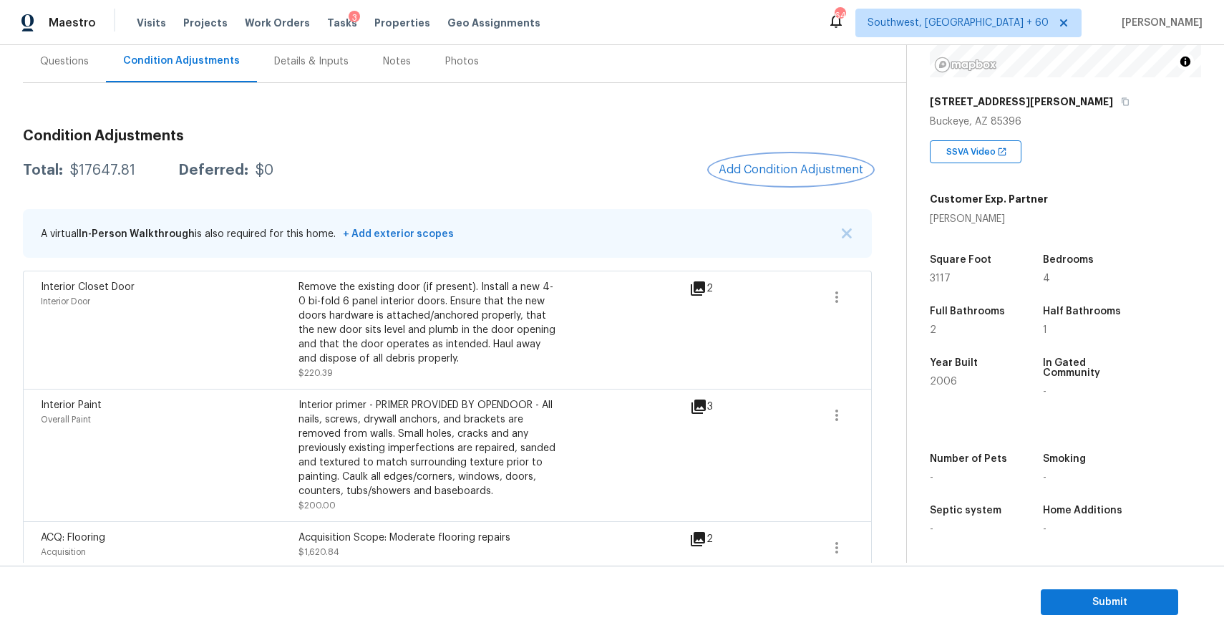
click at [778, 174] on span "Add Condition Adjustment" at bounding box center [791, 169] width 145 height 13
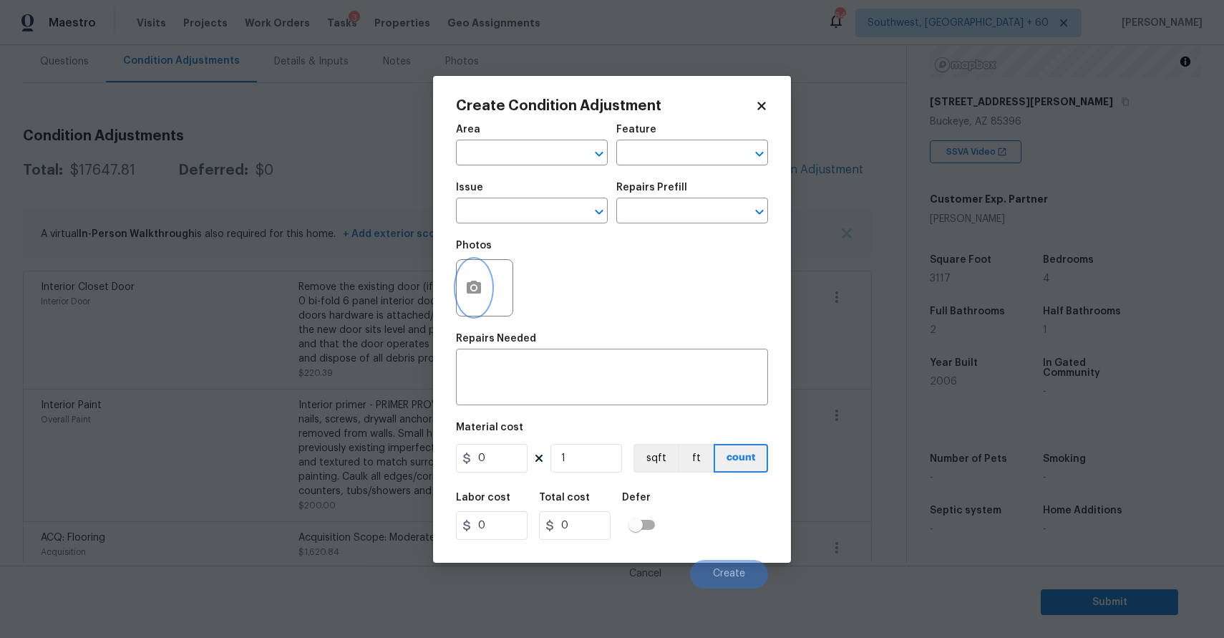
click at [468, 289] on icon "button" at bounding box center [474, 287] width 14 height 13
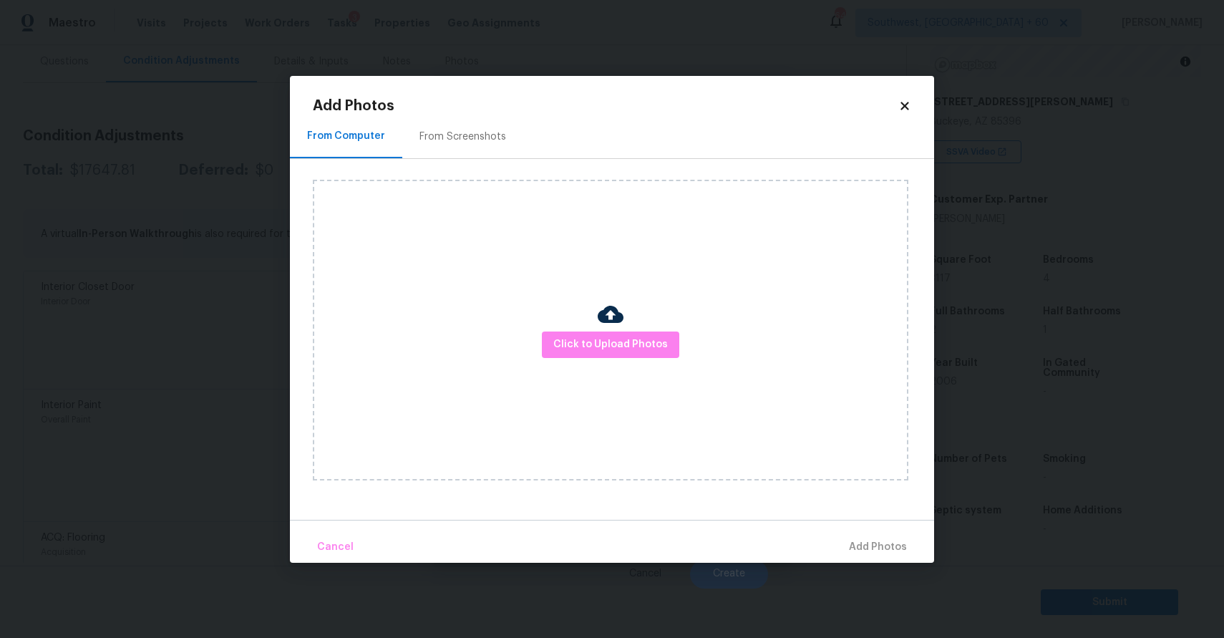
click at [540, 324] on div "Click to Upload Photos" at bounding box center [611, 330] width 596 height 301
click at [571, 340] on span "Click to Upload Photos" at bounding box center [610, 345] width 115 height 18
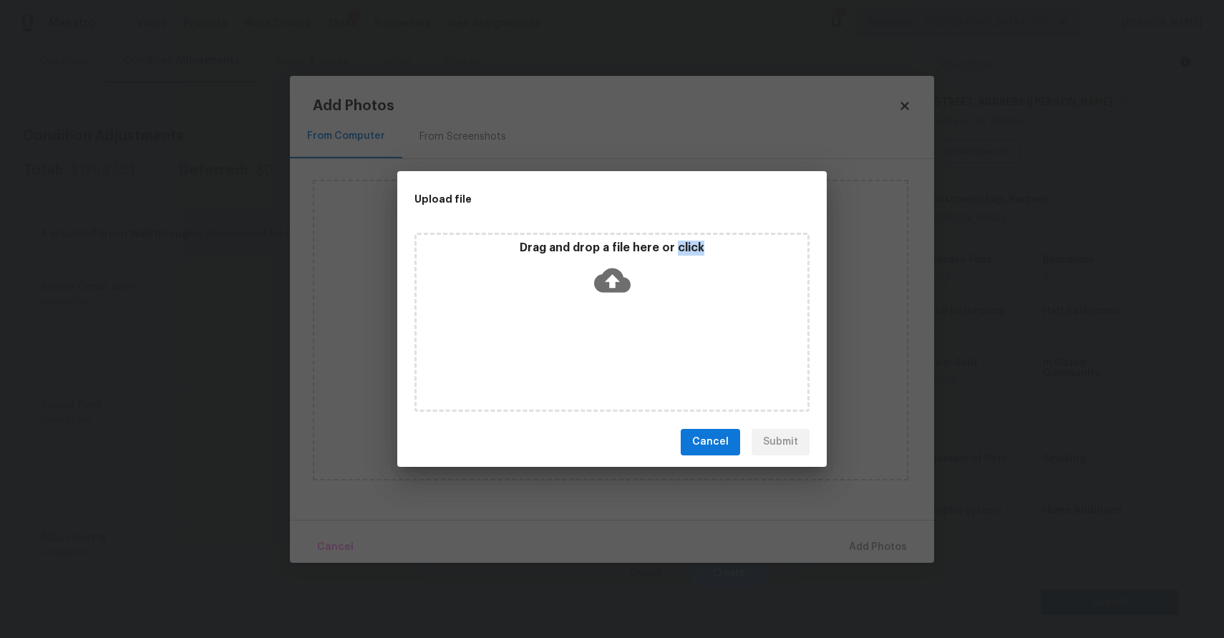
click at [1002, 513] on div "Upload file Drag and drop a file here or click Cancel Submit" at bounding box center [612, 319] width 1224 height 638
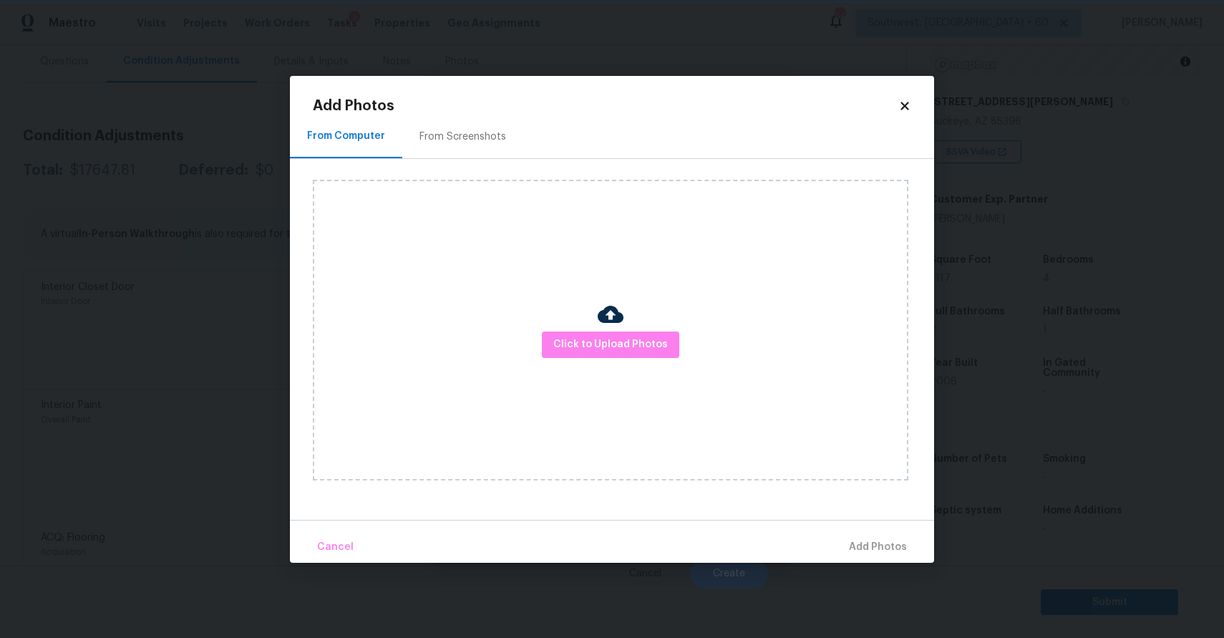
click at [1002, 513] on div "Upload file Drag and drop a file here or click Cancel Submit" at bounding box center [612, 319] width 1224 height 638
click at [1002, 513] on body "Maestro Visits Projects Work Orders Tasks 3 Properties Geo Assignments 648 Sout…" at bounding box center [612, 319] width 1224 height 638
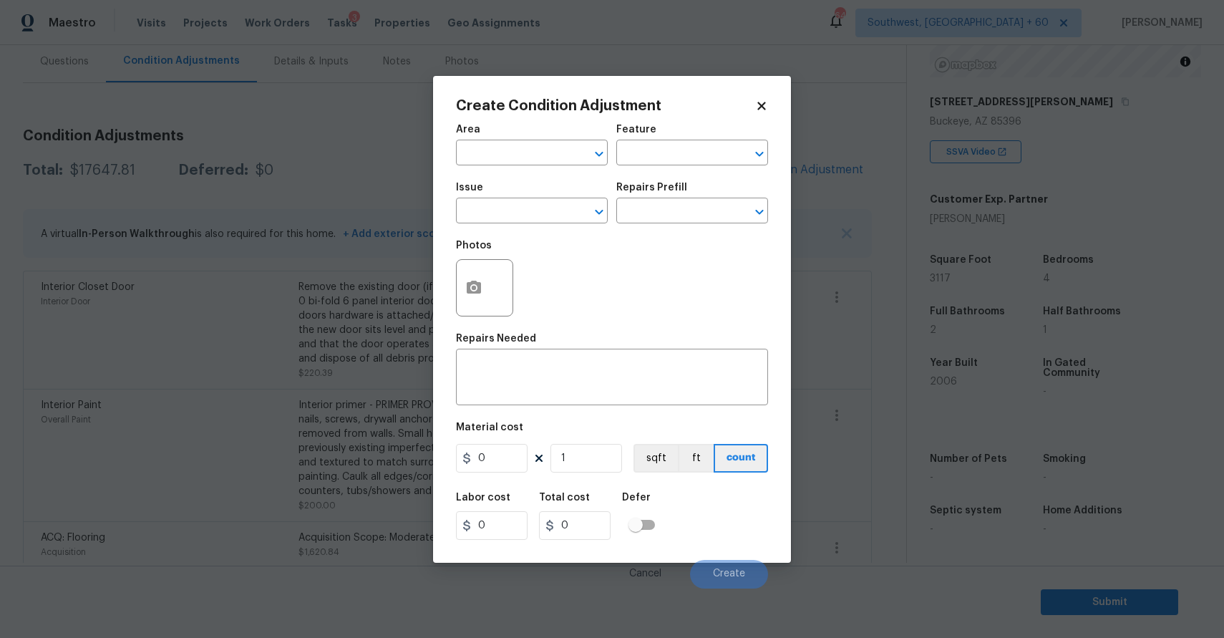
click at [1002, 513] on body "Maestro Visits Projects Work Orders Tasks 3 Properties Geo Assignments 648 Sout…" at bounding box center [612, 319] width 1224 height 638
click at [1002, 513] on div "Septic system" at bounding box center [972, 514] width 85 height 19
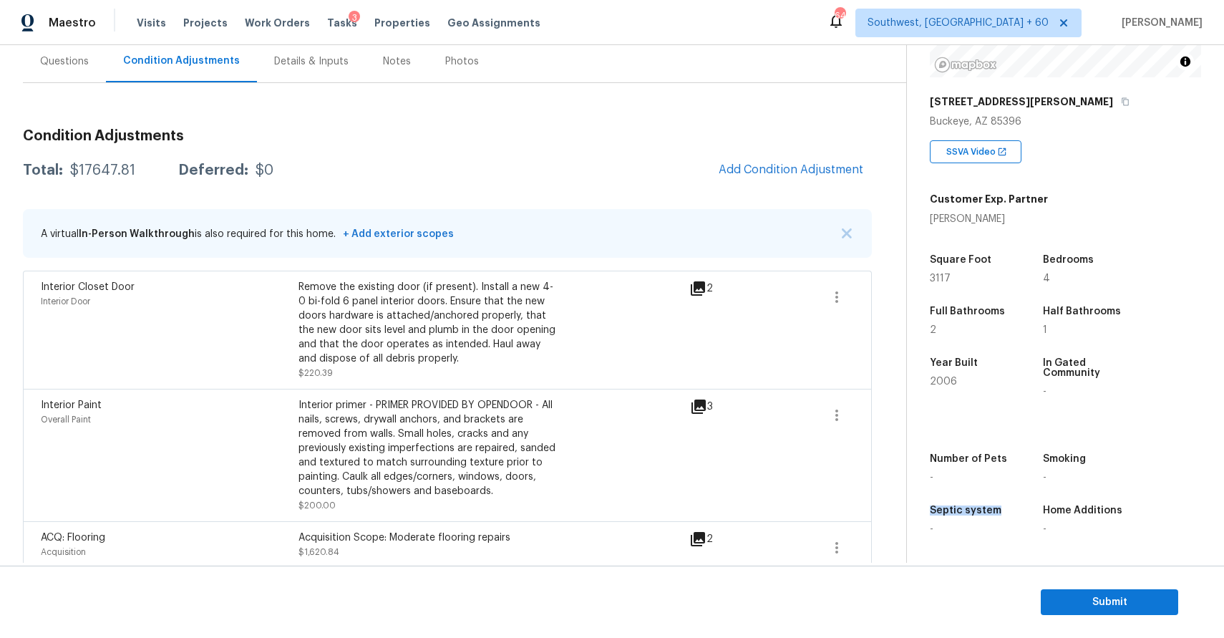
click at [48, 64] on div "Questions" at bounding box center [64, 61] width 49 height 14
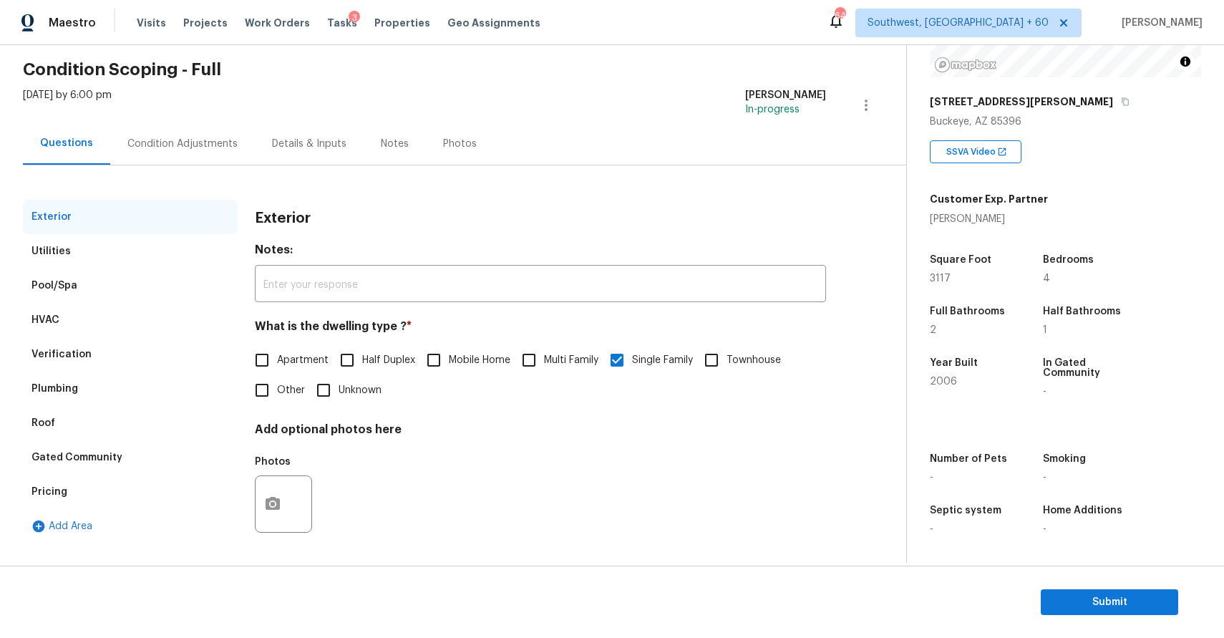
click at [102, 273] on div "Pool/Spa" at bounding box center [130, 285] width 215 height 34
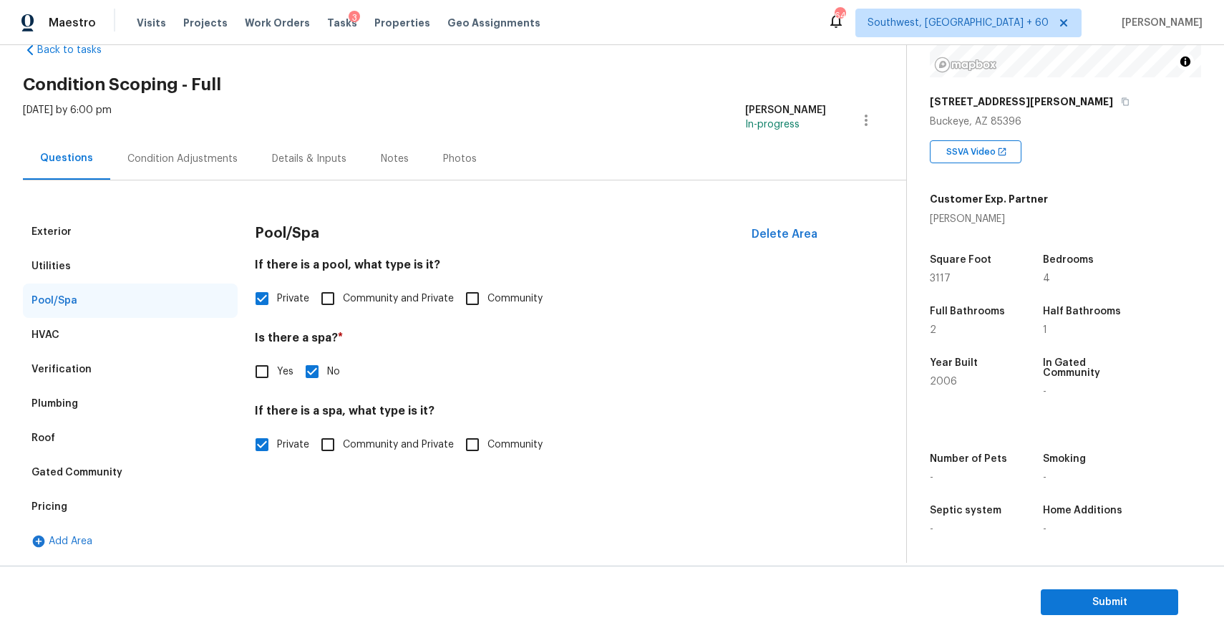
scroll to position [0, 0]
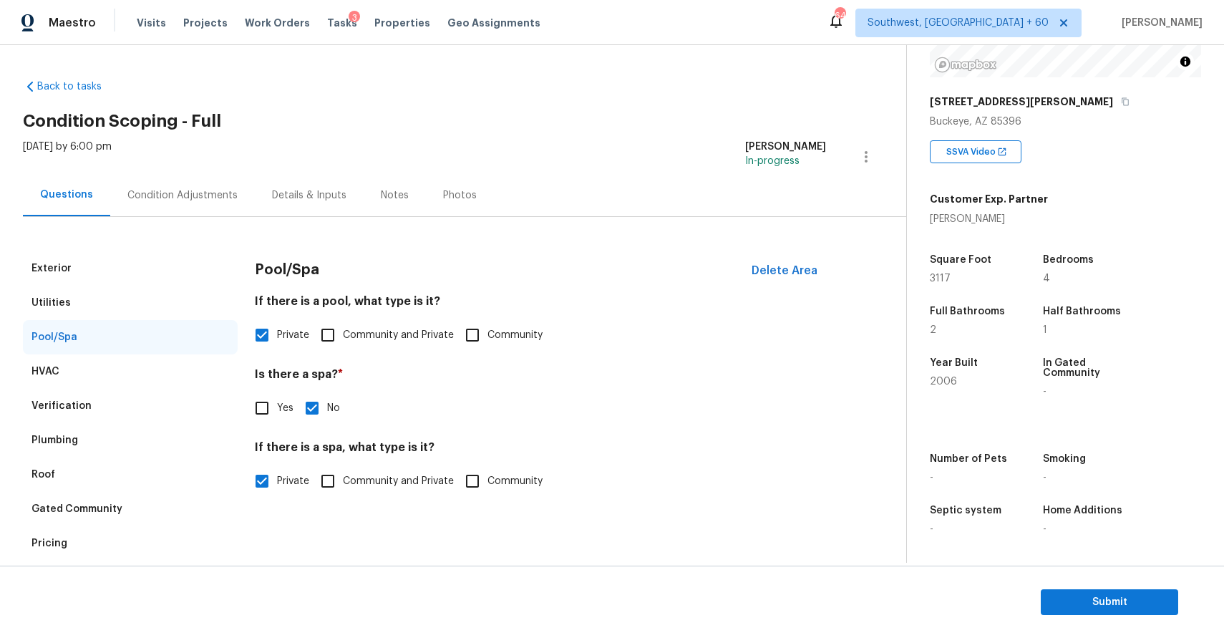
click at [180, 167] on div "Mon, Sep 22 2025 by 6:00 pm Ranjith Kumar P In-progress" at bounding box center [464, 157] width 883 height 34
click at [206, 190] on div "Condition Adjustments" at bounding box center [182, 195] width 110 height 14
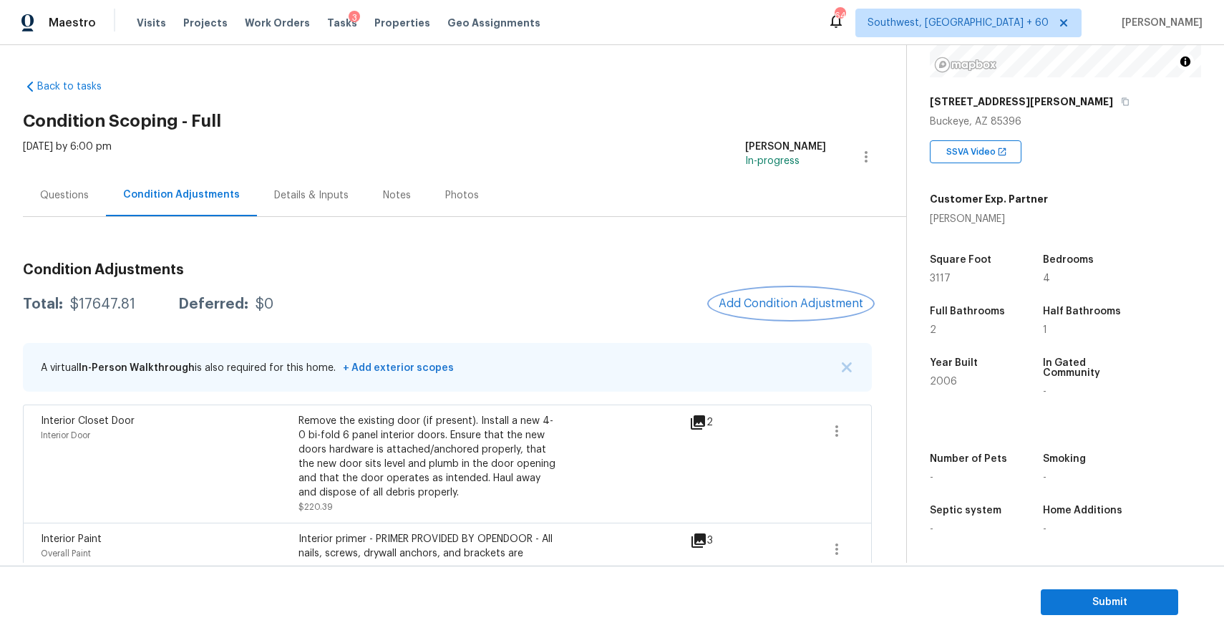
click at [770, 308] on span "Add Condition Adjustment" at bounding box center [791, 303] width 145 height 13
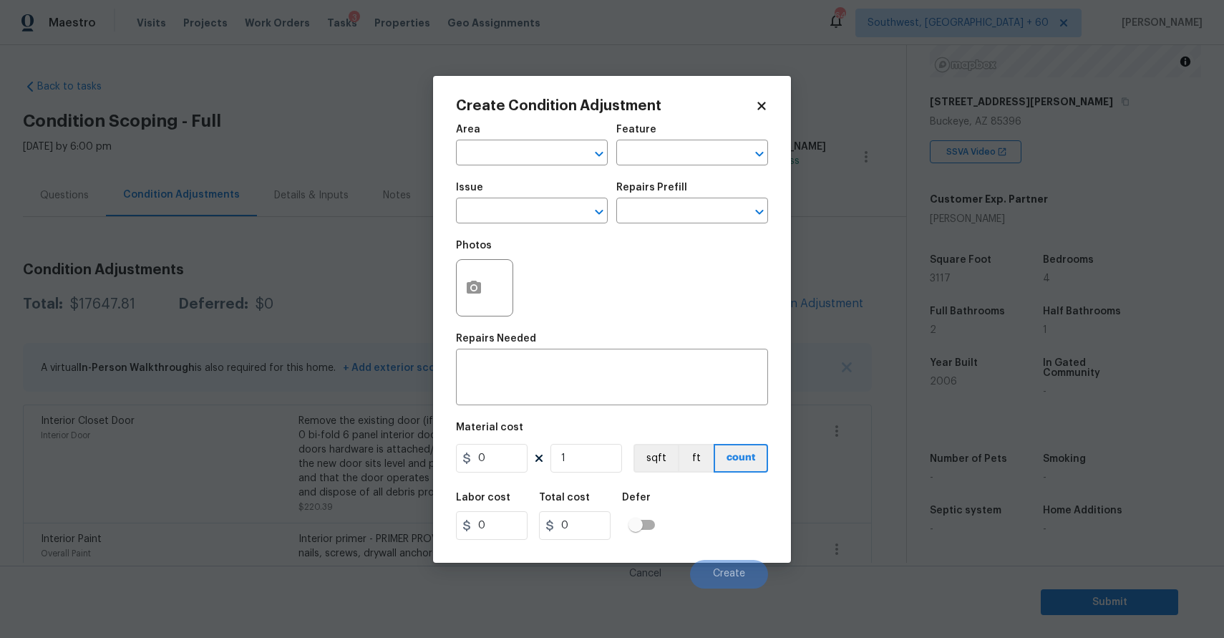
click at [283, 312] on body "Maestro Visits Projects Work Orders Tasks 3 Properties Geo Assignments 648 Sout…" at bounding box center [612, 319] width 1224 height 638
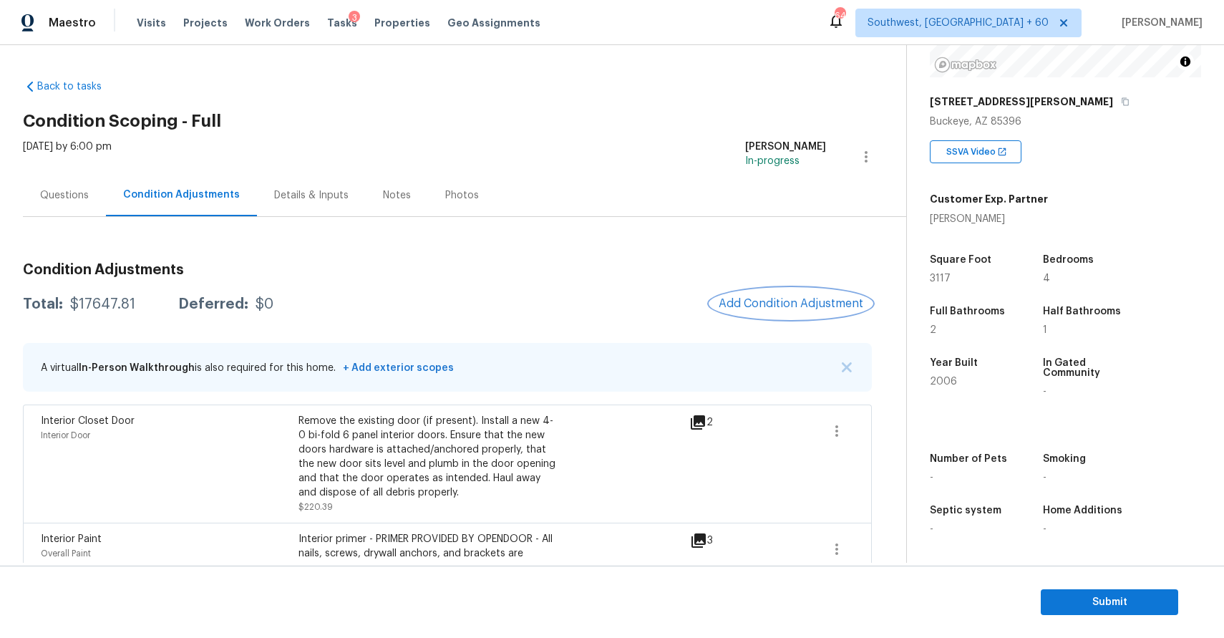
click at [792, 292] on button "Add Condition Adjustment" at bounding box center [791, 303] width 162 height 30
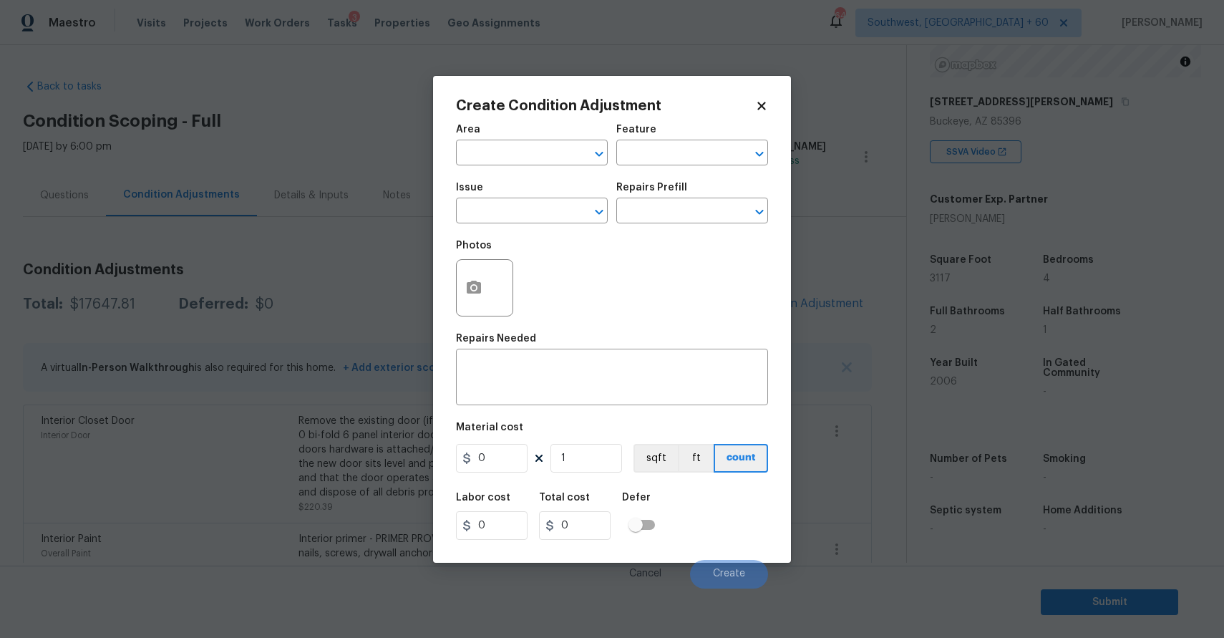
click at [477, 195] on div "Issue" at bounding box center [532, 192] width 152 height 19
click at [499, 210] on input "text" at bounding box center [512, 212] width 112 height 22
click at [510, 304] on li "Pool Repair" at bounding box center [532, 303] width 152 height 24
type input "Pool Repair"
click at [673, 208] on input "text" at bounding box center [672, 212] width 112 height 22
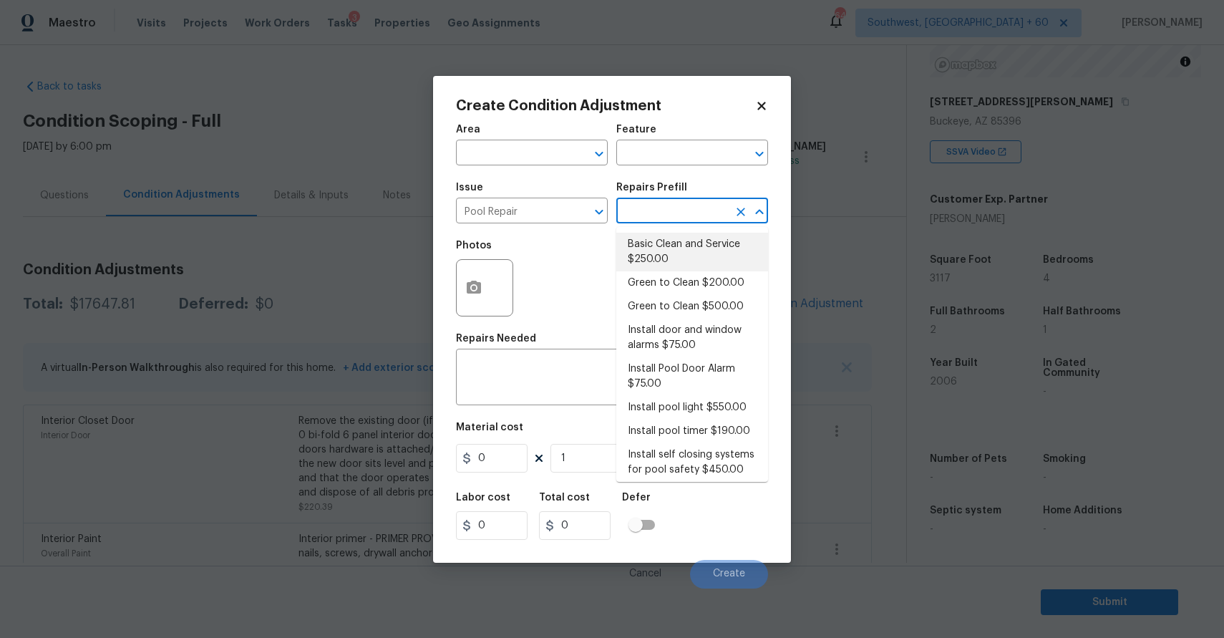
click at [694, 249] on li "Basic Clean and Service $250.00" at bounding box center [692, 252] width 152 height 39
type input "Pool"
type textarea "basic clean and service, balance chems, repair minor leaks at equipment, etc"
type input "250"
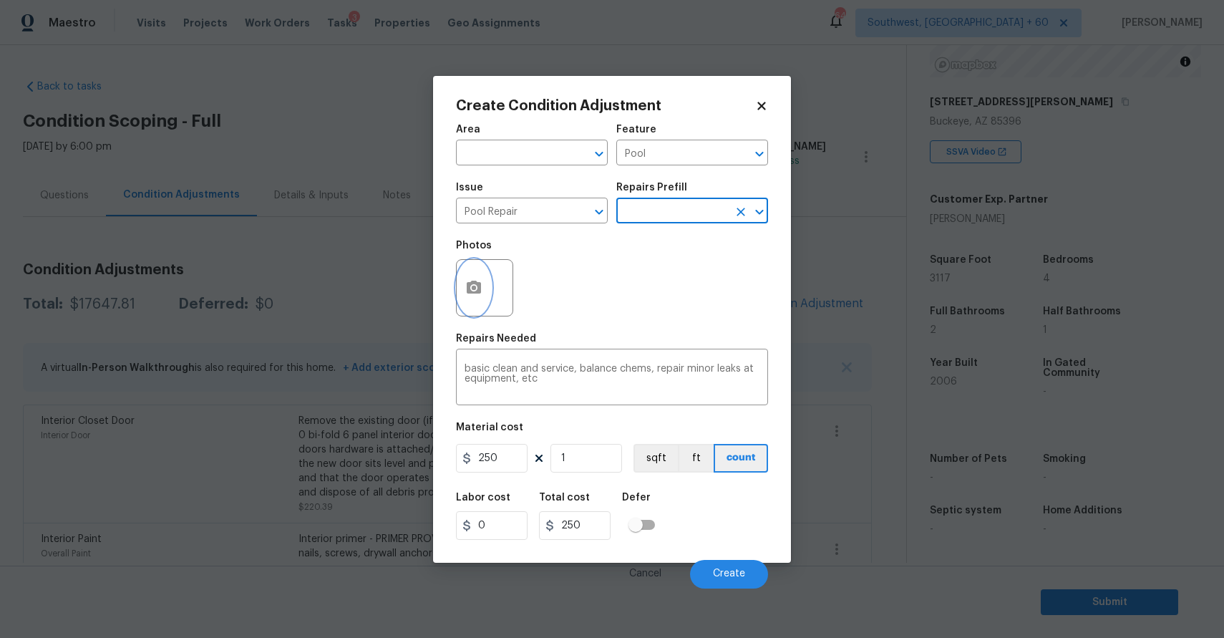
click at [472, 272] on button "button" at bounding box center [474, 288] width 34 height 56
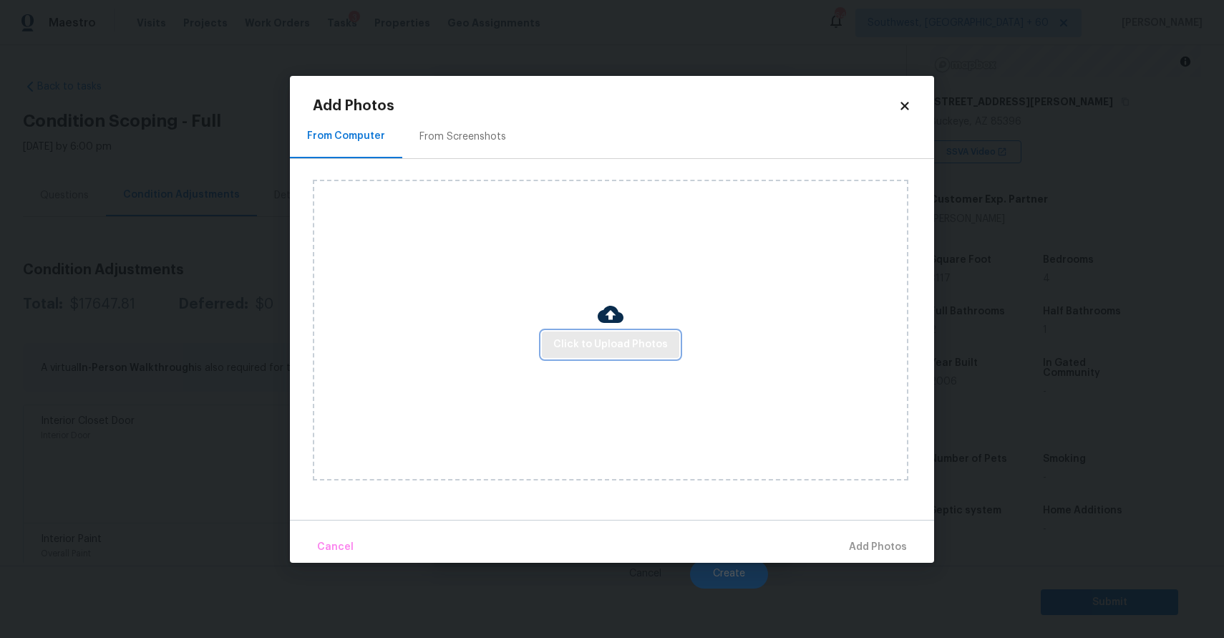
click at [618, 334] on button "Click to Upload Photos" at bounding box center [610, 344] width 137 height 26
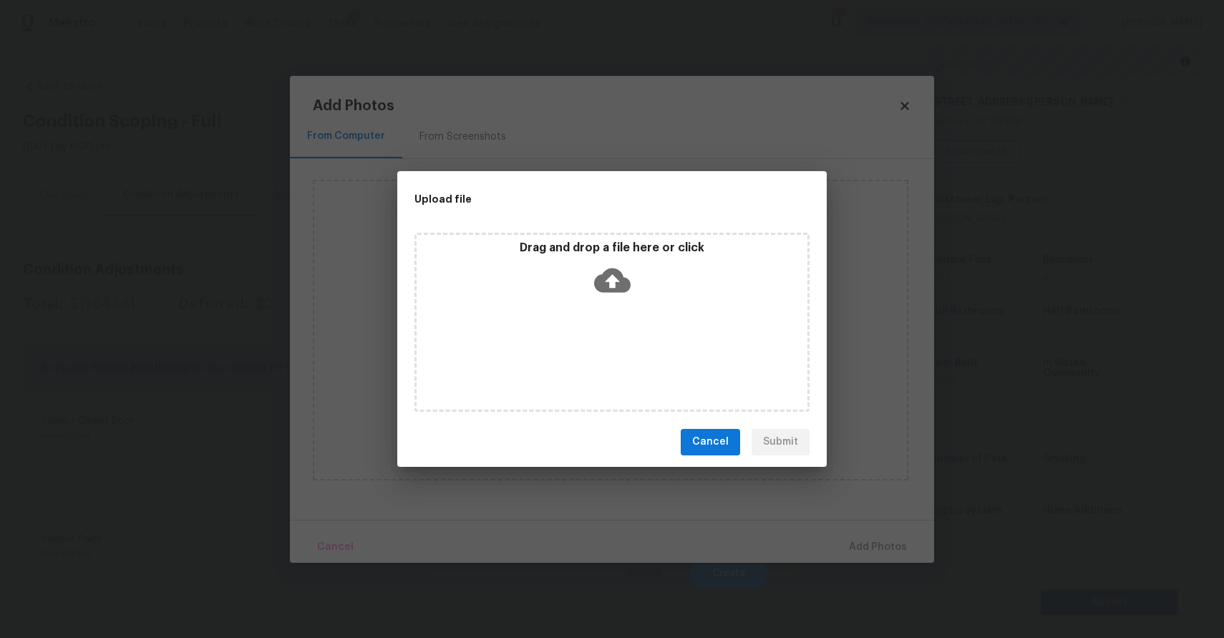
click at [618, 334] on div "Drag and drop a file here or click" at bounding box center [611, 322] width 395 height 179
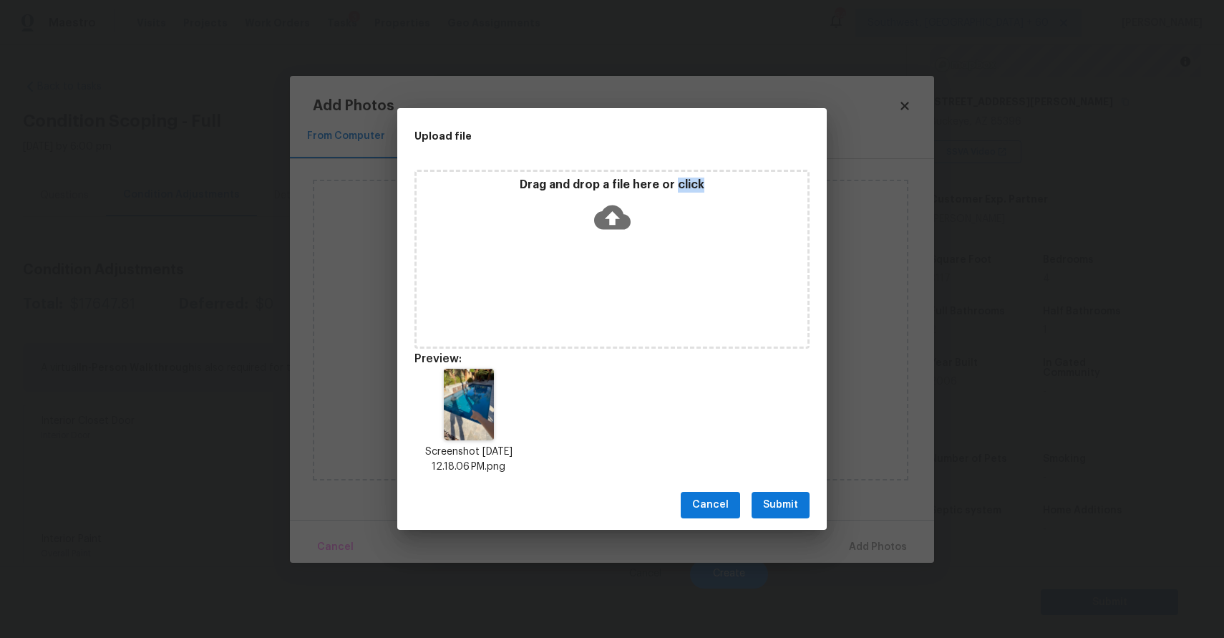
click at [787, 493] on button "Submit" at bounding box center [781, 505] width 58 height 26
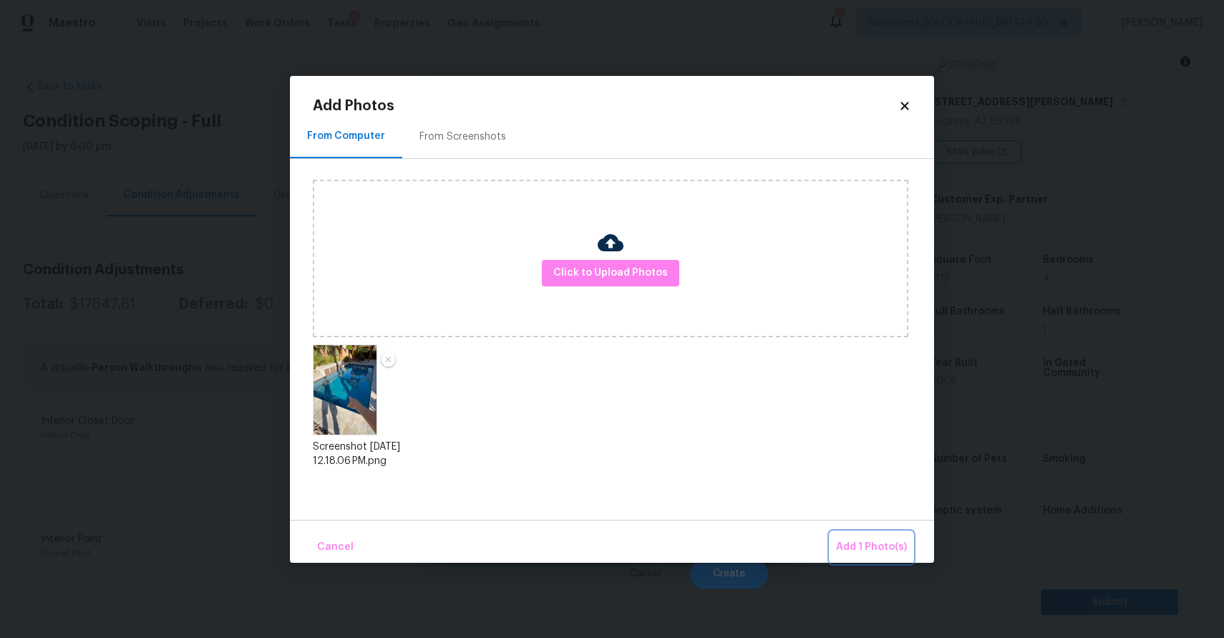
click at [858, 538] on span "Add 1 Photo(s)" at bounding box center [871, 547] width 71 height 18
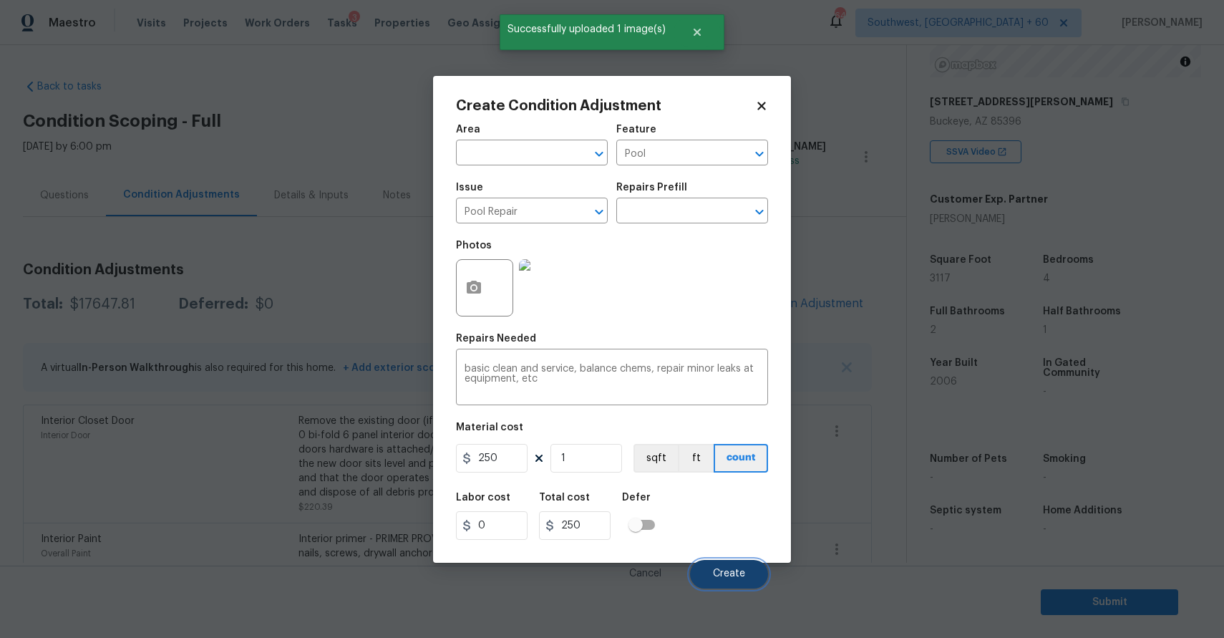
click at [725, 571] on span "Create" at bounding box center [729, 573] width 32 height 11
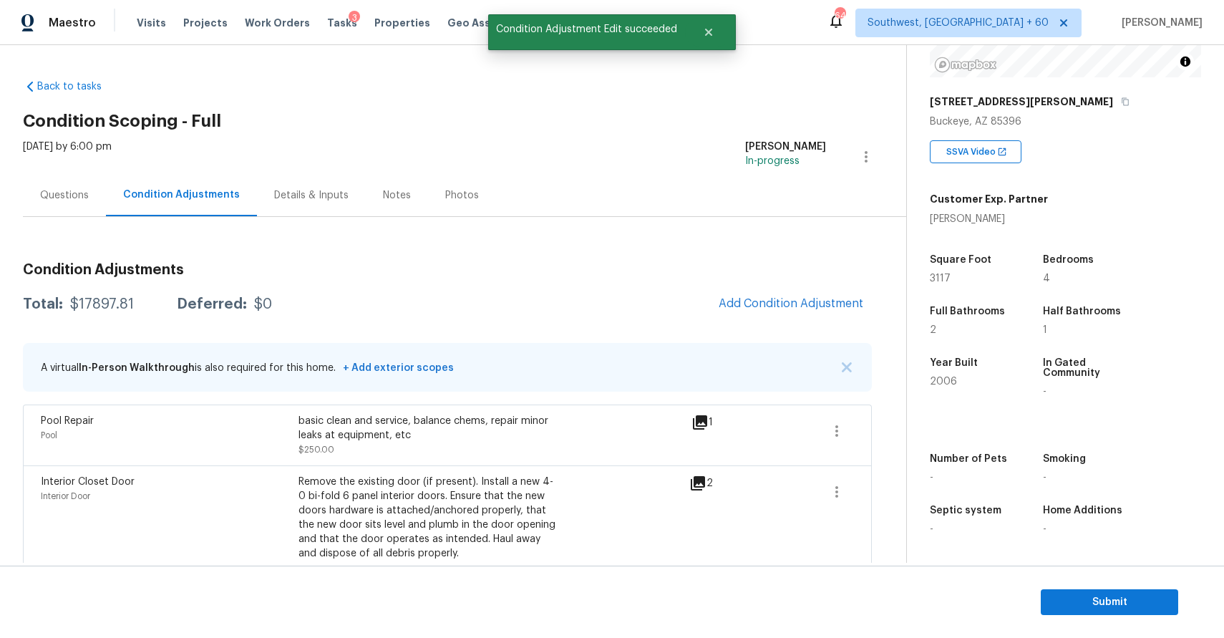
click at [82, 188] on div "Questions" at bounding box center [64, 195] width 49 height 14
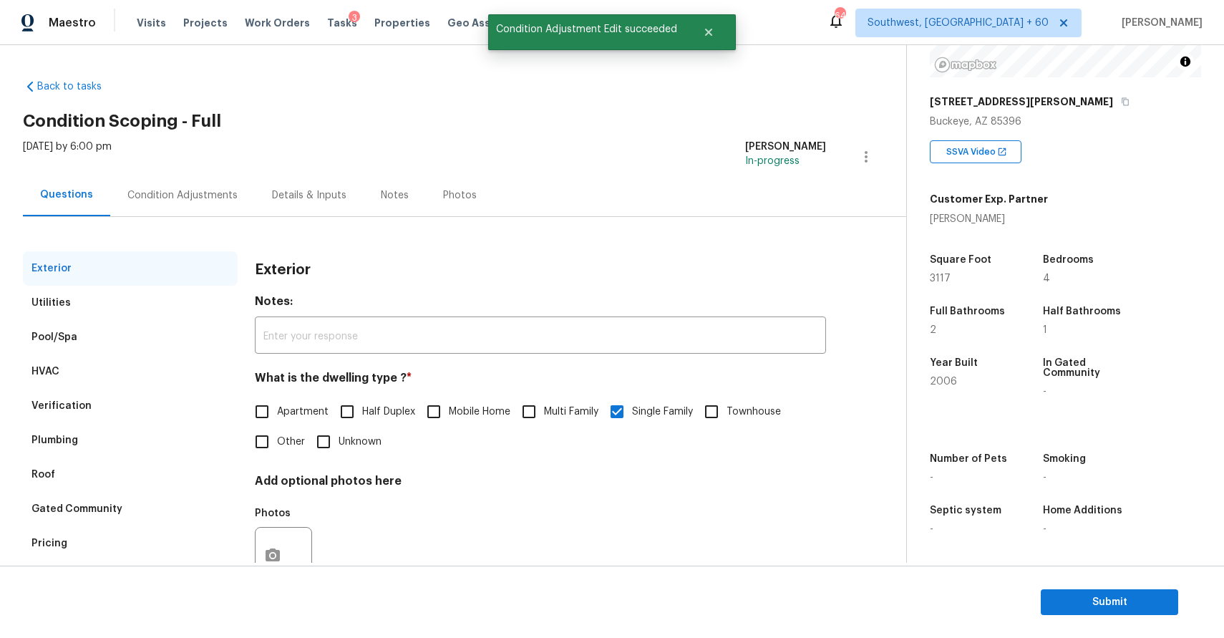
click at [166, 200] on div "Condition Adjustments" at bounding box center [182, 195] width 110 height 14
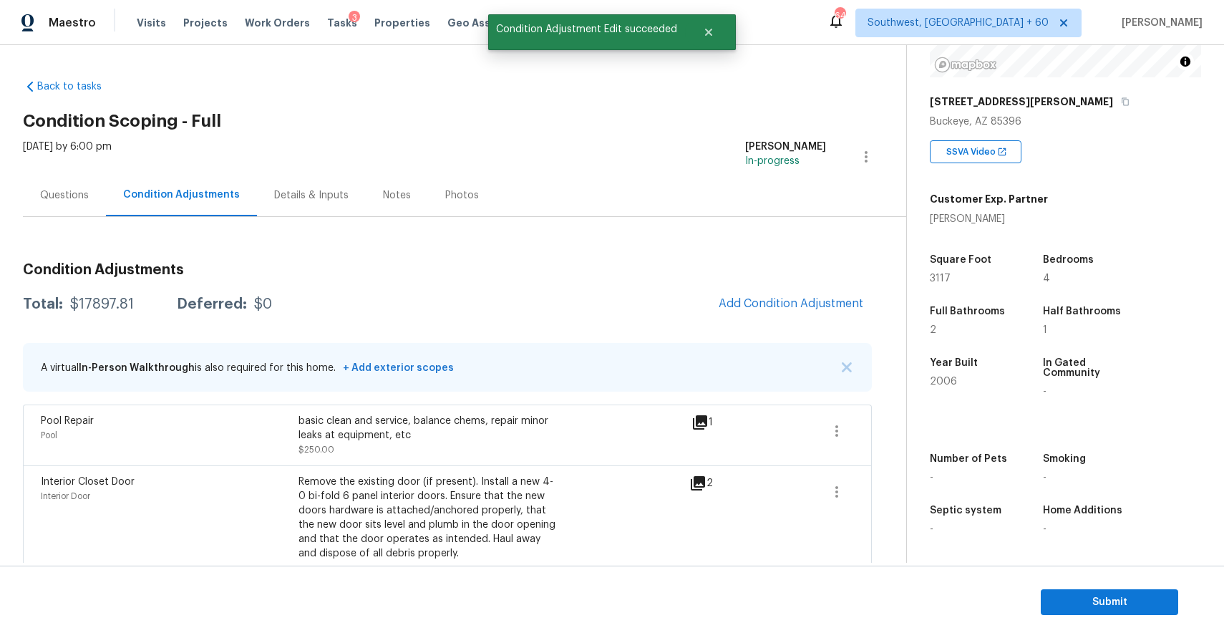
click at [94, 308] on div "$17897.81" at bounding box center [102, 304] width 64 height 14
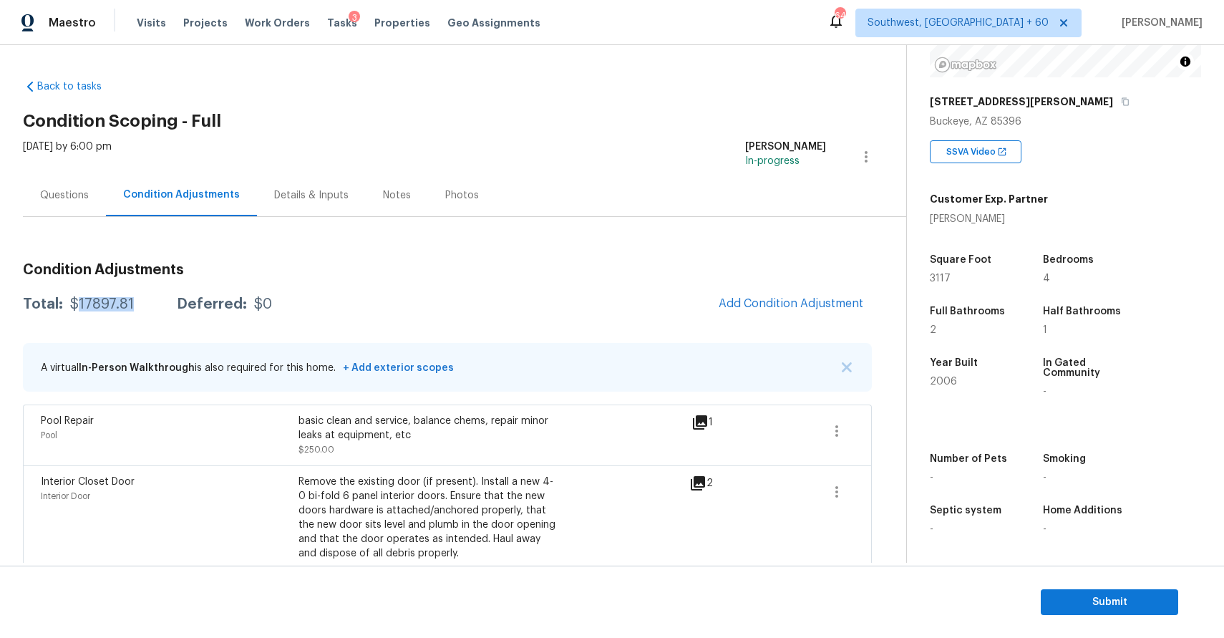
copy div "17897.81"
click at [59, 196] on div "Questions" at bounding box center [64, 195] width 49 height 14
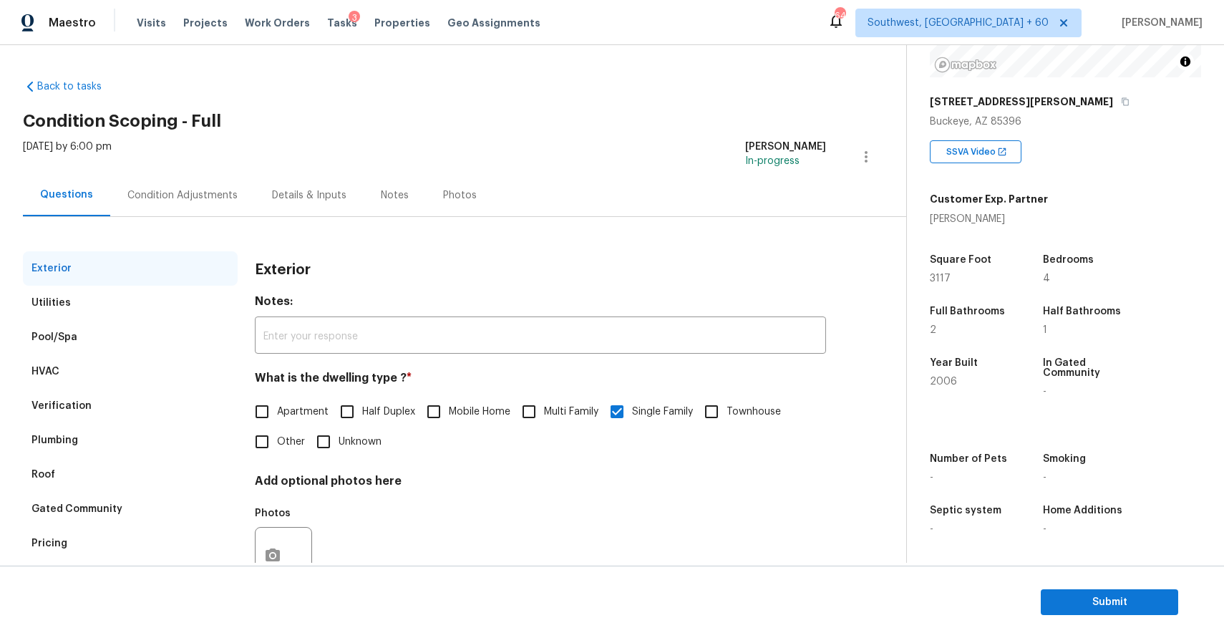
scroll to position [52, 0]
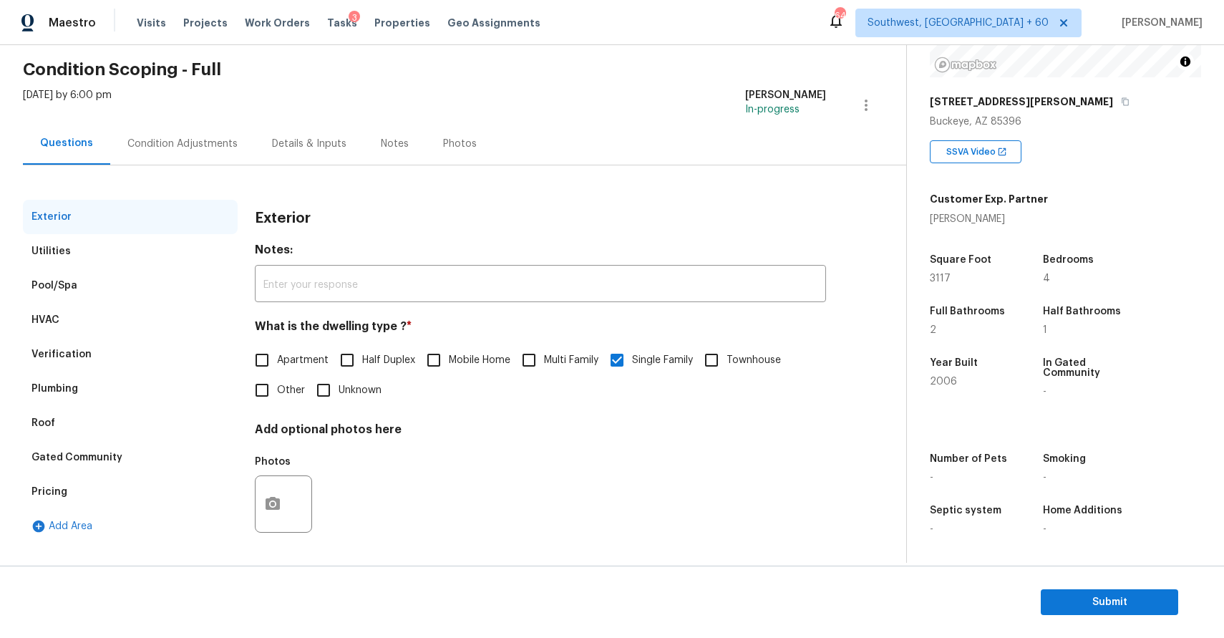
click at [574, 432] on h4 "Add optional photos here" at bounding box center [540, 432] width 571 height 20
click at [1110, 604] on span "Submit" at bounding box center [1109, 602] width 115 height 18
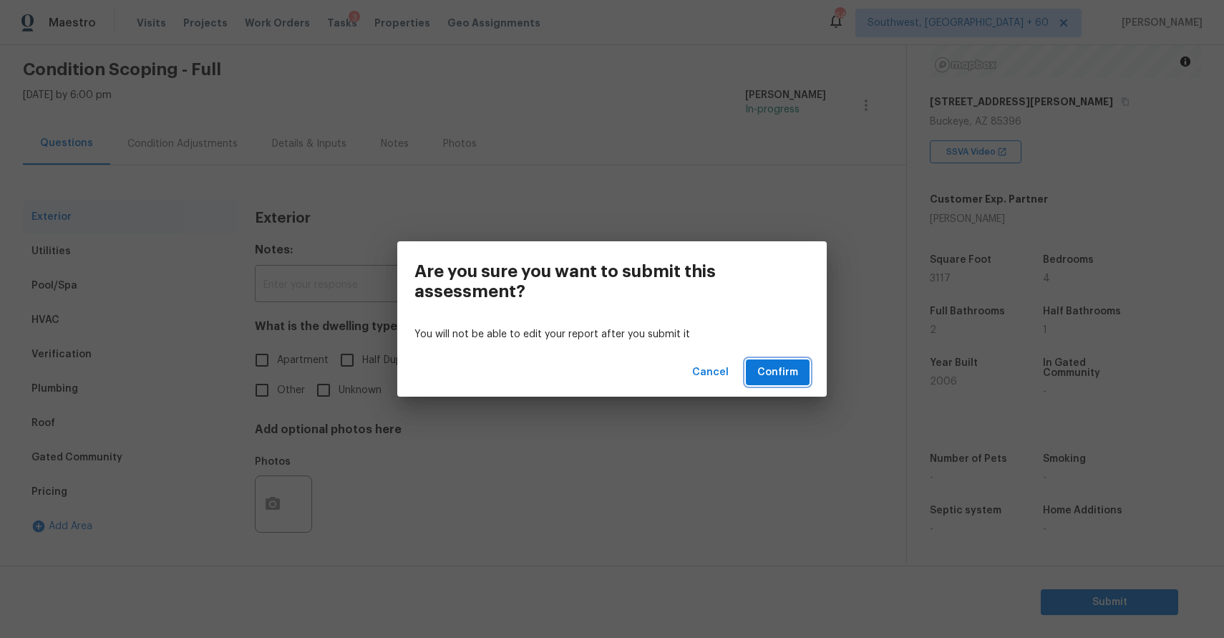
click at [797, 377] on span "Confirm" at bounding box center [777, 373] width 41 height 18
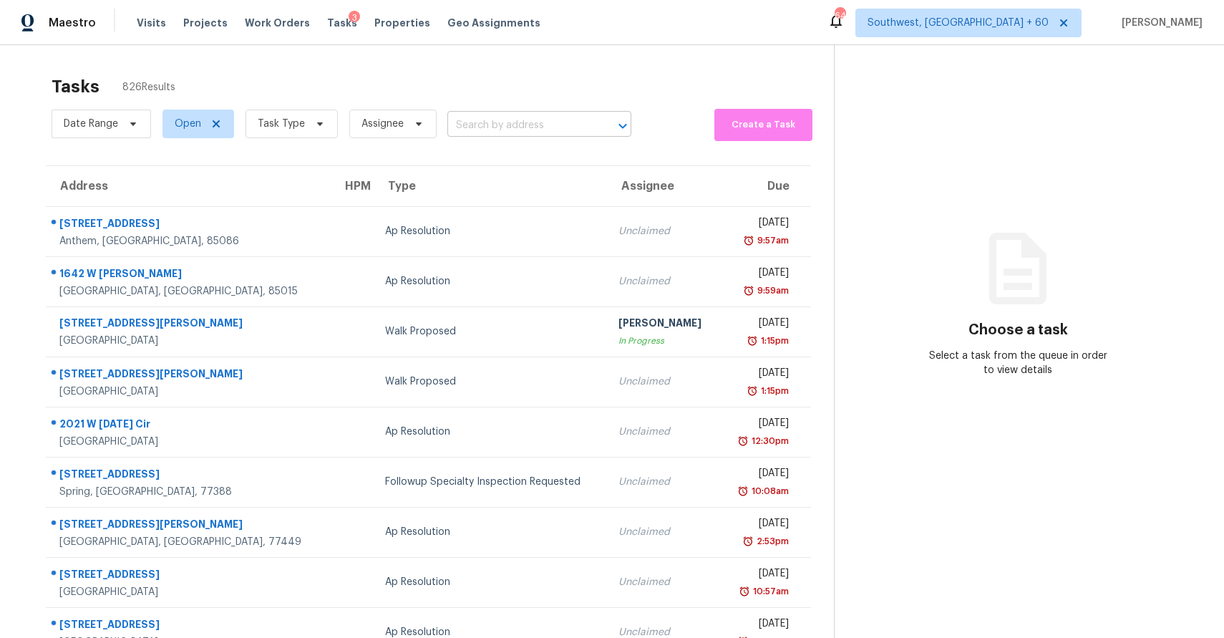
click at [541, 120] on input "text" at bounding box center [519, 126] width 144 height 22
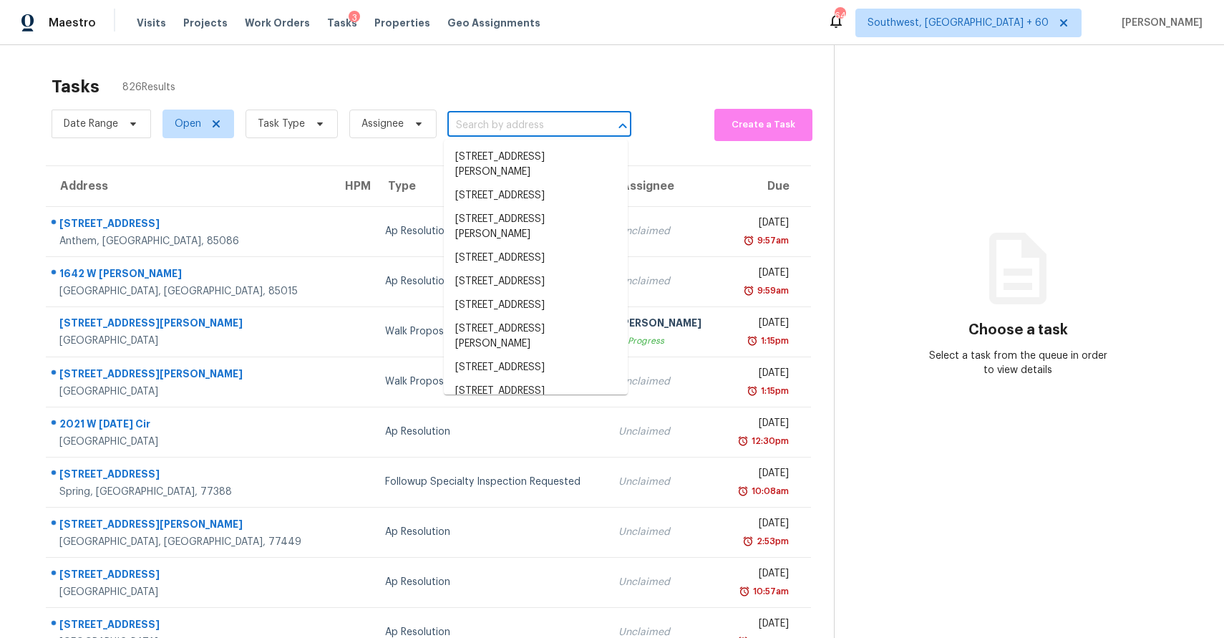
paste input "5341 E Carol Ave, Mesa, AZ, 85206"
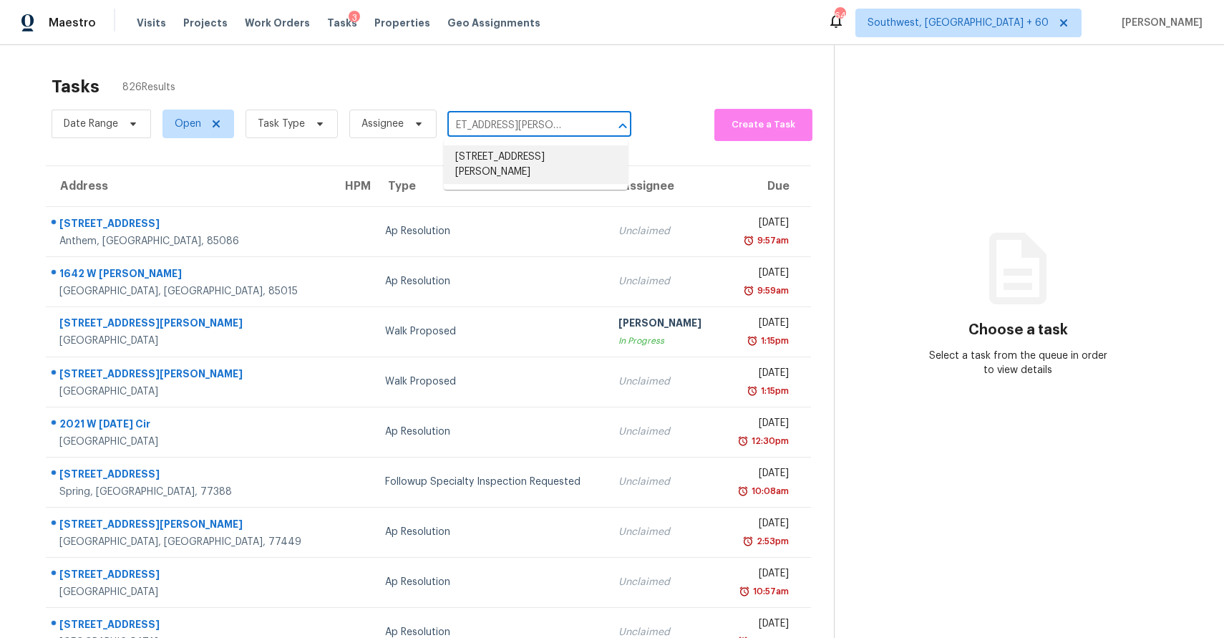
type input "5341 E Carol Ave, Mesa, AZ, 85206"
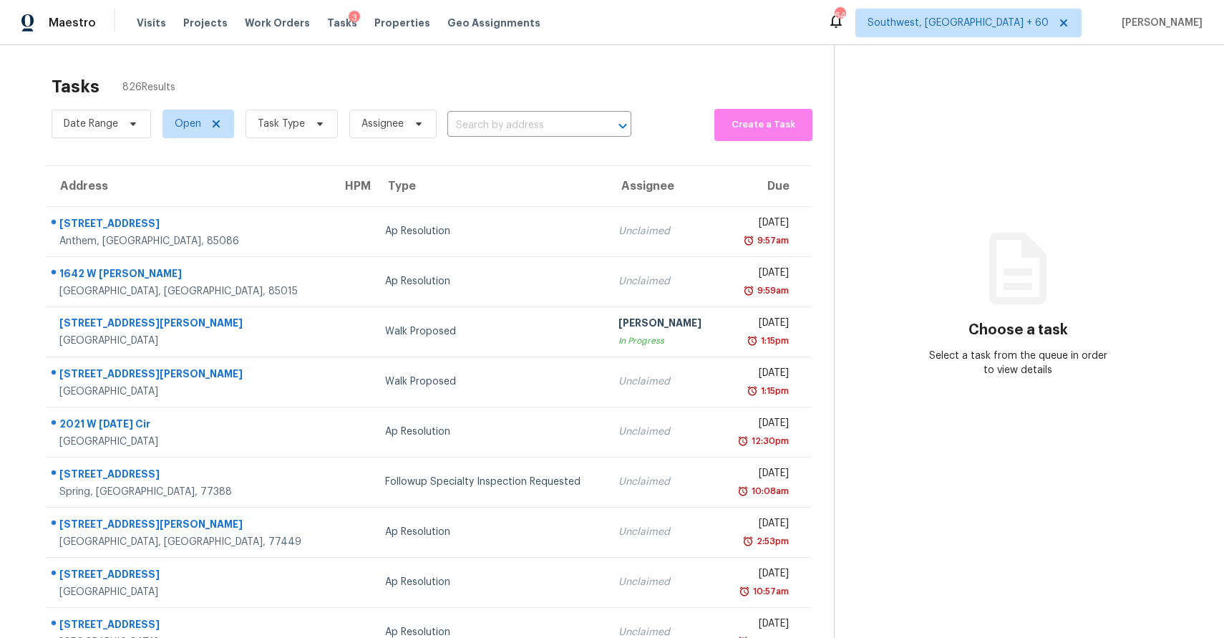
click at [558, 144] on section "Tasks 826 Results Date Range Open Task Type Assignee ​ Create a Task Address HP…" at bounding box center [428, 407] width 811 height 678
click at [548, 128] on input "text" at bounding box center [519, 126] width 144 height 22
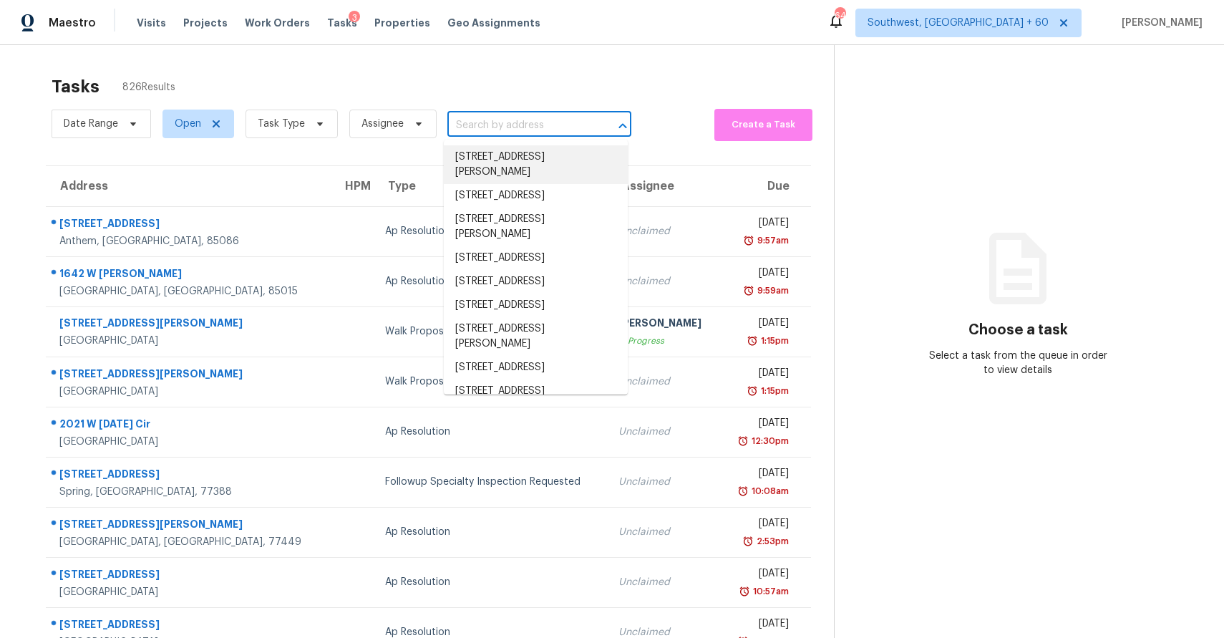
paste input "5341 E Carol Ave, Mesa, AZ, 85206"
type input "5341 E Carol Ave, Mesa, AZ, 85206"
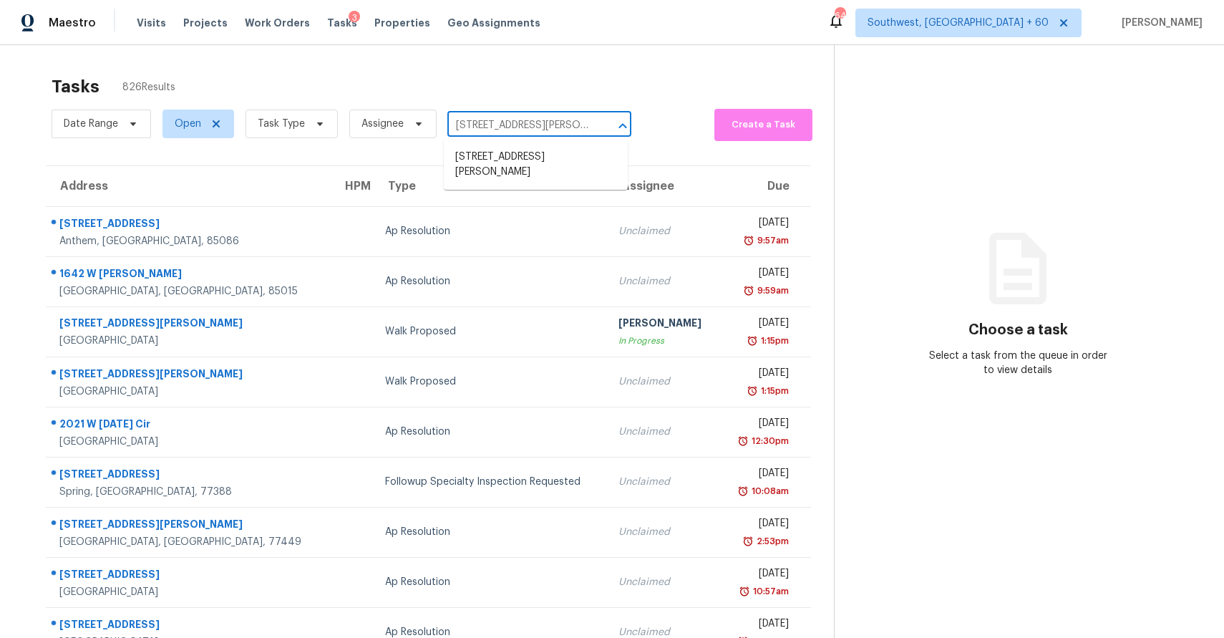
scroll to position [0, 27]
click at [573, 155] on li "5341 E Carol Ave, Mesa, AZ 85206" at bounding box center [536, 164] width 184 height 39
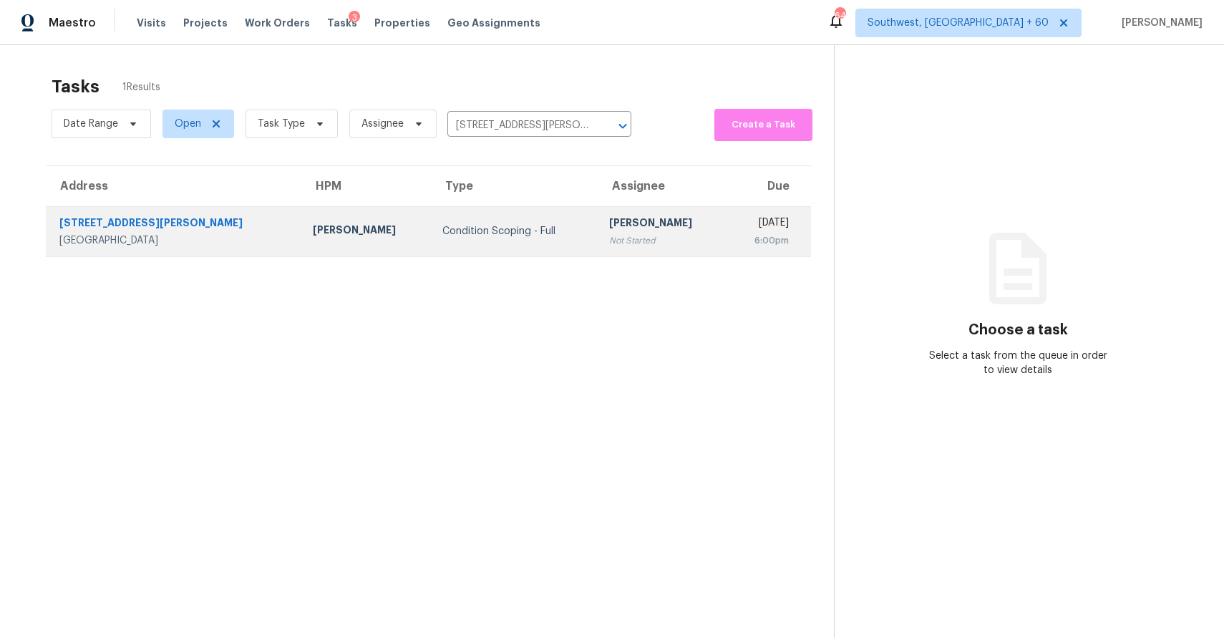
click at [609, 241] on div "Not Started" at bounding box center [662, 240] width 107 height 14
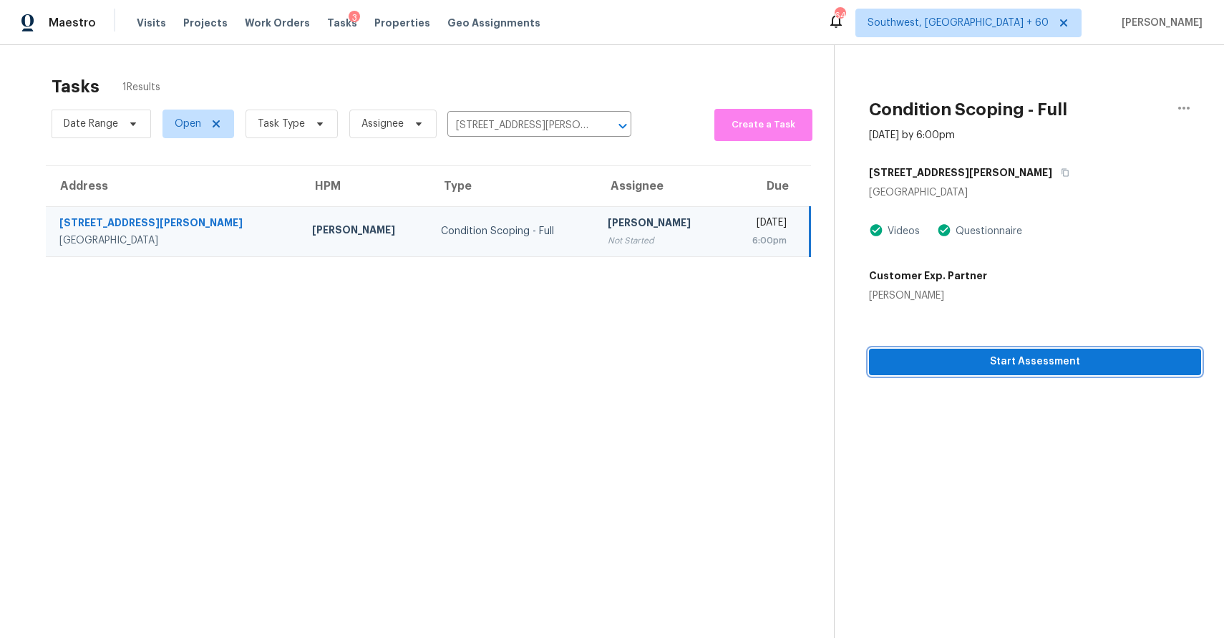
click at [1038, 369] on span "Start Assessment" at bounding box center [1035, 362] width 309 height 18
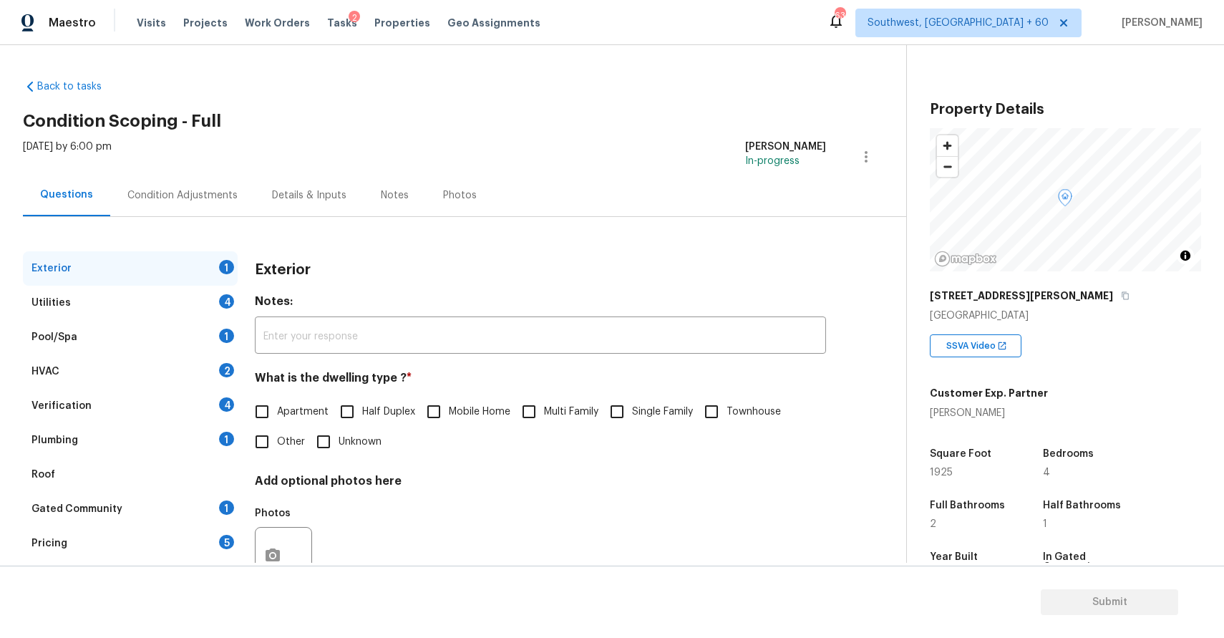
scroll to position [52, 0]
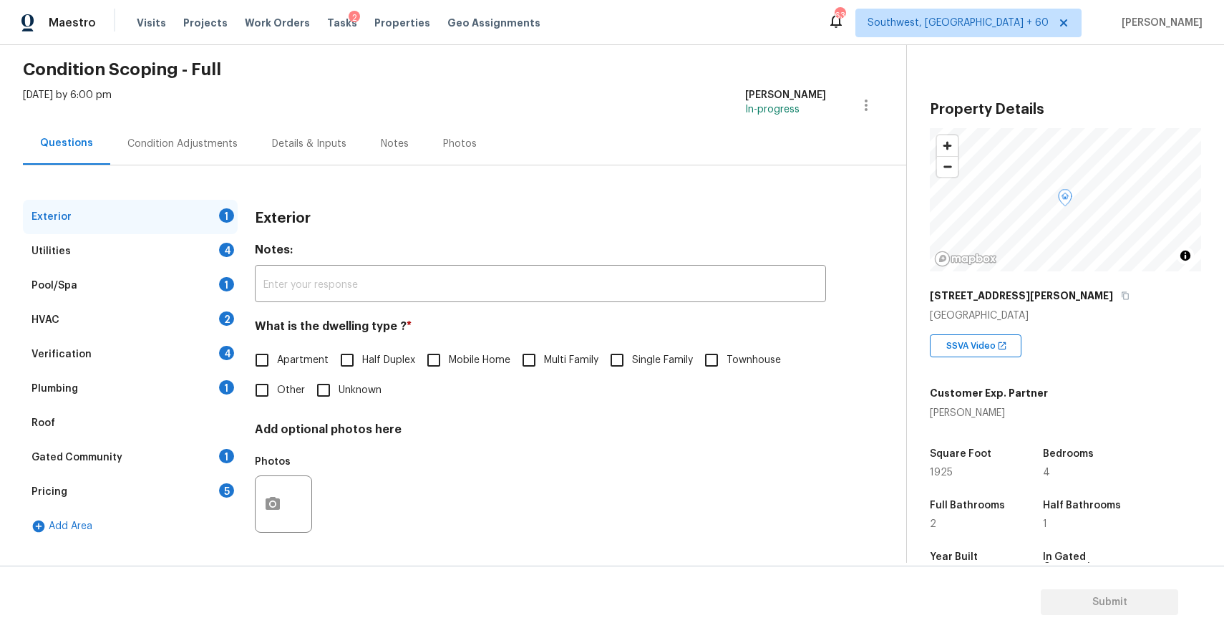
click at [155, 122] on div "Condition Adjustments" at bounding box center [182, 143] width 145 height 42
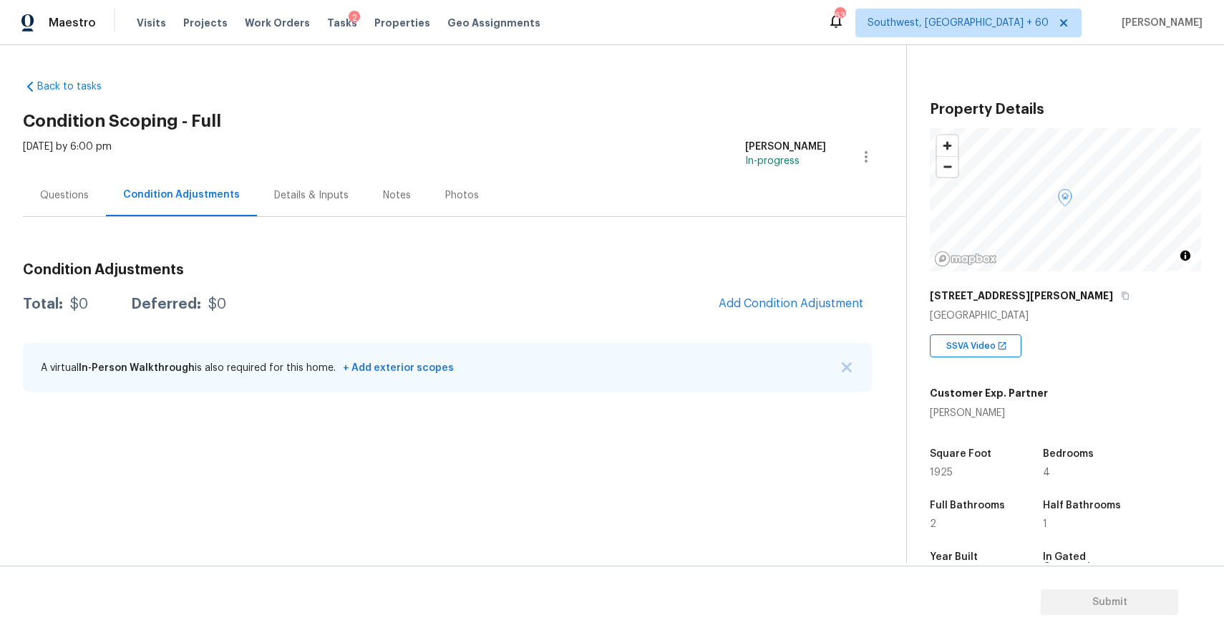
click at [828, 362] on div "A virtual In-Person Walkthrough is also required for this home. + Add exterior …" at bounding box center [447, 367] width 849 height 49
click at [848, 365] on img "button" at bounding box center [847, 367] width 10 height 10
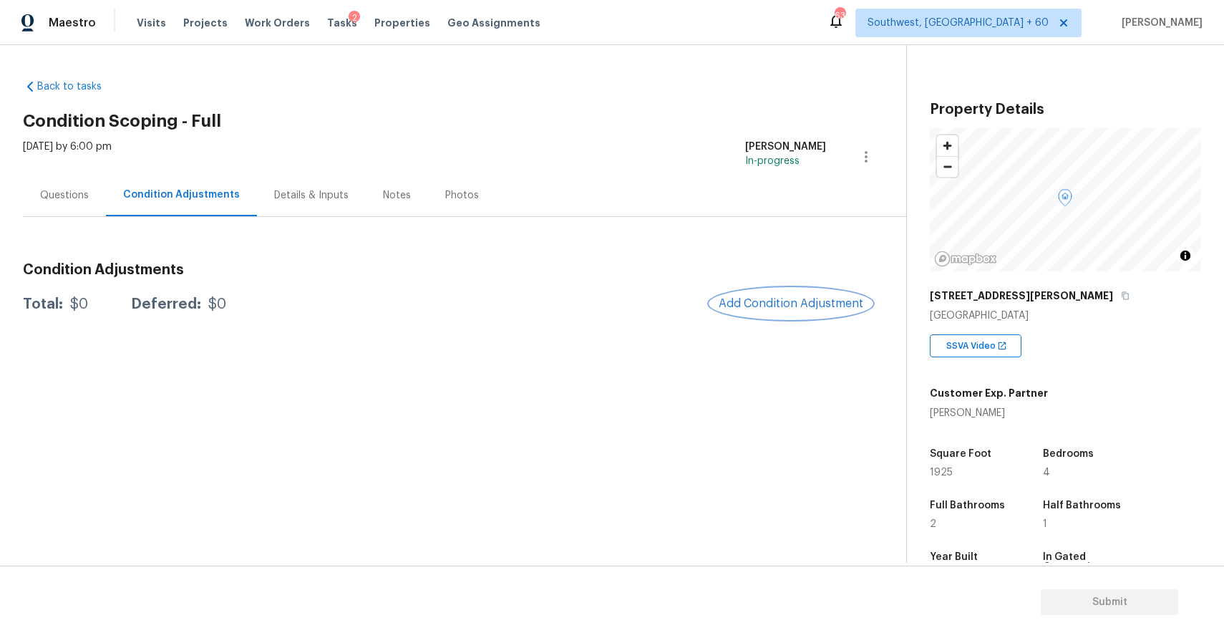
click at [810, 302] on span "Add Condition Adjustment" at bounding box center [791, 303] width 145 height 13
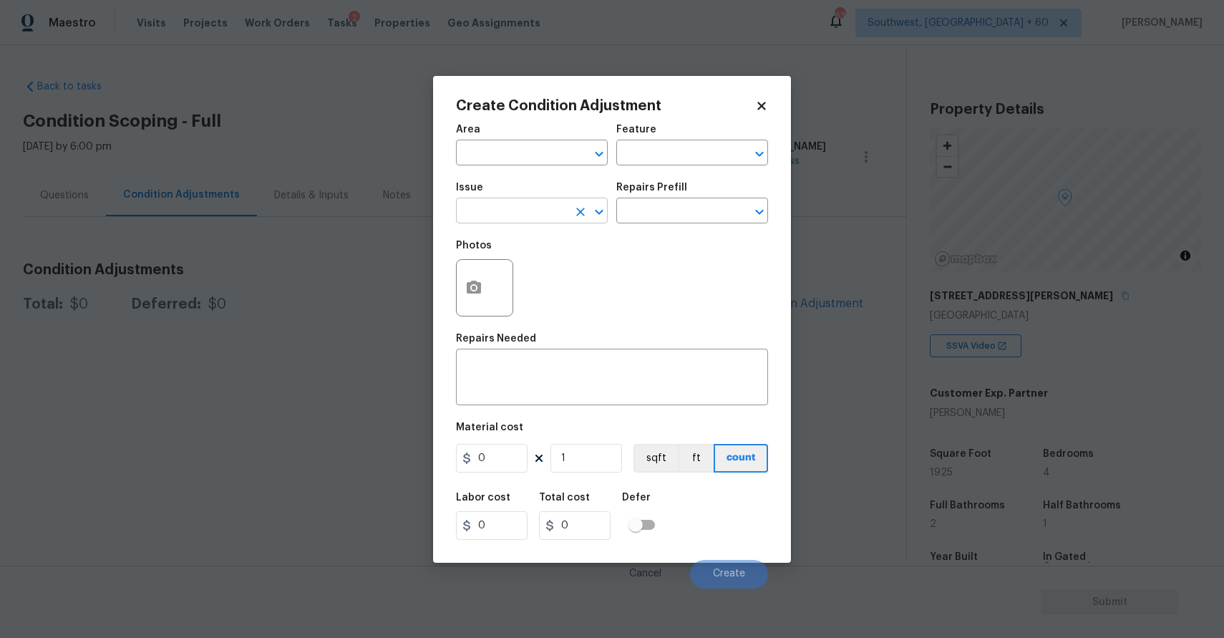
click at [540, 210] on input "text" at bounding box center [512, 212] width 112 height 22
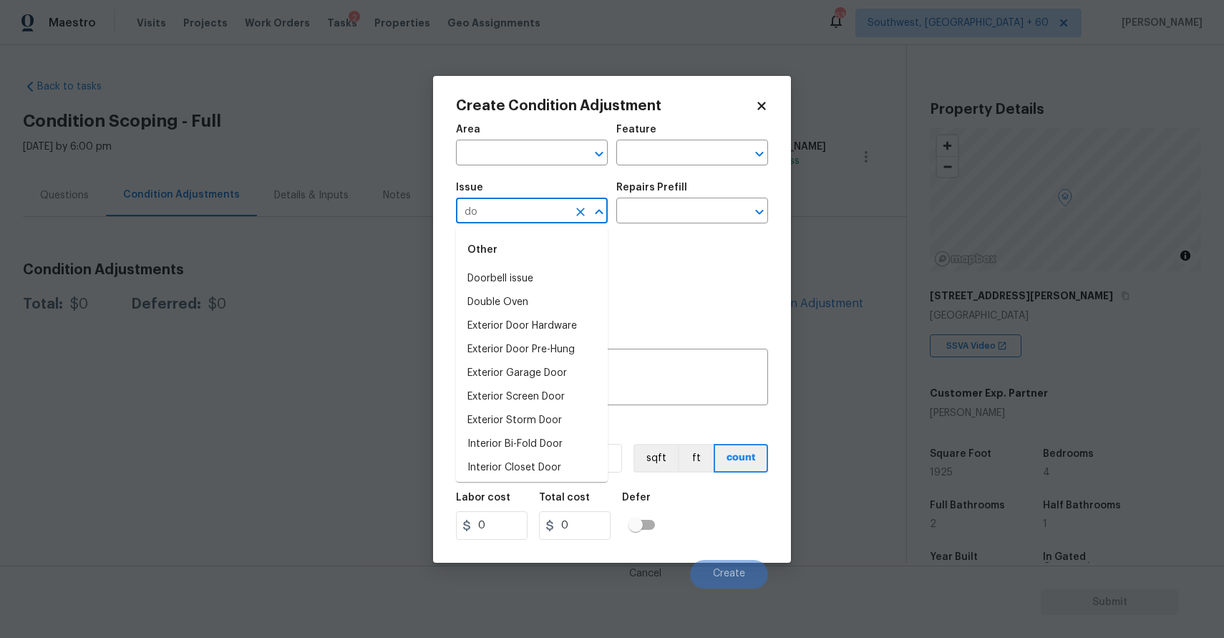
type input "d"
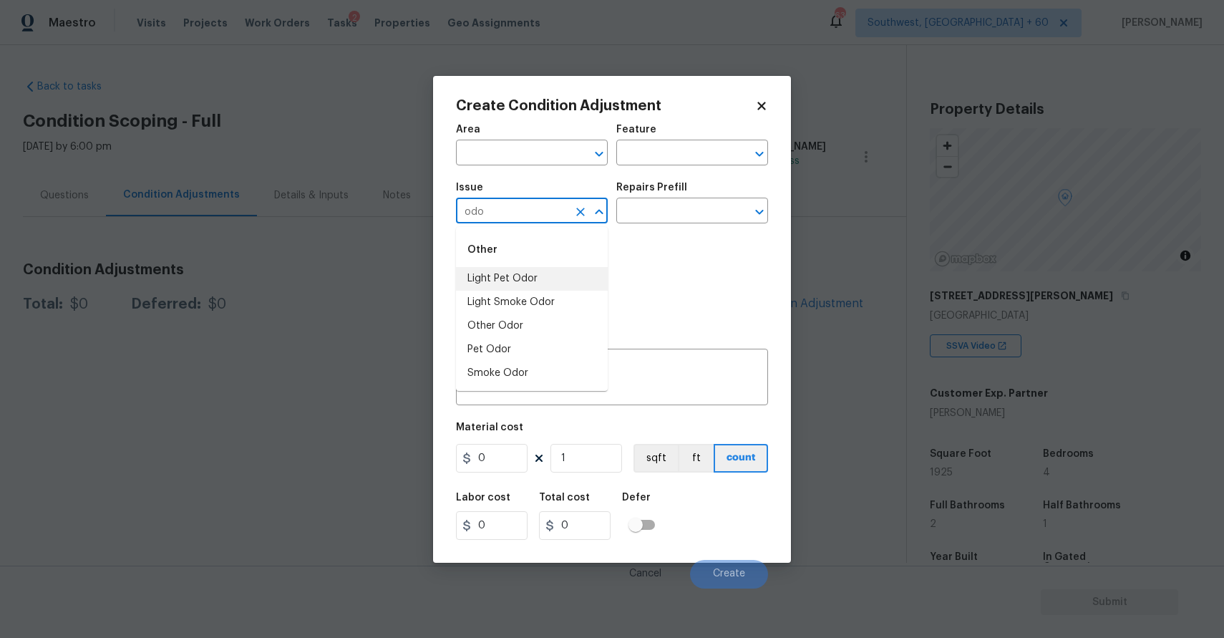
click at [562, 271] on li "Light Pet Odor" at bounding box center [532, 279] width 152 height 24
type input "Light Pet Odor"
click at [682, 209] on input "text" at bounding box center [672, 212] width 112 height 22
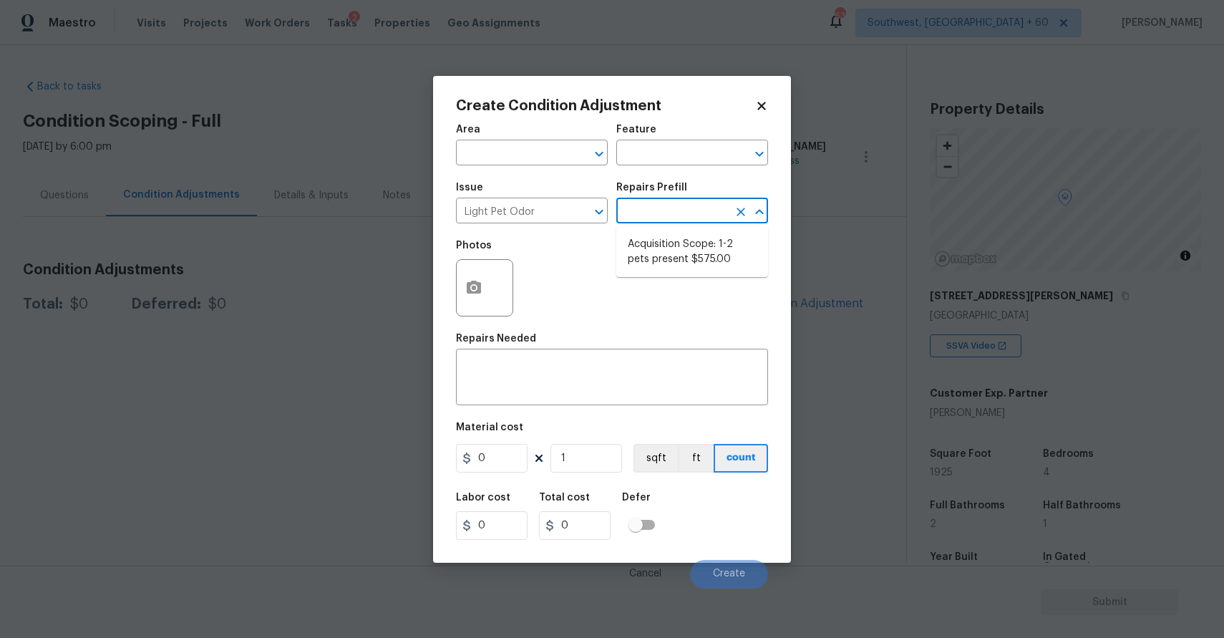
click at [657, 249] on li "Acquisition Scope: 1-2 pets present $575.00" at bounding box center [692, 252] width 152 height 39
type textarea "Acquisition Scope: 1-2 pets present"
type input "575"
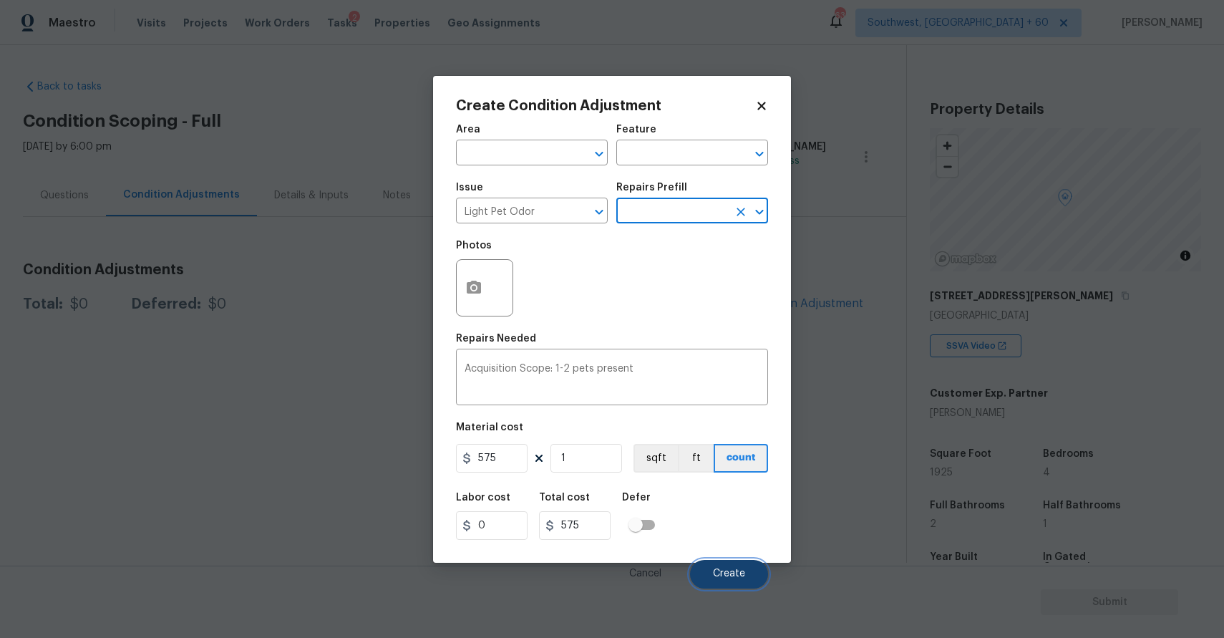
click at [751, 573] on button "Create" at bounding box center [729, 574] width 78 height 29
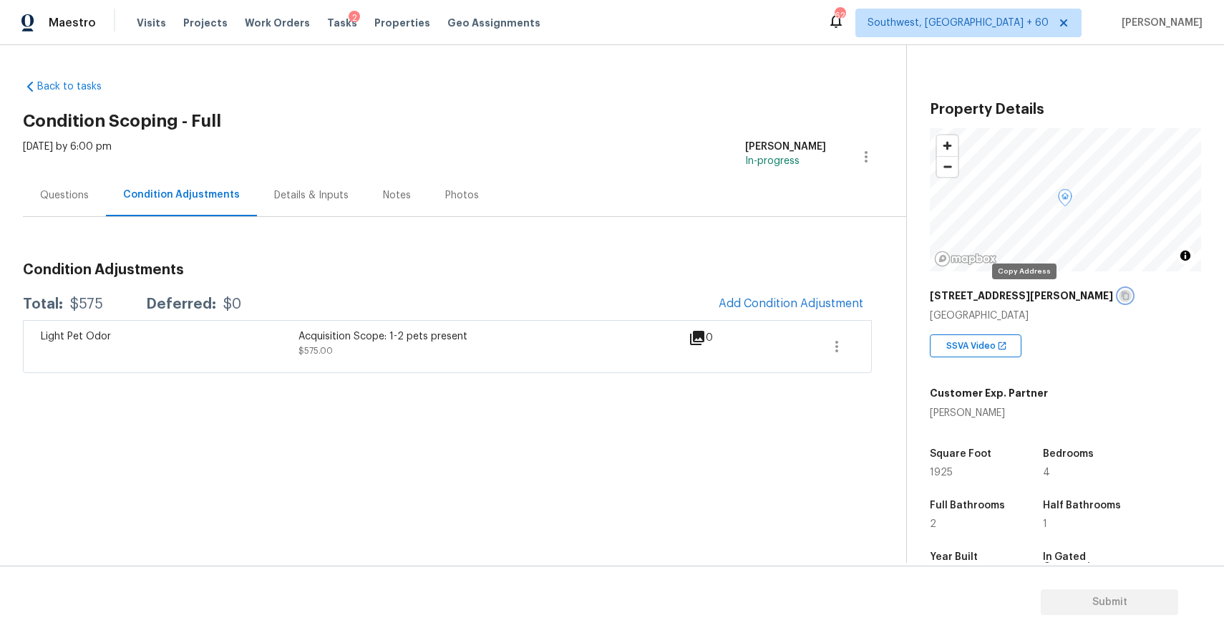
click at [1121, 291] on icon "button" at bounding box center [1125, 295] width 9 height 9
click at [791, 306] on span "Add Condition Adjustment" at bounding box center [791, 303] width 145 height 13
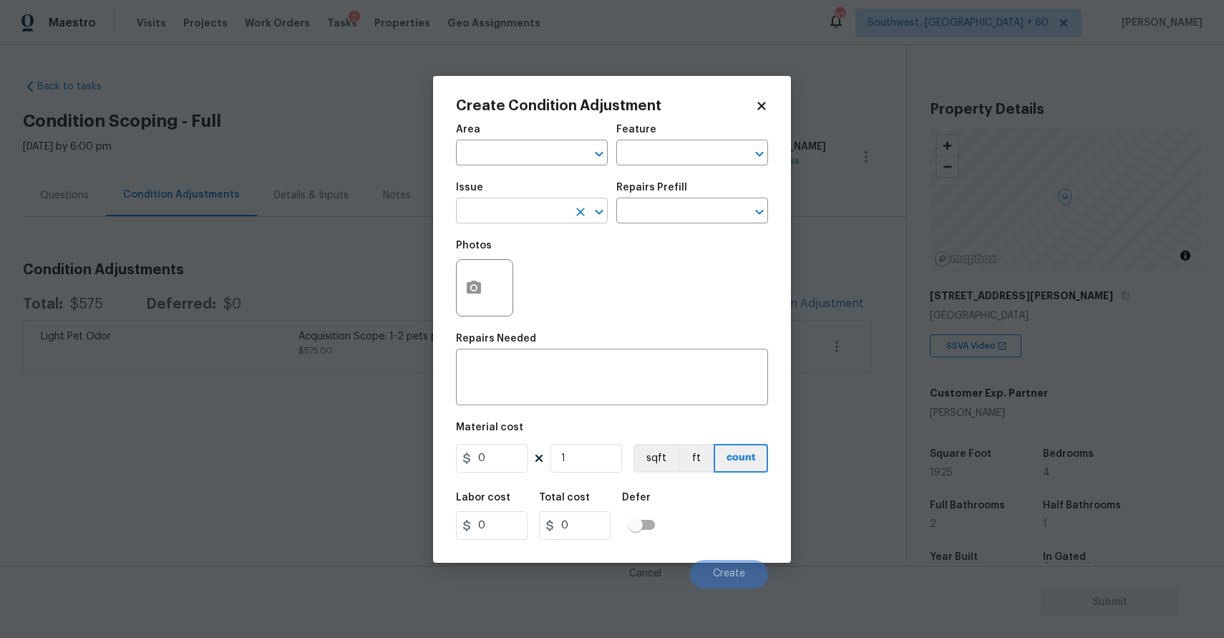
click at [515, 218] on input "text" at bounding box center [512, 212] width 112 height 22
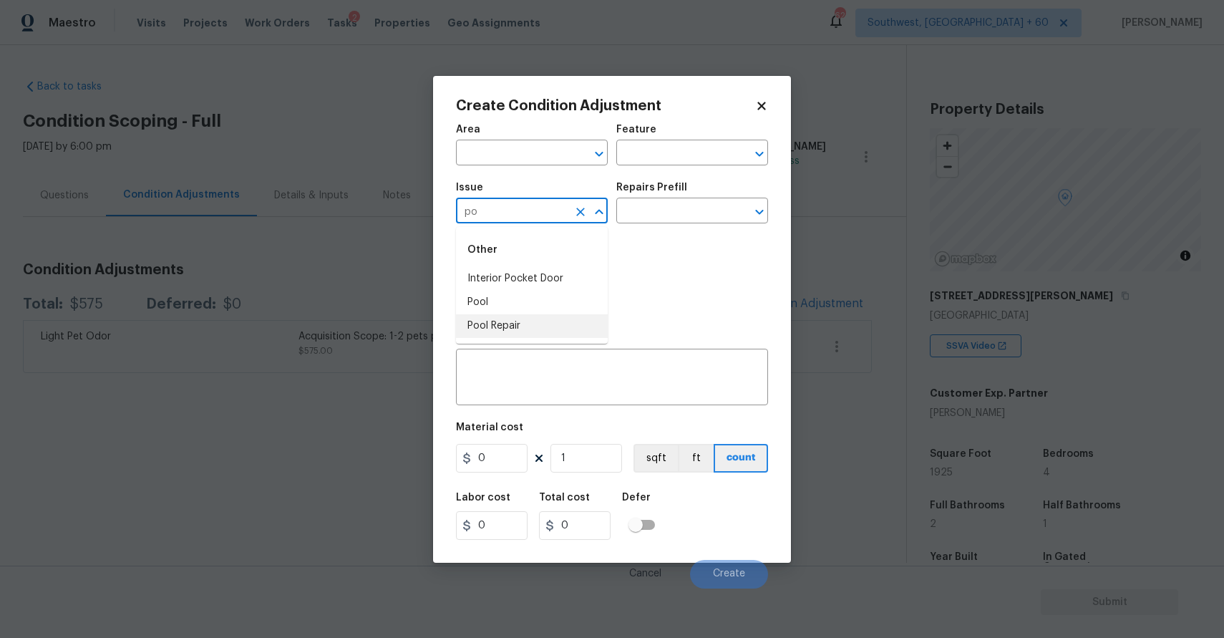
click at [532, 321] on li "Pool Repair" at bounding box center [532, 326] width 152 height 24
type input "Pool Repair"
click at [636, 232] on div "Photos" at bounding box center [612, 278] width 312 height 93
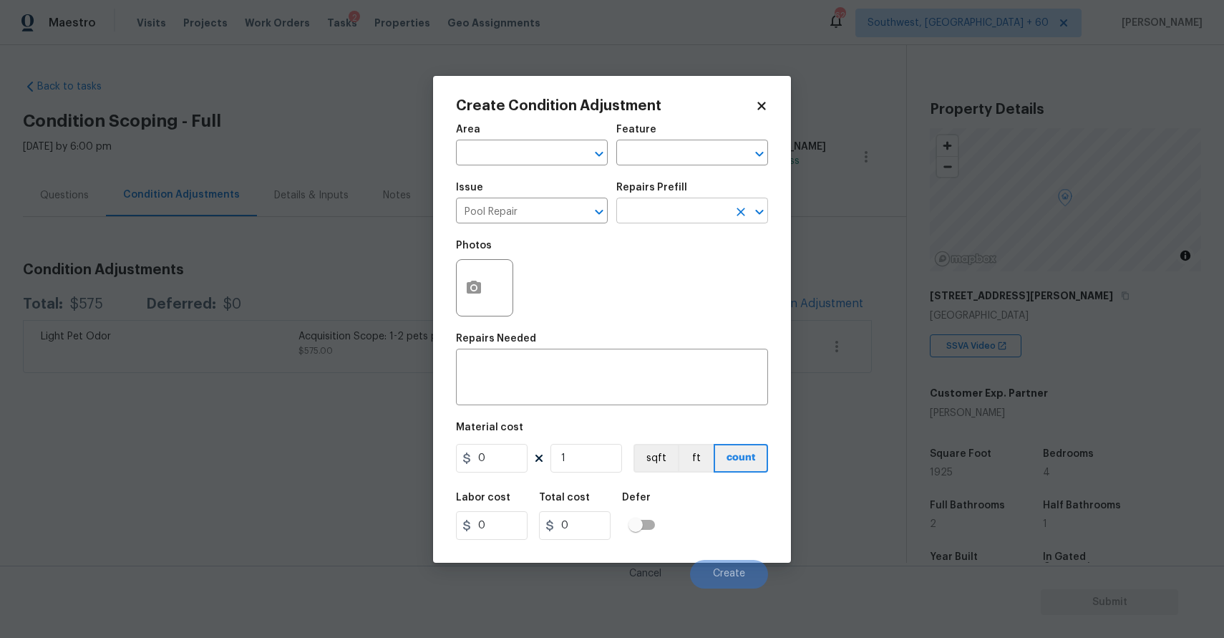
click at [669, 209] on input "text" at bounding box center [672, 212] width 112 height 22
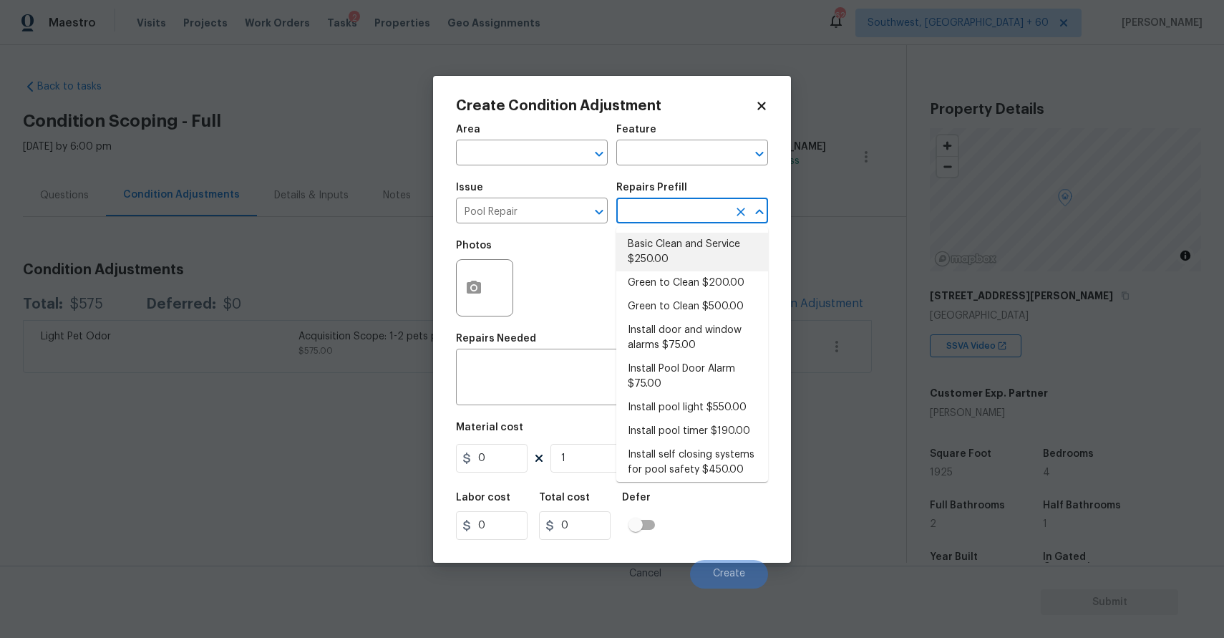
click at [699, 252] on li "Basic Clean and Service $250.00" at bounding box center [692, 252] width 152 height 39
type input "Pool"
type textarea "basic clean and service, balance chems, repair minor leaks at equipment, etc"
type input "250"
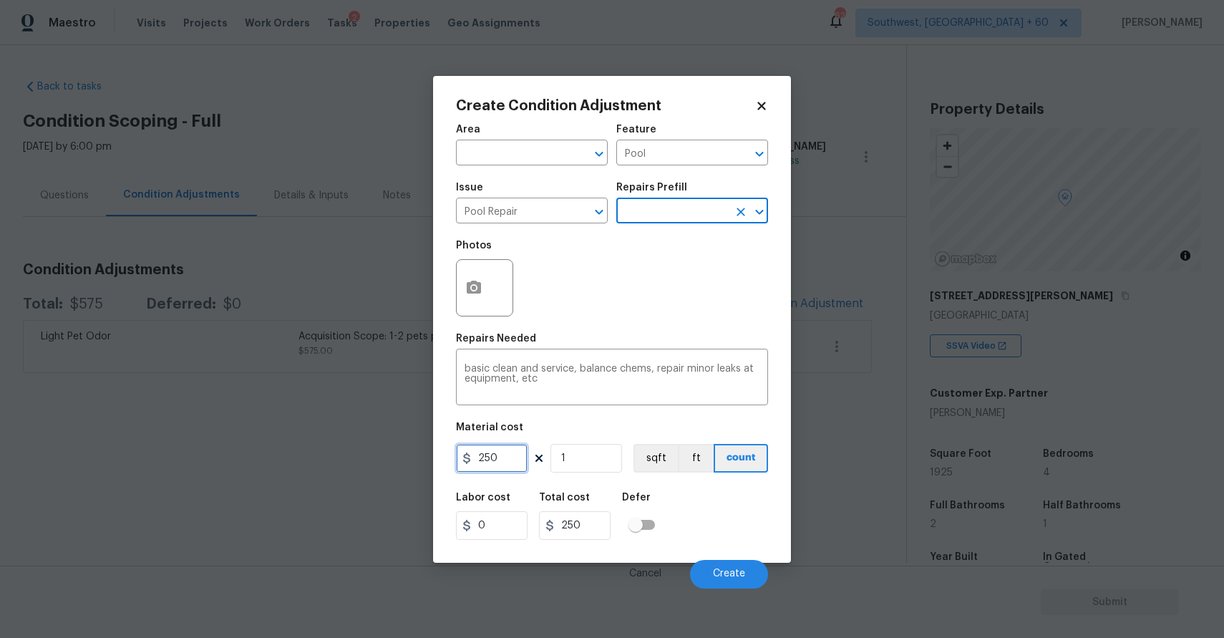
click at [500, 455] on input "250" at bounding box center [492, 458] width 72 height 29
type input "500"
click at [481, 294] on icon "button" at bounding box center [473, 287] width 17 height 17
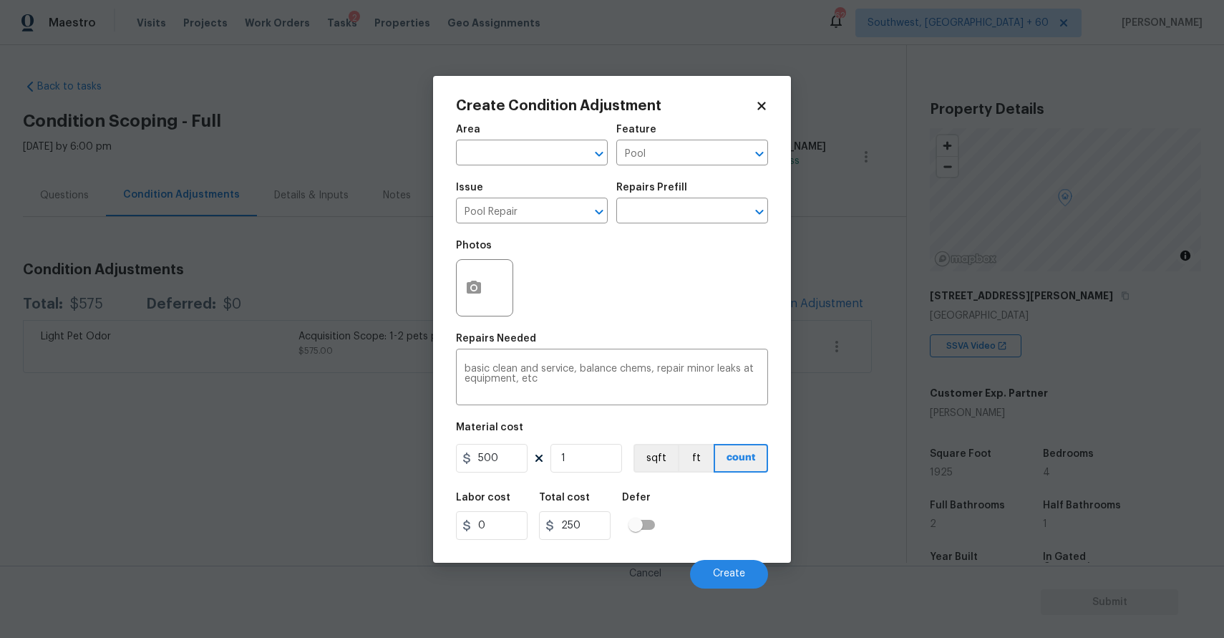
type input "500"
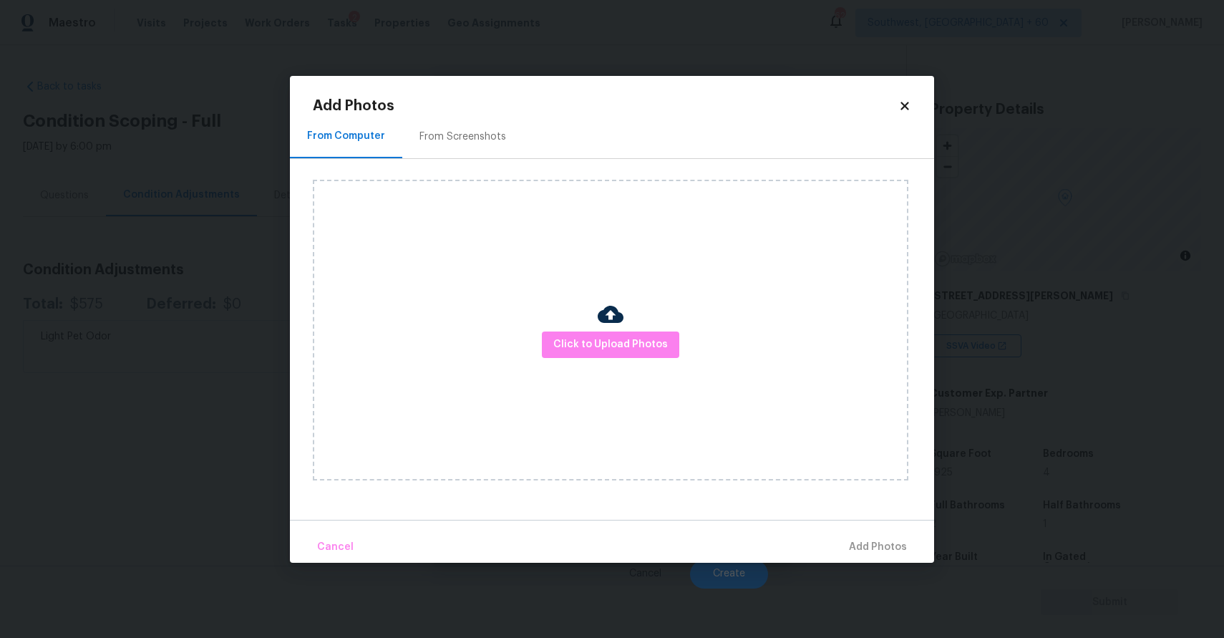
click at [598, 360] on div "Click to Upload Photos" at bounding box center [611, 330] width 596 height 301
click at [614, 346] on span "Click to Upload Photos" at bounding box center [610, 345] width 115 height 18
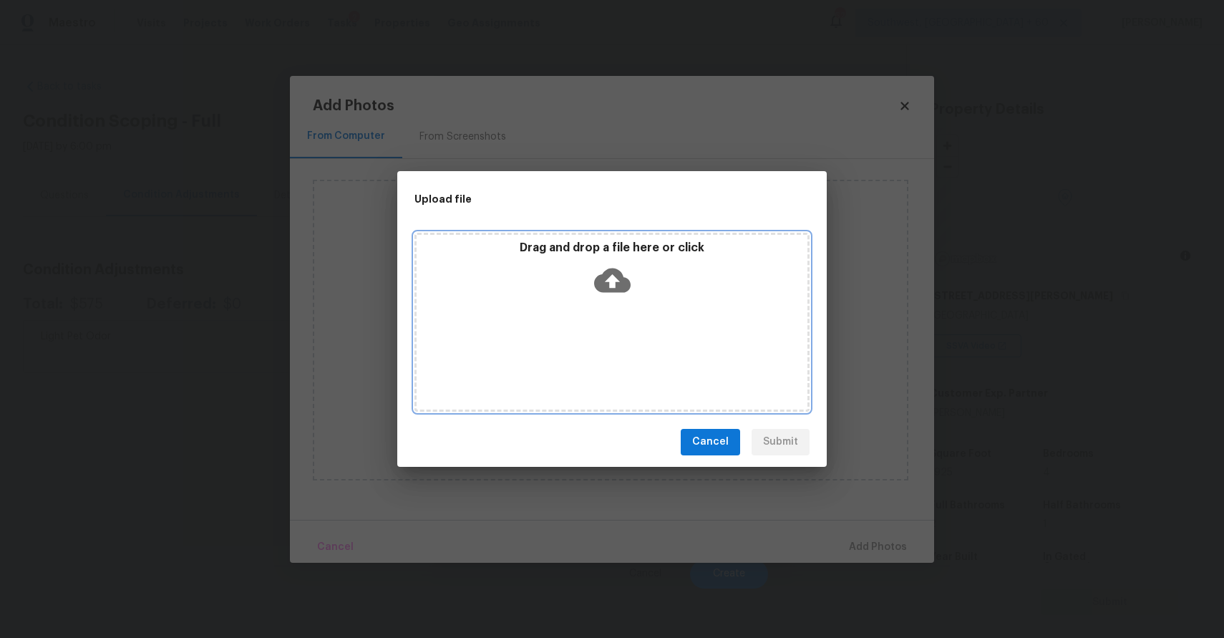
click at [614, 346] on div "Drag and drop a file here or click" at bounding box center [611, 322] width 395 height 179
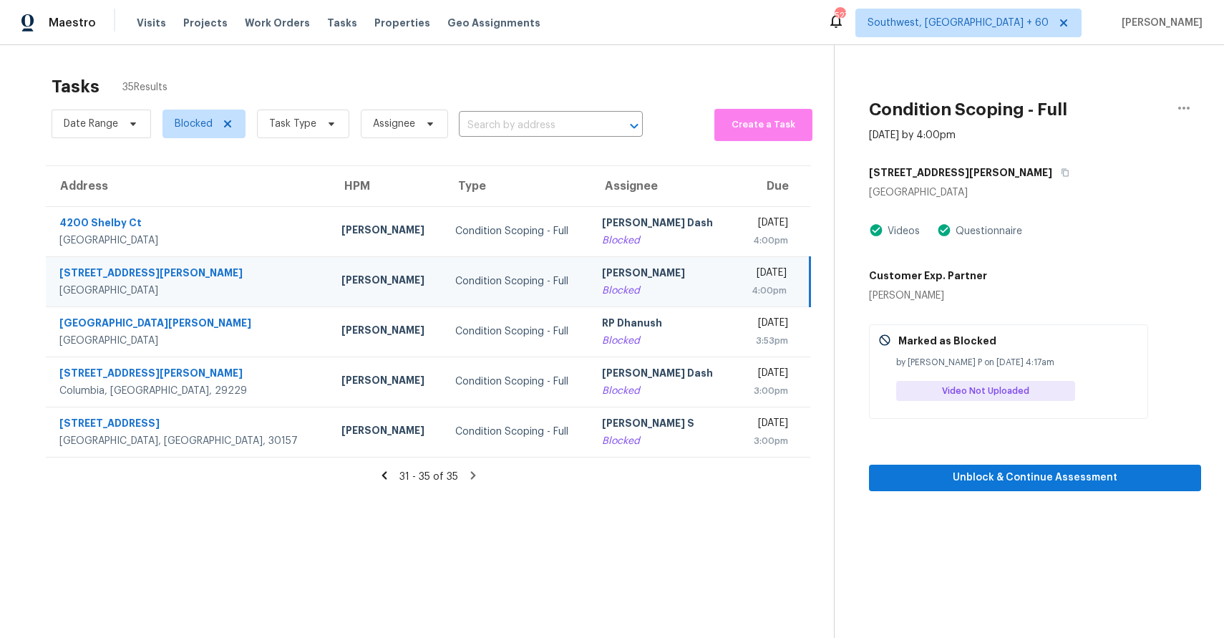
scroll to position [45, 0]
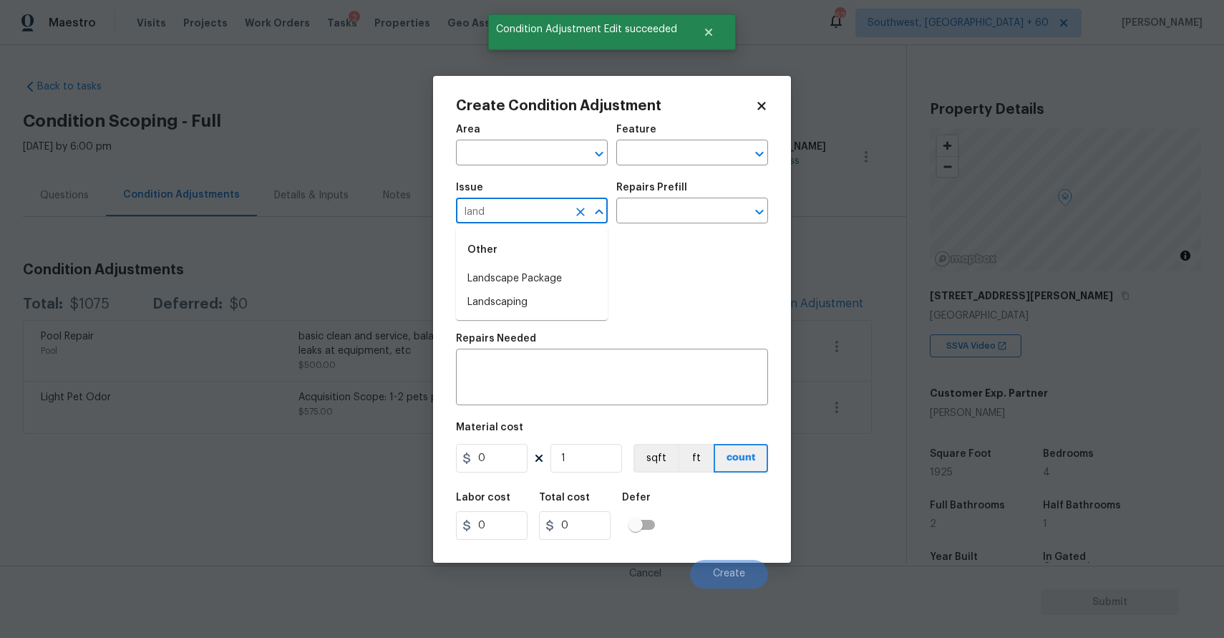
click at [554, 296] on li "Landscaping" at bounding box center [532, 303] width 152 height 24
type input "Landscaping"
click at [578, 213] on icon "Clear" at bounding box center [580, 212] width 9 height 9
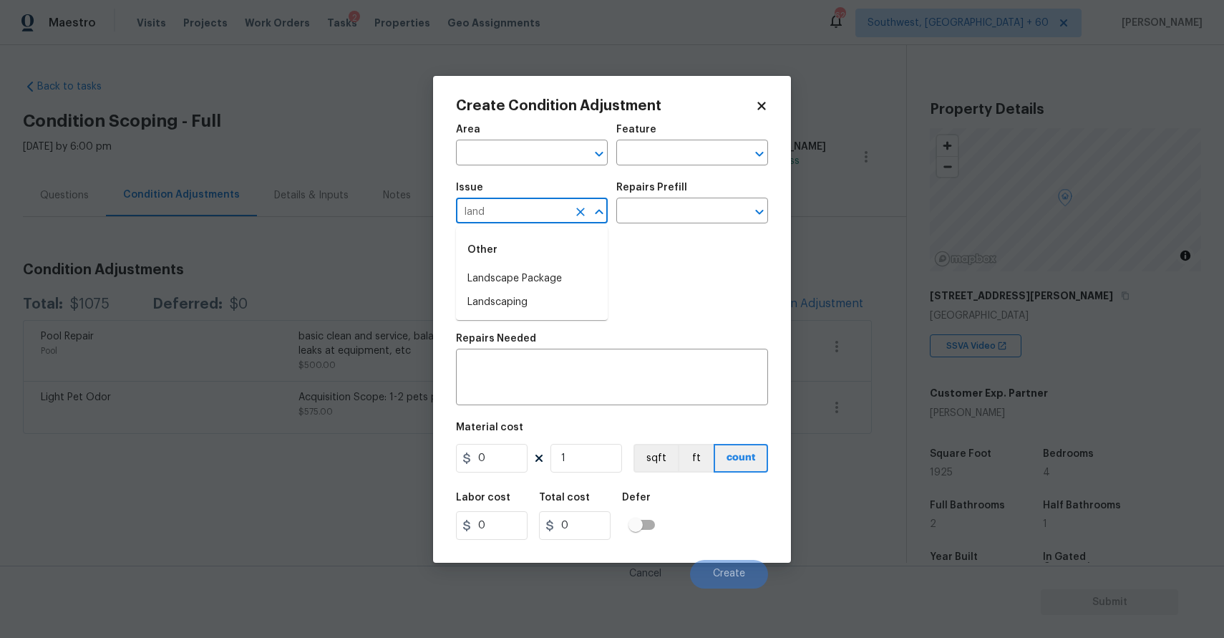
click at [553, 270] on li "Landscape Package" at bounding box center [532, 279] width 152 height 24
type input "Landscape Package"
click at [638, 183] on h5 "Repairs Prefill" at bounding box center [651, 188] width 71 height 10
click at [664, 208] on input "text" at bounding box center [672, 212] width 112 height 22
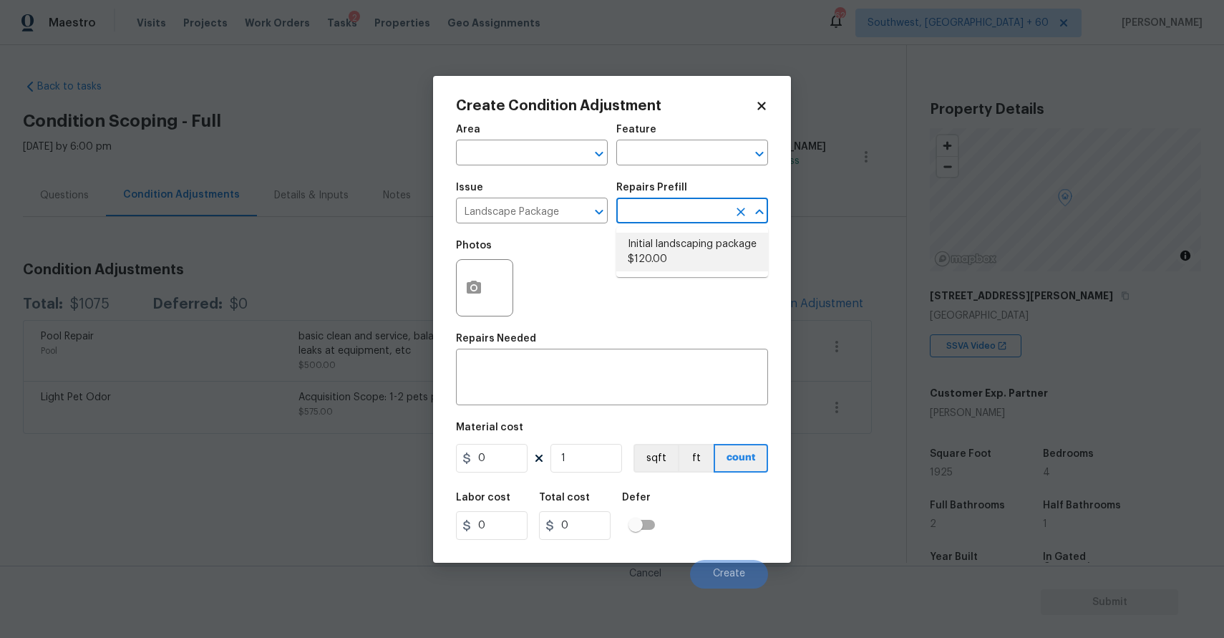
click at [675, 245] on li "Initial landscaping package $120.00" at bounding box center [692, 252] width 152 height 39
type input "Home Readiness Packages"
type input "120"
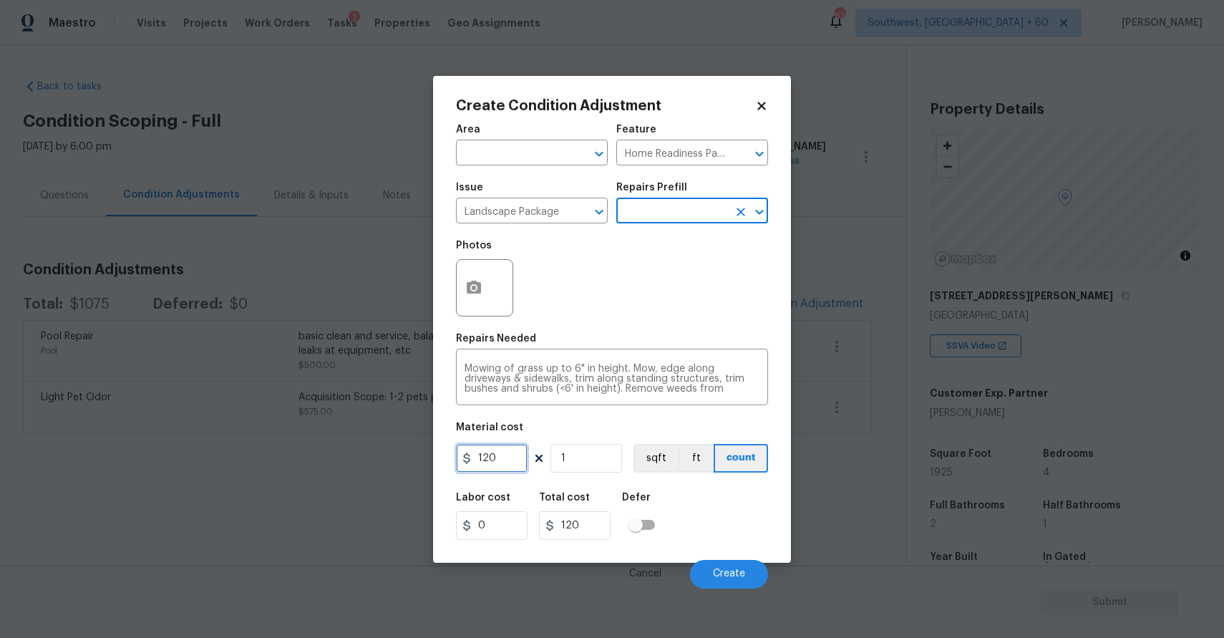
click at [517, 451] on input "120" at bounding box center [492, 458] width 72 height 29
type input "300"
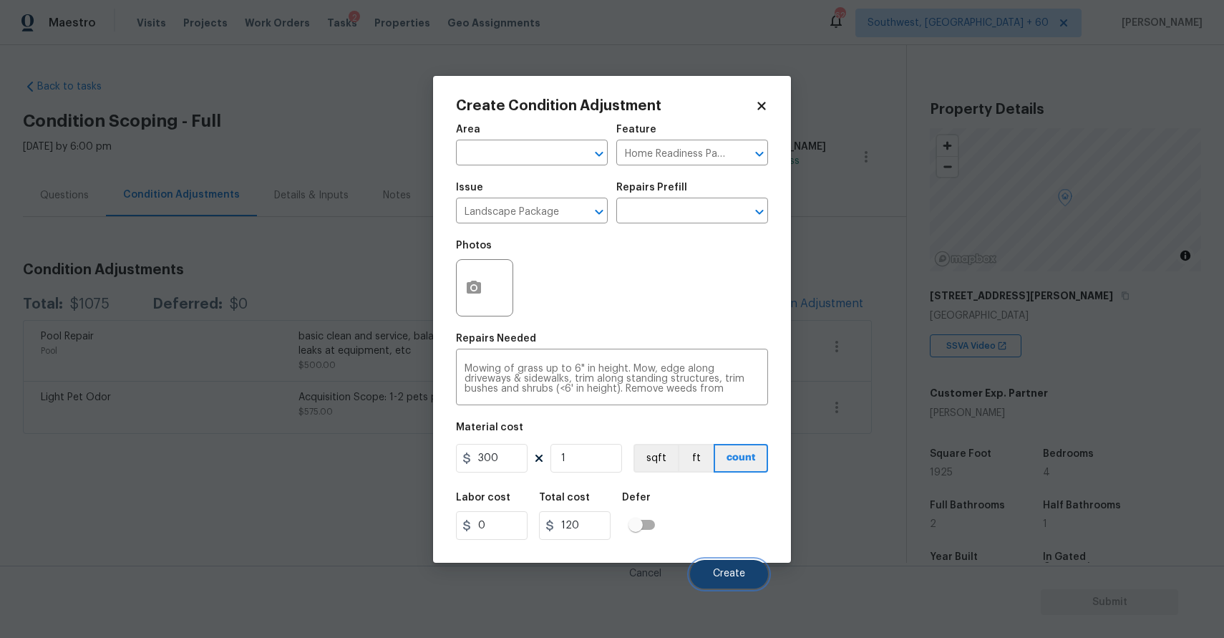
type input "300"
click at [740, 561] on button "Create" at bounding box center [729, 574] width 78 height 29
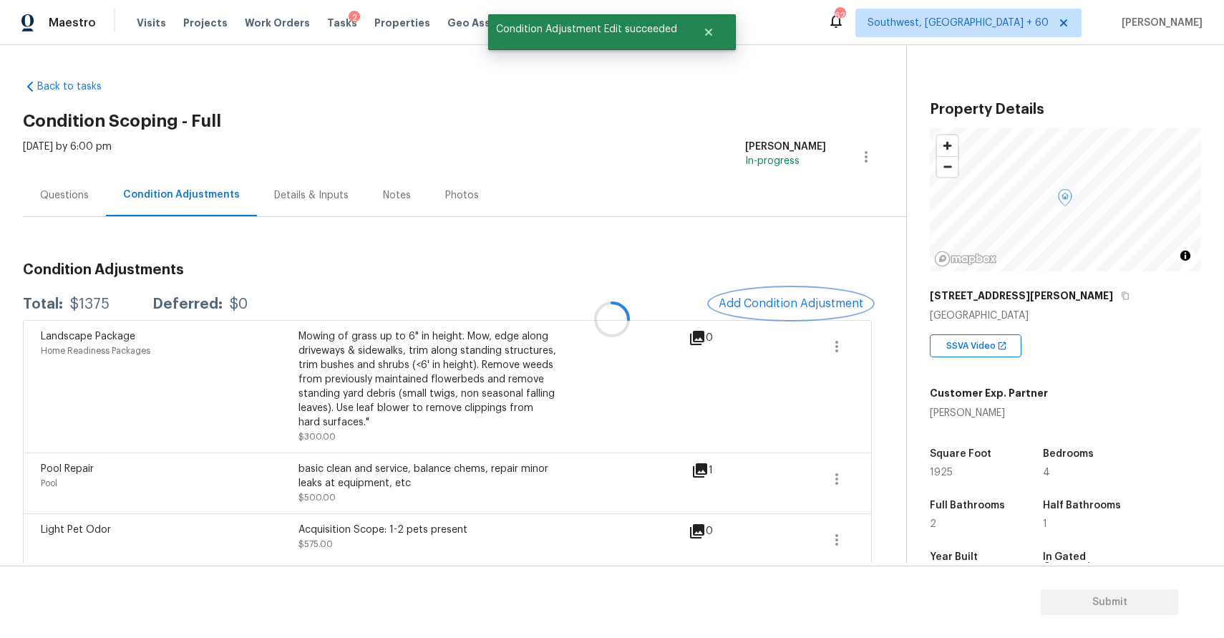
click at [804, 299] on span "Add Condition Adjustment" at bounding box center [791, 303] width 145 height 13
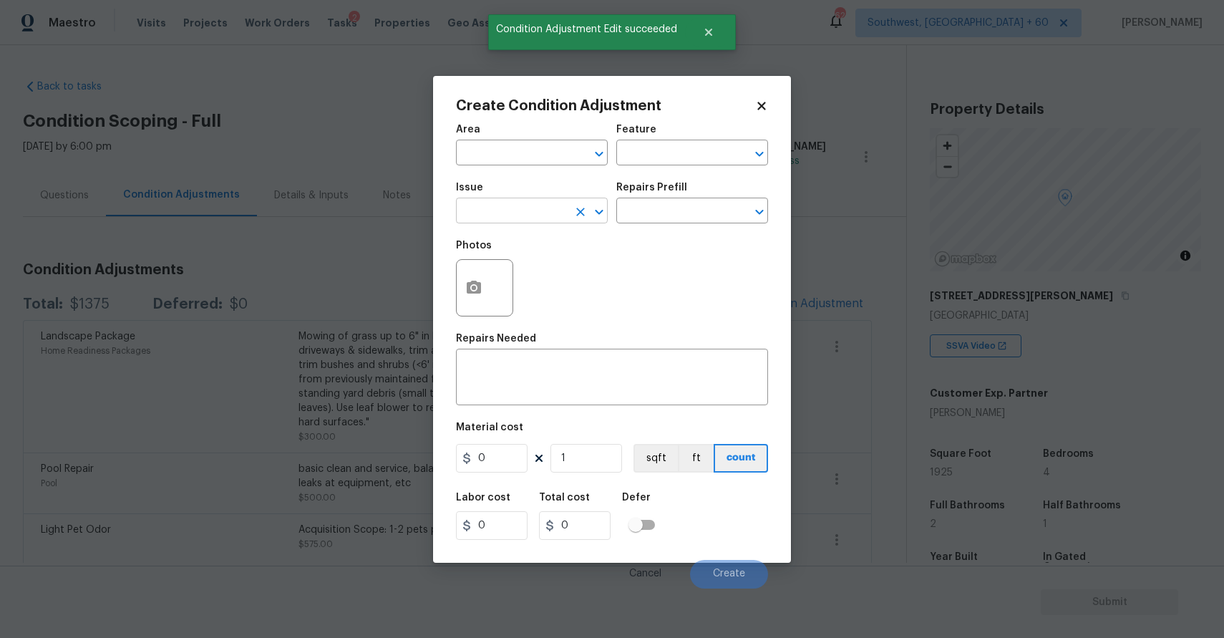
click at [518, 207] on input "text" at bounding box center [512, 212] width 112 height 22
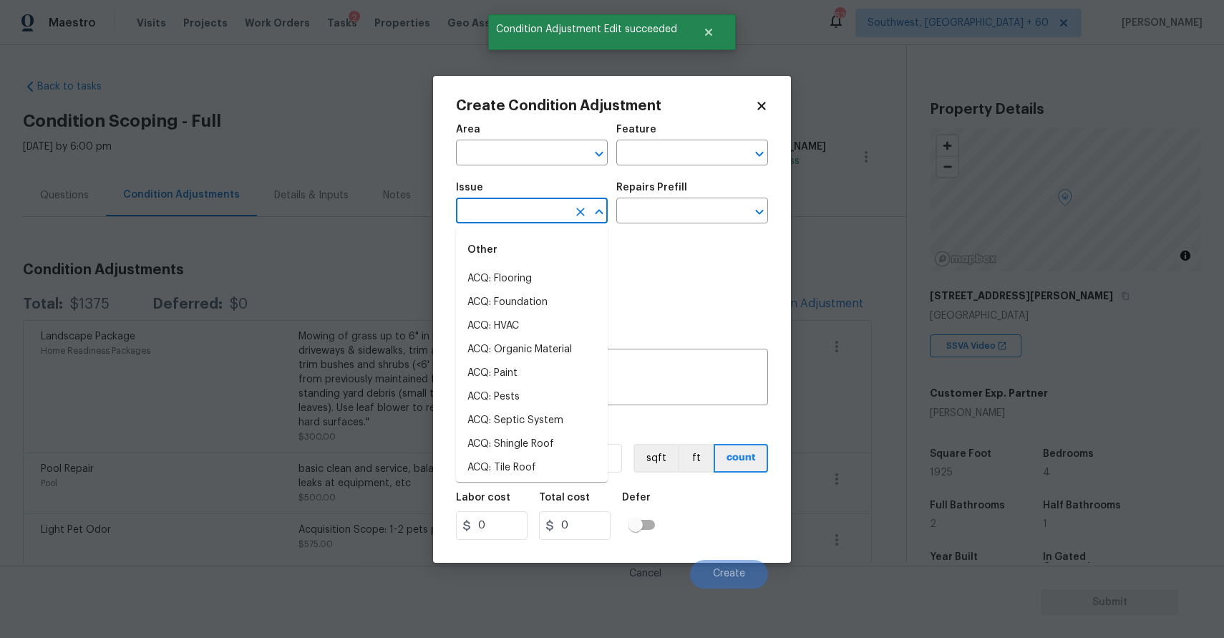
type input "o"
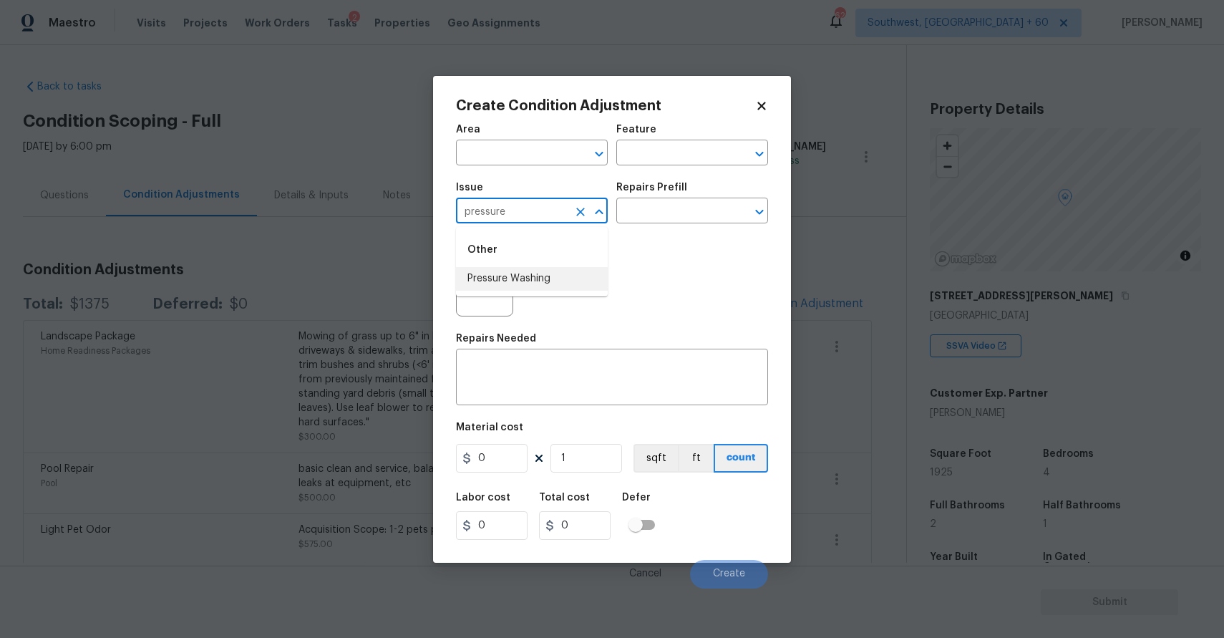
click at [559, 289] on li "Pressure Washing" at bounding box center [532, 279] width 152 height 24
type input "Pressure Washing"
click at [680, 217] on input "text" at bounding box center [672, 212] width 112 height 22
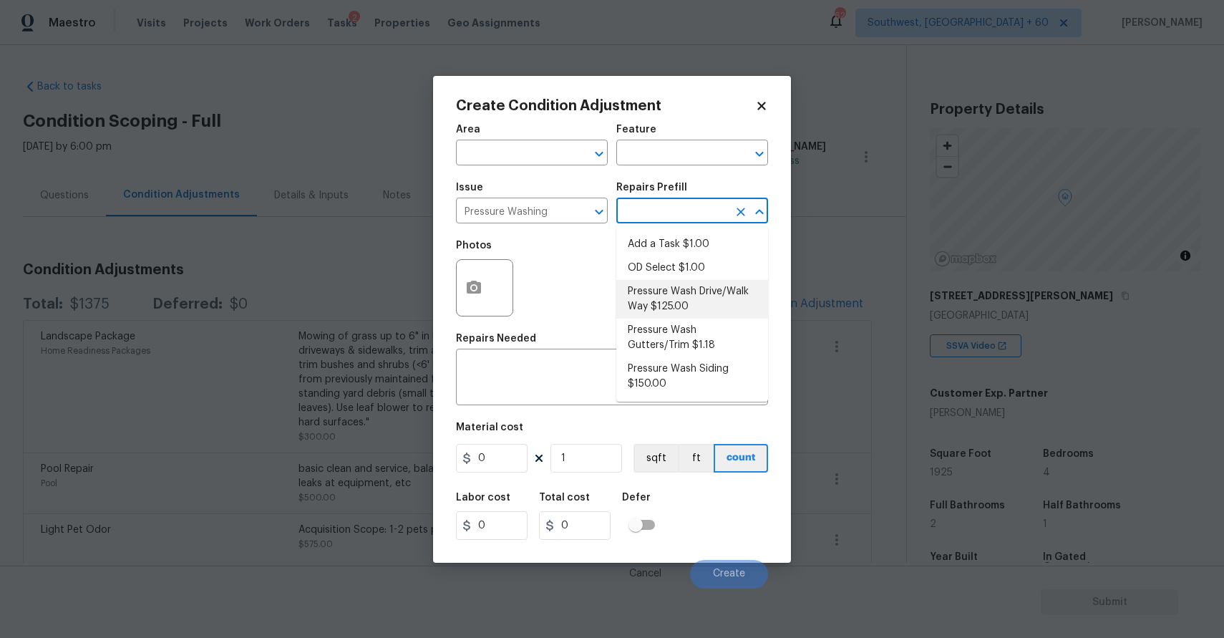
click at [669, 291] on li "Pressure Wash Drive/Walk Way $125.00" at bounding box center [692, 299] width 152 height 39
type input "Siding"
type textarea "Pressure wash the driveways/walkways as directed by the PM. Ensure that all deb…"
type input "125"
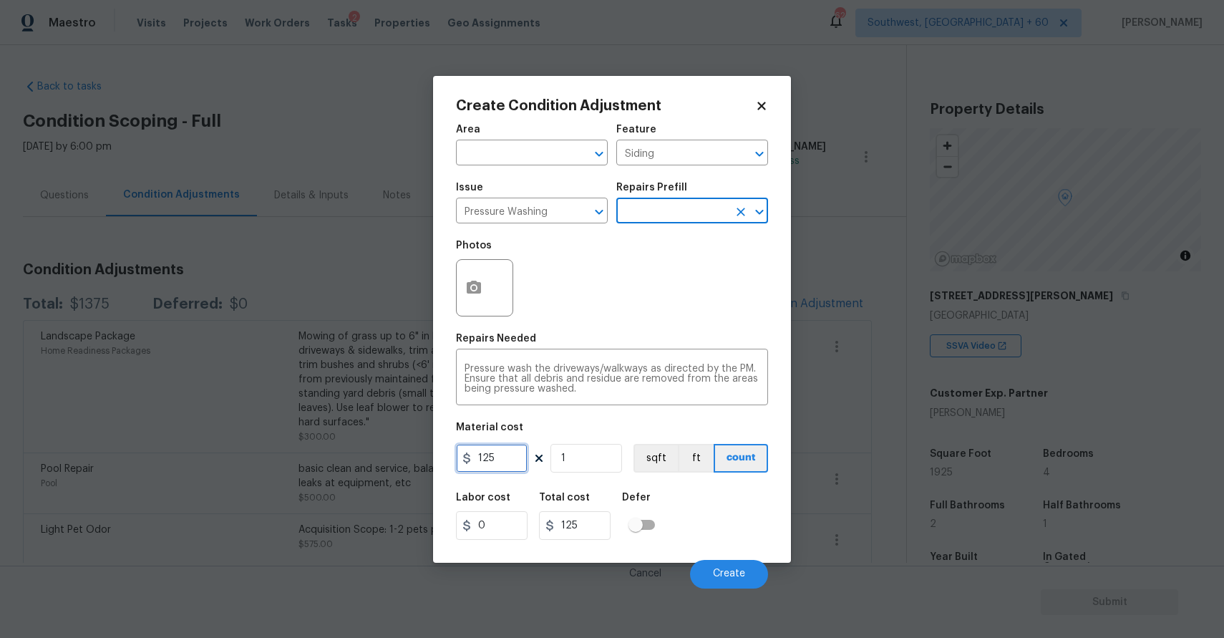
click at [498, 462] on input "125" at bounding box center [492, 458] width 72 height 29
type input "300"
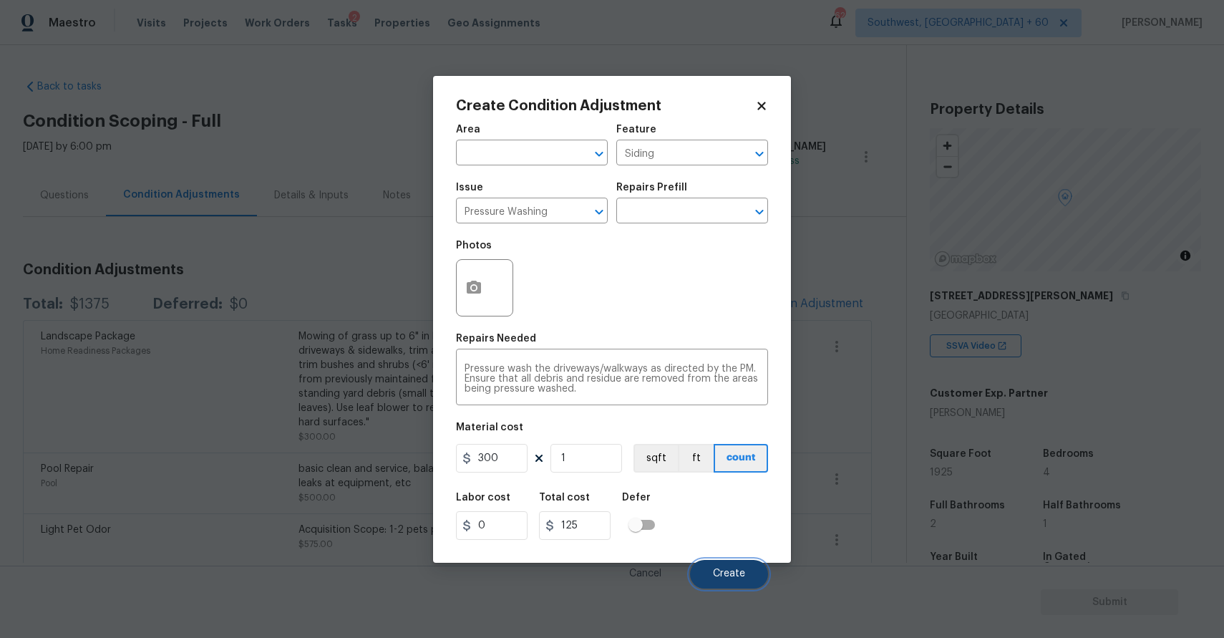
type input "300"
click at [727, 576] on span "Create" at bounding box center [729, 573] width 32 height 11
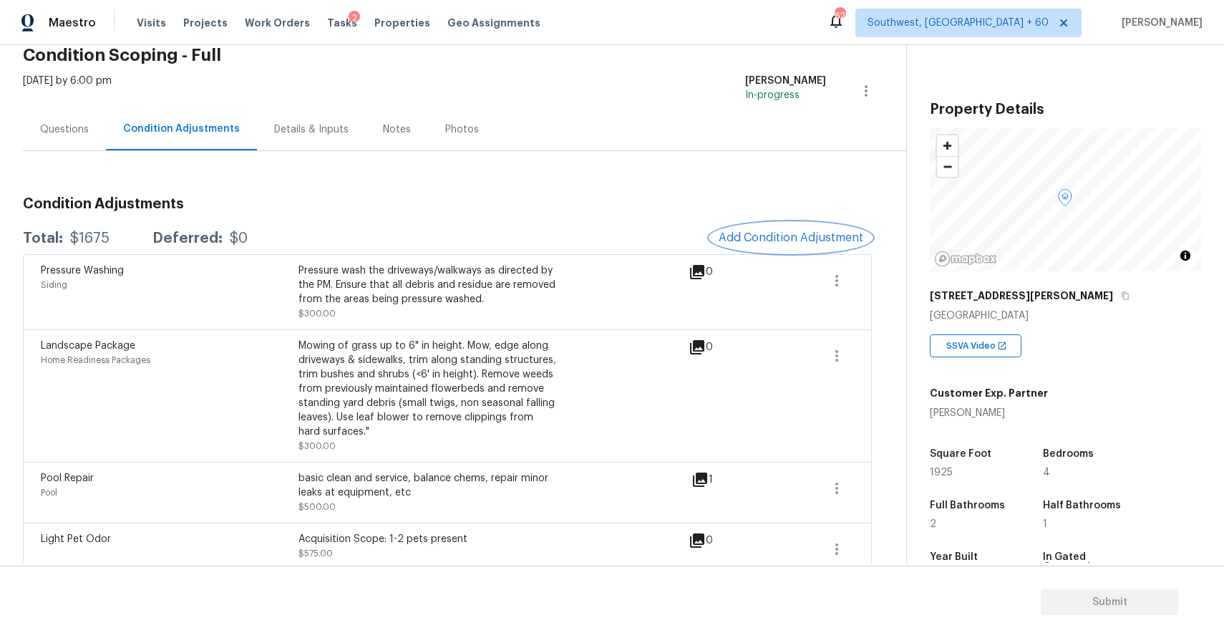
scroll to position [84, 0]
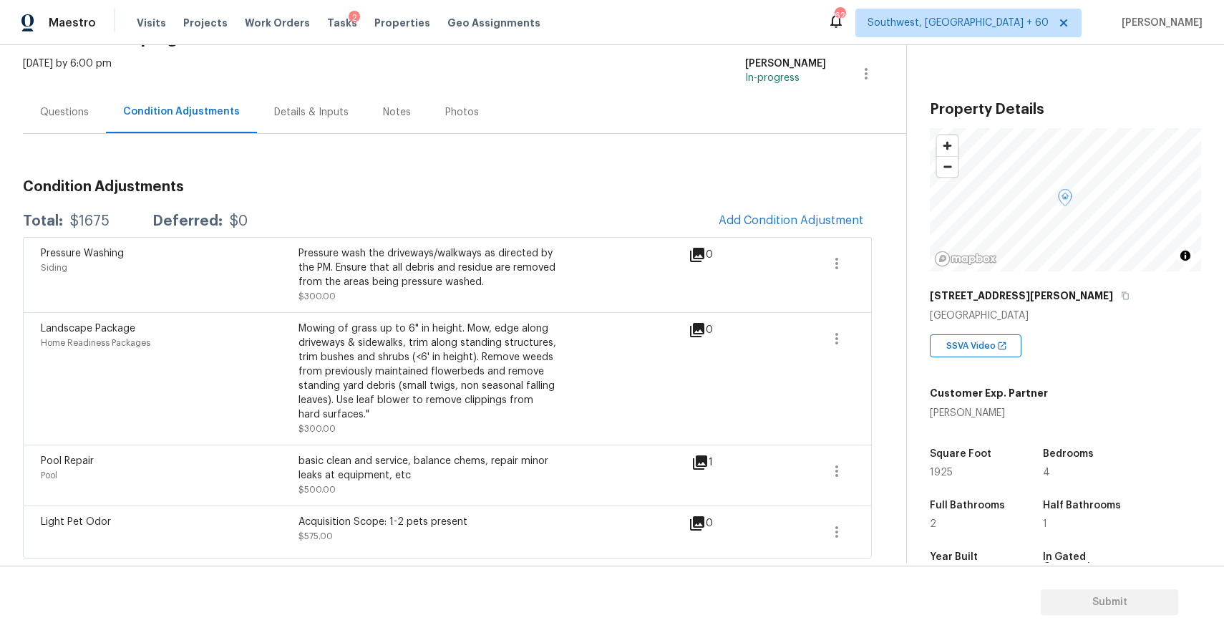
click at [840, 239] on div "Pressure Washing Siding Pressure wash the driveways/walkways as directed by the…" at bounding box center [447, 274] width 849 height 75
click at [813, 227] on button "Add Condition Adjustment" at bounding box center [791, 220] width 162 height 30
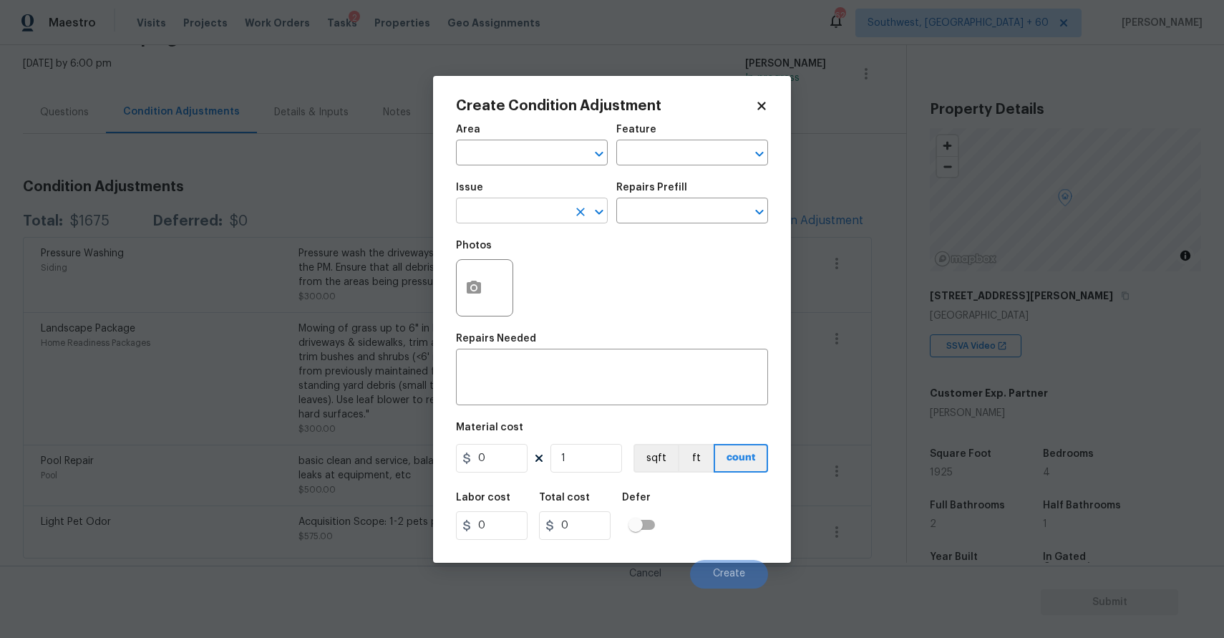
click at [549, 214] on input "text" at bounding box center [512, 212] width 112 height 22
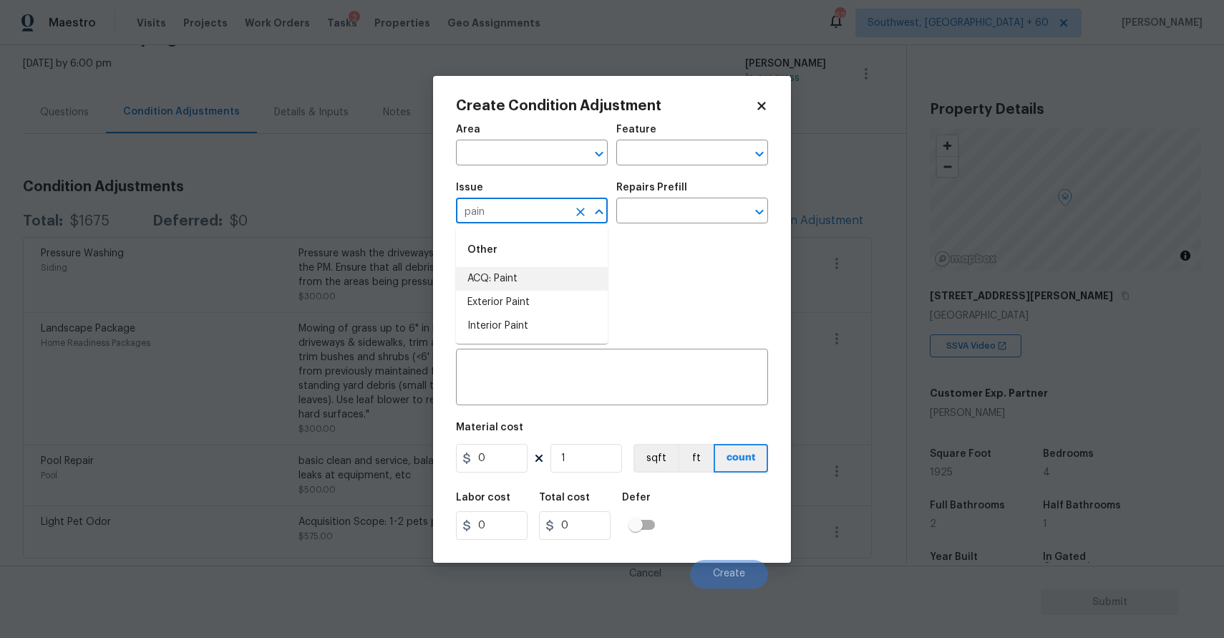
click at [494, 275] on li "ACQ: Paint" at bounding box center [532, 279] width 152 height 24
type input "ACQ: Paint"
click at [633, 230] on div "Issue ACQ: Paint ​ Repairs Prefill ​" at bounding box center [612, 203] width 312 height 58
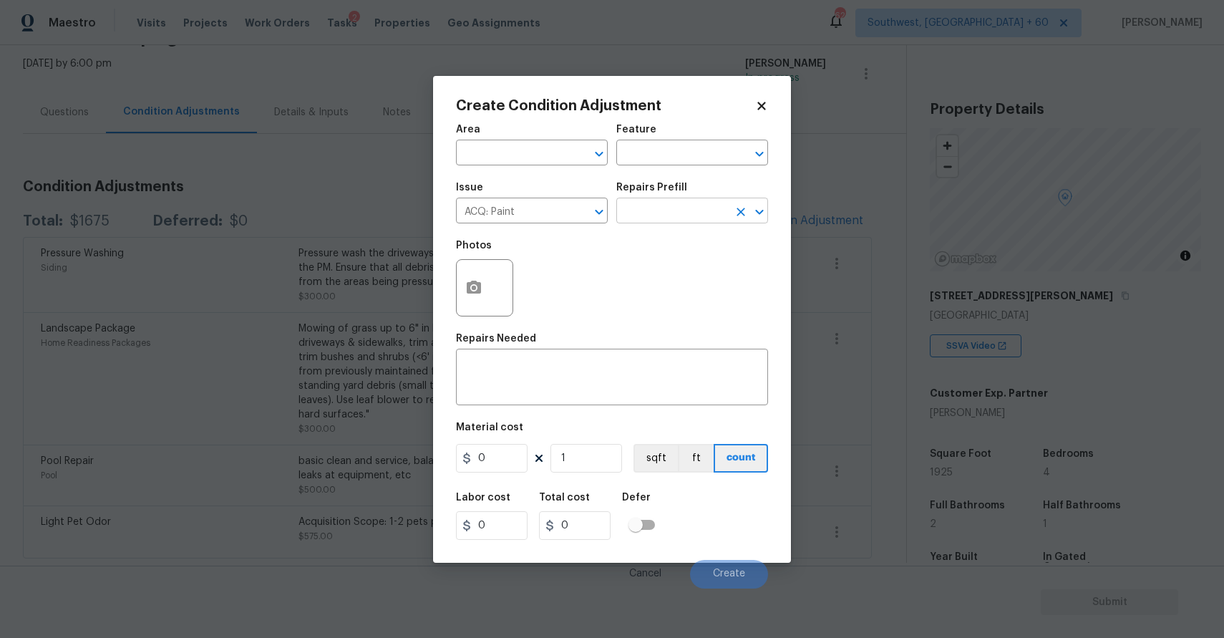
click at [664, 211] on input "text" at bounding box center [672, 212] width 112 height 22
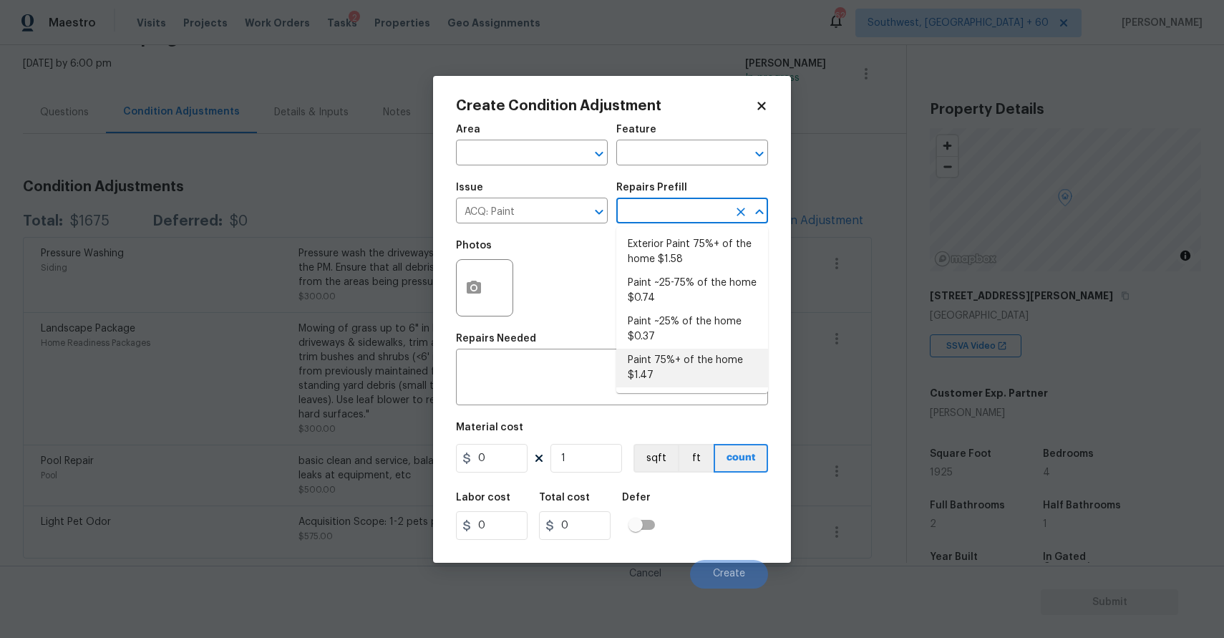
click at [717, 354] on li "Paint 75%+ of the home $1.47" at bounding box center [692, 368] width 152 height 39
type input "Acquisition"
type textarea "Acquisition Scope: 75%+ of the home will likely require interior paint"
type input "1.47"
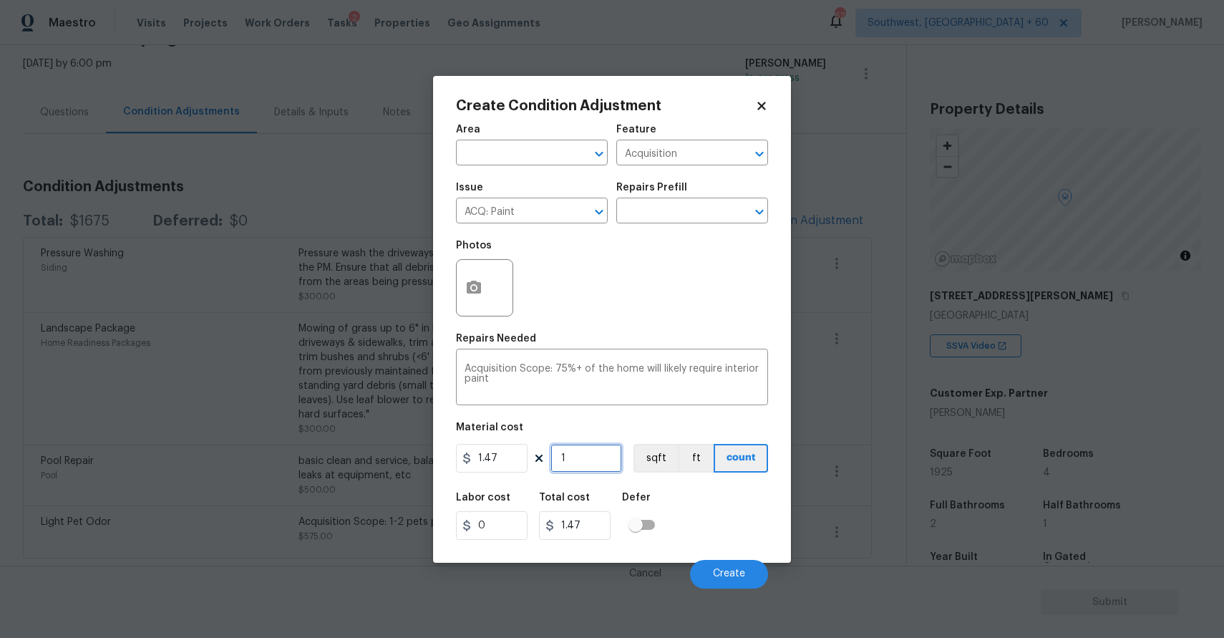
click at [578, 469] on input "1" at bounding box center [587, 458] width 72 height 29
type input "0"
type input "1"
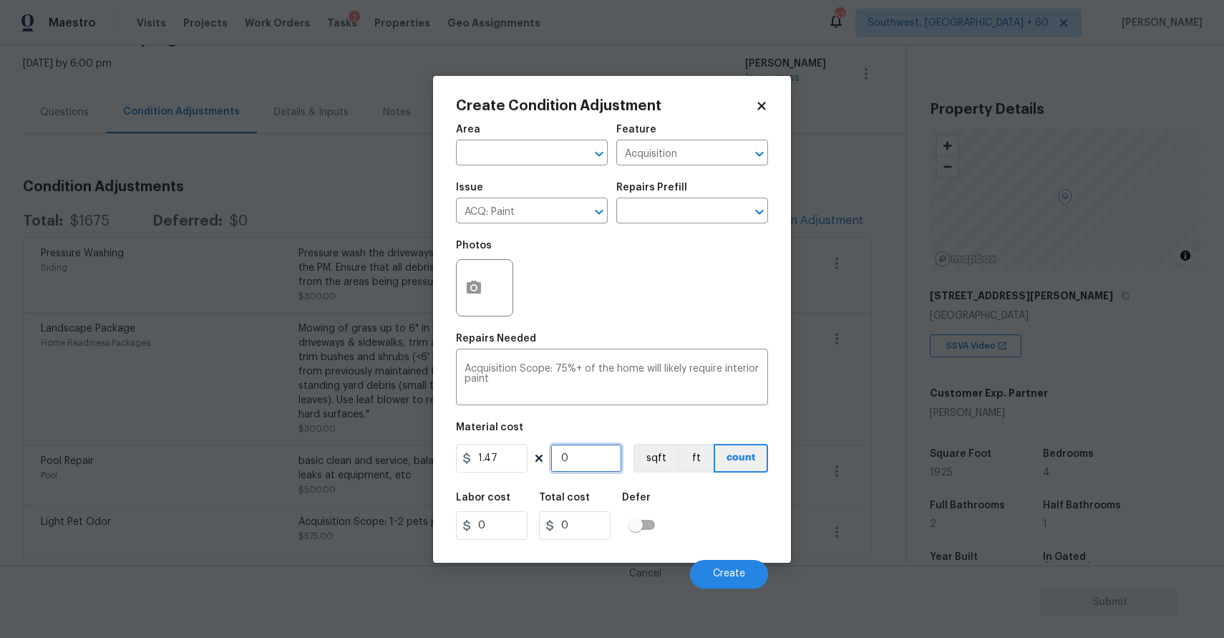
type input "1.47"
type input "19"
type input "27.93"
type input "192"
type input "282.24"
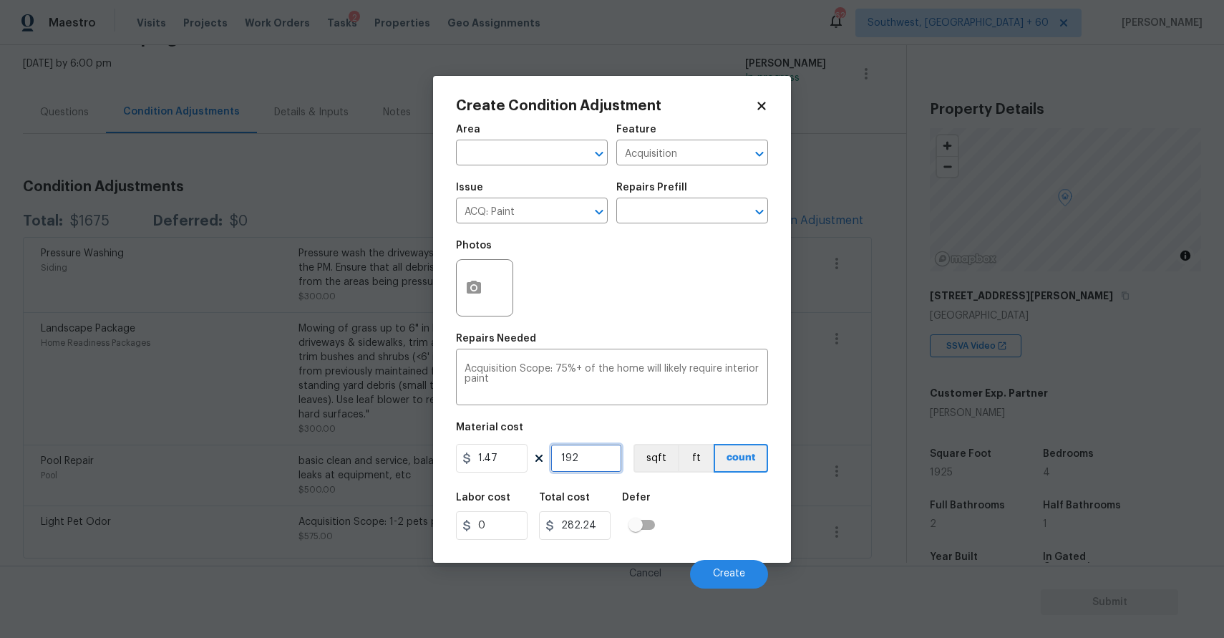
type input "1925"
type input "2829.75"
type input "1925"
click at [464, 275] on button "button" at bounding box center [474, 288] width 34 height 56
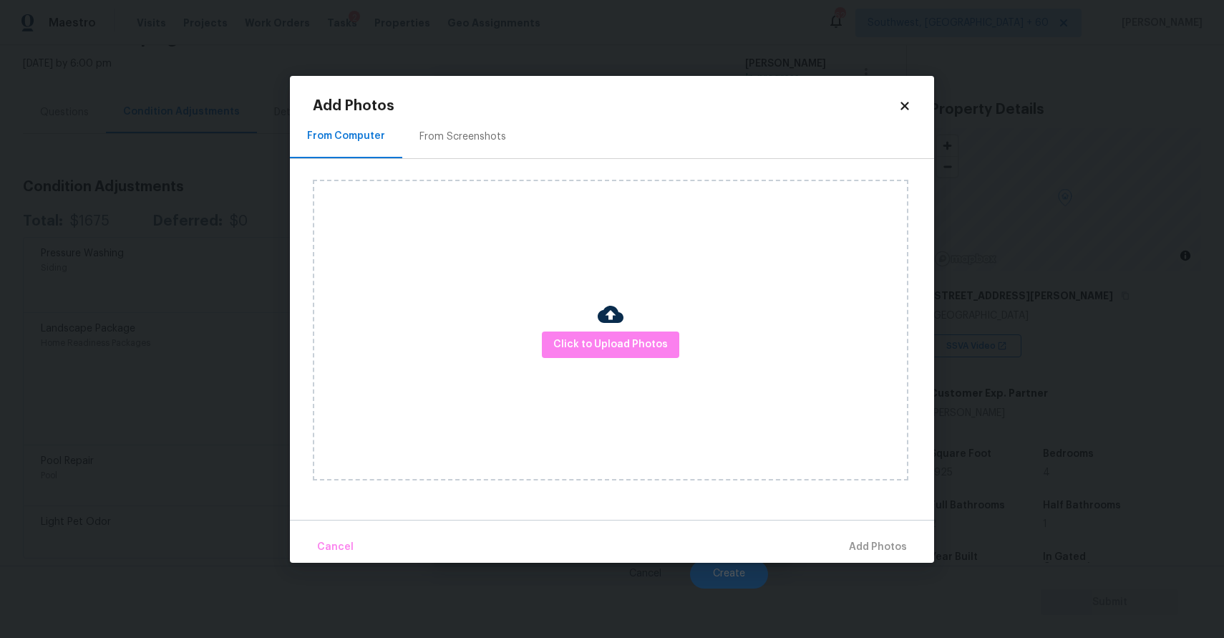
click at [612, 357] on div "Click to Upload Photos" at bounding box center [611, 330] width 596 height 301
click at [621, 341] on span "Click to Upload Photos" at bounding box center [610, 345] width 115 height 18
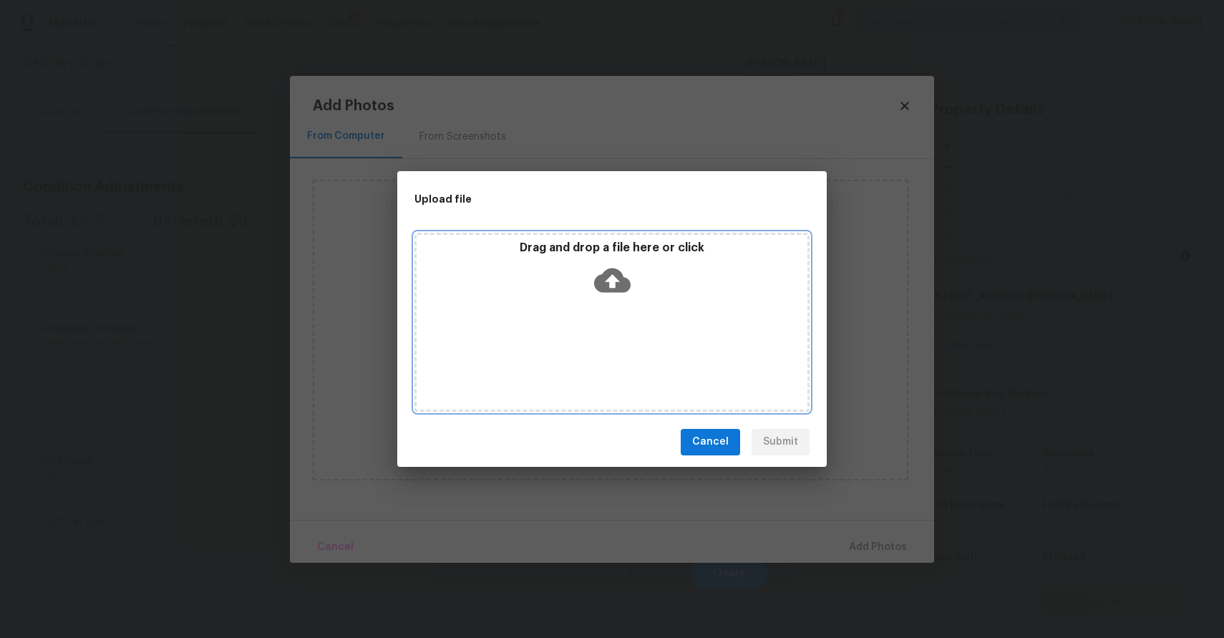
click at [621, 341] on div "Drag and drop a file here or click" at bounding box center [611, 322] width 395 height 179
